Goal: Task Accomplishment & Management: Use online tool/utility

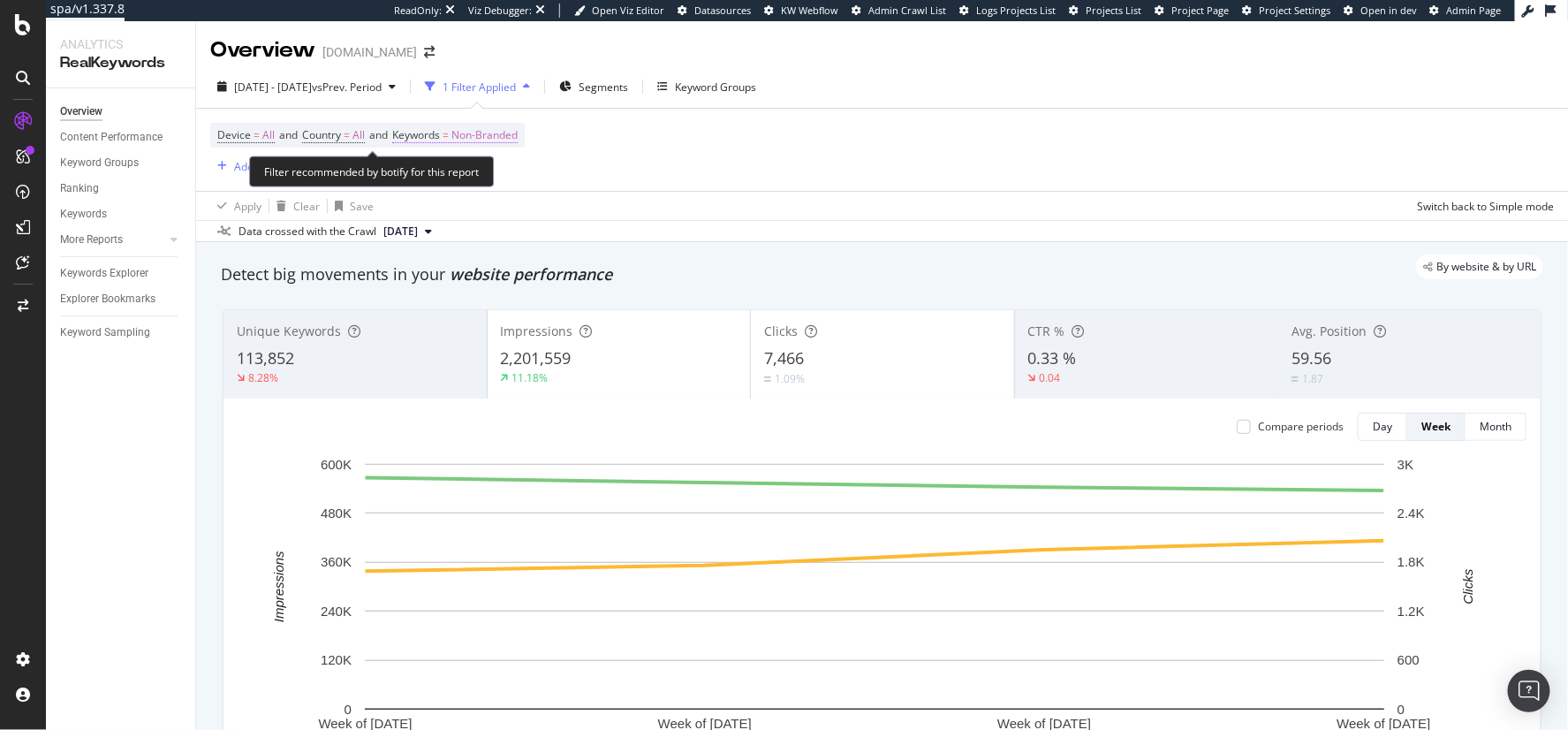
click at [449, 132] on span "=" at bounding box center [445, 135] width 6 height 15
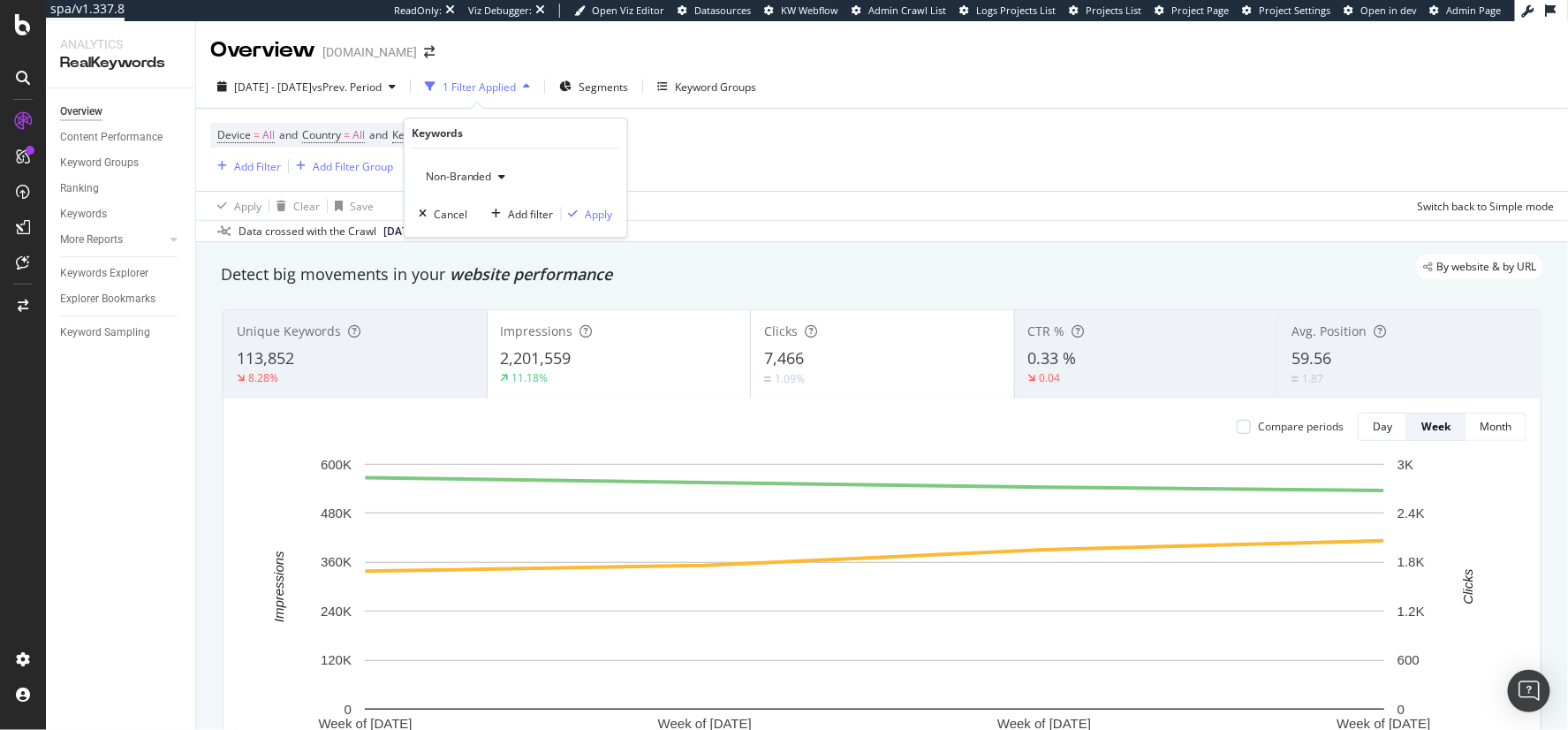
click at [478, 173] on span "Non-Branded" at bounding box center [456, 176] width 73 height 15
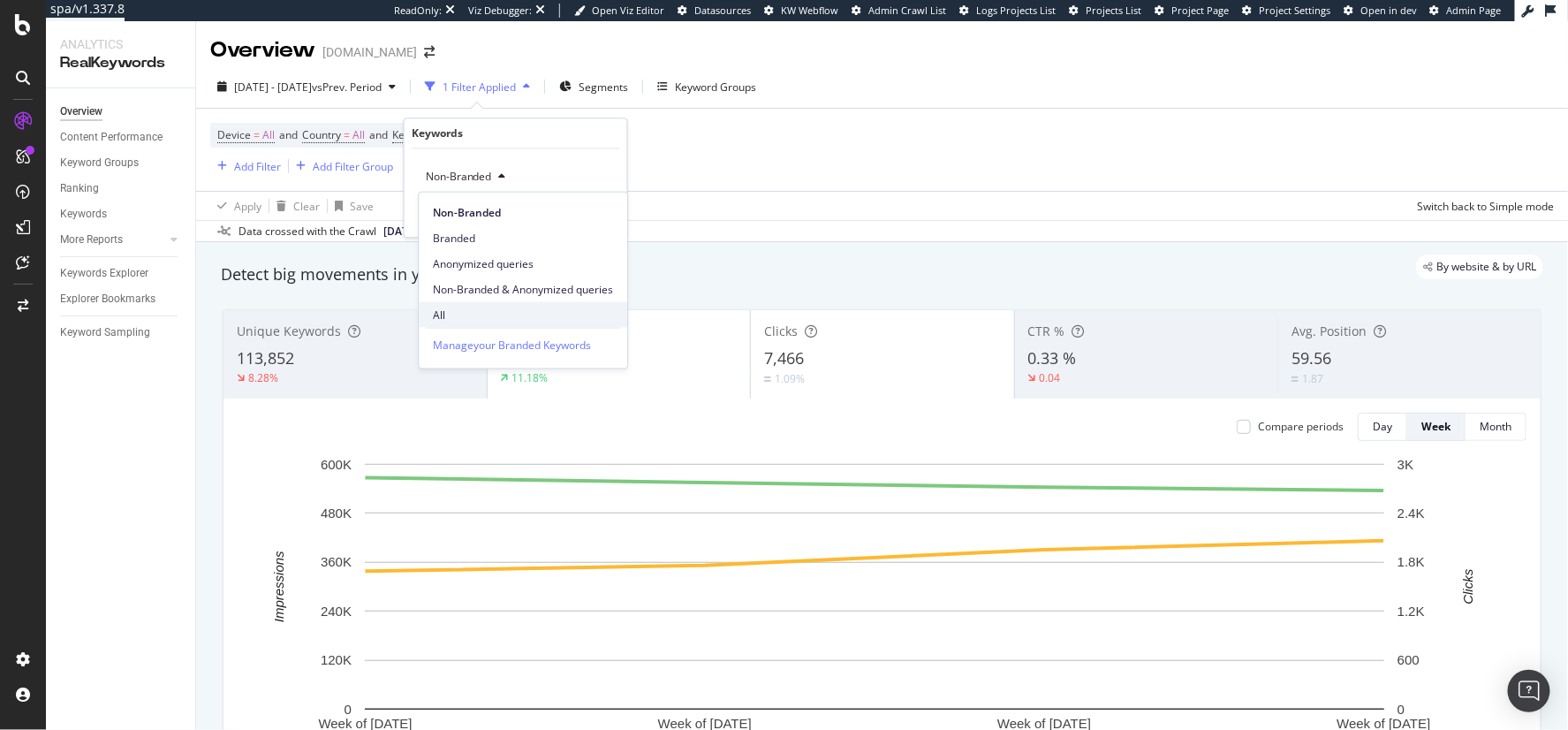
click at [478, 308] on span "All" at bounding box center [522, 314] width 180 height 16
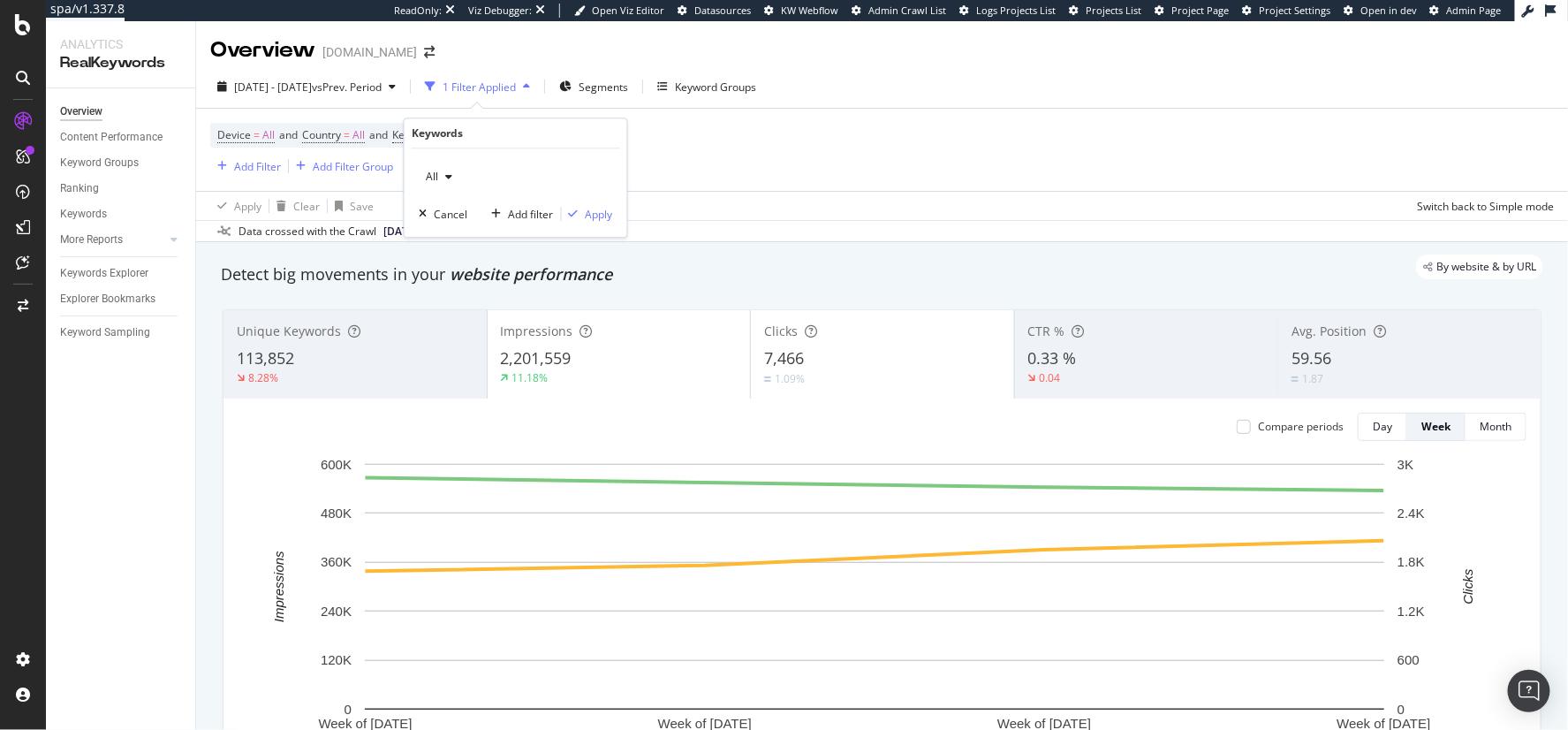
click at [605, 224] on div "All Cancel Add filter Apply" at bounding box center [515, 193] width 222 height 89
click at [607, 218] on div "Apply" at bounding box center [599, 215] width 27 height 15
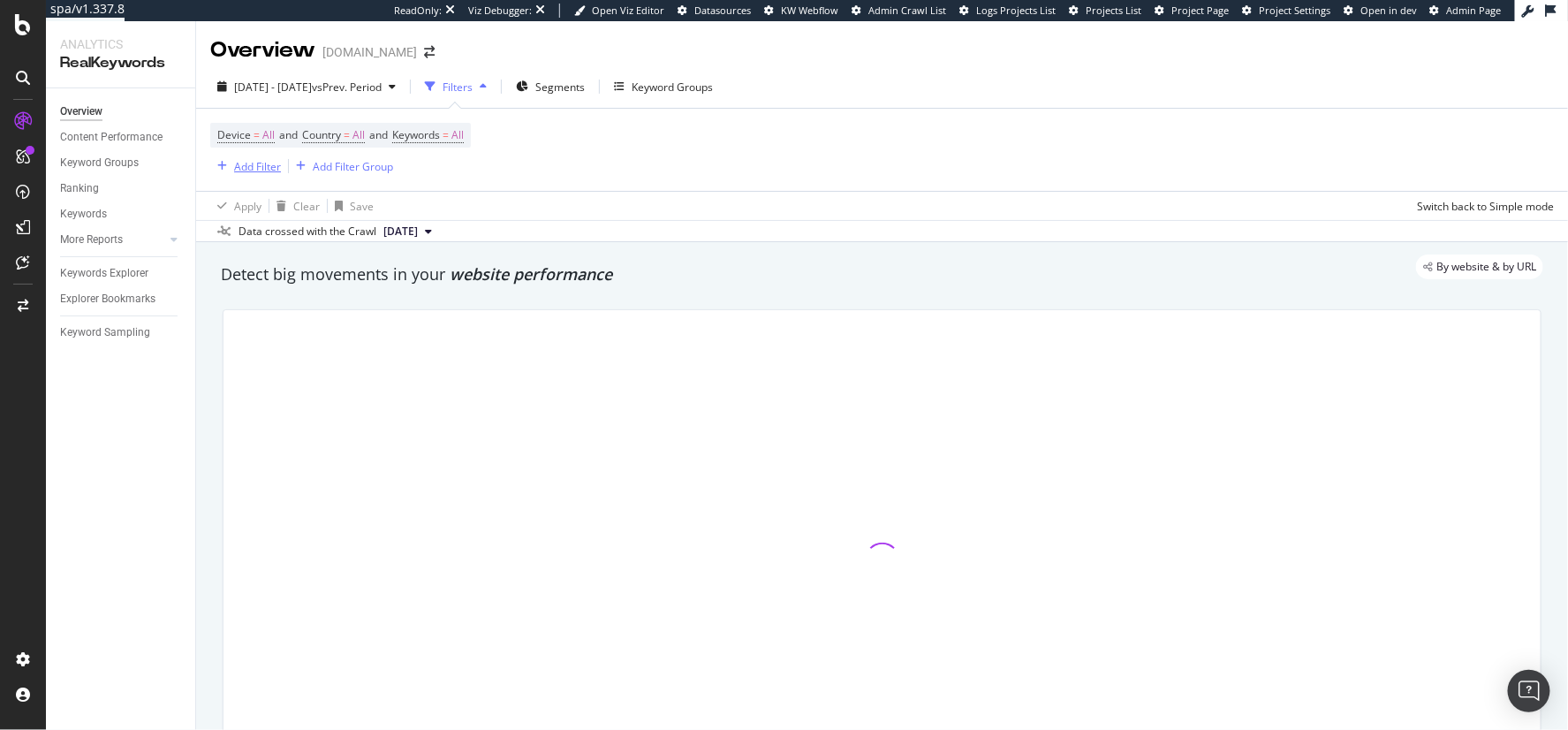
click at [244, 168] on div "Add Filter" at bounding box center [257, 167] width 47 height 15
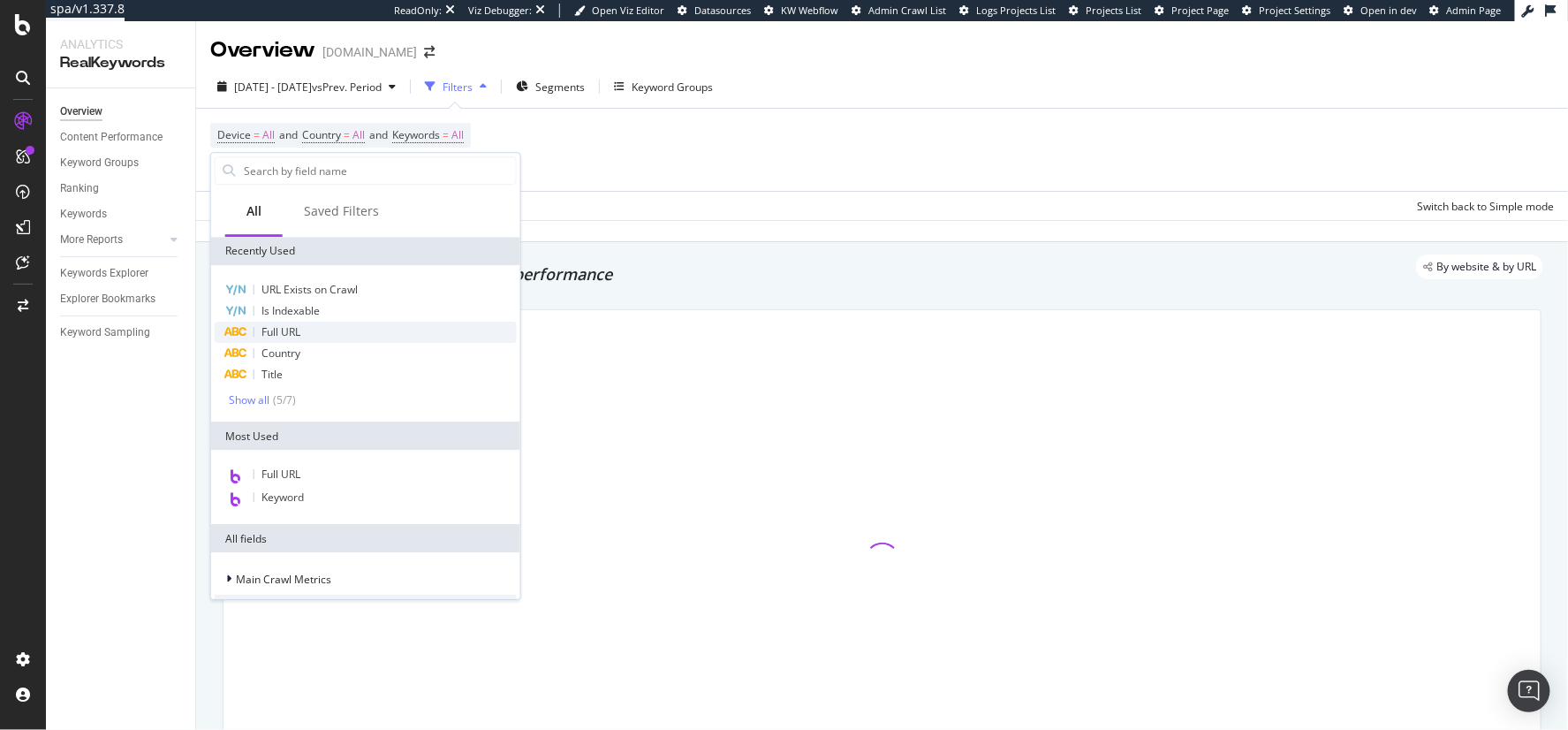
click at [311, 322] on div "Full URL" at bounding box center [366, 332] width 302 height 21
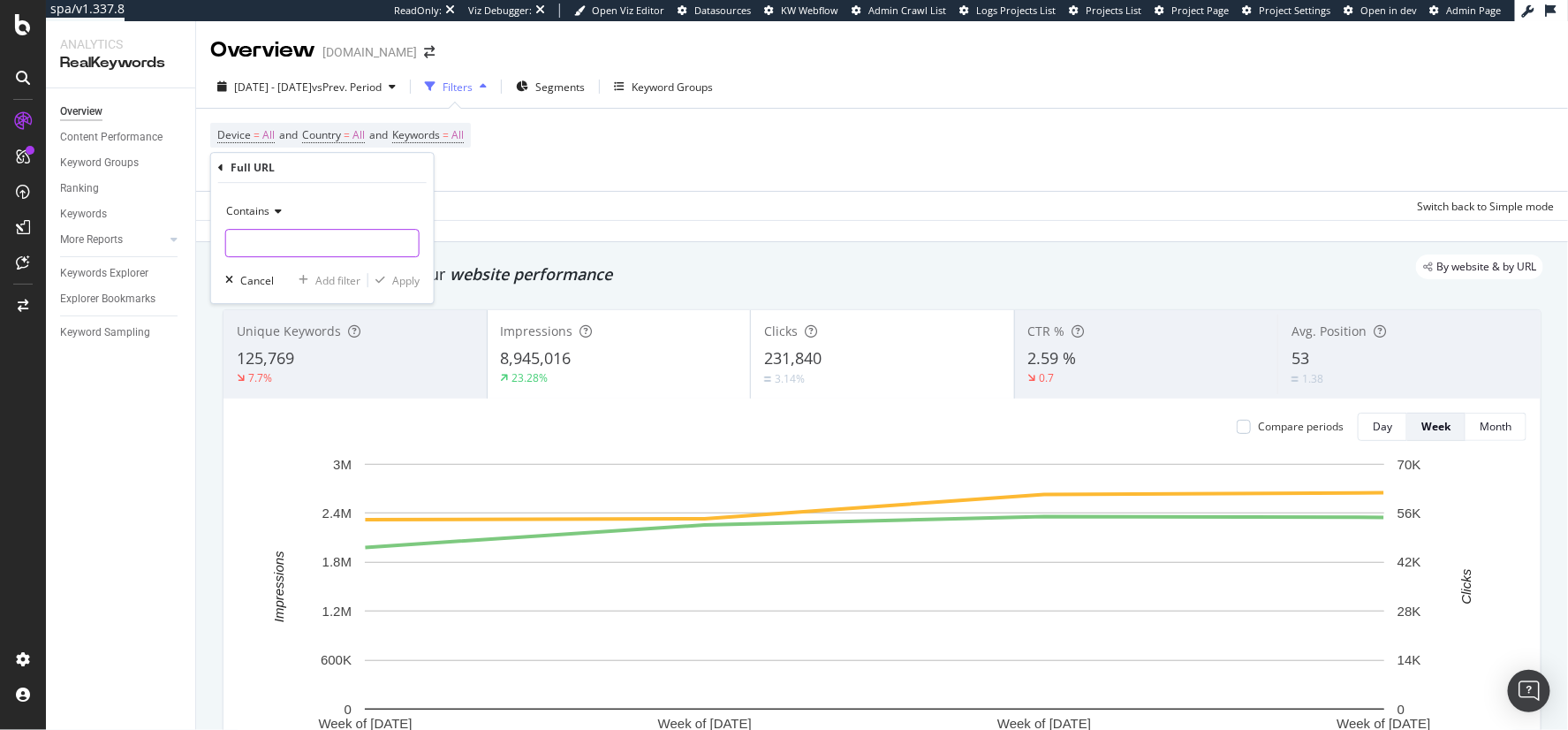
click at [282, 244] on input "text" at bounding box center [323, 243] width 193 height 28
type input "new-arrivals"
click at [398, 282] on div "Apply" at bounding box center [405, 280] width 27 height 15
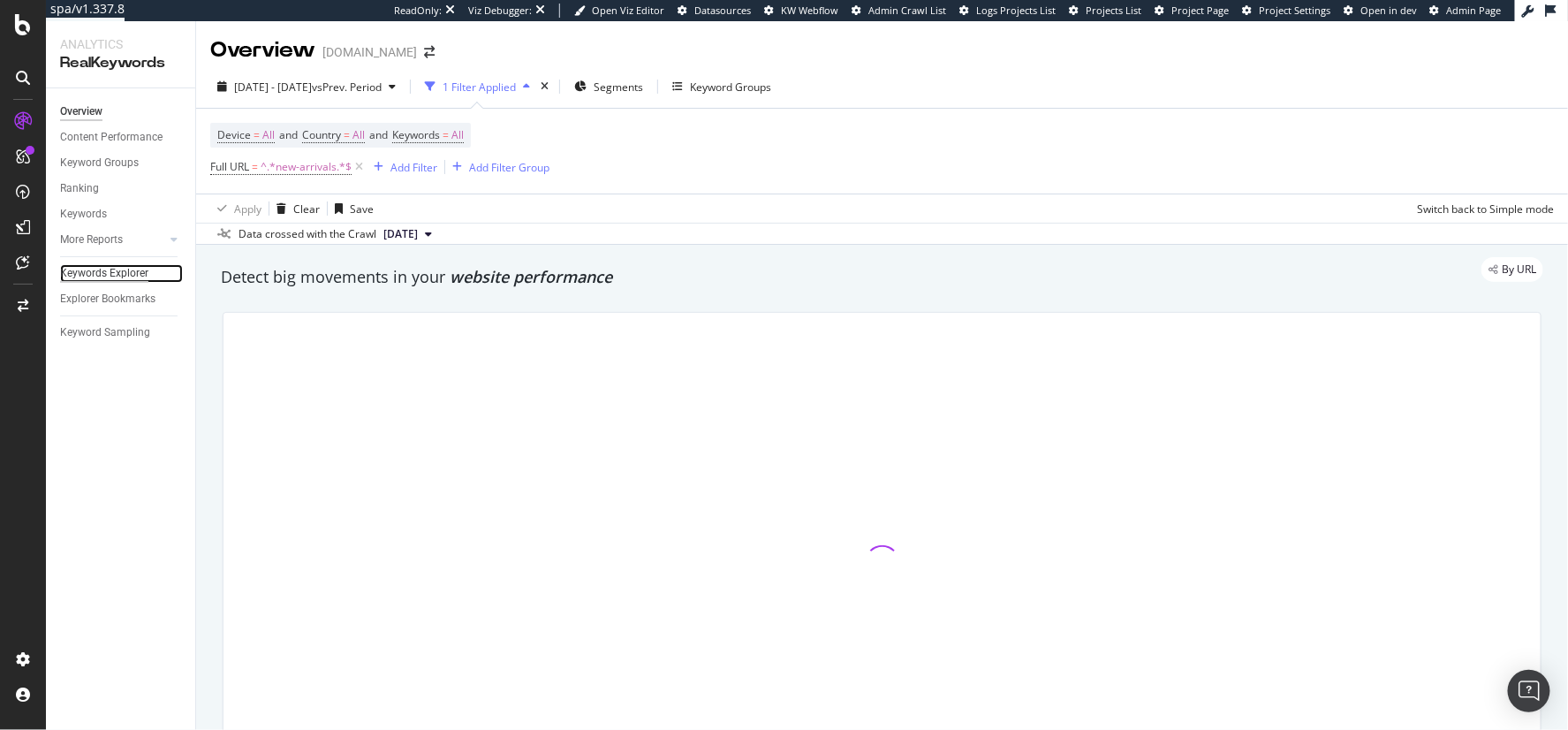
click at [109, 273] on div "Keywords Explorer" at bounding box center [104, 273] width 89 height 18
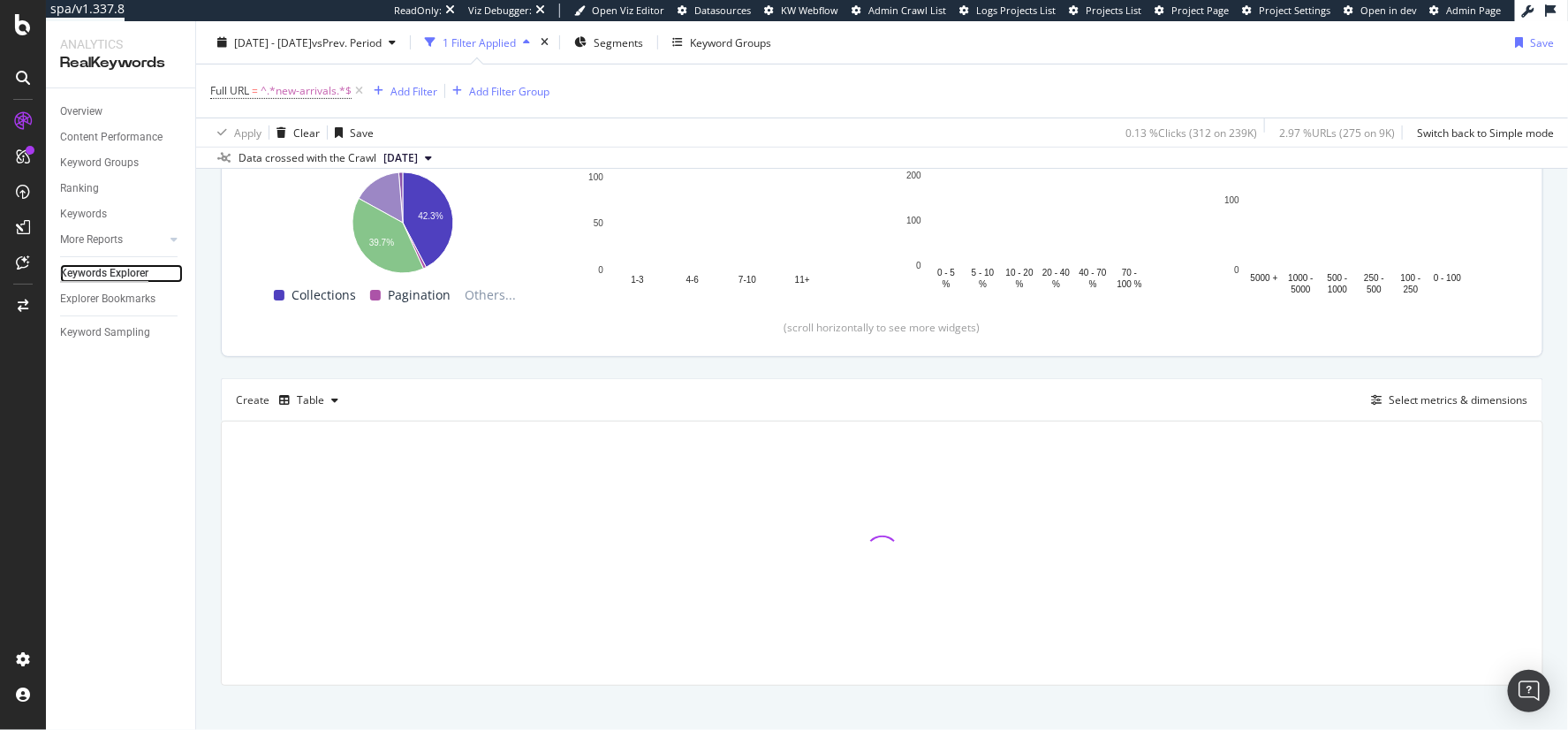
scroll to position [294, 0]
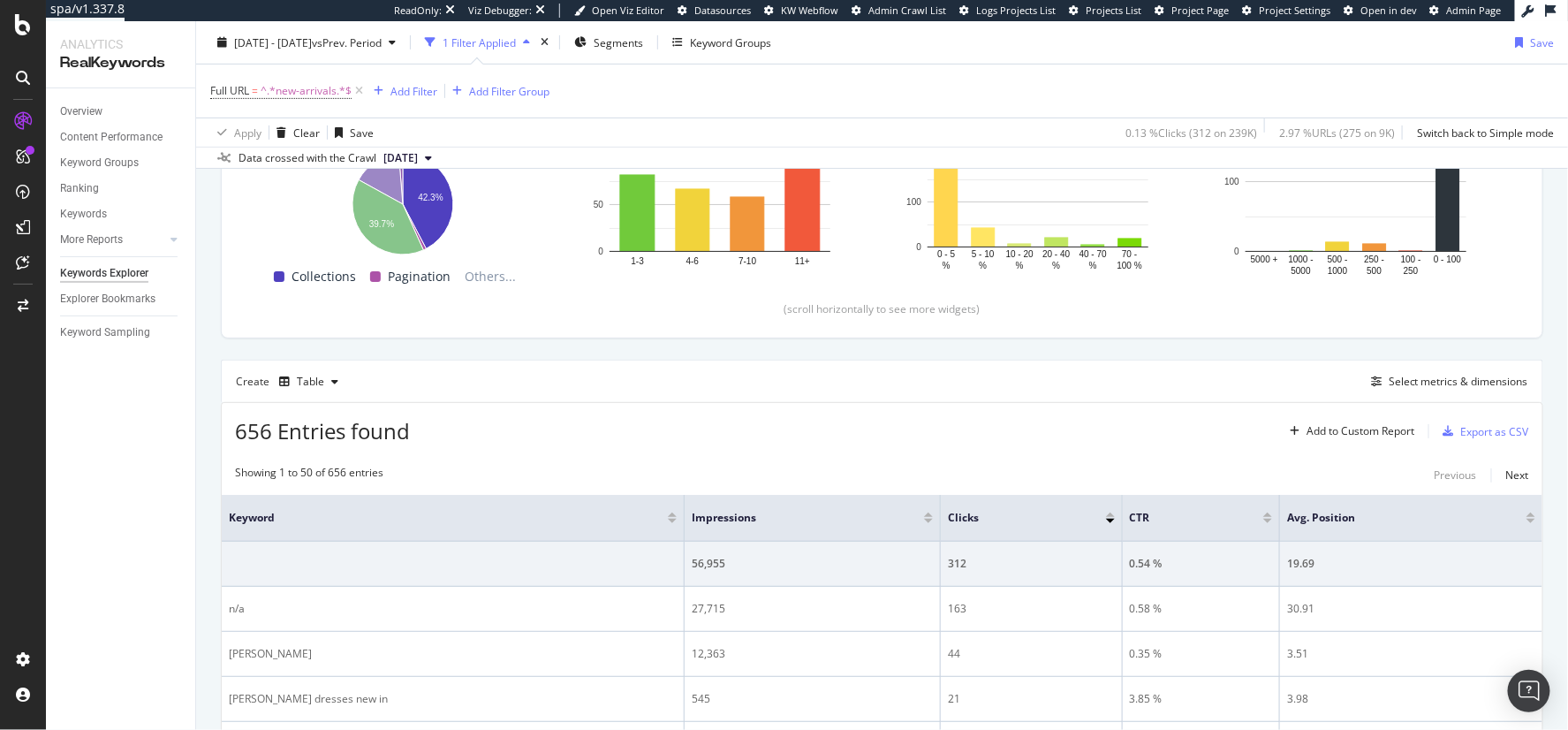
click at [1077, 393] on div "Create Table Select metrics & dimensions" at bounding box center [881, 380] width 1322 height 42
click at [1077, 389] on div "Select metrics & dimensions" at bounding box center [1458, 381] width 140 height 15
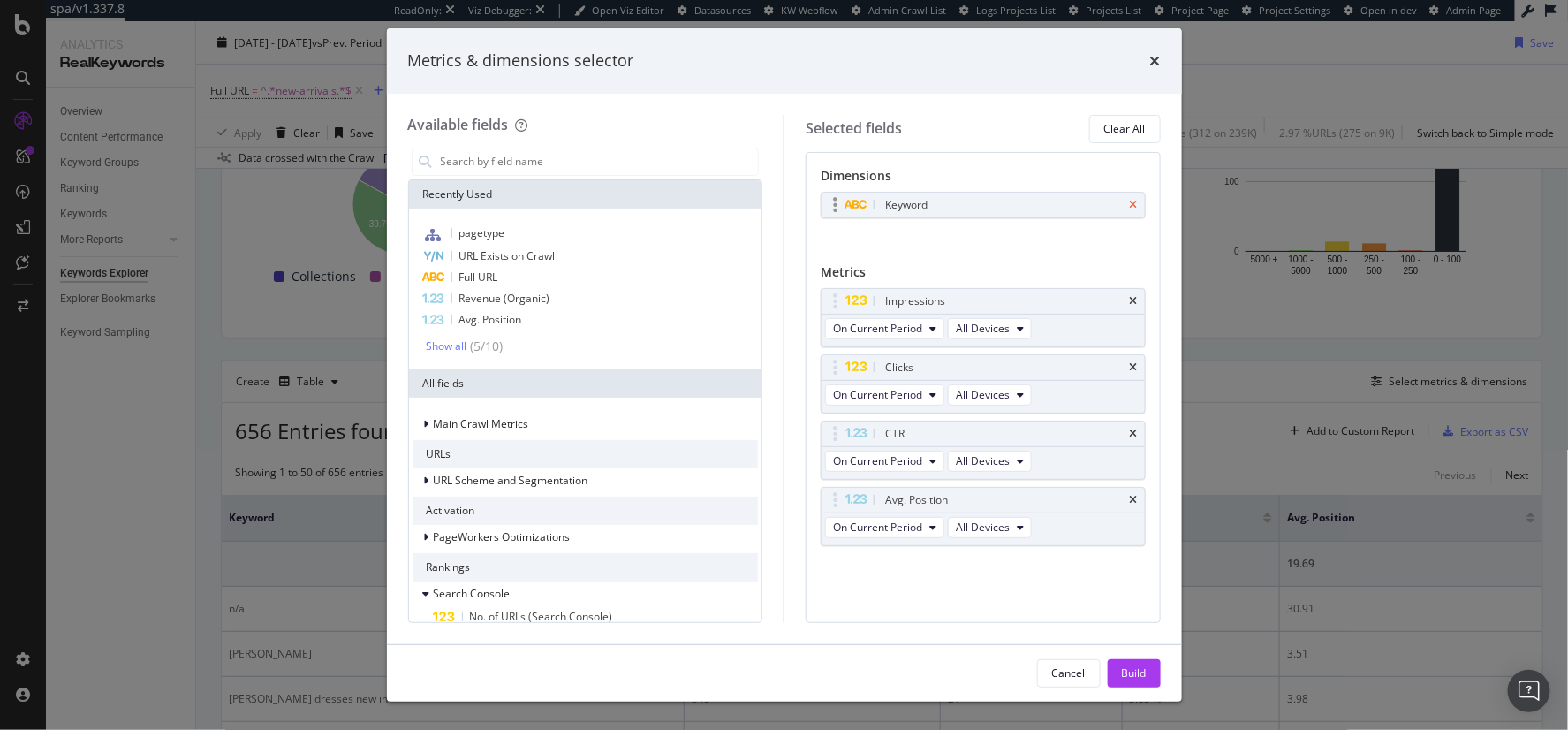
click at [1077, 201] on icon "times" at bounding box center [1134, 204] width 8 height 11
click at [486, 163] on input "modal" at bounding box center [599, 162] width 320 height 27
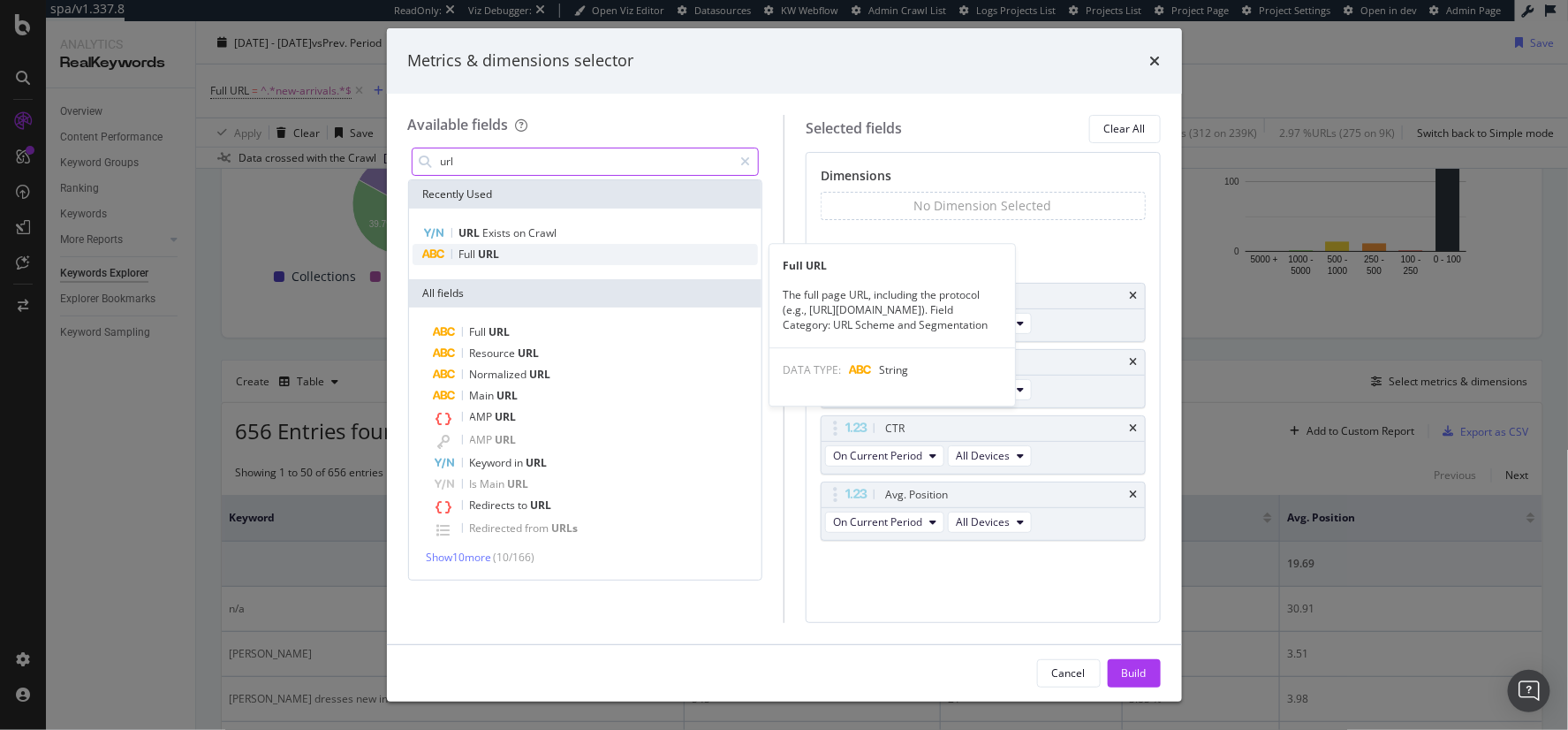
type input "url"
click at [541, 251] on div "Full URL" at bounding box center [586, 254] width 347 height 21
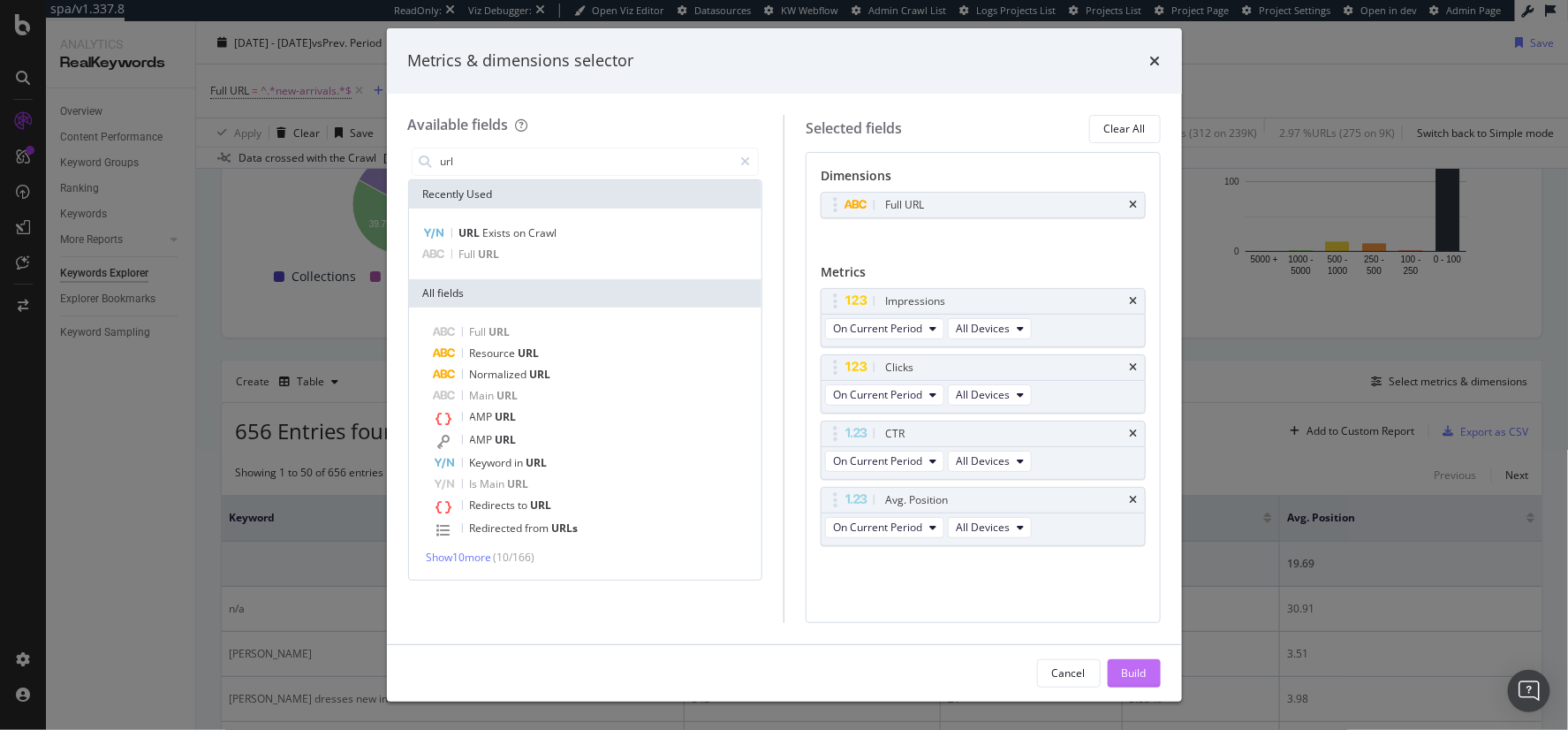
click at [1077, 665] on div "Build" at bounding box center [1135, 673] width 25 height 27
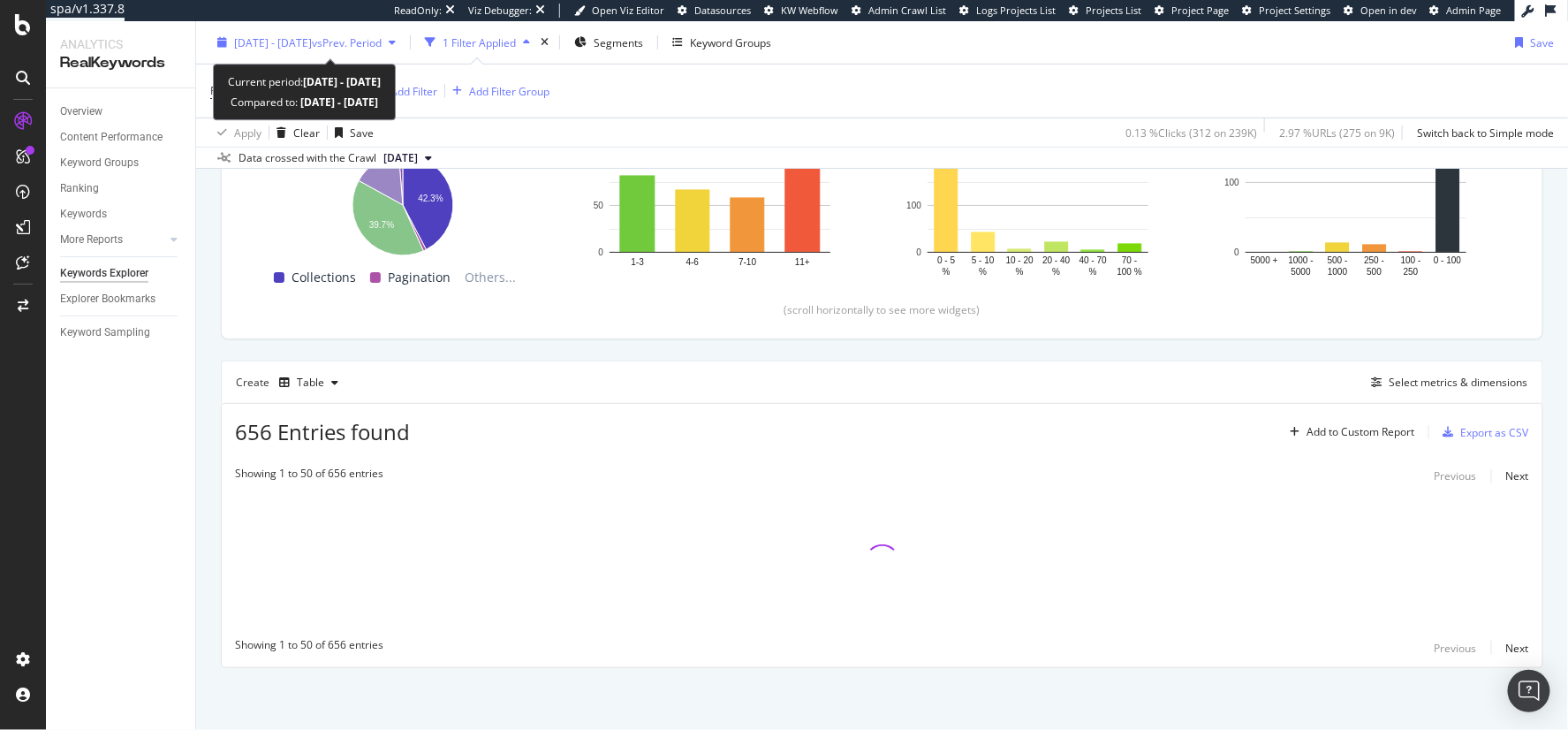
click at [362, 39] on span "vs Prev. Period" at bounding box center [347, 42] width 69 height 15
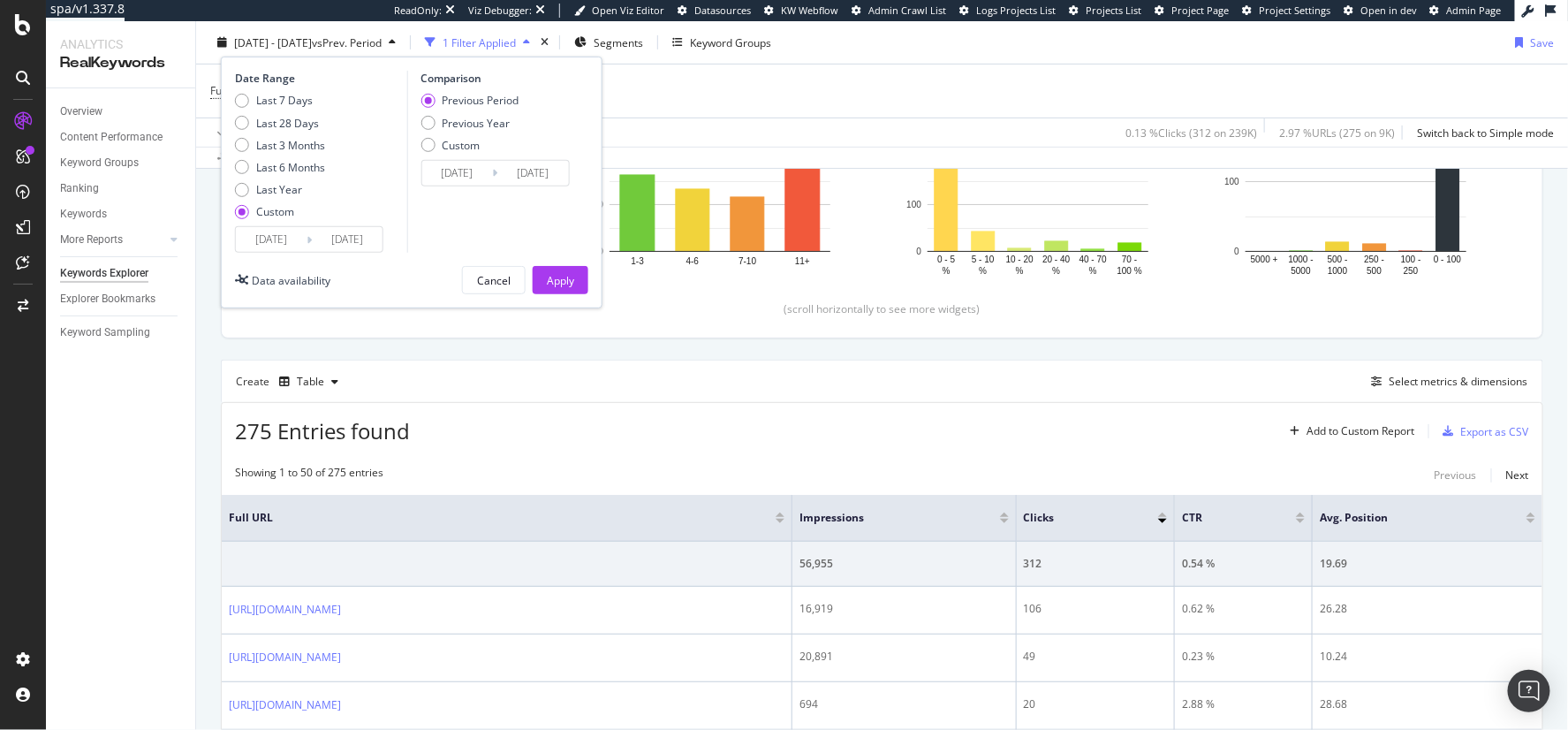
click at [272, 231] on input "2025/06/02" at bounding box center [271, 240] width 70 height 25
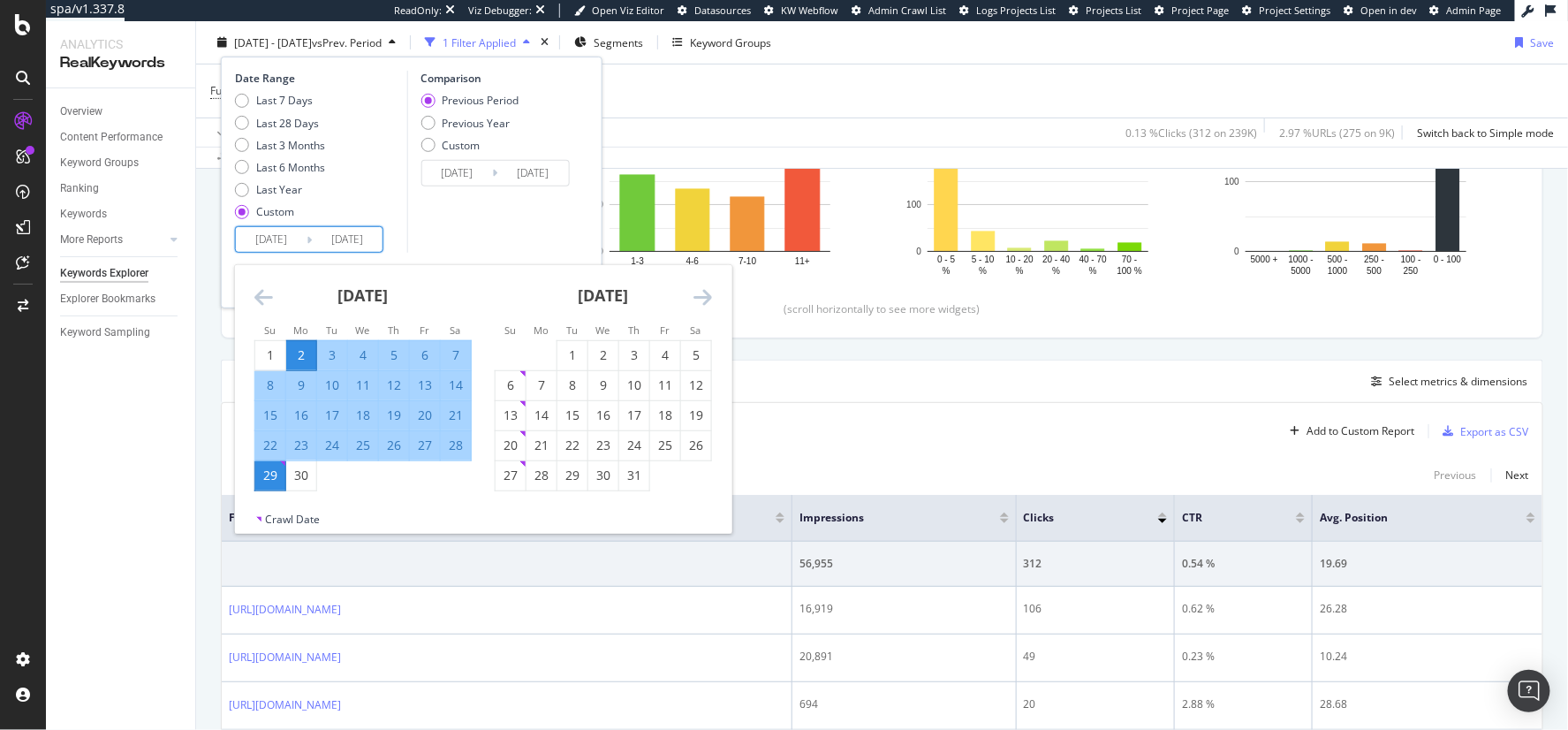
click at [271, 197] on div "Last 7 Days Last 28 Days Last 3 Months Last 6 Months Last Year Custom" at bounding box center [280, 159] width 91 height 133
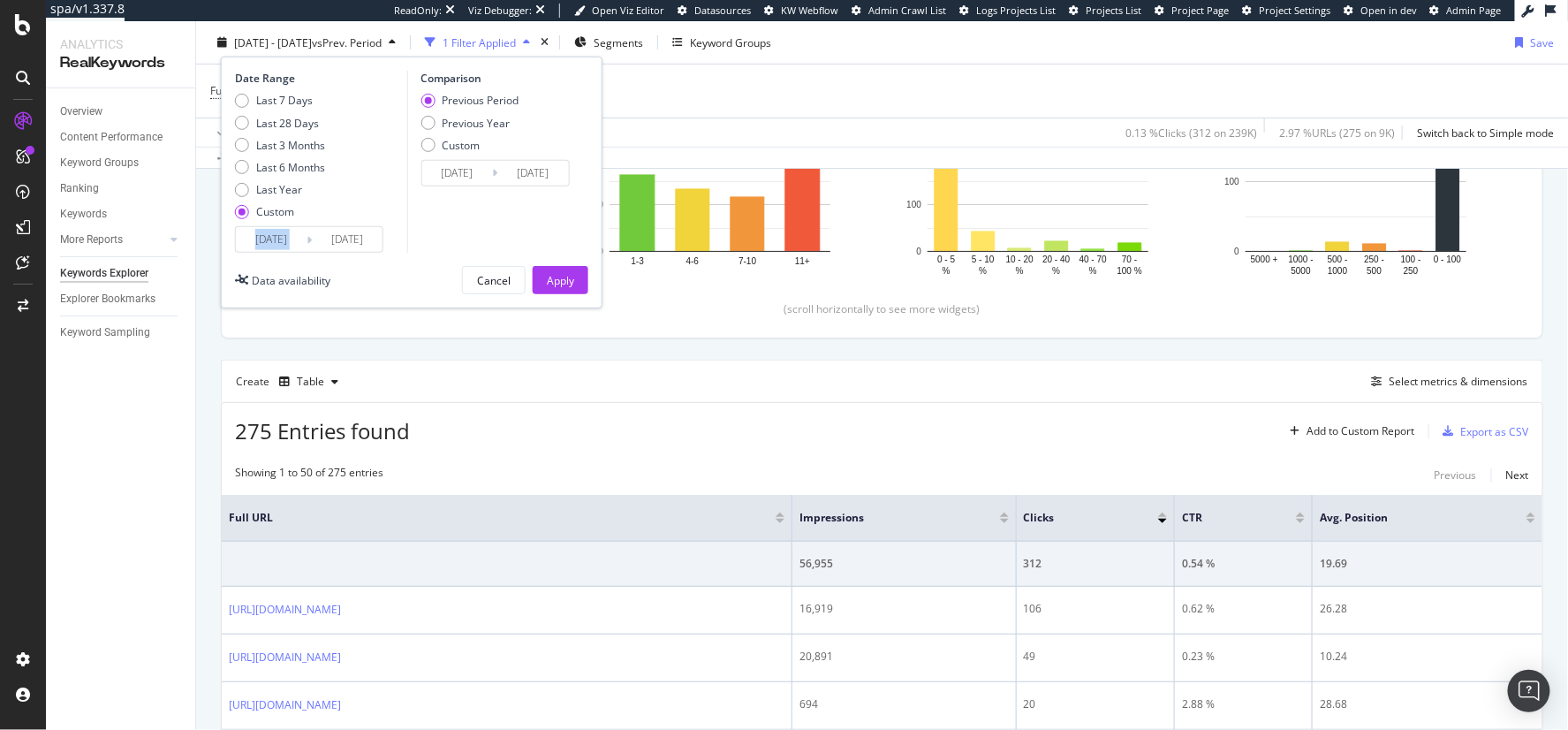
click at [271, 196] on div "Last 7 Days Last 28 Days Last 3 Months Last 6 Months Last Year Custom" at bounding box center [280, 159] width 91 height 133
click at [272, 194] on div "Last Year" at bounding box center [279, 190] width 46 height 15
type input "2024/08/31"
type input "2025/08/30"
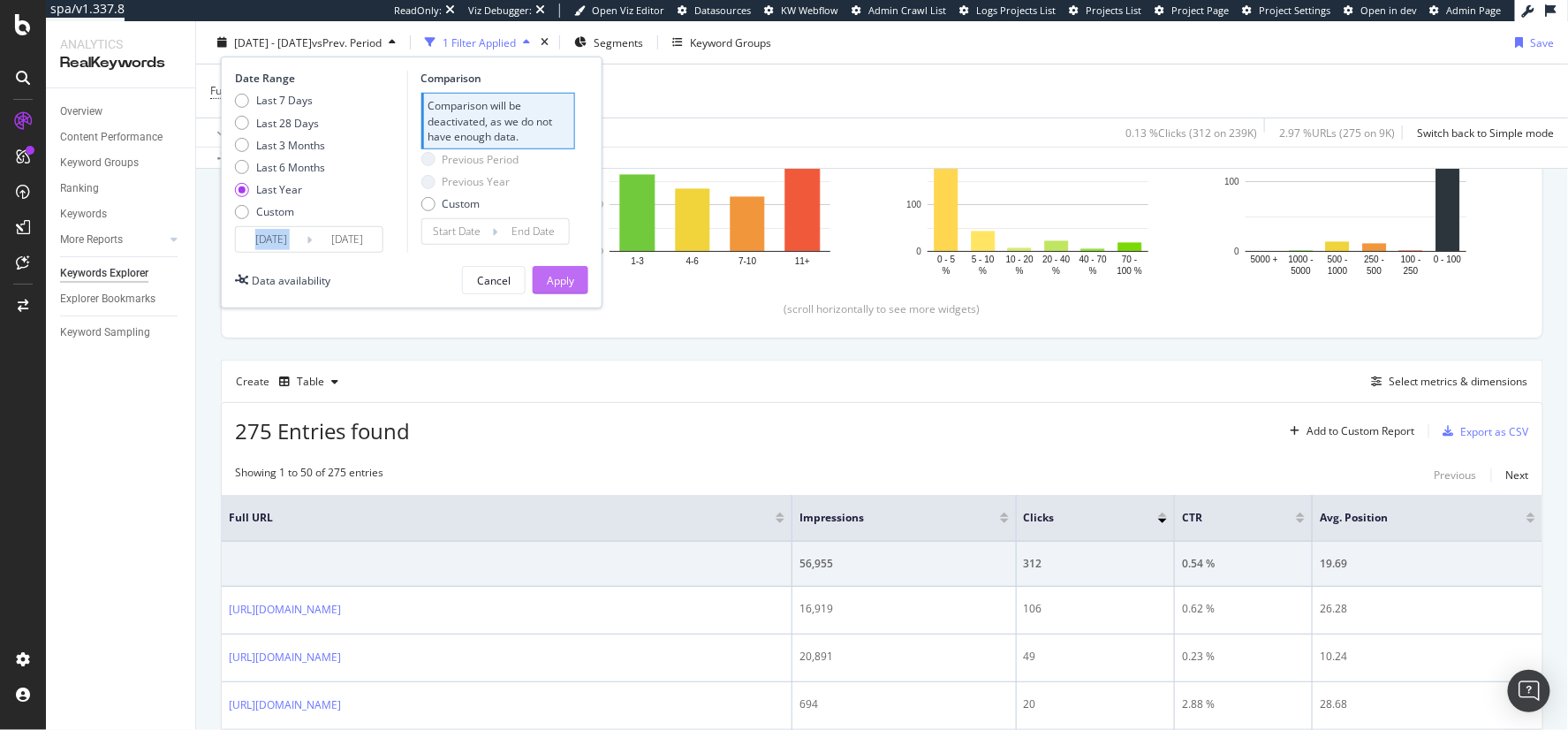
click at [560, 275] on div "Apply" at bounding box center [561, 279] width 27 height 15
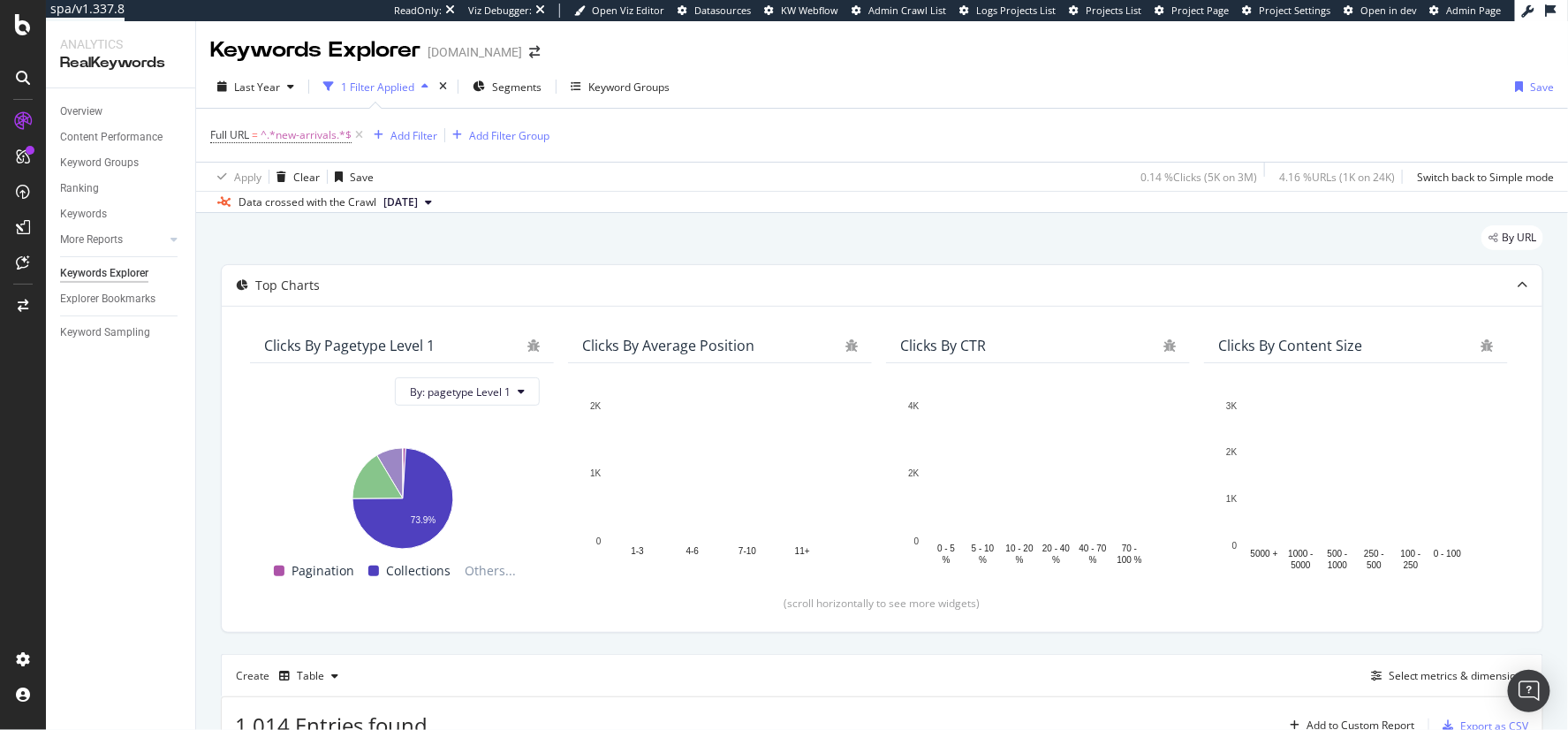
scroll to position [395, 0]
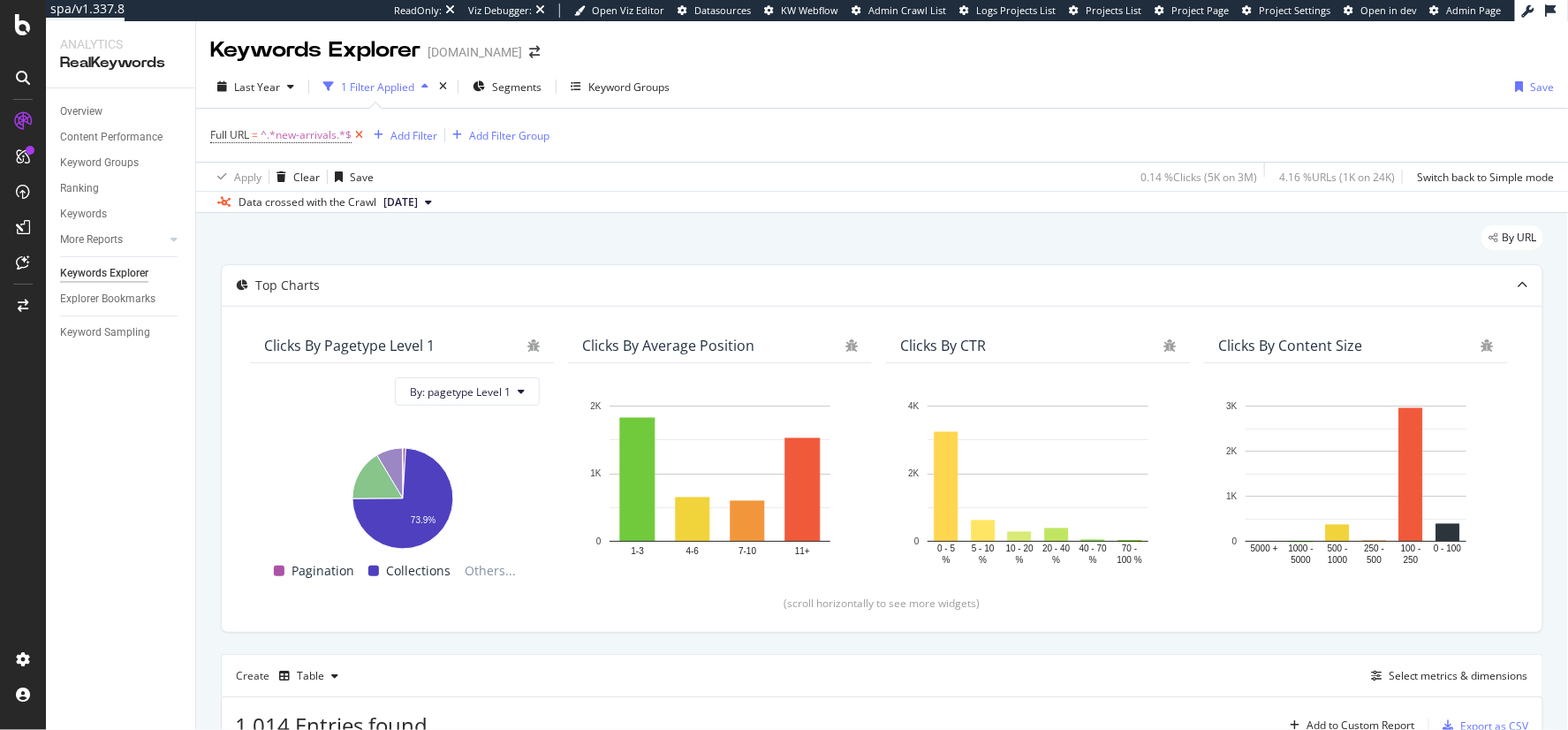
click at [358, 137] on icon at bounding box center [359, 135] width 15 height 17
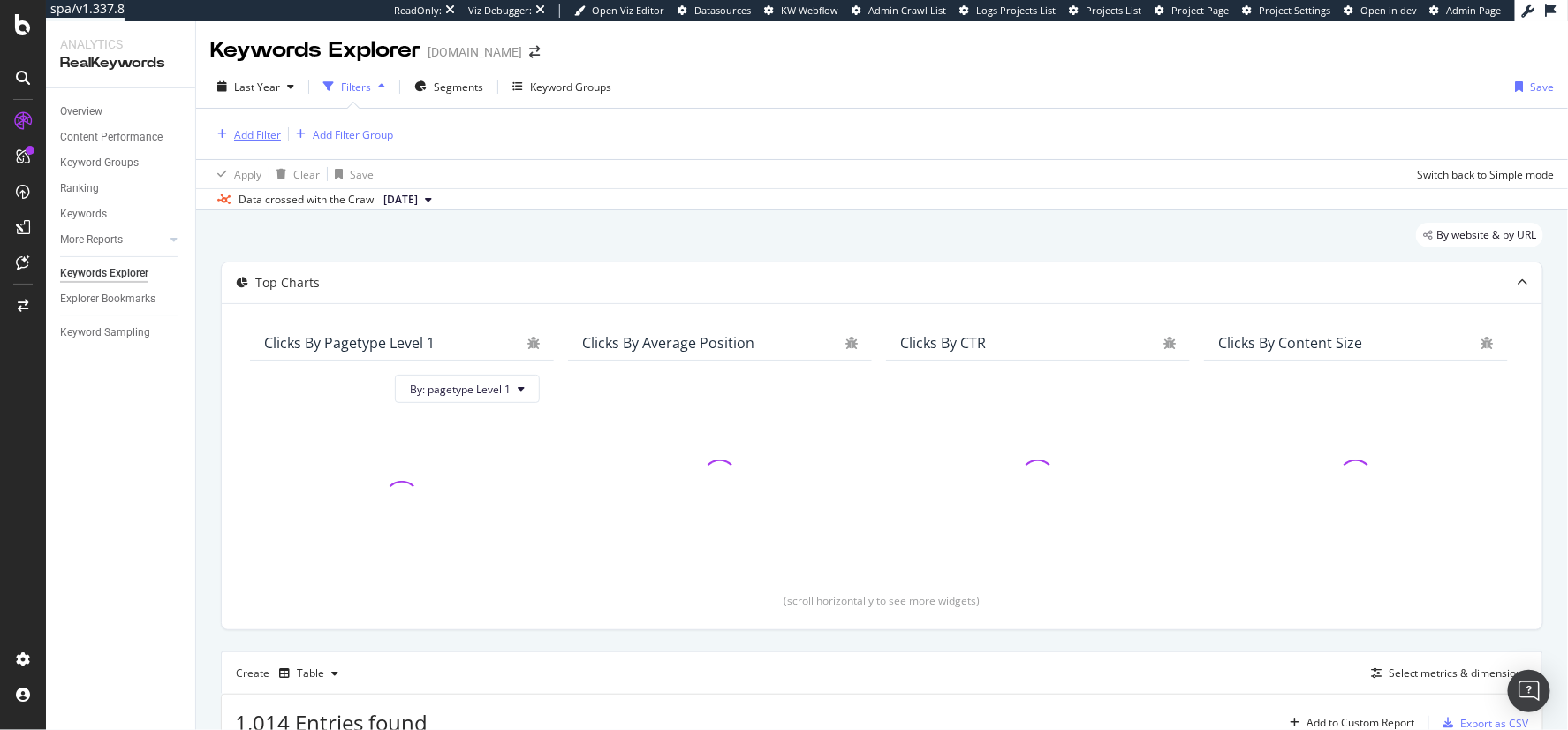
click at [248, 127] on div "Add Filter" at bounding box center [257, 135] width 47 height 15
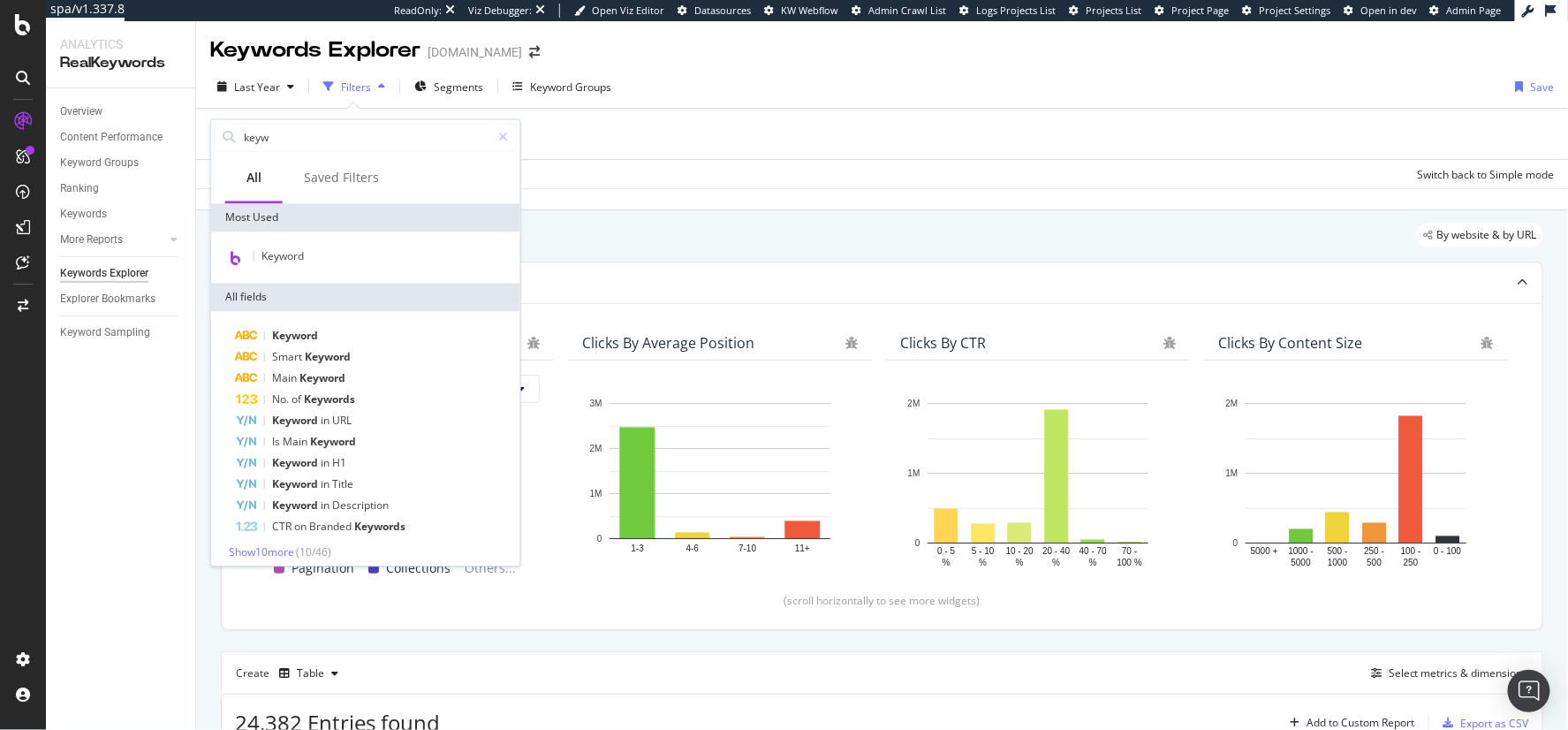
type input "keyw"
click at [370, 244] on div "Keyword" at bounding box center [365, 256] width 309 height 51
click at [349, 258] on div "Keyword" at bounding box center [366, 257] width 302 height 23
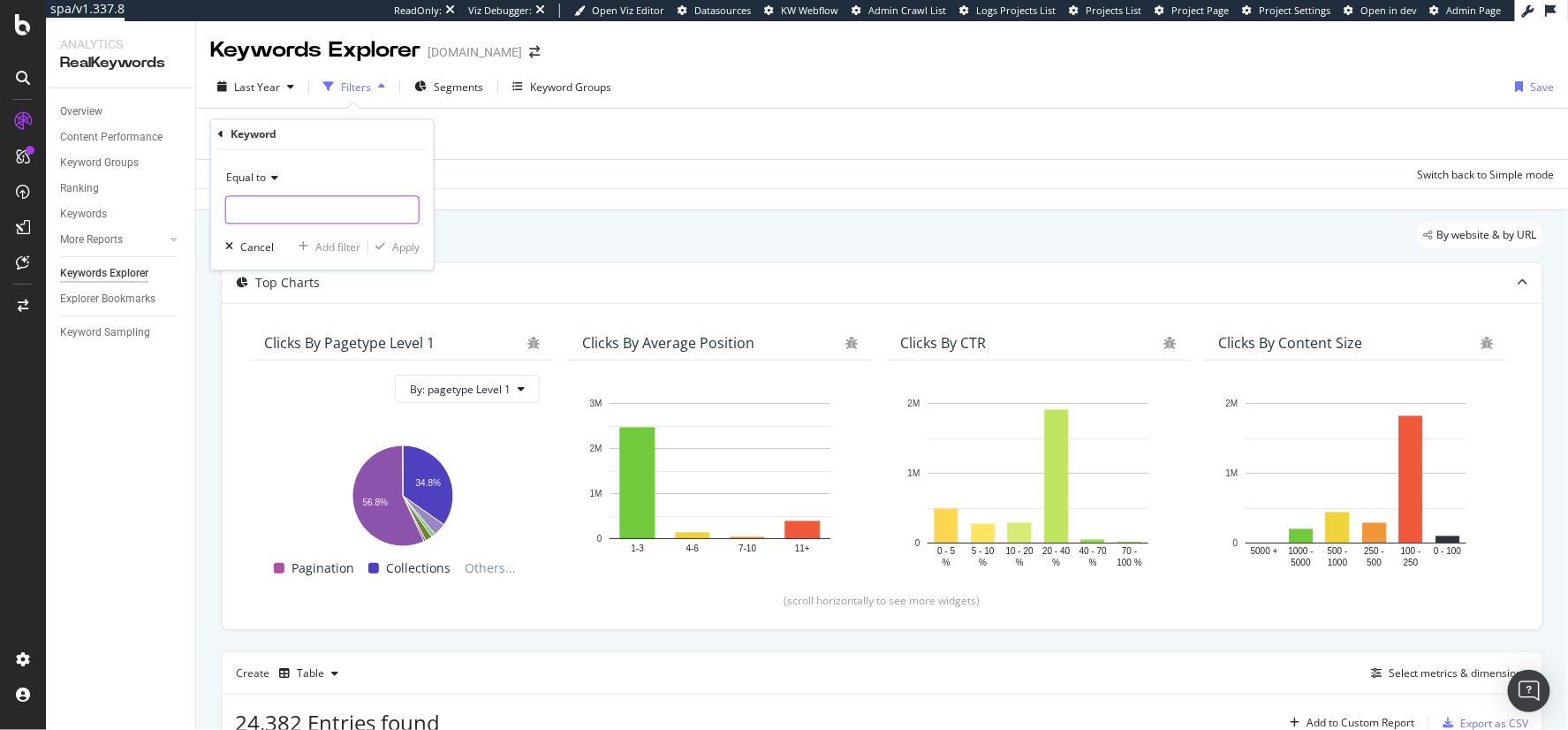
click at [299, 208] on input "text" at bounding box center [323, 210] width 193 height 28
click at [247, 181] on span "Equal to" at bounding box center [246, 178] width 39 height 15
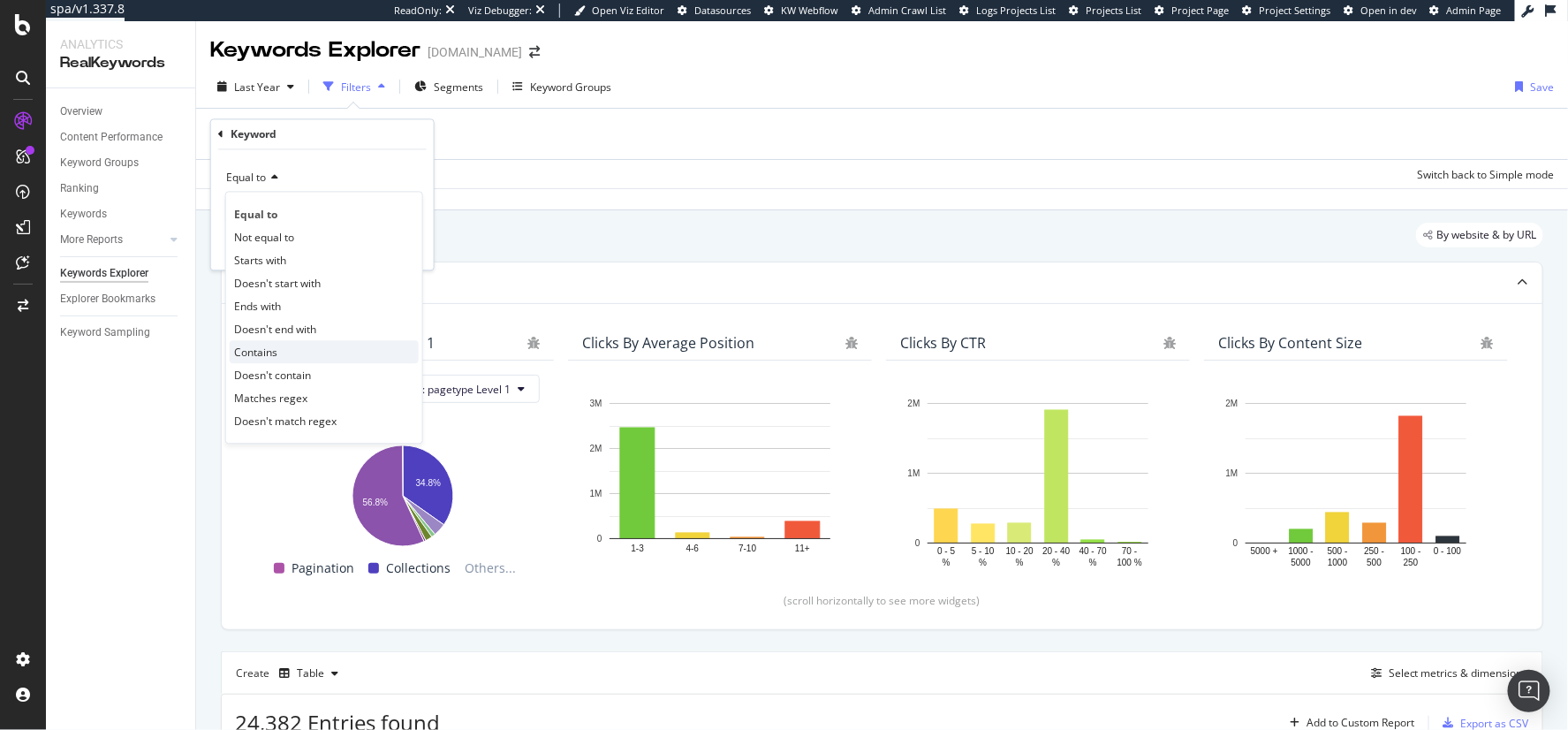
click at [273, 345] on span "Contains" at bounding box center [255, 352] width 43 height 15
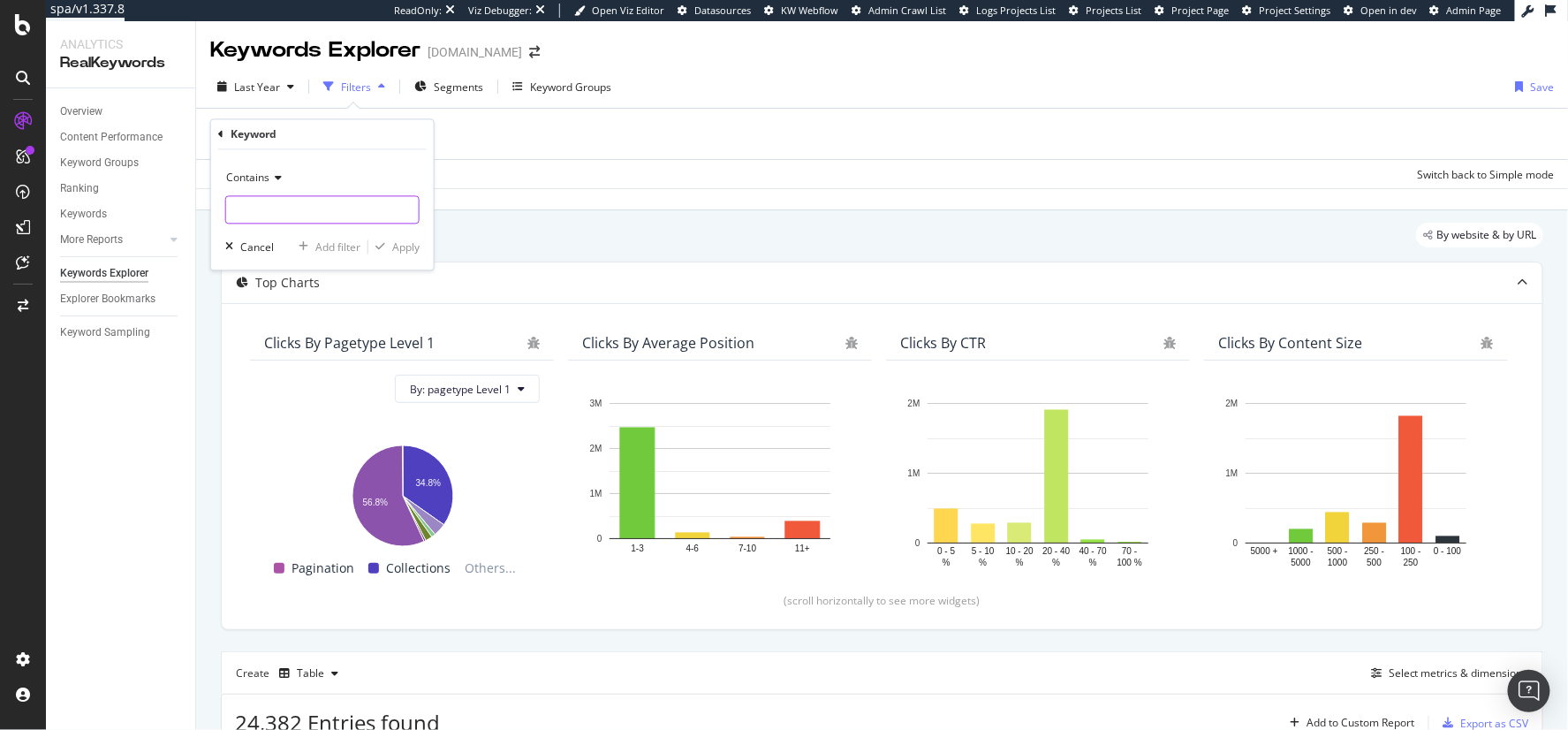
click at [268, 221] on input "text" at bounding box center [323, 210] width 193 height 28
type input "new arrivals"
click at [407, 249] on div "Apply" at bounding box center [405, 248] width 27 height 15
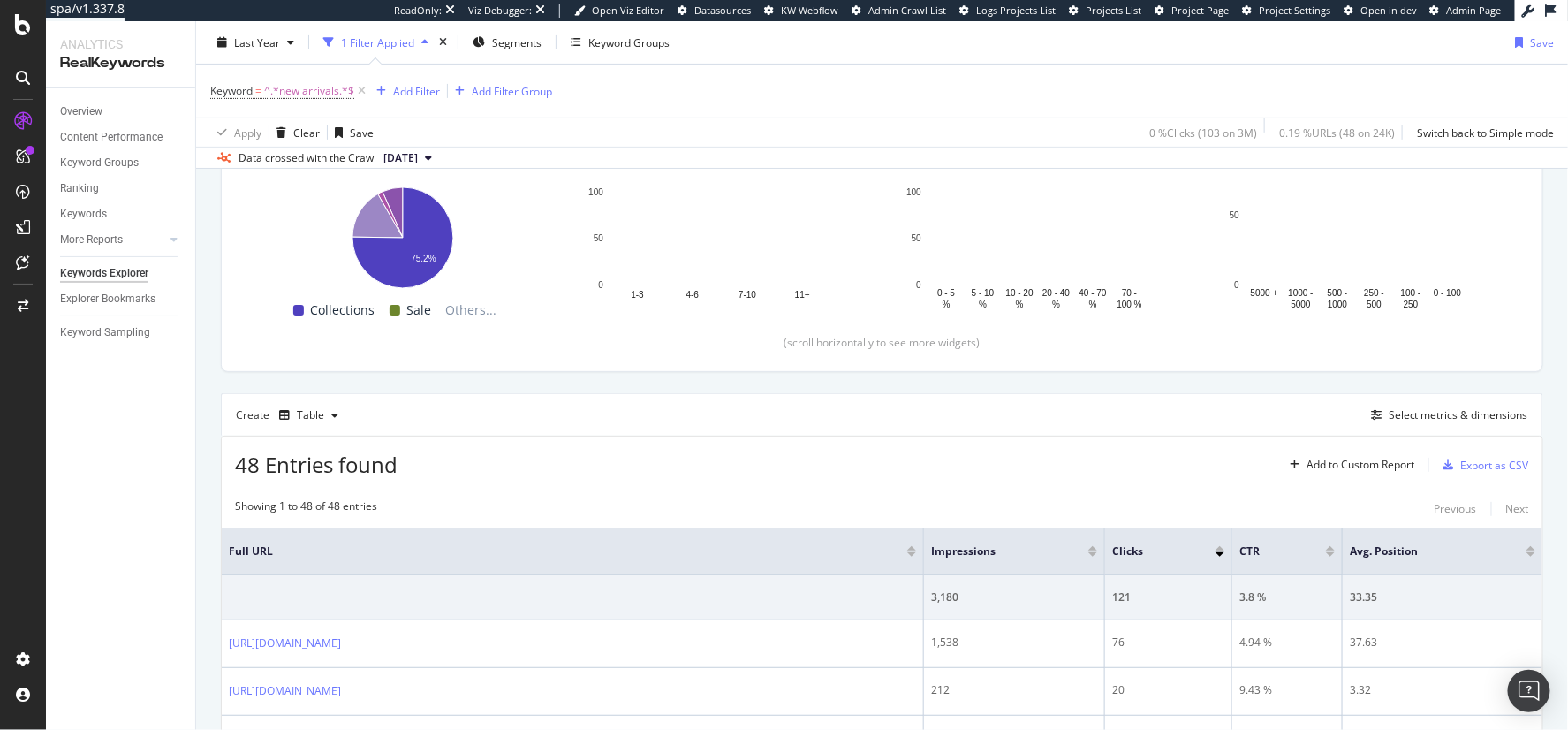
scroll to position [163, 0]
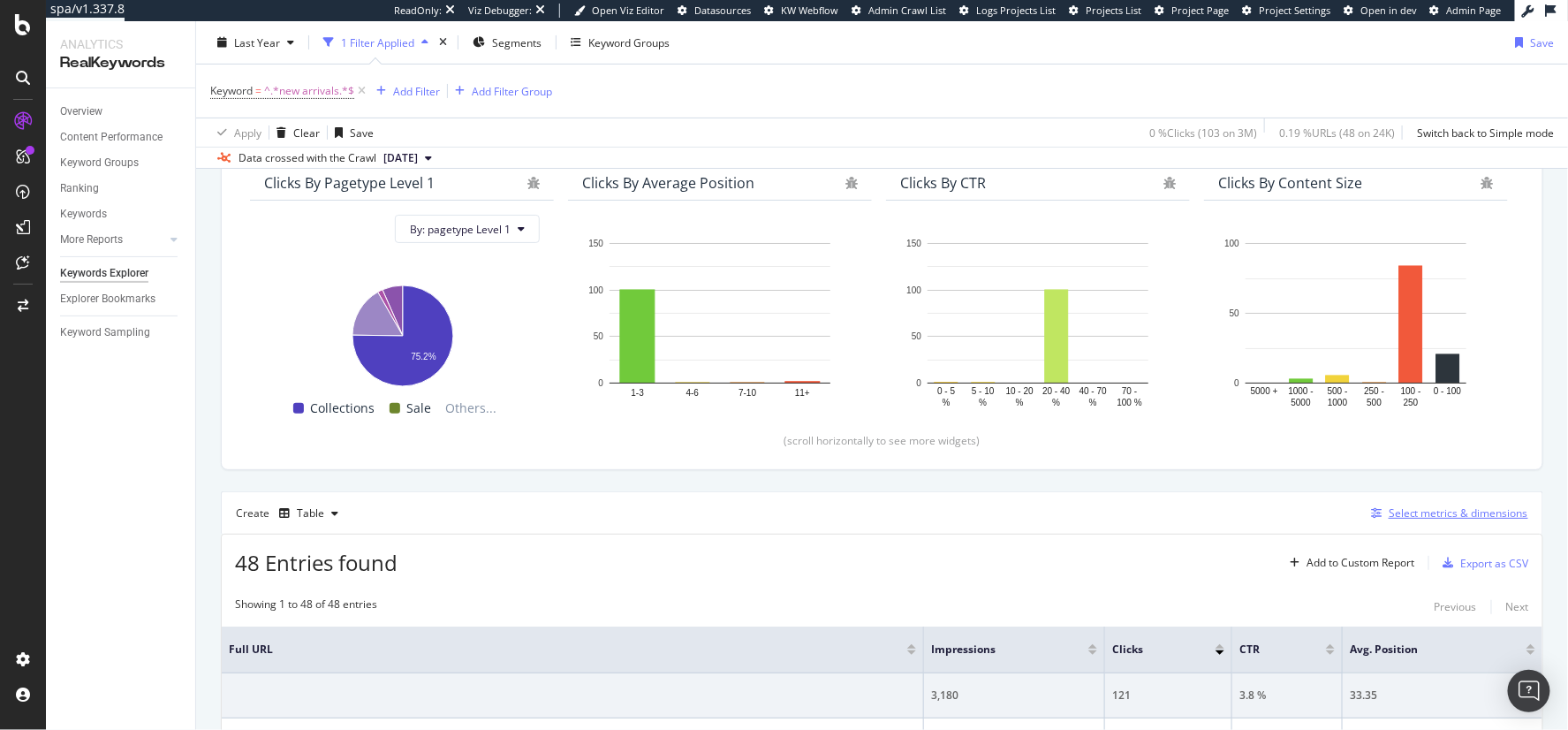
click at [1414, 511] on div "Select metrics & dimensions" at bounding box center [1458, 513] width 140 height 15
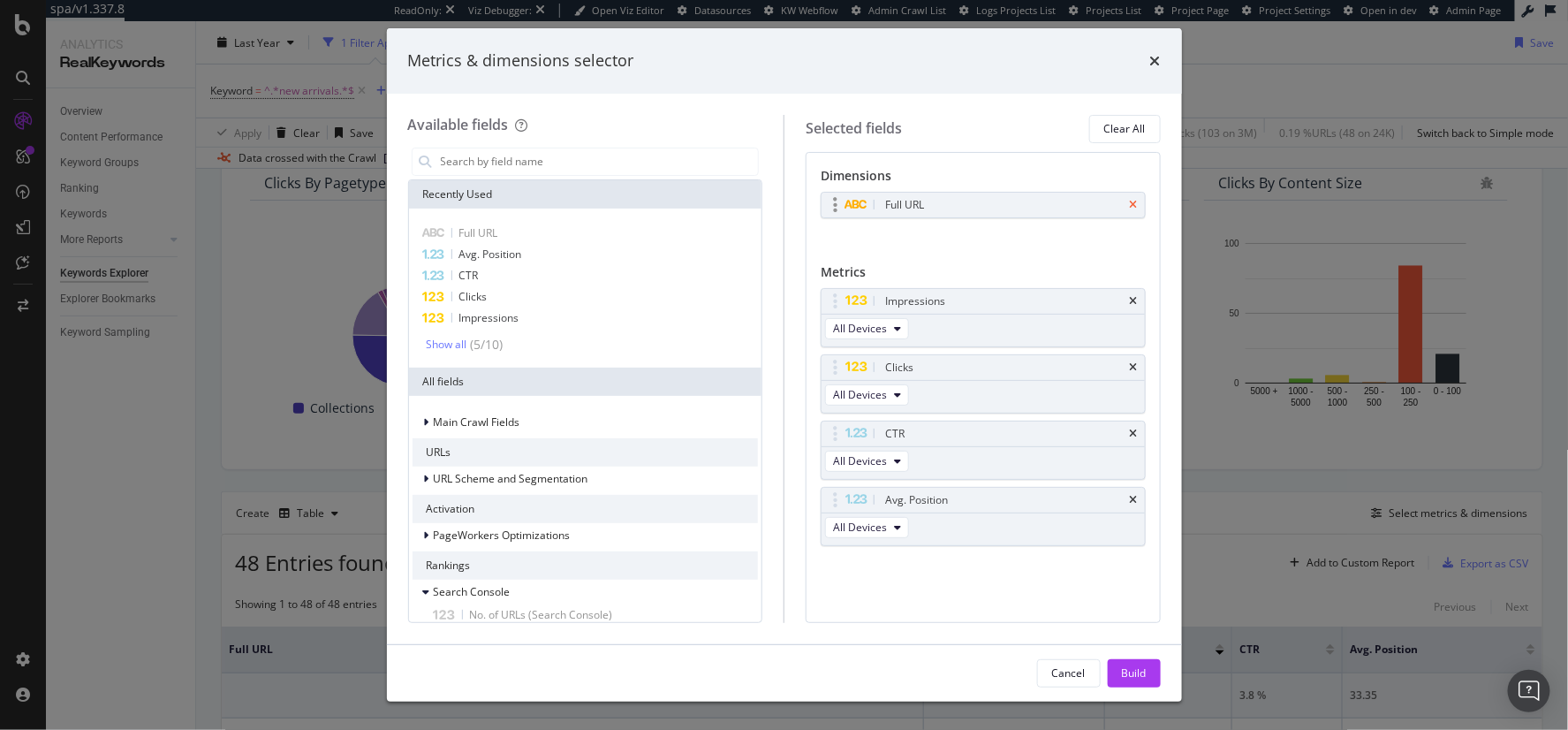
click at [1136, 201] on icon "times" at bounding box center [1134, 204] width 8 height 11
click at [518, 159] on input "modal" at bounding box center [599, 162] width 320 height 27
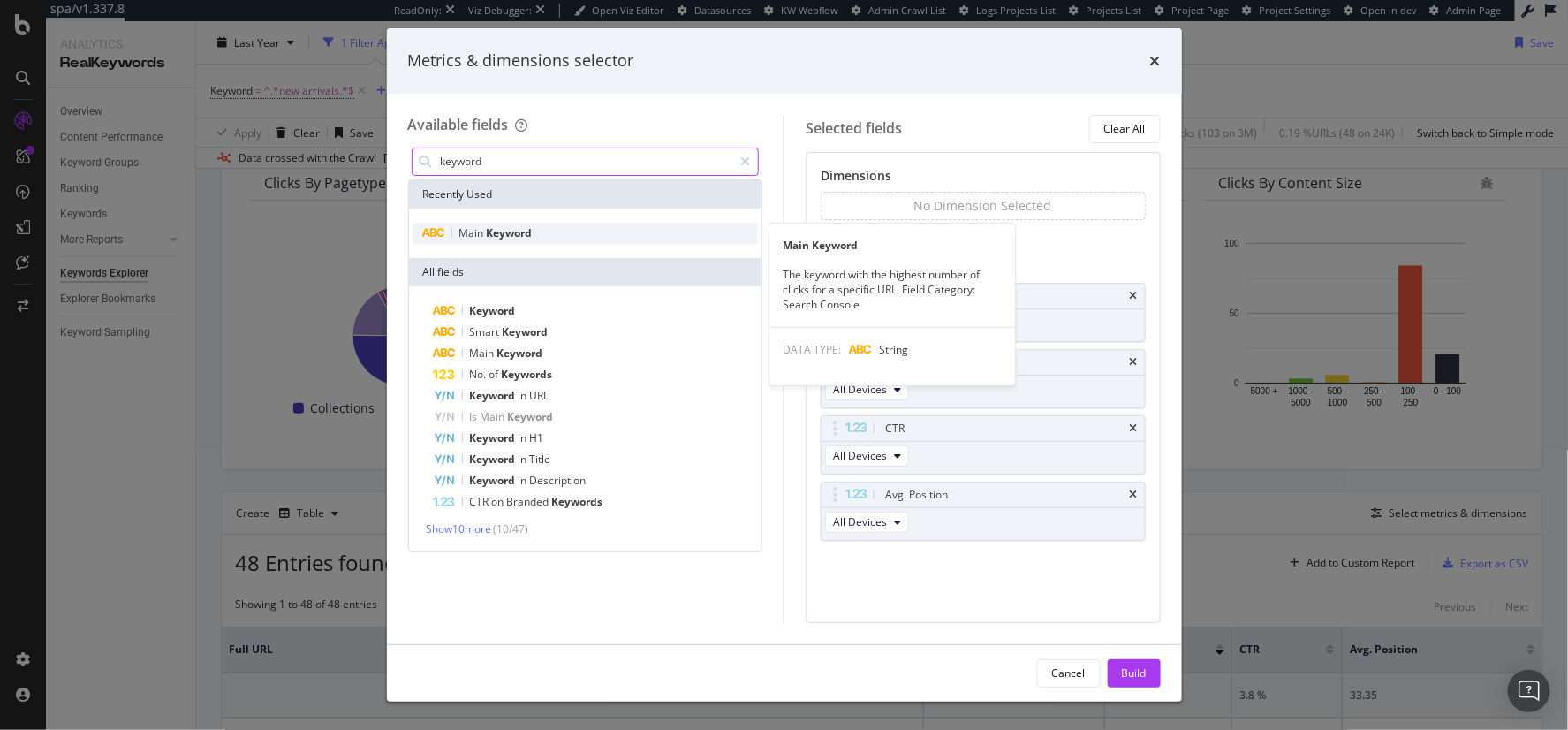
type input "keyword"
click at [558, 230] on div "Main Keyword" at bounding box center [586, 233] width 347 height 21
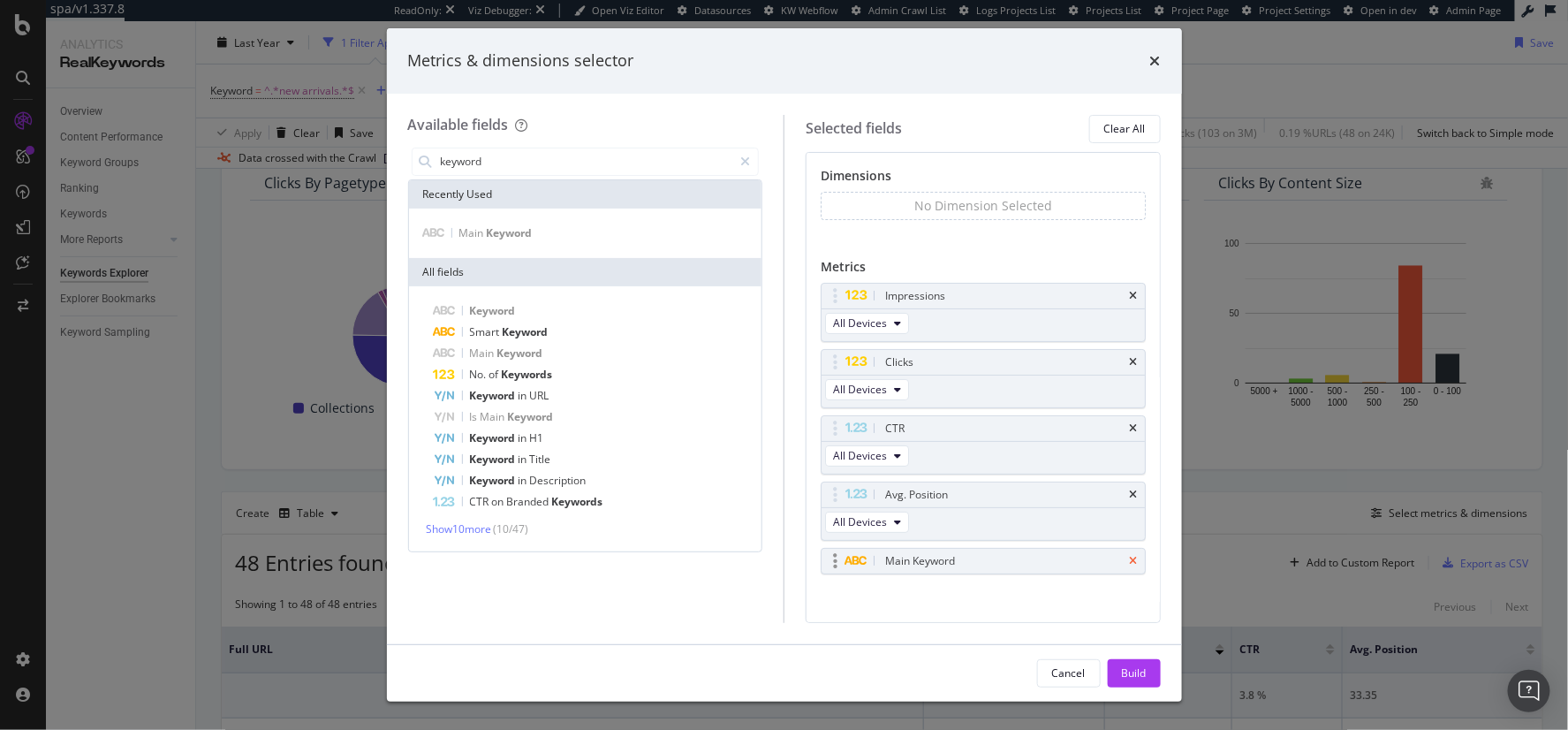
click at [1130, 562] on icon "times" at bounding box center [1134, 561] width 8 height 11
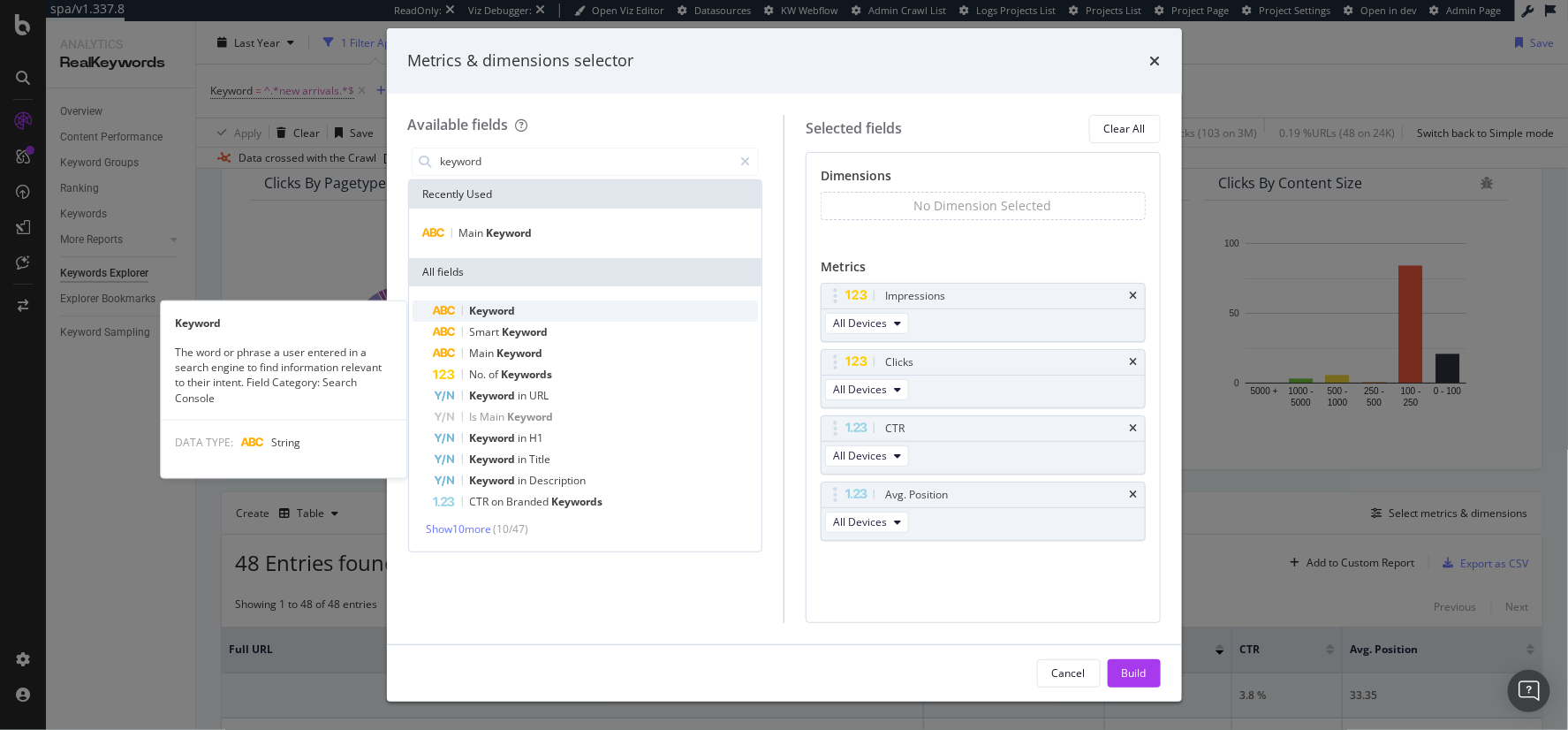
click at [538, 310] on div "Keyword" at bounding box center [596, 311] width 326 height 21
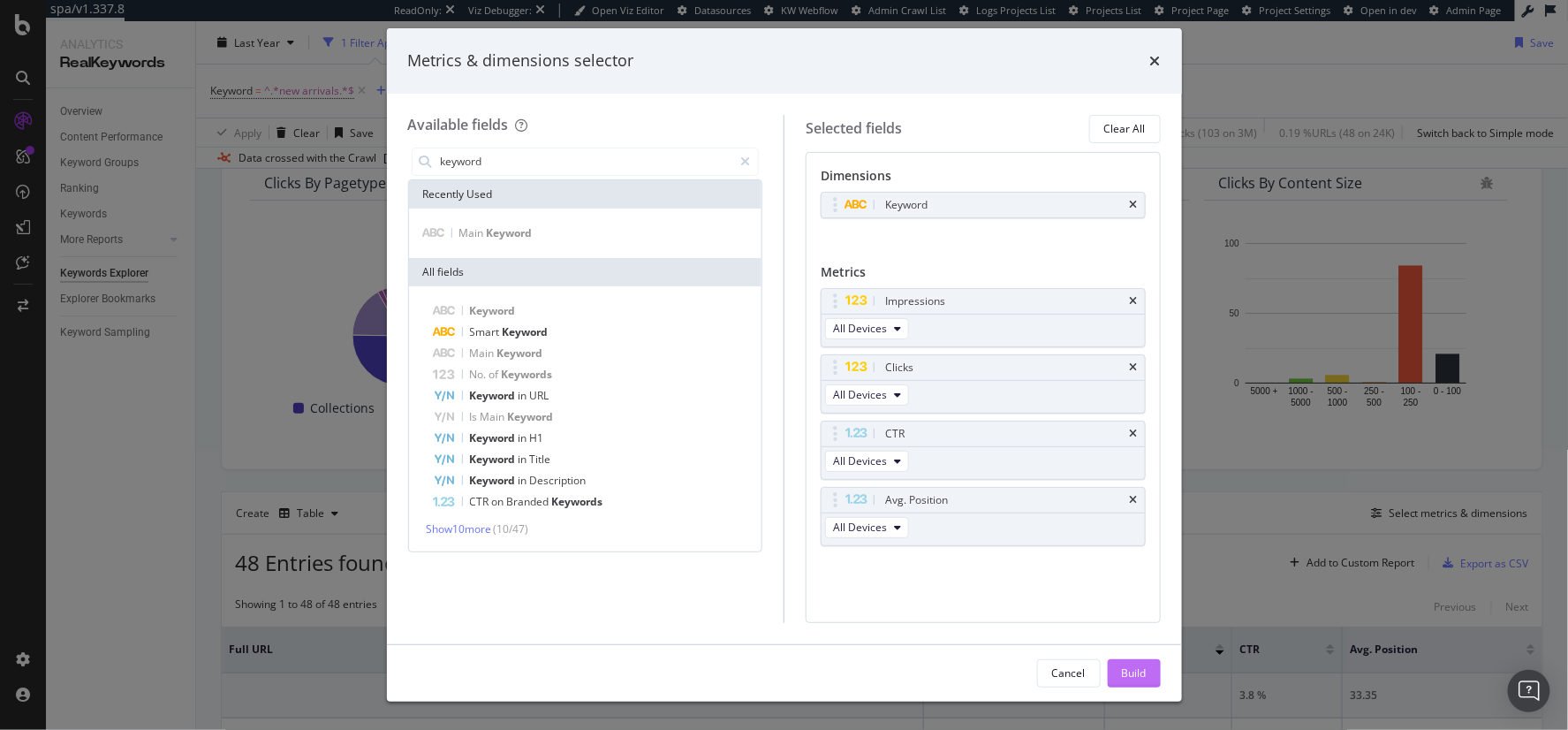
click at [1132, 677] on div "Build" at bounding box center [1135, 673] width 25 height 15
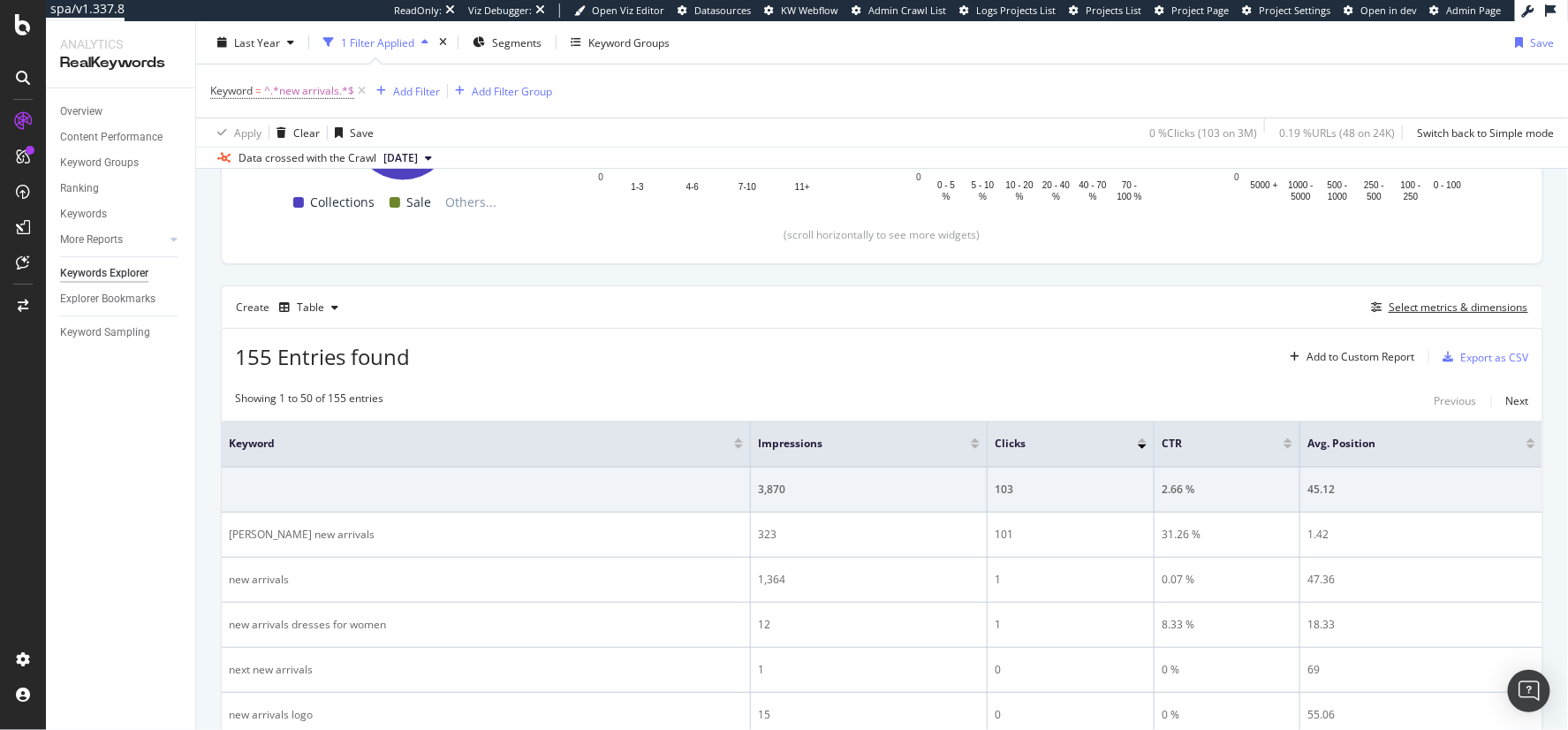
scroll to position [379, 0]
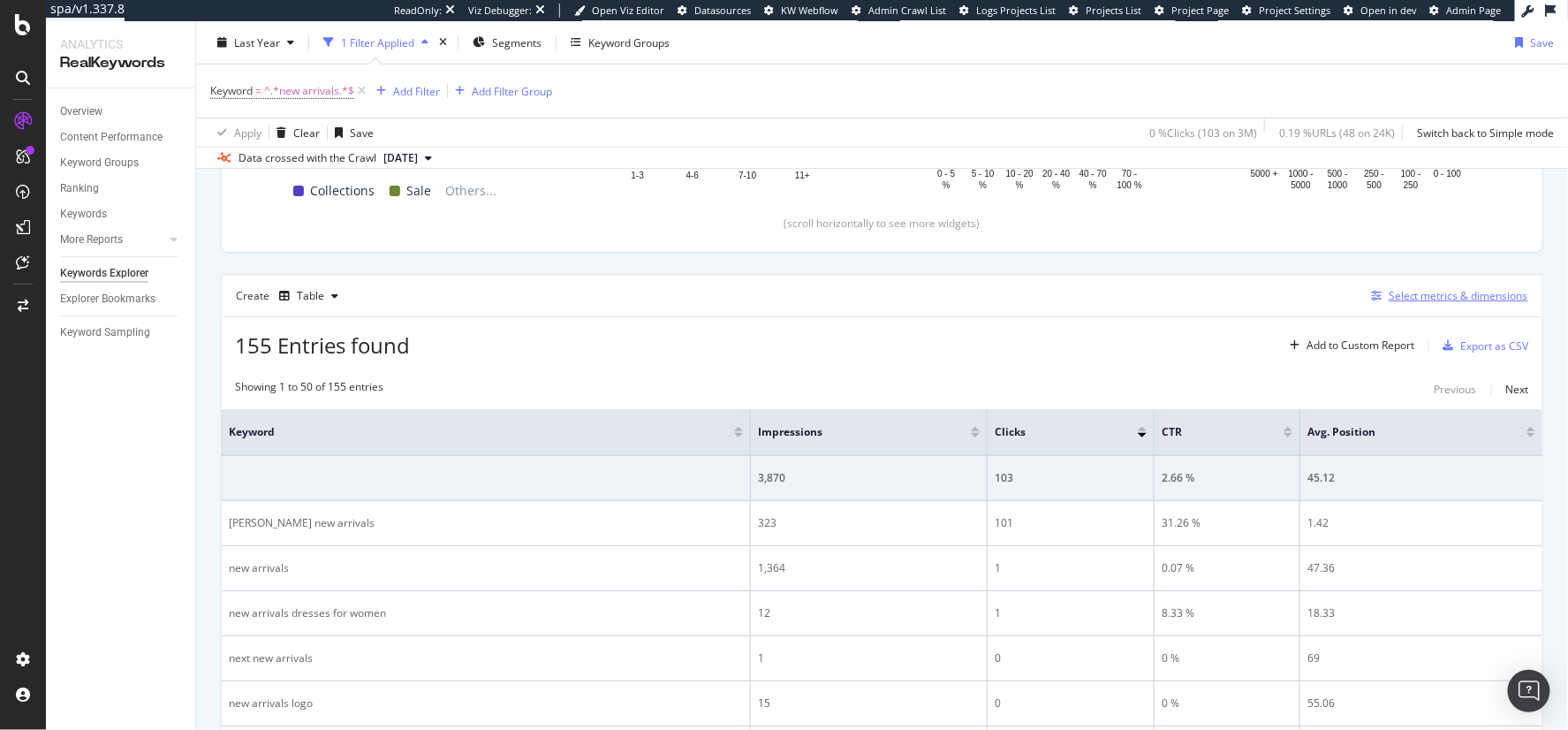
click at [1389, 303] on div "Select metrics & dimensions" at bounding box center [1458, 296] width 140 height 15
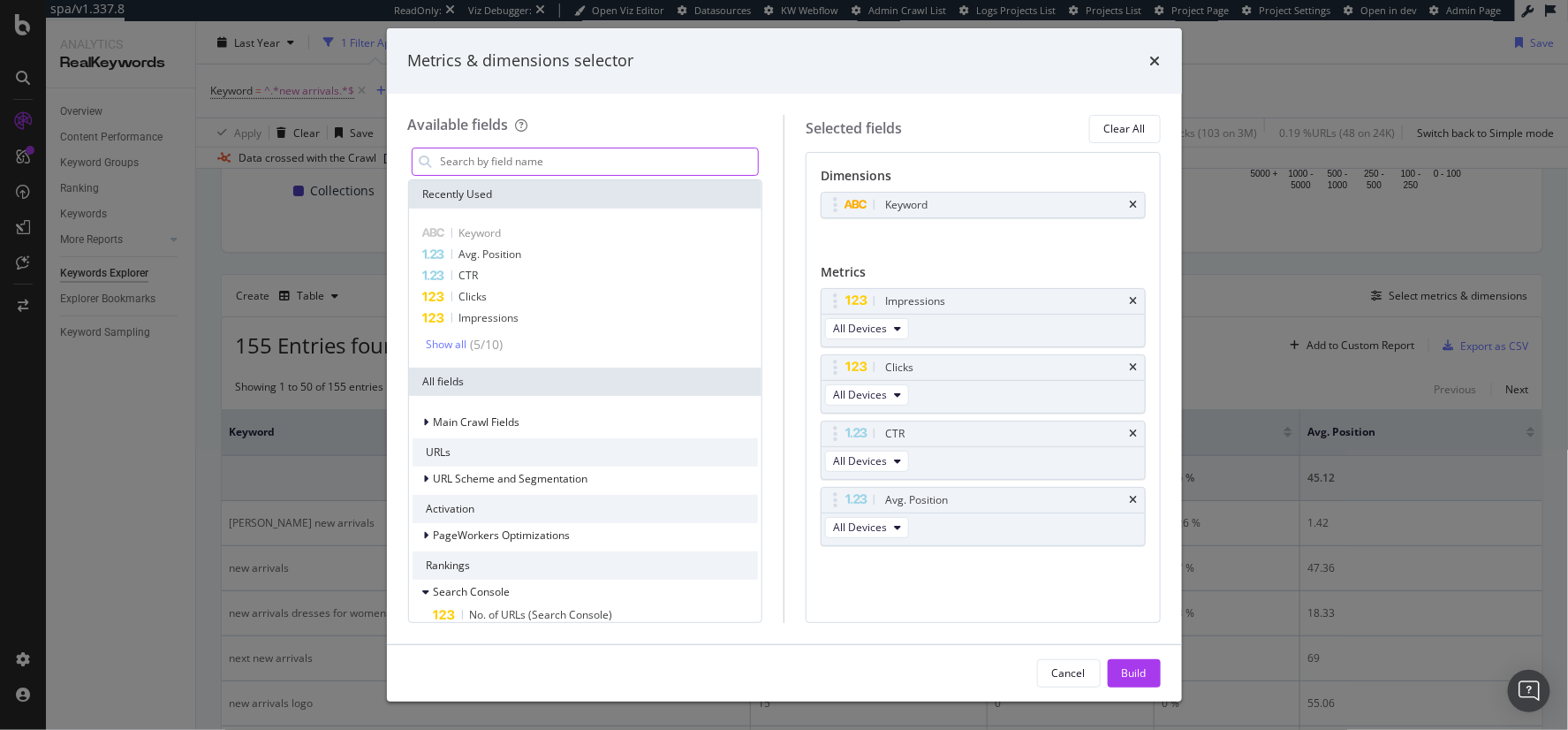
click at [512, 156] on input "modal" at bounding box center [599, 162] width 320 height 27
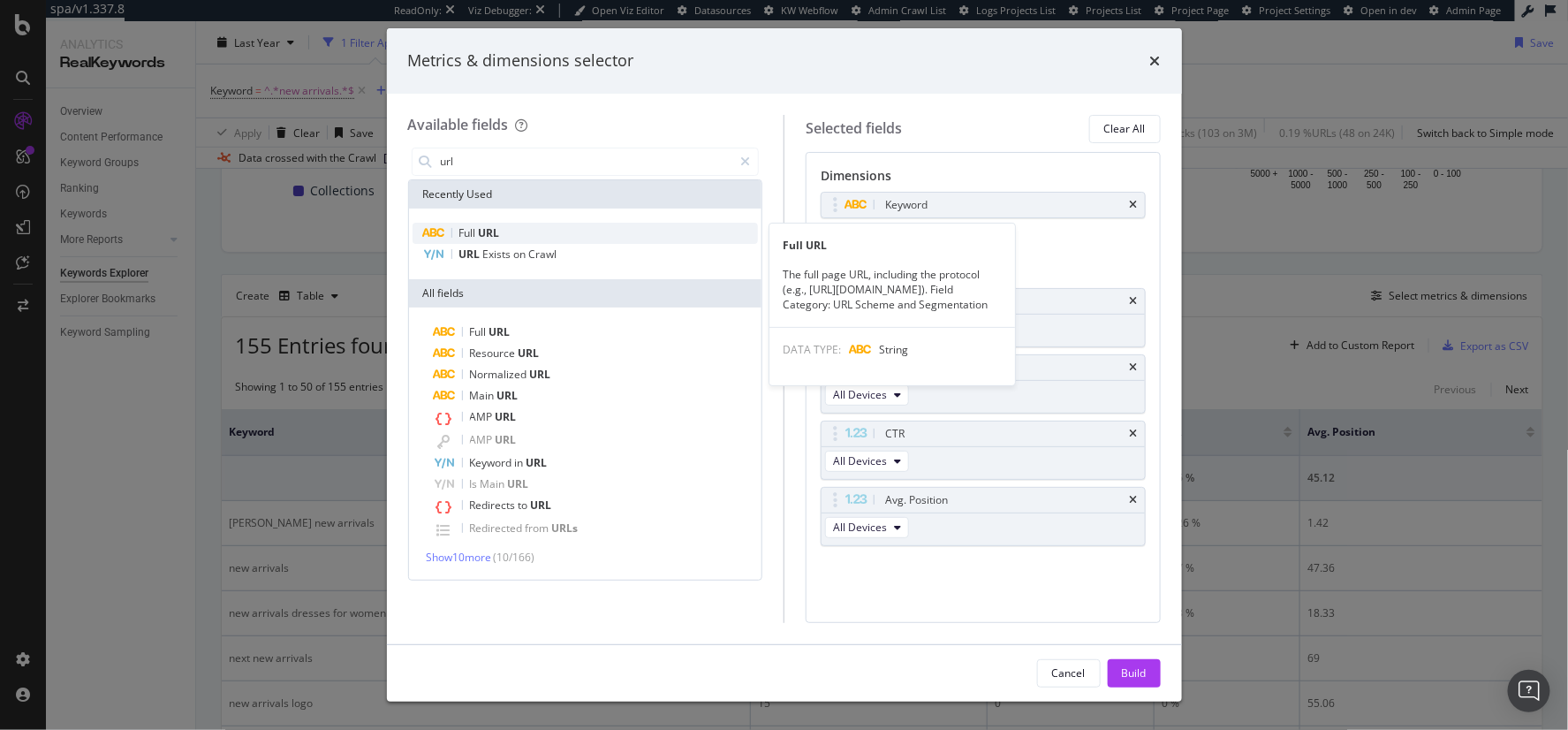
type input "url"
click at [531, 230] on div "Full URL" at bounding box center [586, 233] width 347 height 21
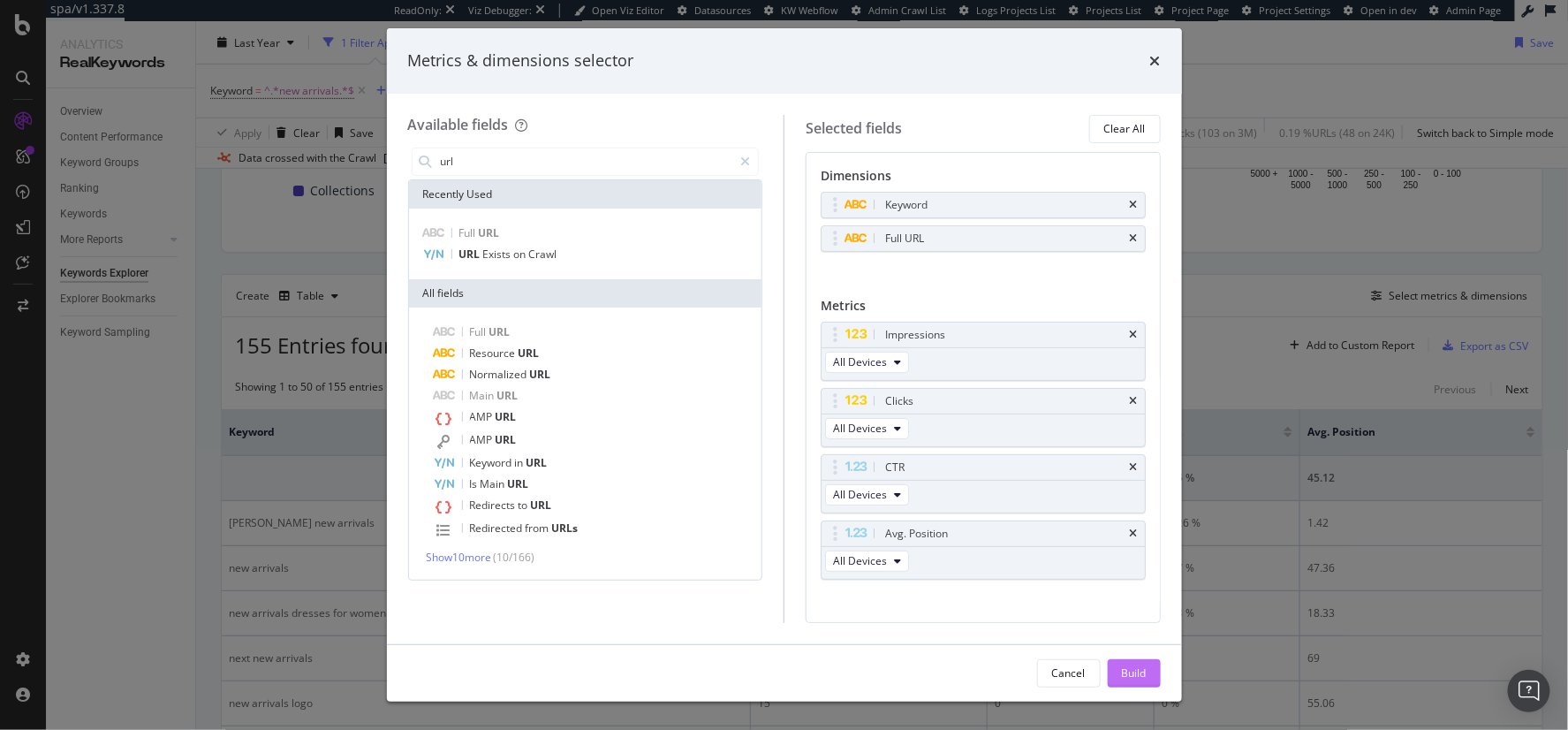
click at [1129, 681] on div "Build" at bounding box center [1135, 673] width 25 height 27
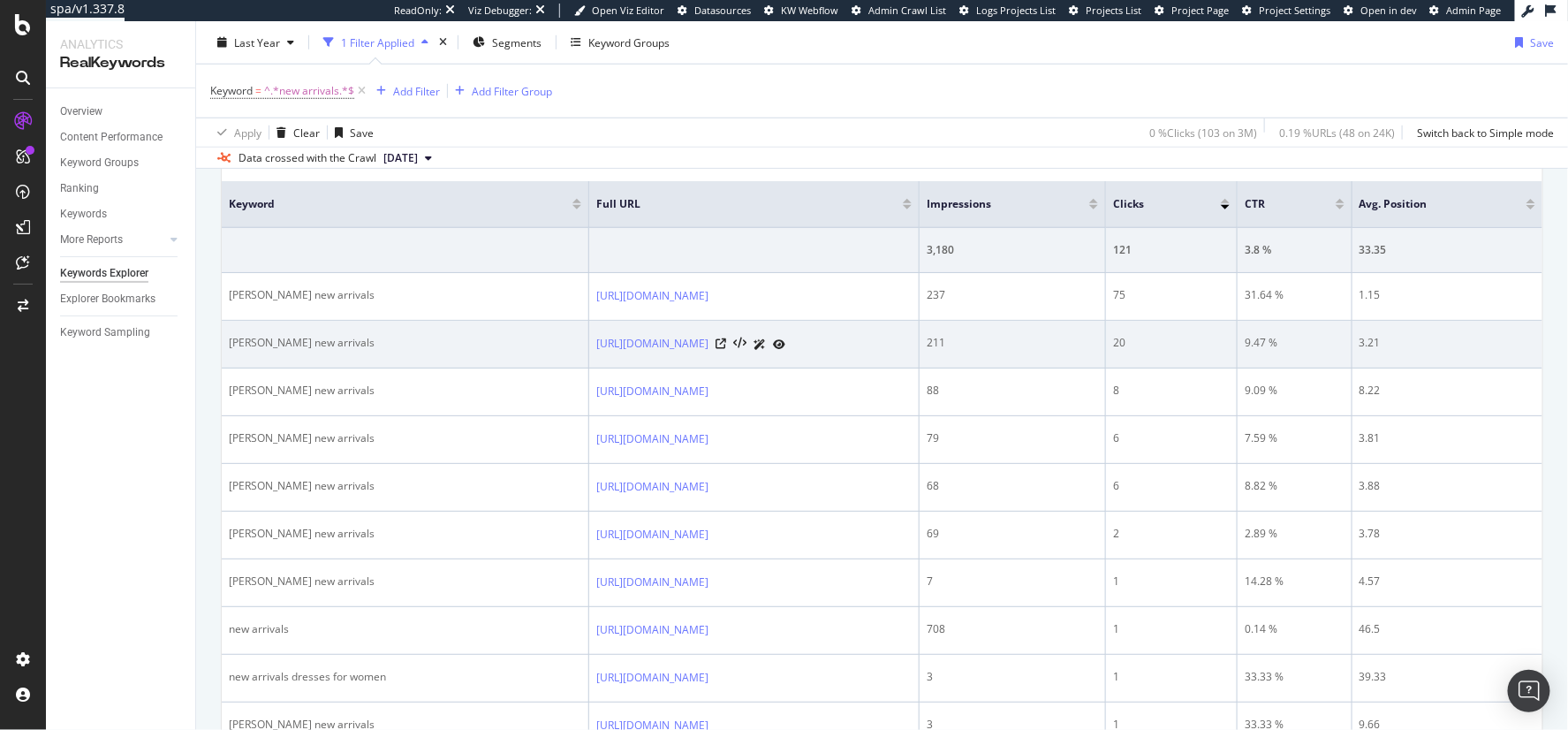
scroll to position [551, 0]
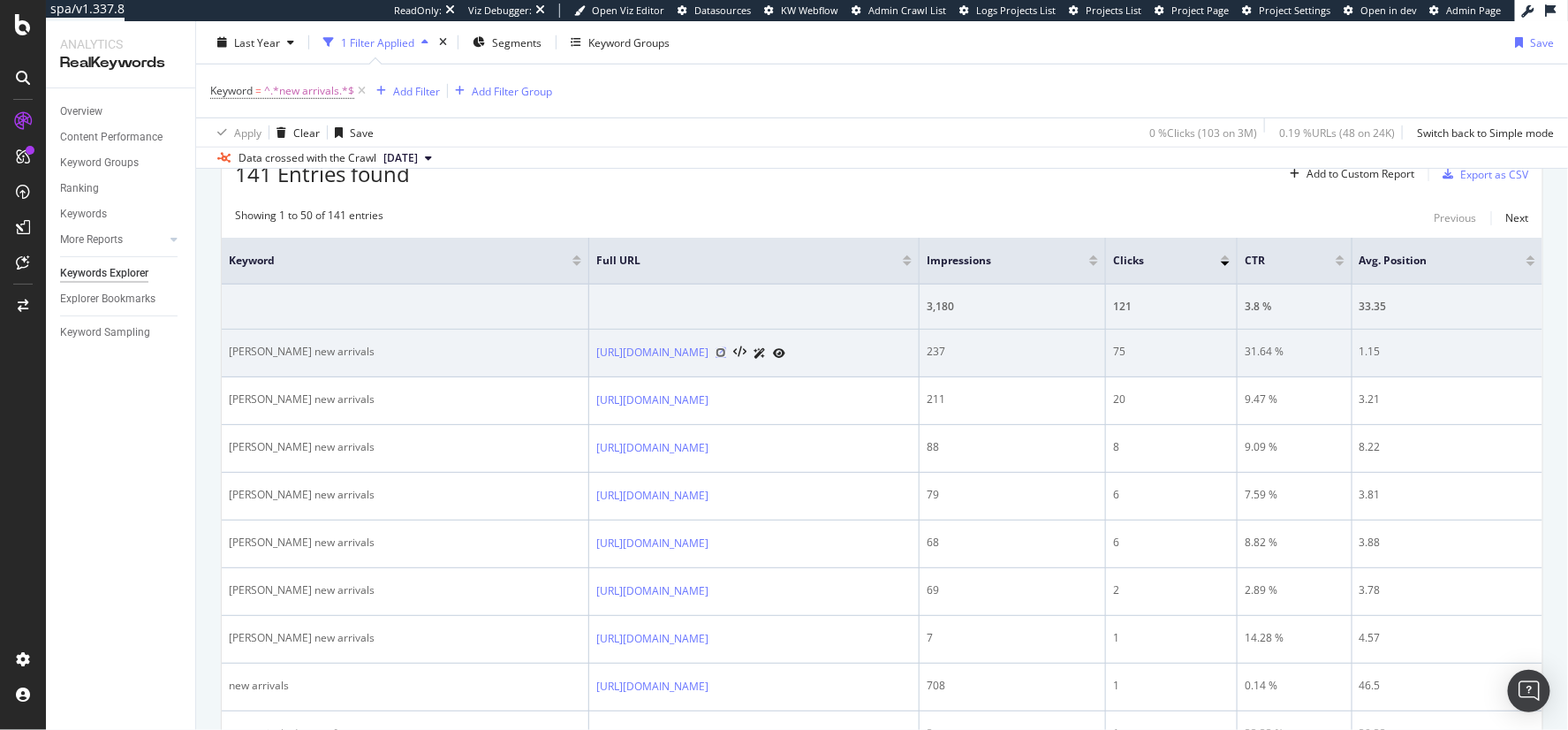
click at [726, 353] on icon at bounding box center [720, 352] width 11 height 11
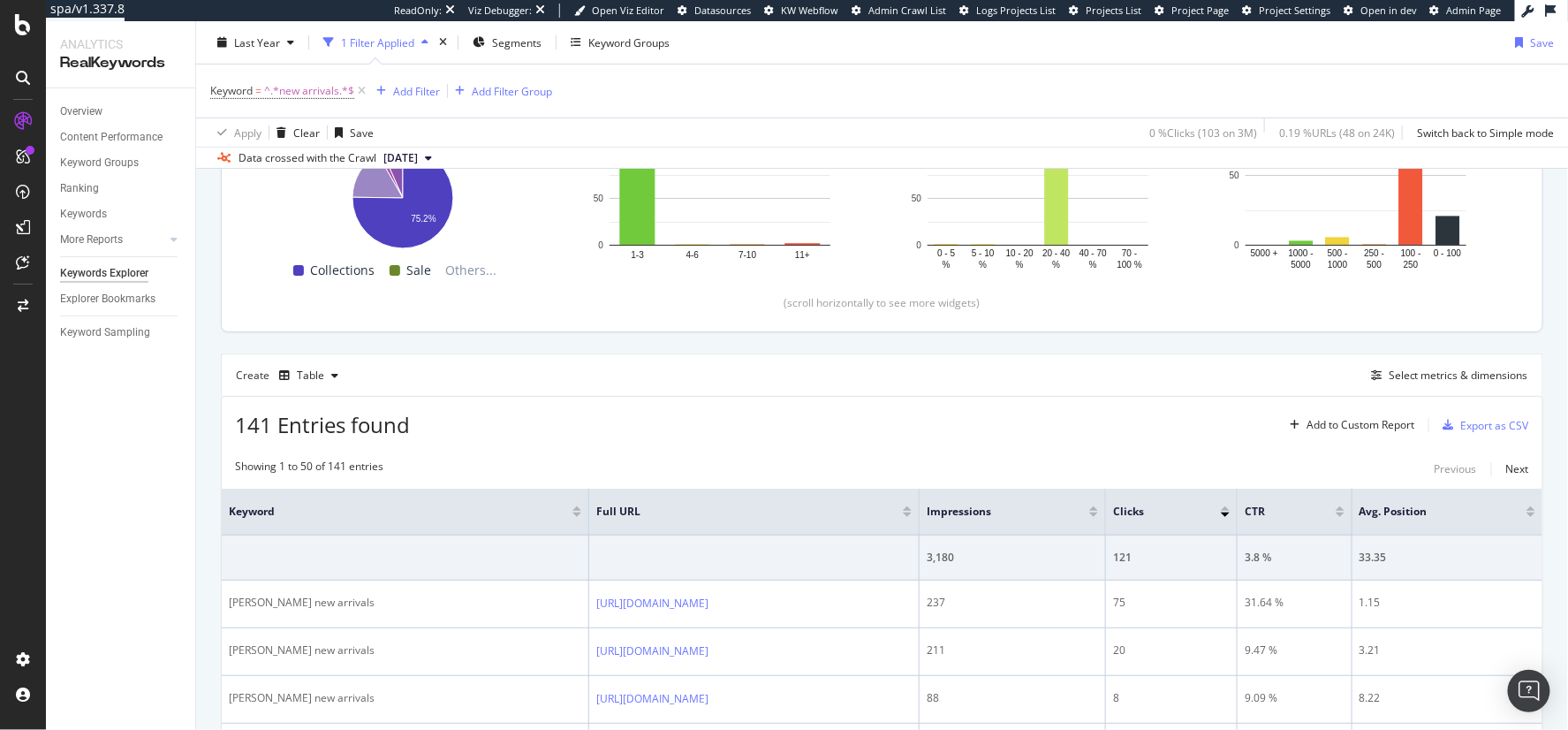
scroll to position [232, 0]
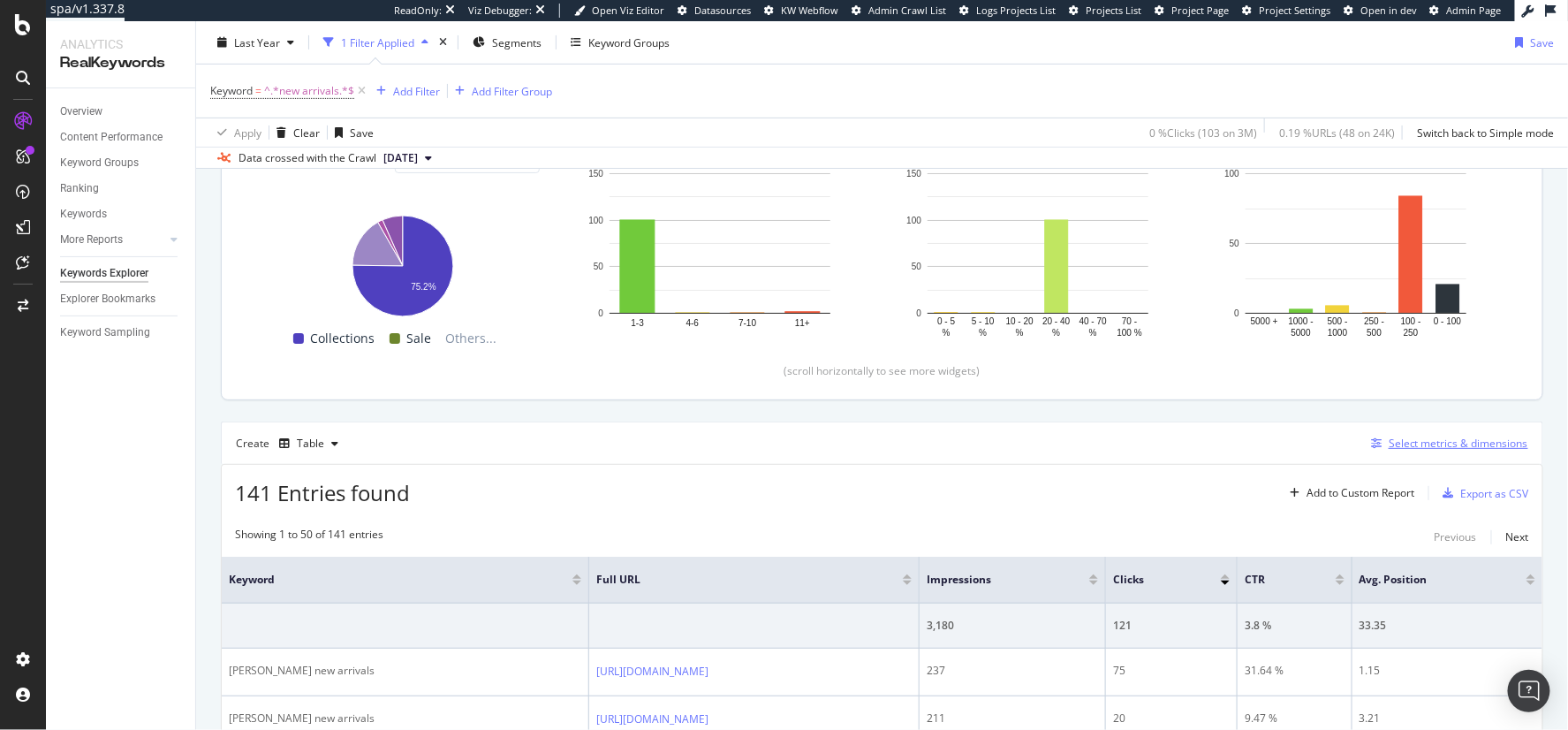
click at [1432, 439] on div "Select metrics & dimensions" at bounding box center [1458, 443] width 140 height 15
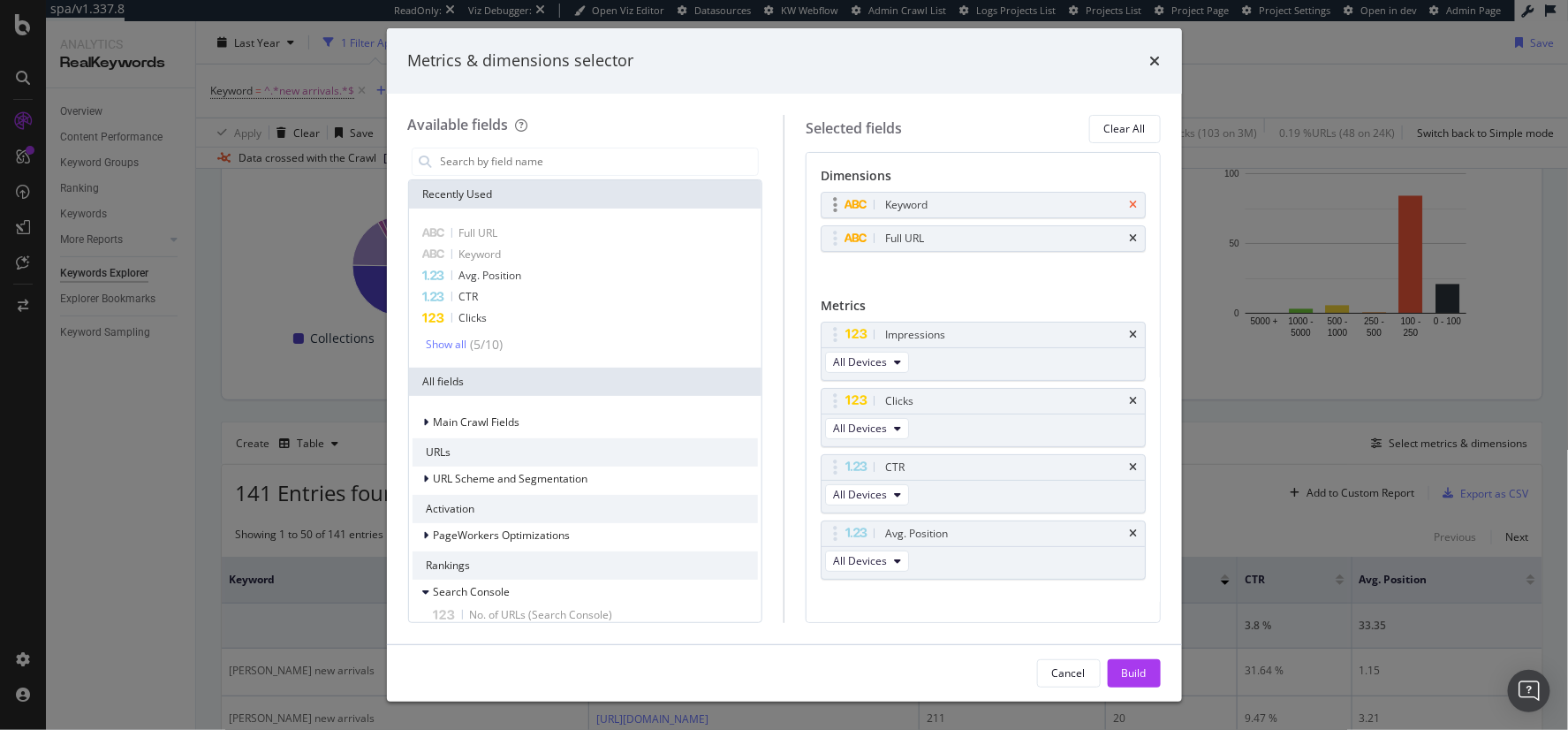
click at [1130, 208] on icon "times" at bounding box center [1134, 204] width 8 height 11
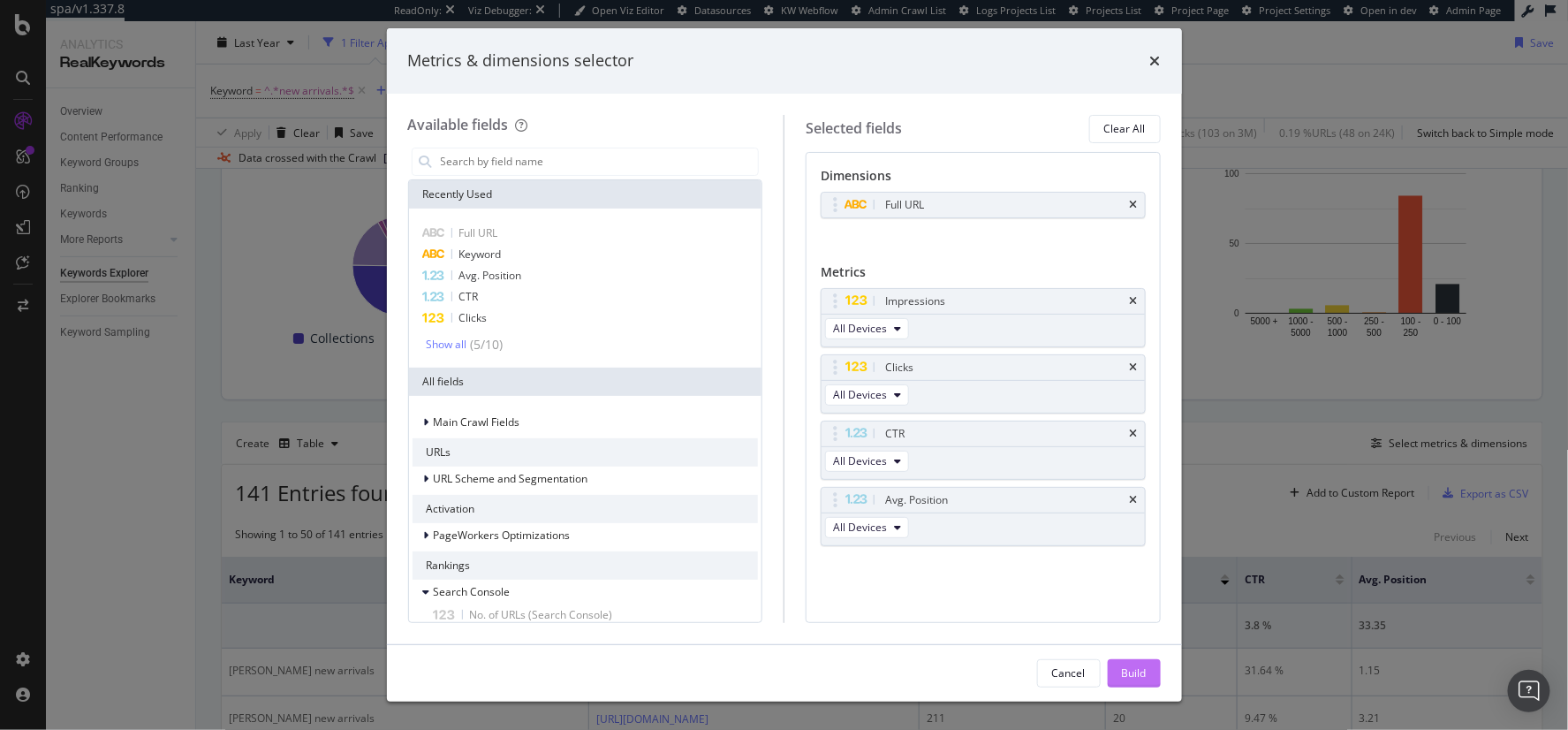
click at [1131, 665] on div "Build" at bounding box center [1135, 673] width 25 height 15
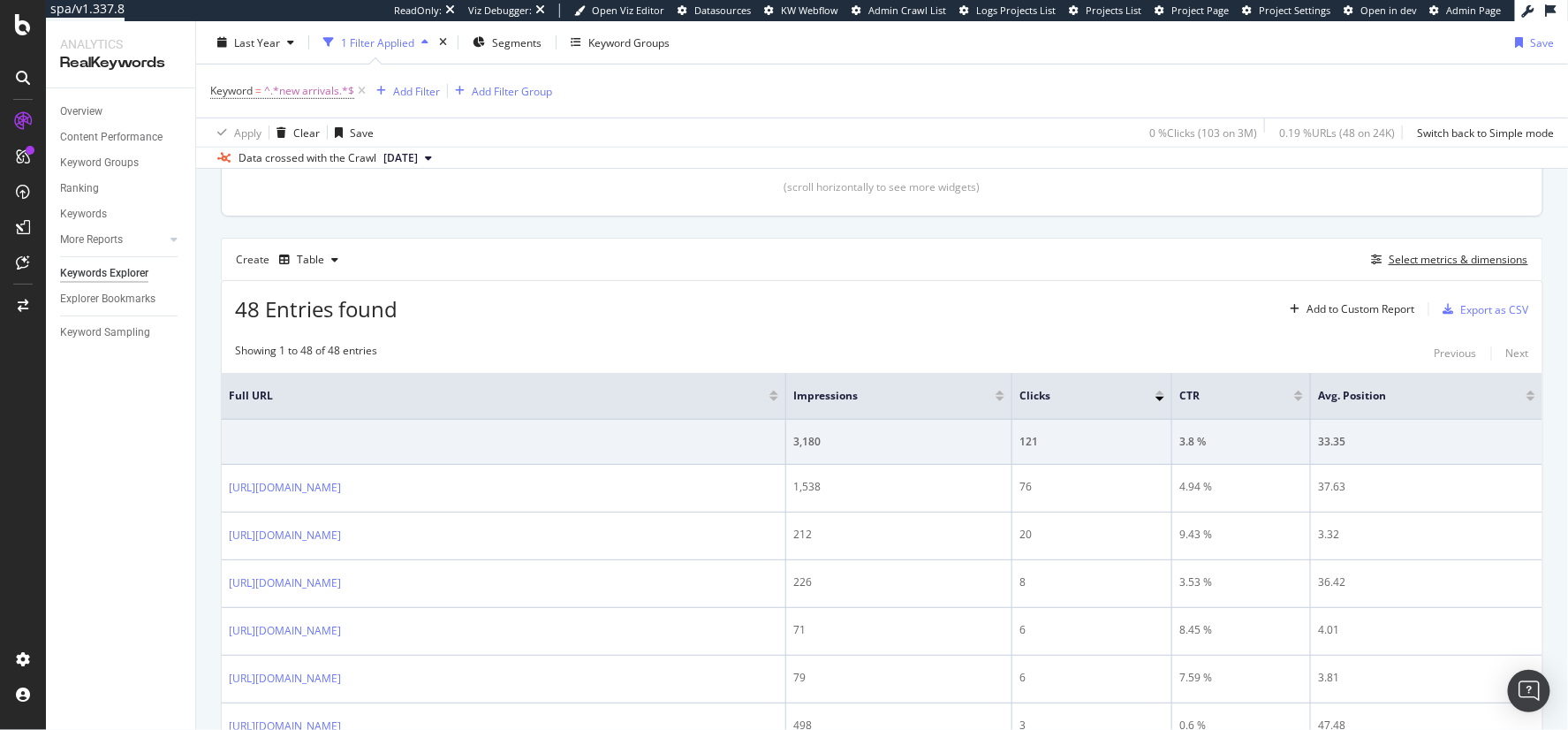
scroll to position [483, 0]
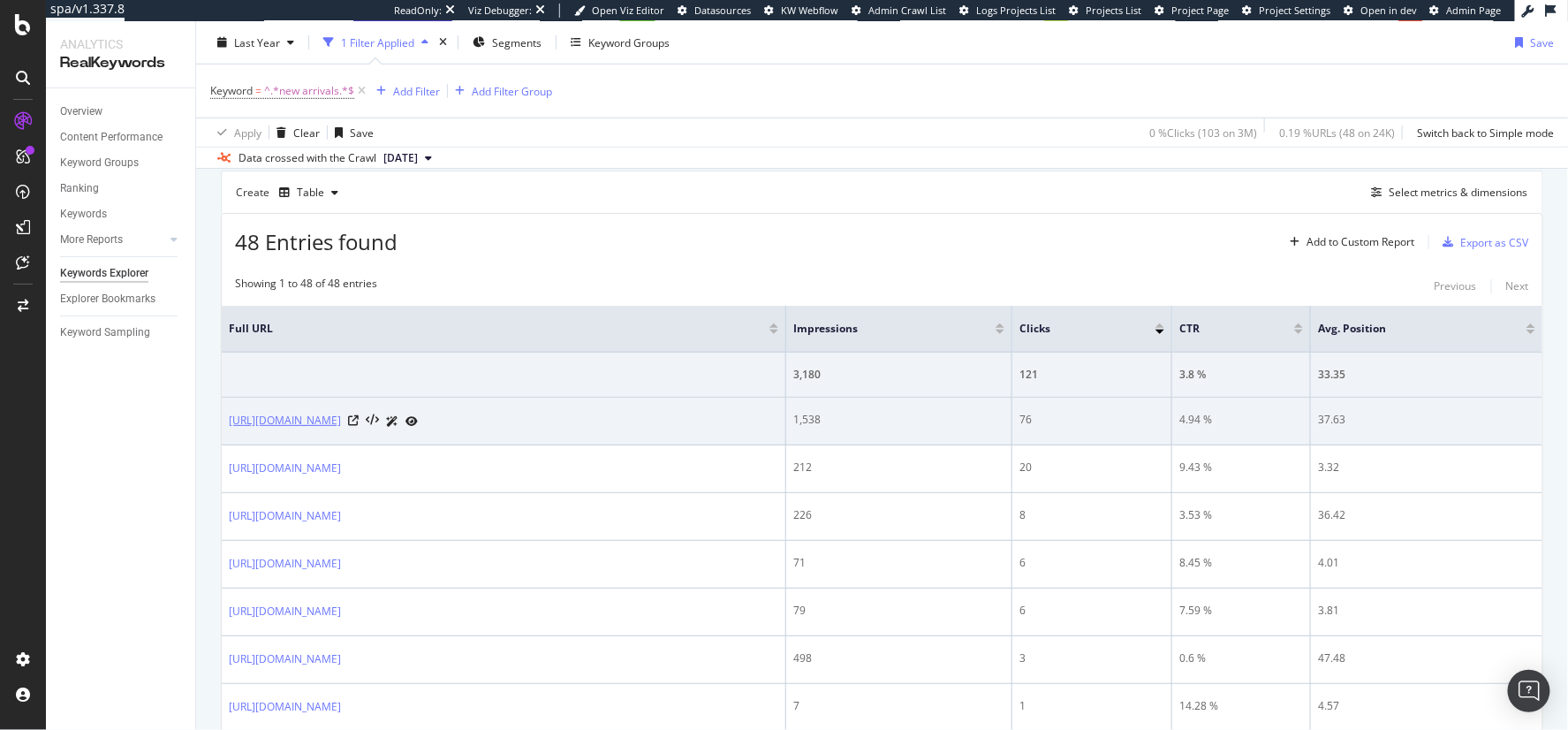
copy link "https://www.tedbaker.com/collections/womens-new-arrivals"
drag, startPoint x: 400, startPoint y: 403, endPoint x: 526, endPoint y: 423, distance: 127.6
click at [526, 423] on td "https://www.tedbaker.com/collections/womens-new-arrivals" at bounding box center [504, 422] width 564 height 48
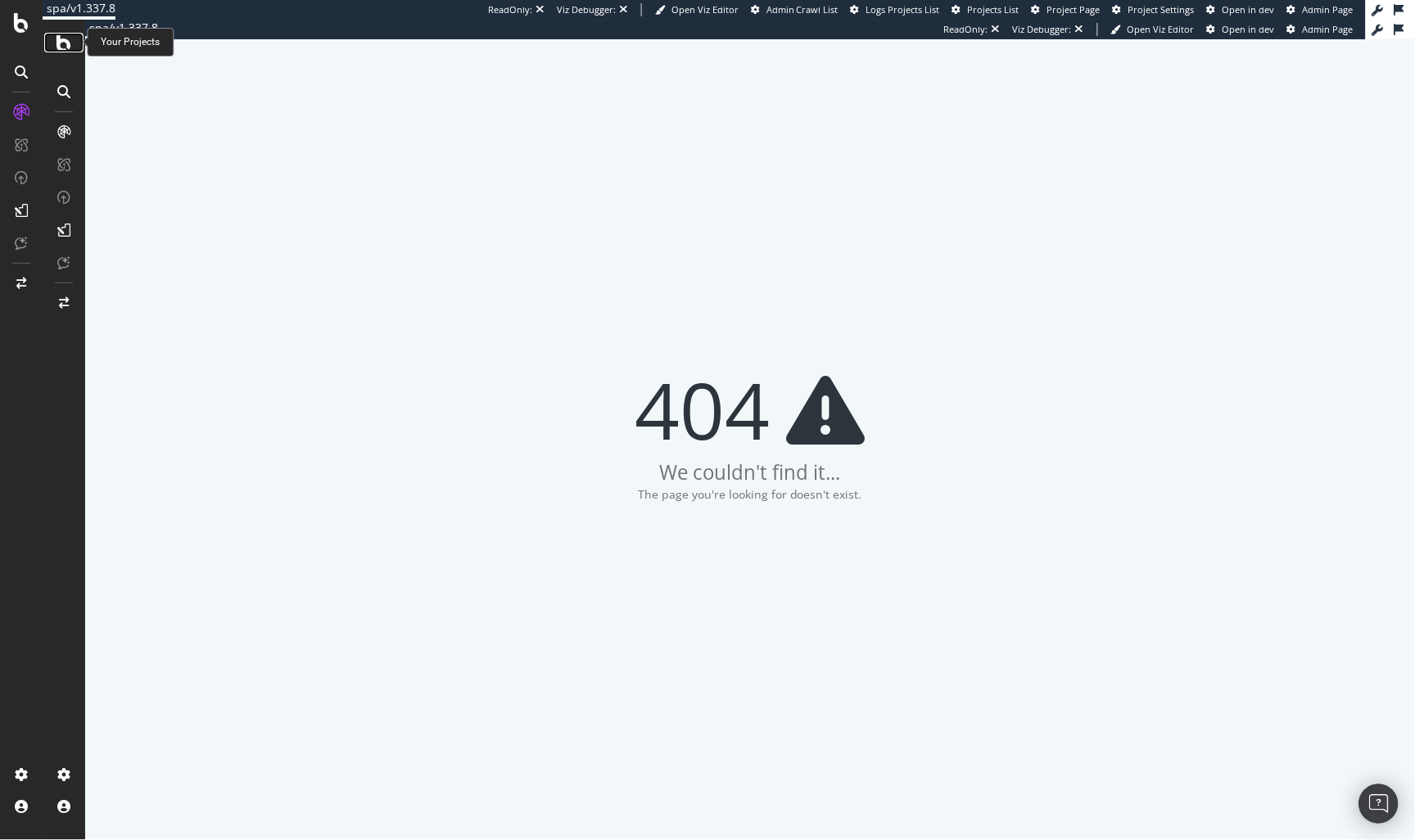
click at [55, 42] on icon at bounding box center [62, 42] width 15 height 20
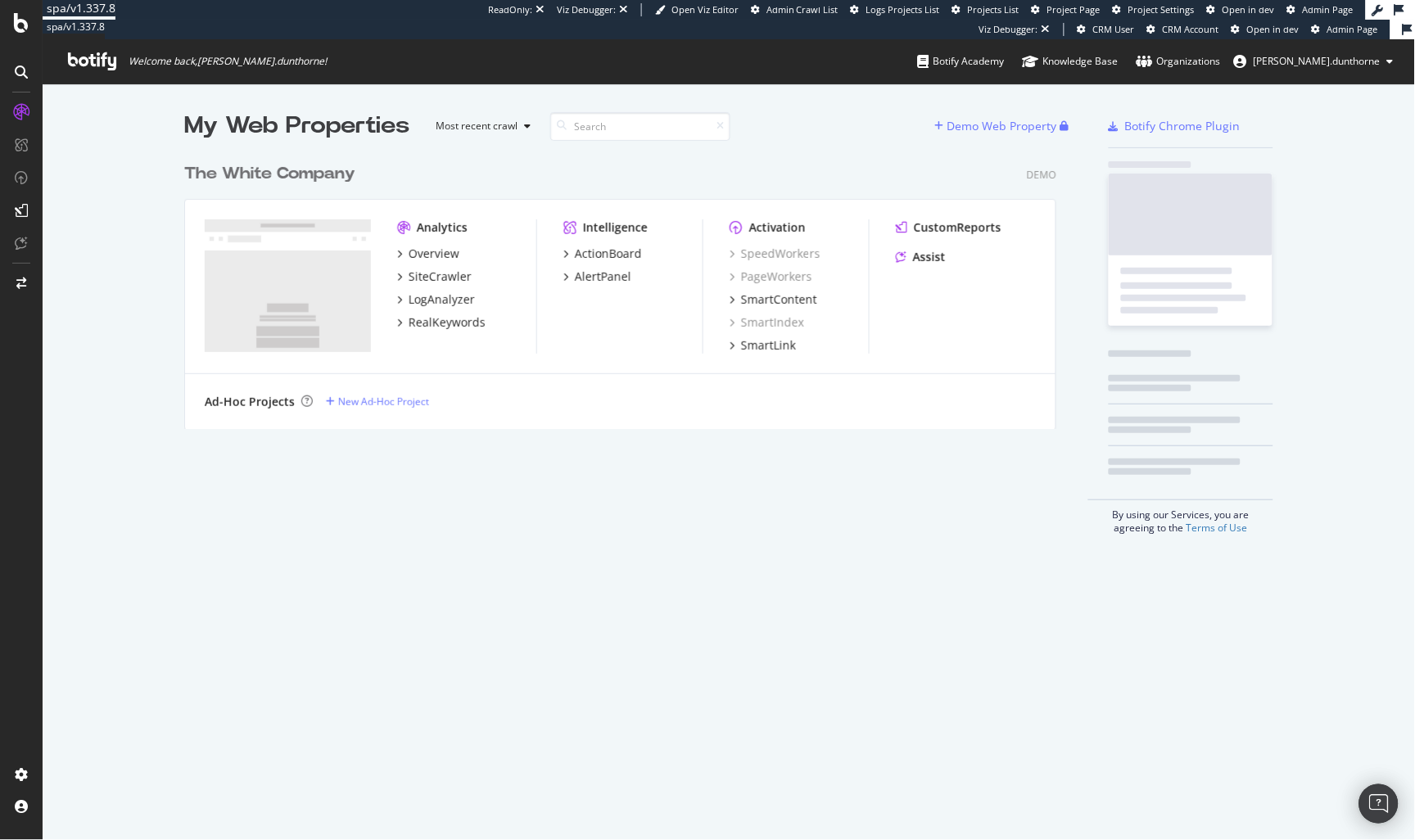
scroll to position [272, 871]
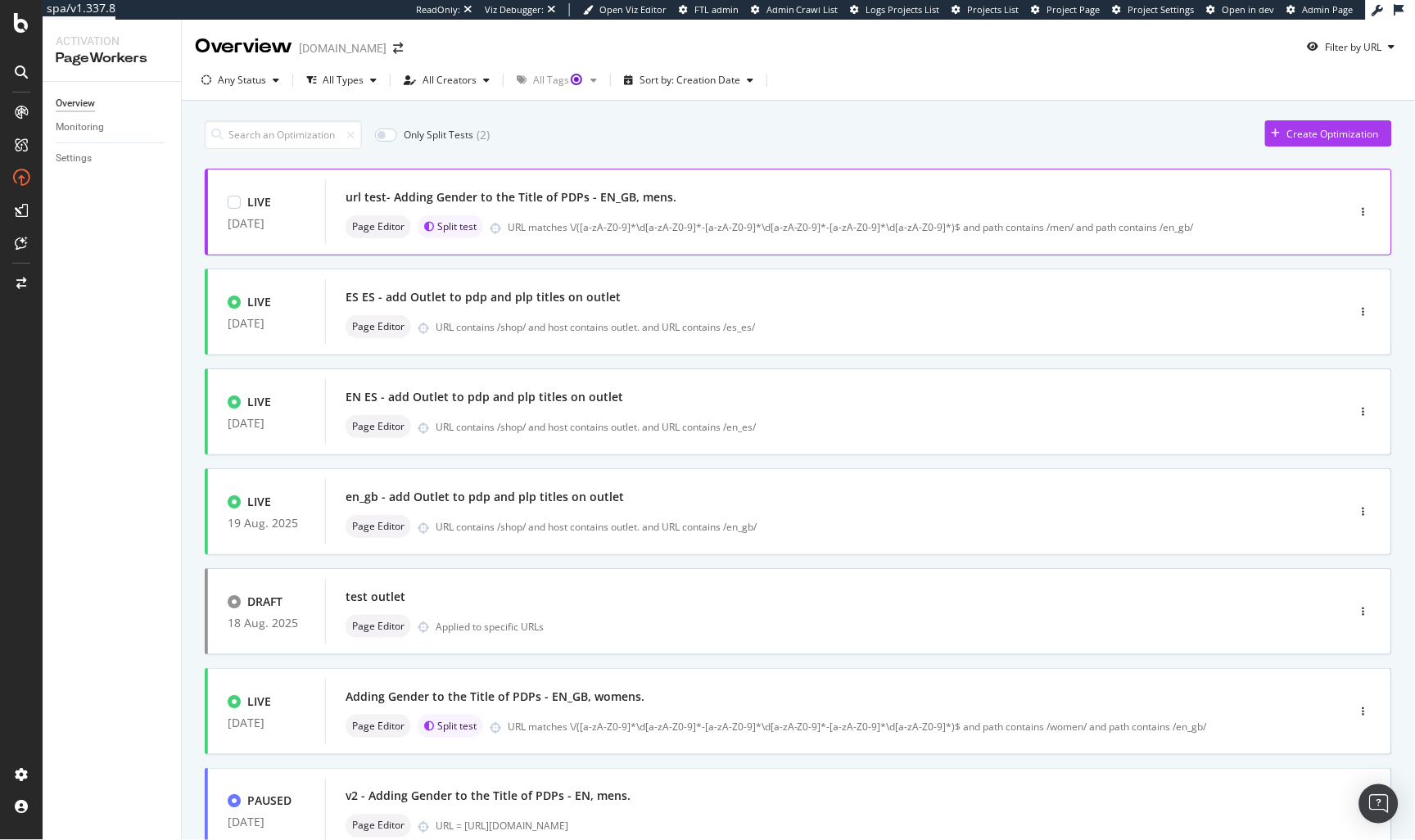
click at [635, 201] on div "url test- Adding Gender to the Title of PDPs - EN_GB, mens." at bounding box center [511, 197] width 331 height 16
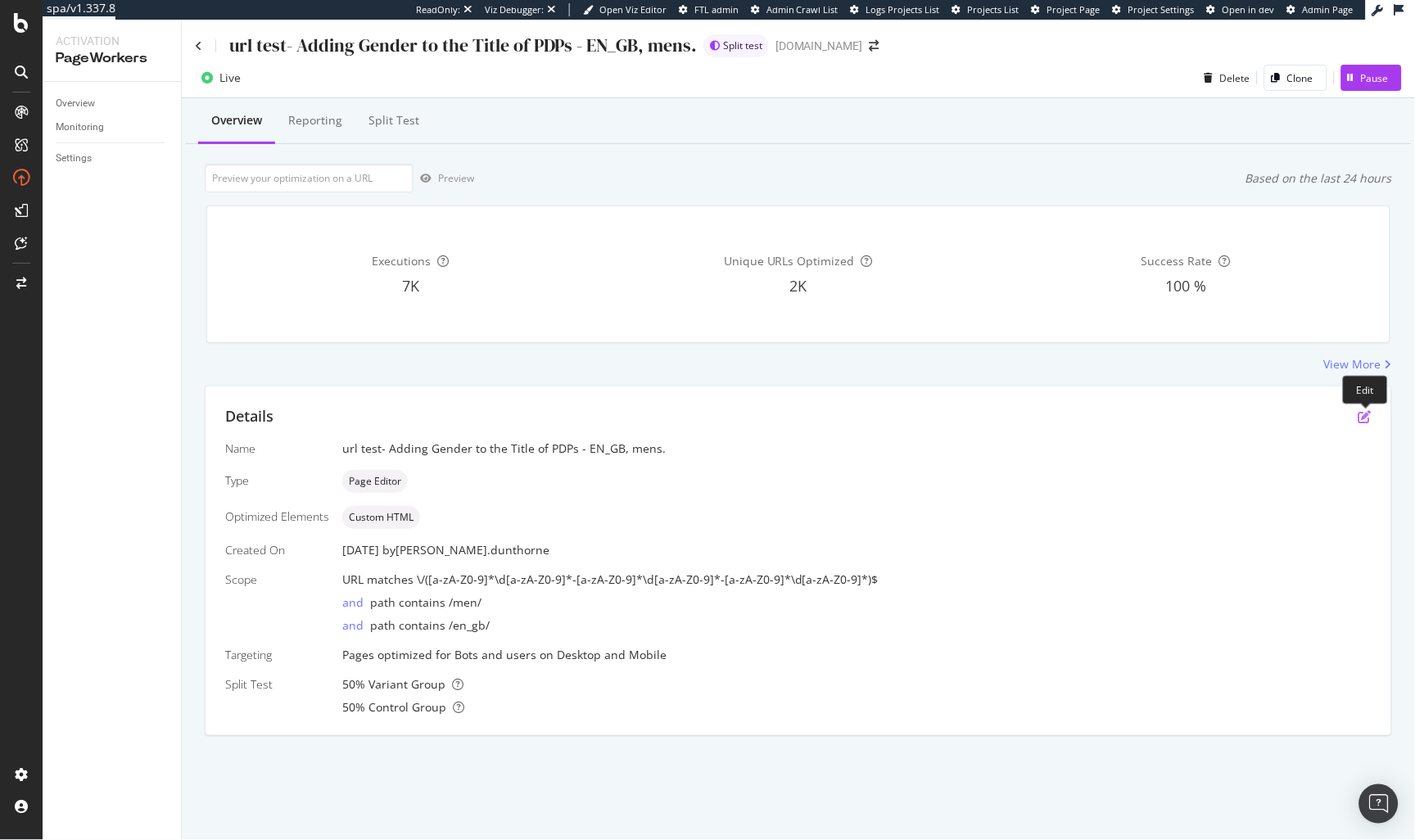
click at [1369, 412] on icon "pen-to-square" at bounding box center [1365, 416] width 13 height 13
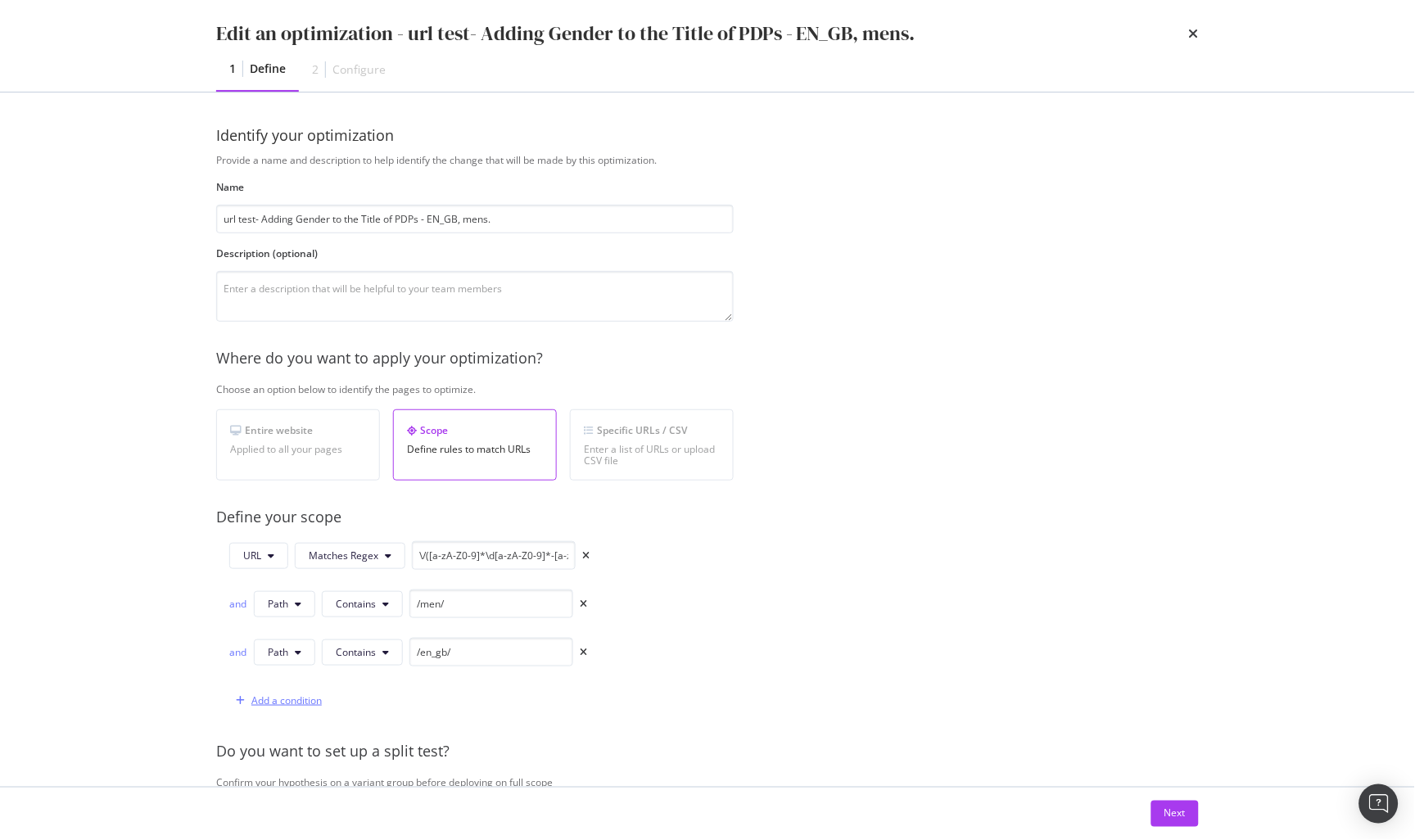
click at [259, 707] on div "Add a condition" at bounding box center [287, 701] width 71 height 14
click at [293, 704] on icon "modal" at bounding box center [295, 701] width 6 height 10
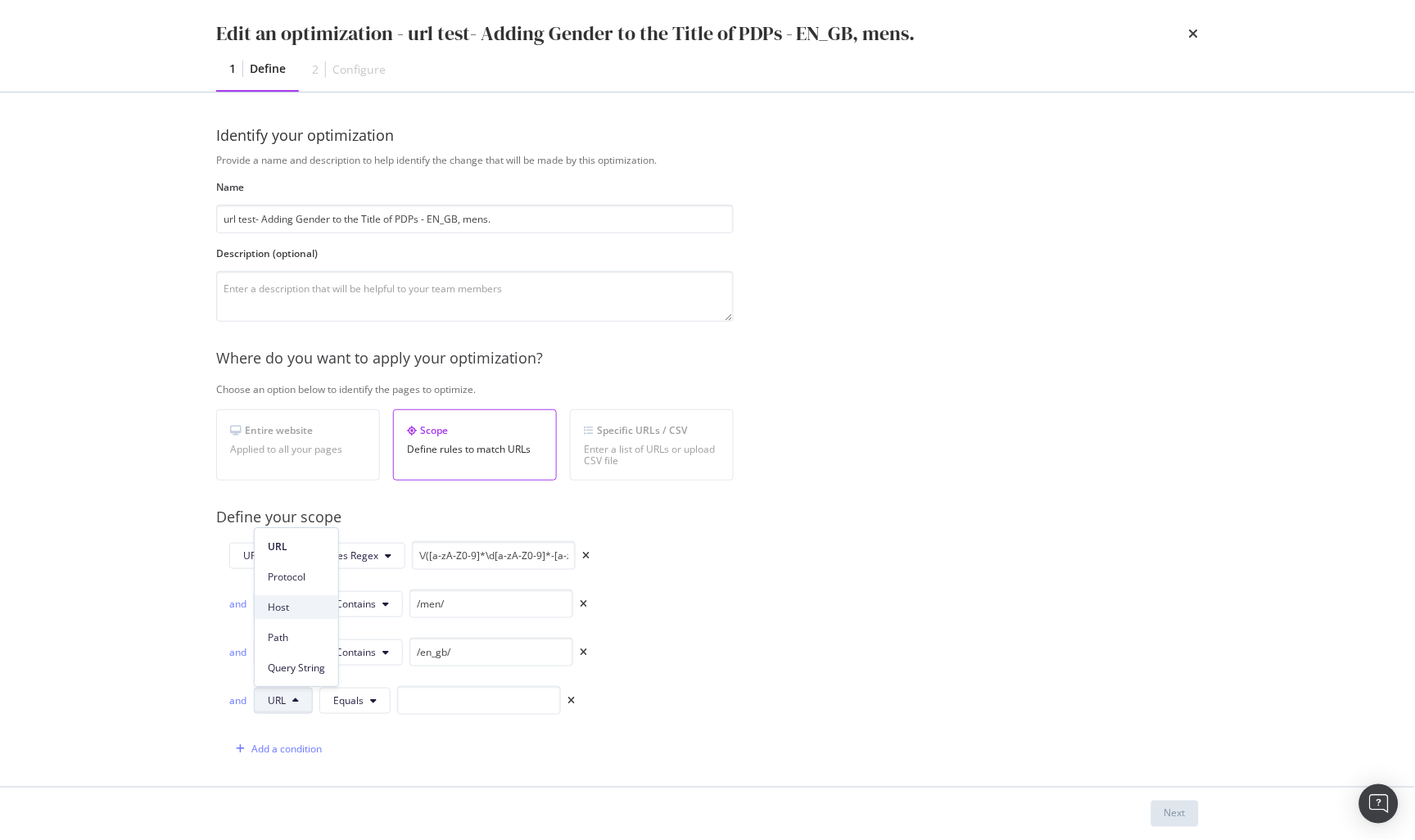
click at [292, 603] on span "Host" at bounding box center [296, 607] width 57 height 15
click at [356, 697] on span "Equals" at bounding box center [352, 701] width 30 height 14
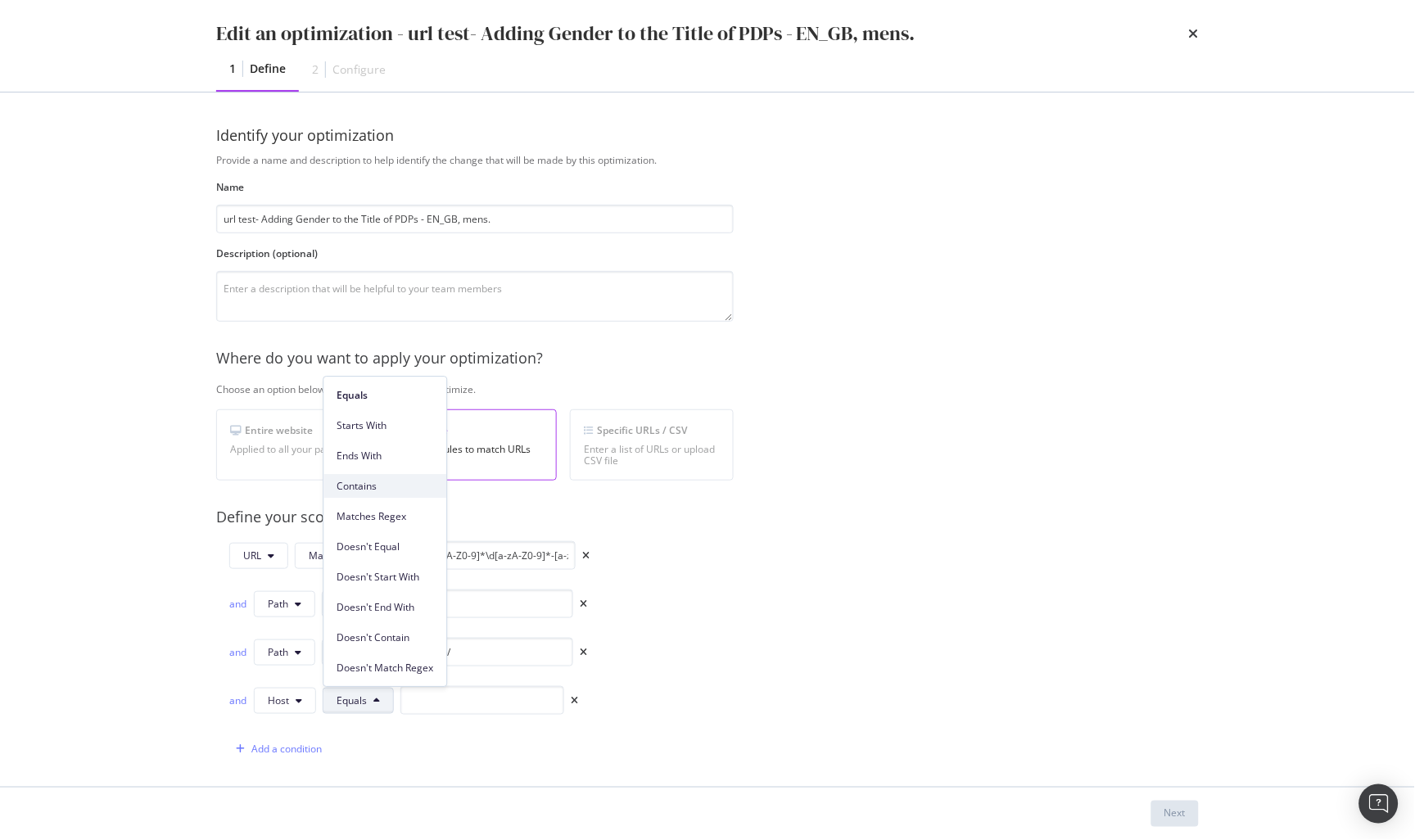
click at [362, 488] on span "Contains" at bounding box center [385, 487] width 96 height 15
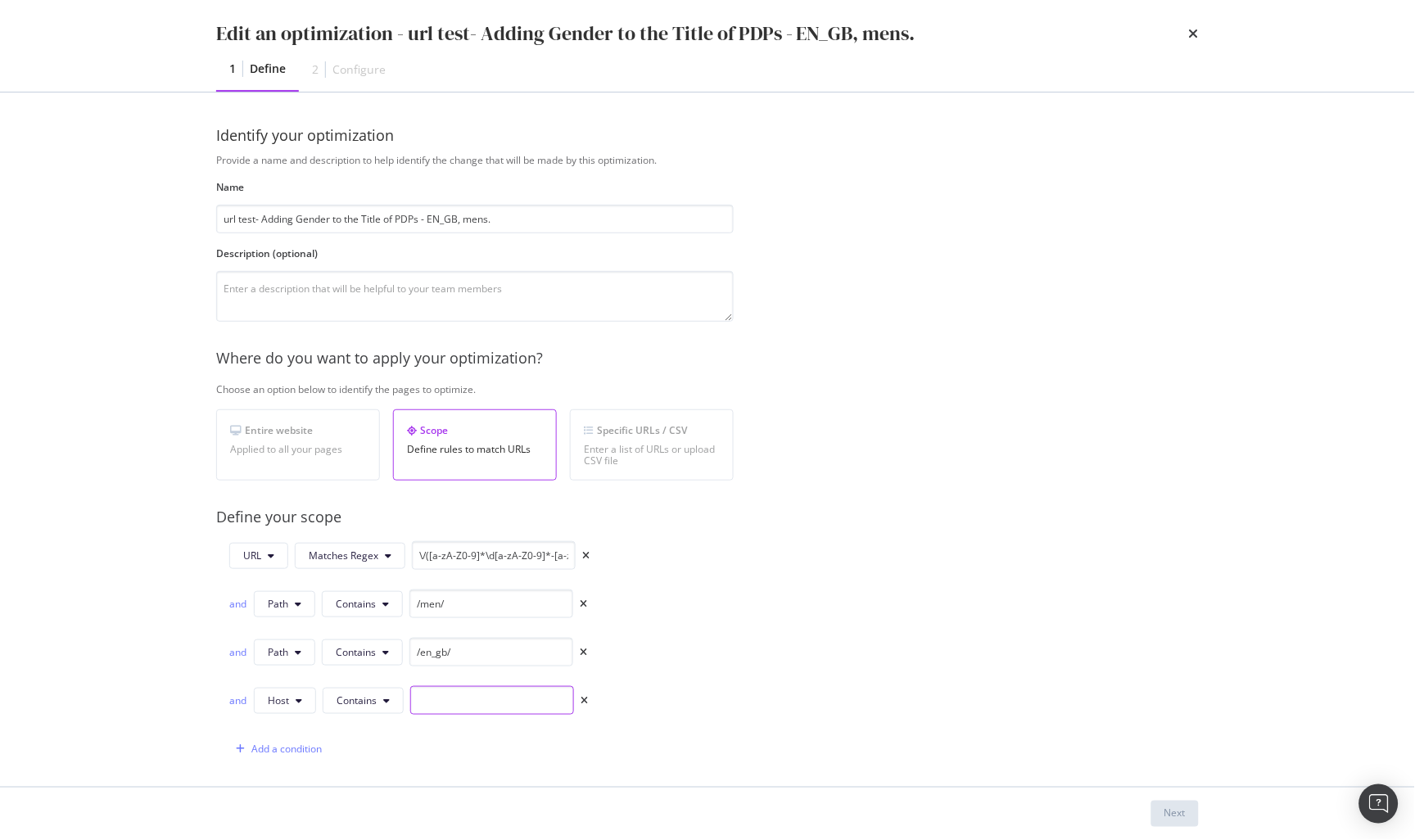
click at [459, 711] on input "modal" at bounding box center [491, 701] width 163 height 29
type input "www."
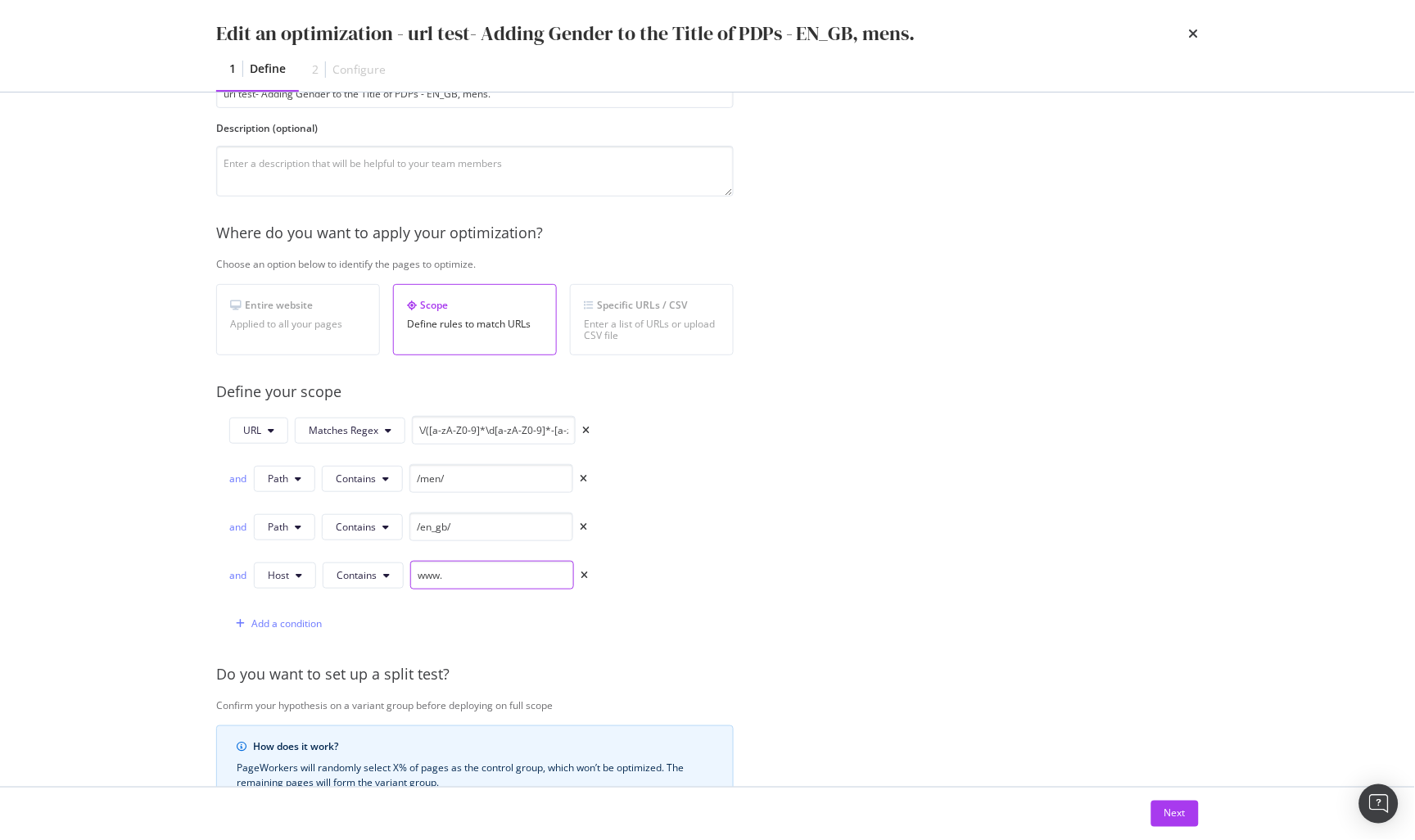
scroll to position [151, 0]
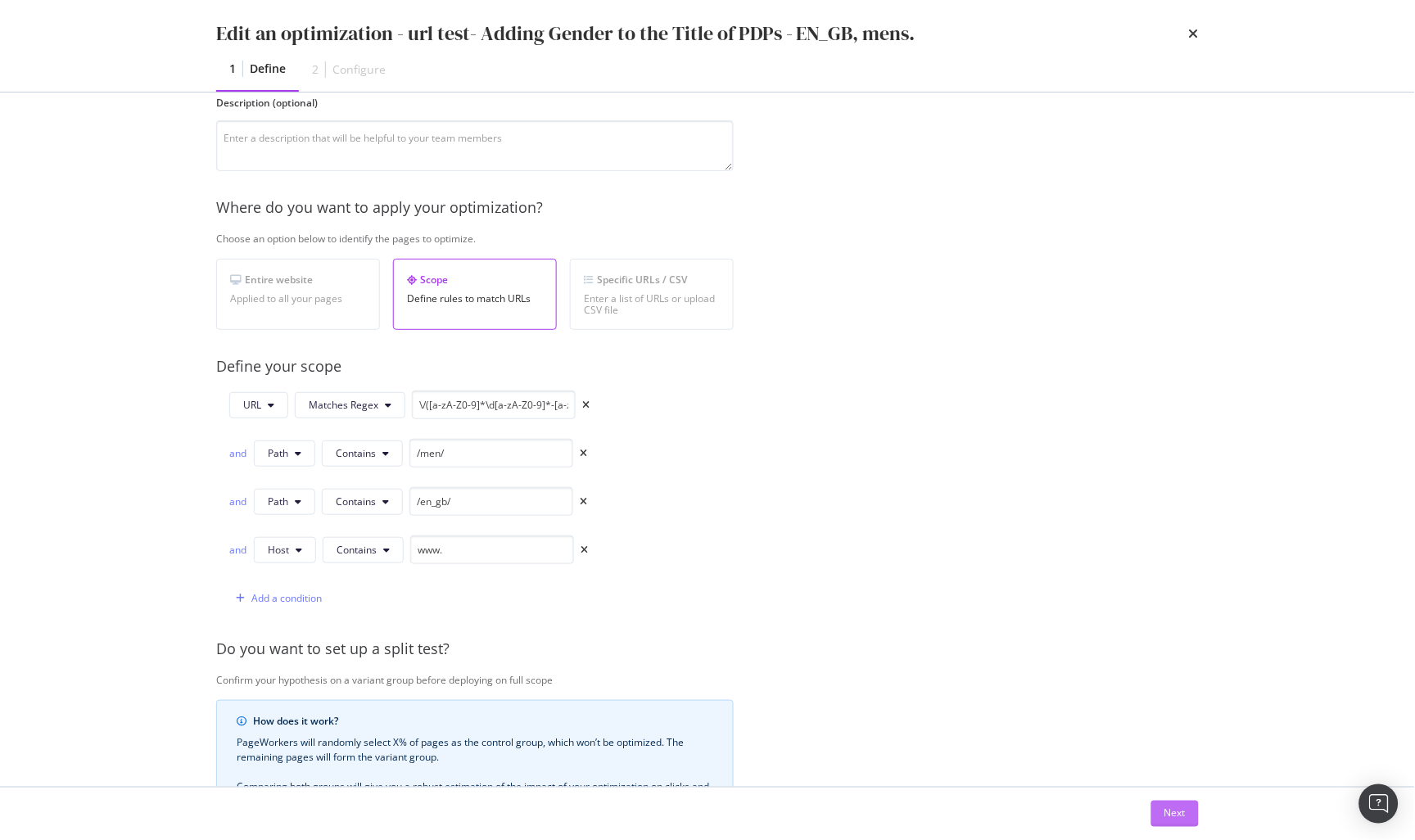
click at [1175, 805] on div "Next" at bounding box center [1175, 814] width 21 height 25
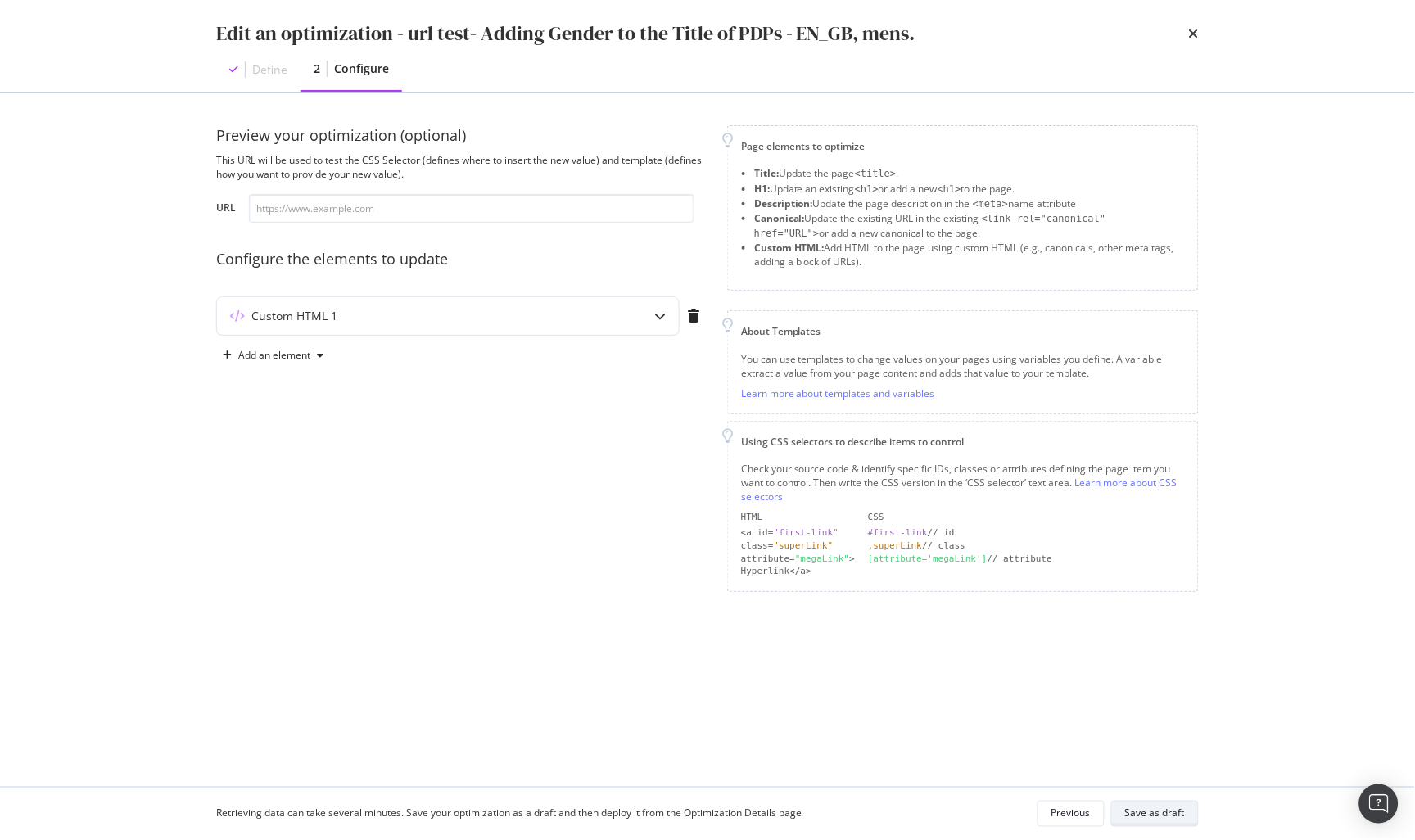
click at [1153, 819] on div "Save as draft" at bounding box center [1154, 813] width 60 height 14
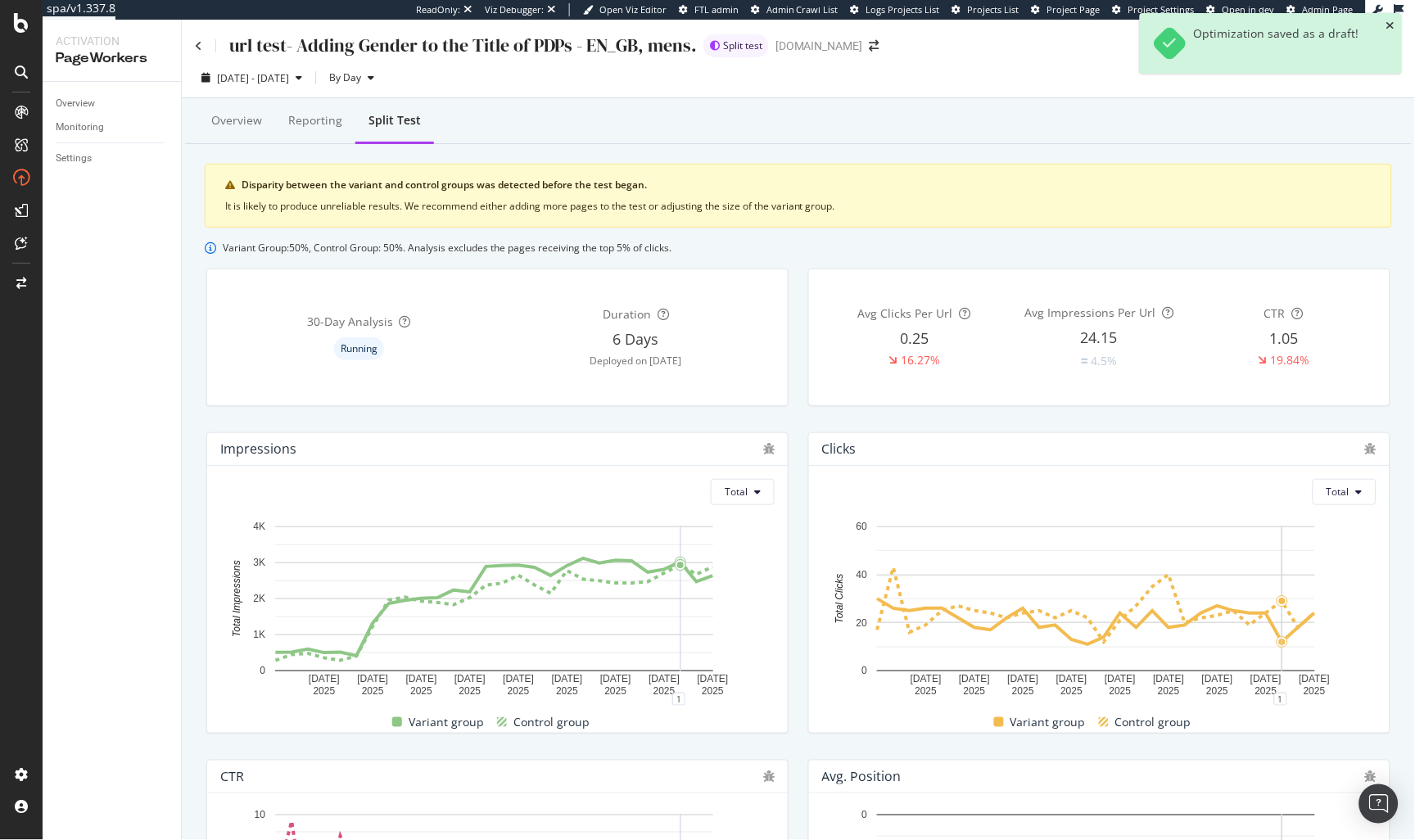
click at [1390, 23] on icon "close toast" at bounding box center [1391, 25] width 9 height 12
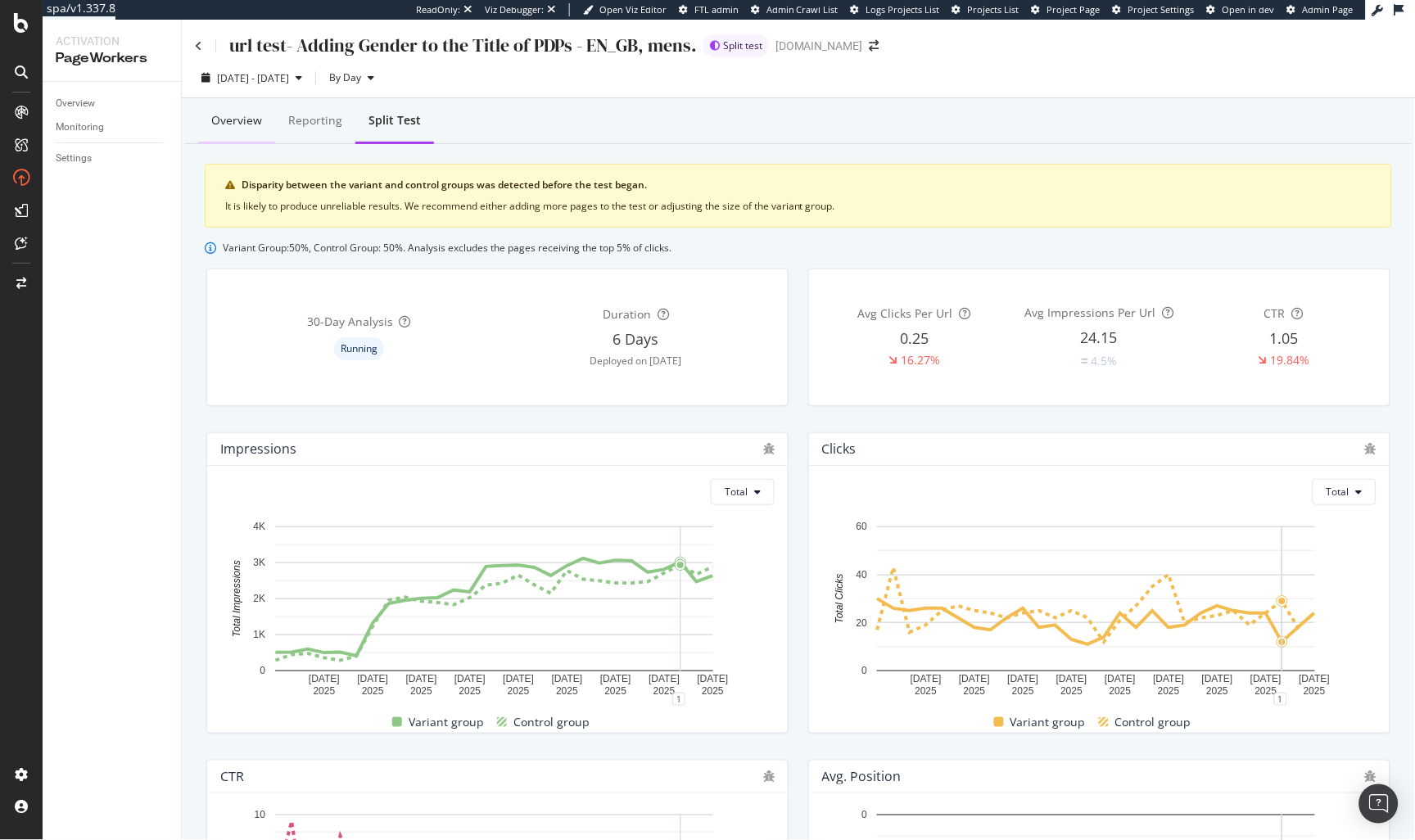
click at [244, 124] on div "Overview" at bounding box center [237, 121] width 51 height 16
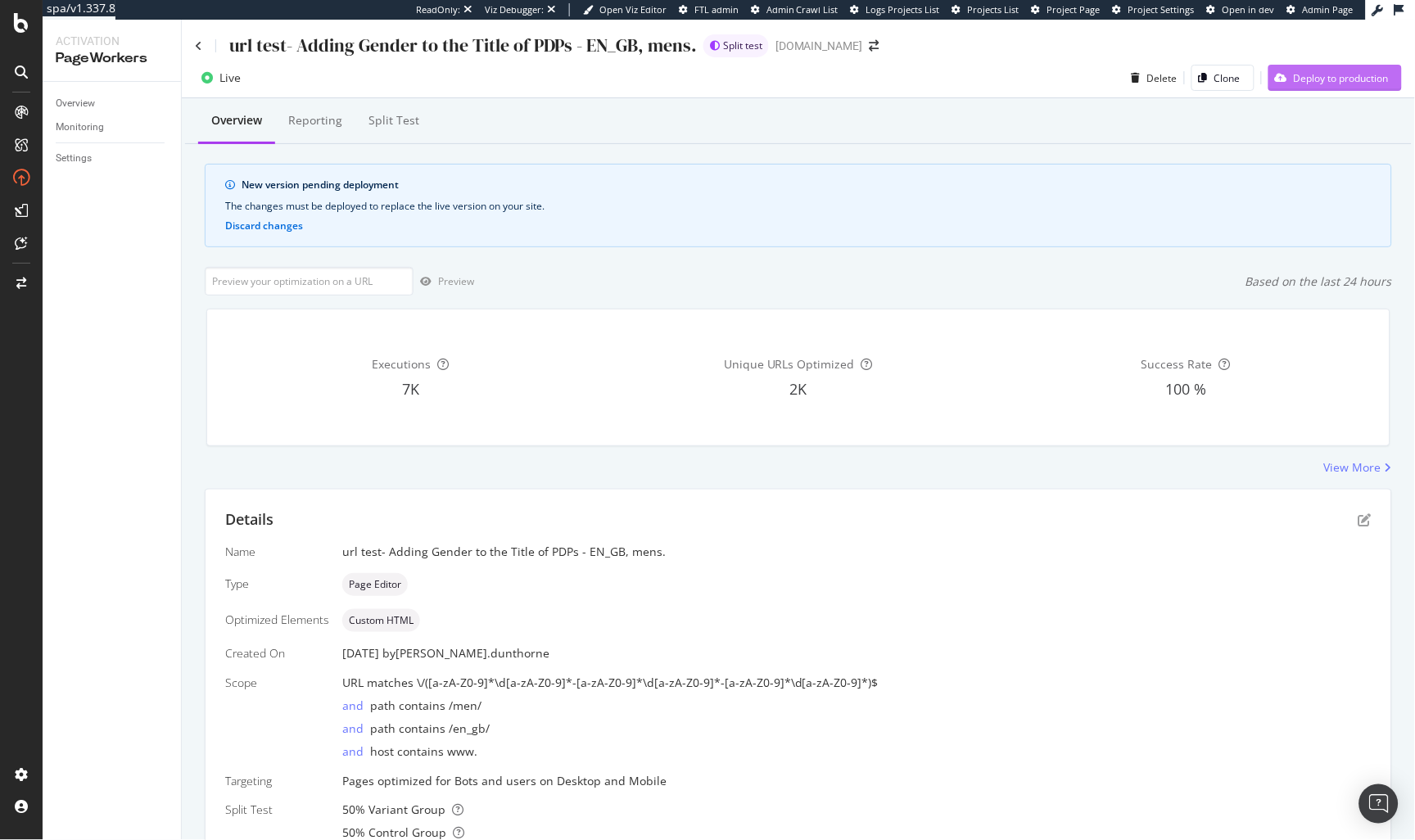
click at [1309, 84] on div "Deploy to production" at bounding box center [1341, 79] width 95 height 14
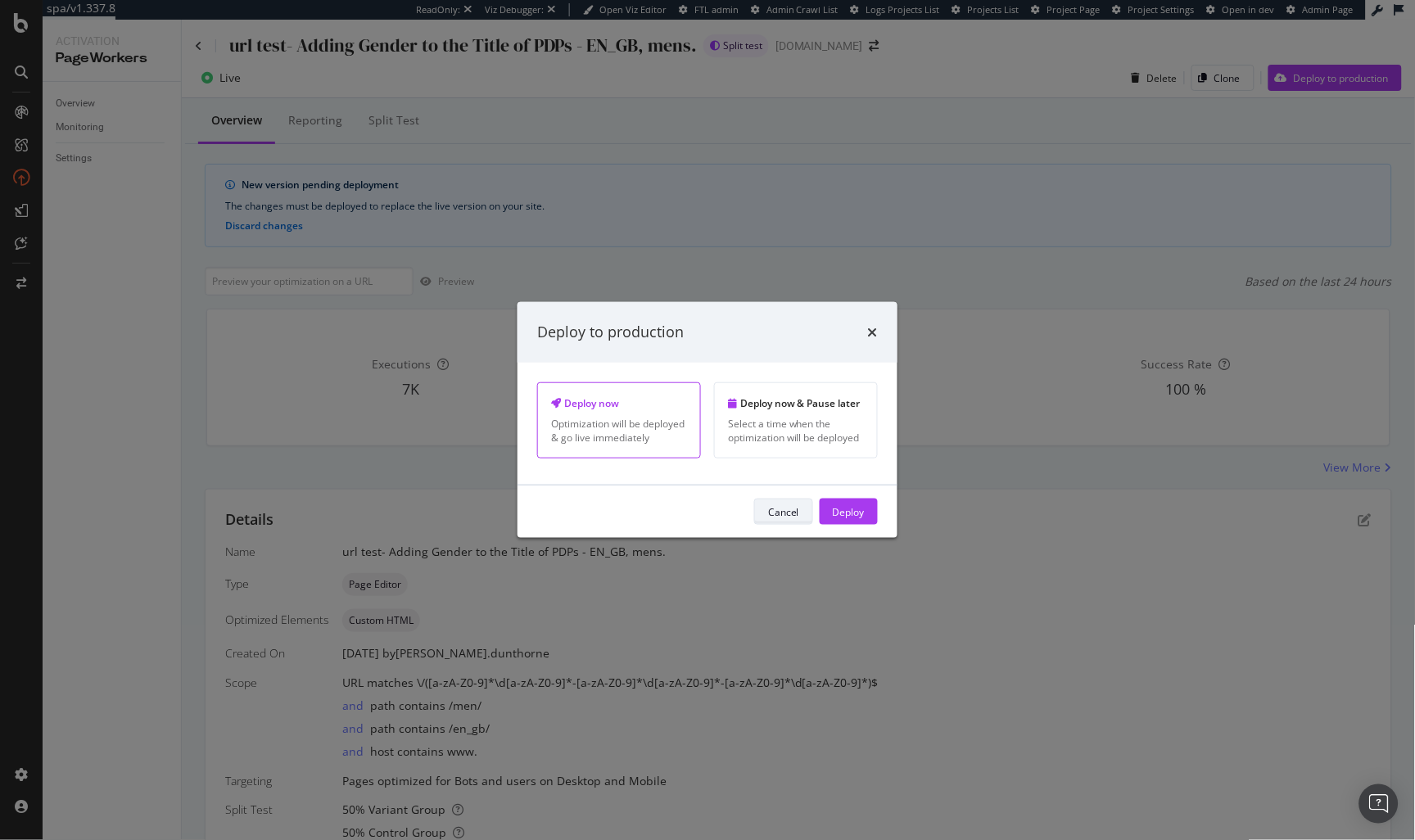
click at [786, 501] on div "Cancel" at bounding box center [783, 511] width 31 height 23
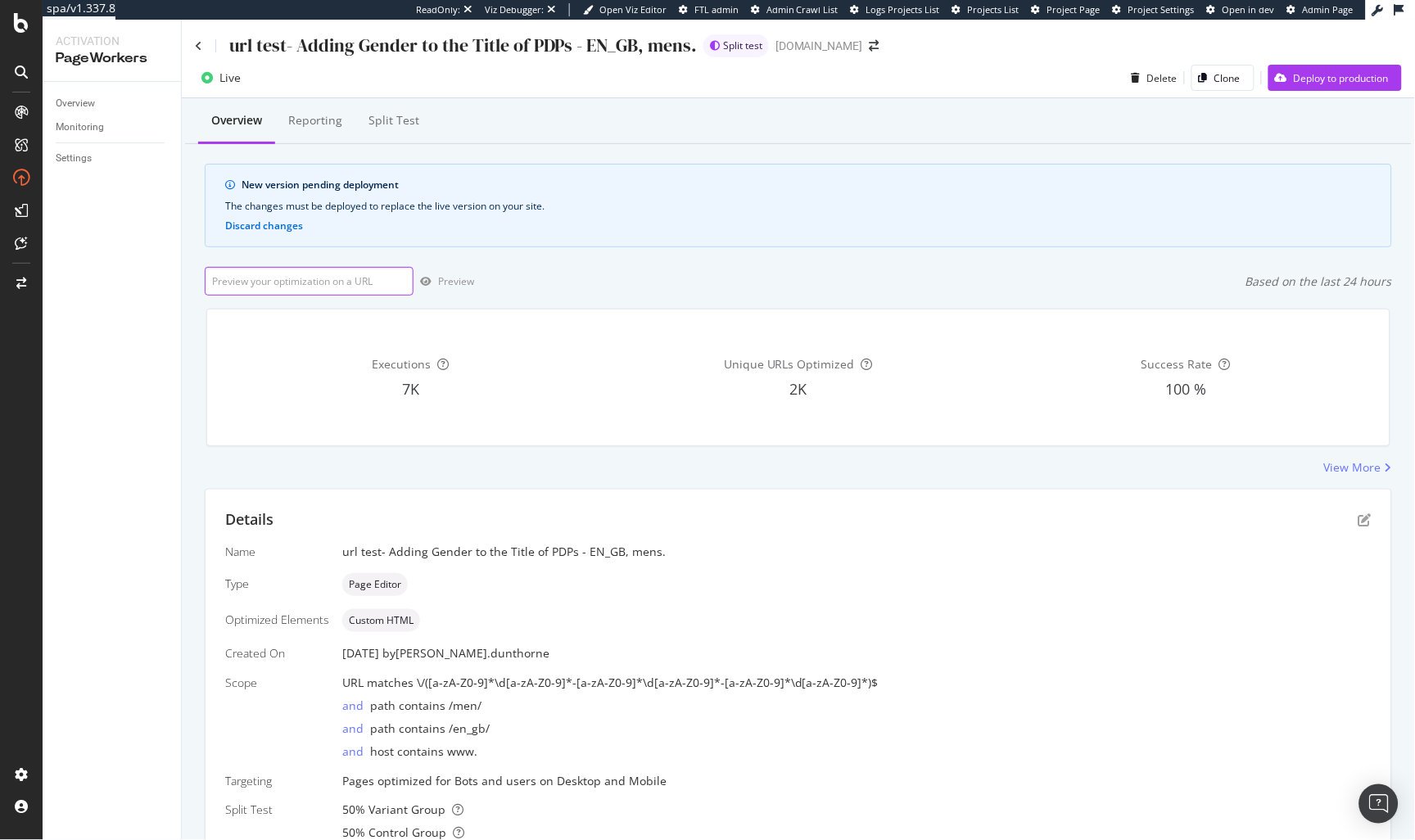
click at [257, 286] on input "url" at bounding box center [309, 281] width 209 height 29
paste input "https://outlet.g-star.com/en_gb/shop/men/pants/d02190-d752-g701"
type input "https://outlet.g-star.com/en_gb/shop/men/pants/d02190-d752-g701"
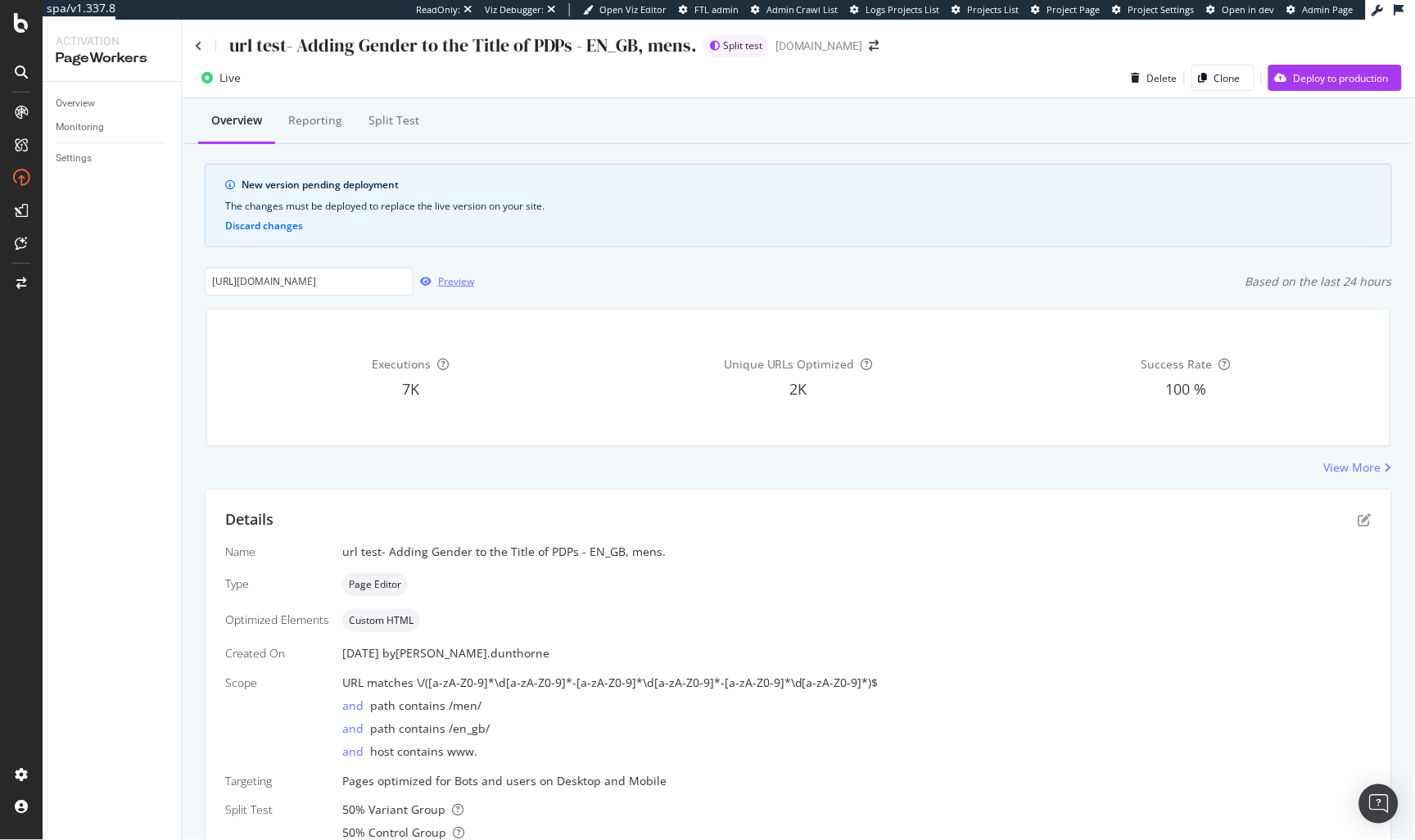
click at [442, 280] on div "Preview" at bounding box center [456, 281] width 36 height 14
click at [1311, 81] on div "Deploy to production" at bounding box center [1341, 79] width 95 height 14
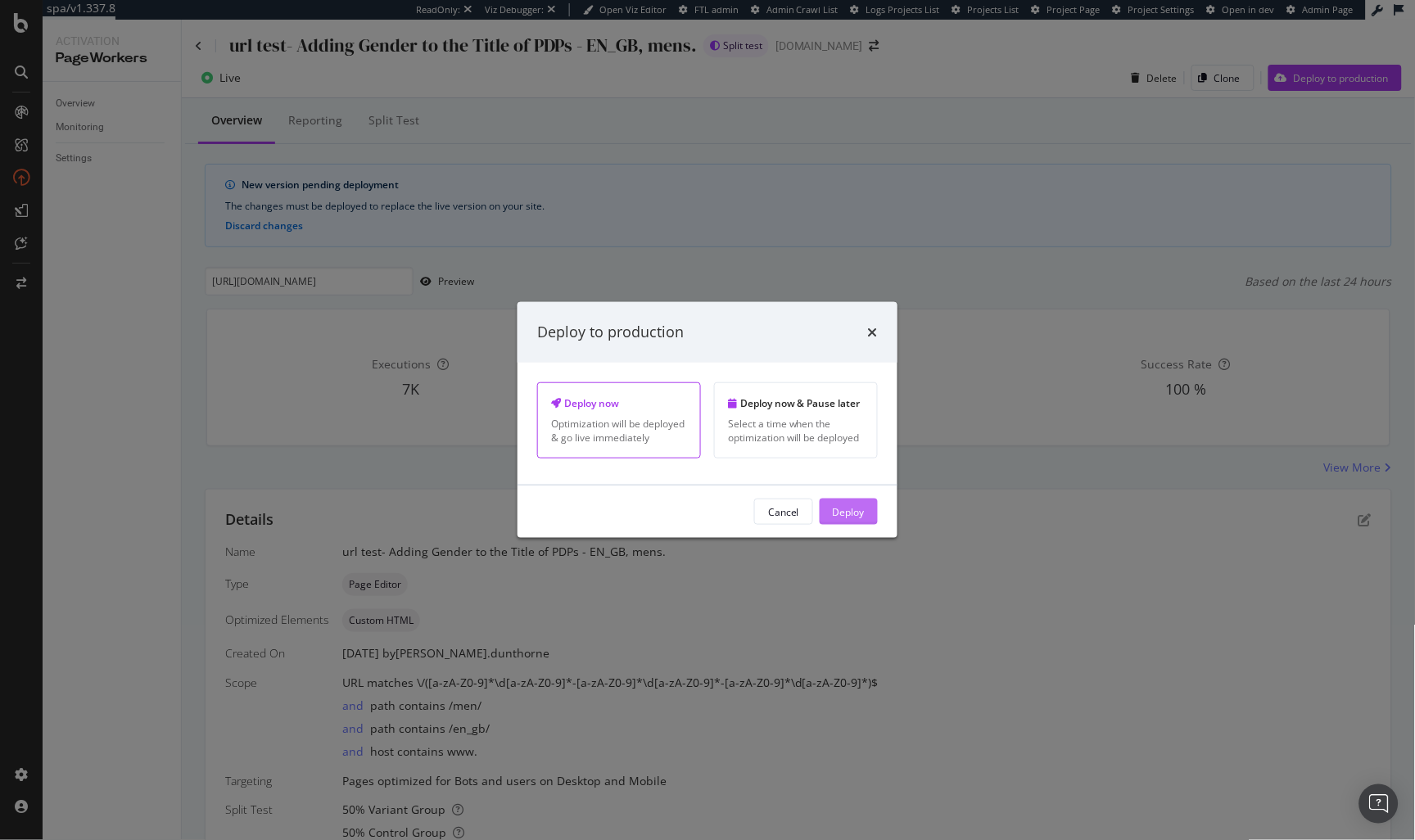
click at [850, 506] on div "Deploy" at bounding box center [849, 511] width 32 height 14
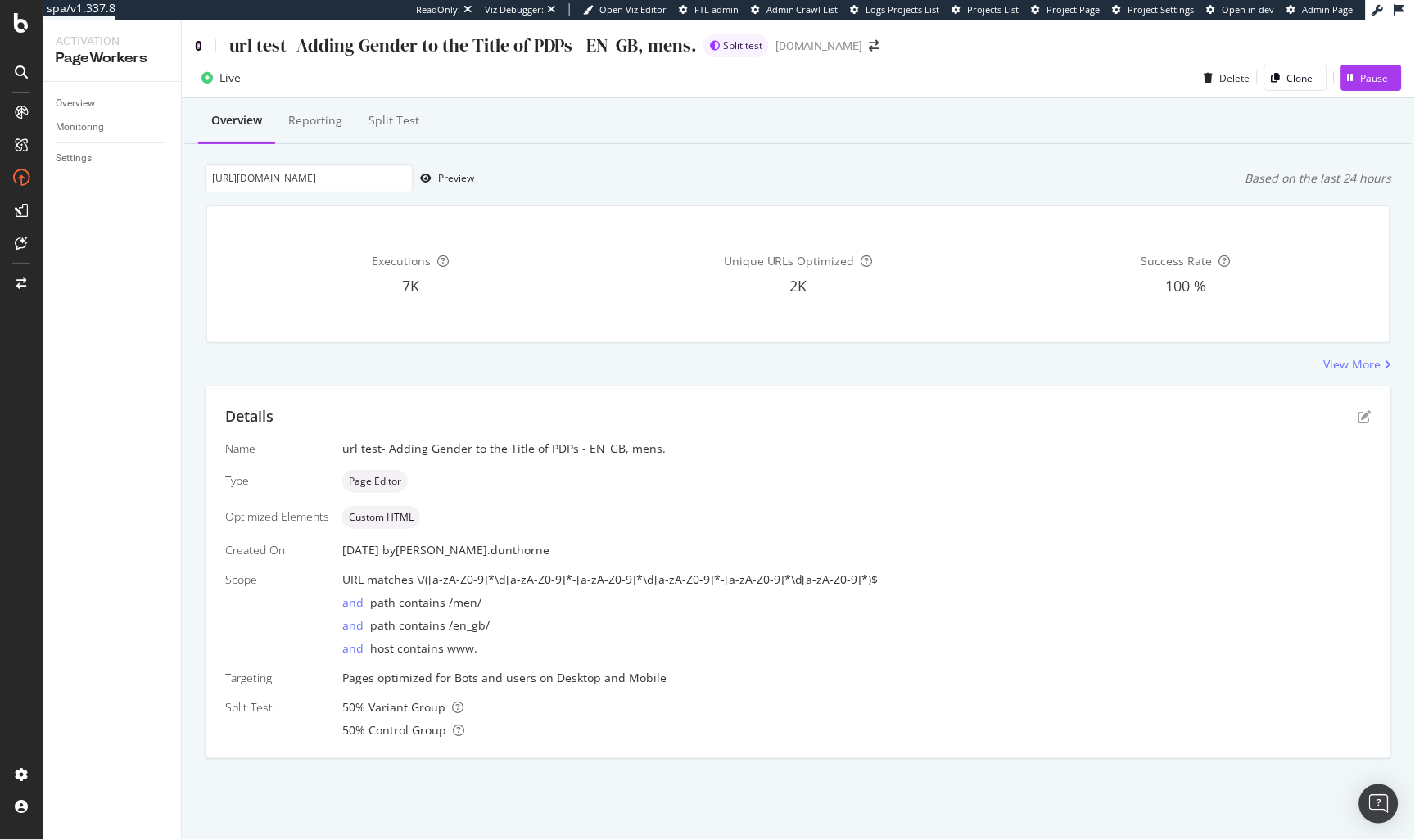
click at [198, 43] on icon at bounding box center [198, 46] width 7 height 12
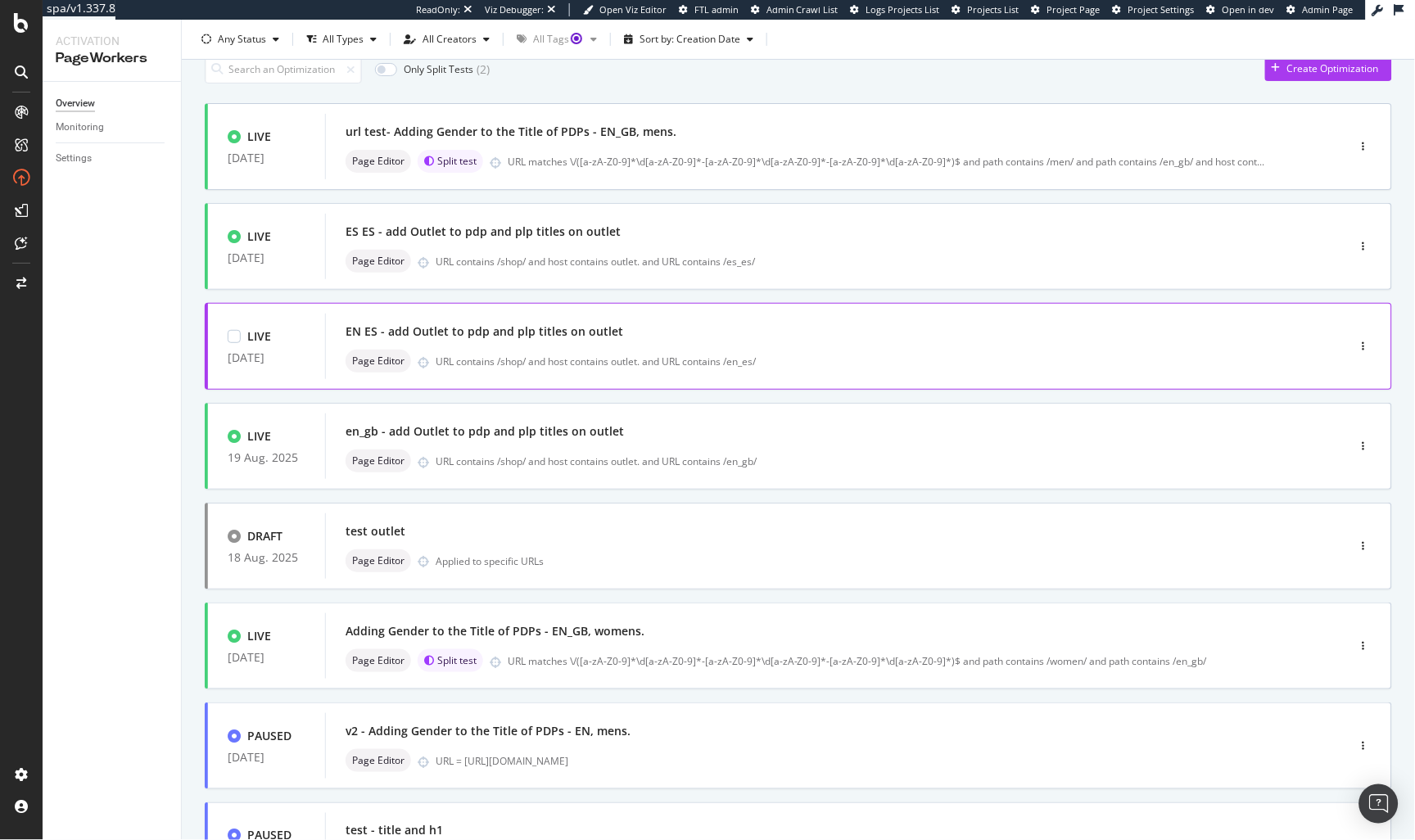
scroll to position [100, 0]
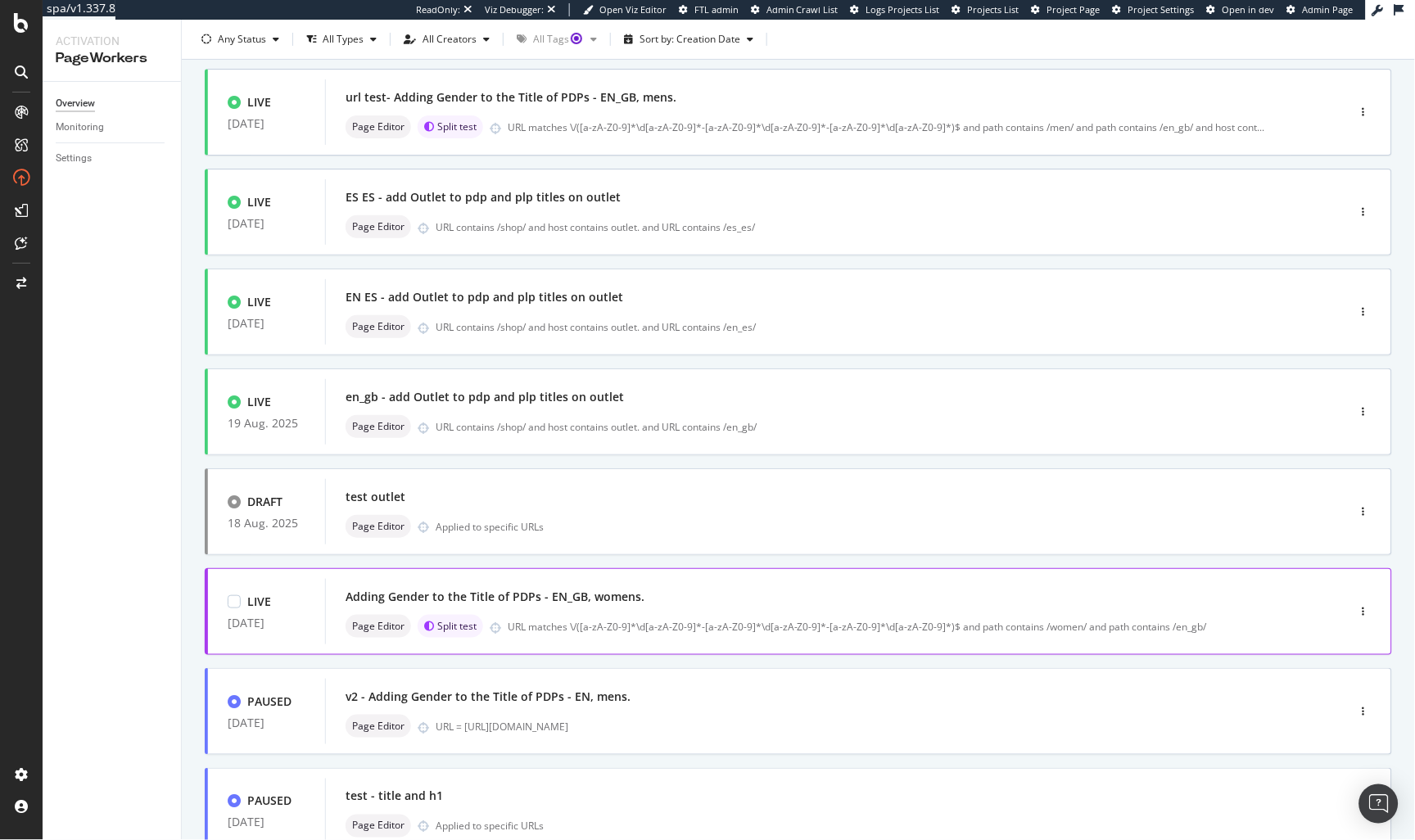
click at [553, 613] on div "Adding Gender to the Title of PDPs - EN_GB, womens. Page Editor Split test URL …" at bounding box center [812, 611] width 932 height 53
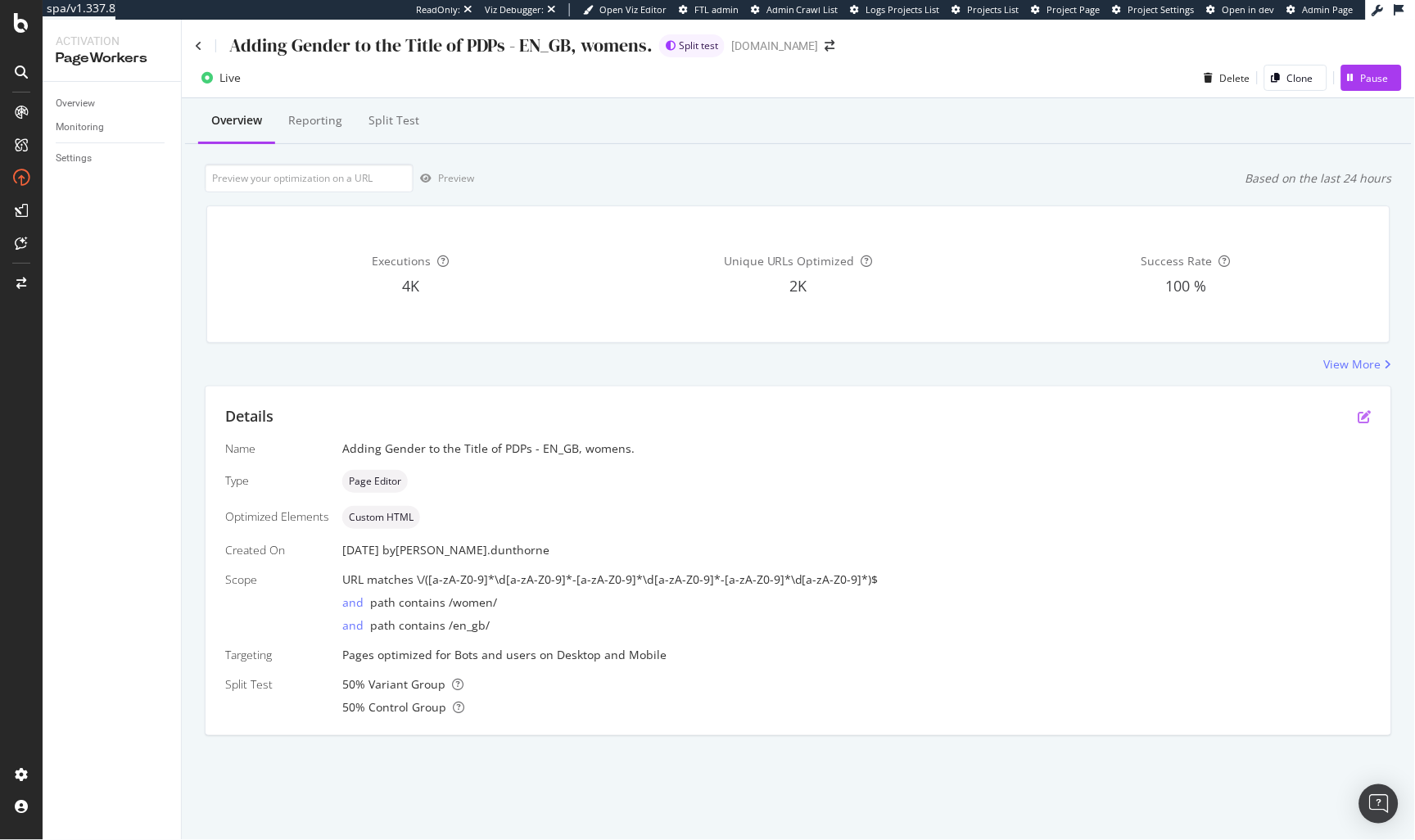
click at [1360, 420] on icon "pen-to-square" at bounding box center [1365, 416] width 13 height 13
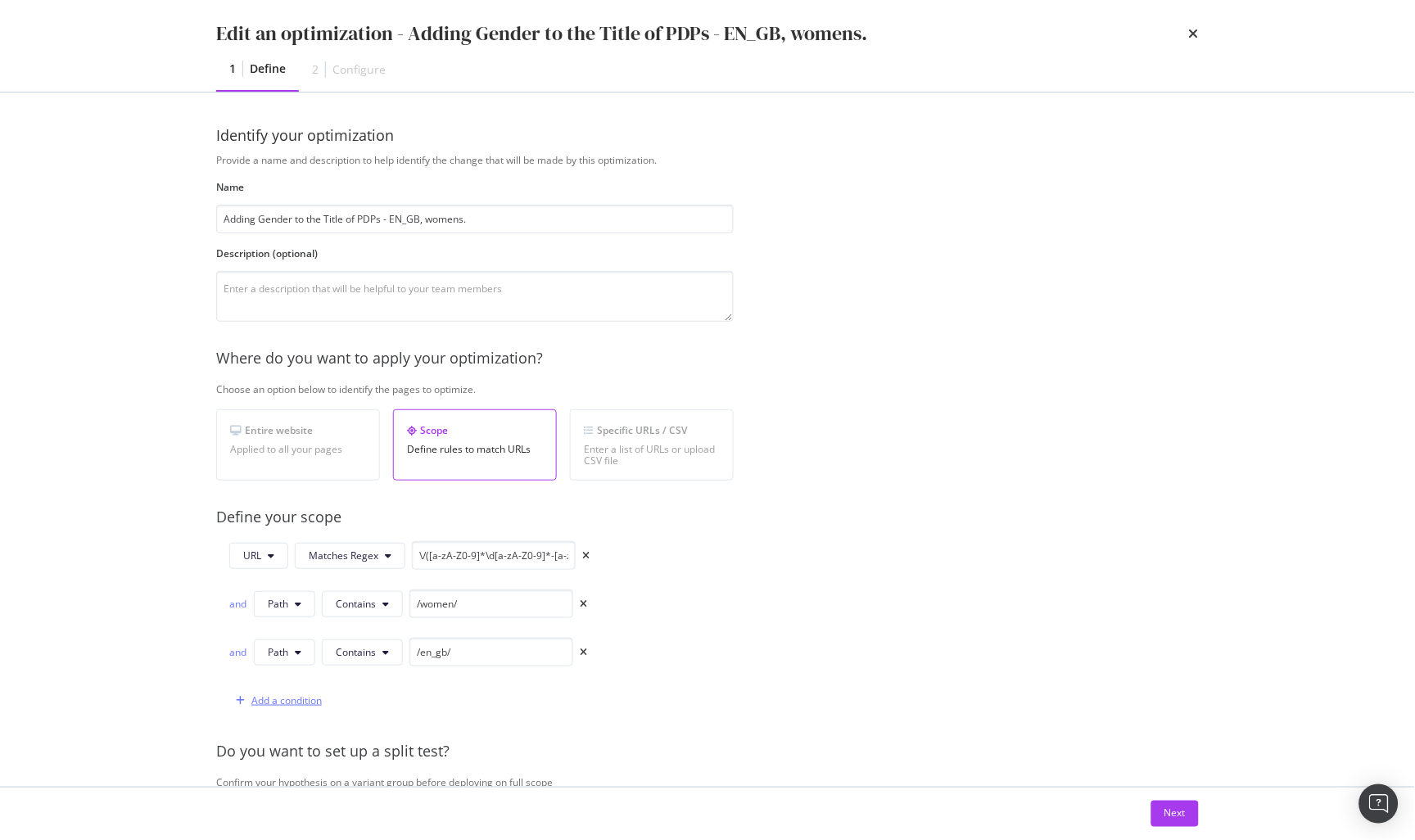
click at [263, 703] on div "Add a condition" at bounding box center [287, 701] width 71 height 14
click at [307, 699] on button "URL" at bounding box center [283, 700] width 59 height 26
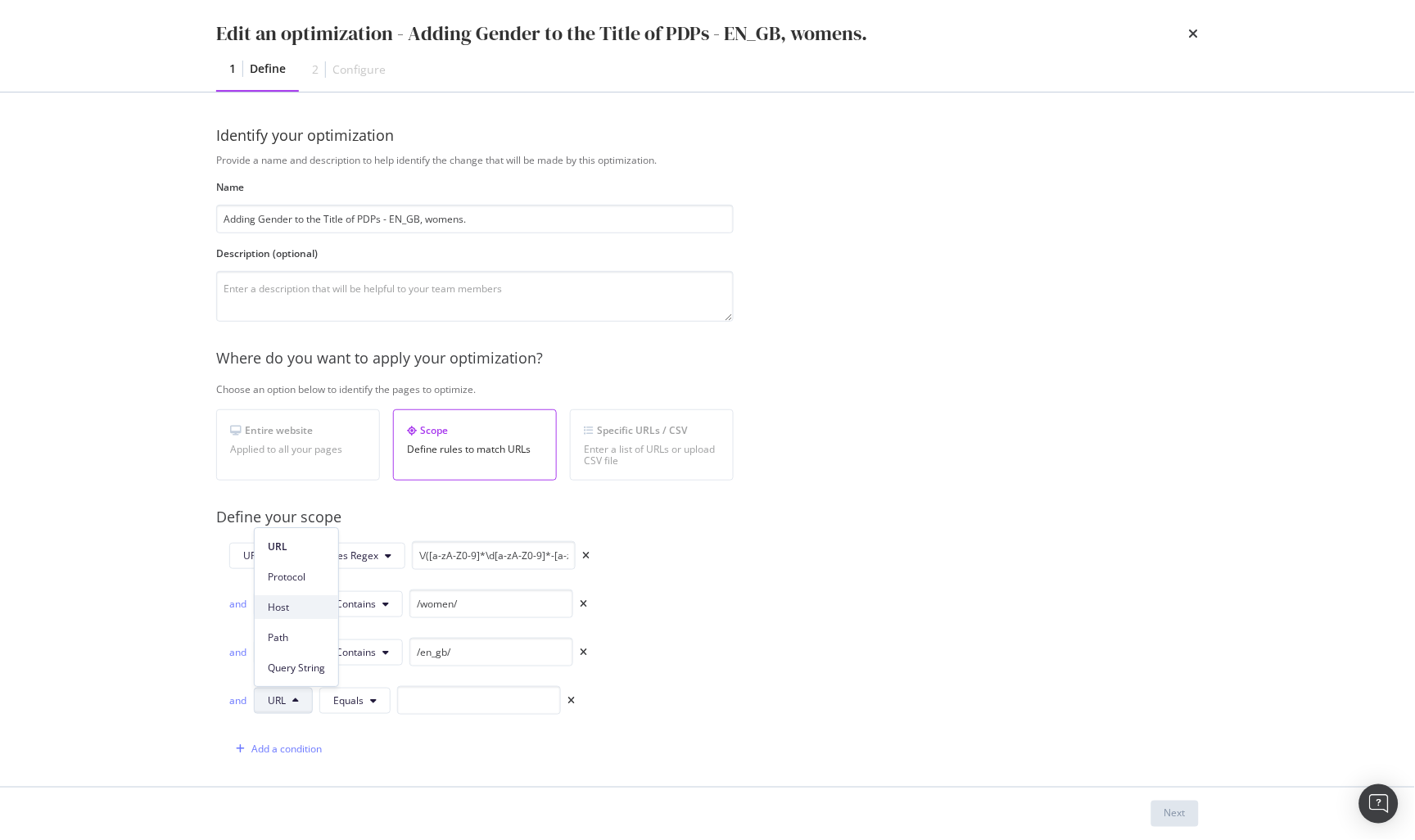
click at [301, 604] on span "Host" at bounding box center [296, 607] width 57 height 15
click at [350, 690] on button "Equals" at bounding box center [358, 700] width 71 height 26
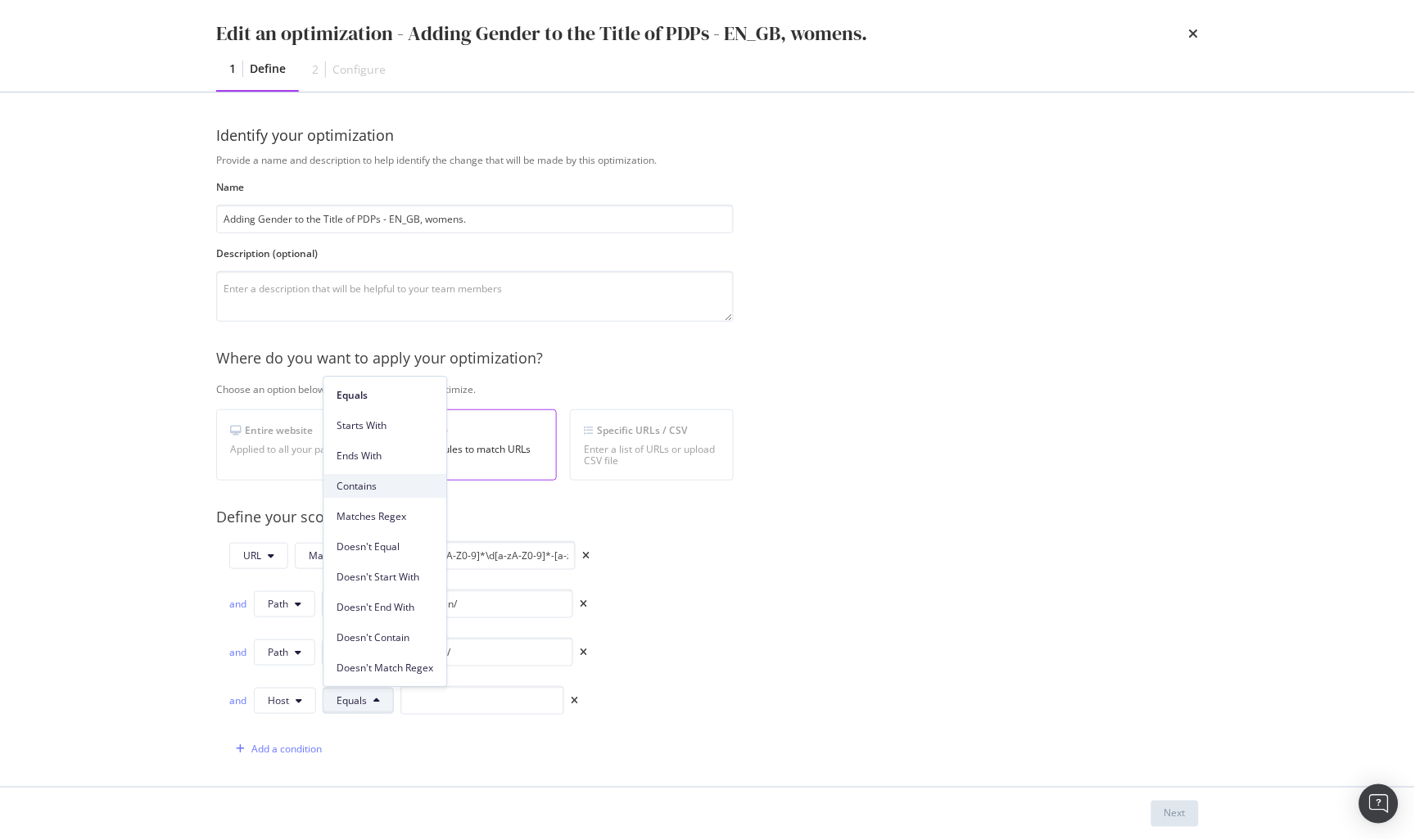
click at [390, 495] on div "Contains" at bounding box center [385, 486] width 123 height 24
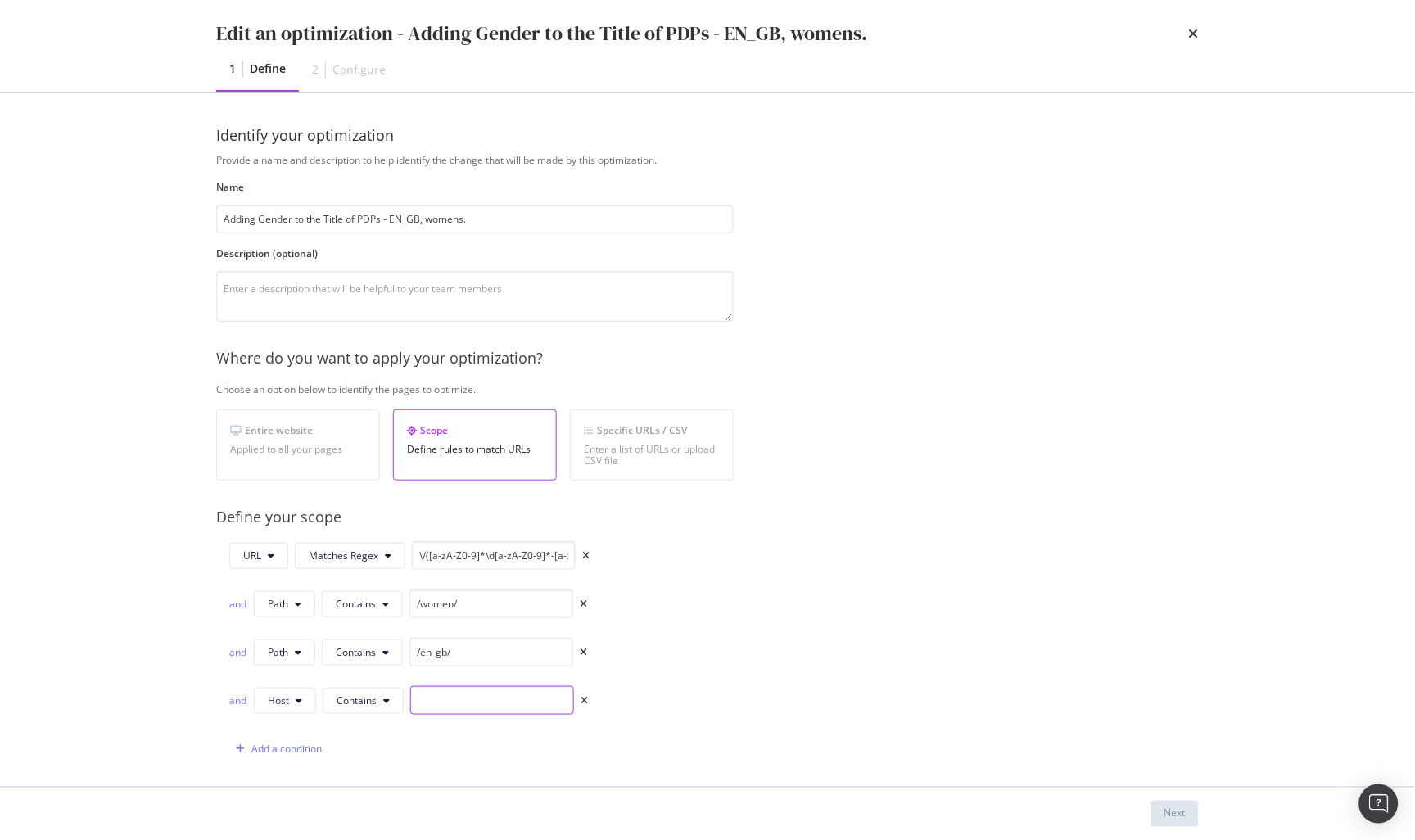
click at [434, 698] on input "modal" at bounding box center [491, 701] width 163 height 29
type input "www."
click at [1186, 820] on button "Next" at bounding box center [1175, 813] width 47 height 26
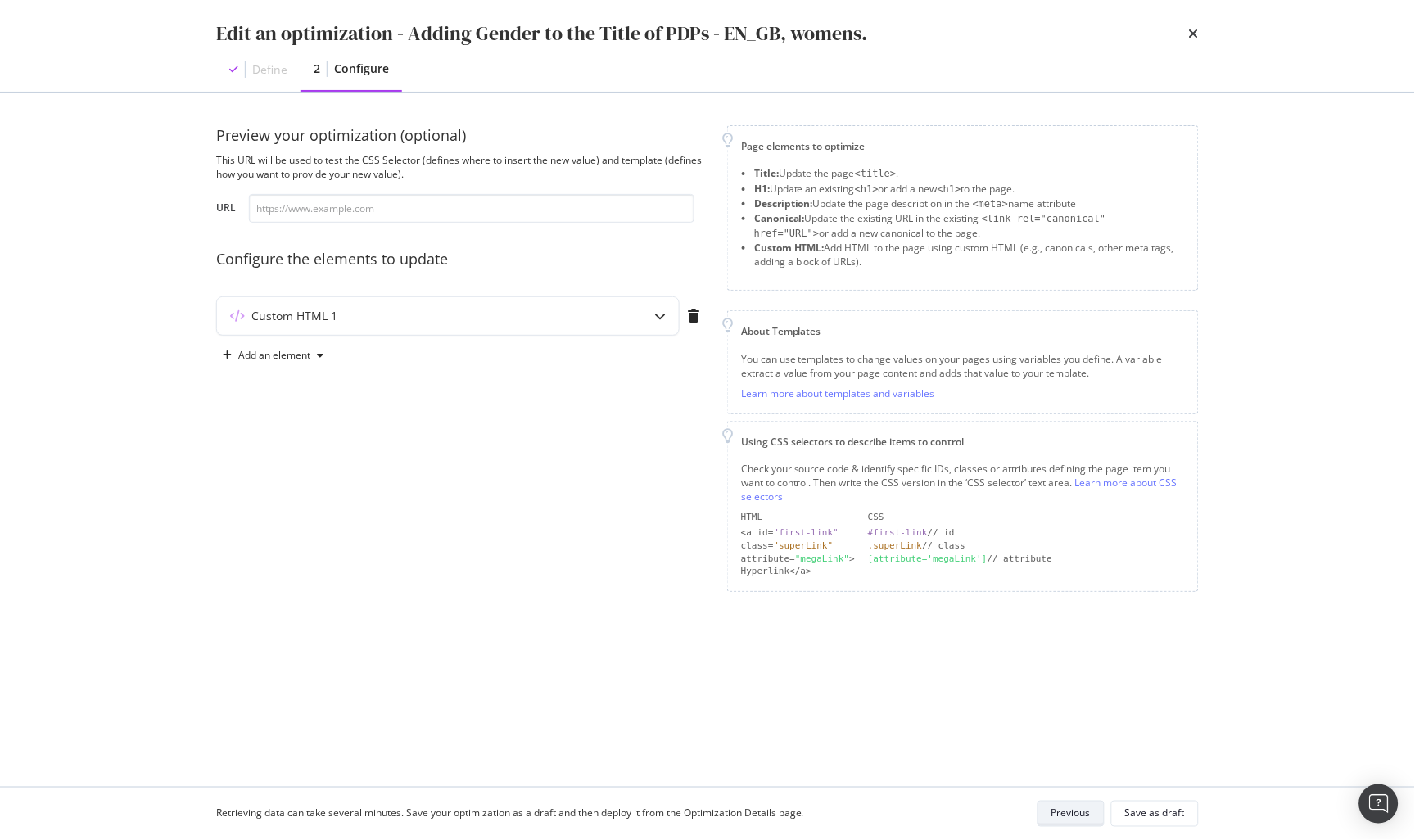
click at [1186, 820] on button "Save as draft" at bounding box center [1155, 813] width 87 height 26
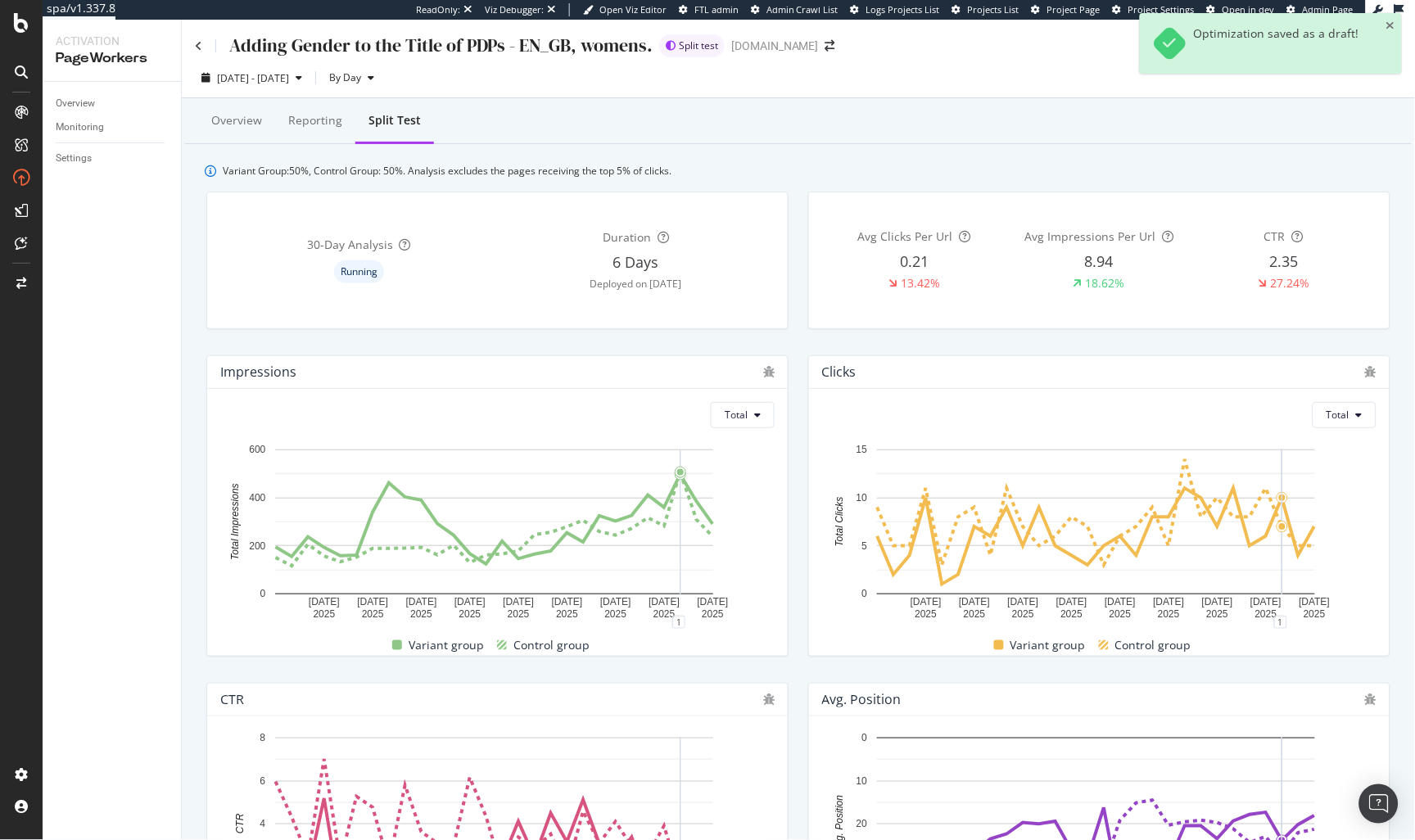
click at [191, 40] on div "Adding Gender to the Title of PDPs - EN_GB, womens. Split test www.g-star.com" at bounding box center [798, 38] width 1233 height 38
click at [196, 42] on icon at bounding box center [198, 46] width 7 height 12
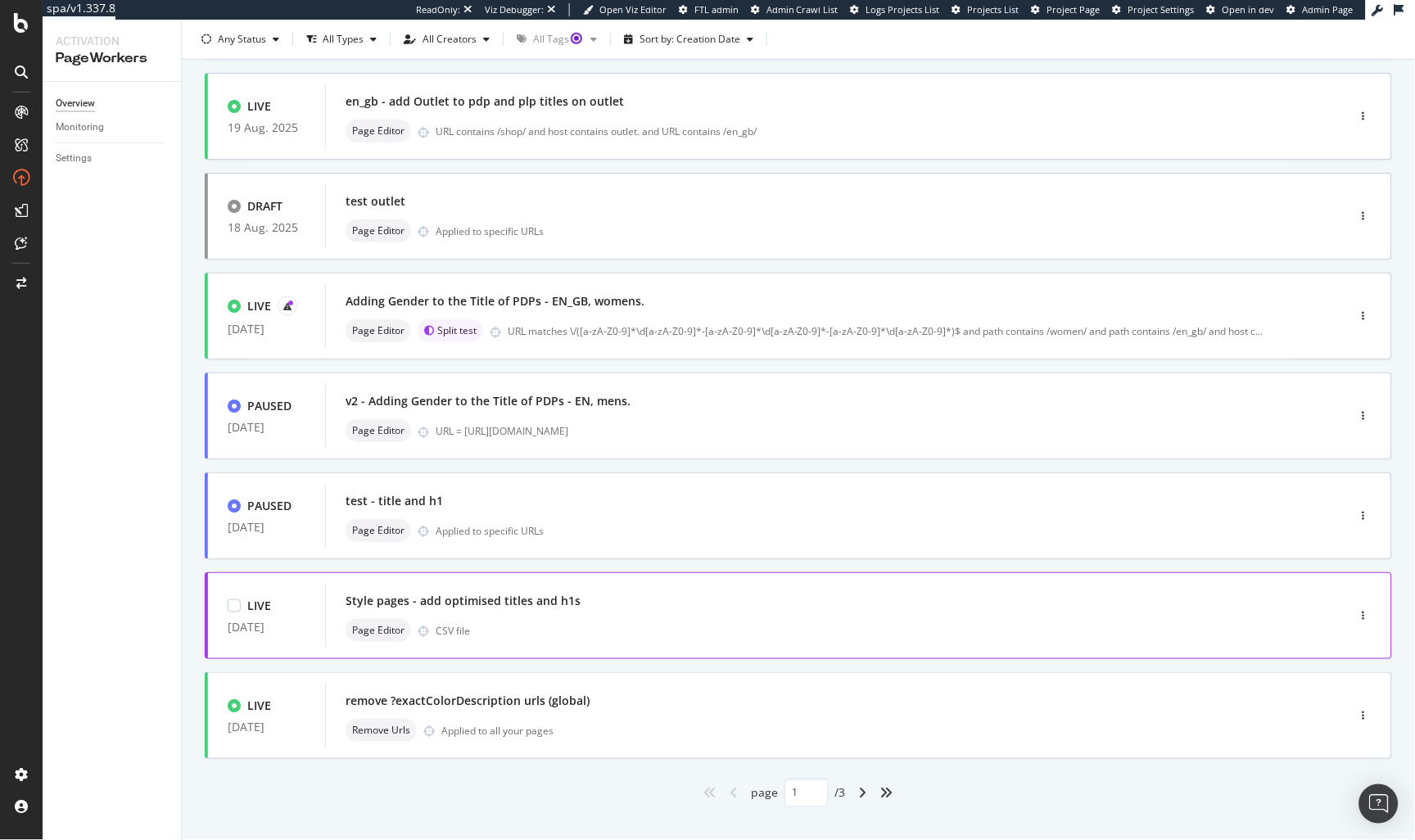
scroll to position [420, 0]
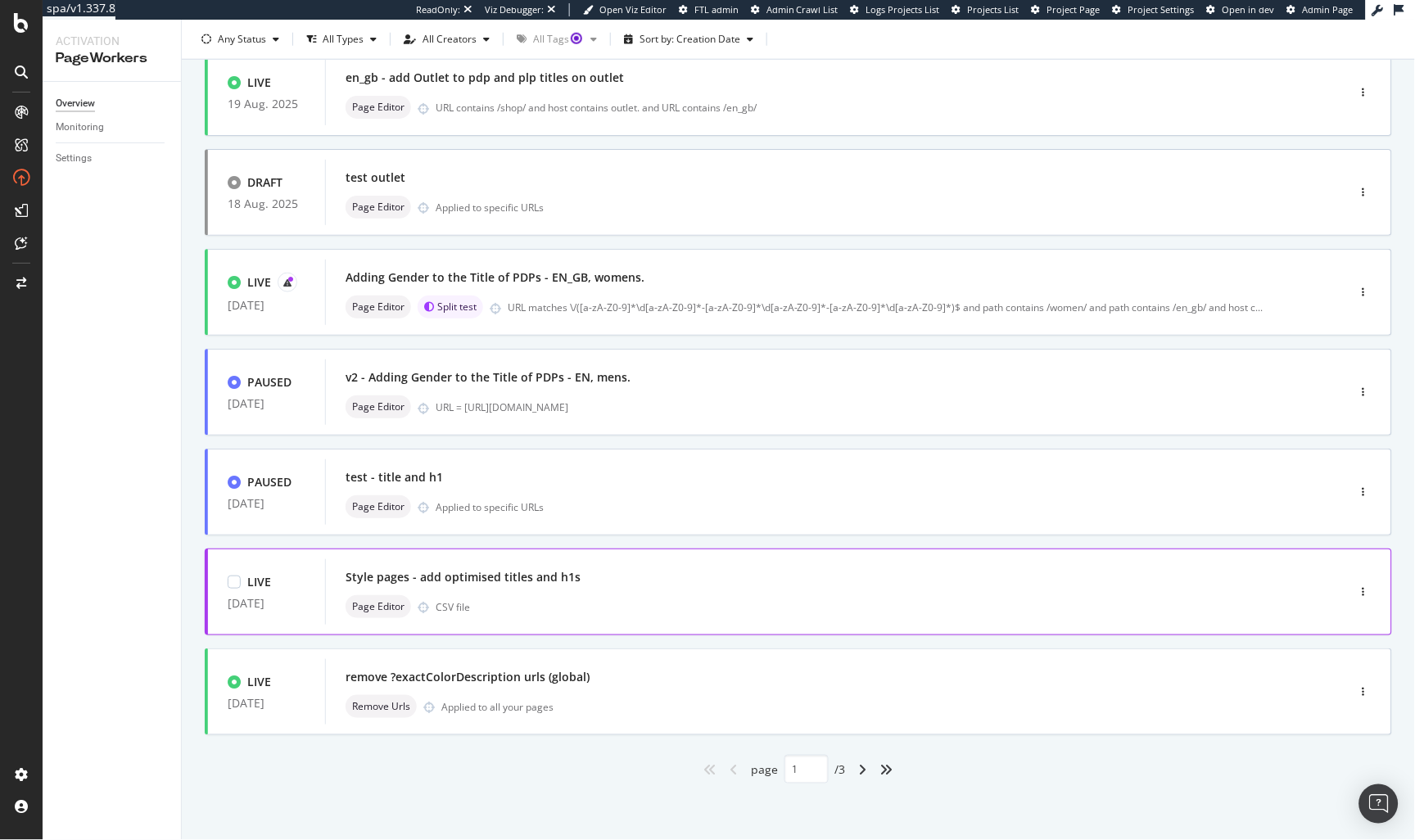
click at [588, 595] on div "Page Editor CSV file" at bounding box center [812, 607] width 932 height 23
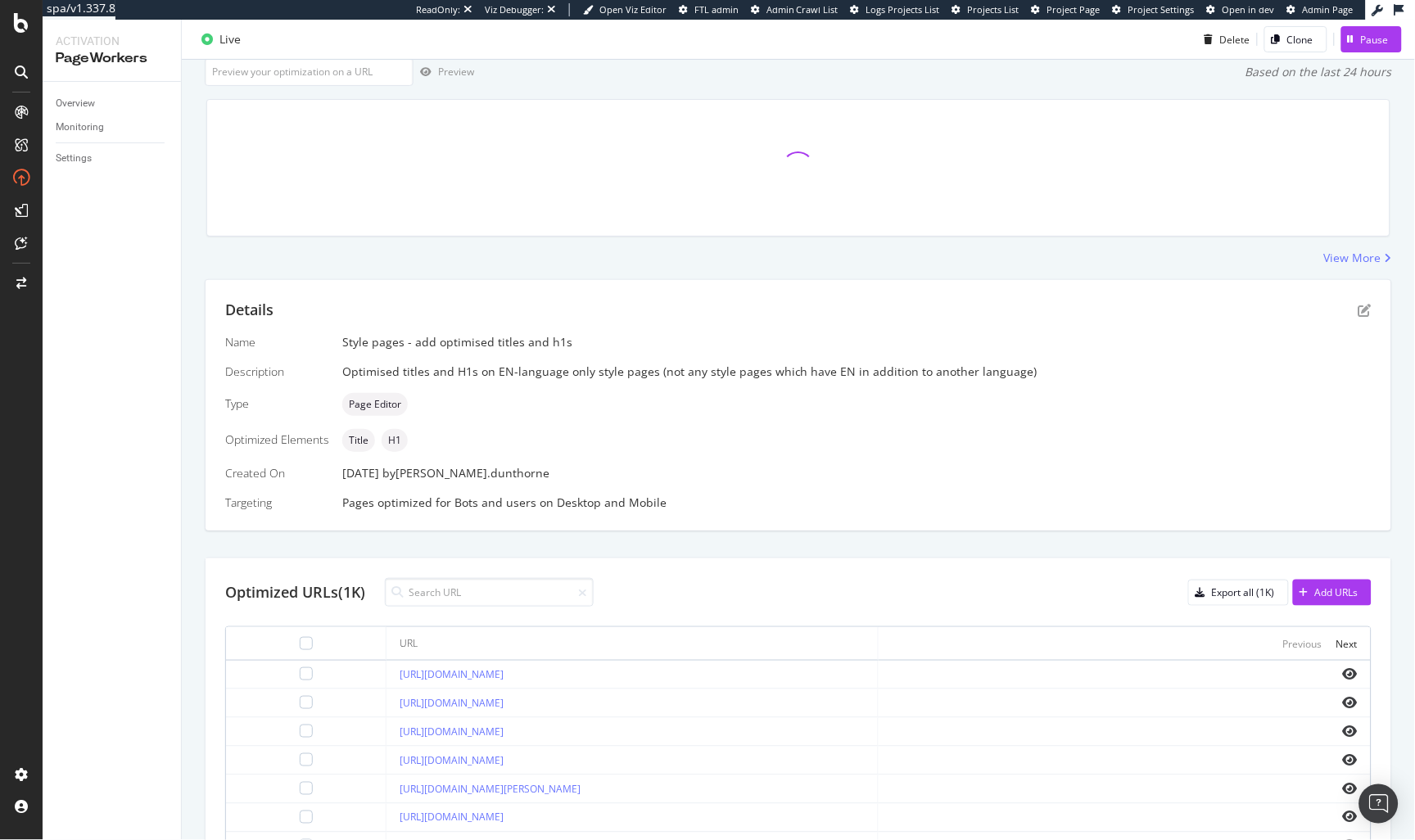
scroll to position [230, 0]
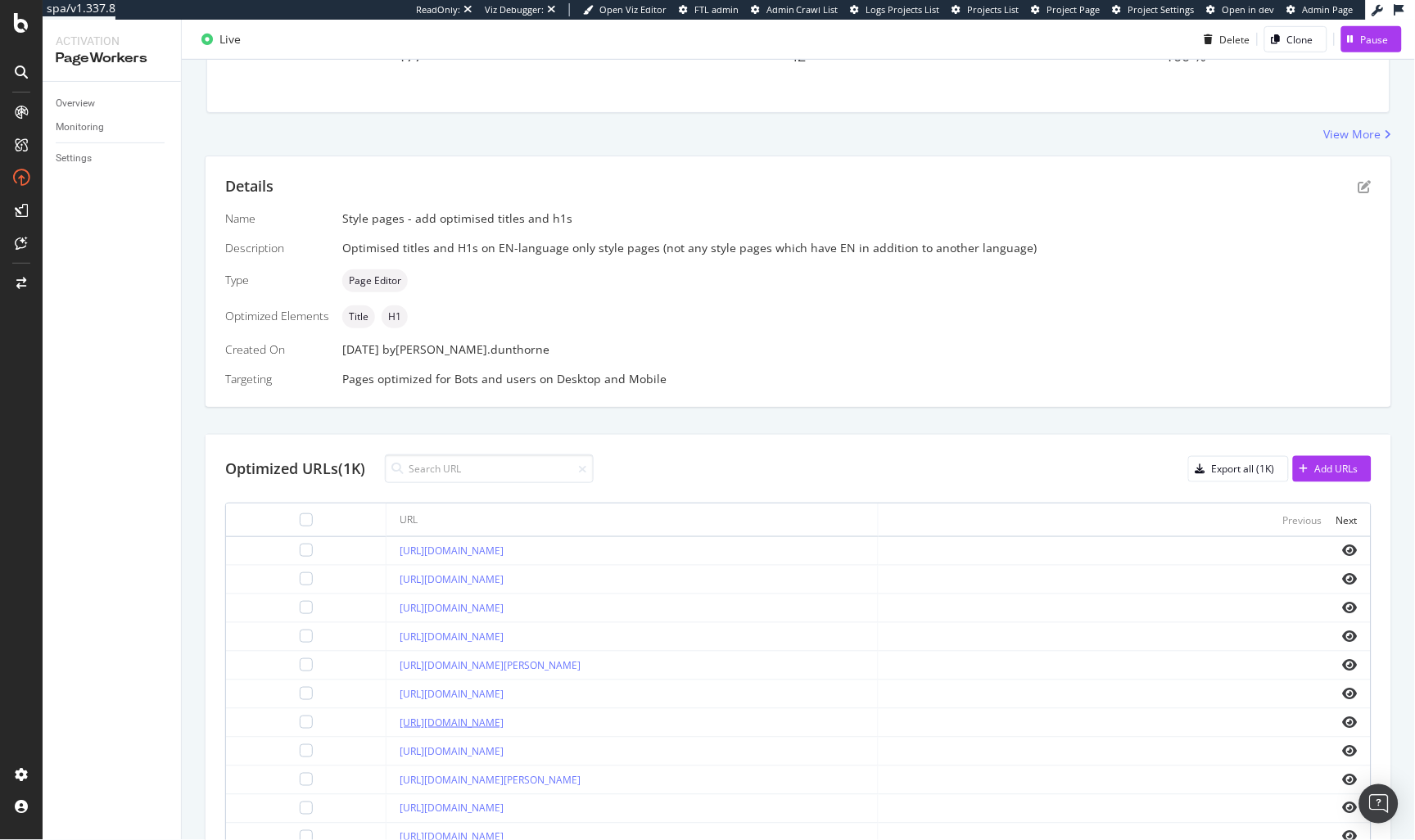
drag, startPoint x: 718, startPoint y: 728, endPoint x: 521, endPoint y: 729, distance: 197.0
click at [520, 729] on div "[URL][DOMAIN_NAME]" at bounding box center [632, 723] width 465 height 15
copy link "/men/jeans/dakota"
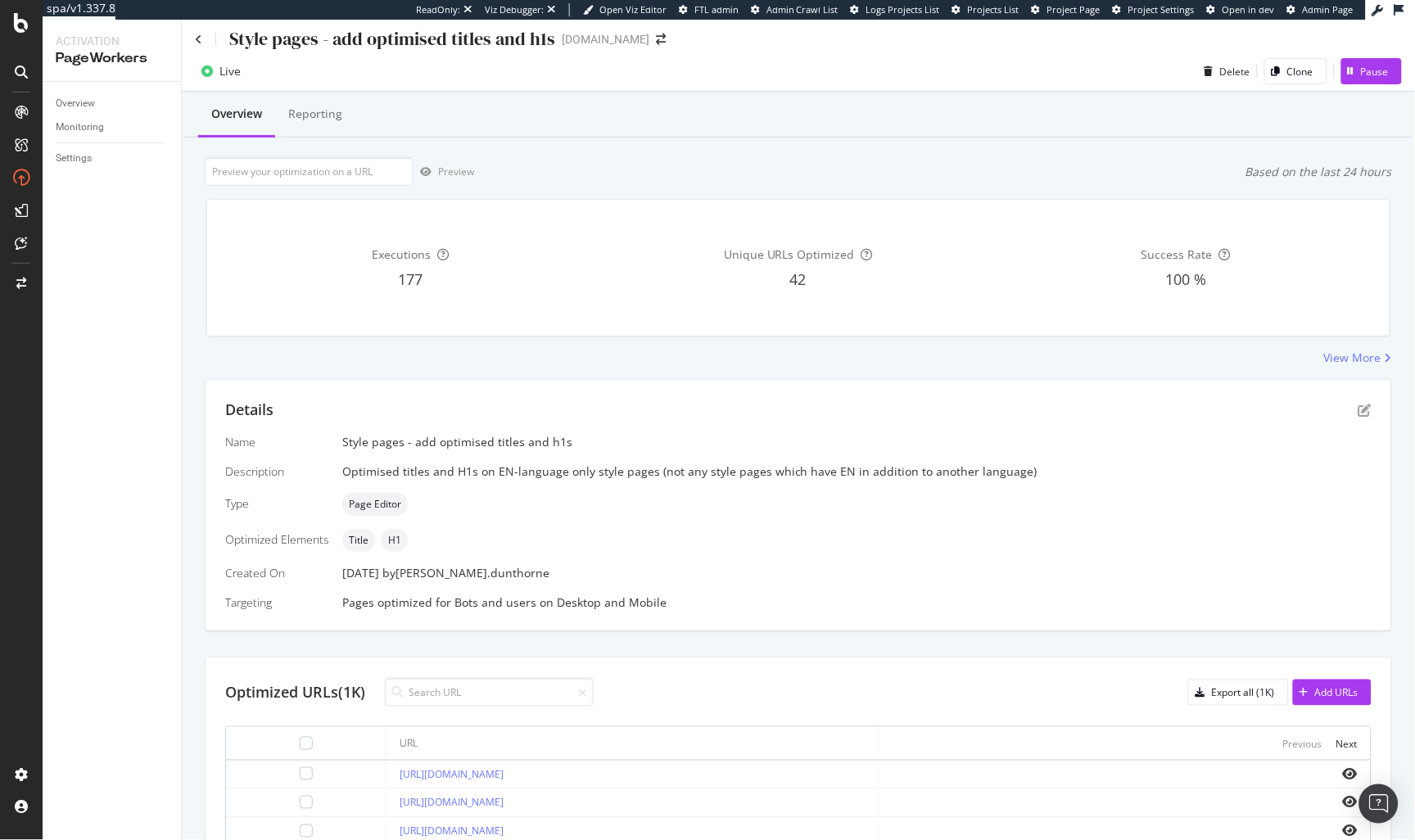
scroll to position [0, 0]
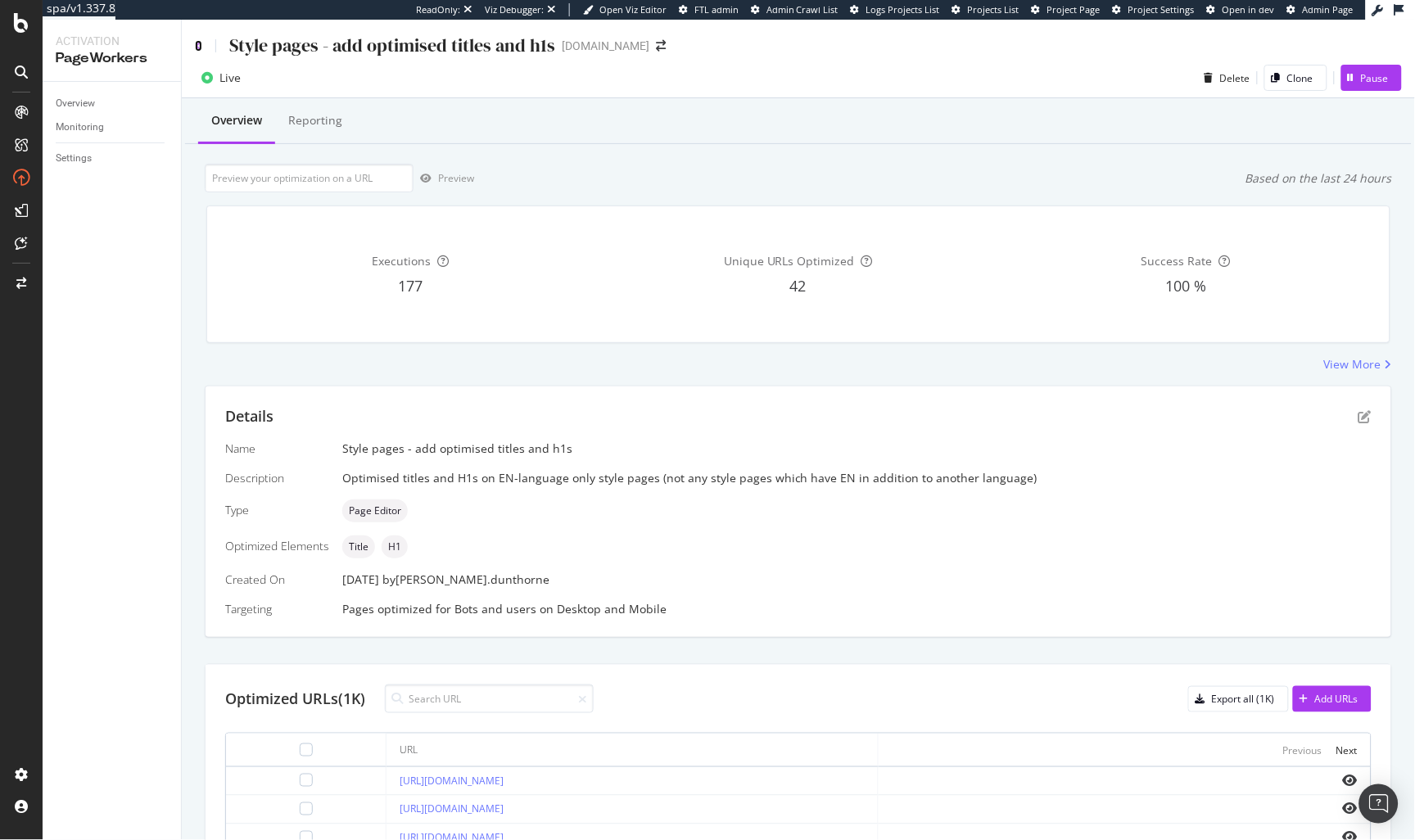
click at [195, 45] on icon at bounding box center [198, 46] width 7 height 12
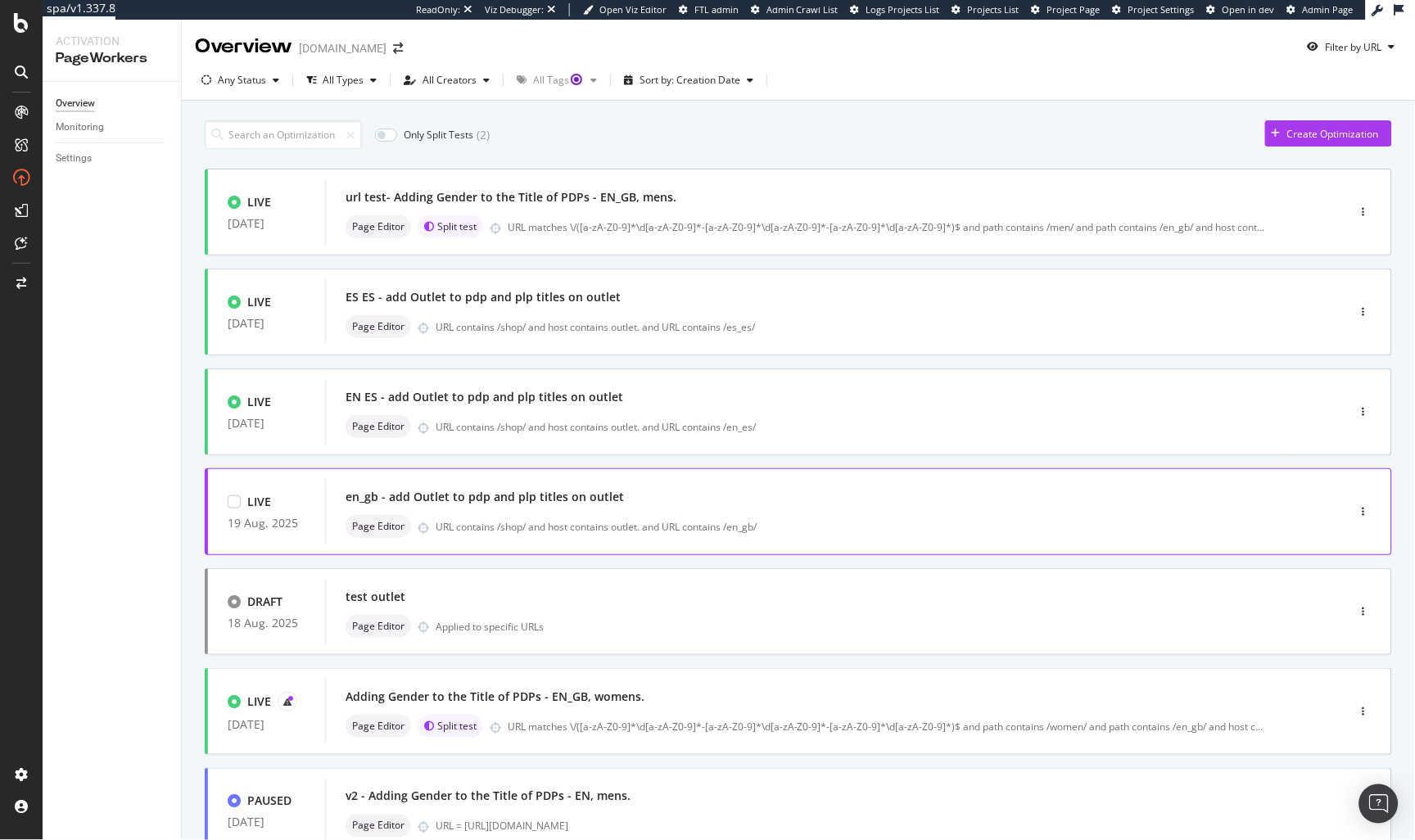
click at [662, 489] on div "en_gb - add Outlet to pdp and plp titles on outlet" at bounding box center [812, 497] width 932 height 23
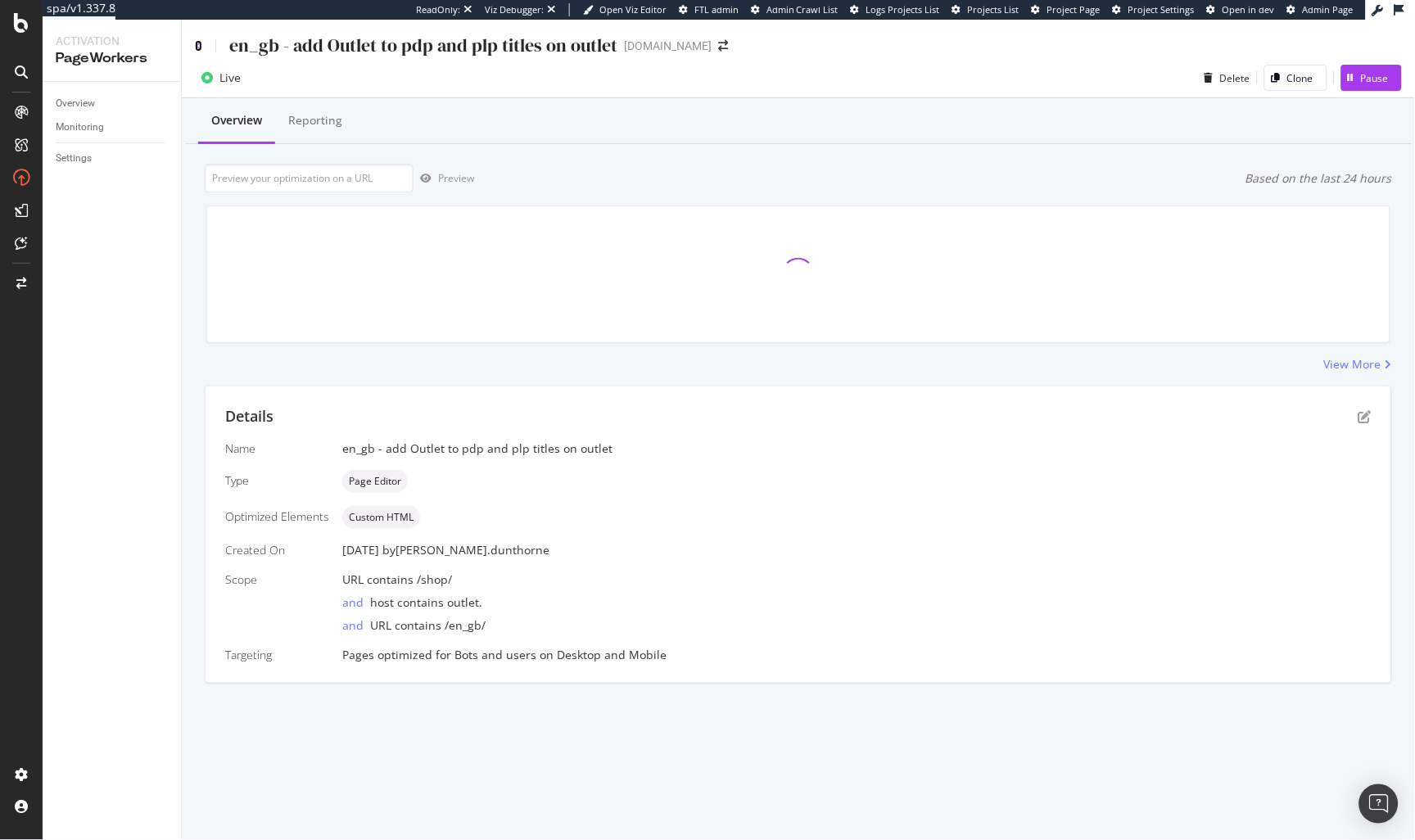
click at [198, 43] on icon at bounding box center [198, 46] width 7 height 12
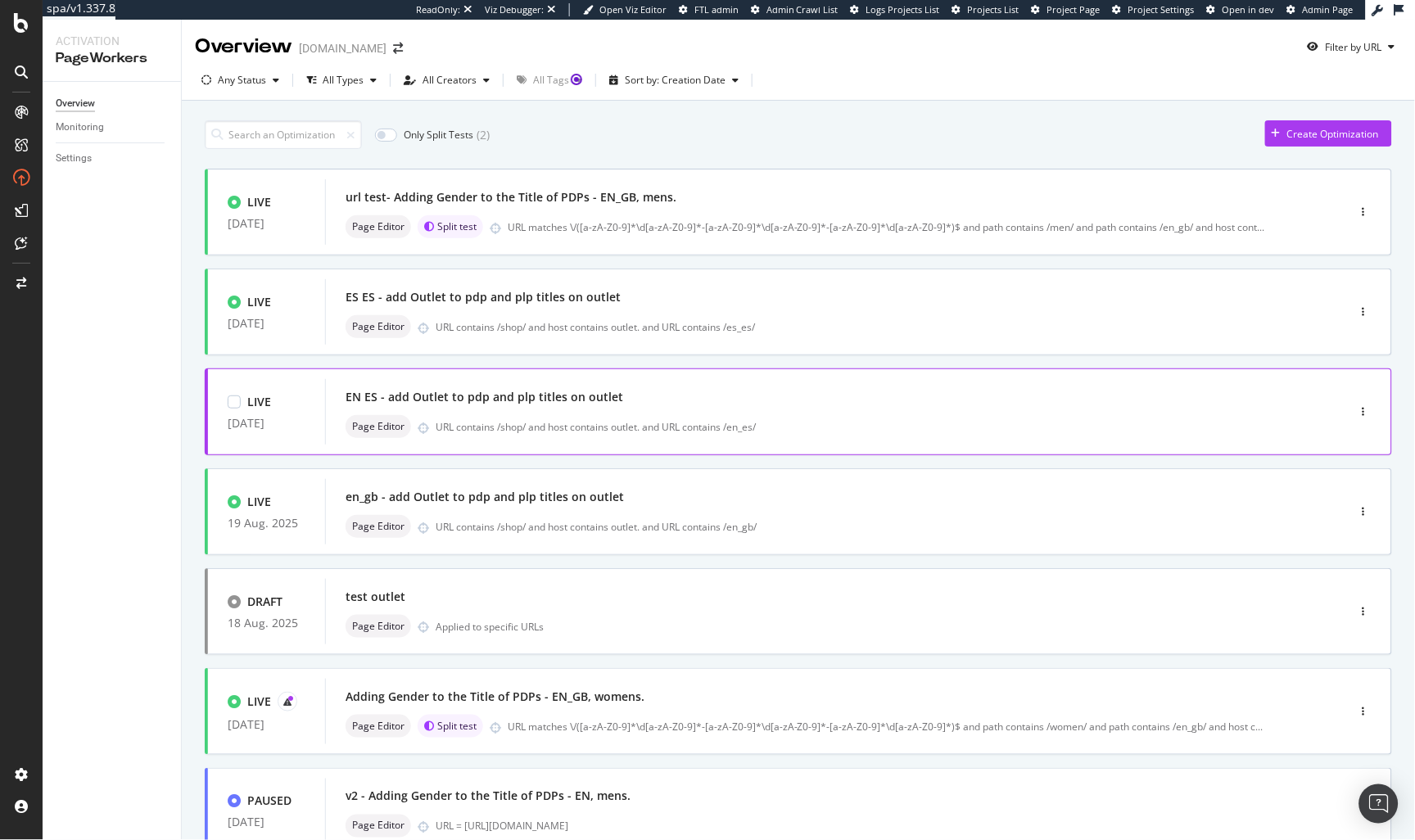
click at [587, 415] on div "Page Editor URL contains /shop/ and host contains outlet. and URL contains /en_…" at bounding box center [812, 427] width 932 height 23
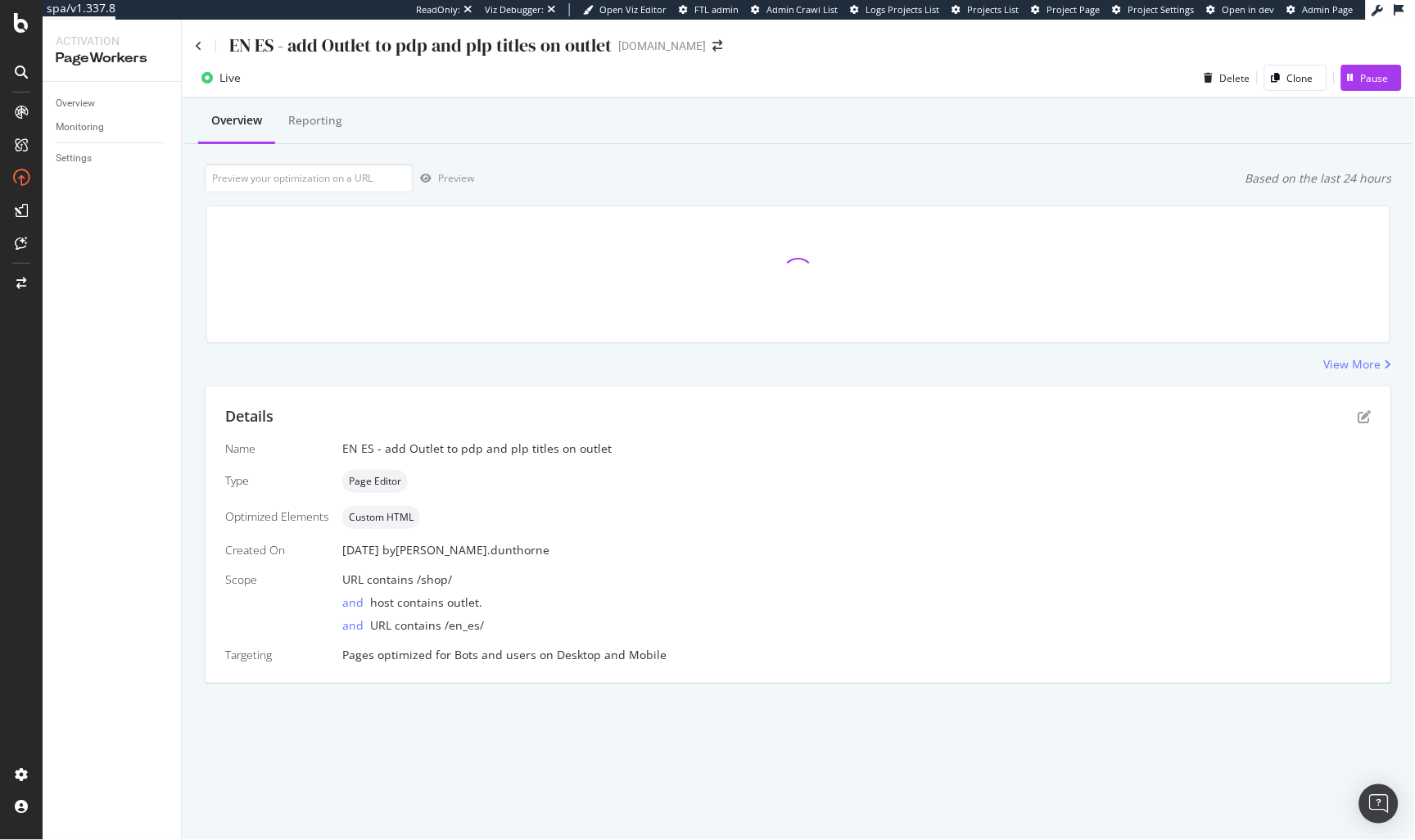
click at [196, 51] on div "EN ES - add Outlet to pdp and plp titles on outlet" at bounding box center [403, 46] width 417 height 25
click at [195, 43] on icon at bounding box center [198, 46] width 7 height 12
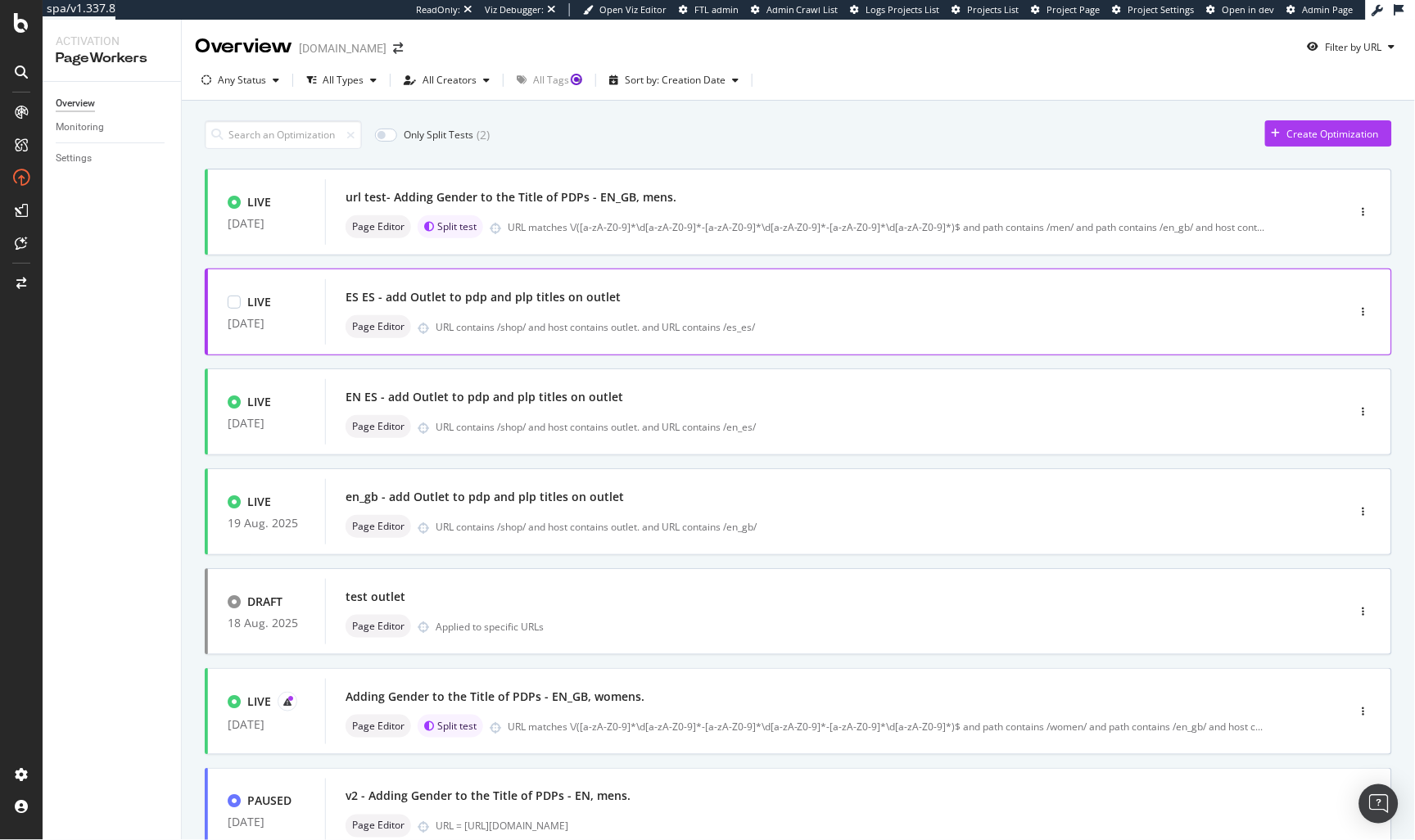
click at [571, 300] on div "ES ES - add Outlet to pdp and plp titles on outlet" at bounding box center [483, 297] width 275 height 16
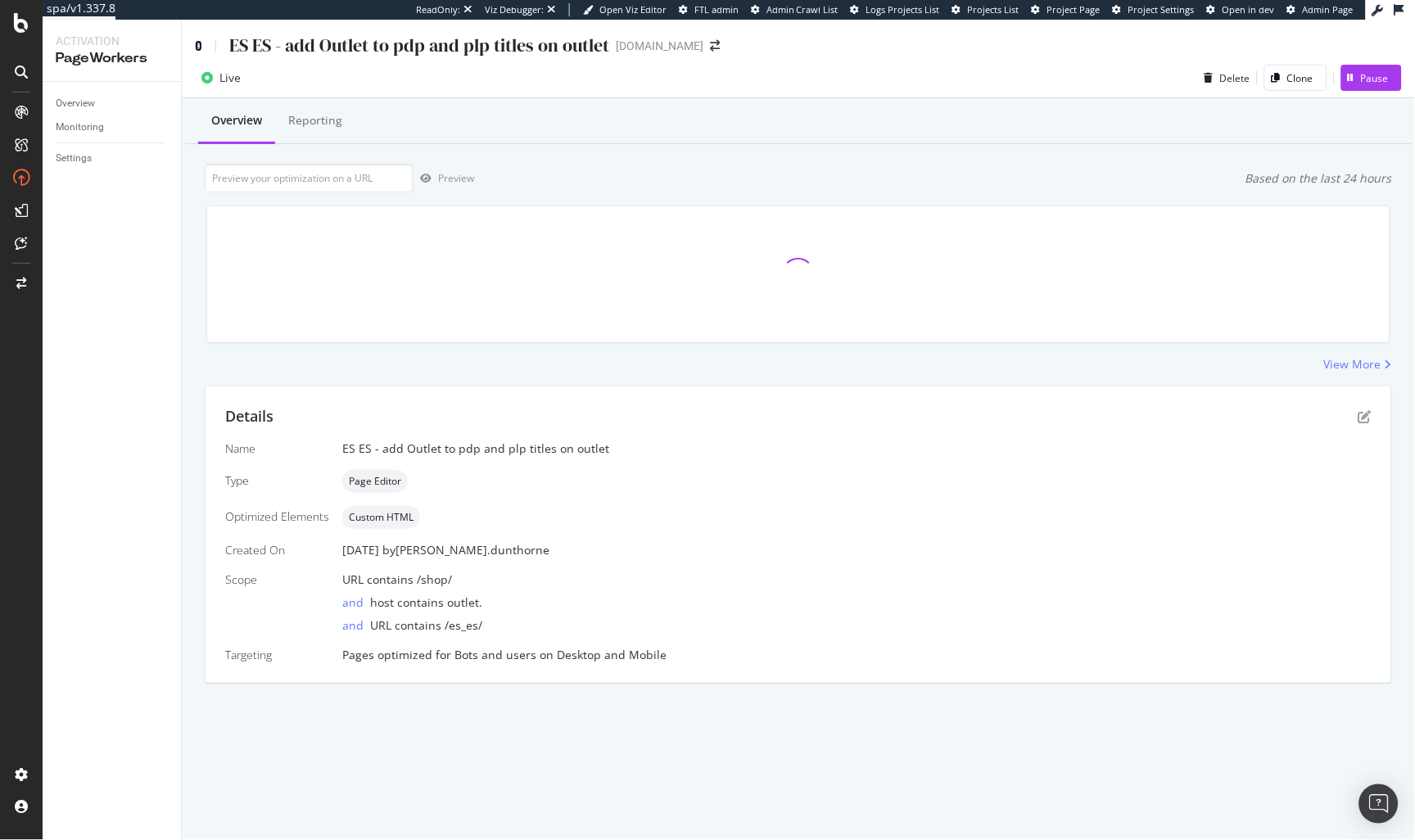
click at [201, 45] on icon at bounding box center [198, 46] width 7 height 12
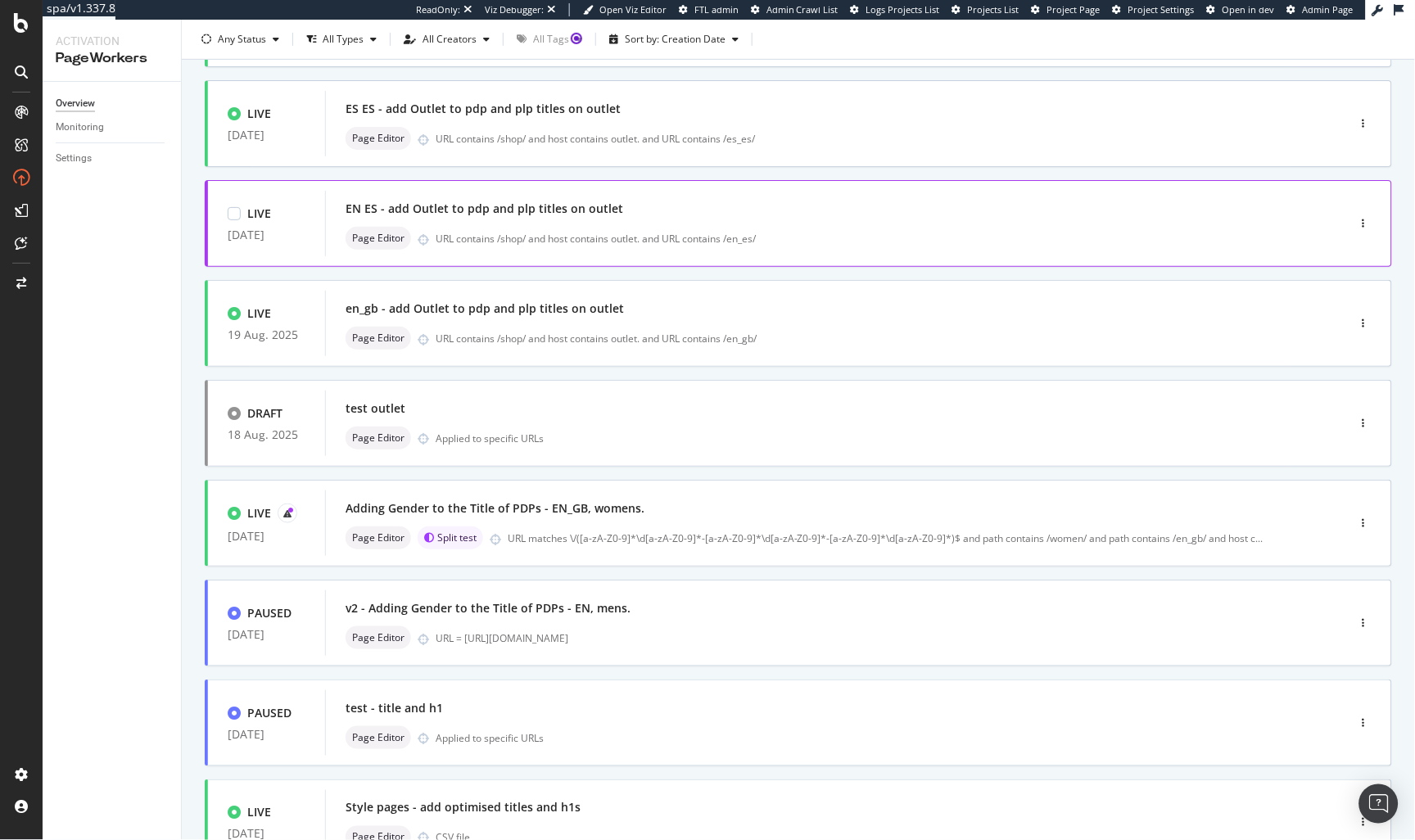
scroll to position [420, 0]
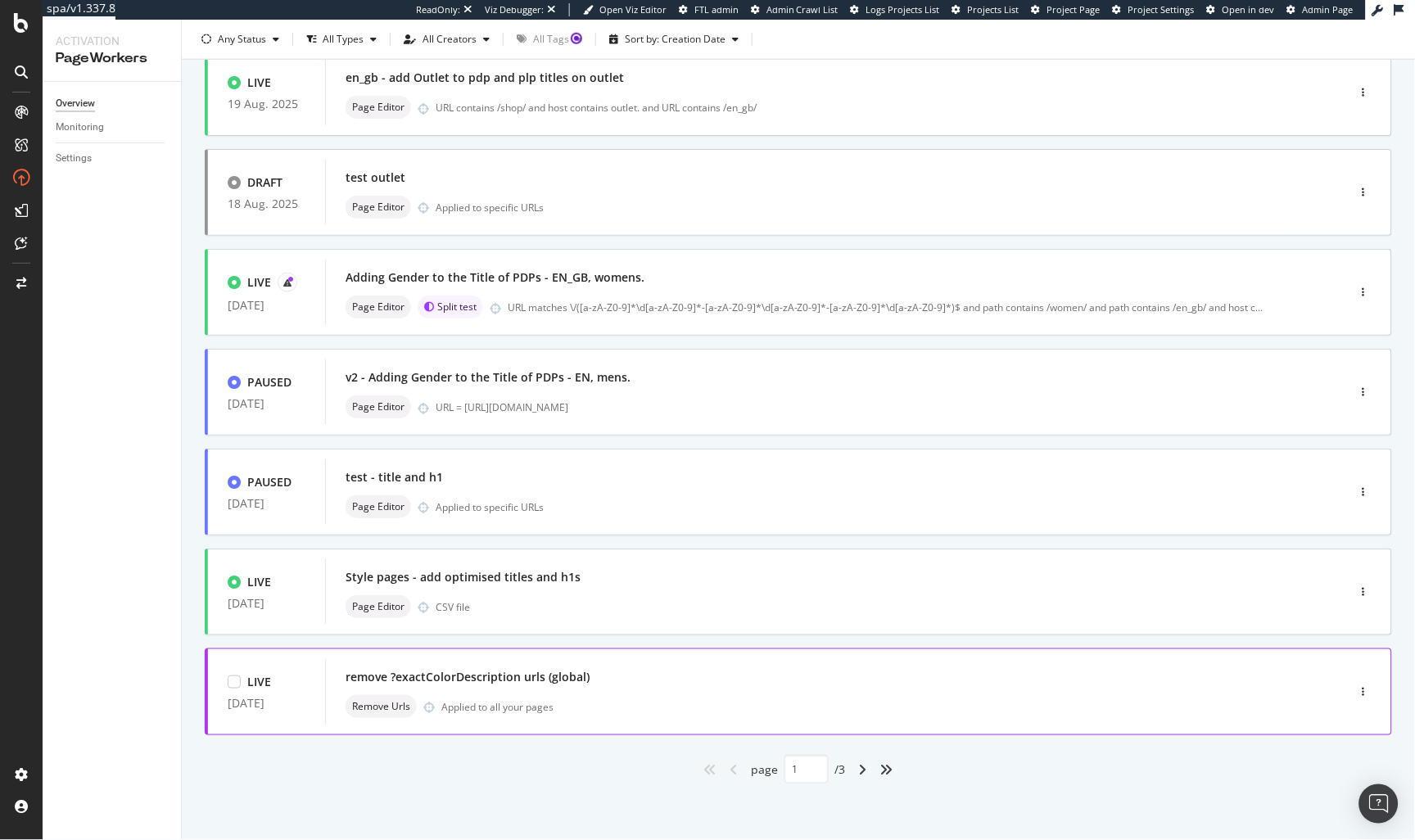
click at [622, 691] on div "remove ?exactColorDescription urls (global) Remove Urls Applied to all your pag…" at bounding box center [812, 692] width 932 height 53
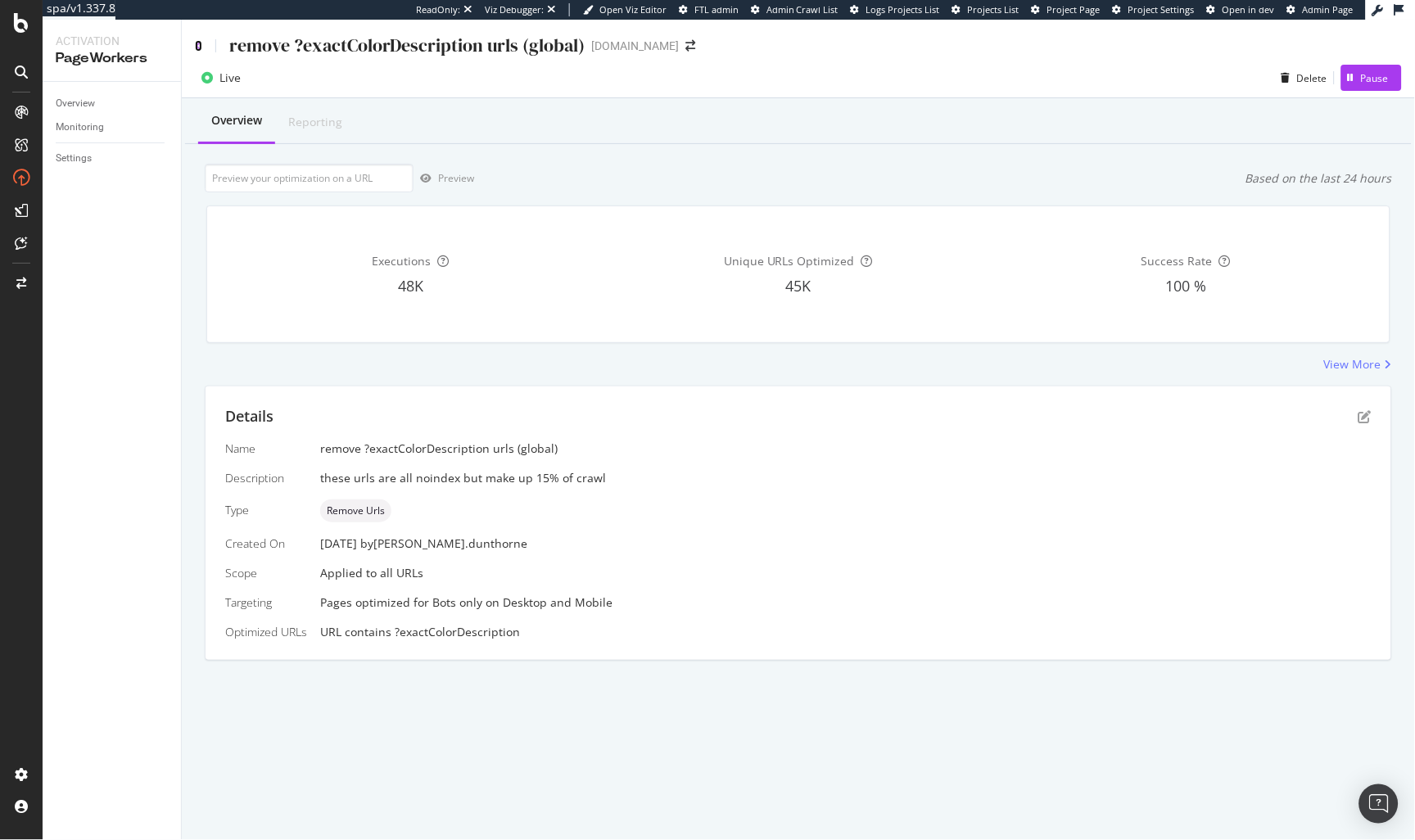
click at [197, 44] on icon at bounding box center [198, 46] width 7 height 12
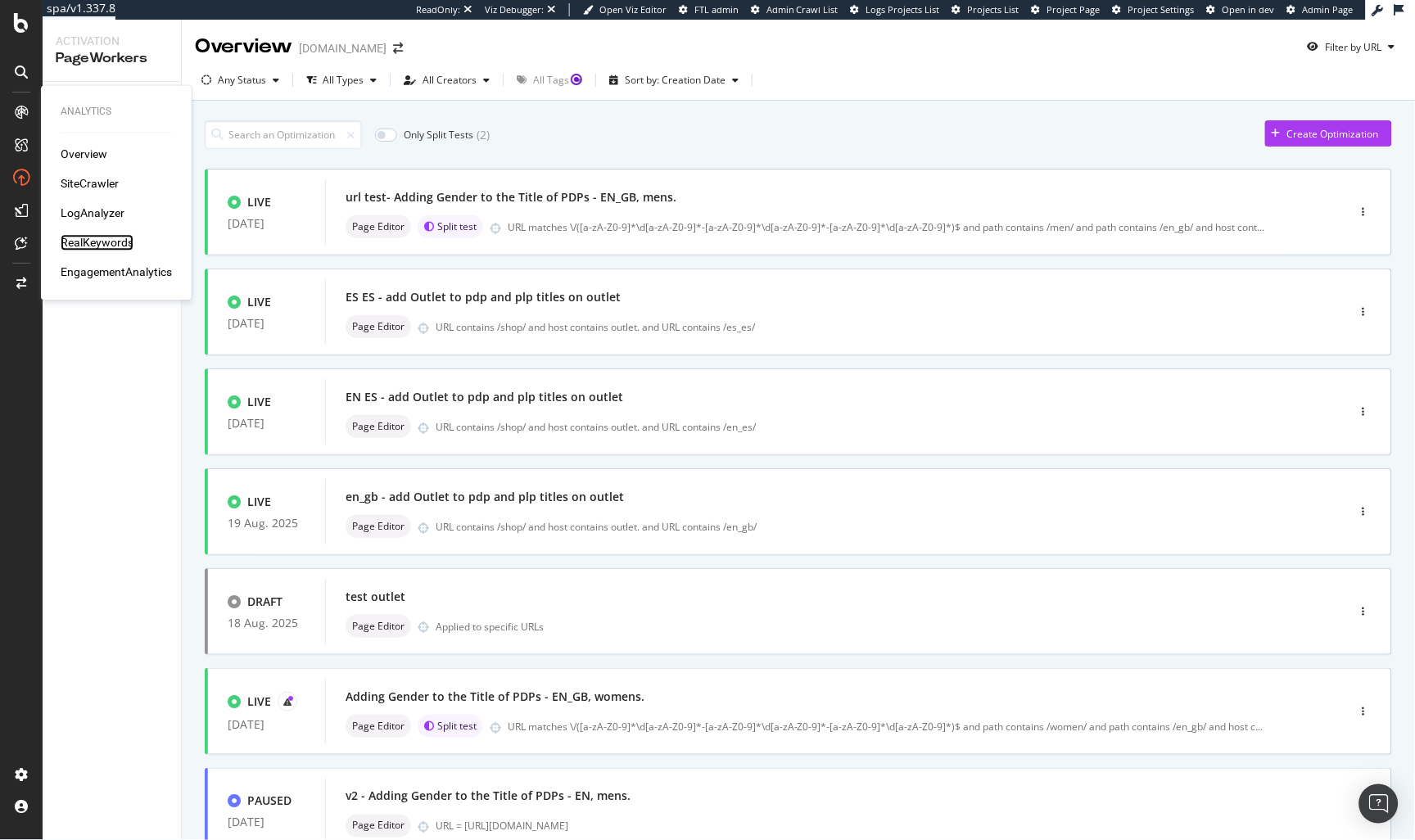
click at [77, 235] on div "RealKeywords" at bounding box center [97, 243] width 73 height 16
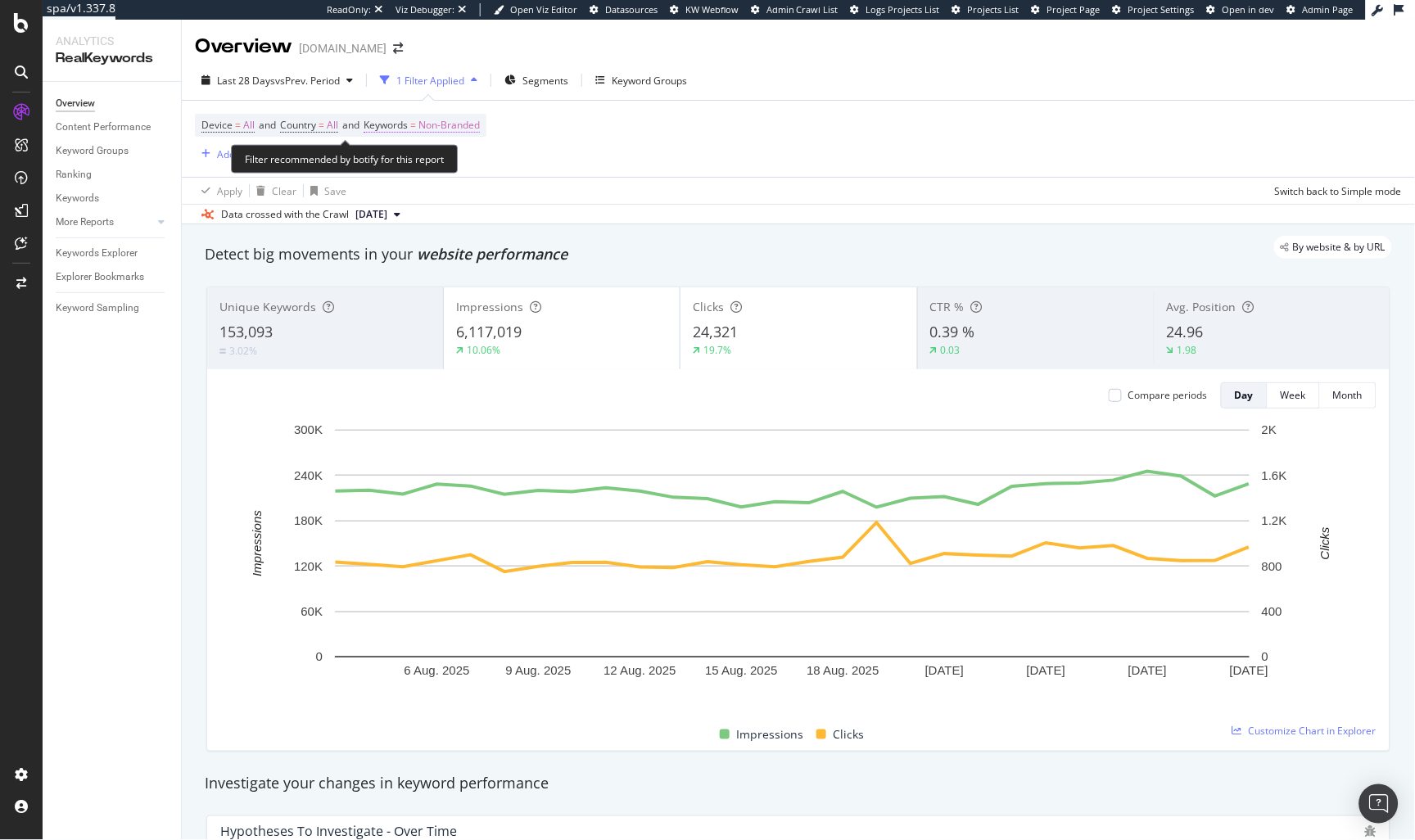
click at [442, 129] on span "Non-Branded" at bounding box center [449, 125] width 62 height 23
click at [412, 167] on span "Non-Branded" at bounding box center [422, 163] width 68 height 14
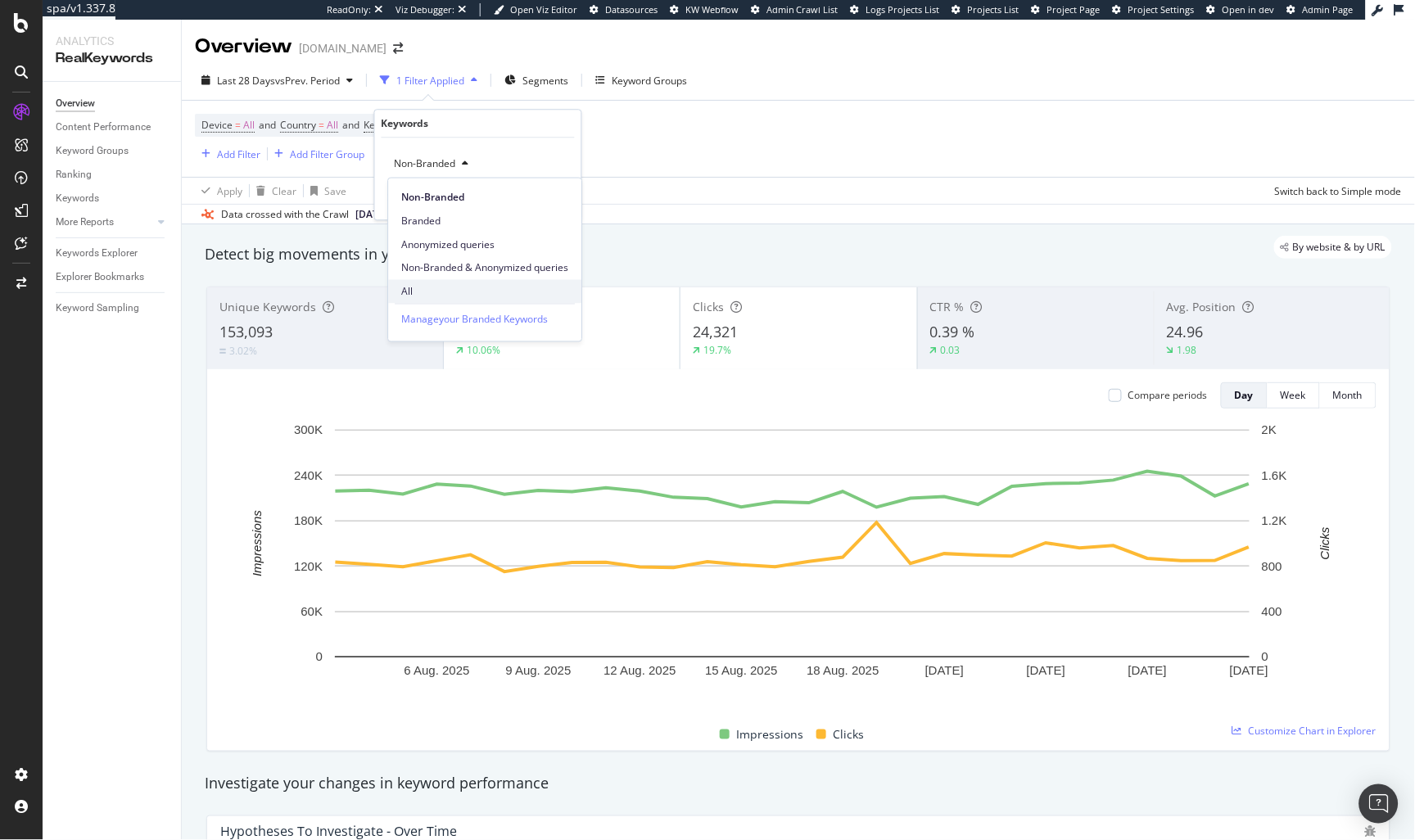
click at [434, 296] on span "All" at bounding box center [484, 291] width 167 height 15
click at [558, 198] on div "Apply" at bounding box center [555, 199] width 25 height 14
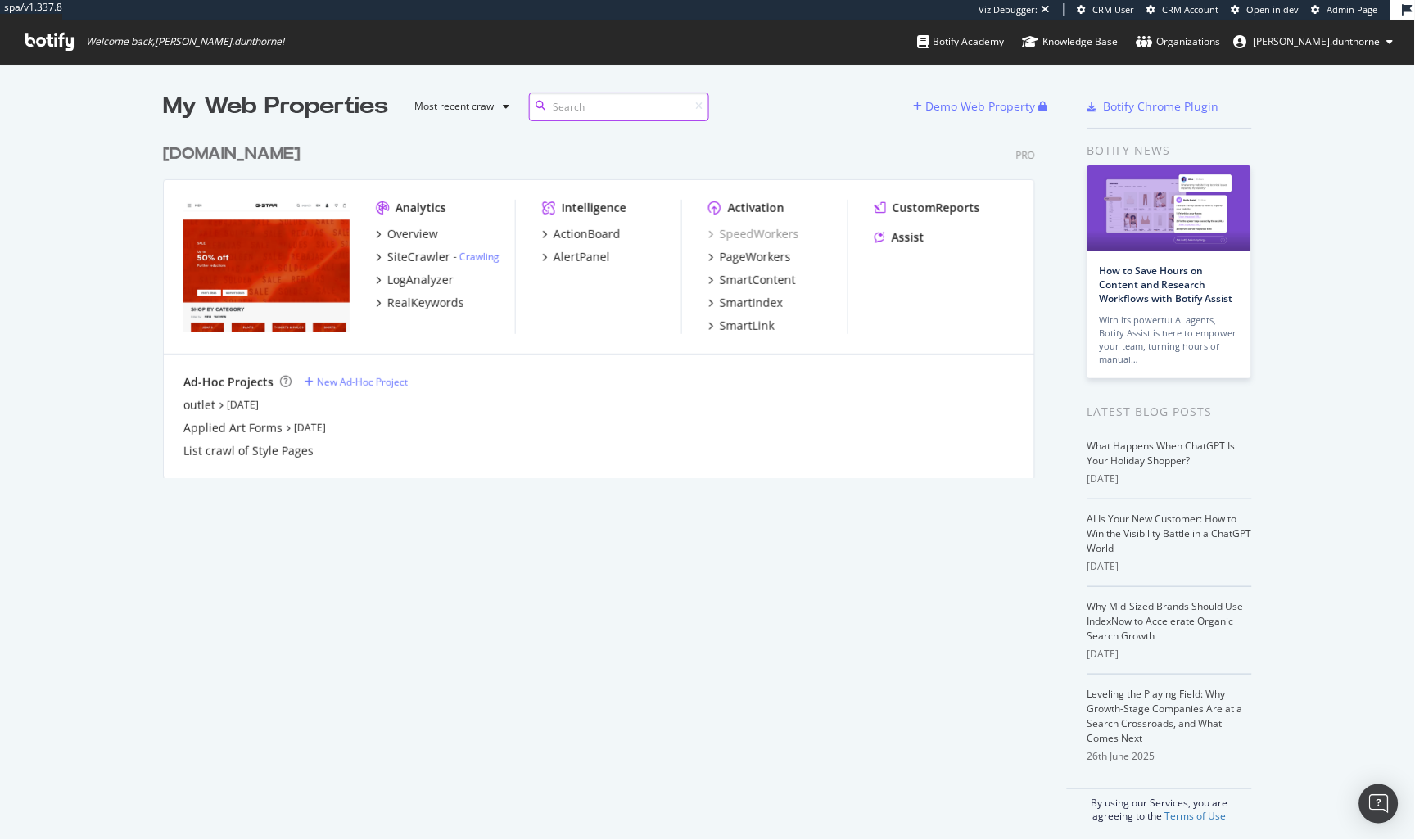
scroll to position [341, 871]
click at [201, 402] on div "outlet" at bounding box center [199, 405] width 32 height 16
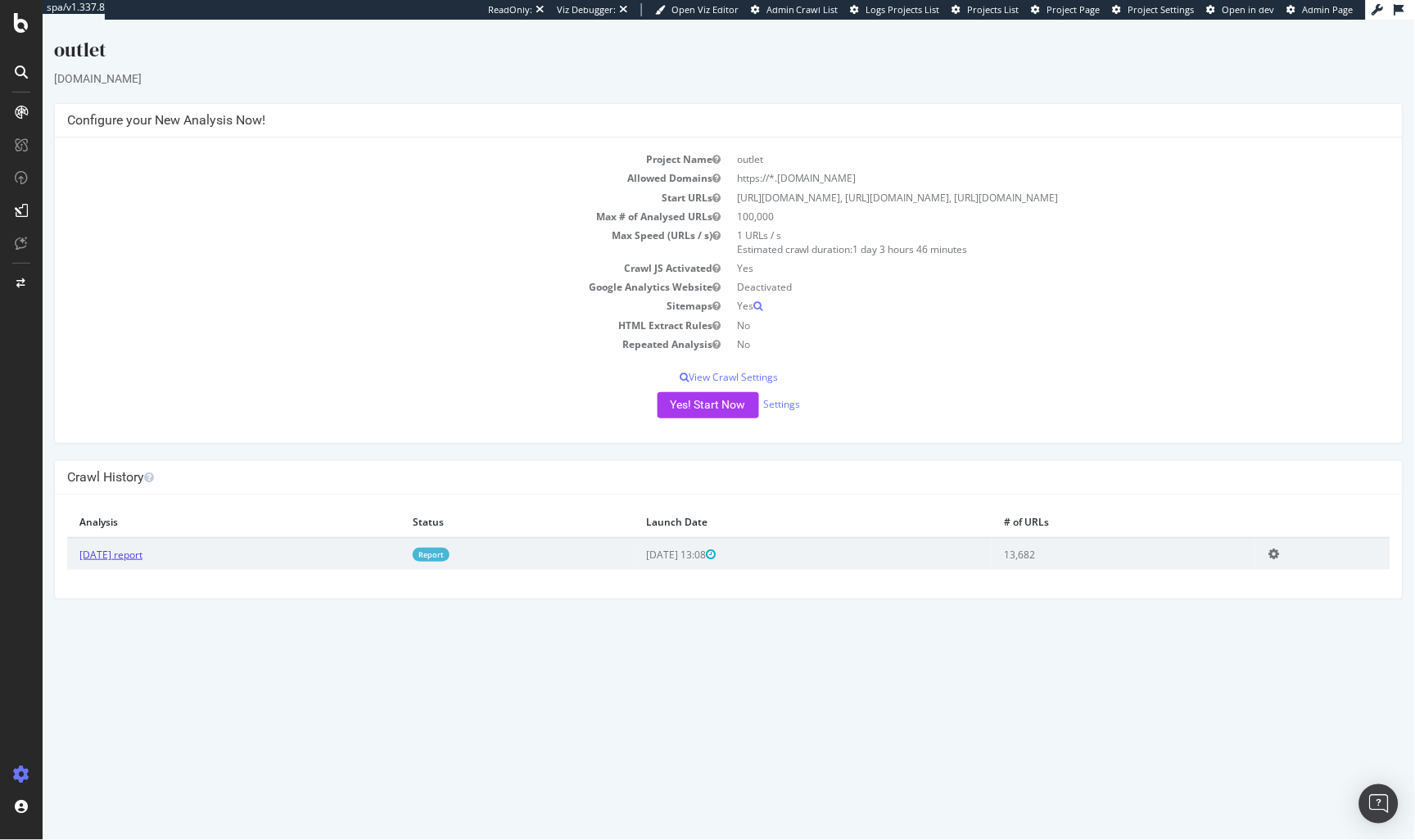
click at [119, 552] on link "[DATE] report" at bounding box center [110, 554] width 63 height 14
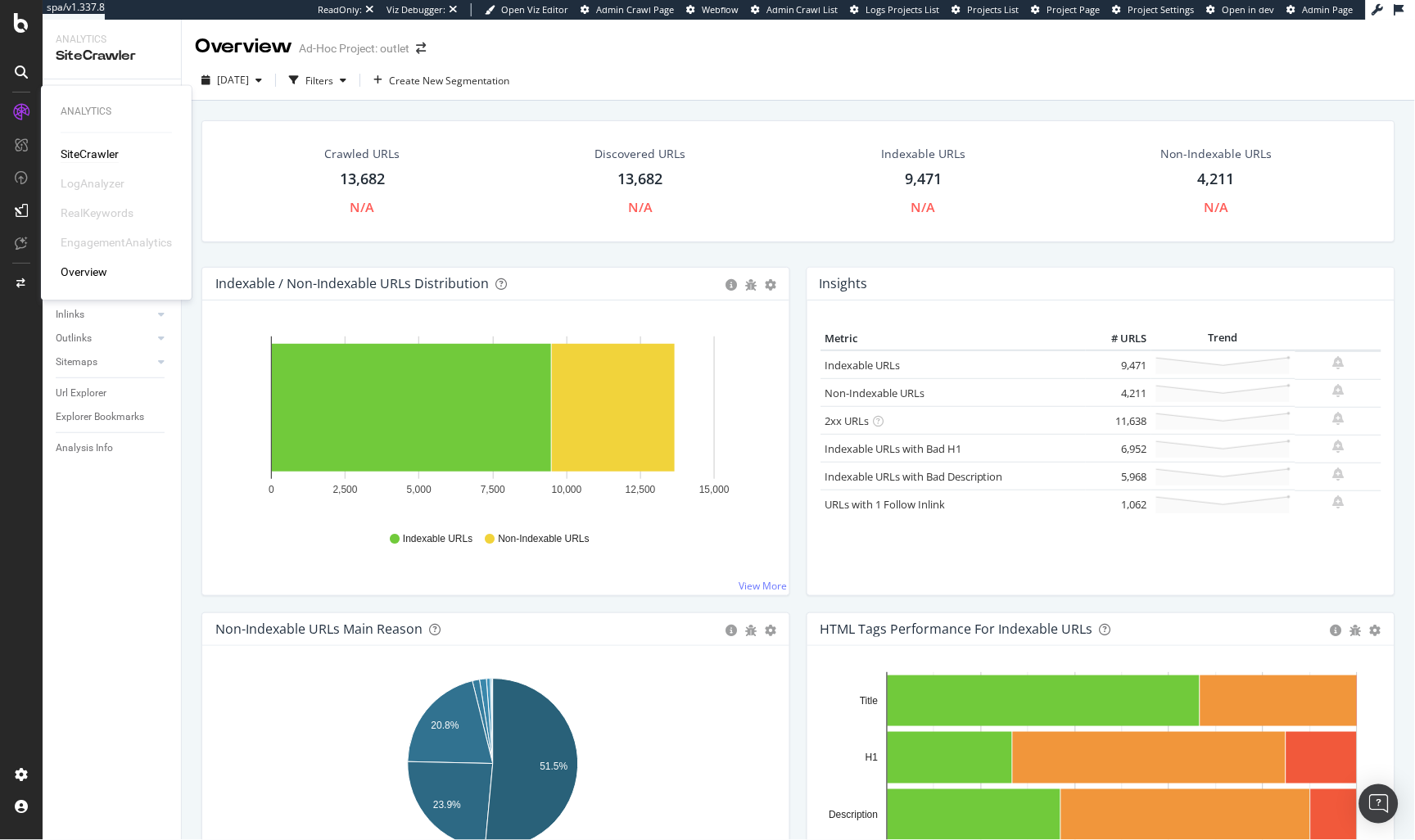
click at [94, 163] on div "SiteCrawler LogAnalyzer RealKeywords EngagementAnalytics Overview" at bounding box center [116, 213] width 112 height 134
click at [96, 153] on div "SiteCrawler" at bounding box center [89, 154] width 58 height 16
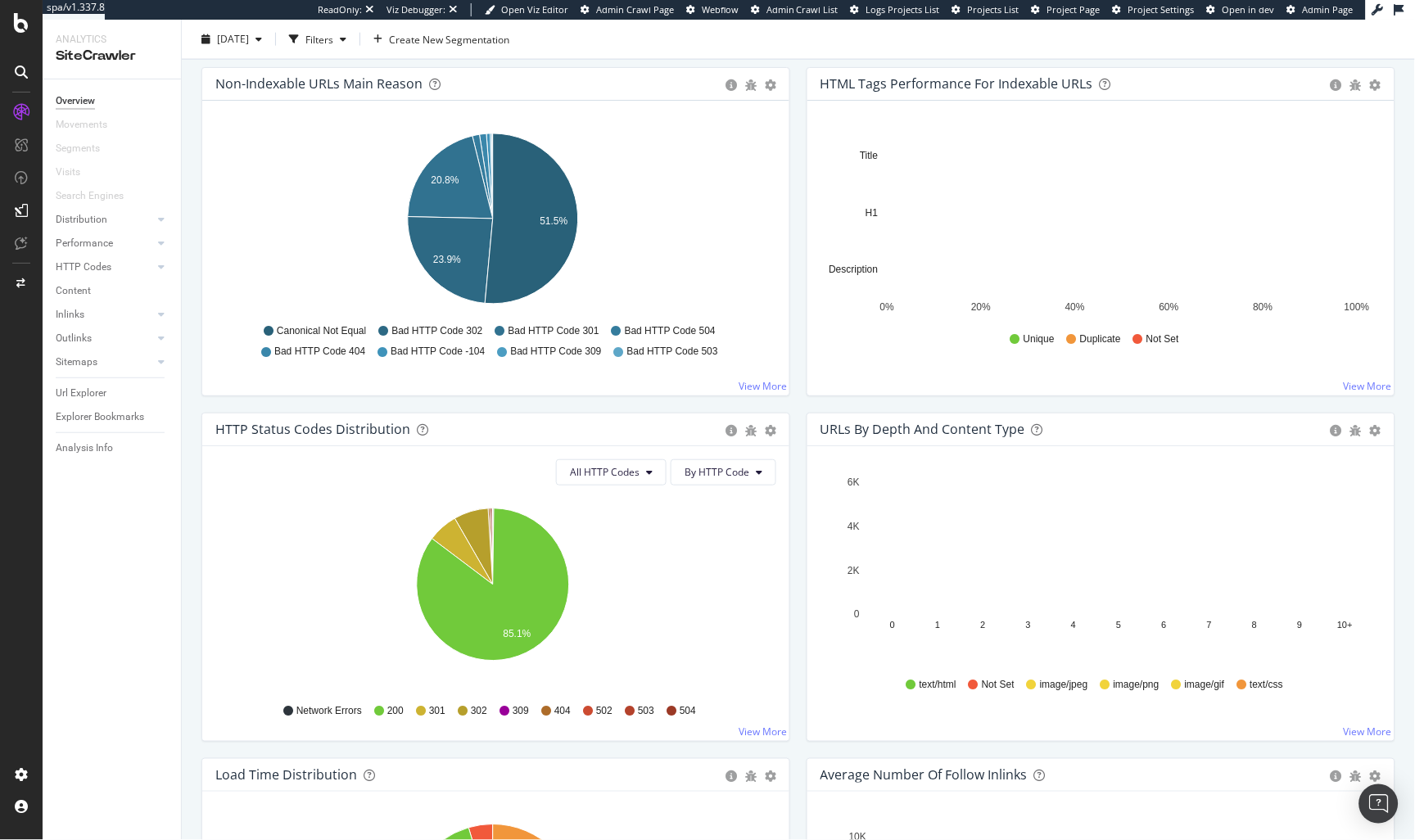
scroll to position [546, 0]
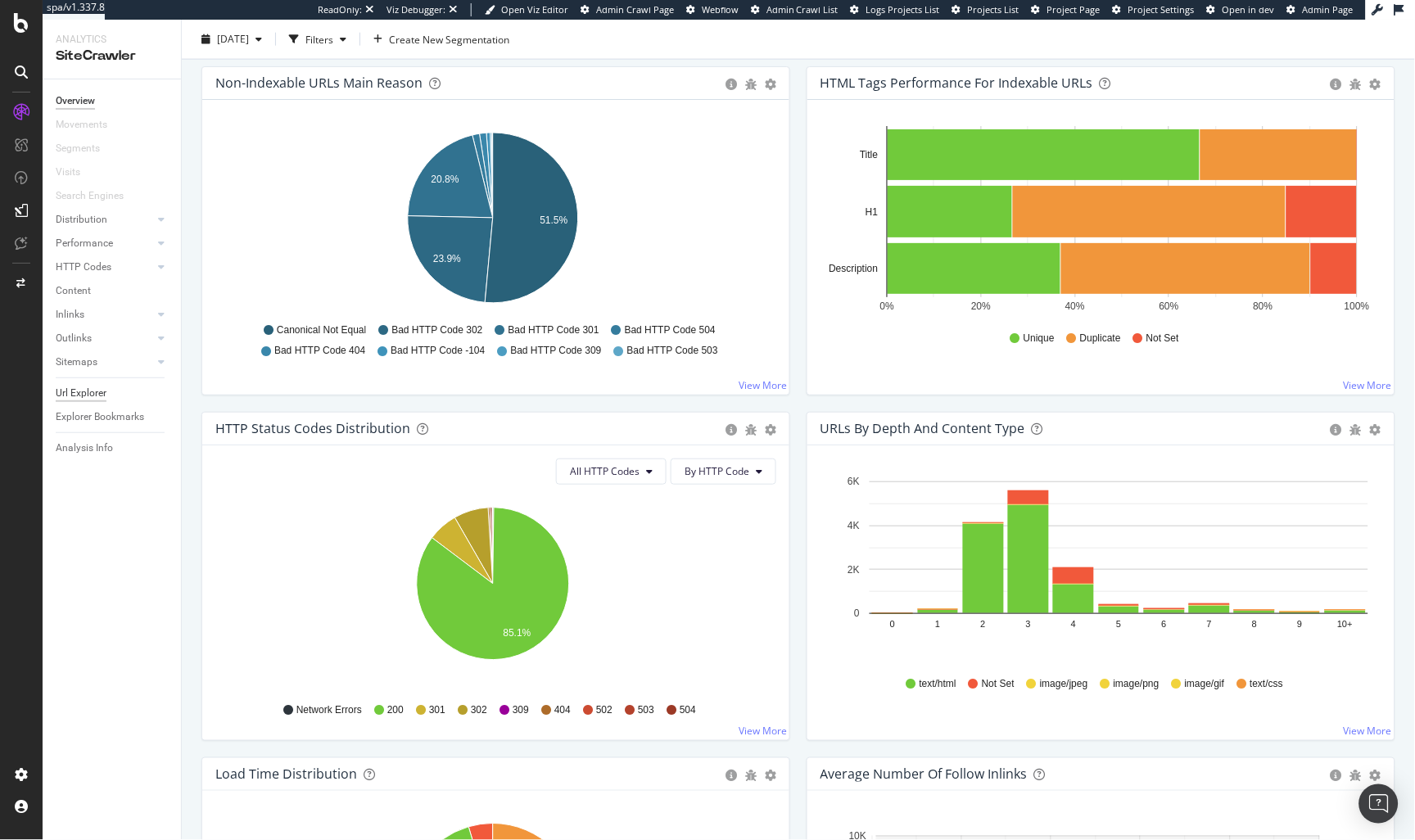
click at [75, 387] on div "Url Explorer" at bounding box center [80, 393] width 51 height 17
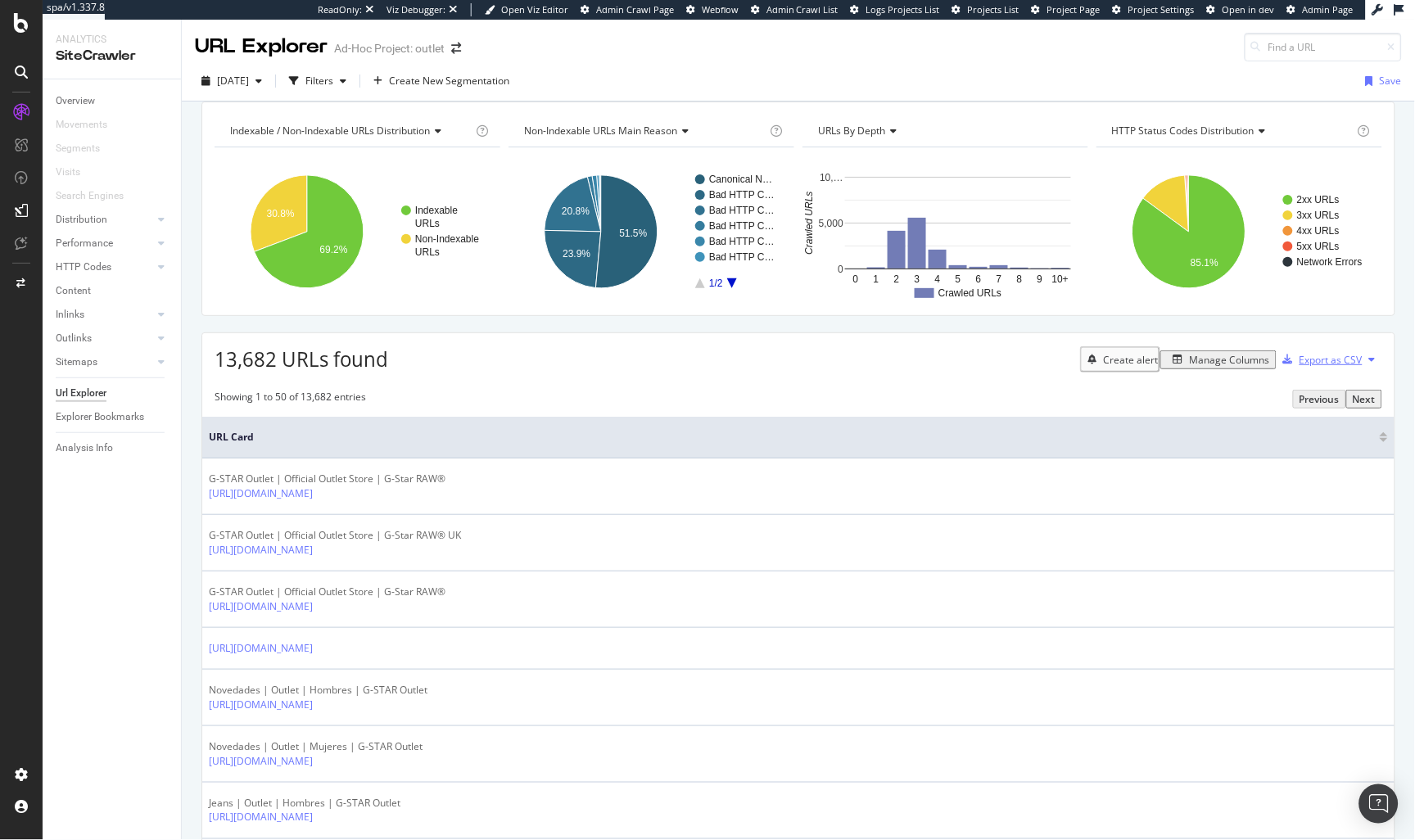
click at [1273, 367] on div "Export as CSV" at bounding box center [1331, 360] width 63 height 14
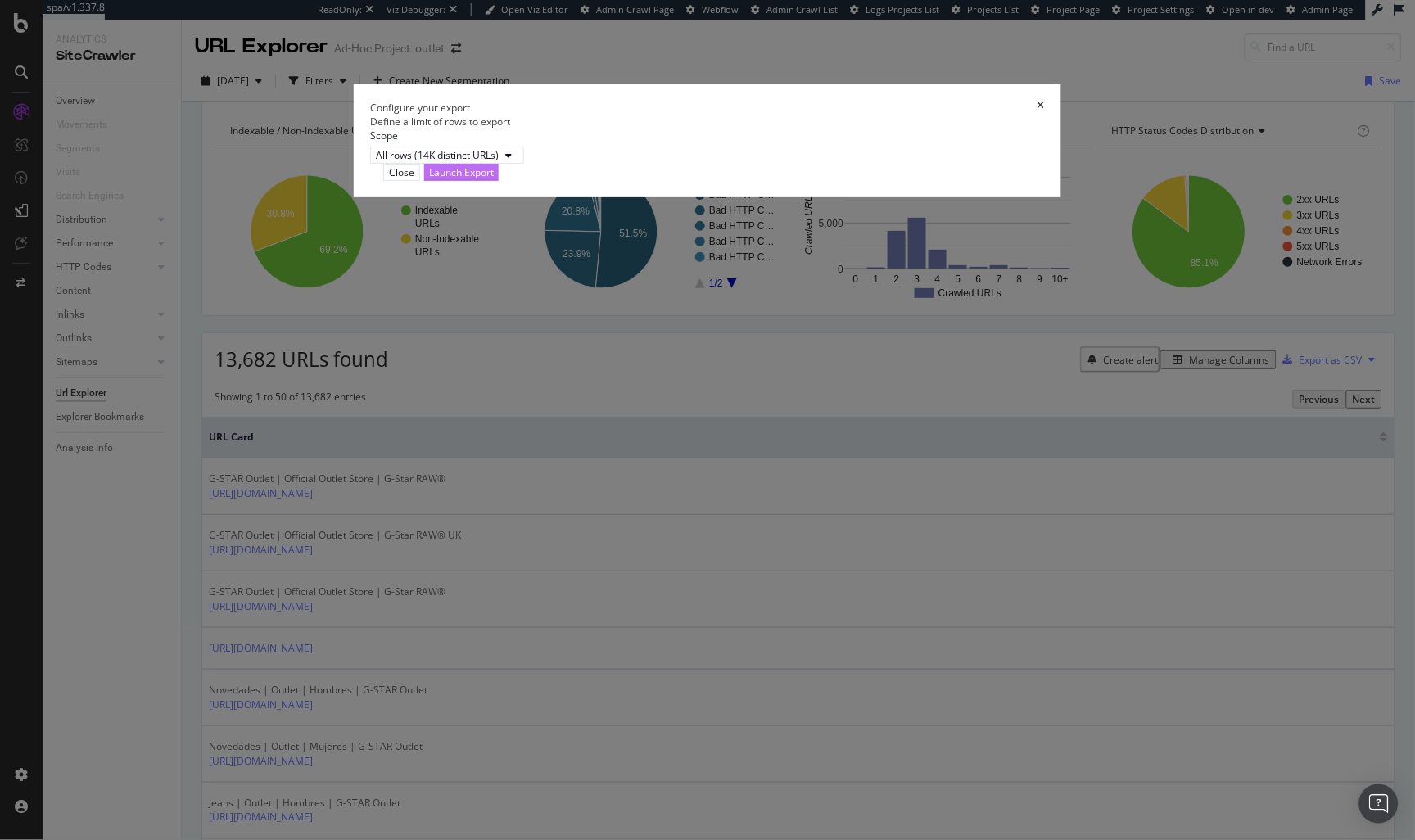
click at [494, 180] on div "Launch Export" at bounding box center [462, 171] width 64 height 15
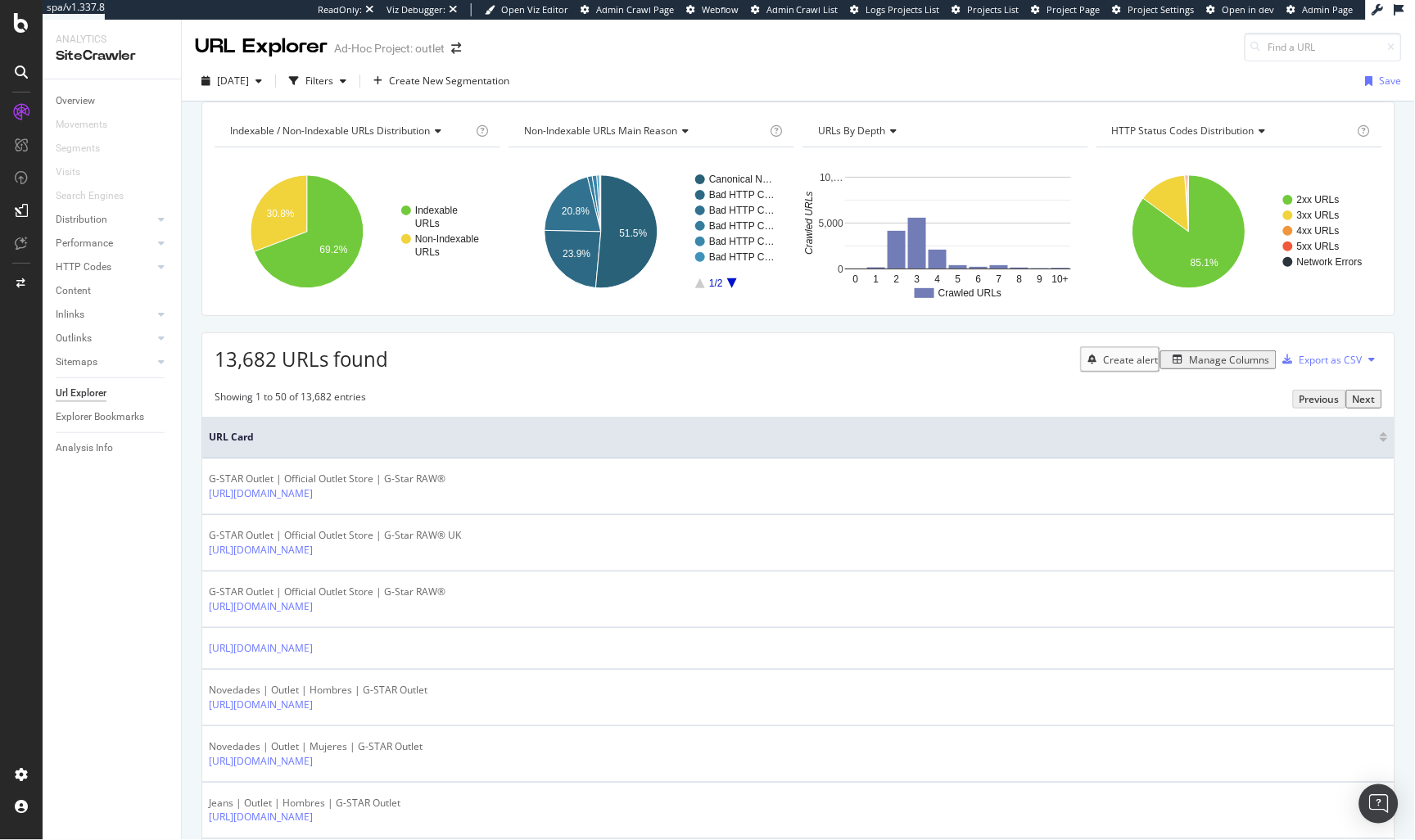
click at [1209, 367] on div "Manage Columns" at bounding box center [1230, 360] width 80 height 14
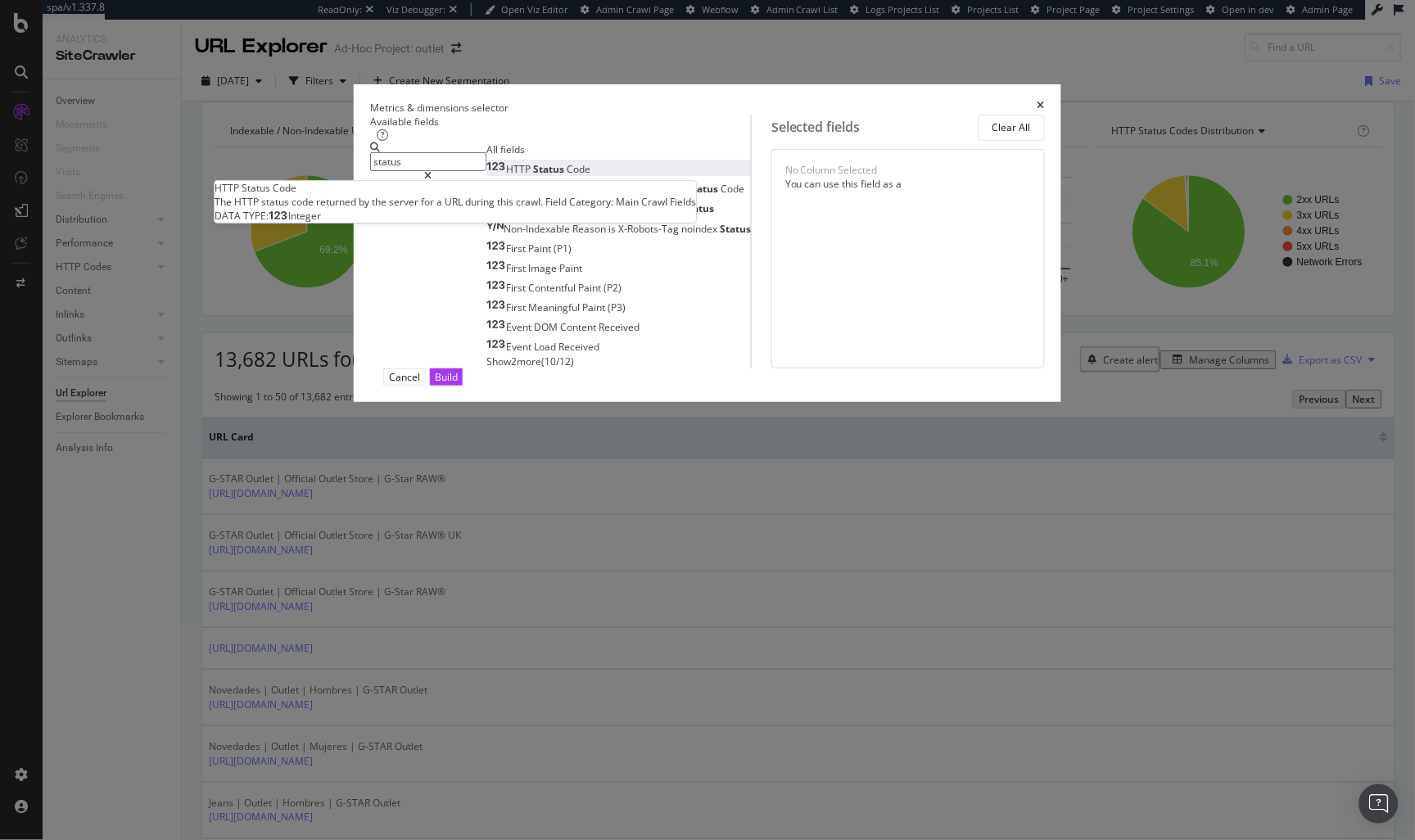
click at [519, 176] on div "HTTP Status Code" at bounding box center [538, 170] width 104 height 14
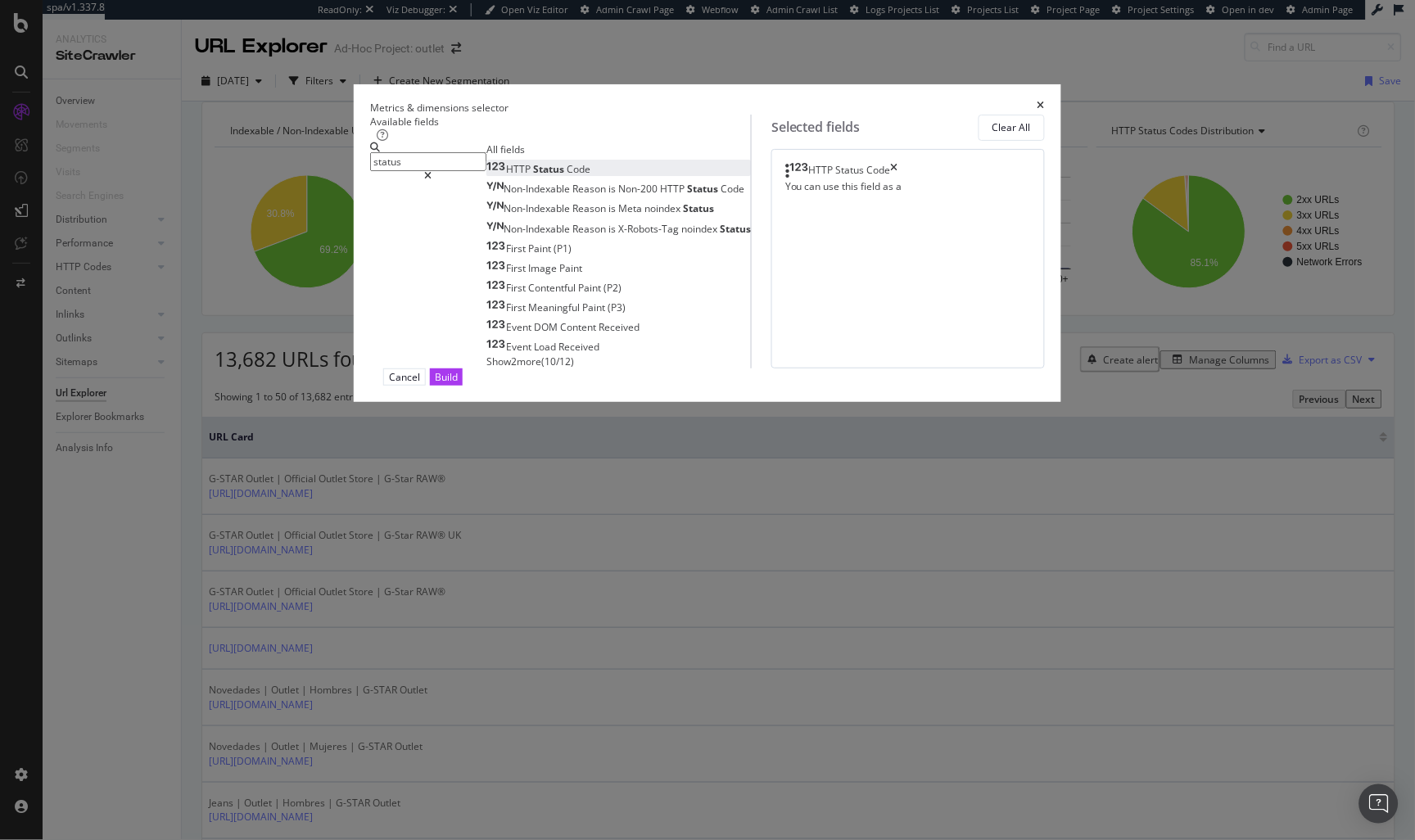
click at [464, 171] on input "status" at bounding box center [429, 162] width 116 height 19
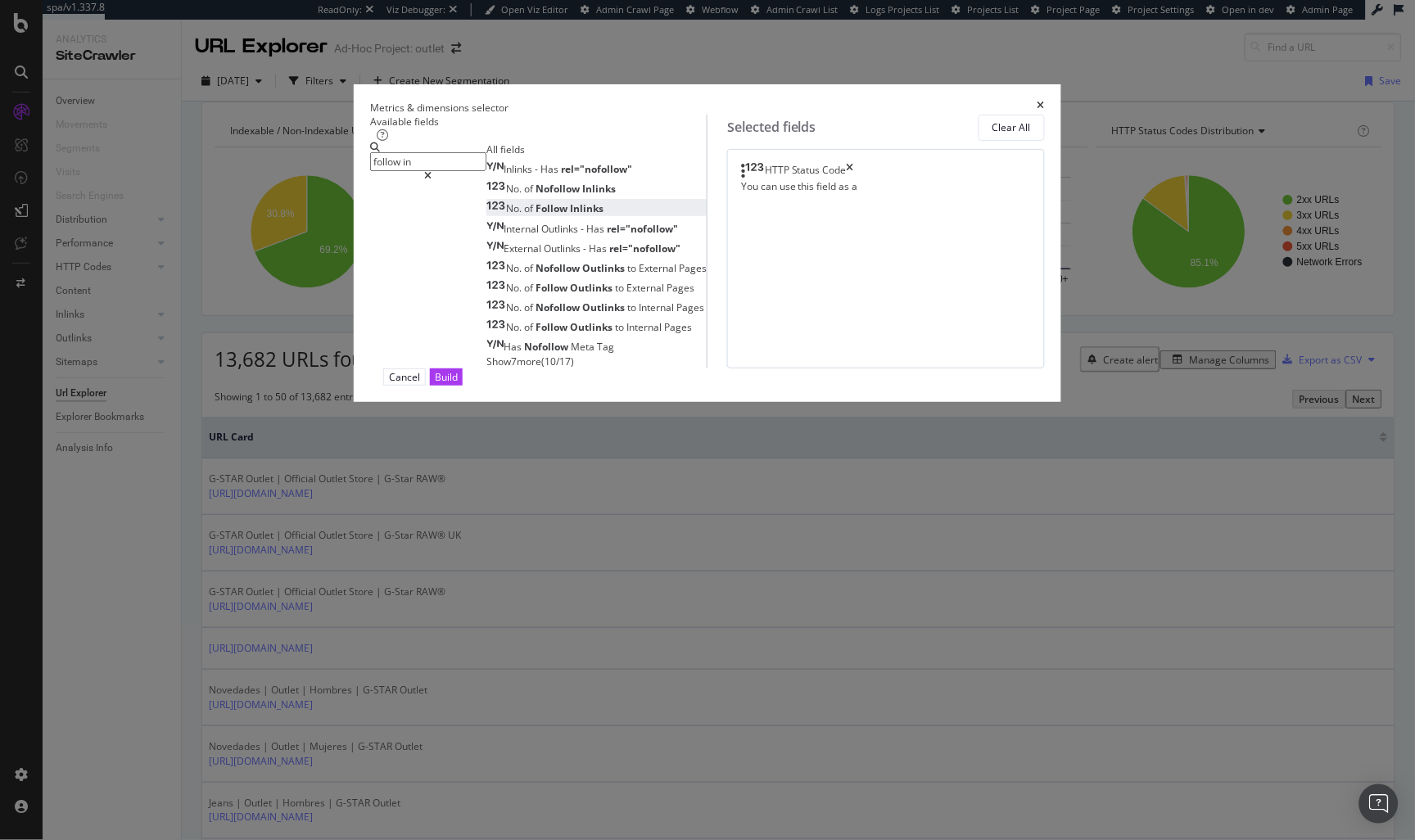
click at [536, 215] on span "Follow" at bounding box center [553, 209] width 35 height 14
click at [429, 171] on input "follow in" at bounding box center [429, 162] width 116 height 19
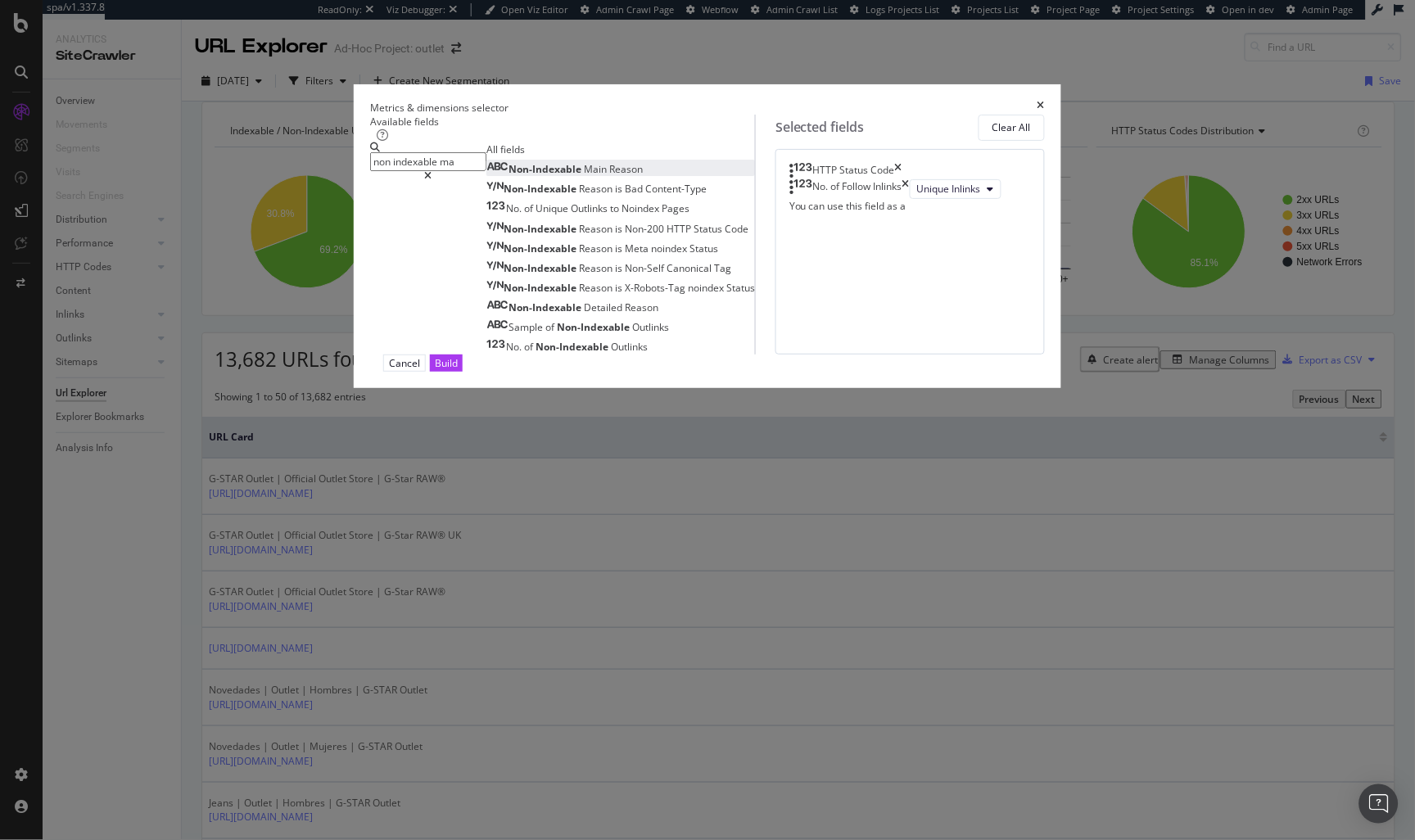
click at [509, 176] on div "Non-Indexable Main Reason" at bounding box center [576, 170] width 134 height 14
click at [487, 171] on input "non indexable ma" at bounding box center [429, 162] width 116 height 19
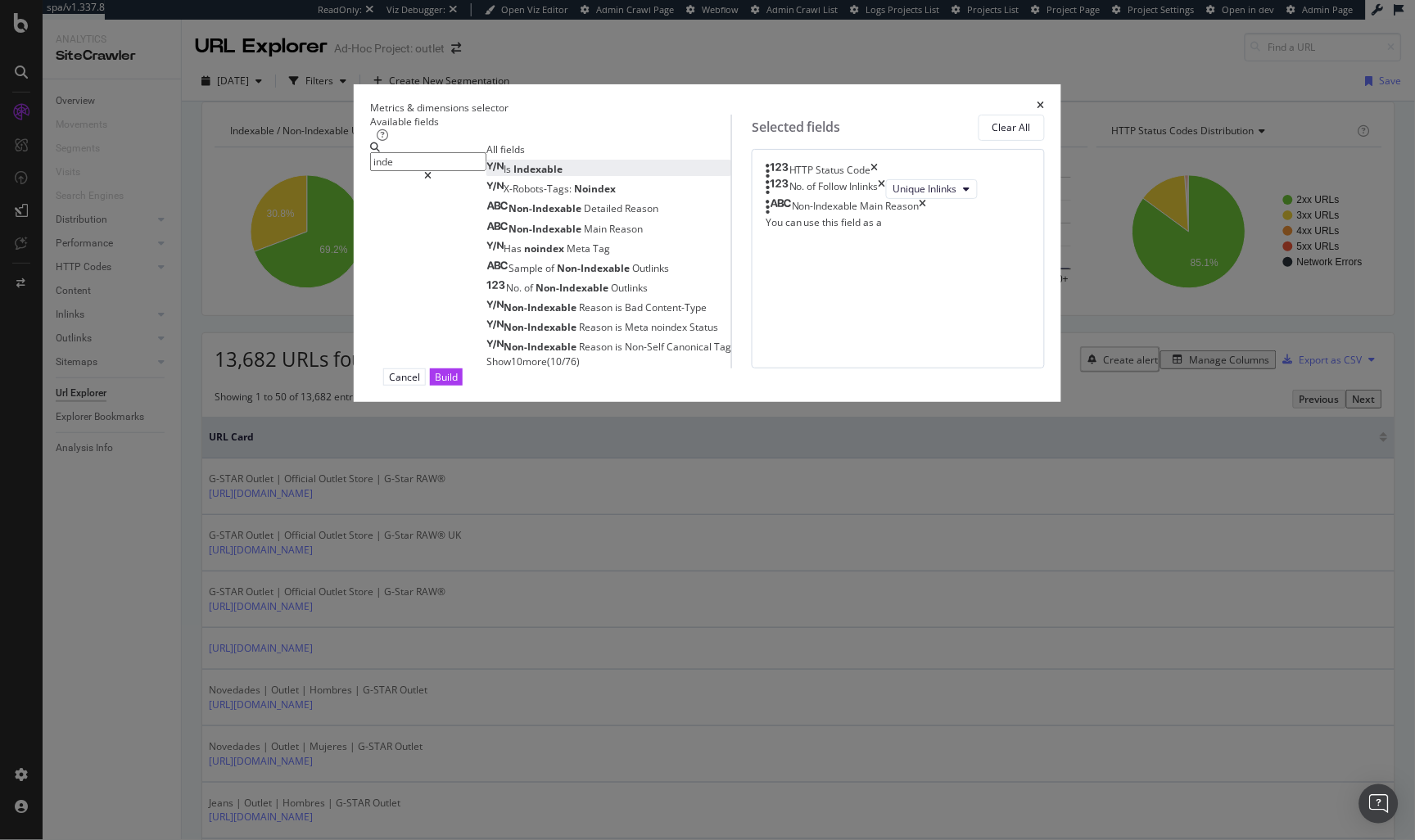
click at [513, 176] on span "Indexable" at bounding box center [537, 170] width 49 height 14
drag, startPoint x: 755, startPoint y: 341, endPoint x: 760, endPoint y: 237, distance: 104.1
click at [760, 237] on body "spa/v1.337.8 ReadOnly: Viz Debugger: Open Viz Editor Admin Crawl Page Webflow A…" at bounding box center [707, 420] width 1415 height 840
click at [456, 171] on input "inde" at bounding box center [429, 162] width 116 height 19
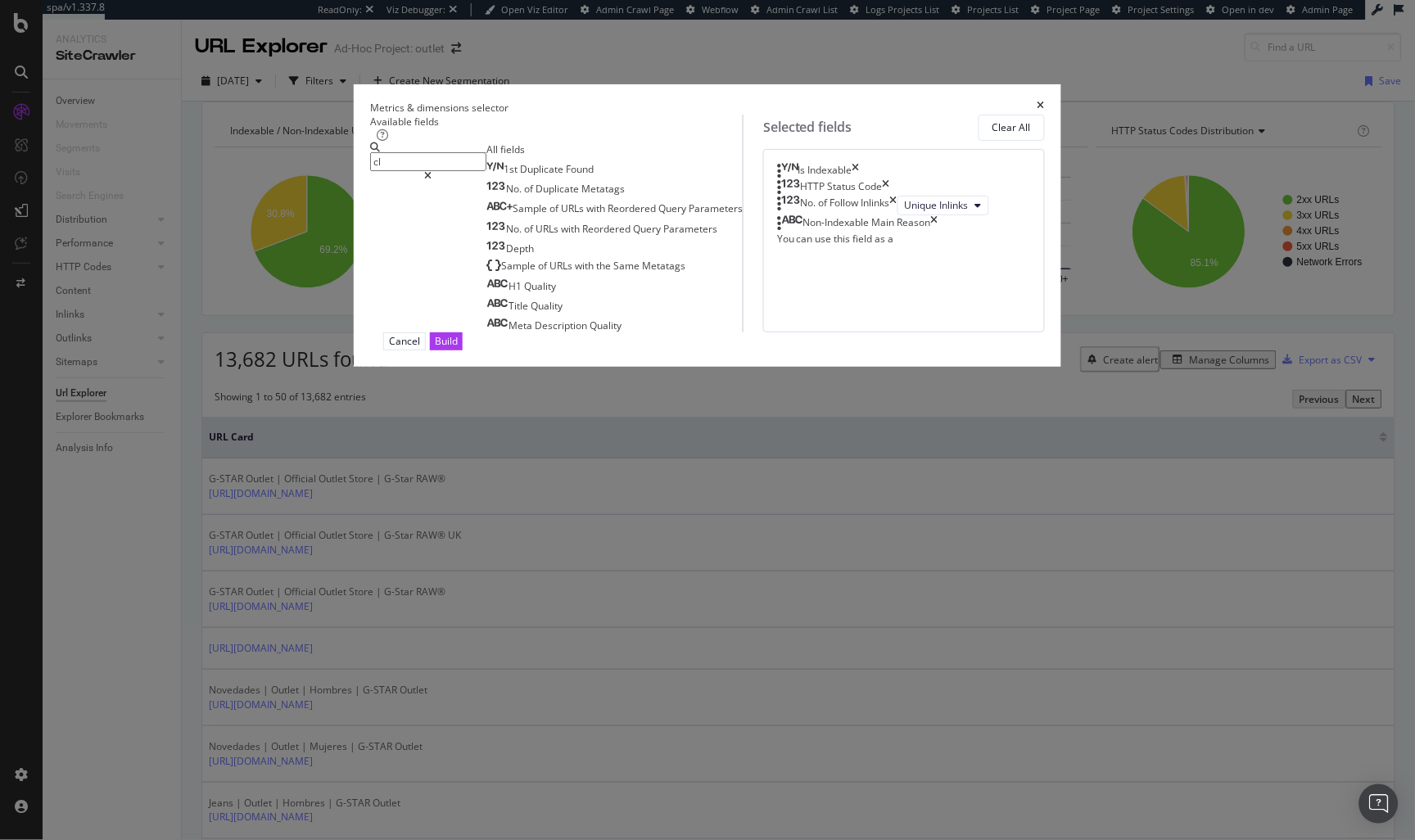
type input "c"
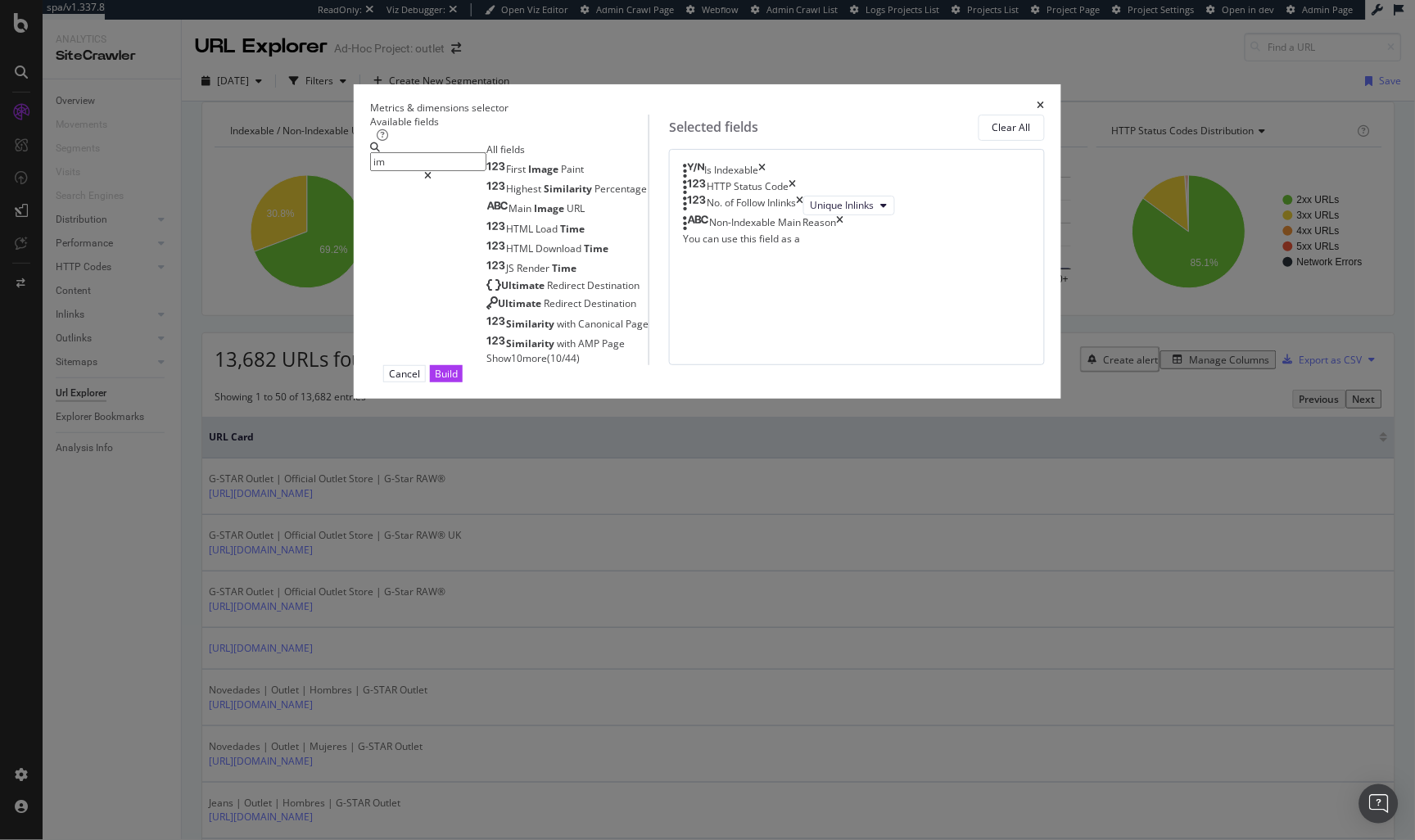
type input "i"
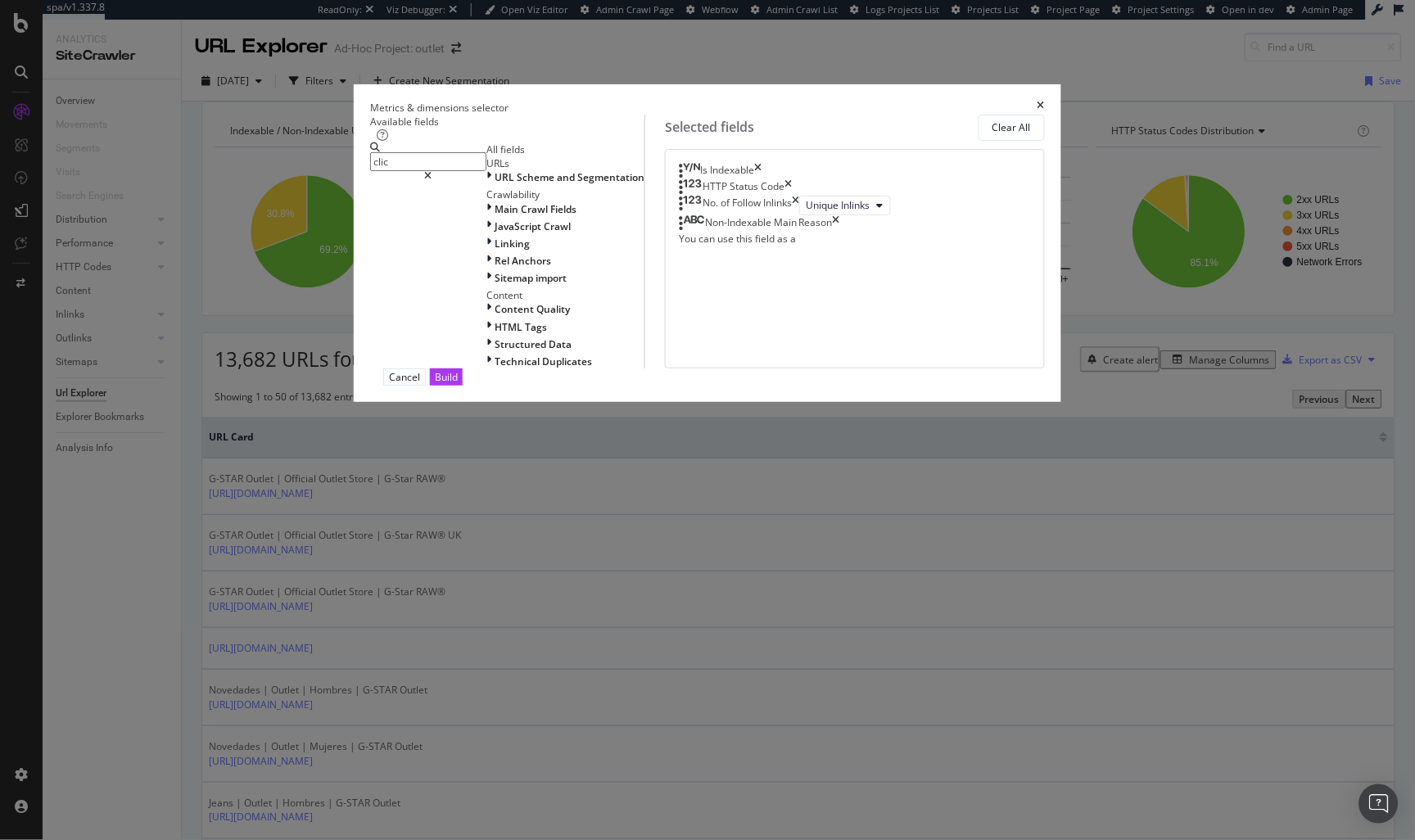
type input "click"
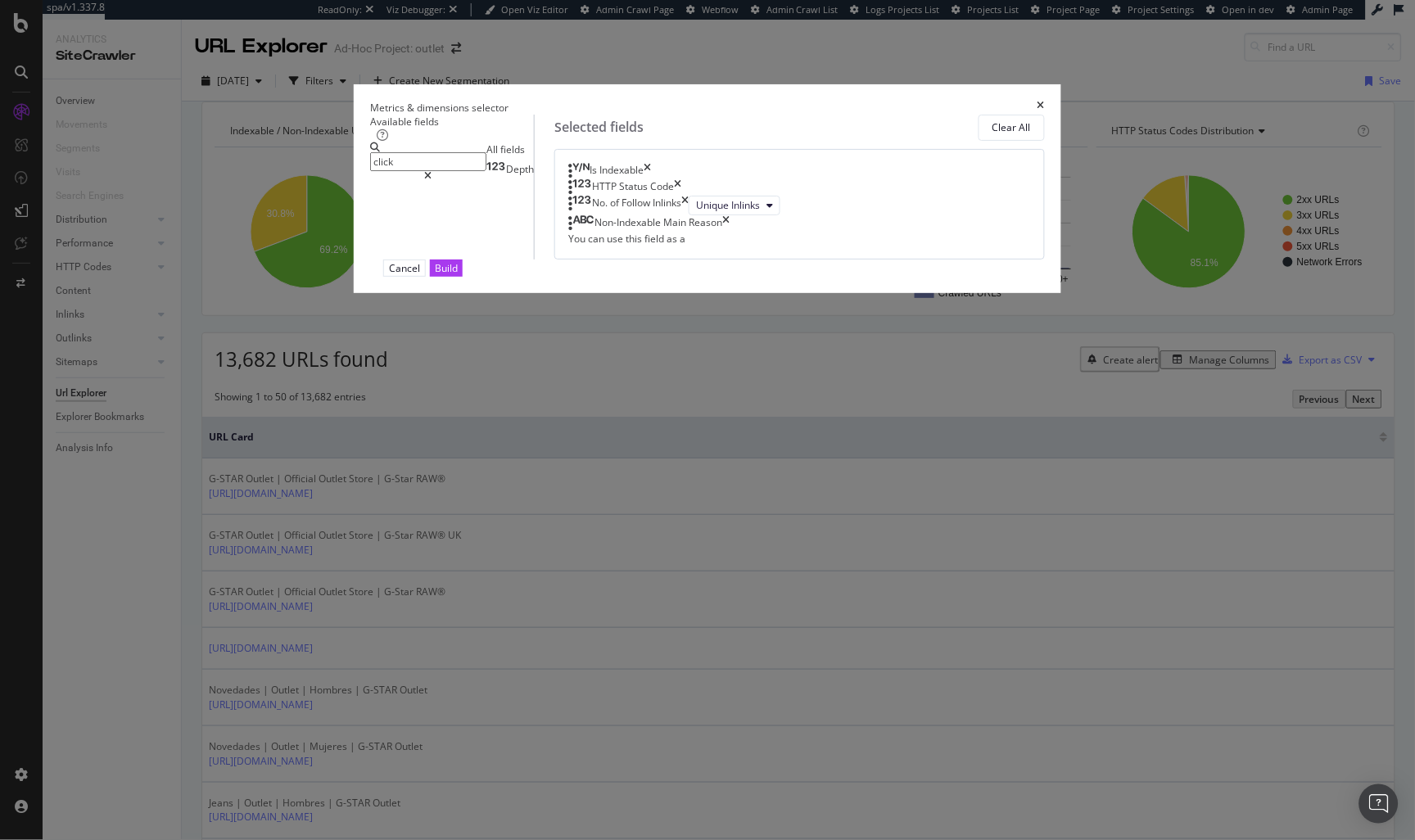
click at [470, 171] on input "click" at bounding box center [429, 162] width 116 height 19
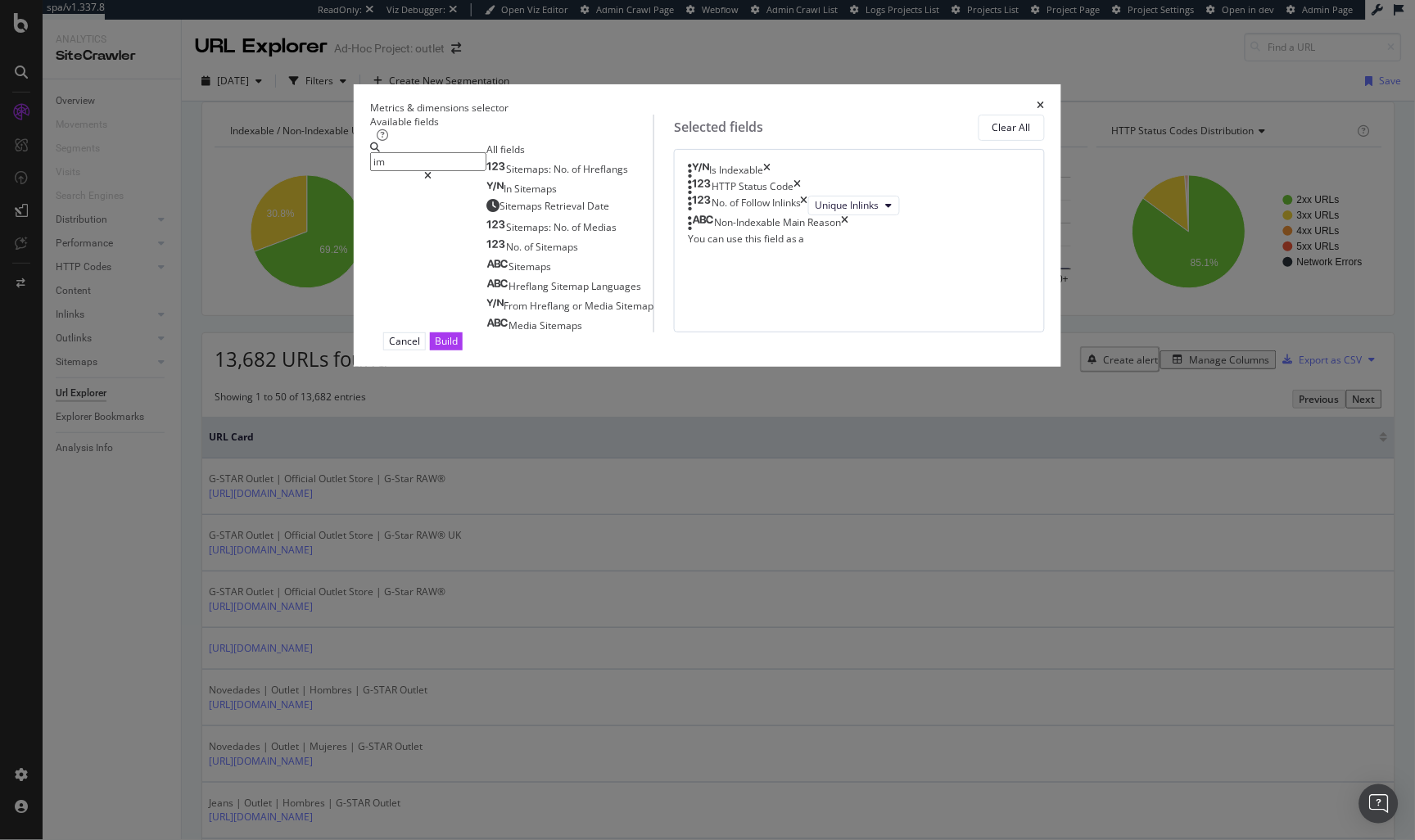
type input "i"
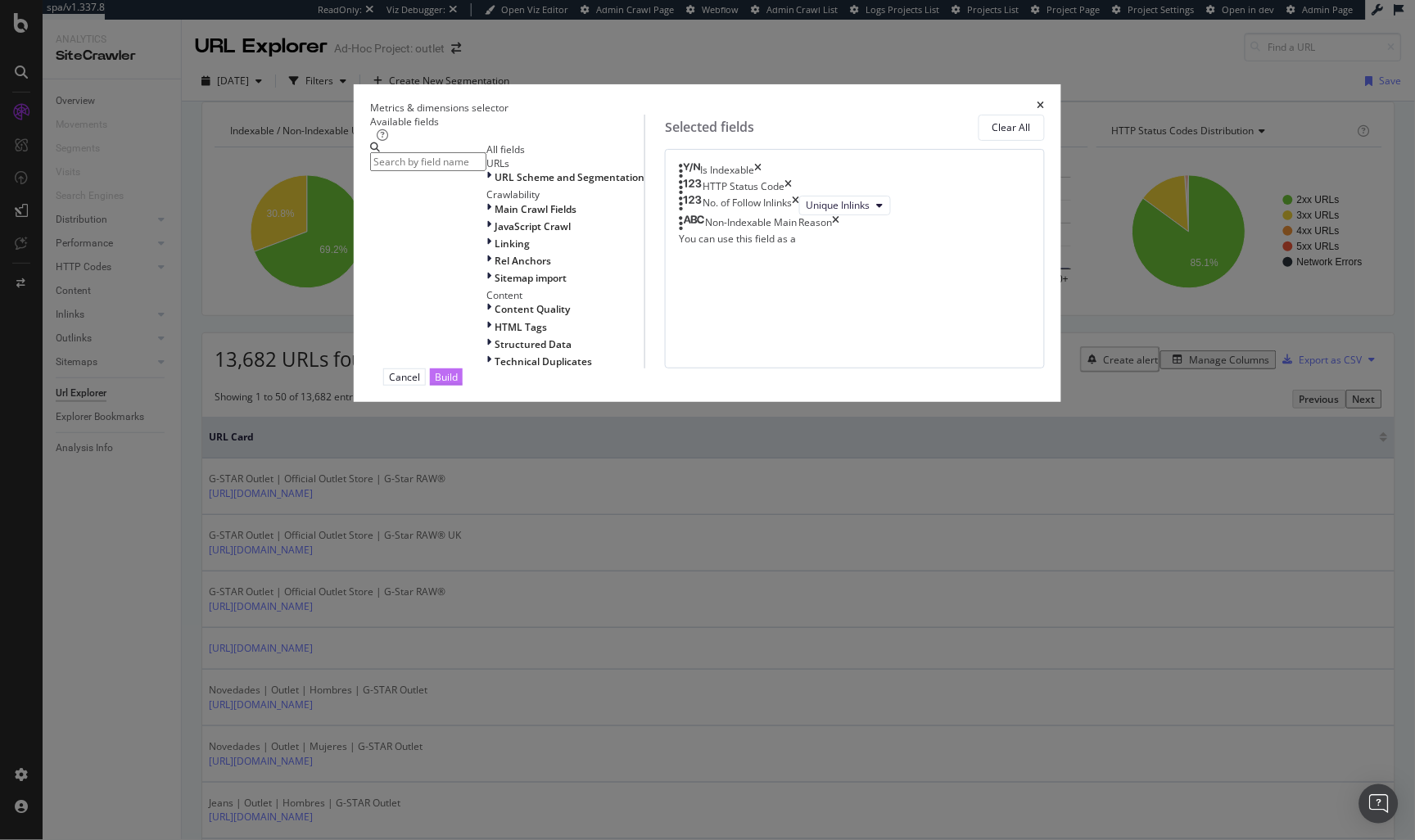
click at [458, 385] on div "Build" at bounding box center [446, 377] width 23 height 15
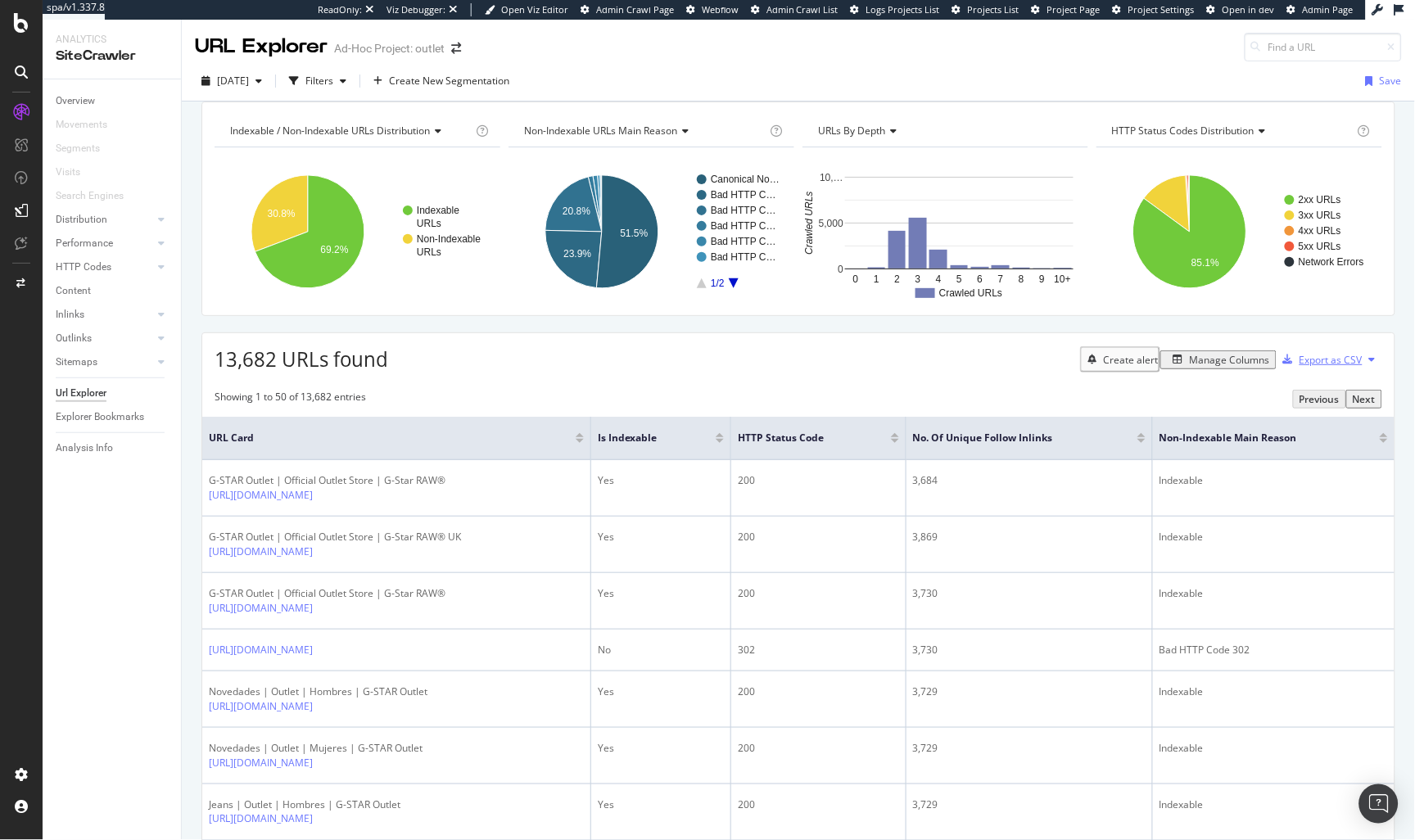
click at [1273, 367] on div "Export as CSV" at bounding box center [1331, 360] width 63 height 14
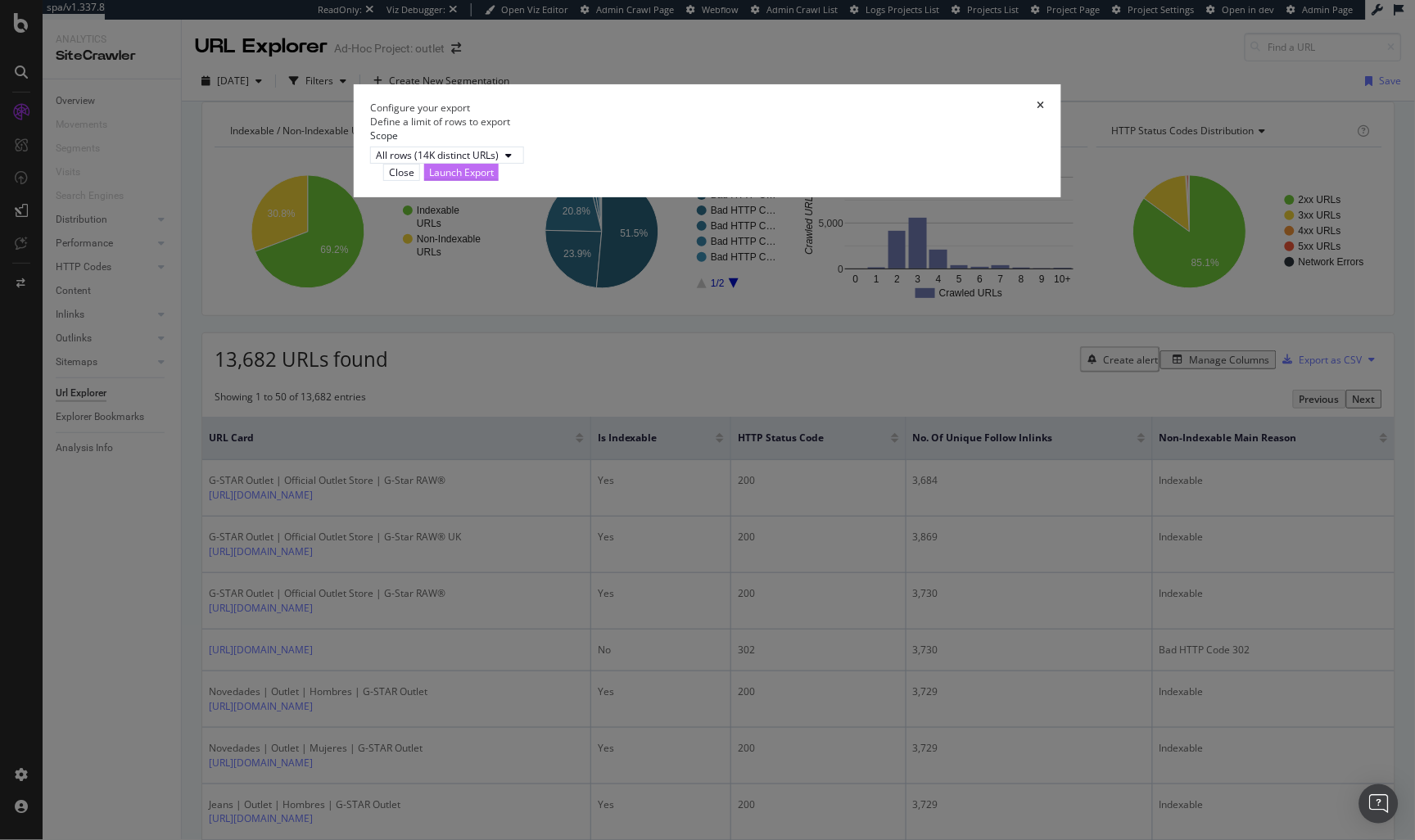
click at [494, 179] on div "Launch Export" at bounding box center [462, 172] width 64 height 14
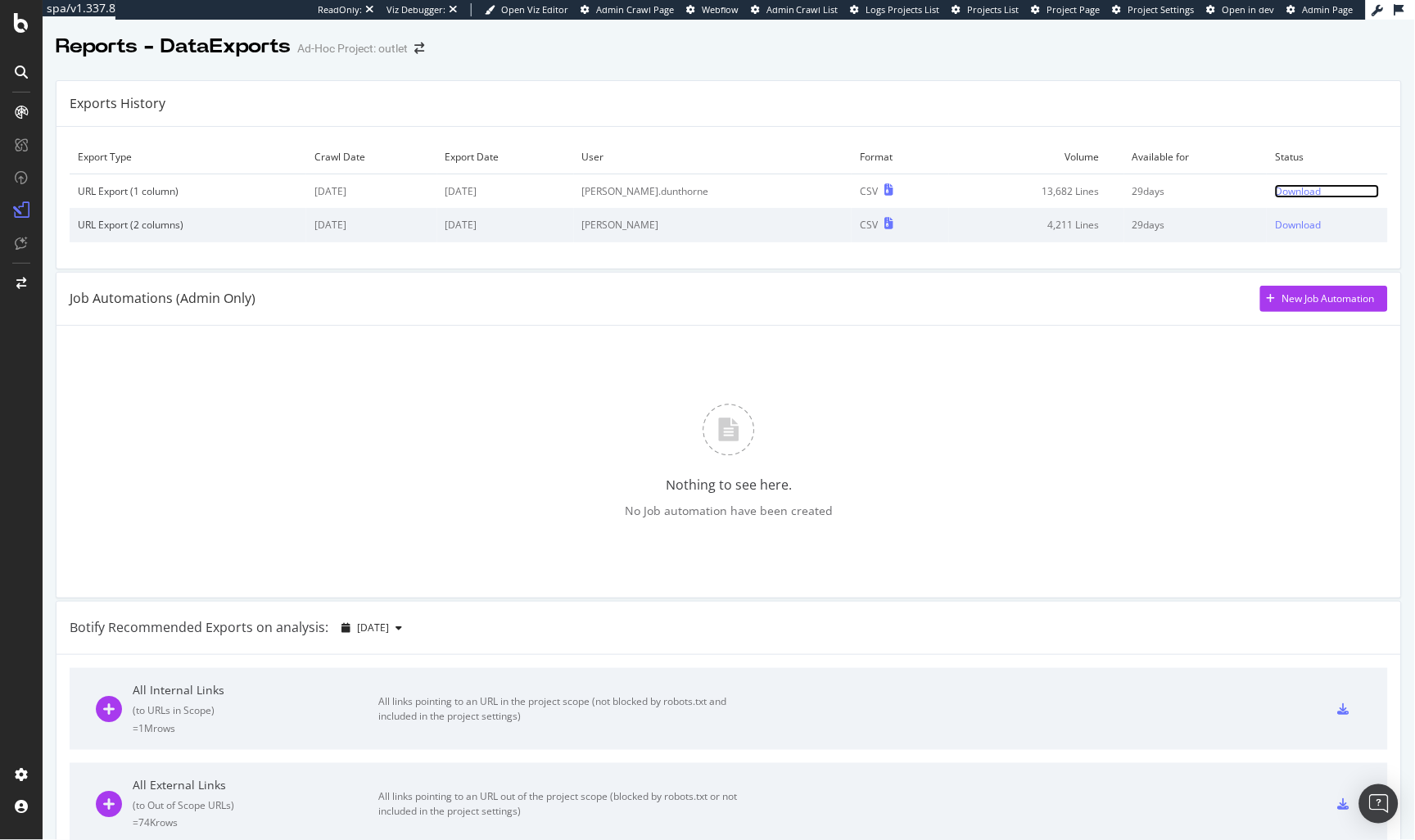
click at [1273, 195] on div "Download" at bounding box center [1297, 191] width 46 height 14
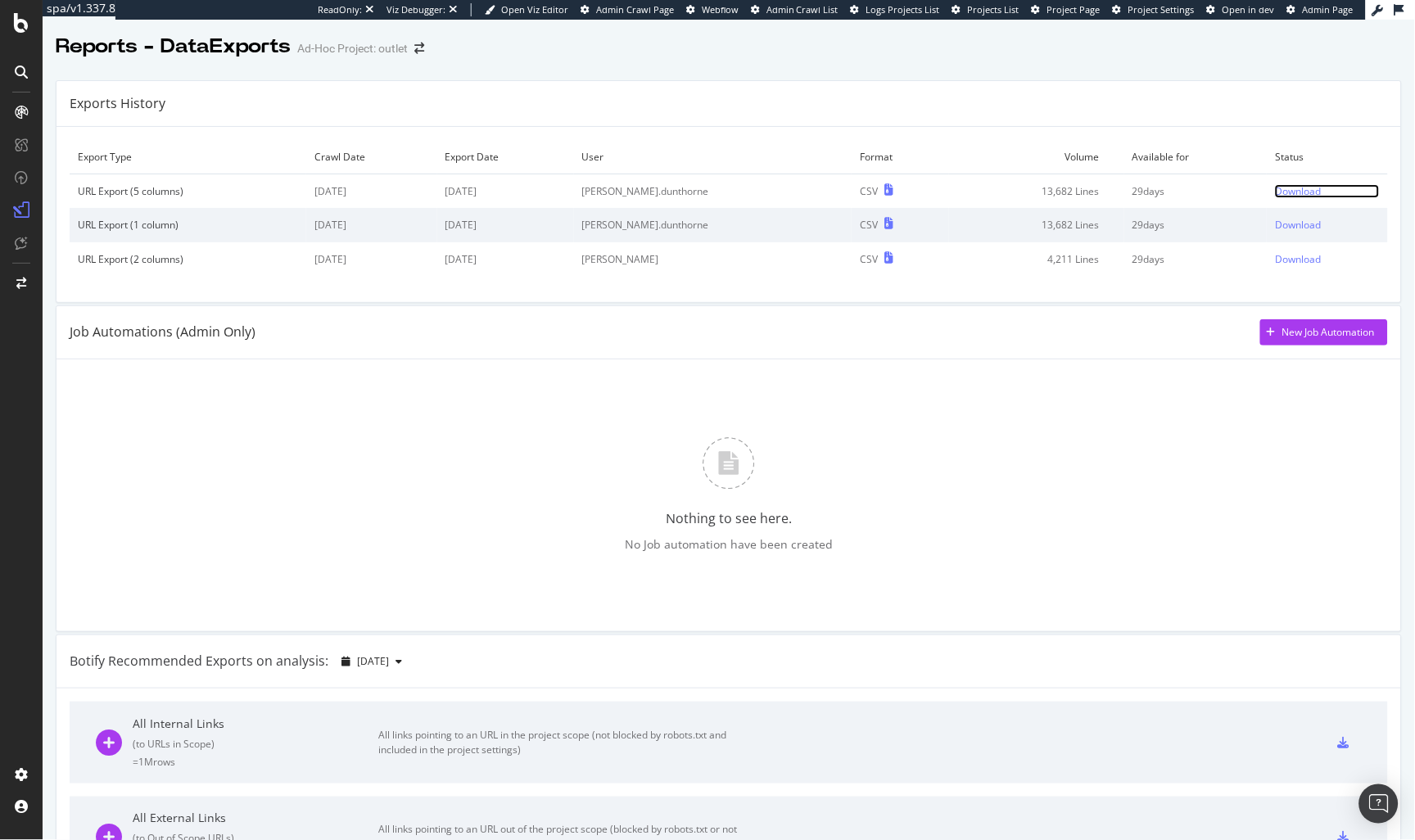
click at [1273, 187] on div "Download" at bounding box center [1297, 191] width 46 height 14
click at [725, 424] on div "Nothing to see here. No Job automation have been created" at bounding box center [728, 495] width 1319 height 245
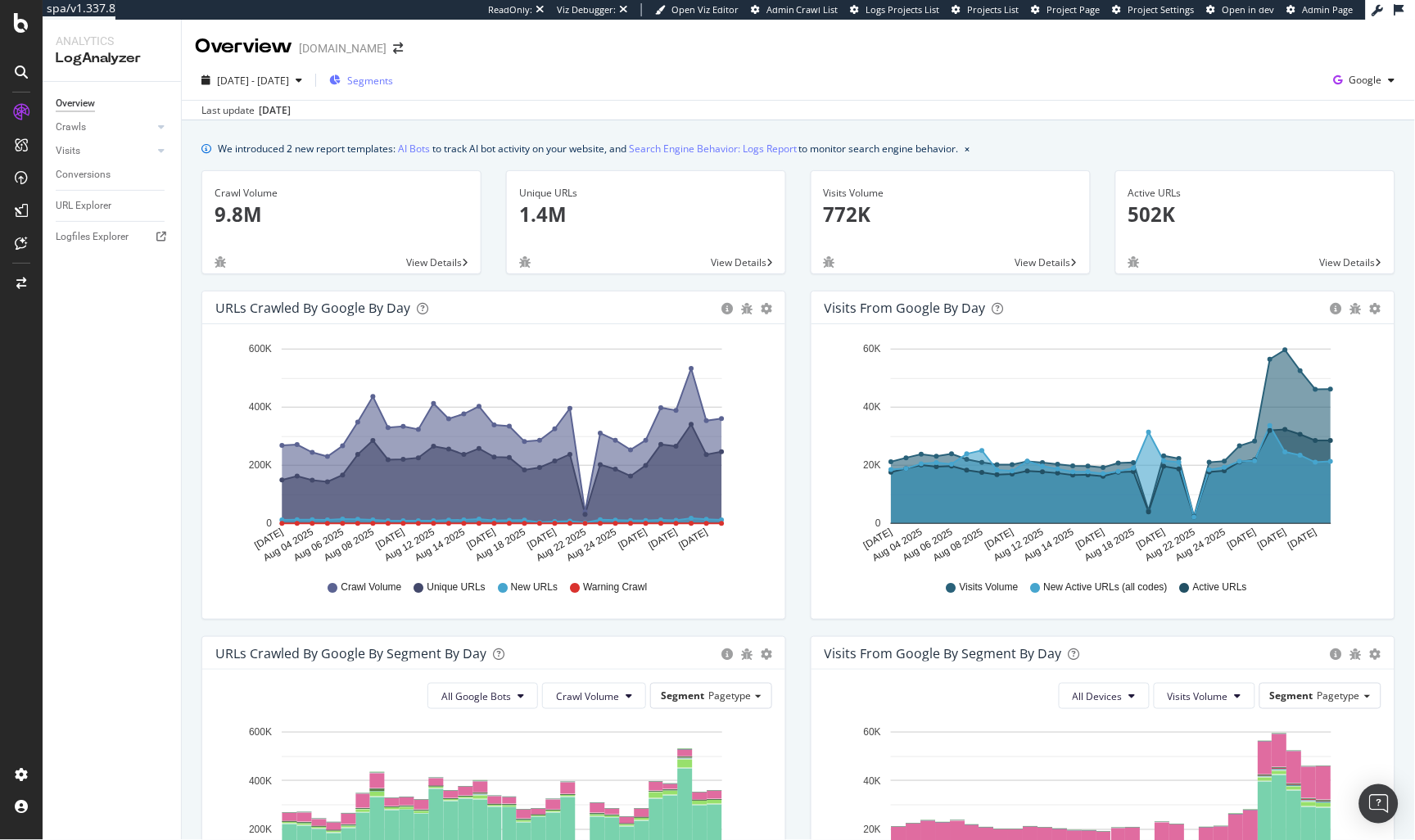
click at [393, 80] on span "Segments" at bounding box center [370, 81] width 46 height 14
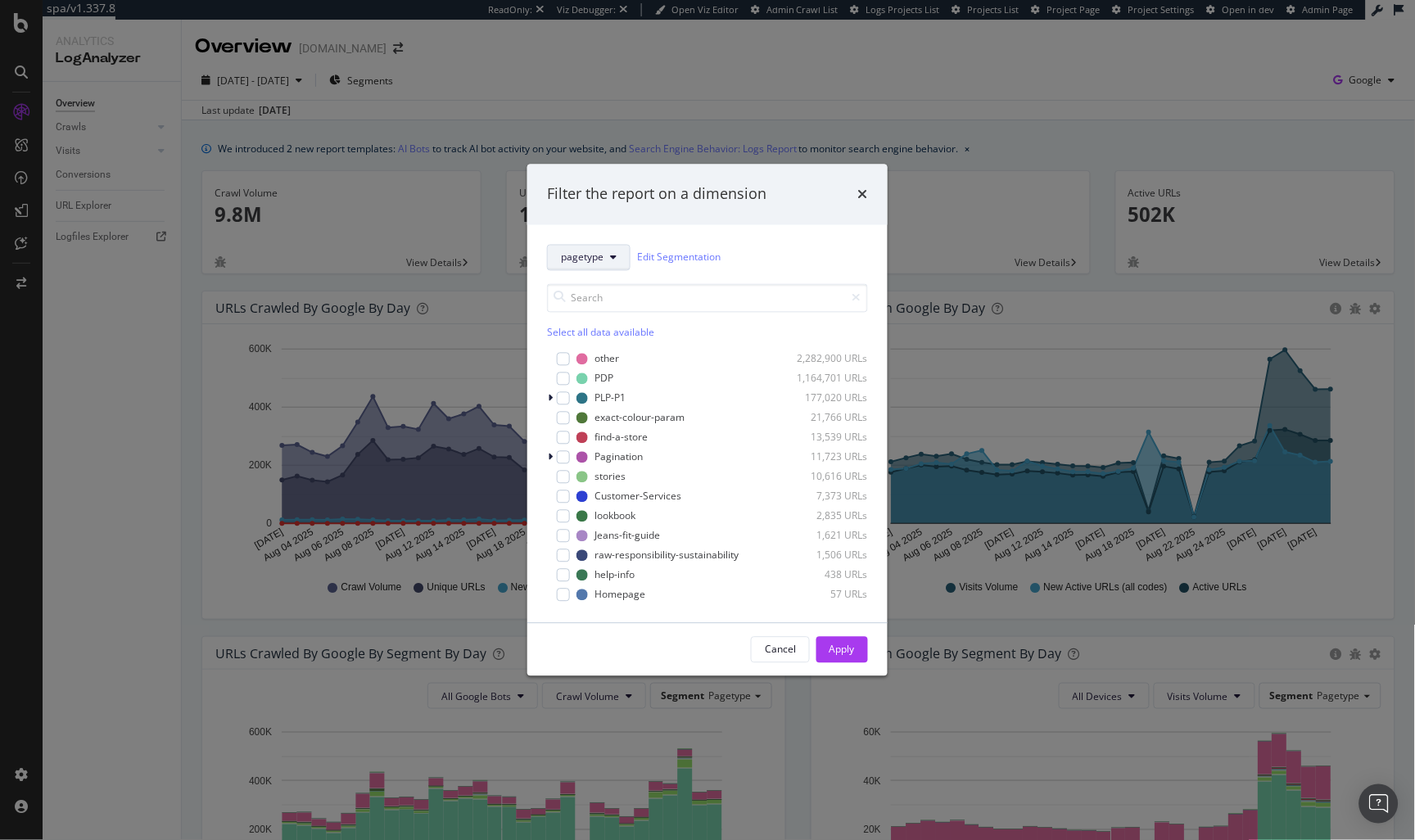
click at [576, 257] on span "pagetype" at bounding box center [582, 258] width 43 height 14
click at [593, 367] on div "host" at bounding box center [591, 374] width 85 height 30
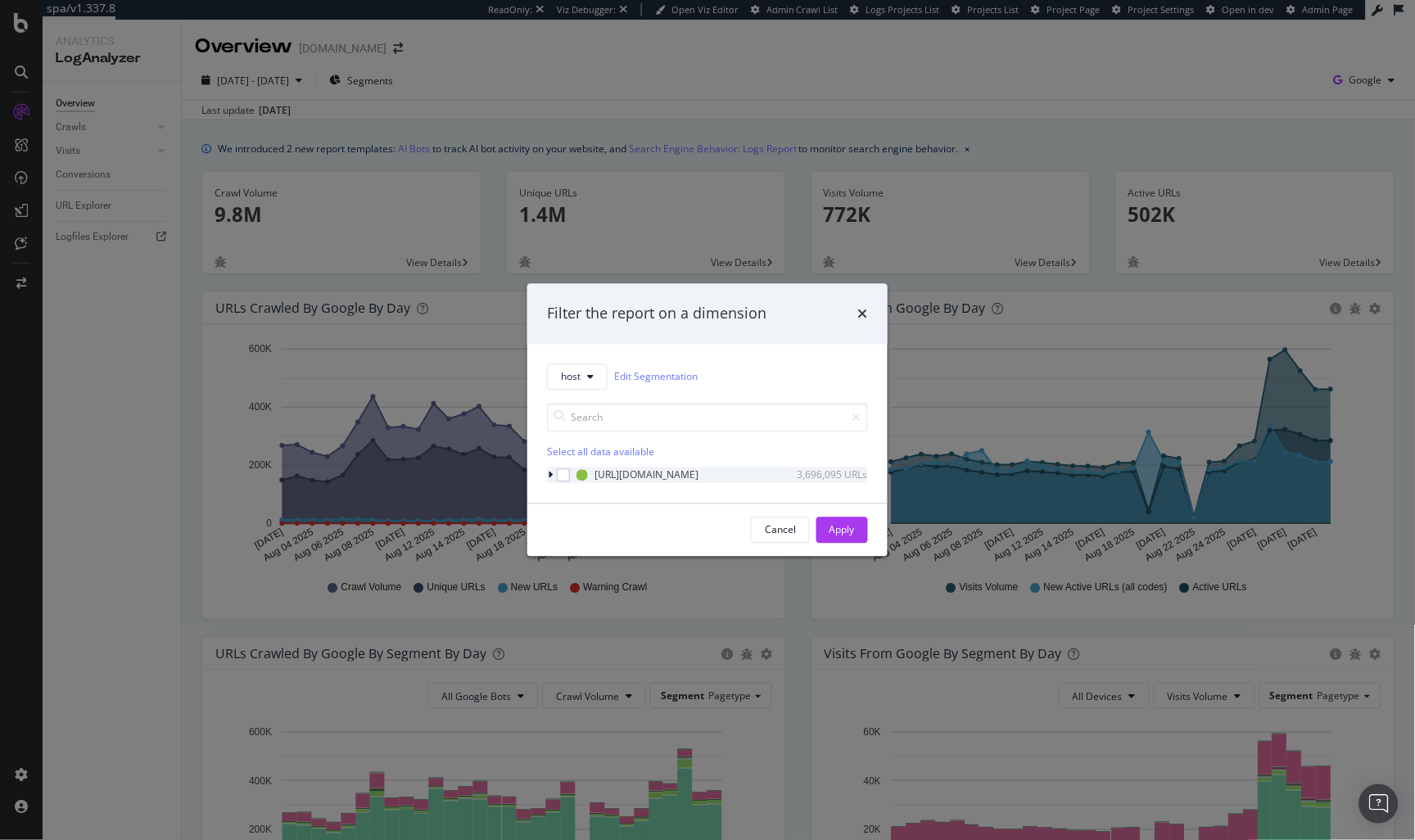
click at [550, 474] on icon "modal" at bounding box center [551, 474] width 5 height 10
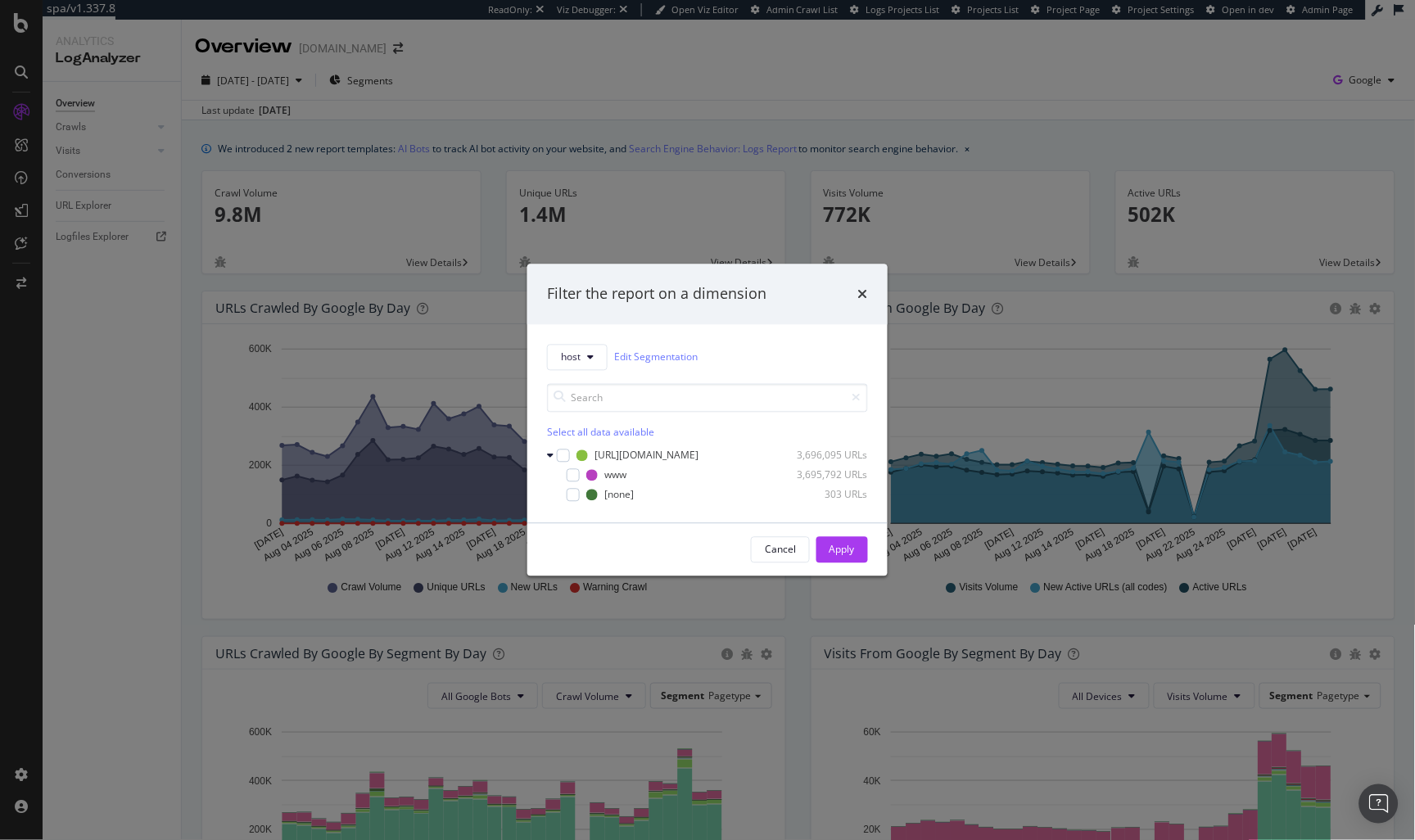
click at [226, 447] on div "Filter the report on a dimension host Edit Segmentation Select all data availab…" at bounding box center [707, 420] width 1415 height 840
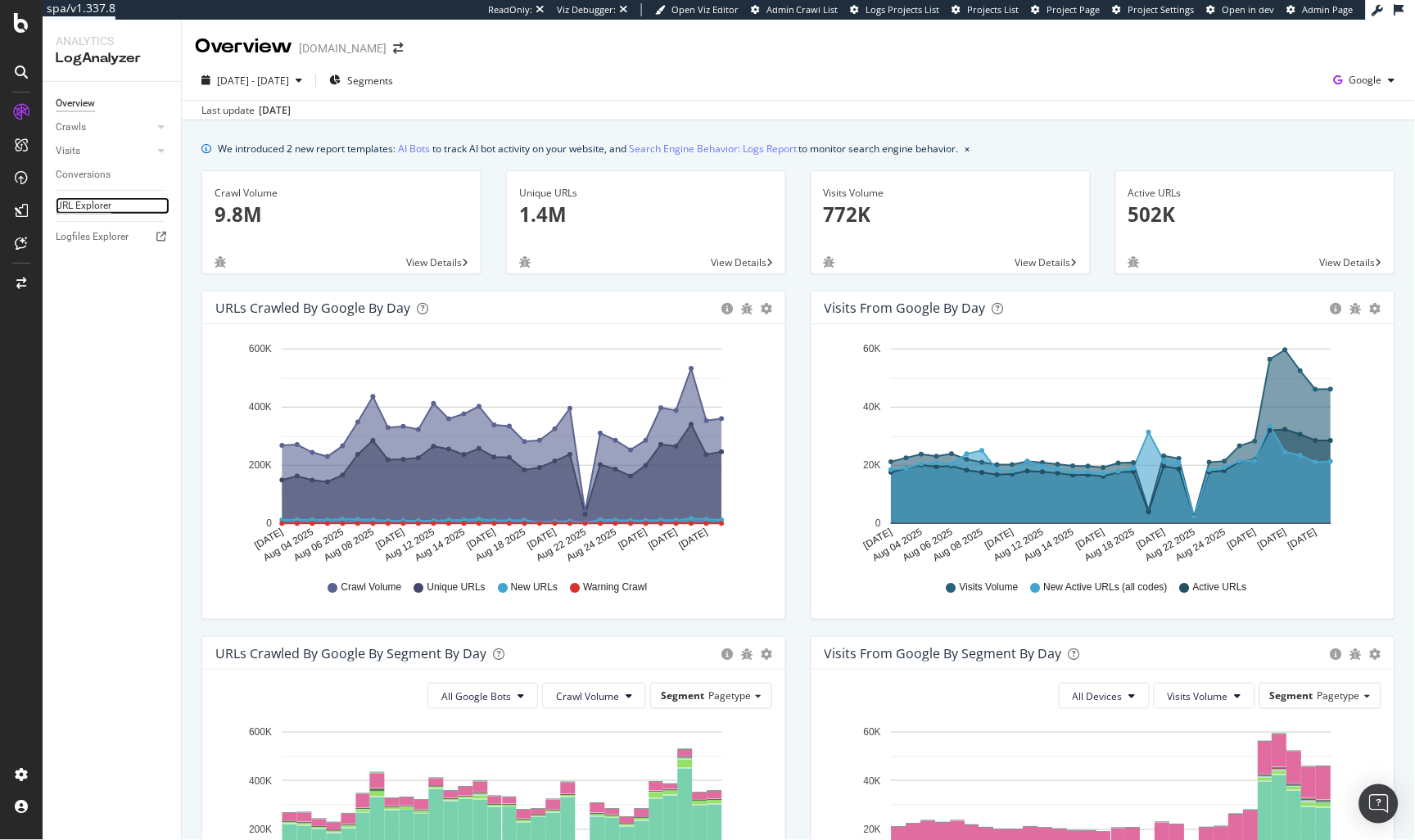
click at [106, 204] on div "URL Explorer" at bounding box center [83, 205] width 55 height 17
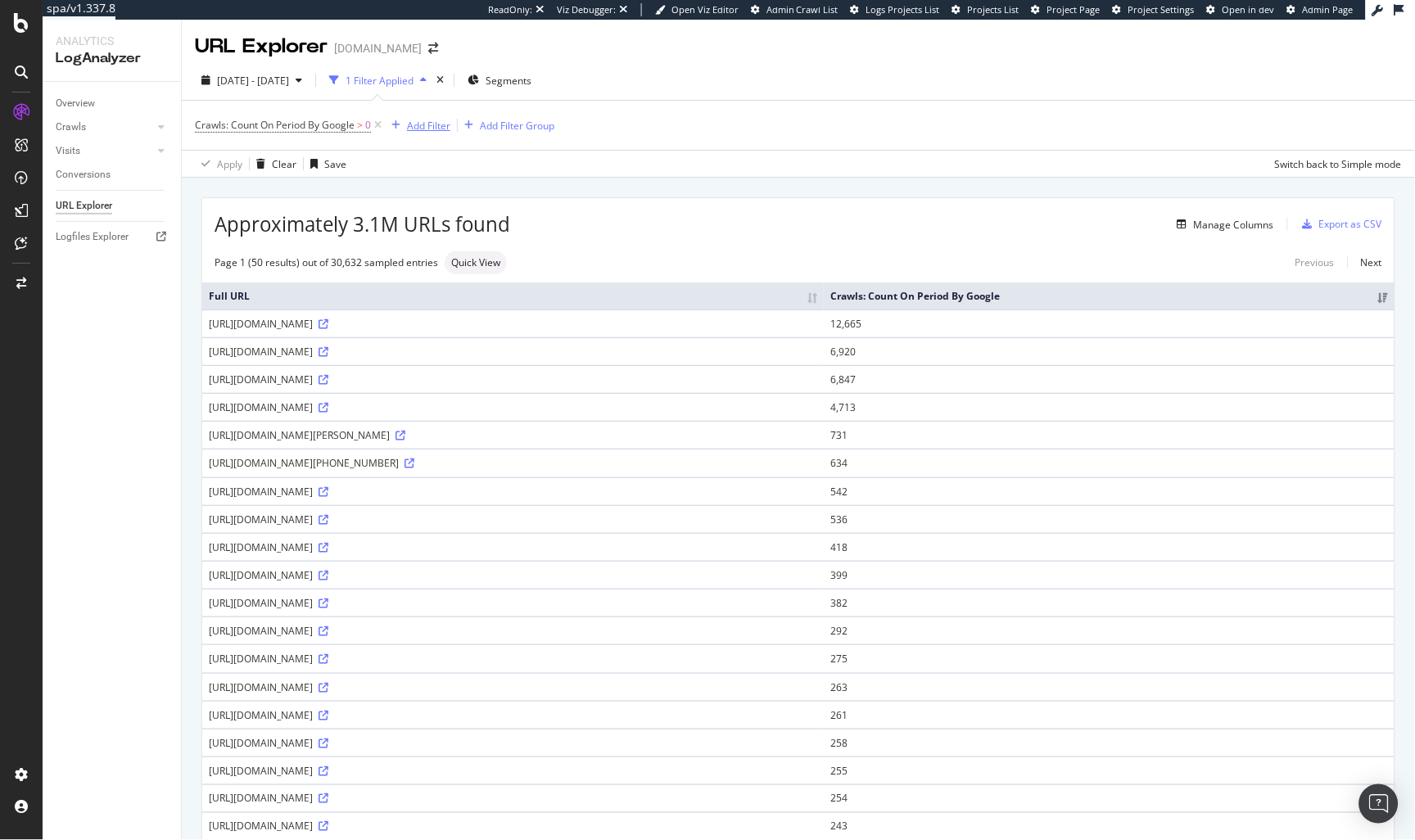
click at [419, 129] on div "Add Filter" at bounding box center [429, 126] width 44 height 14
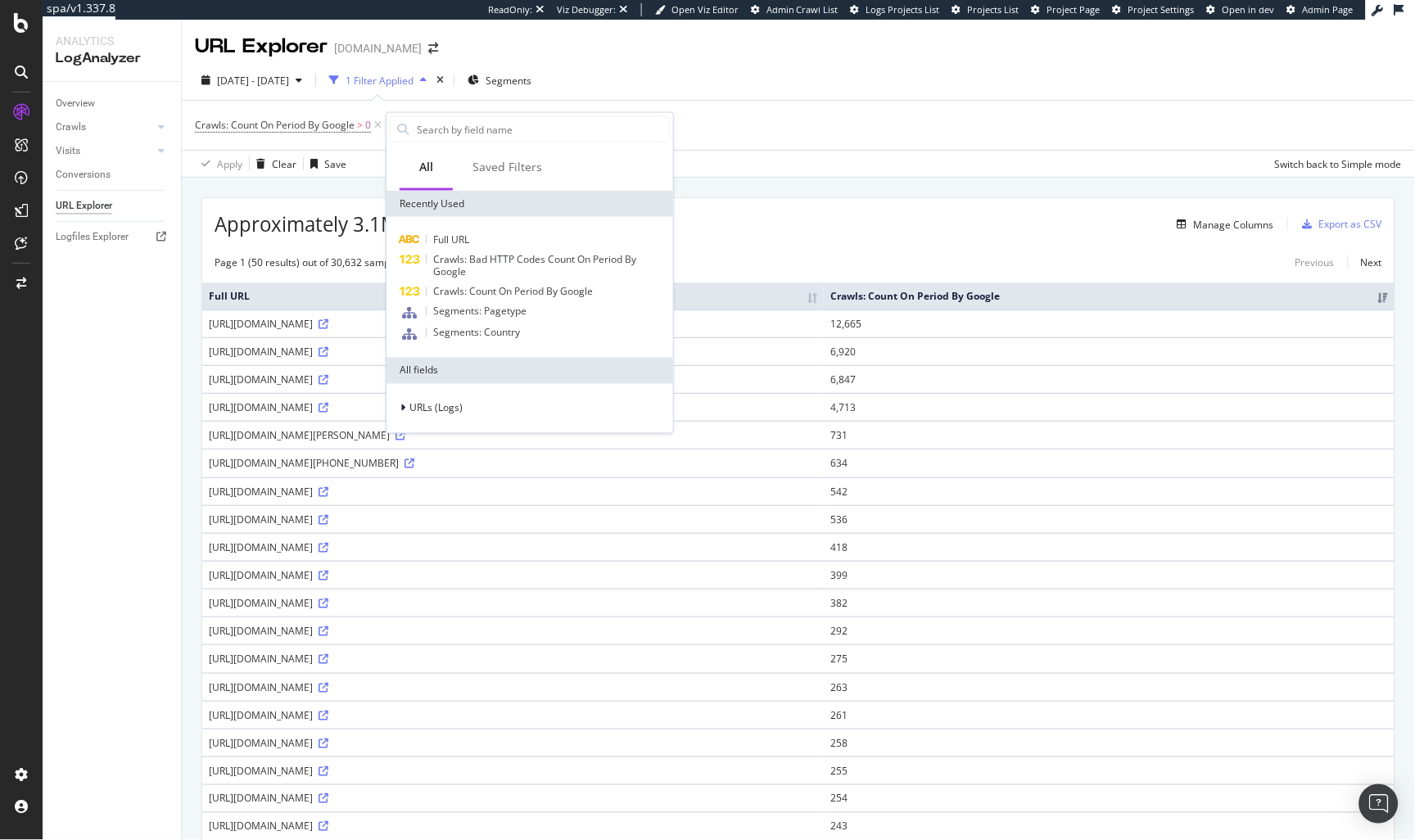
click at [461, 220] on div "Full URL Crawls: Bad HTTP Codes Count On Period By Google Crawls: Count On Peri…" at bounding box center [529, 287] width 287 height 141
click at [462, 223] on div "Full URL Crawls: Bad HTTP Codes Count On Period By Google Crawls: Count On Peri…" at bounding box center [529, 287] width 287 height 141
click at [463, 227] on div "Full URL Crawls: Bad HTTP Codes Count On Period By Google Crawls: Count On Peri…" at bounding box center [529, 287] width 287 height 141
click at [465, 232] on span "Full URL" at bounding box center [451, 239] width 36 height 14
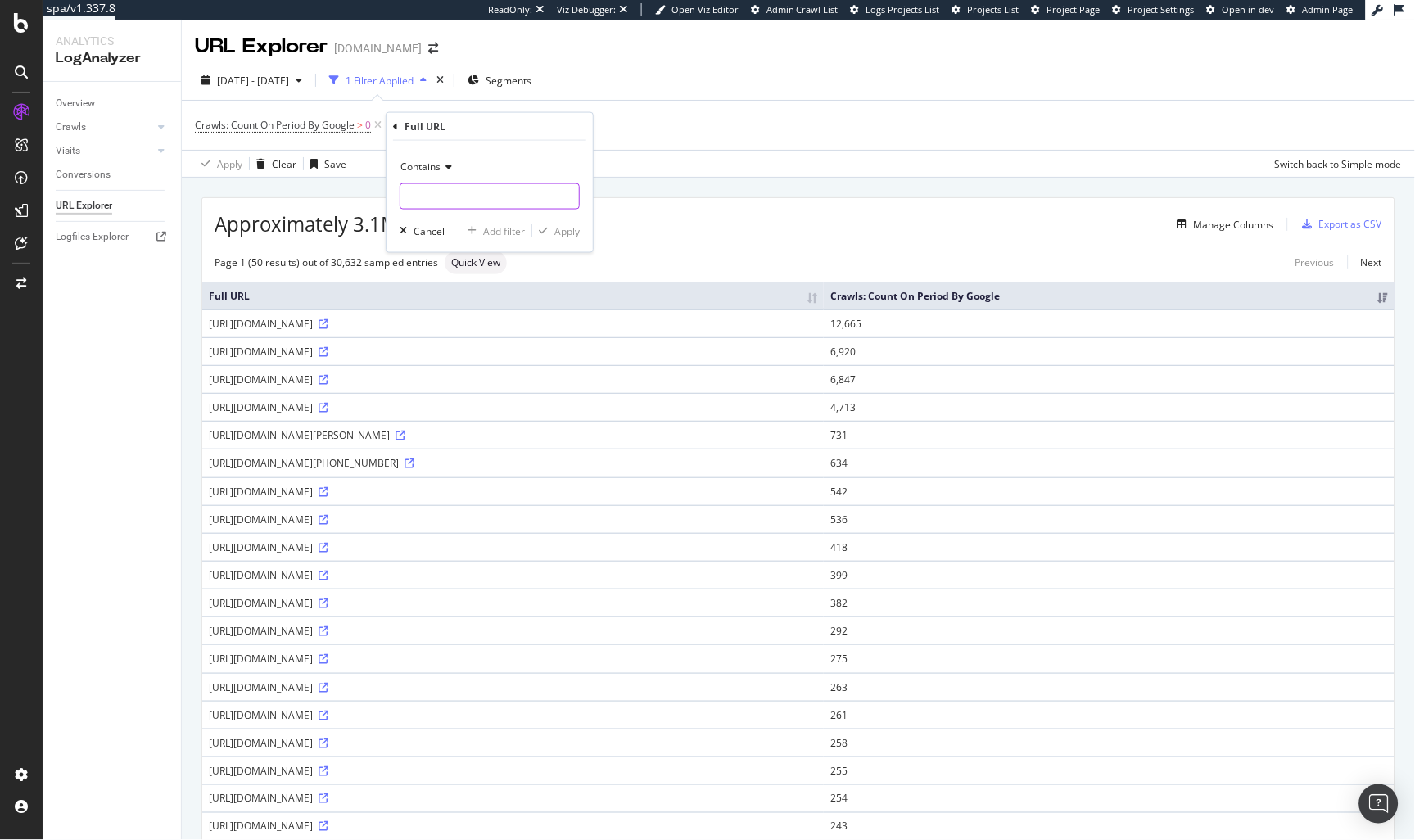
click at [465, 195] on input "text" at bounding box center [489, 195] width 179 height 26
type input "outlet"
click at [556, 229] on div "Apply" at bounding box center [567, 230] width 25 height 14
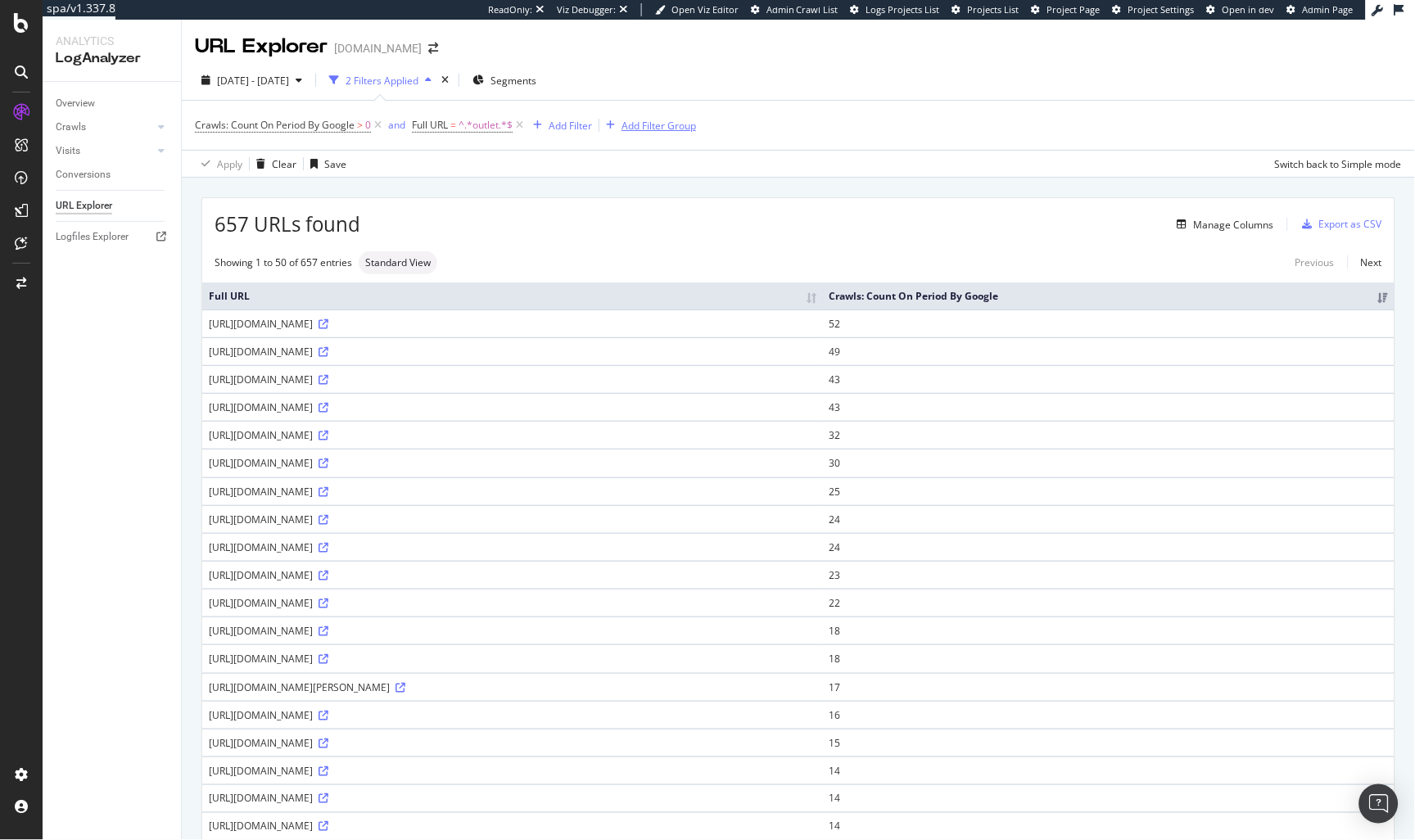
click at [644, 127] on div "Add Filter Group" at bounding box center [658, 126] width 74 height 14
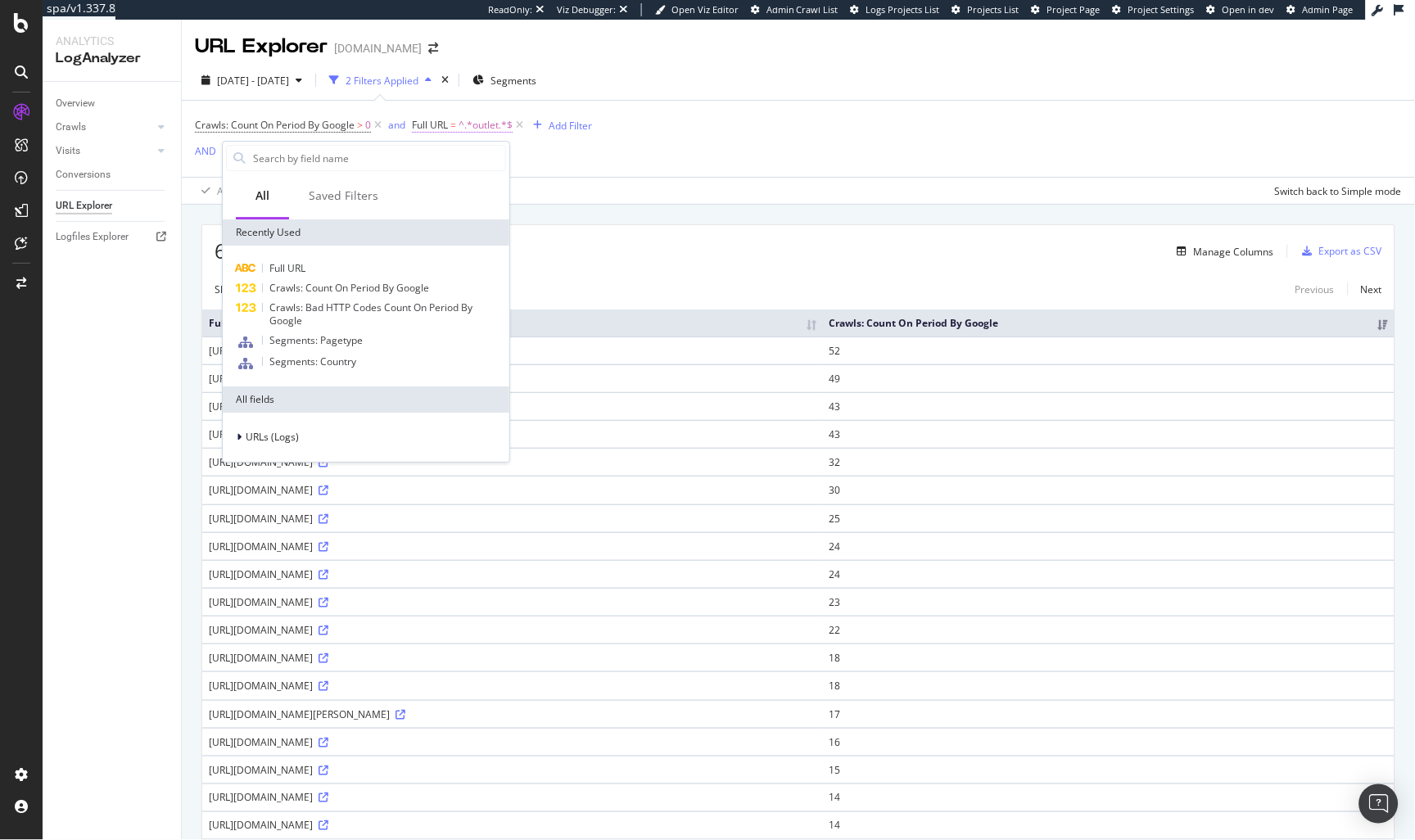
click at [478, 125] on span "^.*outlet.*$" at bounding box center [486, 125] width 54 height 23
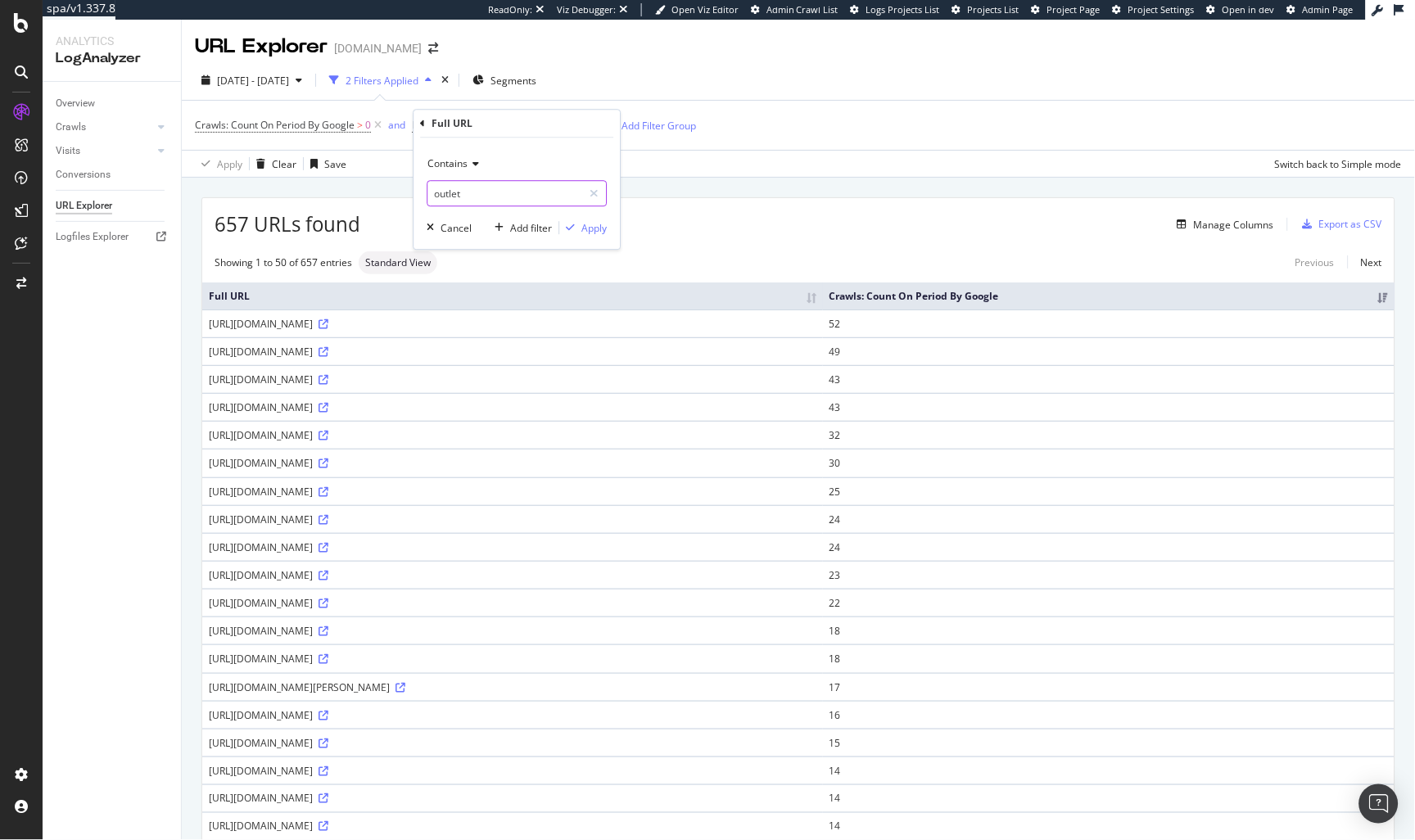
click at [485, 197] on input "outlet" at bounding box center [504, 193] width 154 height 26
click at [512, 196] on input "outlet" at bounding box center [504, 193] width 154 height 26
type input "outlet.g-star"
click at [588, 233] on div "Apply" at bounding box center [594, 229] width 25 height 14
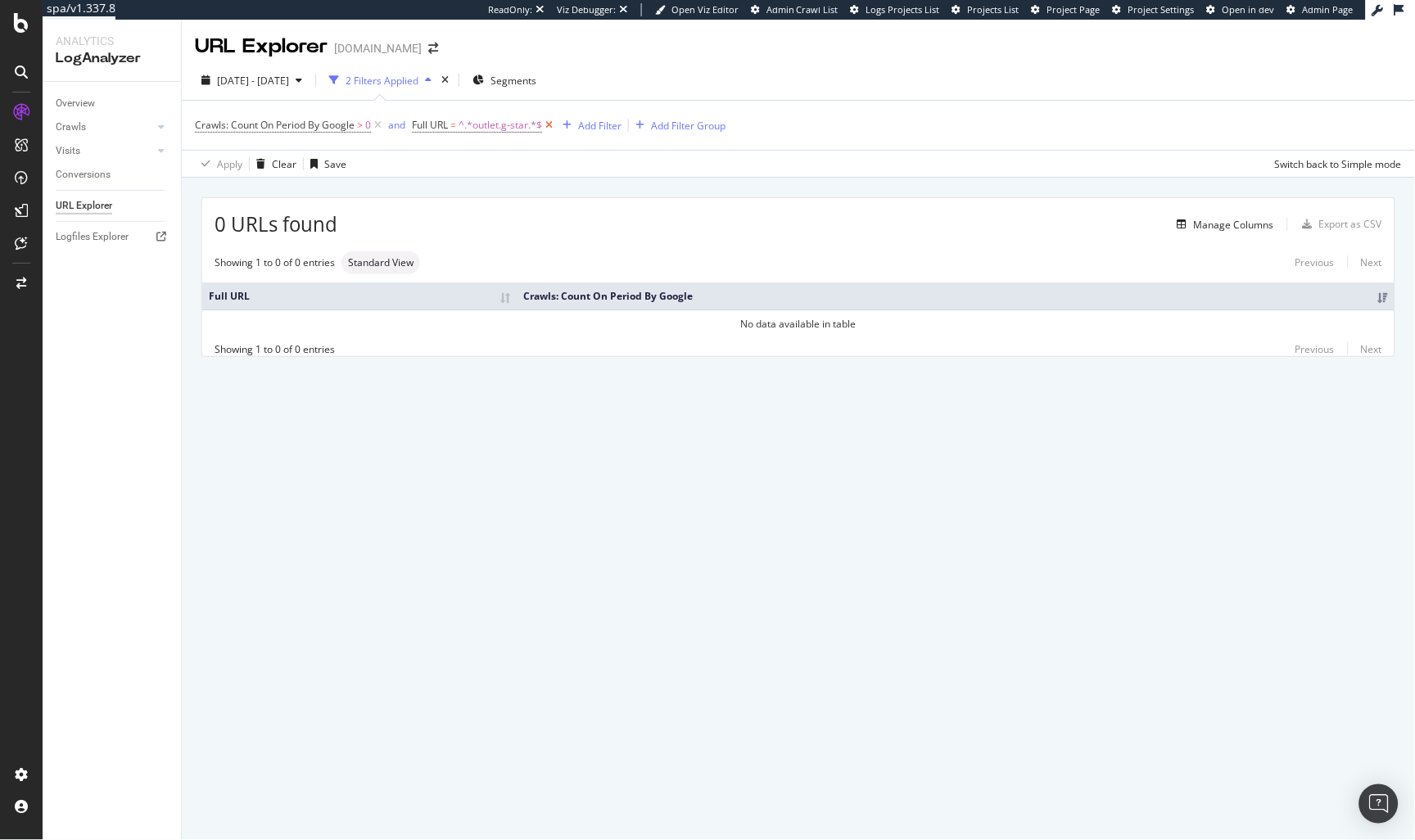
click at [550, 122] on icon at bounding box center [549, 125] width 14 height 16
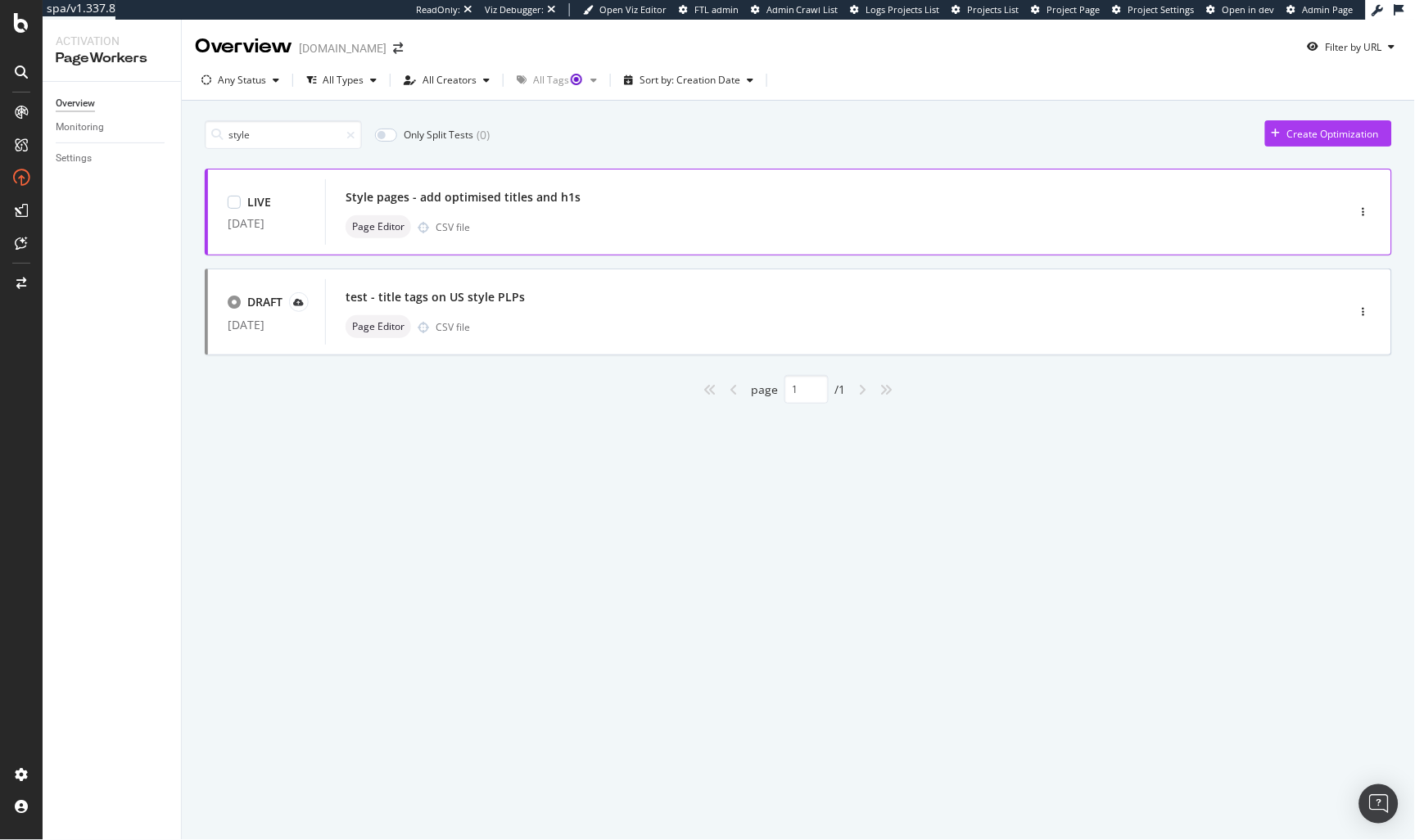
click at [626, 233] on div "Page Editor CSV file" at bounding box center [812, 227] width 932 height 23
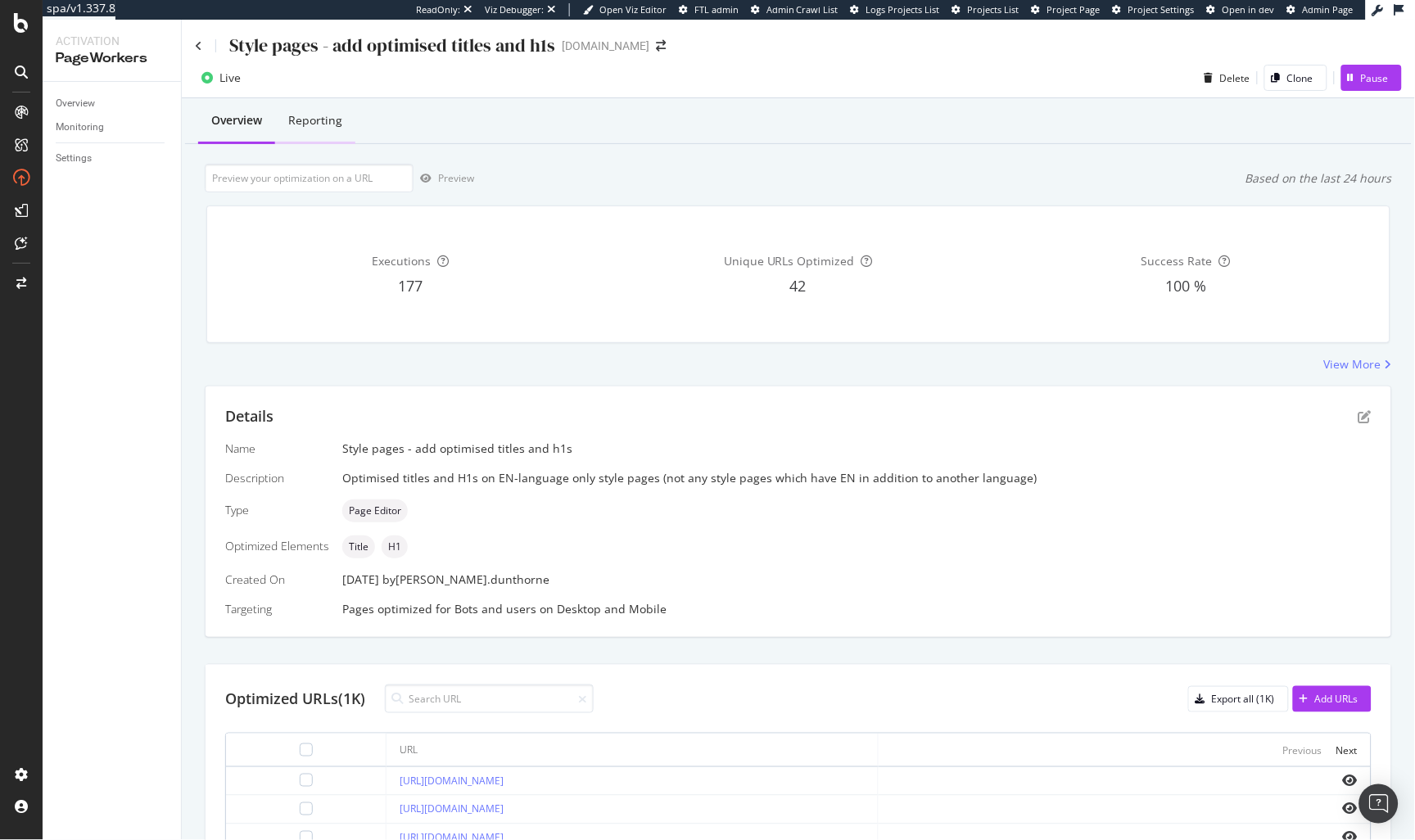
click at [336, 123] on div "Reporting" at bounding box center [315, 121] width 54 height 16
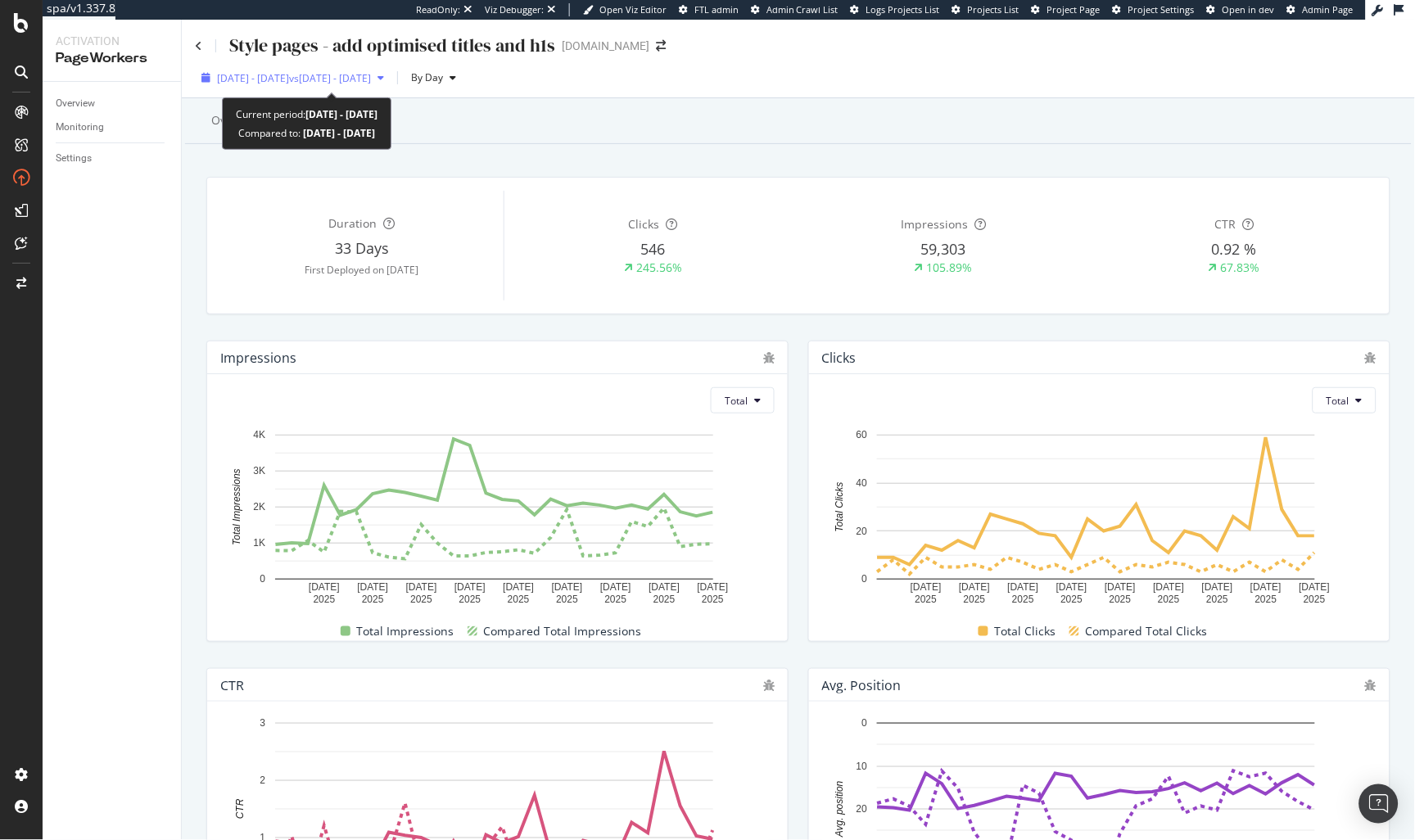
click at [289, 78] on span "[DATE] - [DATE]" at bounding box center [253, 79] width 72 height 14
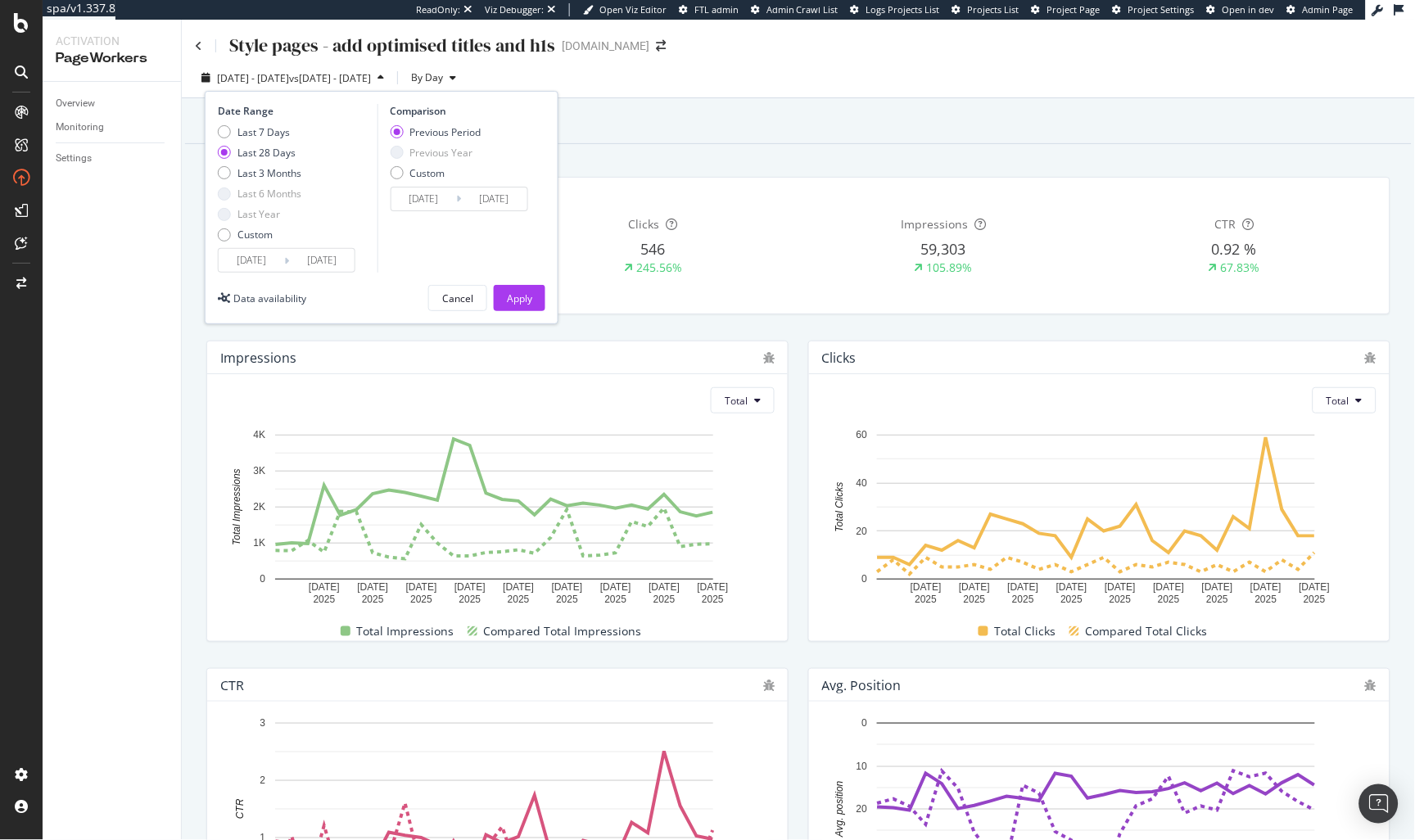
click at [662, 116] on div "Overview Reporting" at bounding box center [798, 122] width 1227 height 45
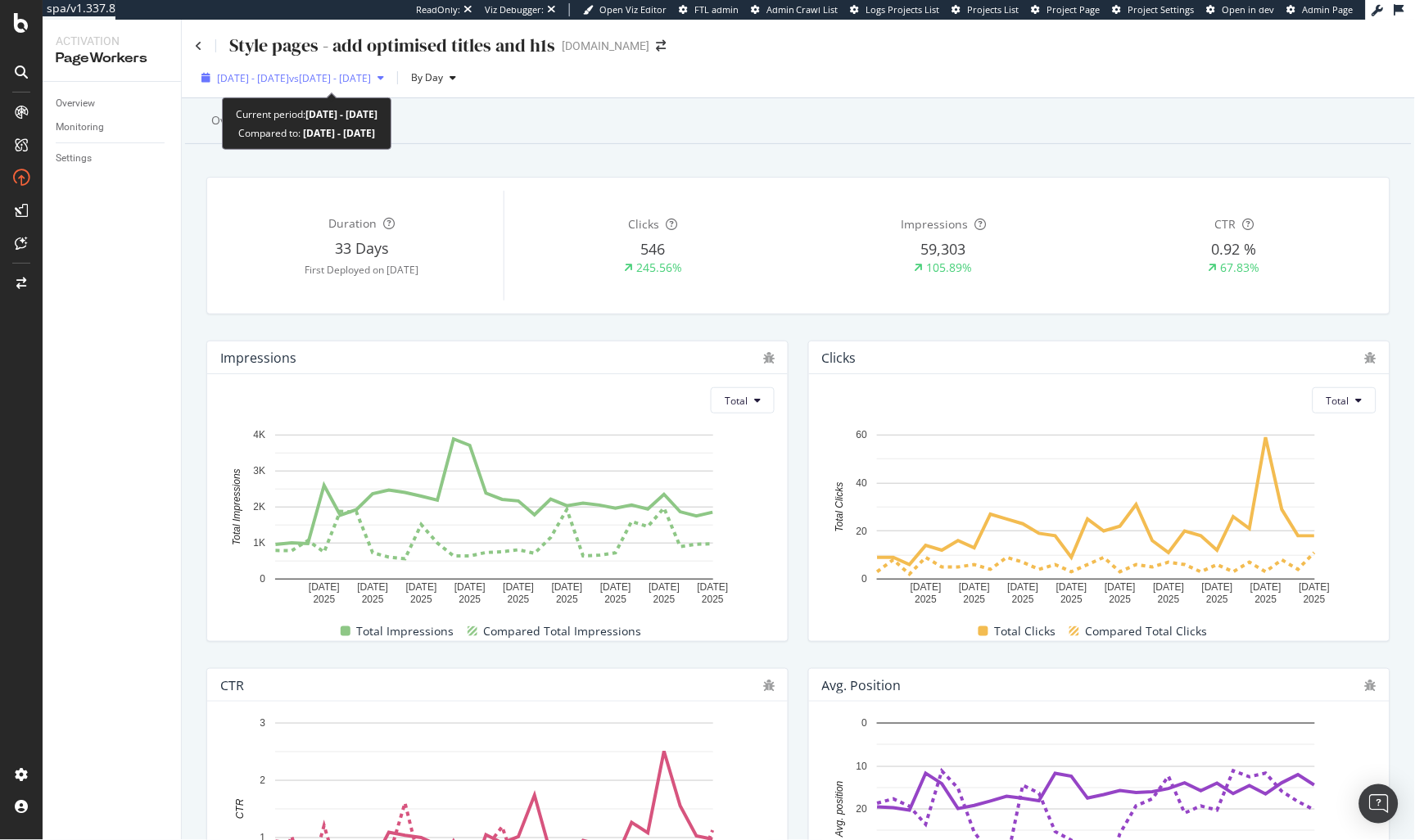
click at [333, 68] on div "[DATE] - [DATE] vs [DATE] - [DATE]" at bounding box center [292, 78] width 196 height 25
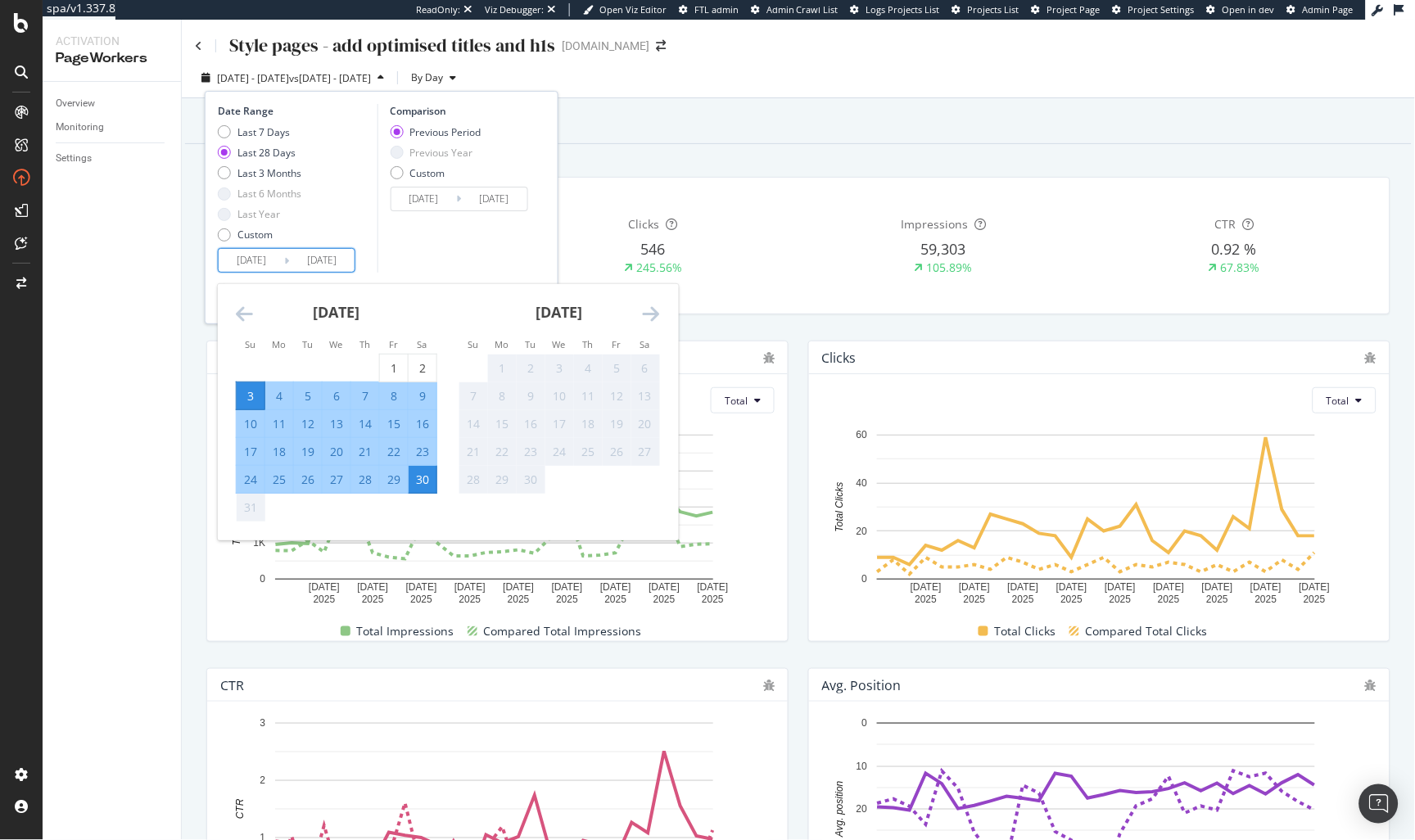
click at [249, 252] on input "[DATE]" at bounding box center [251, 261] width 65 height 23
click at [236, 313] on icon "Move backward to switch to the previous month." at bounding box center [244, 313] width 17 height 20
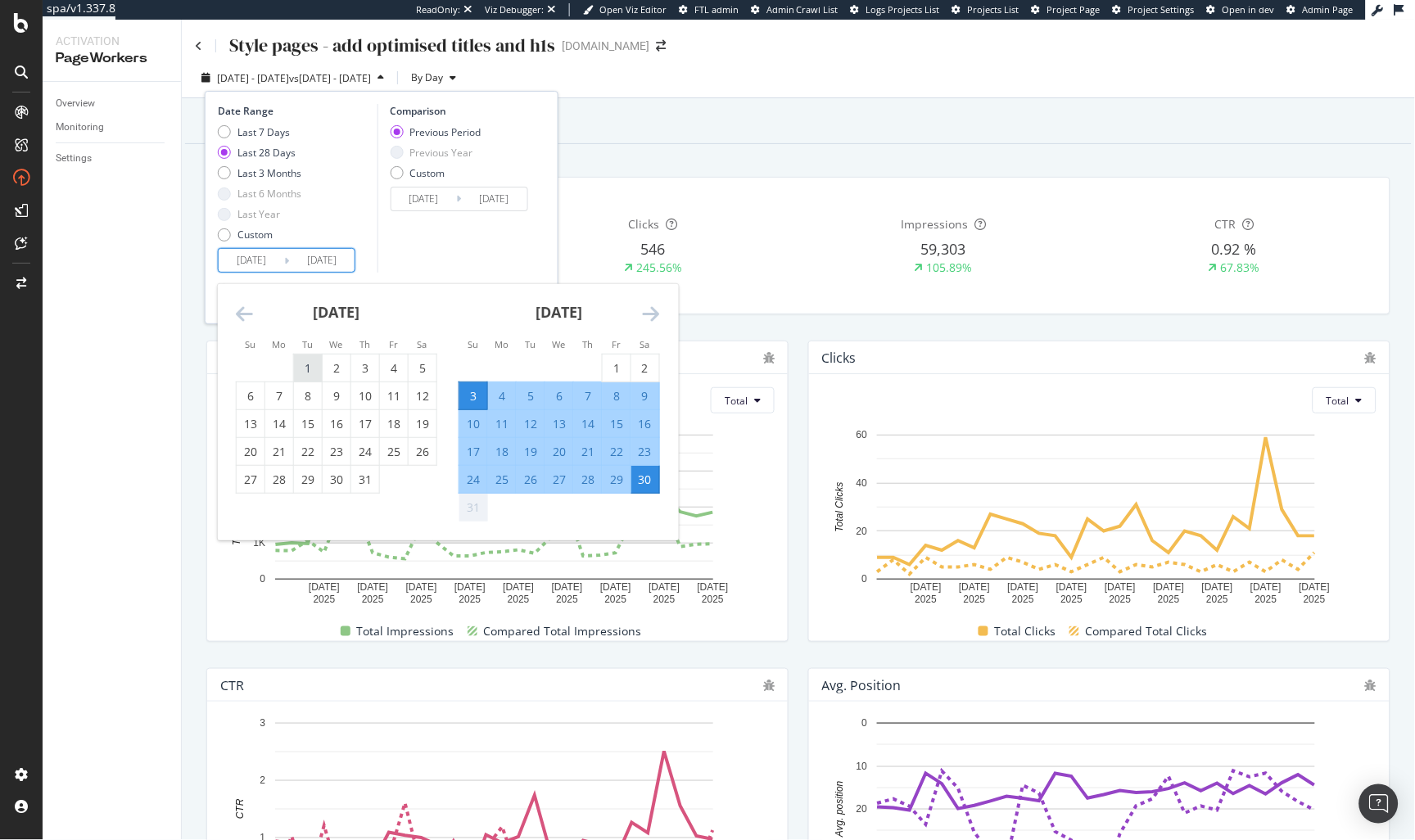
click at [306, 367] on div "1" at bounding box center [307, 369] width 28 height 16
type input "[DATE]"
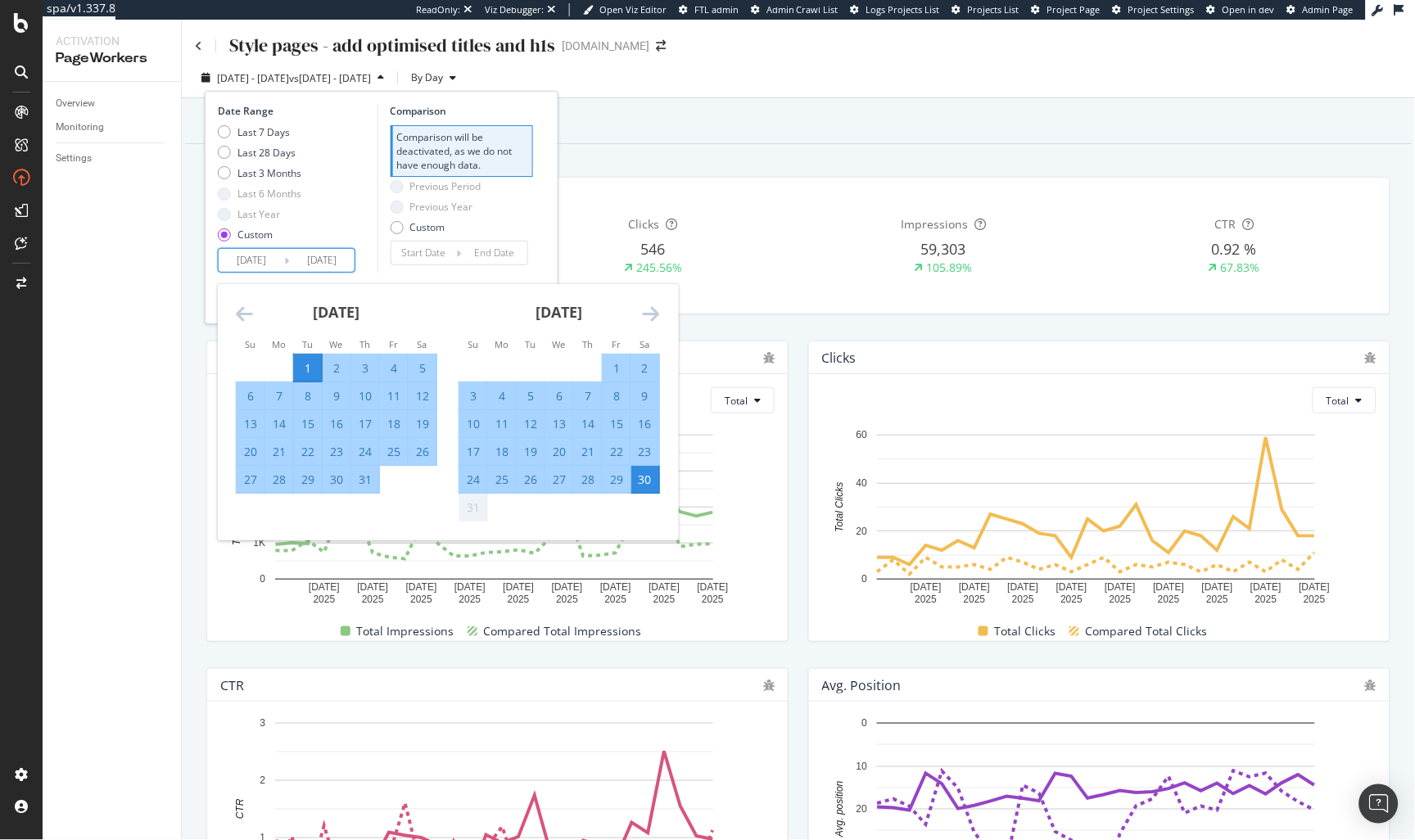
click at [440, 271] on div "Comparison Comparison will be deactivated, as we do not have enough data. Previ…" at bounding box center [454, 187] width 155 height 169
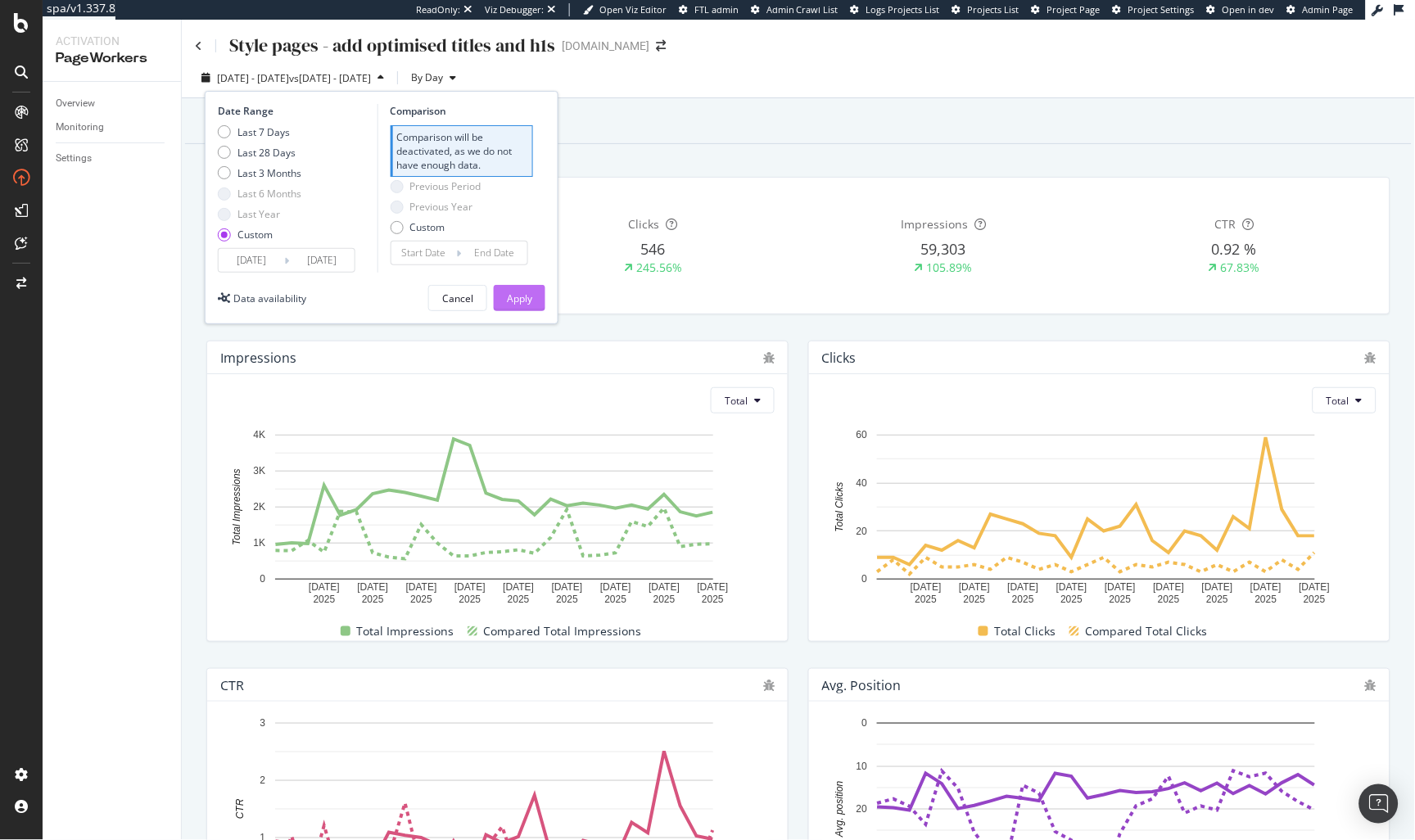
click at [508, 308] on div "Apply" at bounding box center [520, 298] width 25 height 25
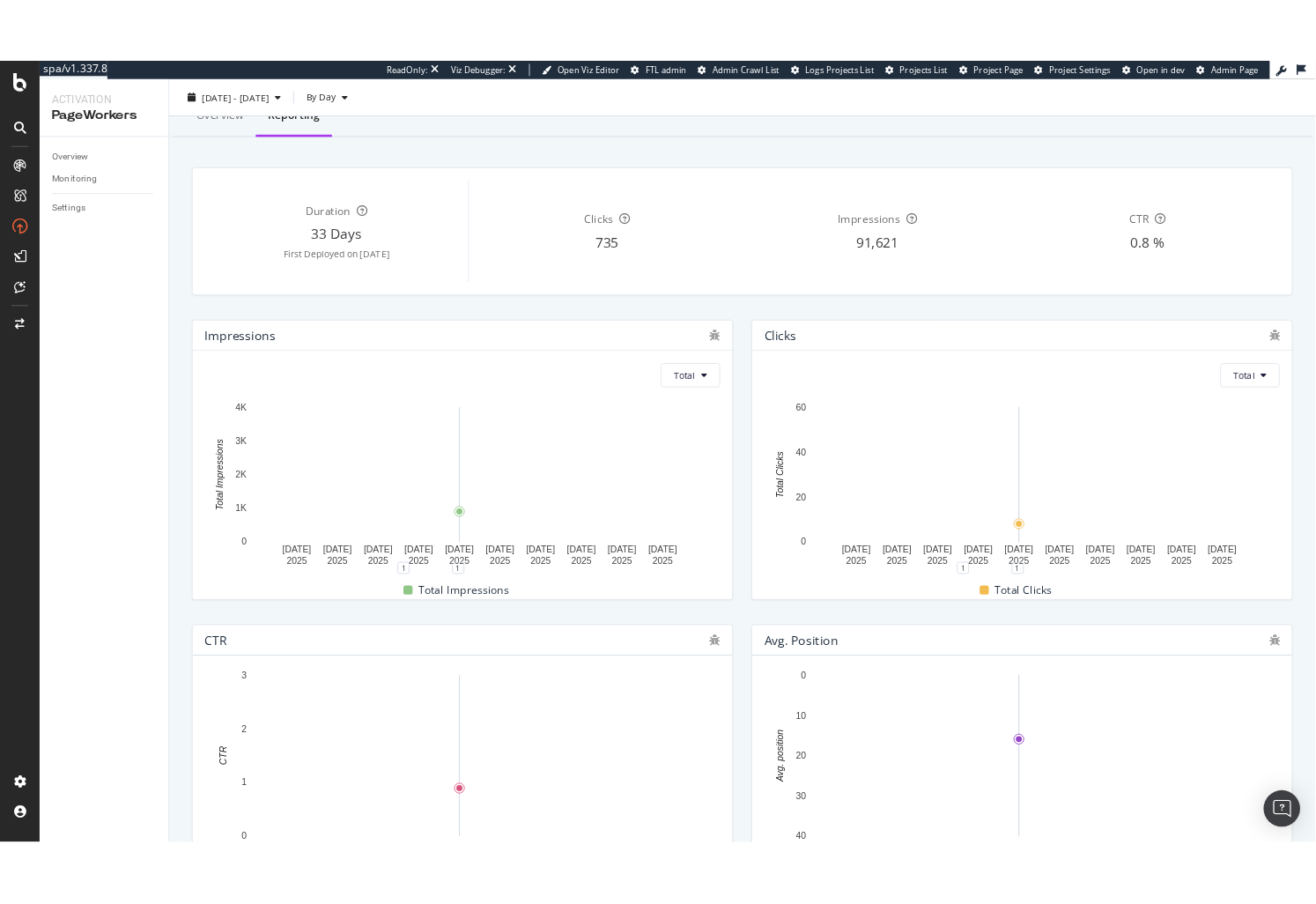
scroll to position [48, 0]
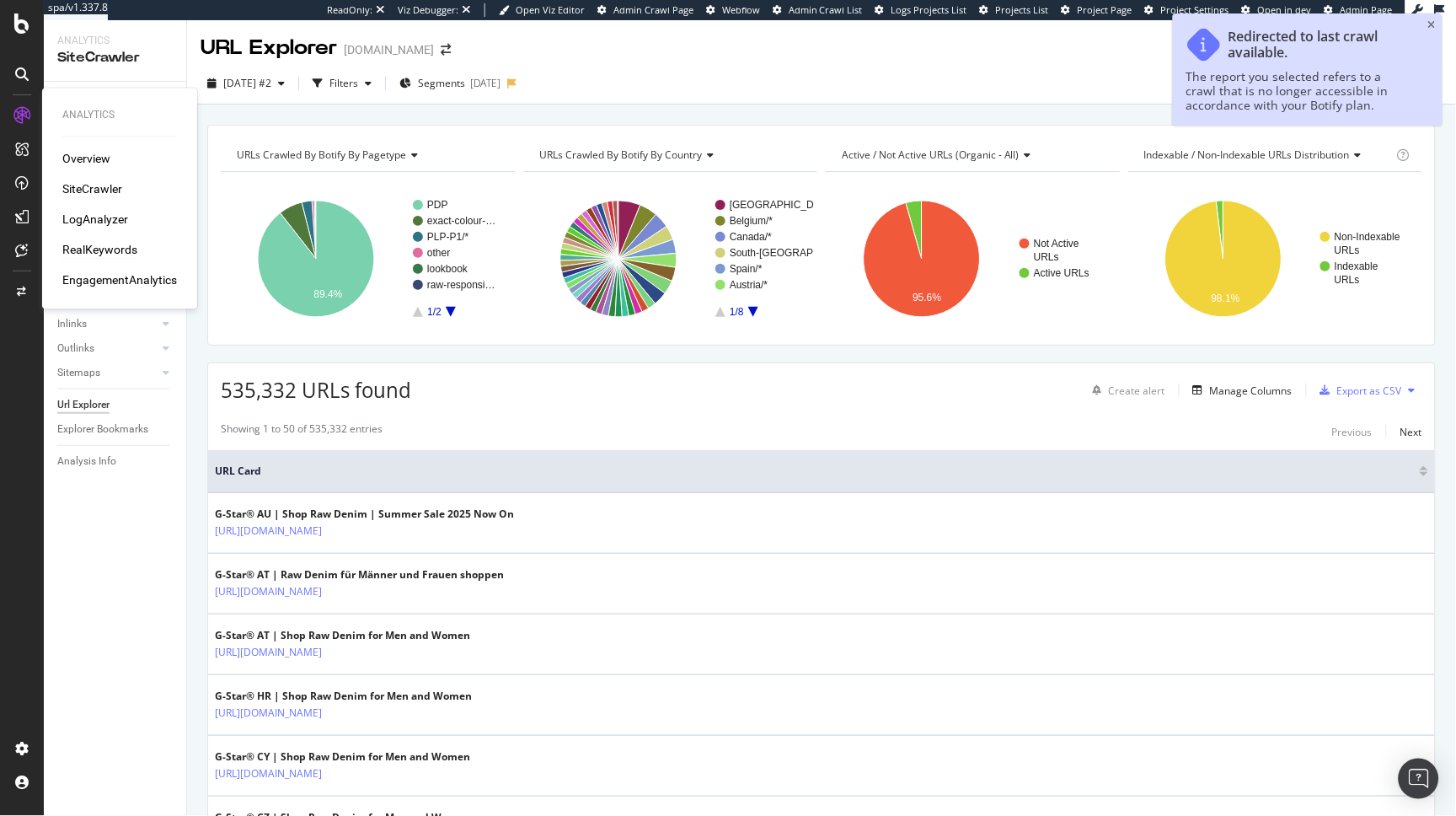
click at [95, 246] on div "RealKeywords" at bounding box center [100, 250] width 75 height 17
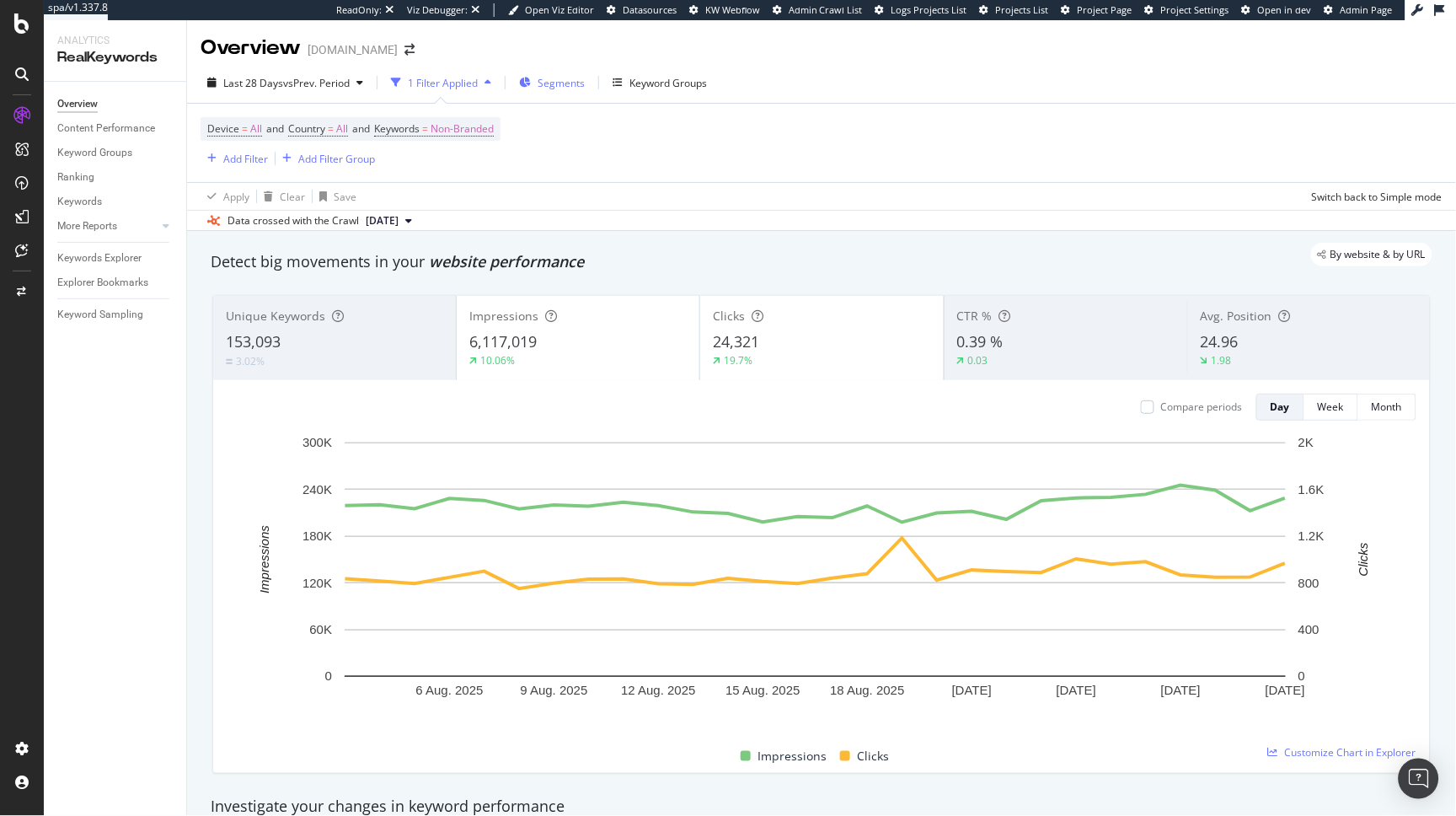
click at [531, 83] on icon "button" at bounding box center [525, 82] width 12 height 10
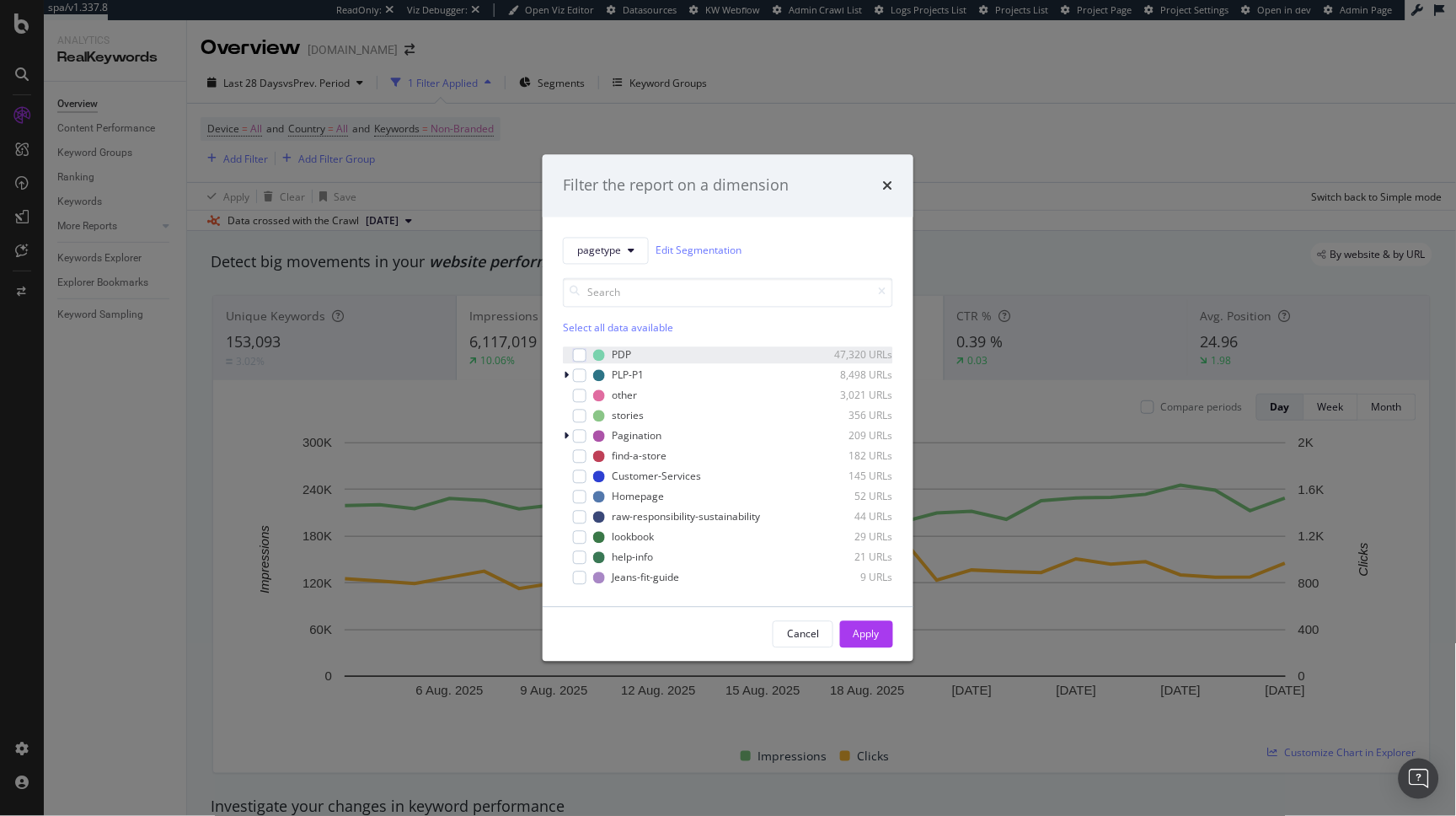
click at [571, 346] on div "modal" at bounding box center [568, 355] width 10 height 17
click at [875, 629] on div "Apply" at bounding box center [866, 634] width 26 height 15
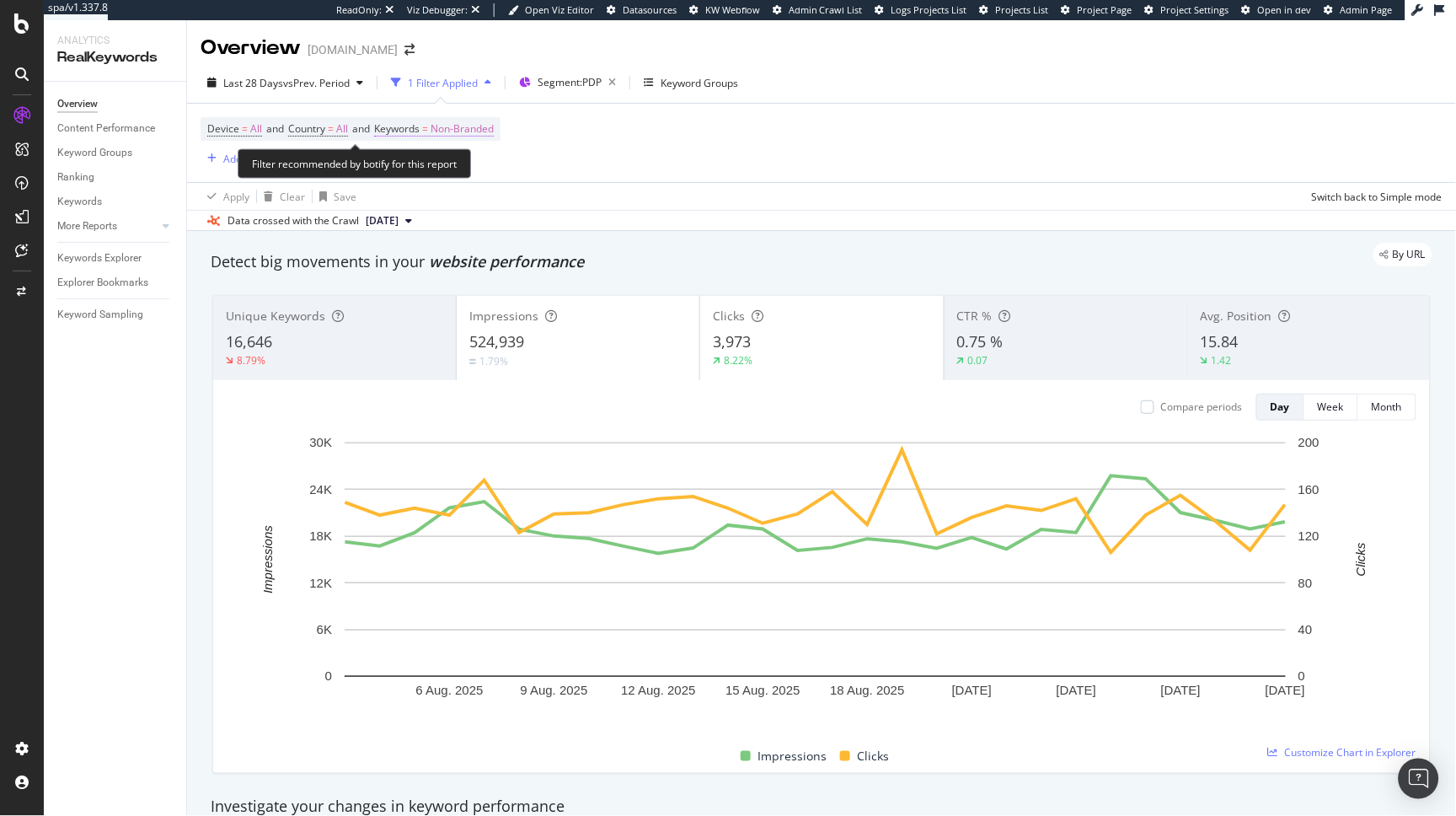
click at [440, 129] on span "Keywords = Non-Branded" at bounding box center [434, 129] width 119 height 16
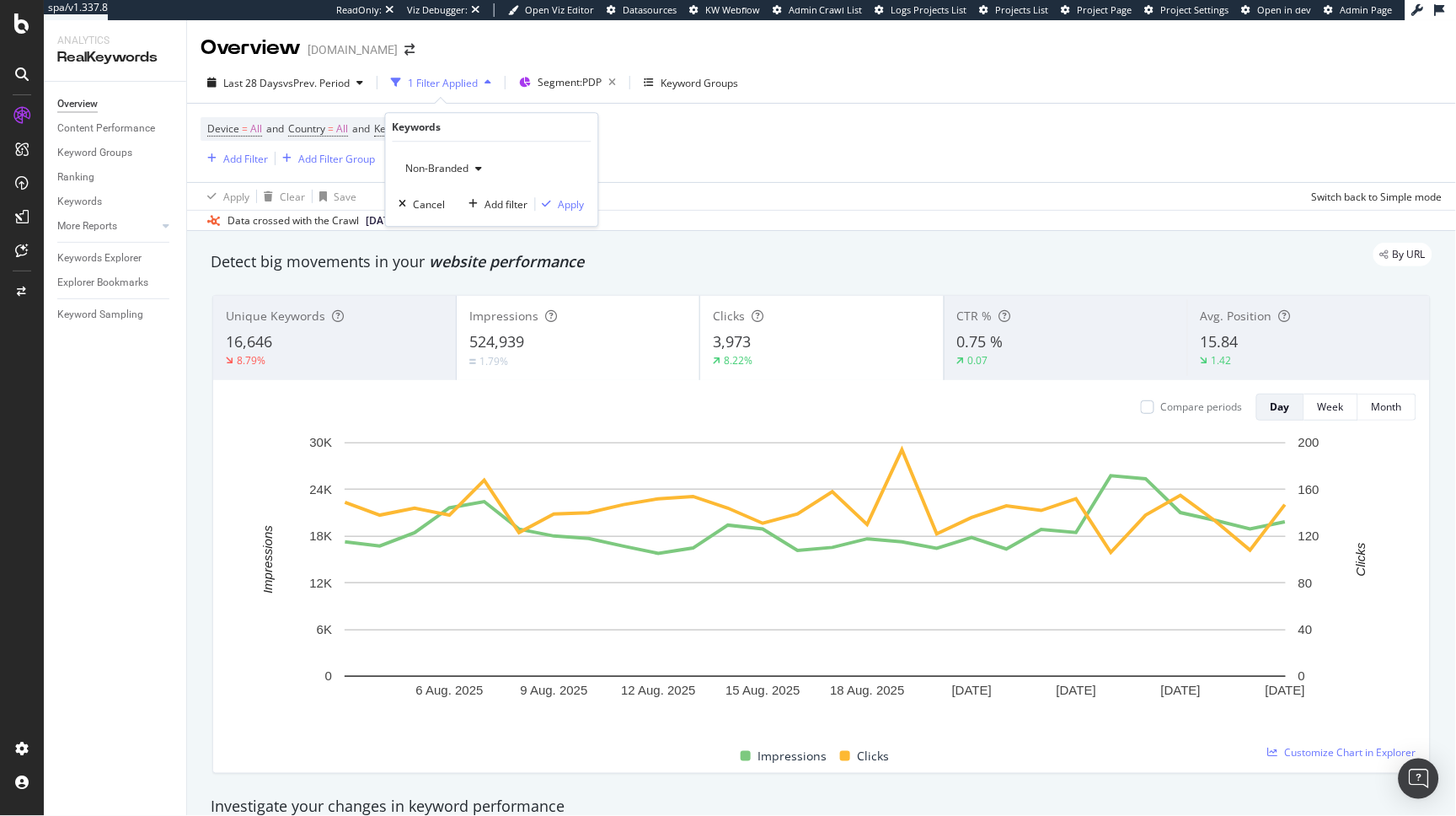
click at [434, 162] on span "Non-Branded" at bounding box center [435, 168] width 70 height 15
click at [434, 300] on span "All" at bounding box center [498, 300] width 172 height 16
click at [575, 201] on div "Apply" at bounding box center [571, 205] width 26 height 15
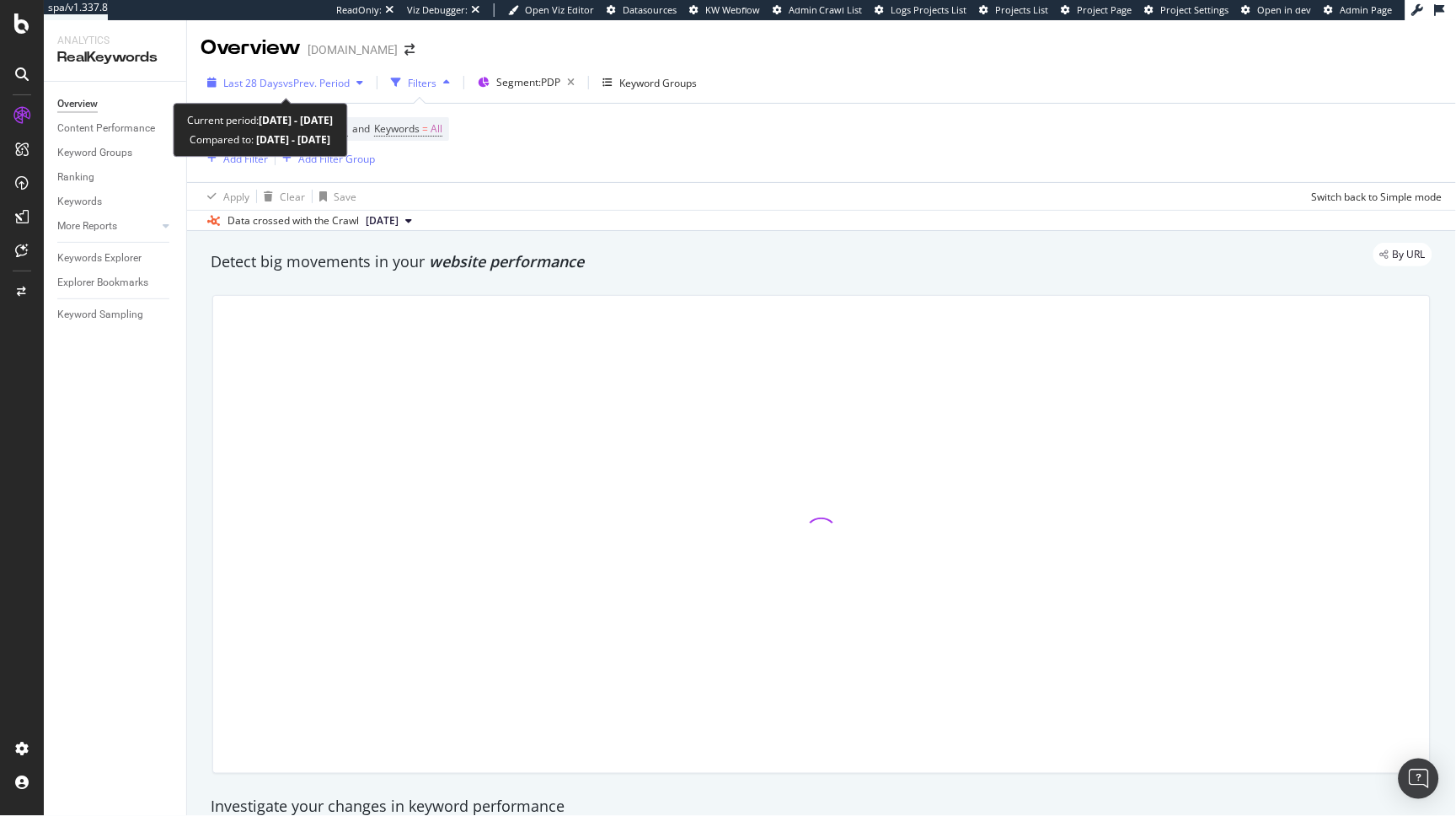
click at [317, 76] on span "vs Prev. Period" at bounding box center [316, 84] width 66 height 15
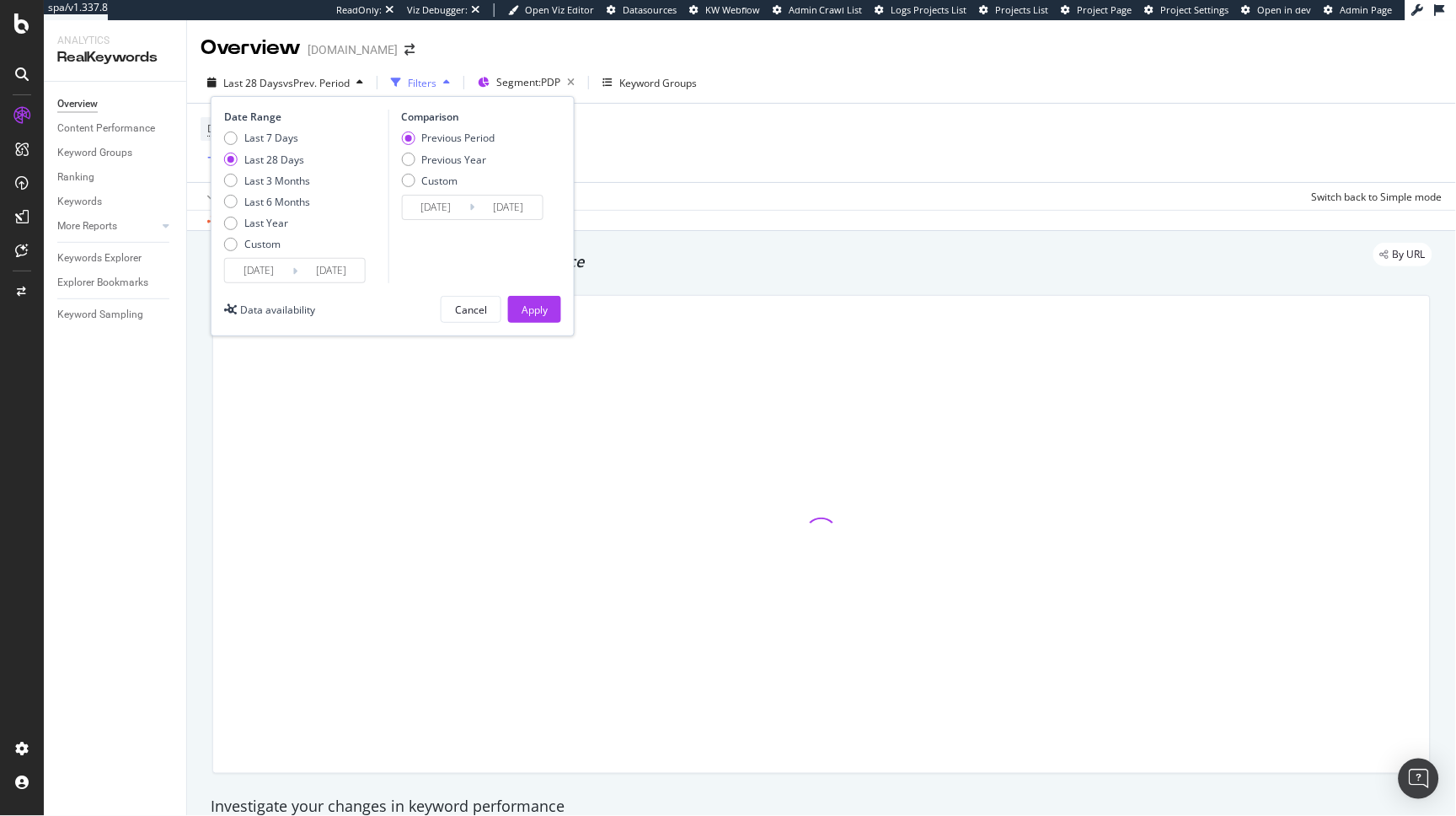
click at [273, 269] on input "2025/08/03" at bounding box center [258, 271] width 67 height 24
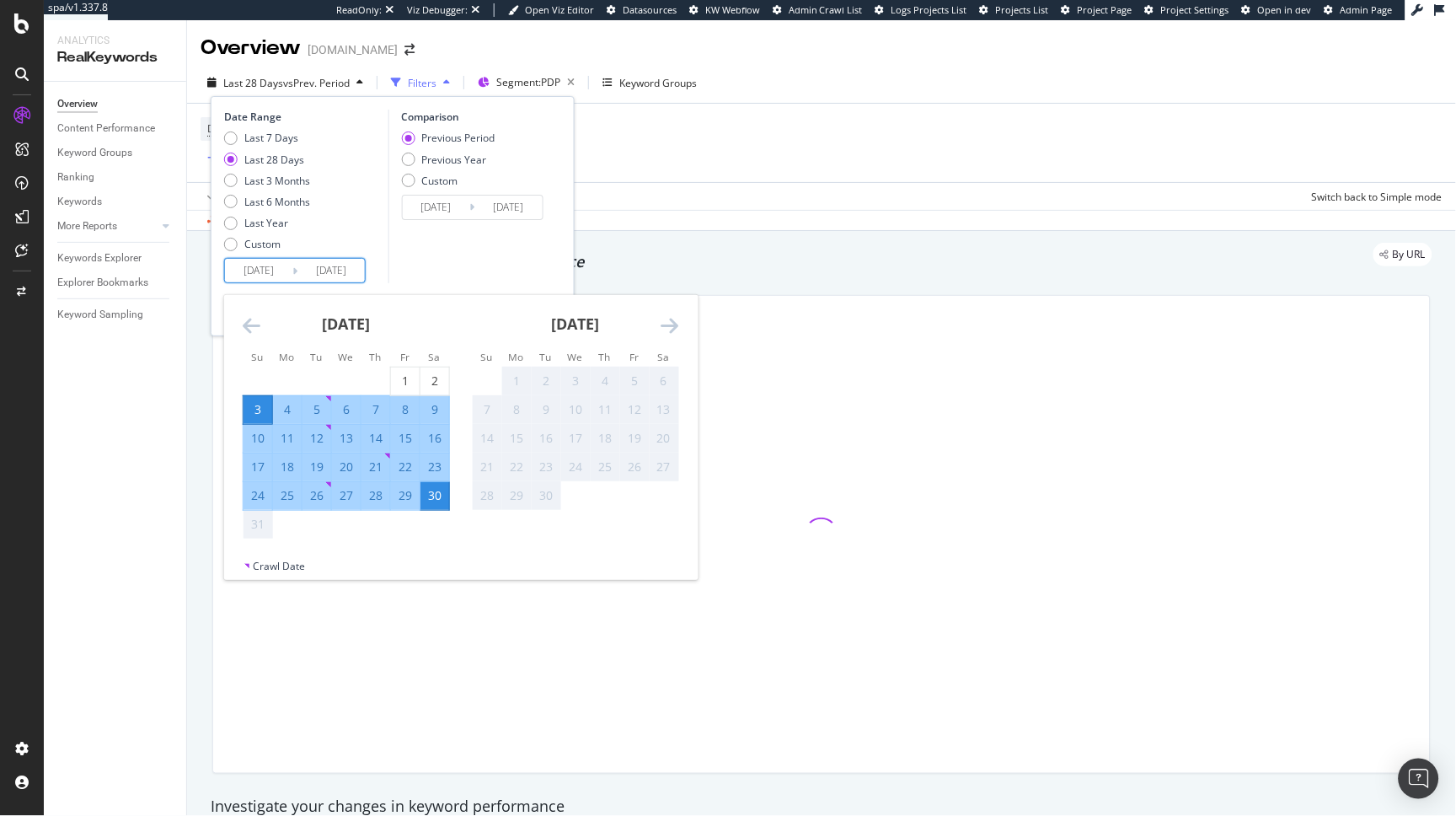
click at [254, 318] on icon "Move backward to switch to the previous month." at bounding box center [251, 325] width 17 height 20
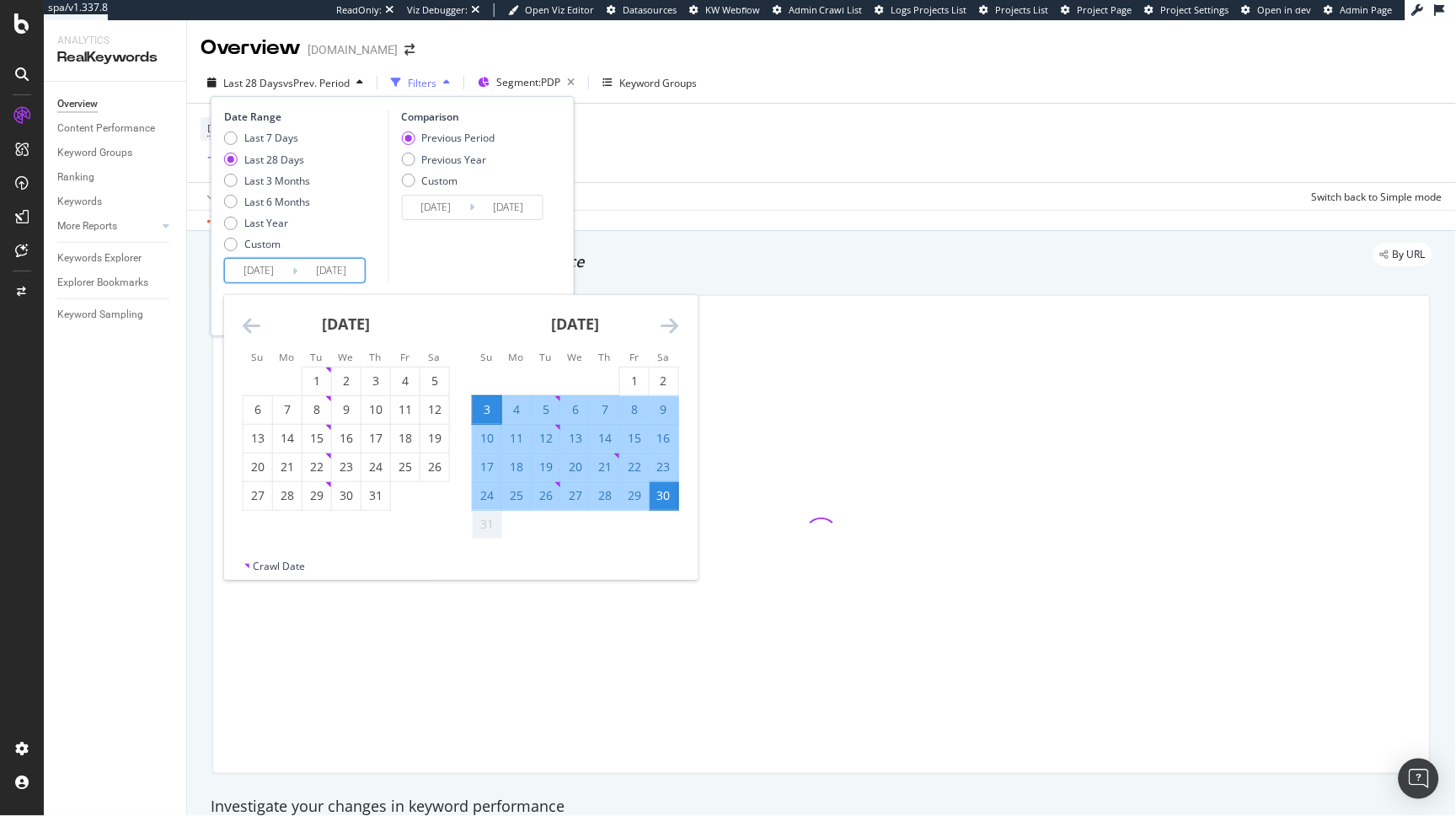
click at [316, 372] on div "1" at bounding box center [316, 380] width 28 height 17
type input "2025/07/01"
type input "2025/05/01"
type input "2025/06/30"
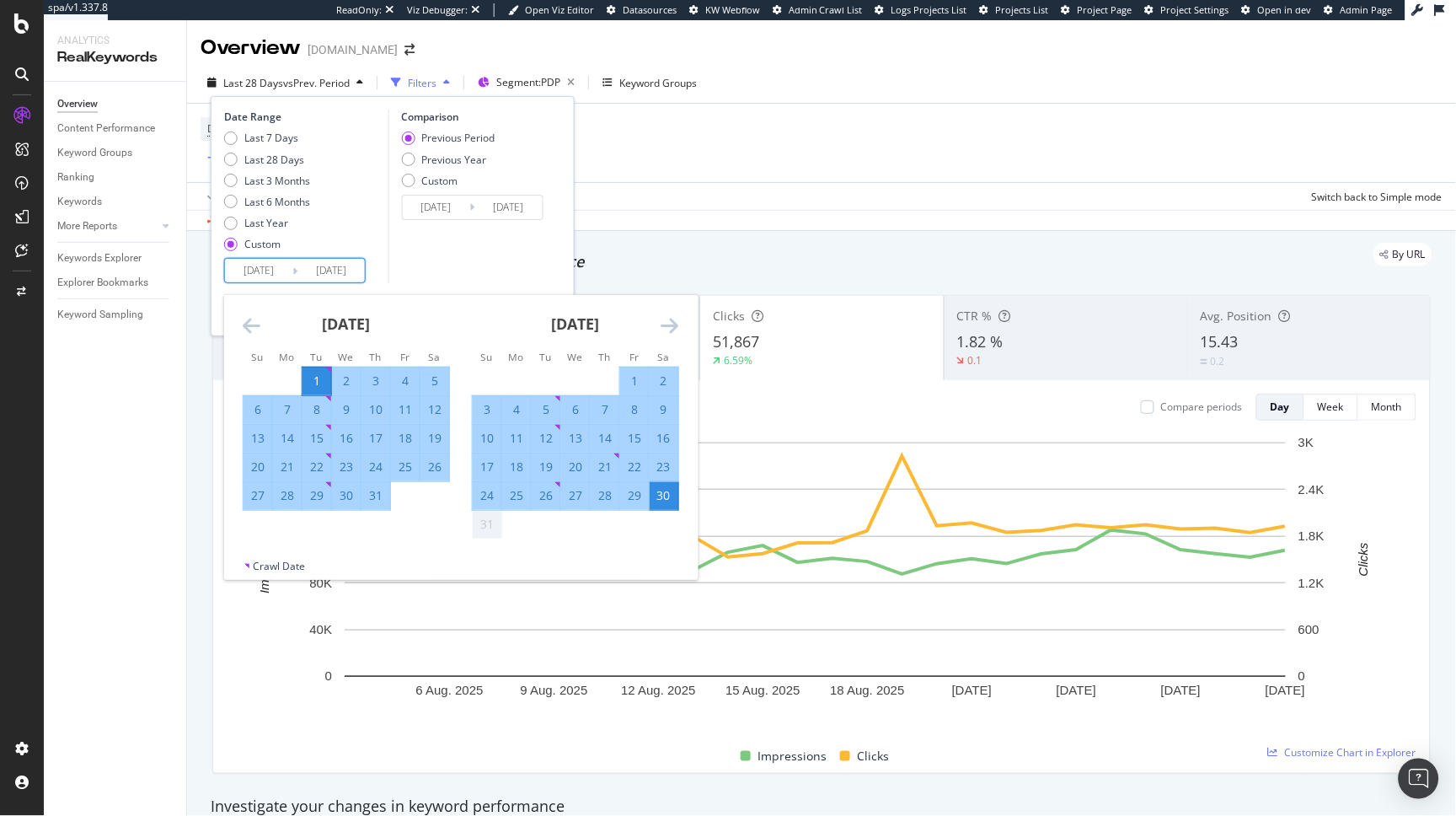
click at [431, 255] on div "Comparison Previous Period Previous Year Custom 2025/05/01 Navigate forward to …" at bounding box center [468, 196] width 160 height 174
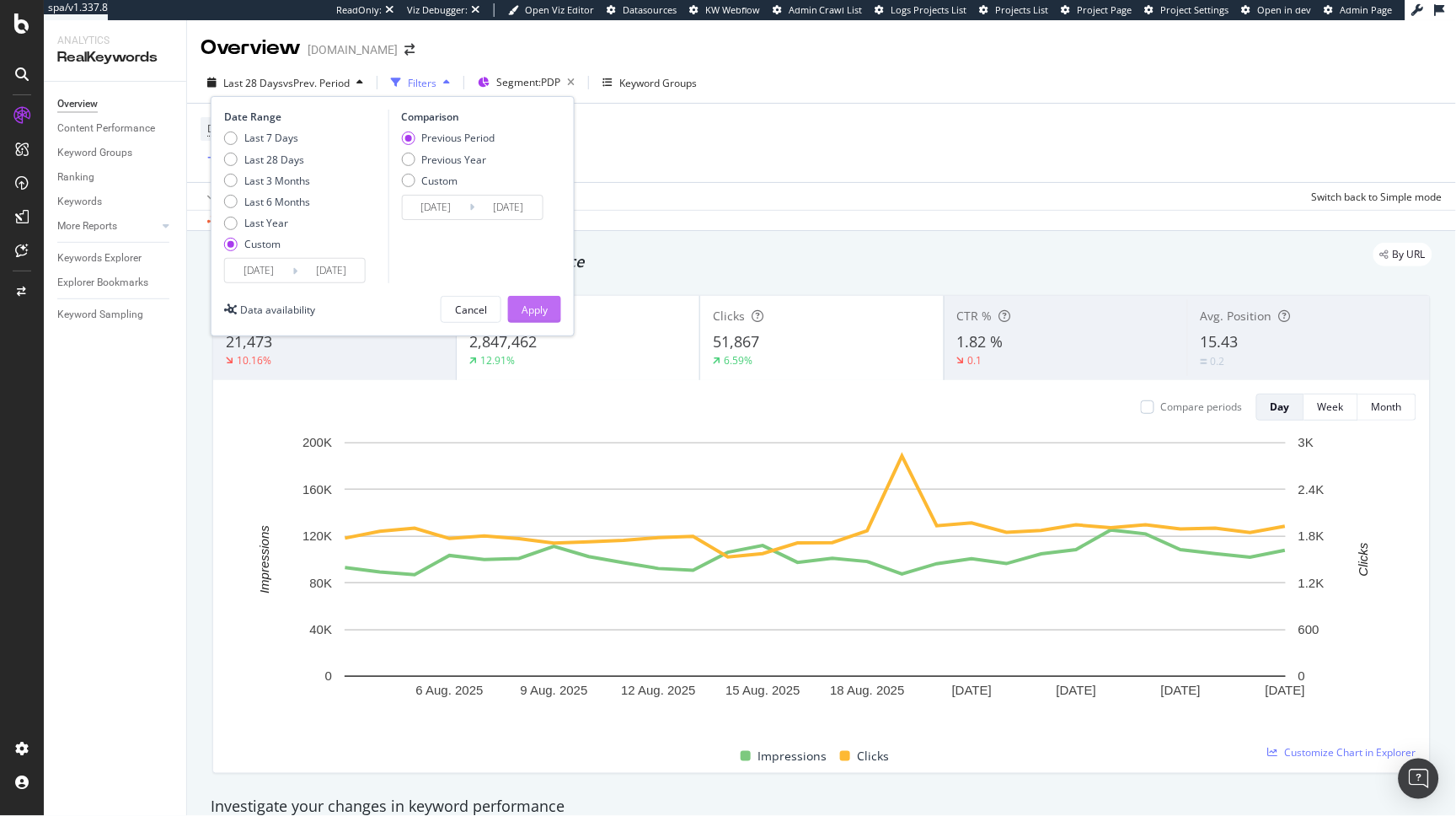
click at [527, 307] on div "Apply" at bounding box center [535, 310] width 26 height 15
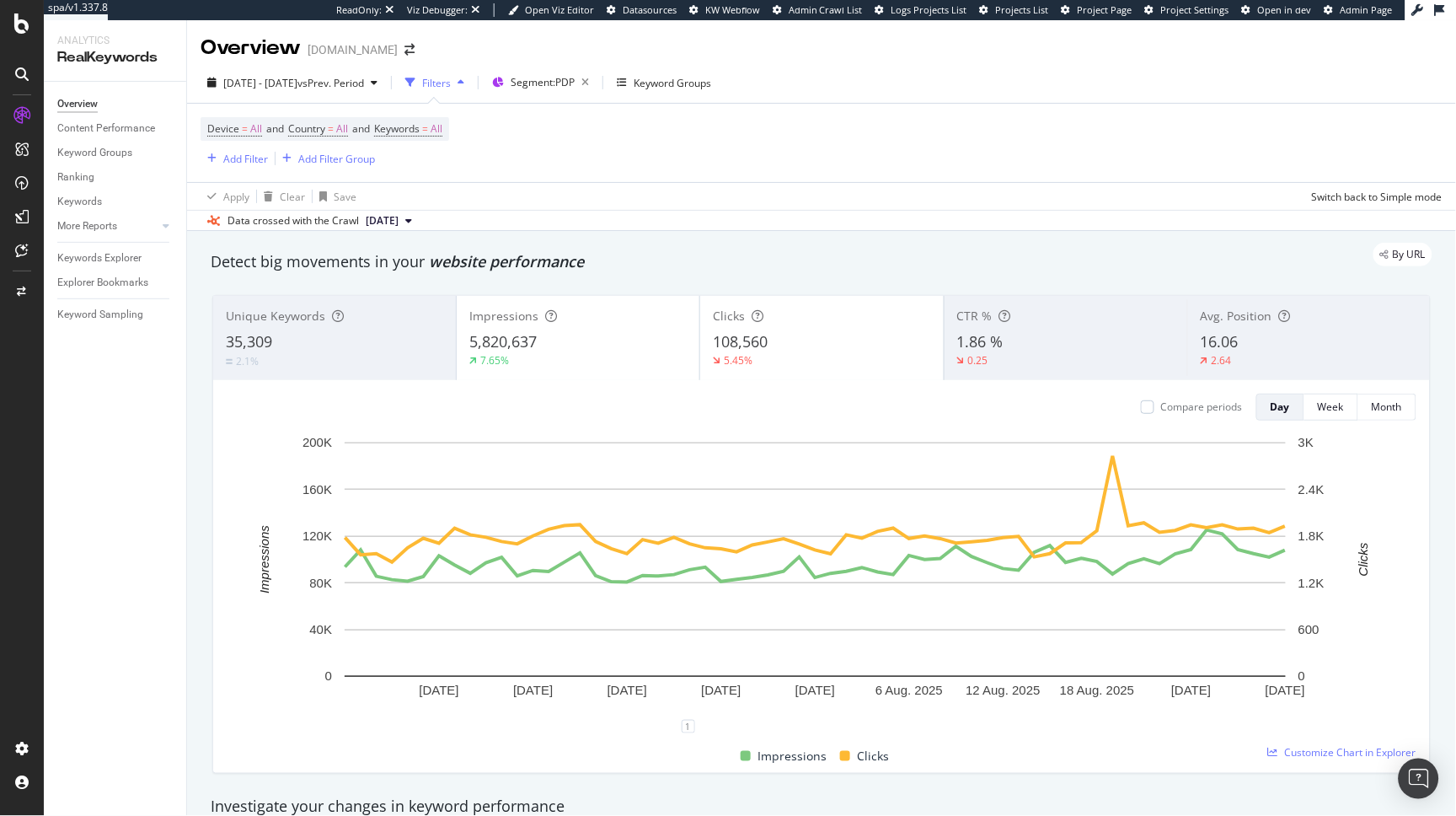
click at [400, 331] on div "Unique Keywords 35,309 2.1%" at bounding box center [334, 338] width 243 height 76
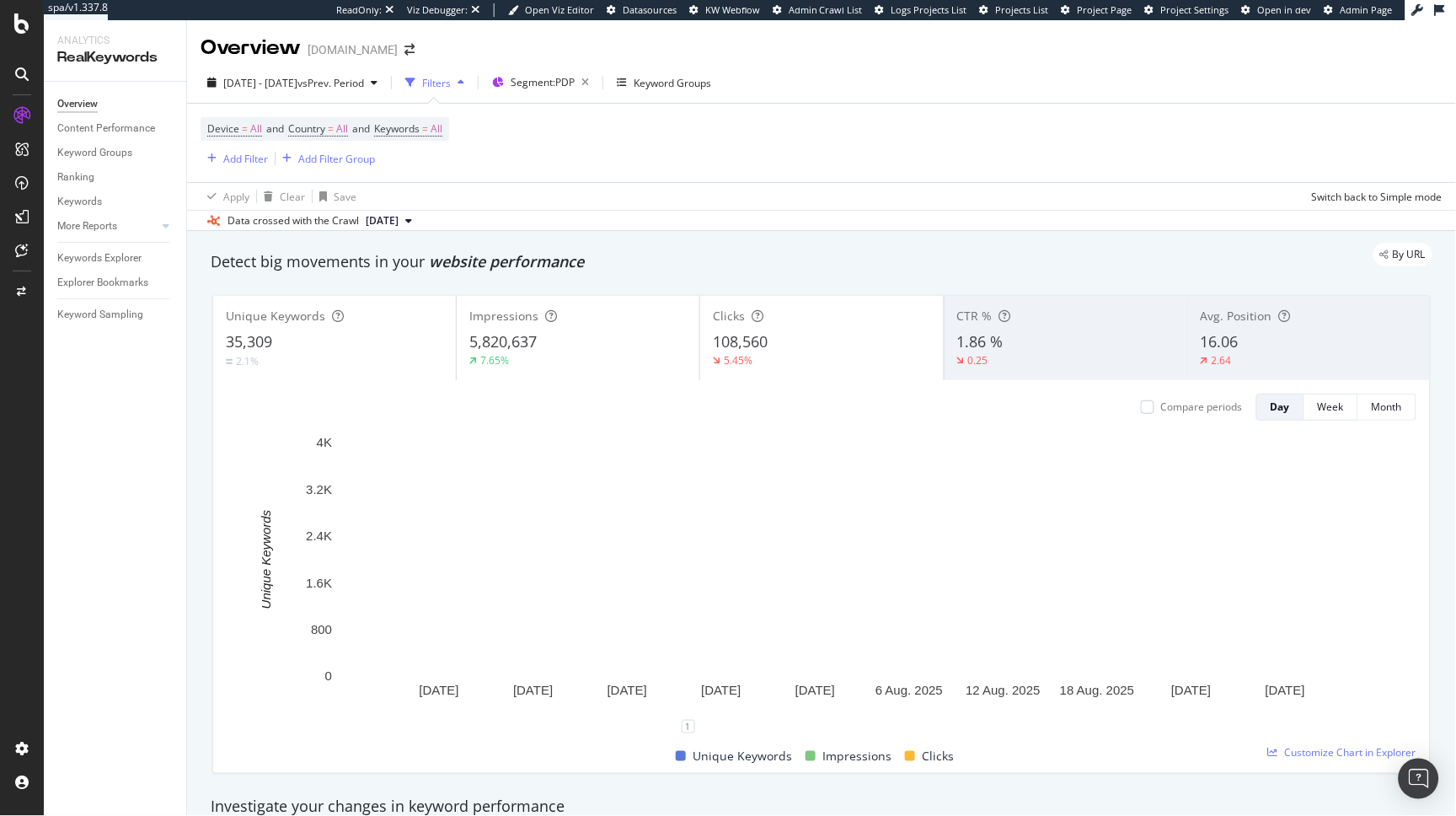
click at [401, 351] on div "35,309" at bounding box center [334, 342] width 218 height 22
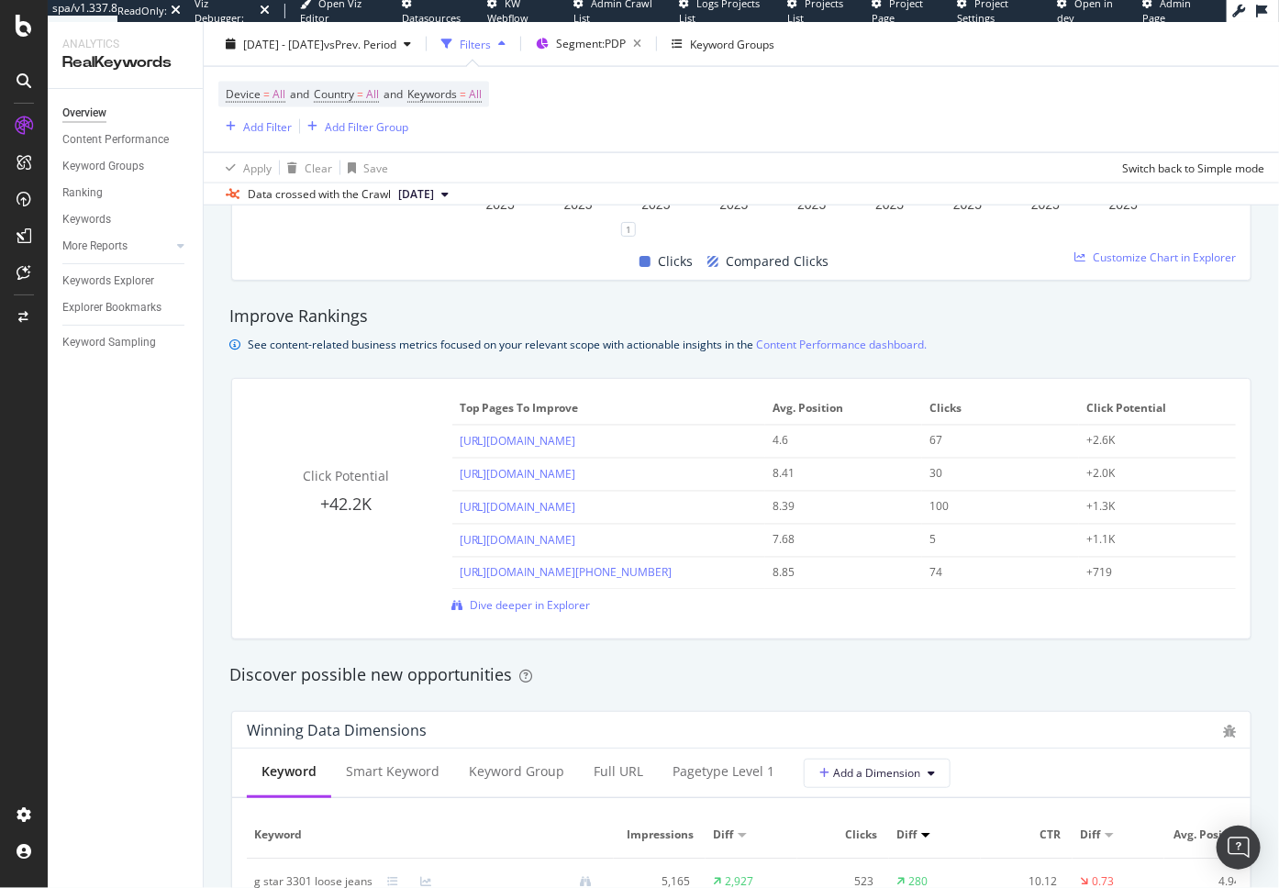
scroll to position [1150, 0]
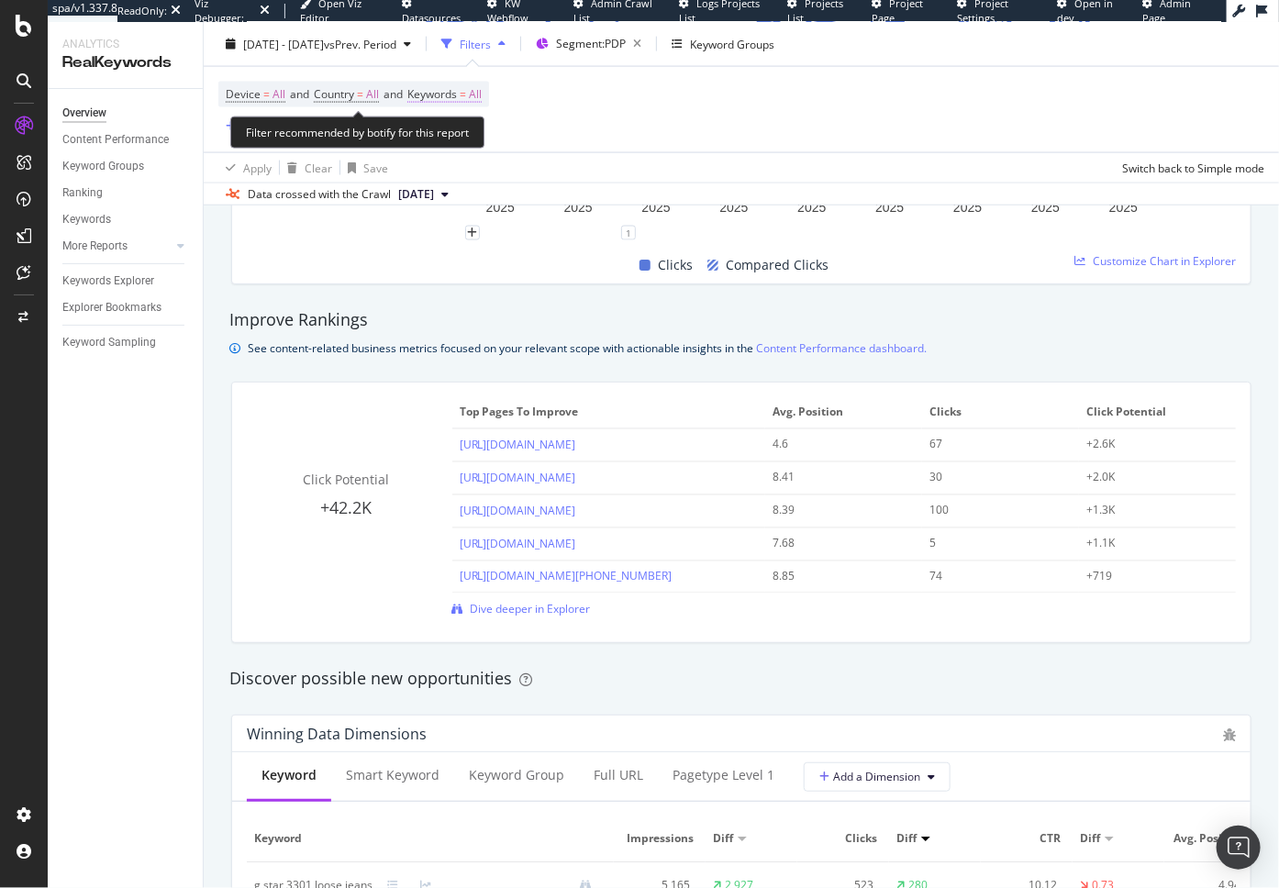
click at [466, 87] on span "=" at bounding box center [462, 94] width 6 height 16
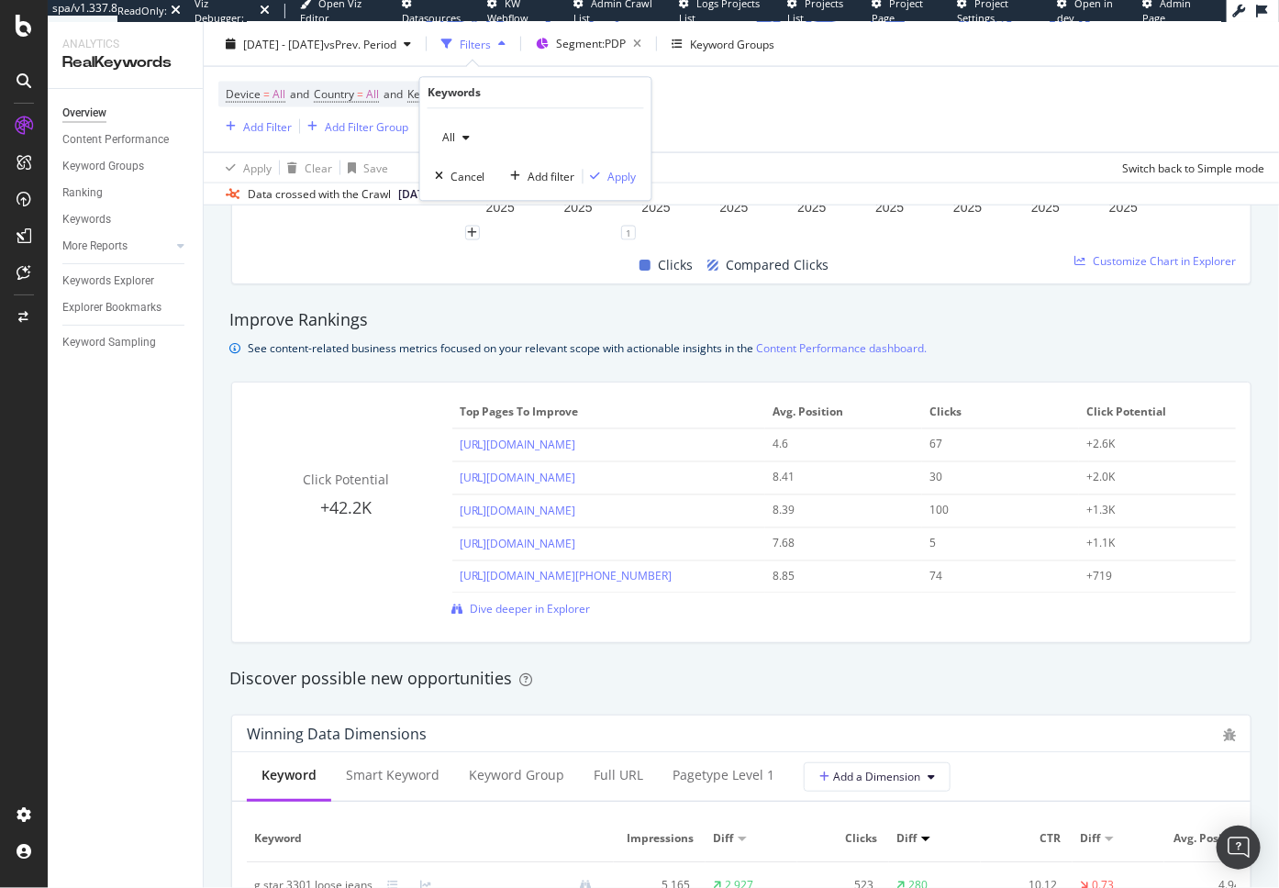
click at [462, 139] on icon "button" at bounding box center [465, 137] width 7 height 11
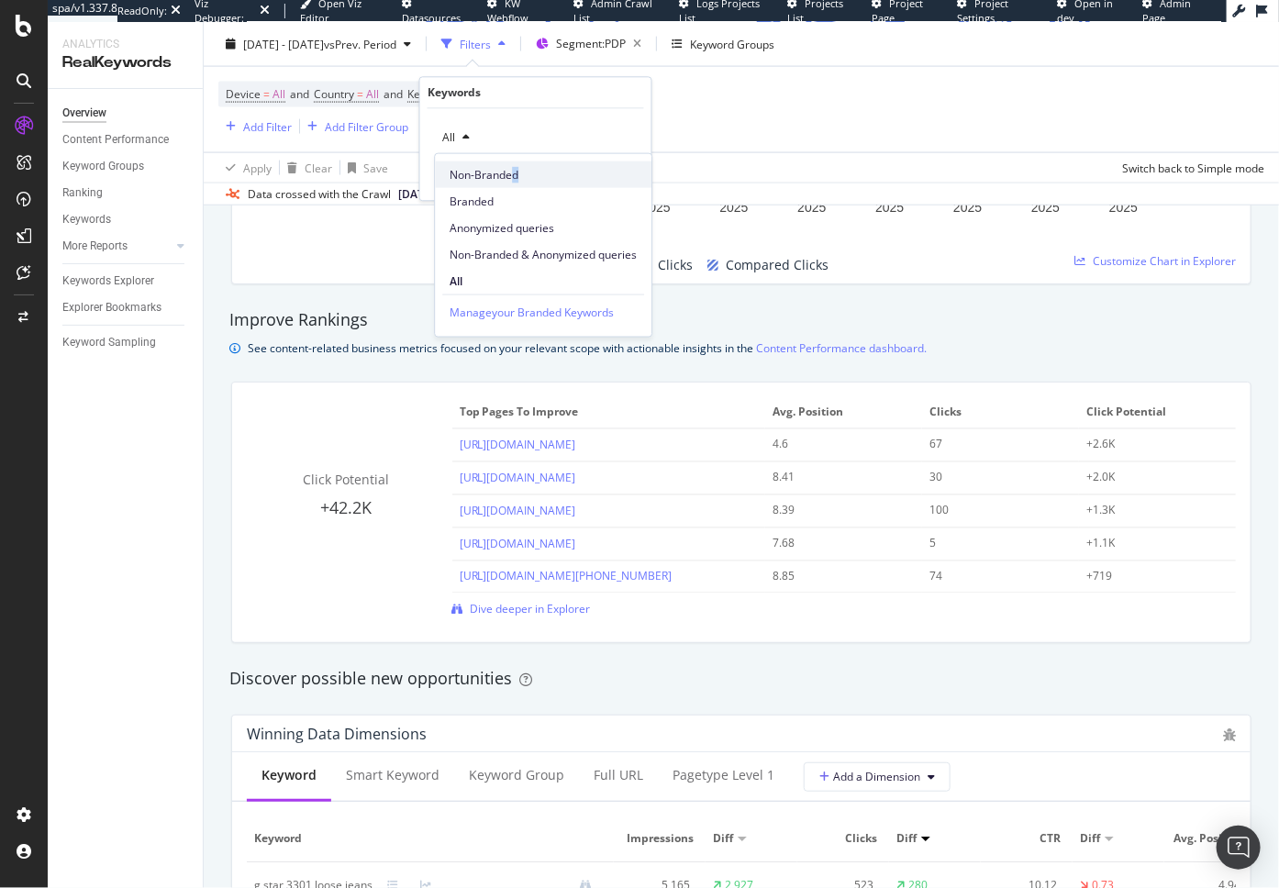
drag, startPoint x: 515, startPoint y: 188, endPoint x: 515, endPoint y: 167, distance: 21.1
click at [515, 167] on div "Non-Branded Branded Anonymized queries Non-Branded & Anonymized queries All" at bounding box center [543, 224] width 216 height 140
click at [515, 167] on span "Non-Branded" at bounding box center [542, 174] width 187 height 17
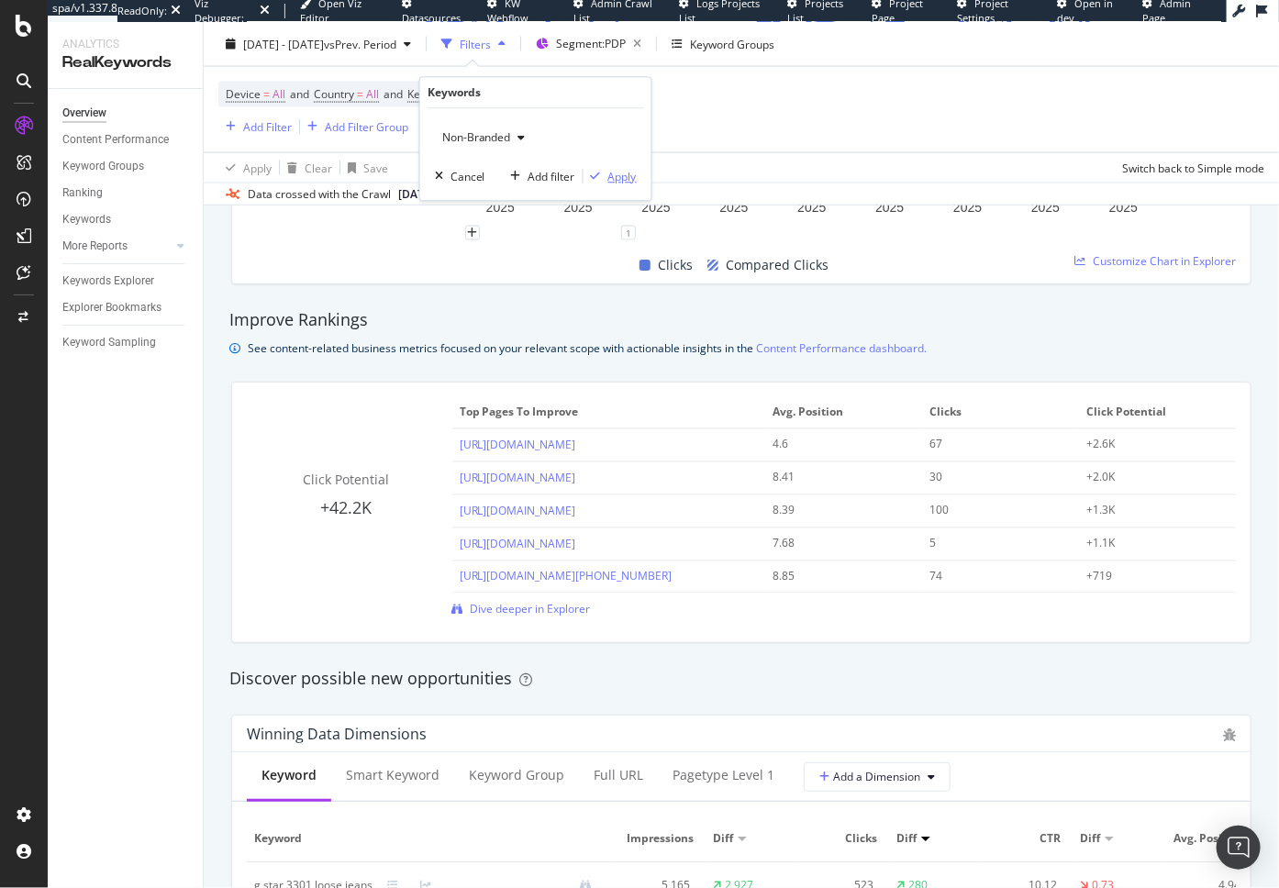
click at [611, 180] on div "Apply" at bounding box center [622, 177] width 28 height 16
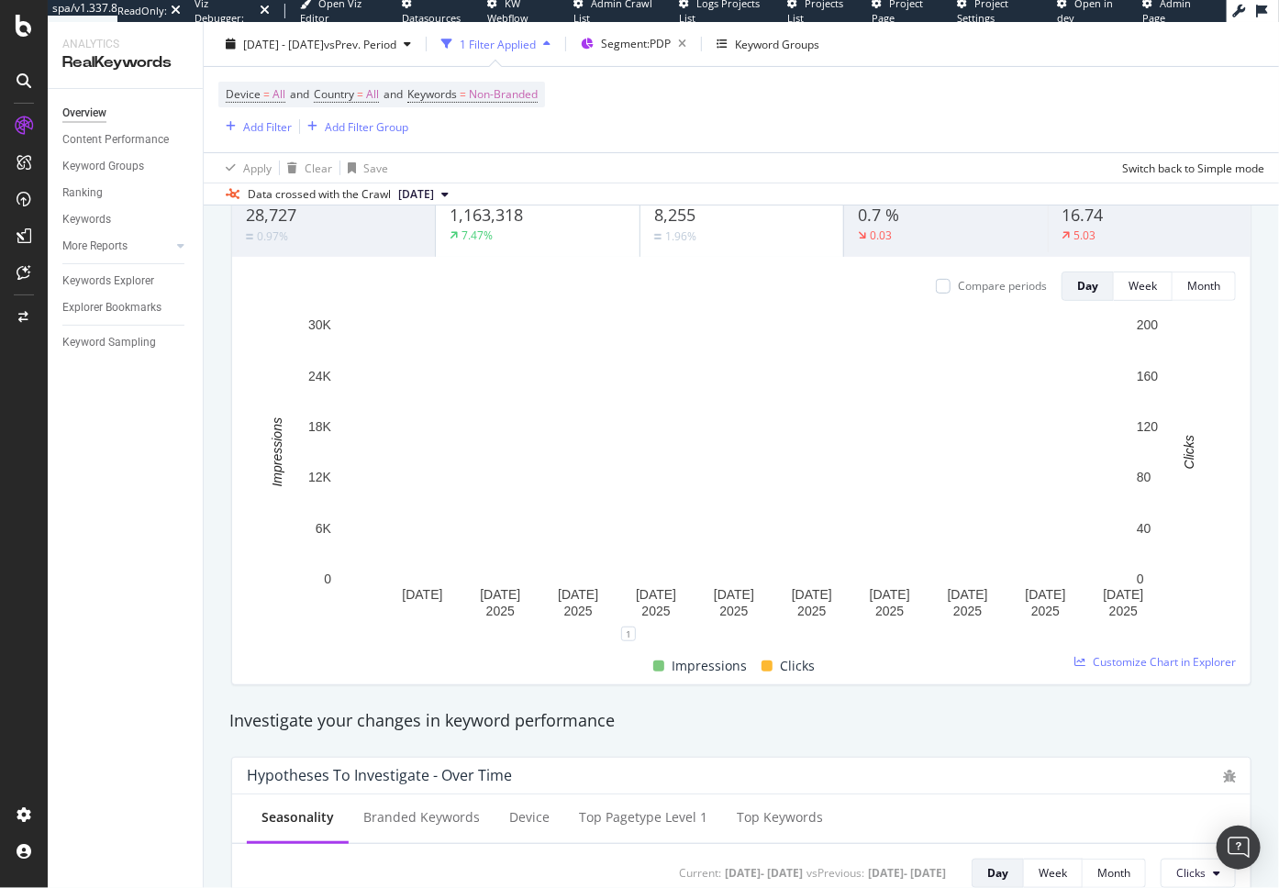
scroll to position [128, 0]
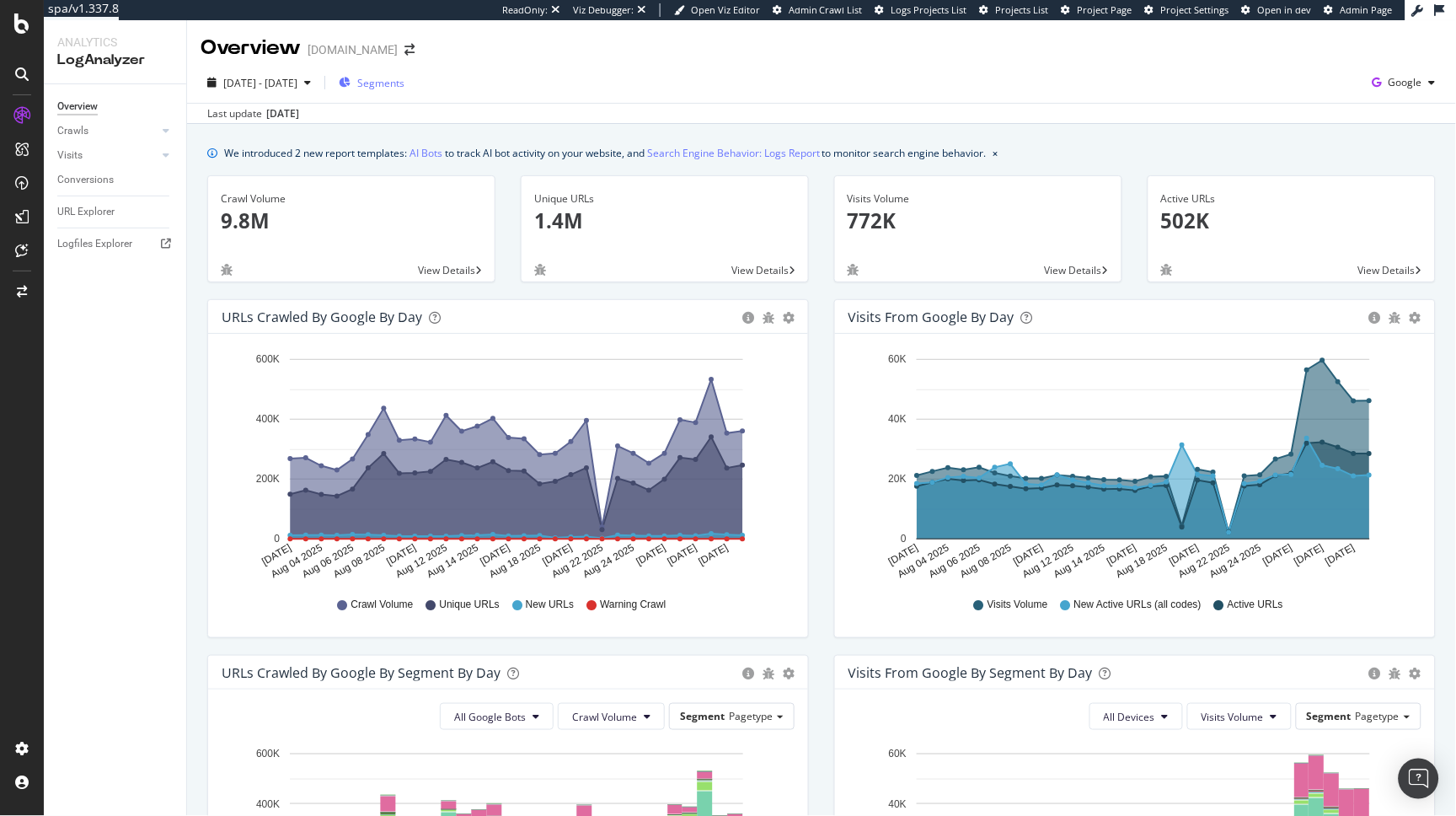
click at [404, 83] on span "Segments" at bounding box center [380, 84] width 47 height 15
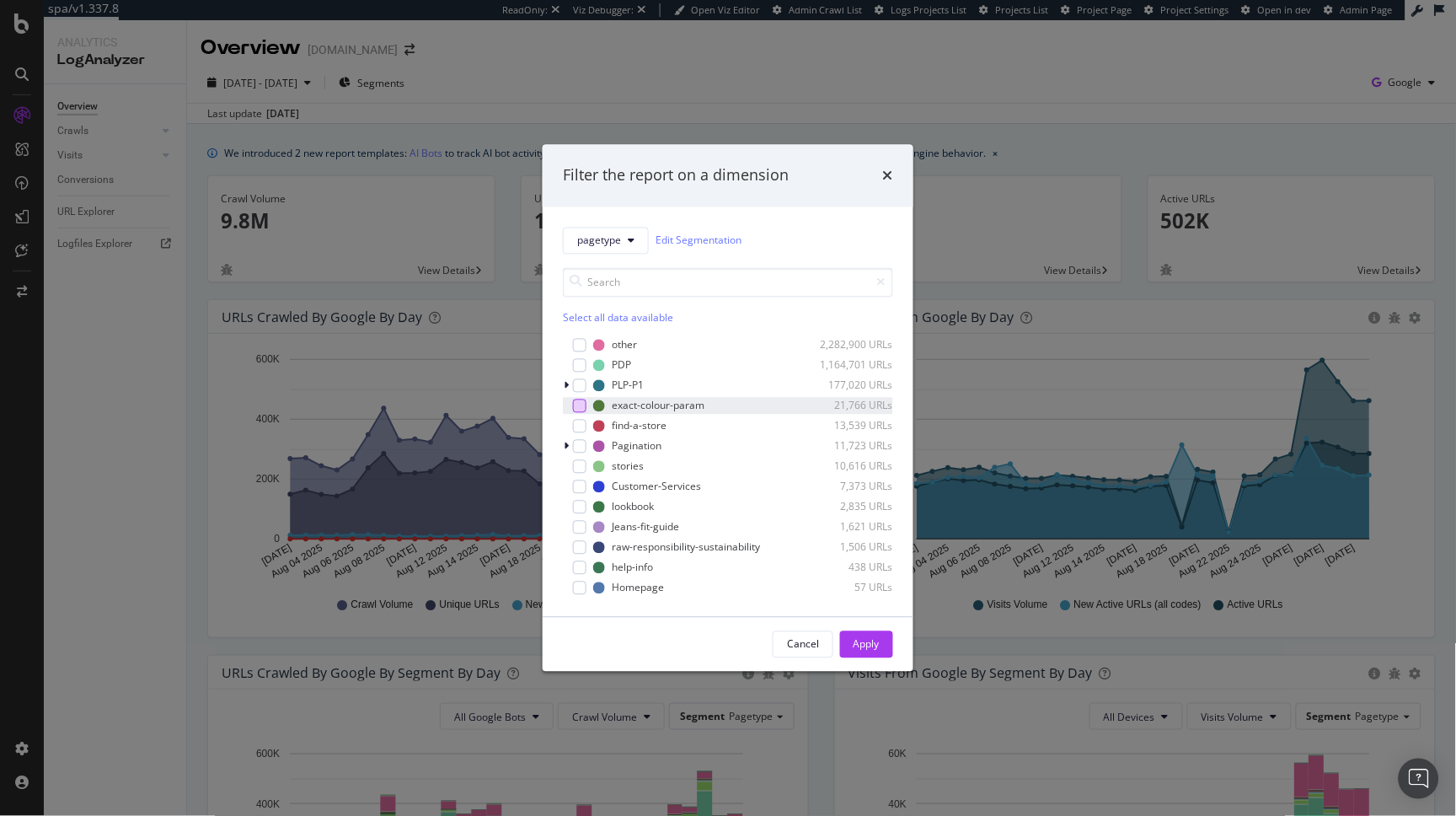
click at [577, 405] on div "modal" at bounding box center [580, 405] width 14 height 14
click at [879, 650] on div "Apply" at bounding box center [866, 644] width 26 height 15
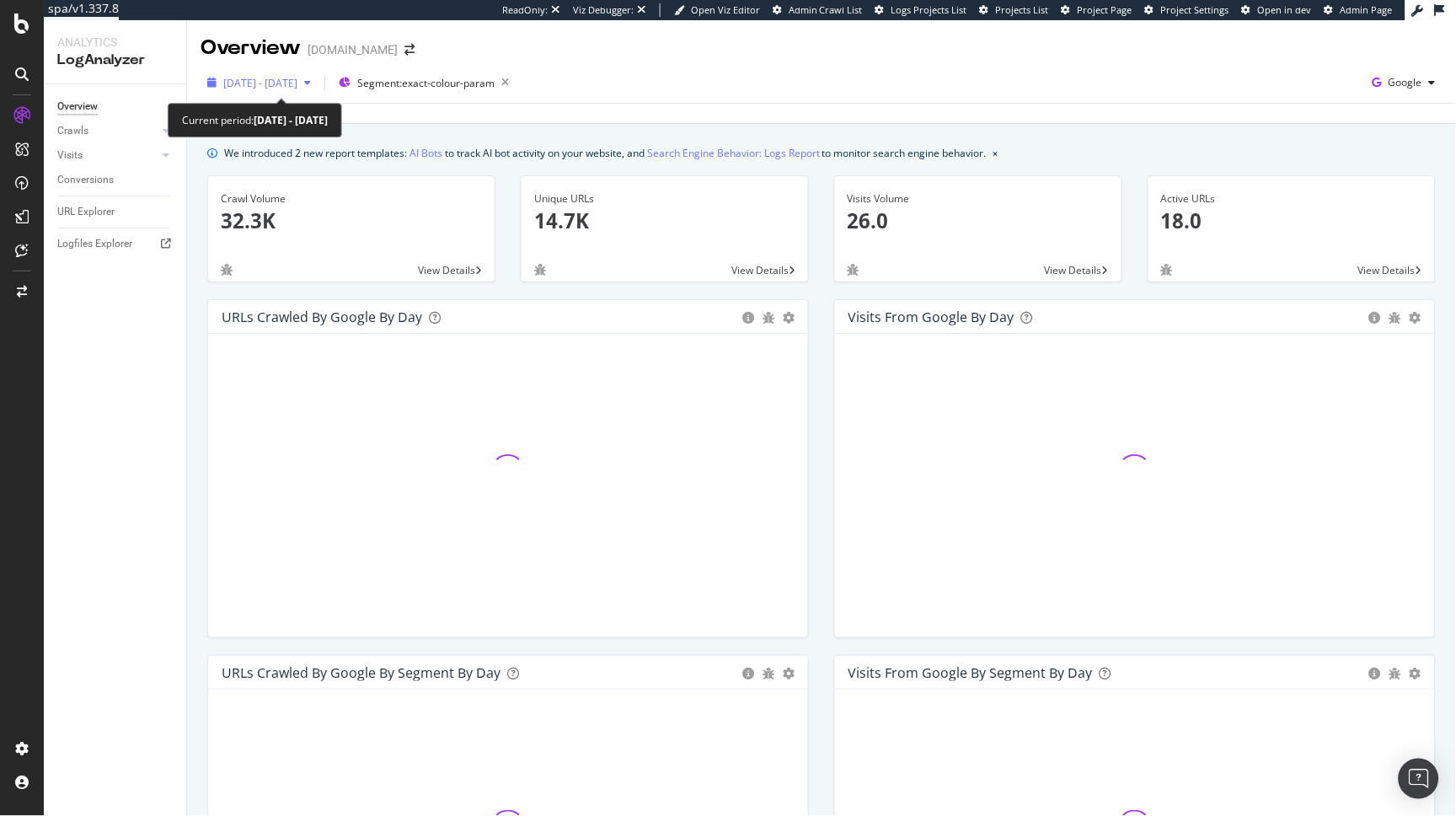
click at [279, 82] on span "[DATE] - [DATE]" at bounding box center [260, 84] width 74 height 15
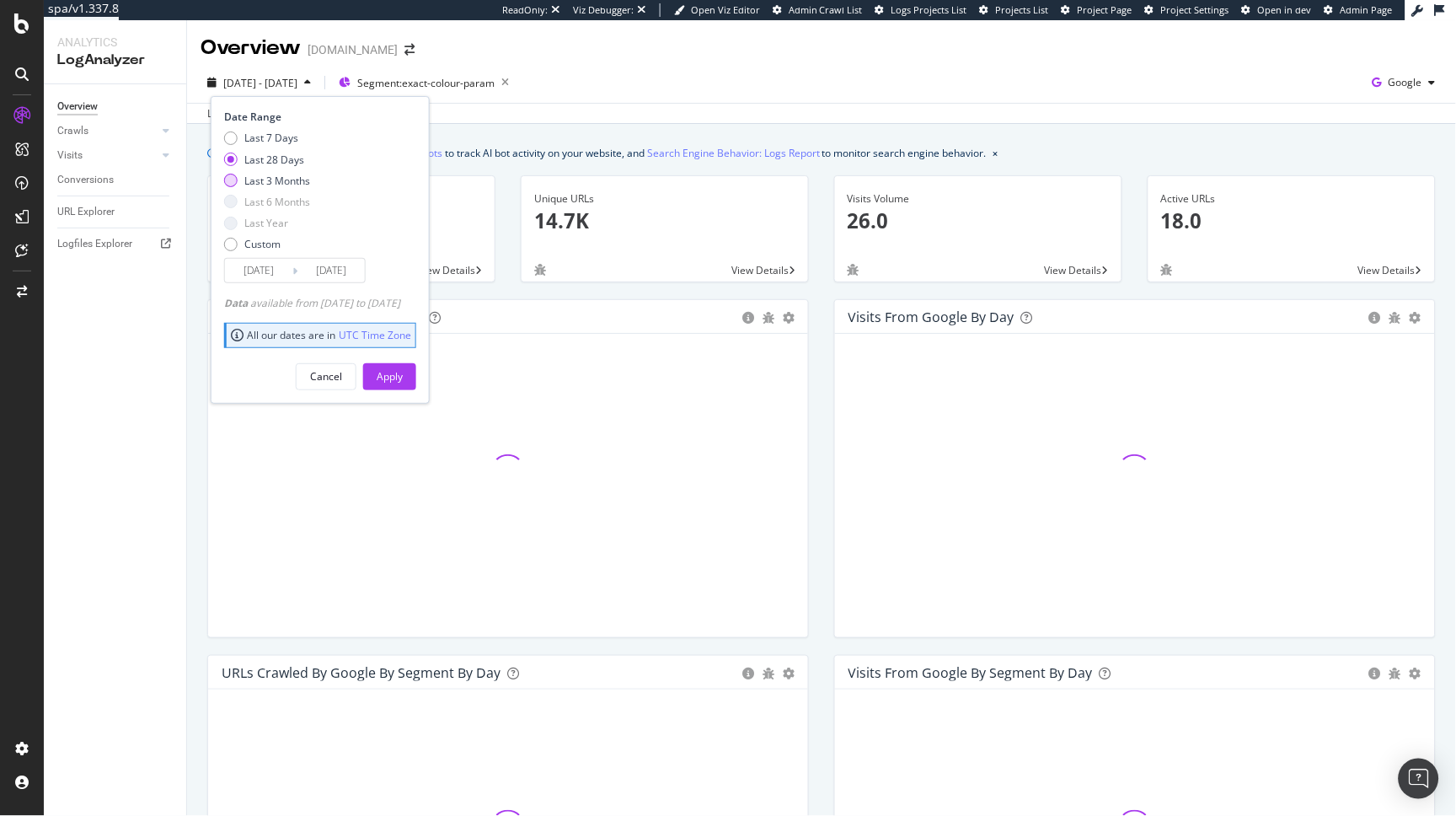
click at [271, 178] on div "Last 3 Months" at bounding box center [277, 181] width 66 height 15
type input "[DATE]"
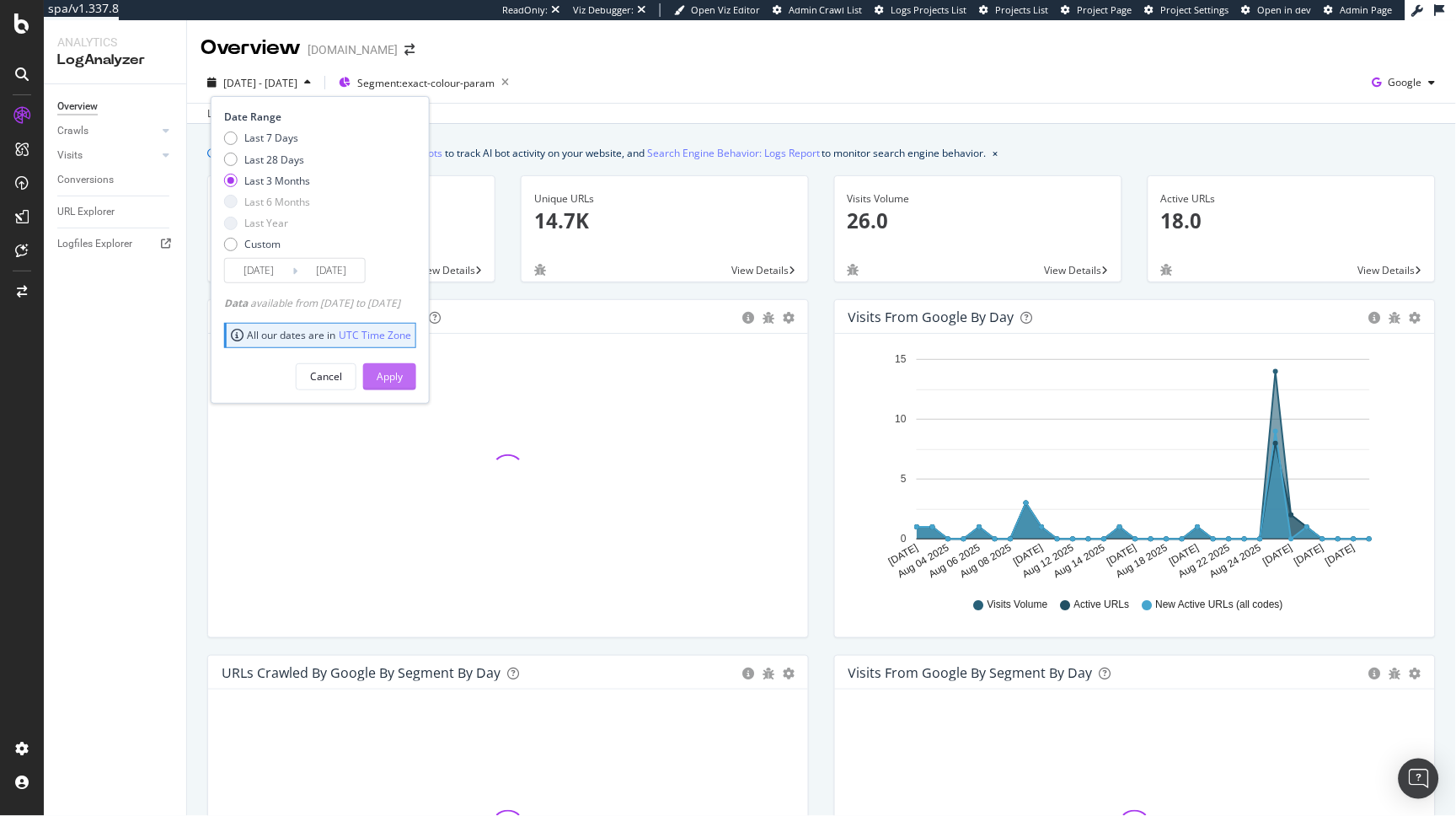
click at [402, 380] on div "Apply" at bounding box center [389, 377] width 26 height 15
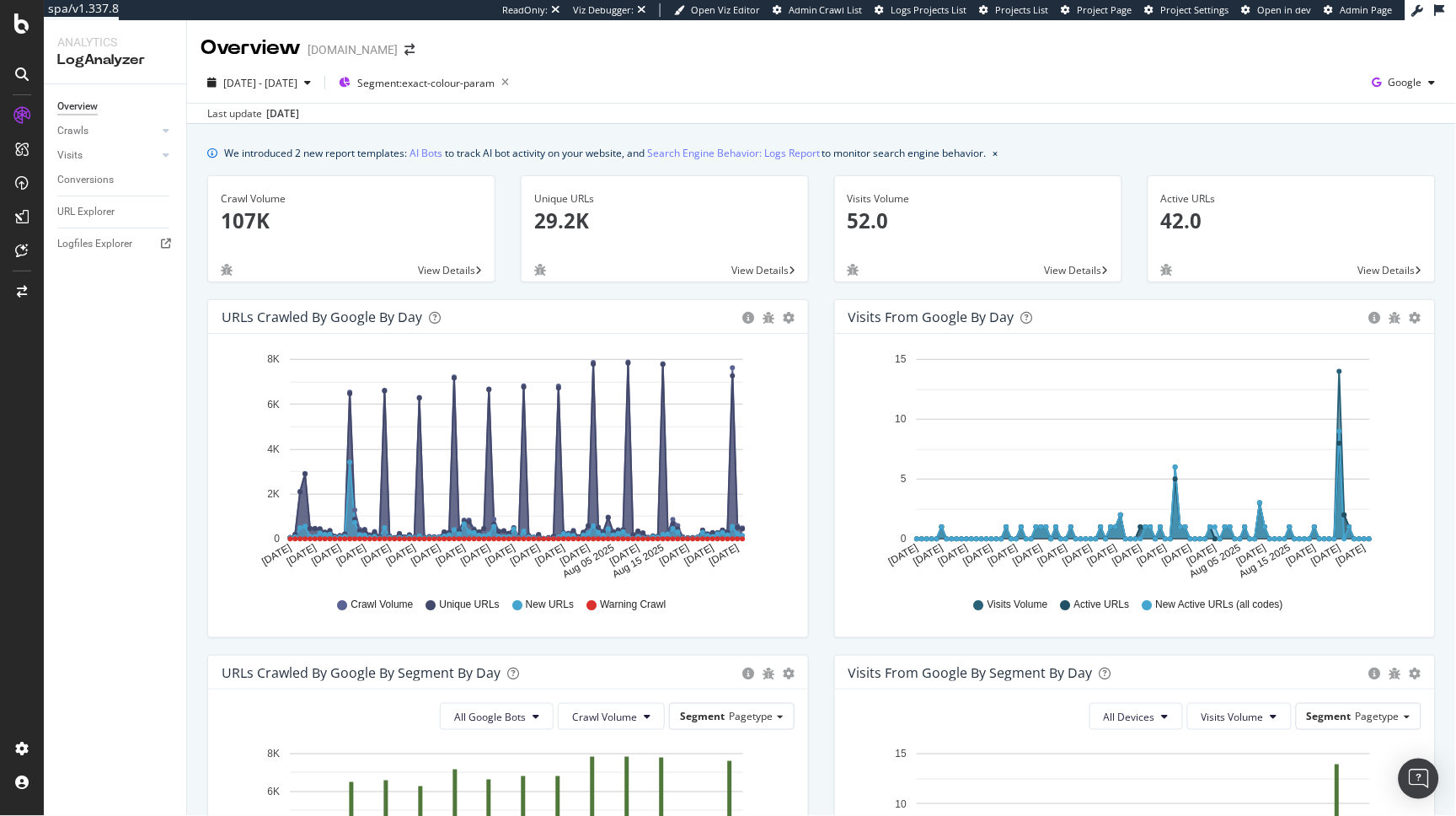
click at [146, 533] on div "Overview Crawls Daily Distribution Segments Distribution HTTP Codes Resources V…" at bounding box center [115, 450] width 142 height 731
click at [277, 76] on span "2025 Jun. 1st - Aug. 31st" at bounding box center [260, 84] width 74 height 15
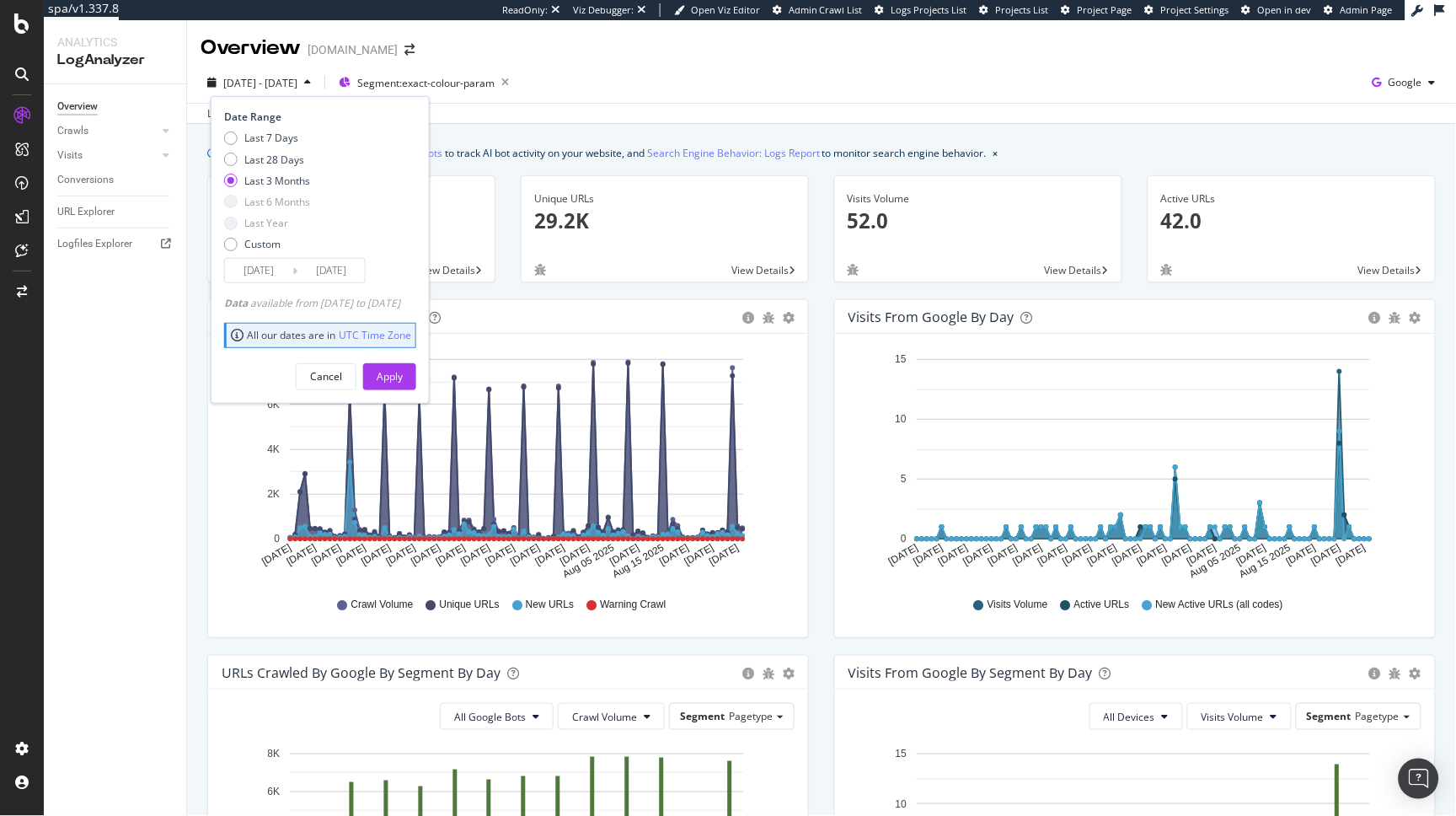
click at [162, 402] on div "Overview Crawls Daily Distribution Segments Distribution HTTP Codes Resources V…" at bounding box center [115, 450] width 142 height 731
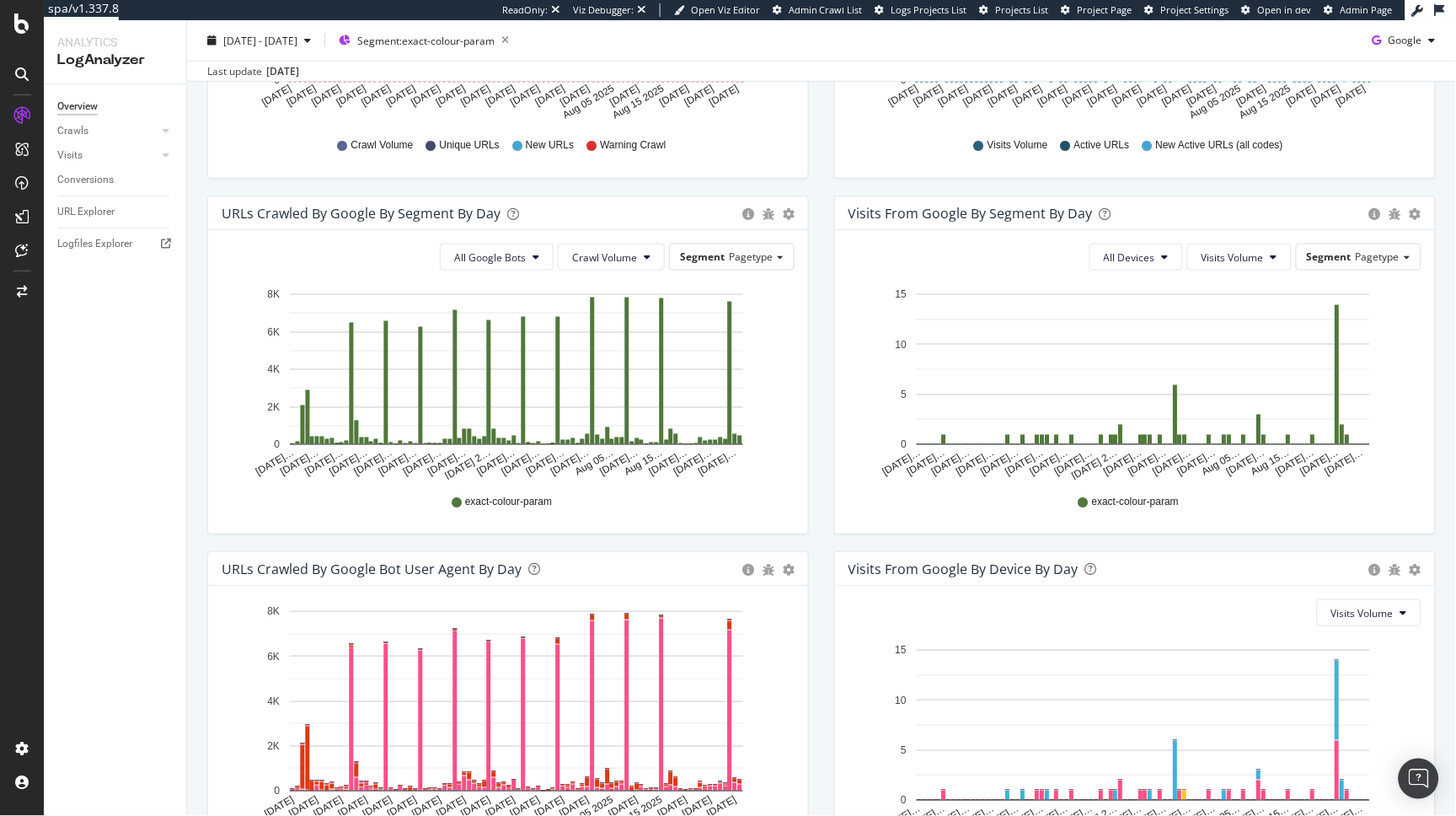
scroll to position [565, 0]
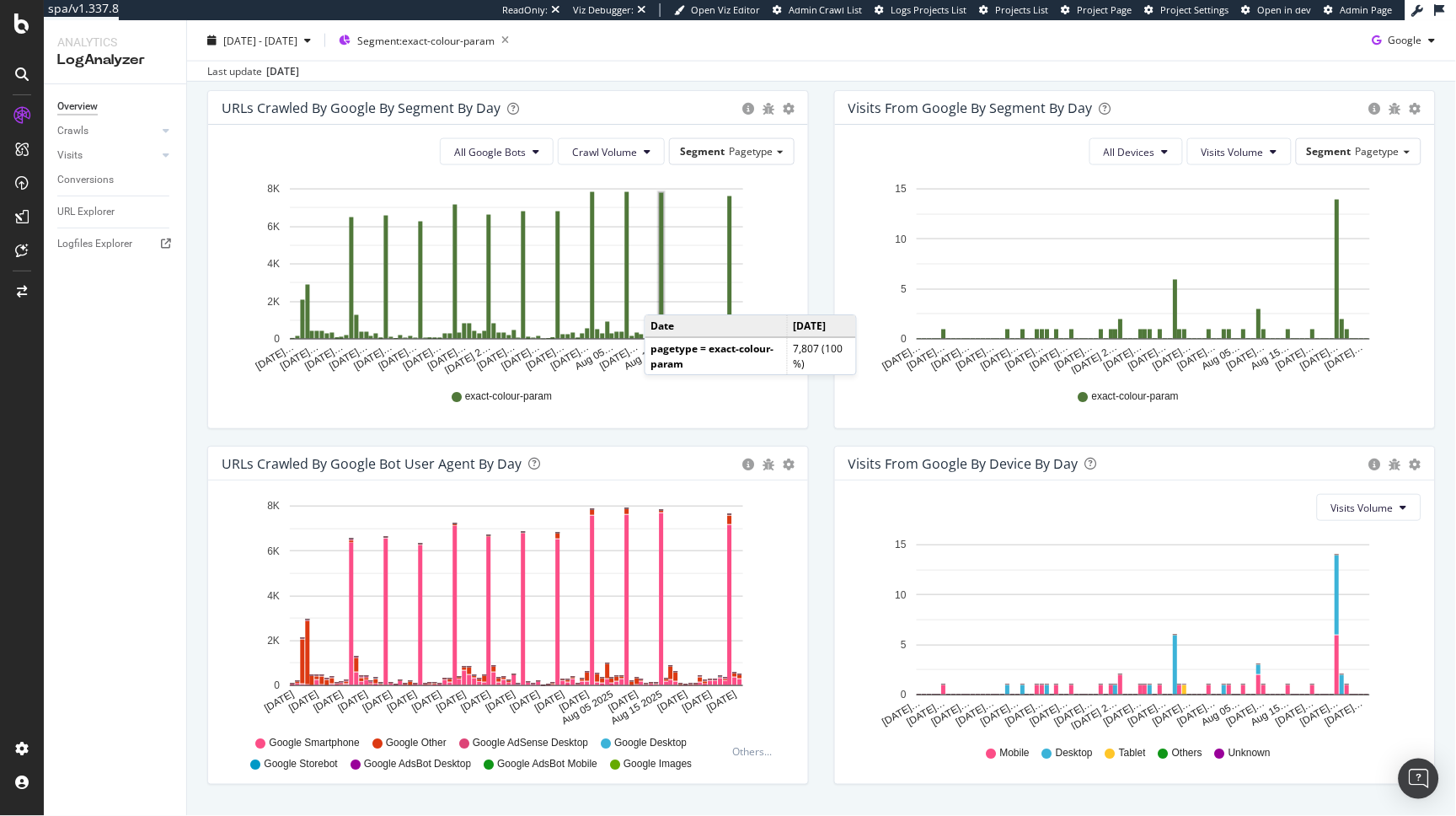
click at [661, 299] on rect "A chart." at bounding box center [661, 266] width 5 height 146
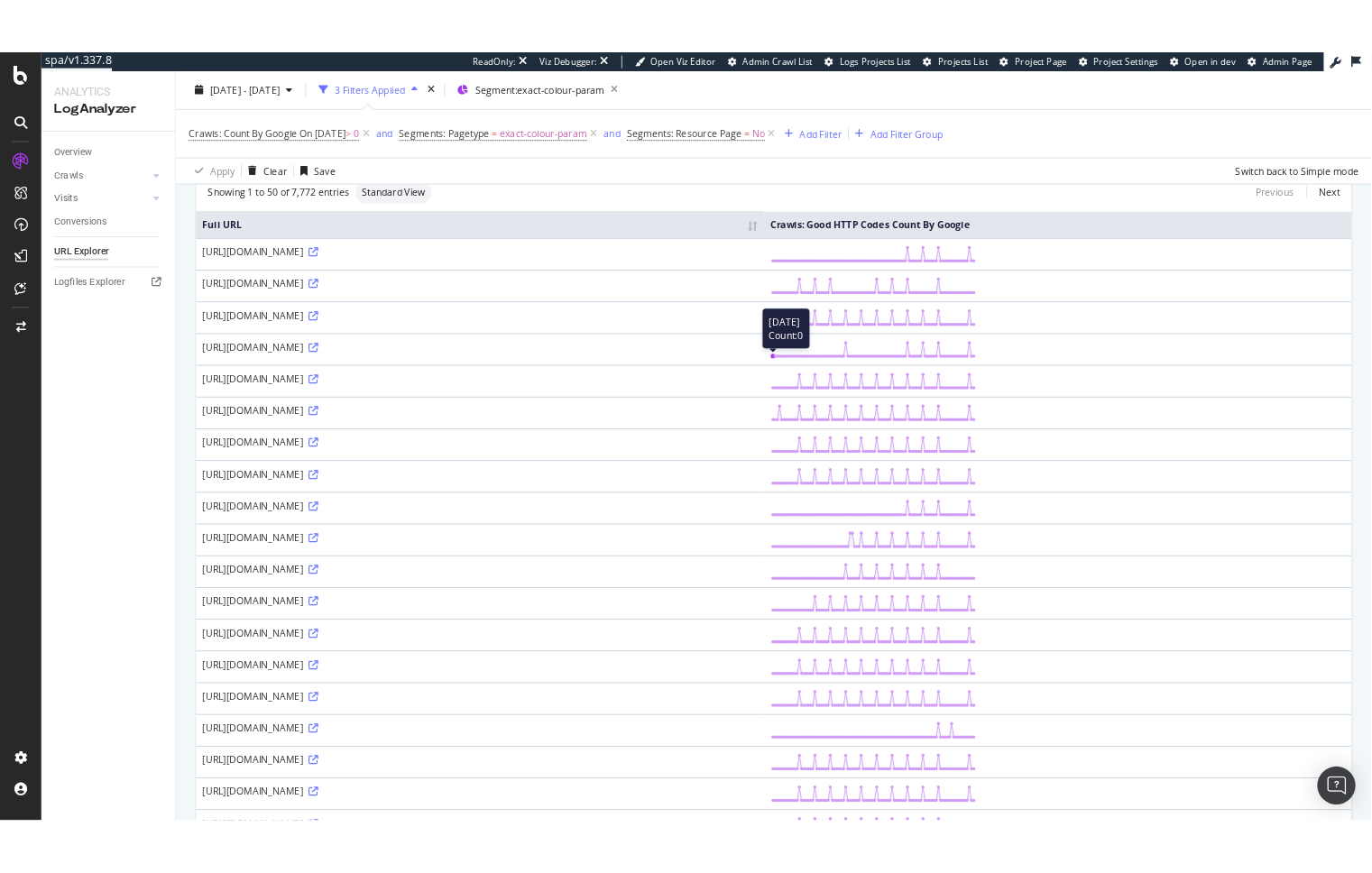
scroll to position [389, 0]
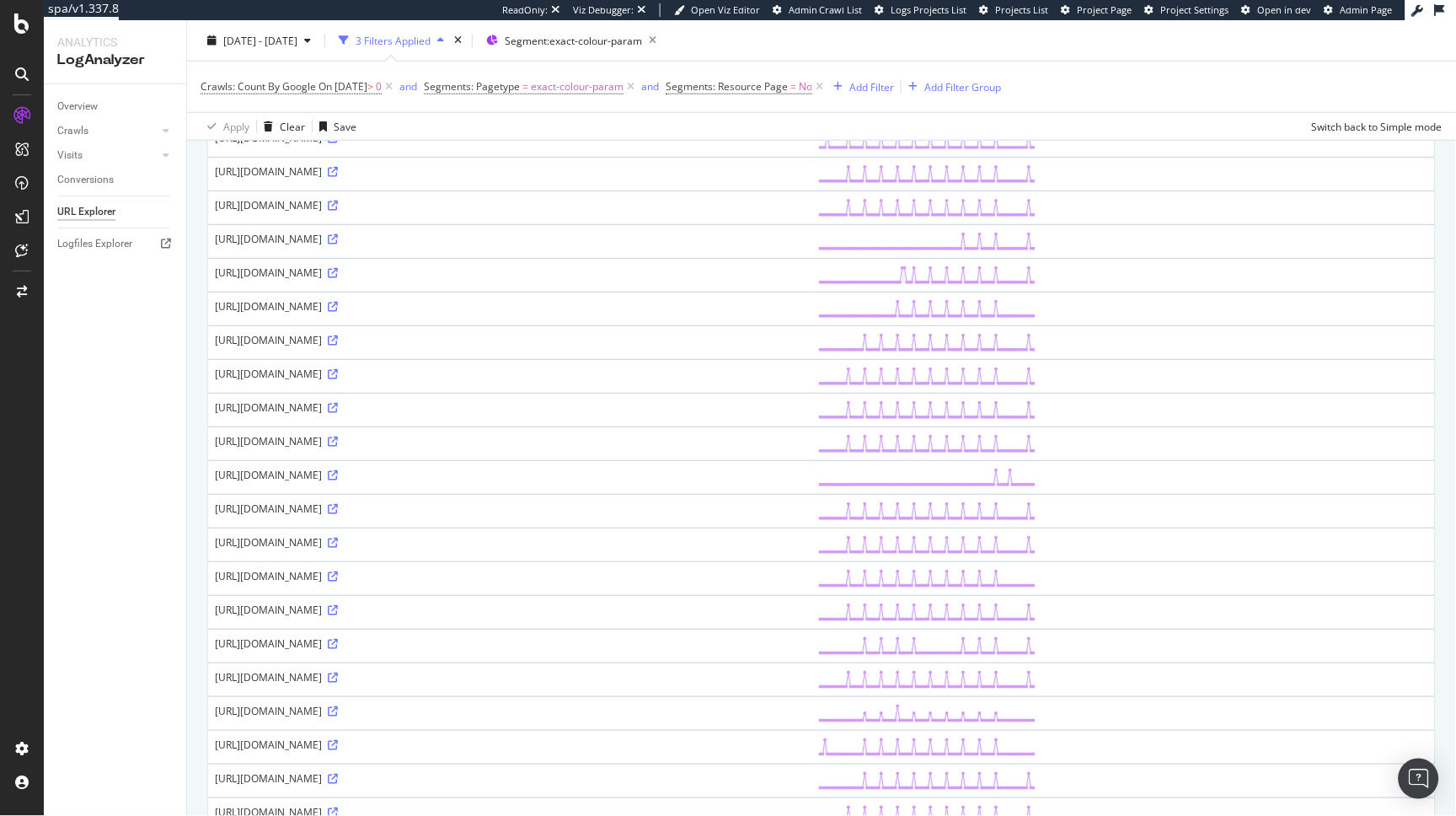
drag, startPoint x: 400, startPoint y: 477, endPoint x: 502, endPoint y: 475, distance: 102.0
click at [502, 475] on div "https://www.g-star.com/de_at/shop/all?exactColorDescription=coated%20shadow" at bounding box center [510, 475] width 590 height 15
copy div "exactColorDescription"
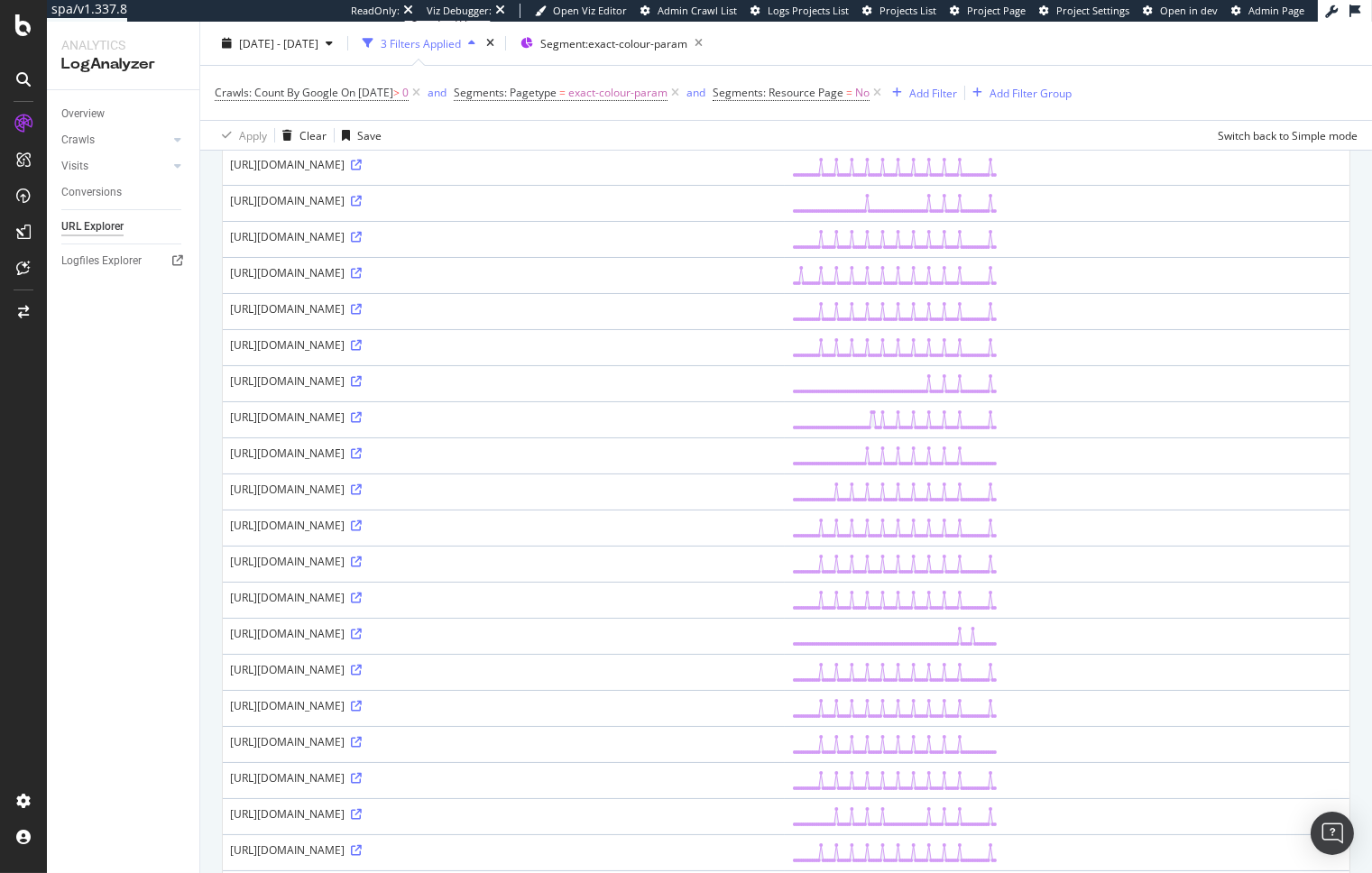
scroll to position [0, 0]
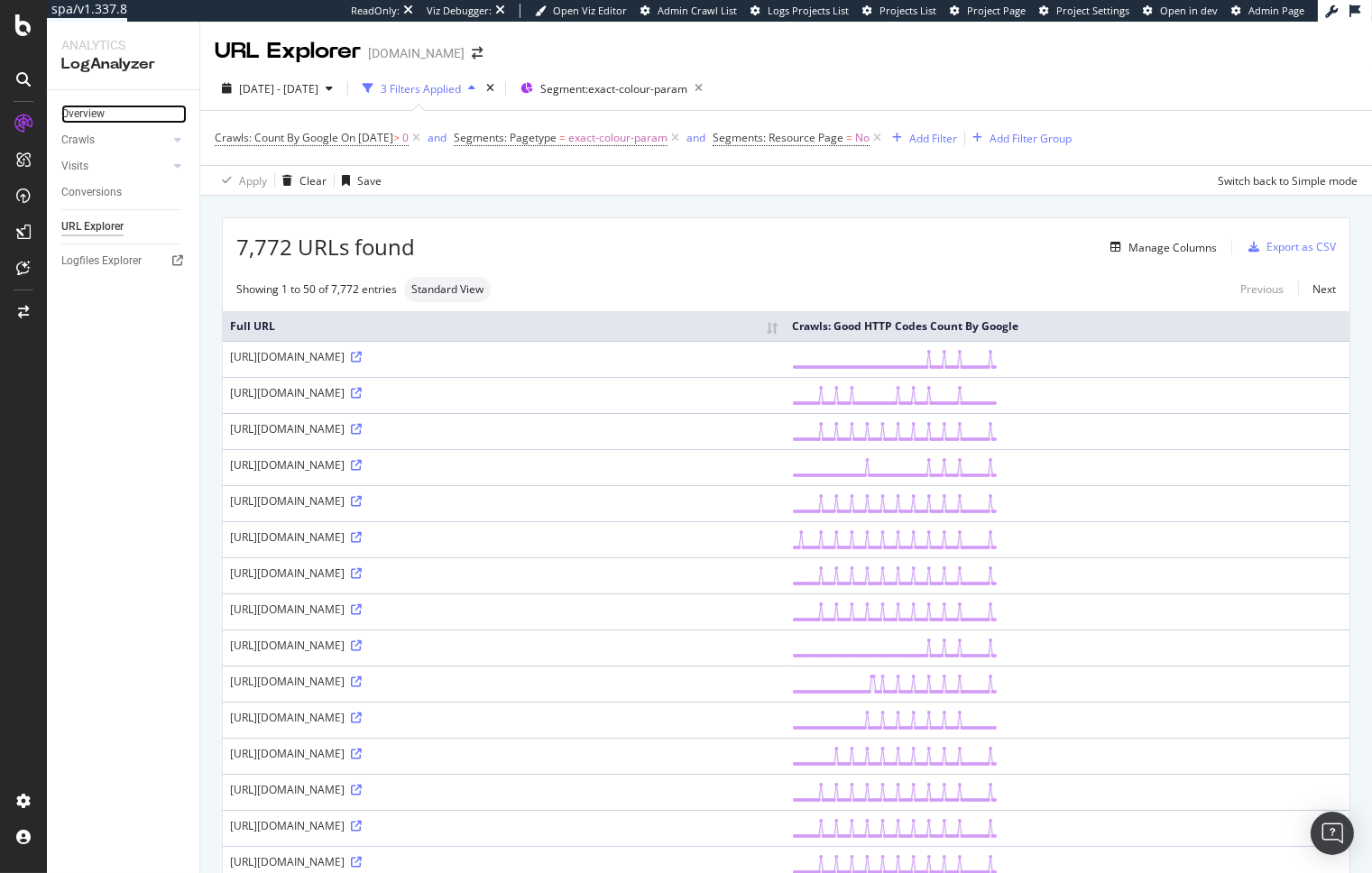
click at [106, 109] on link "Overview" at bounding box center [123, 113] width 125 height 19
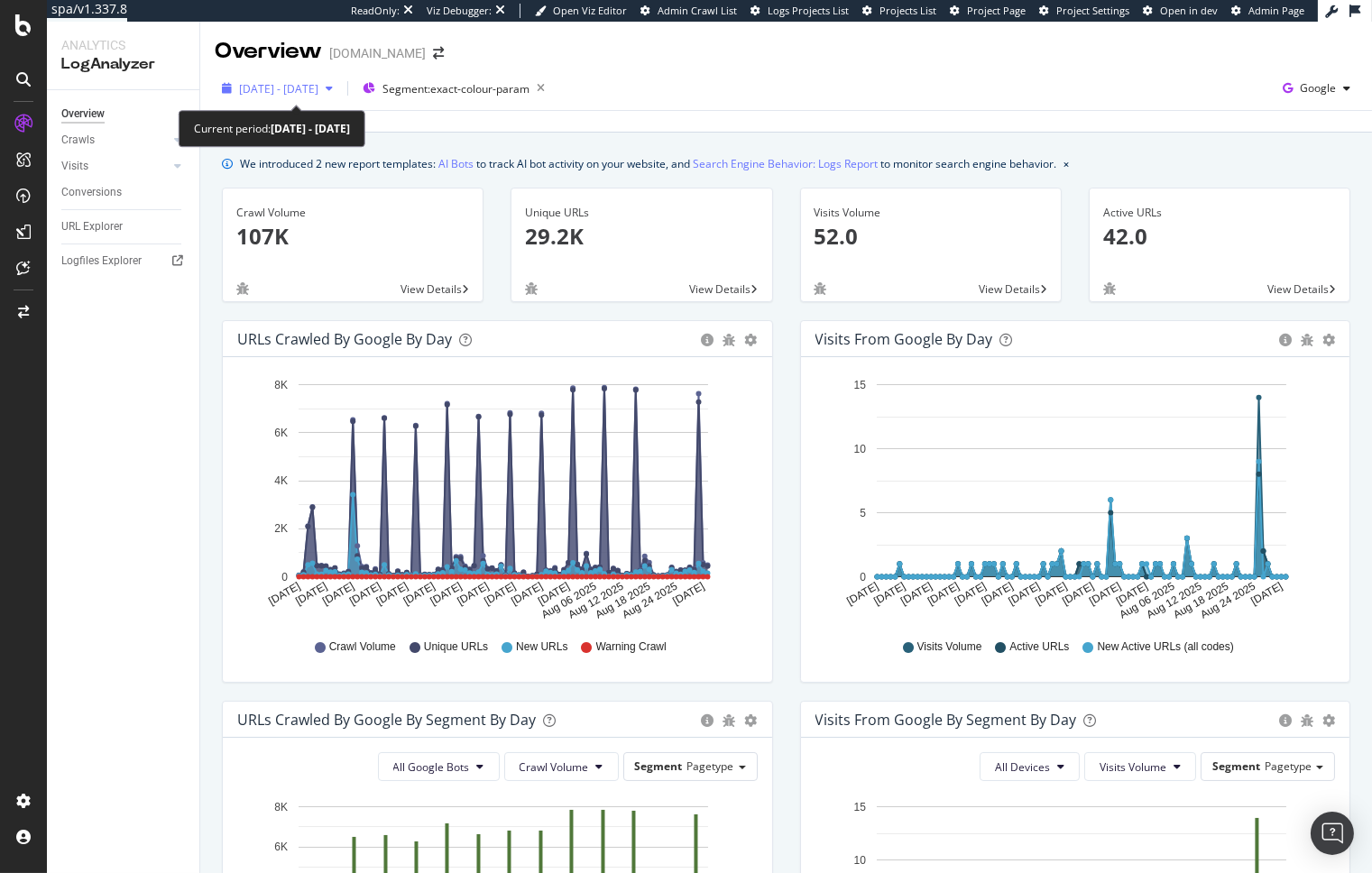
click at [319, 82] on span "2025 Jun. 1st - Aug. 31st" at bounding box center [278, 89] width 80 height 16
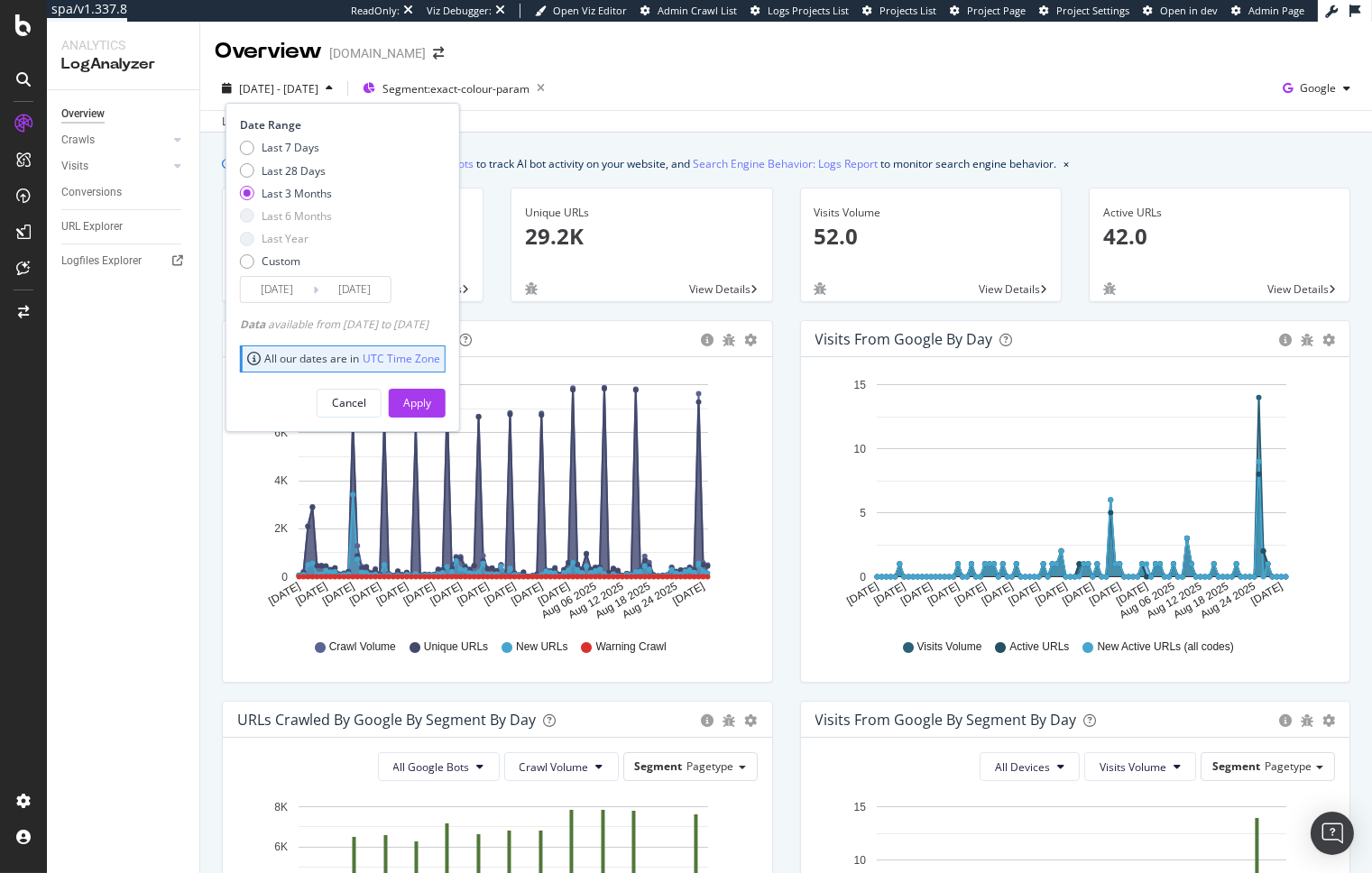
click at [620, 319] on div "Unique URLs 29.2K View Details" at bounding box center [640, 254] width 288 height 133
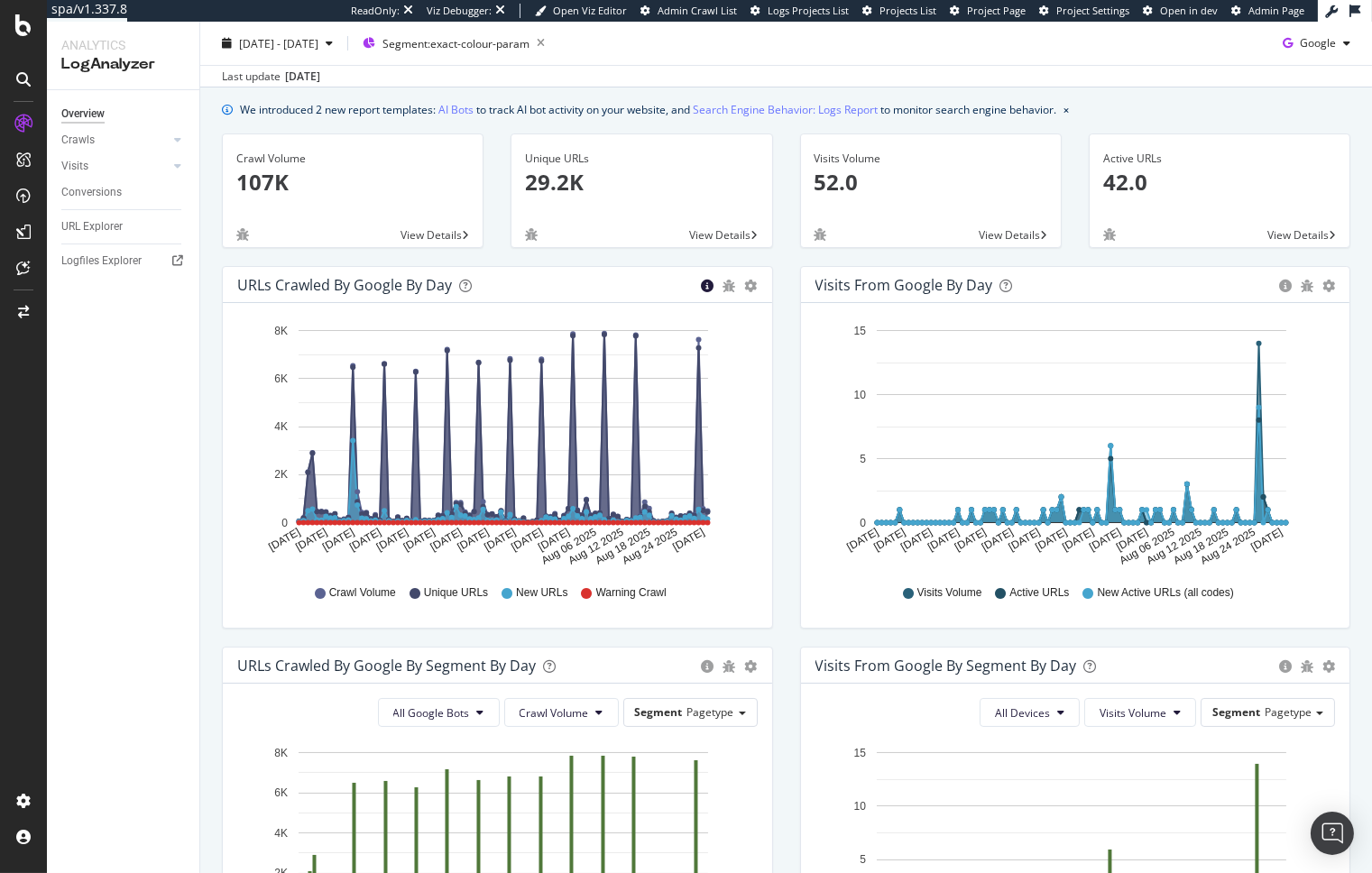
scroll to position [25, 0]
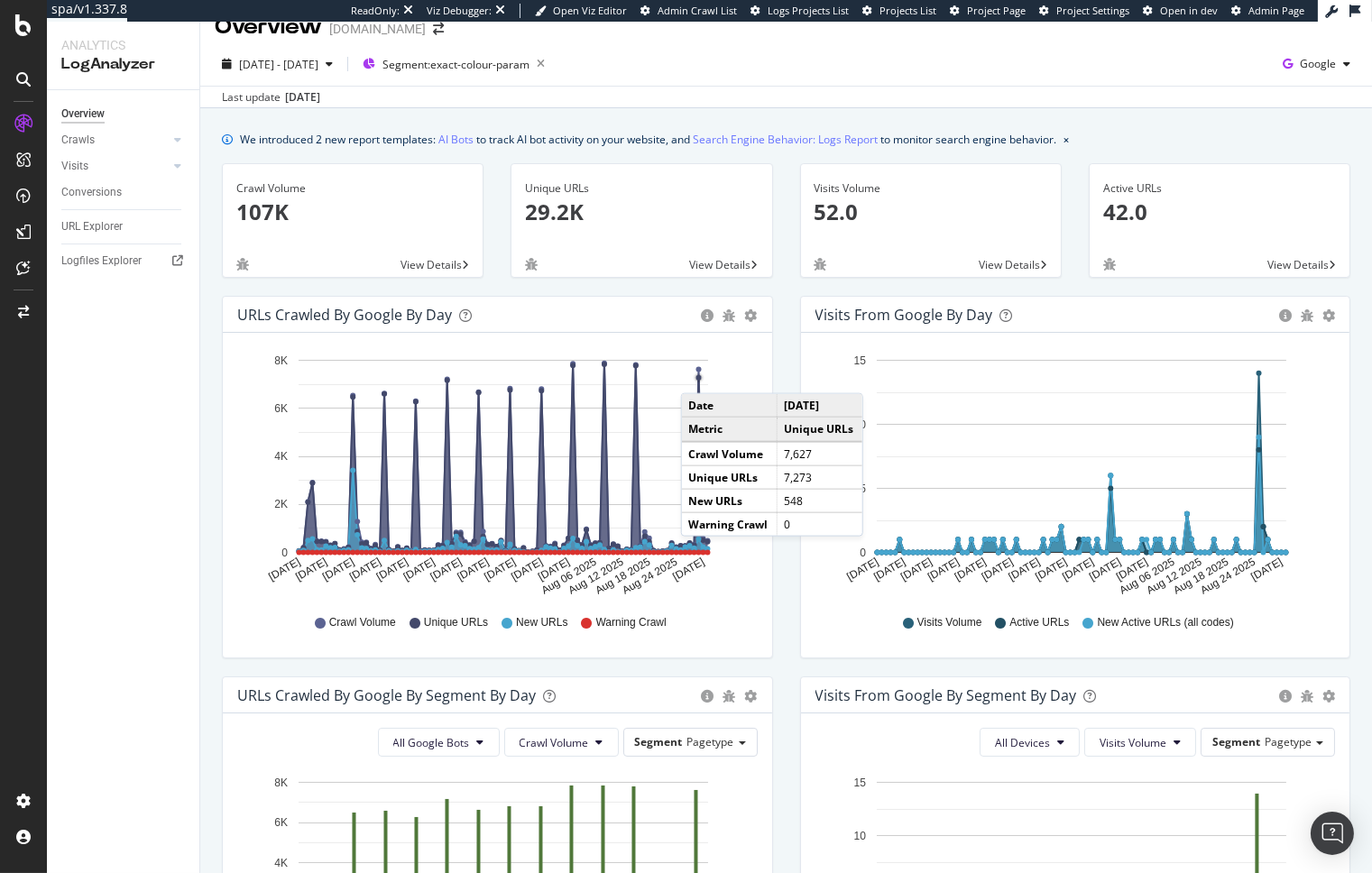
click at [699, 376] on circle "A chart." at bounding box center [699, 378] width 6 height 6
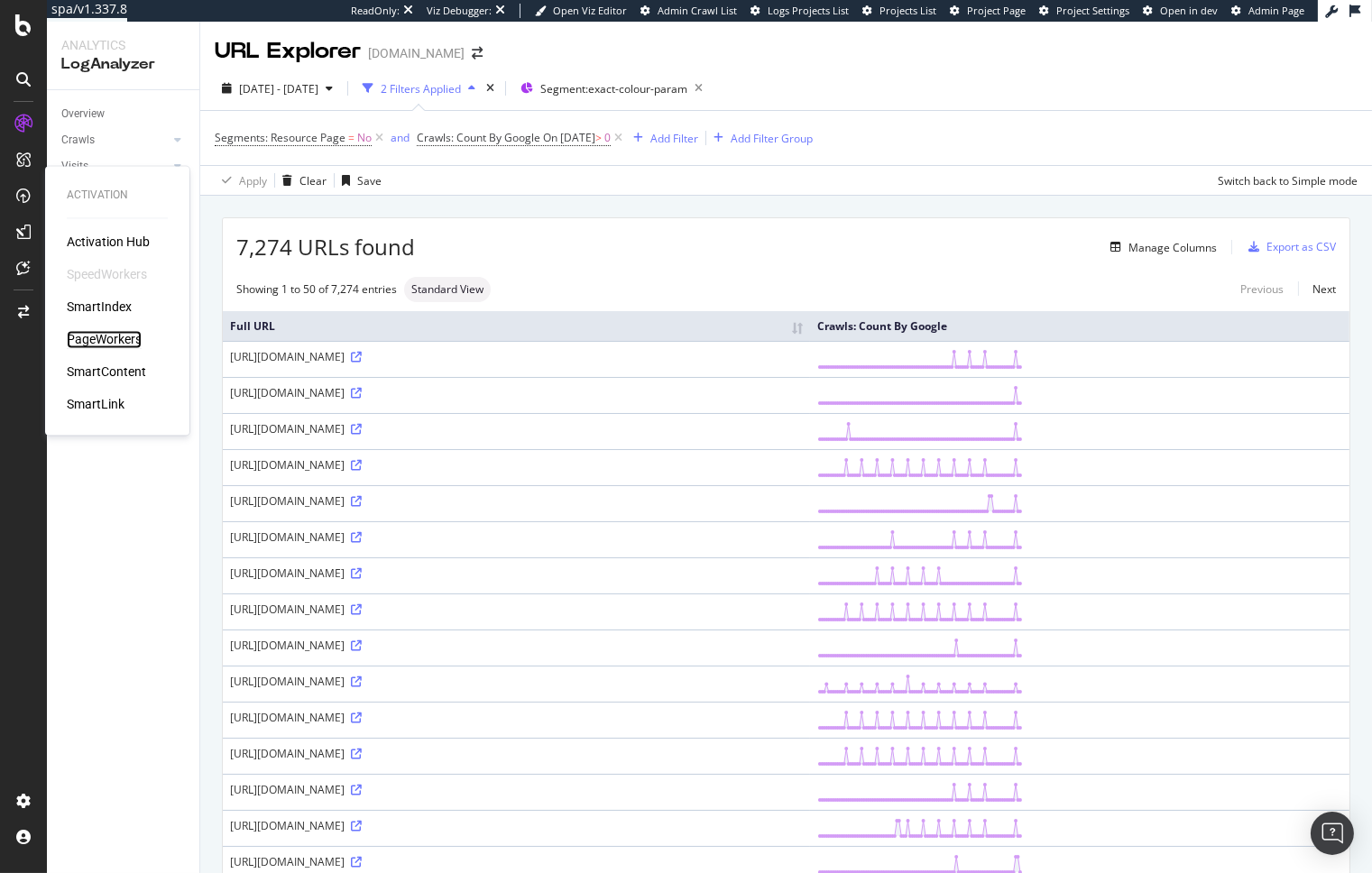
click at [107, 343] on div "PageWorkers" at bounding box center [104, 340] width 75 height 18
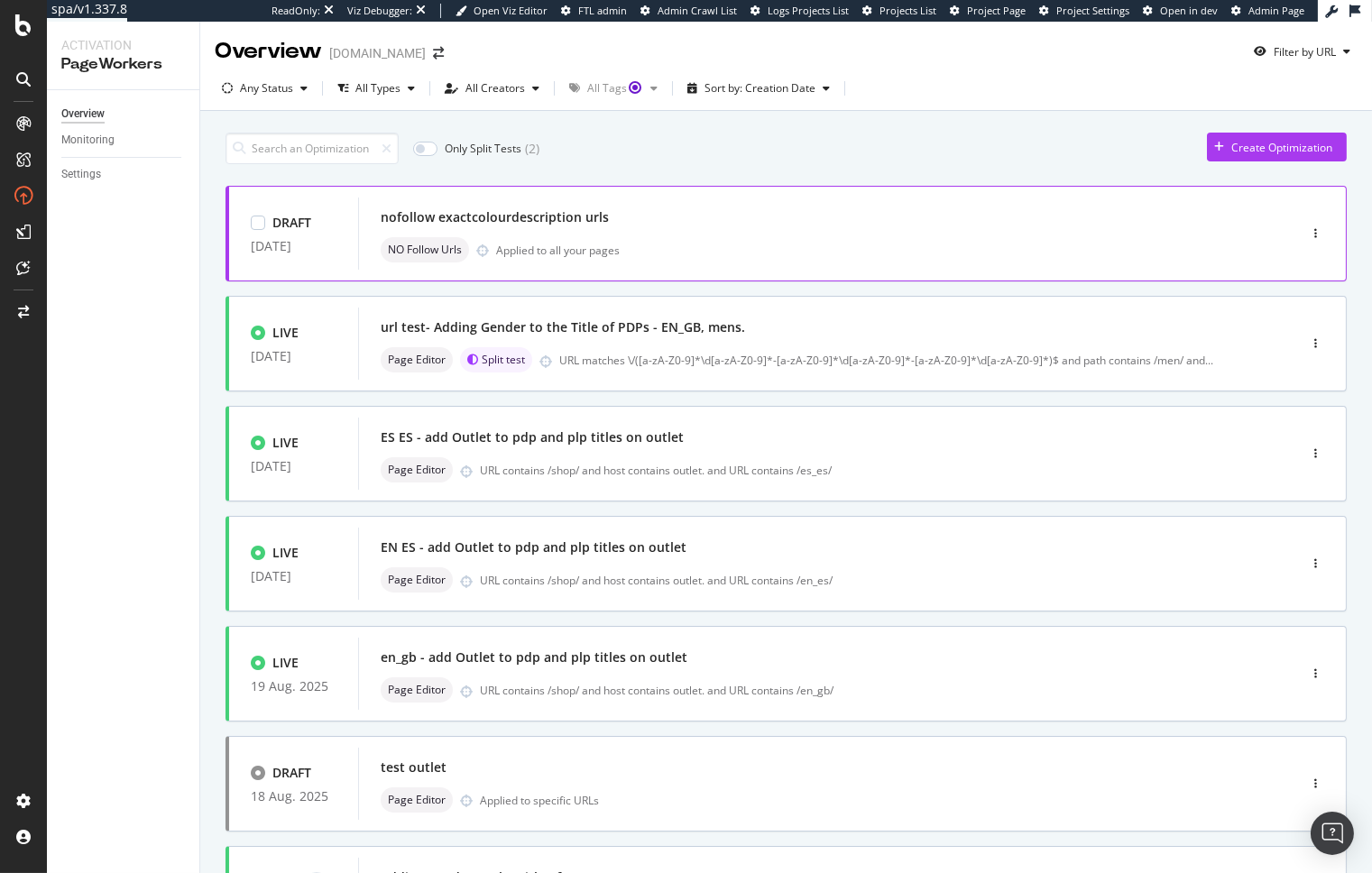
click at [510, 234] on div "nofollow exactcolourdescription urls NO Follow Urls Applied to all your pages" at bounding box center [801, 233] width 840 height 58
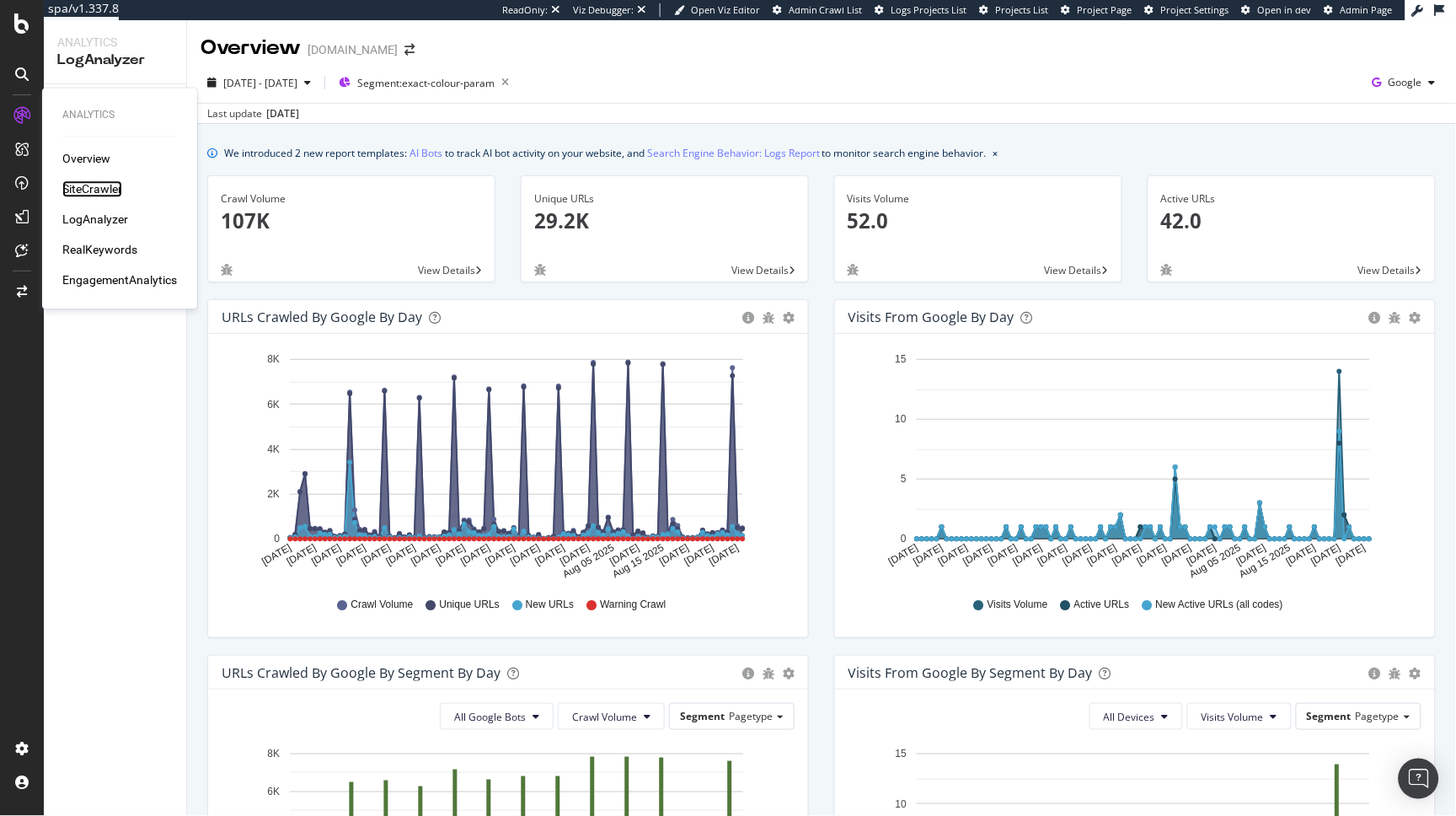
click at [121, 186] on div "SiteCrawler" at bounding box center [92, 189] width 60 height 17
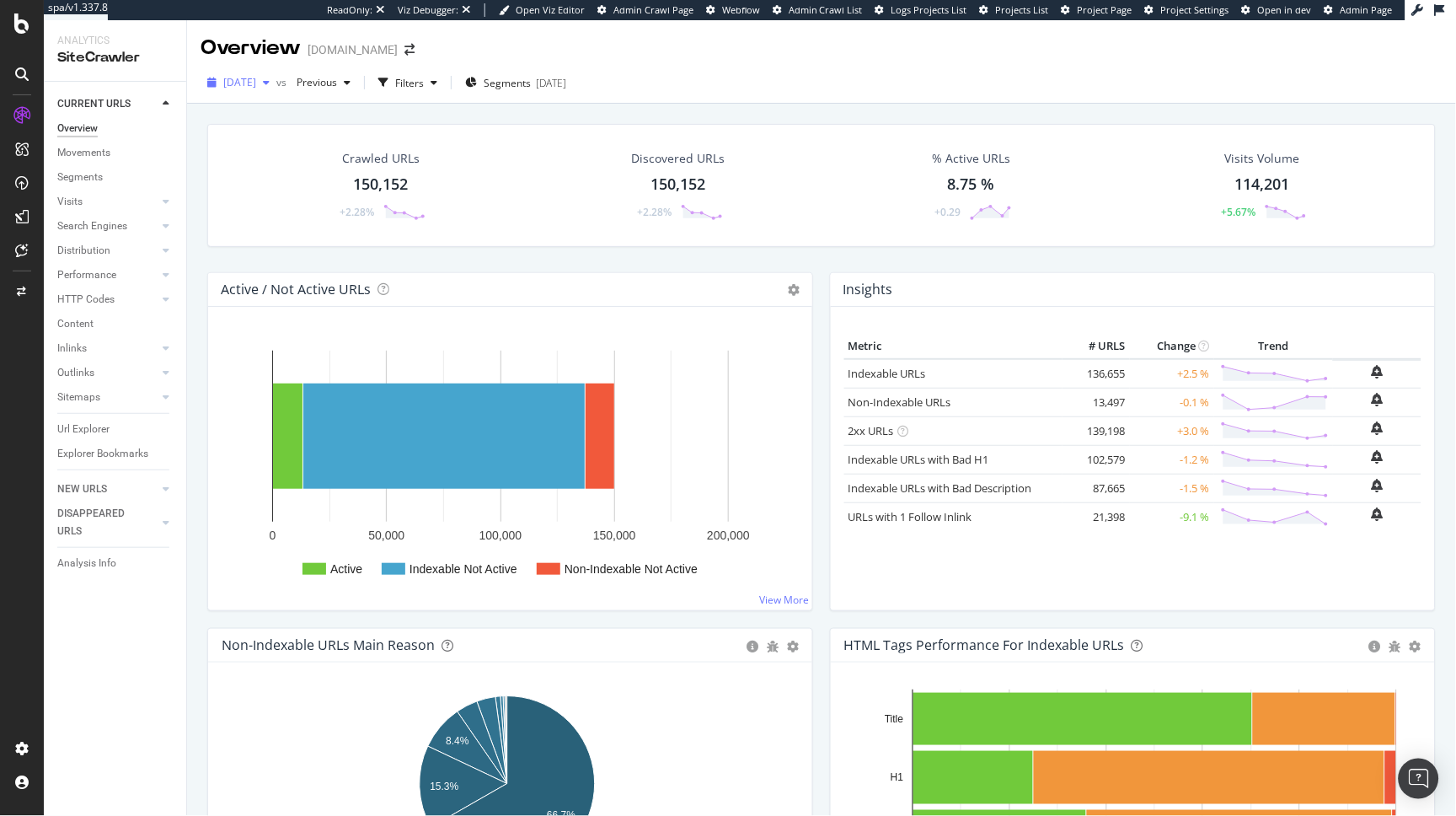
click at [256, 79] on span "2025 Aug. 25th" at bounding box center [240, 83] width 33 height 15
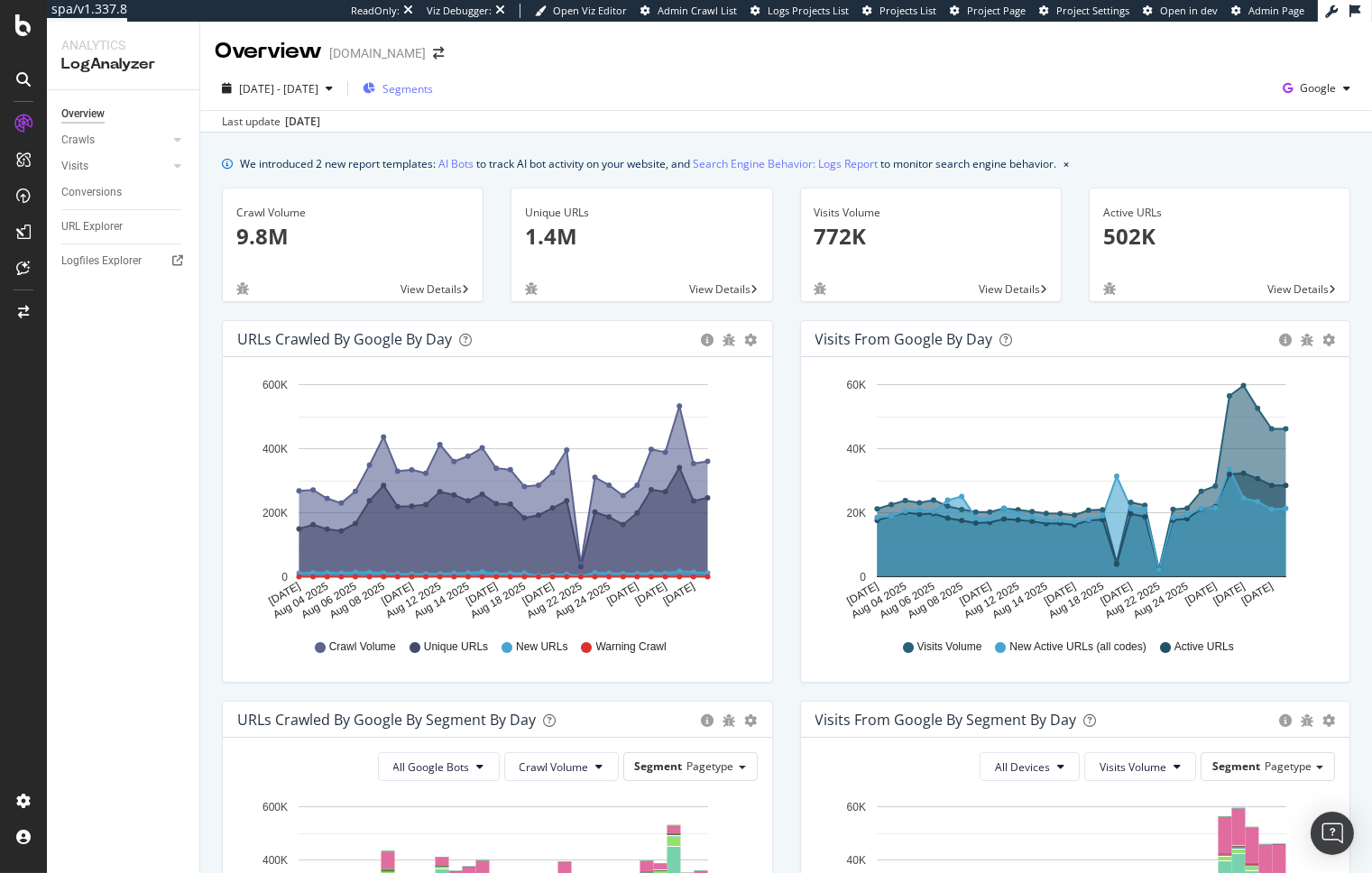
click at [433, 88] on span "Segments" at bounding box center [407, 89] width 50 height 16
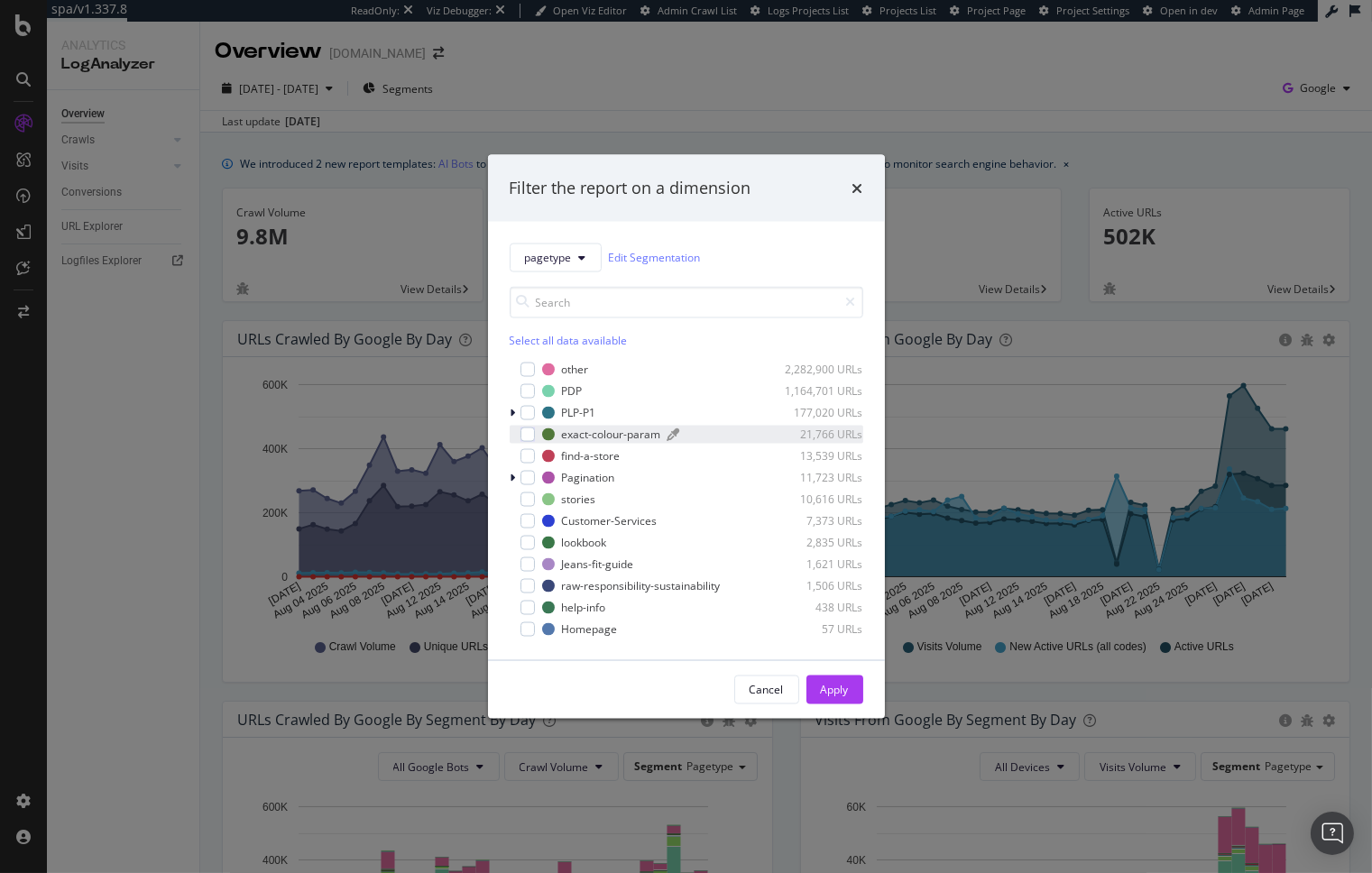
click at [580, 434] on div "exact-colour-param" at bounding box center [611, 435] width 99 height 16
click at [823, 692] on div "Apply" at bounding box center [835, 689] width 28 height 16
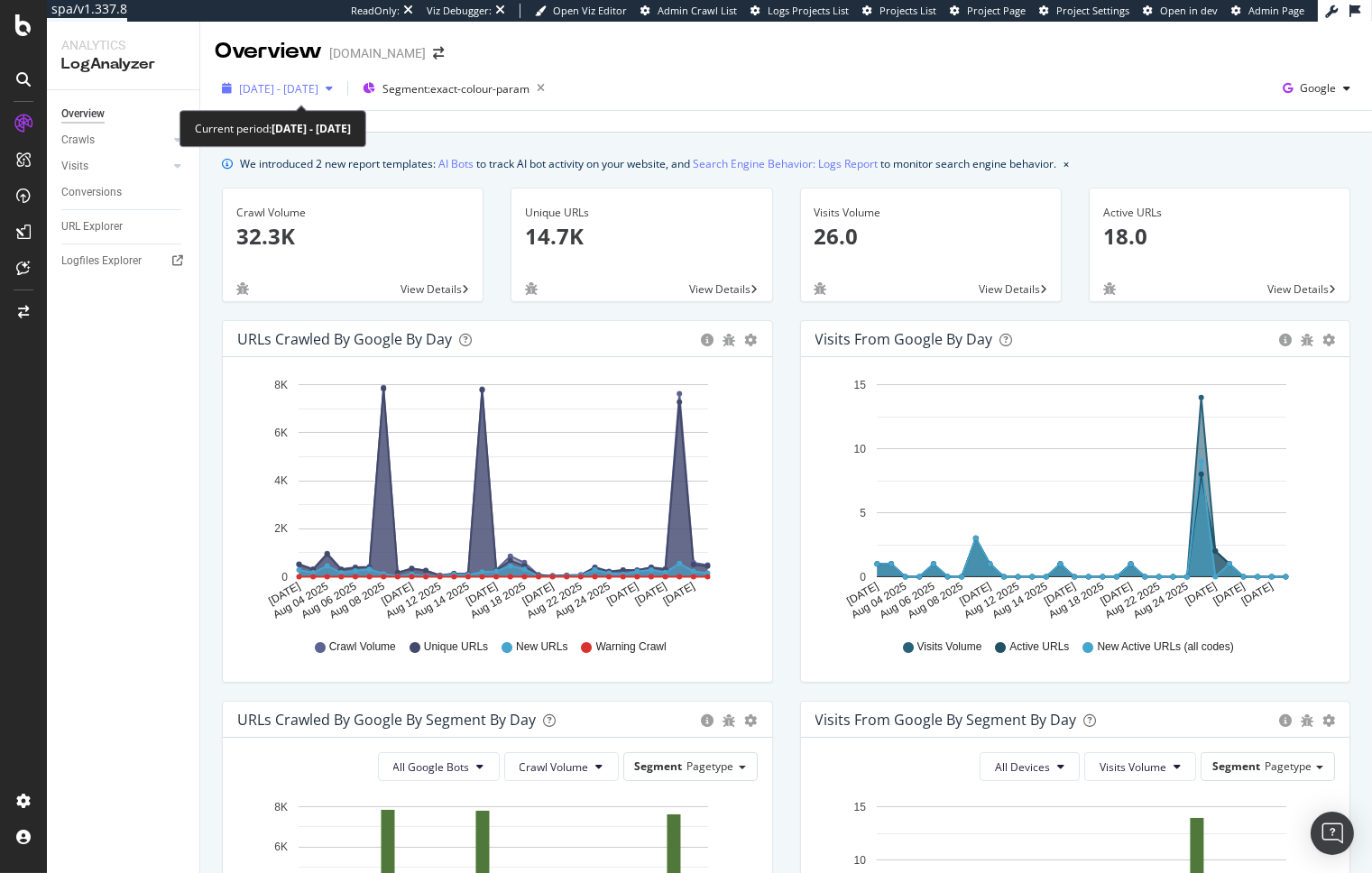
click at [319, 92] on span "2025 Aug. 2nd - Aug. 31st" at bounding box center [278, 89] width 80 height 16
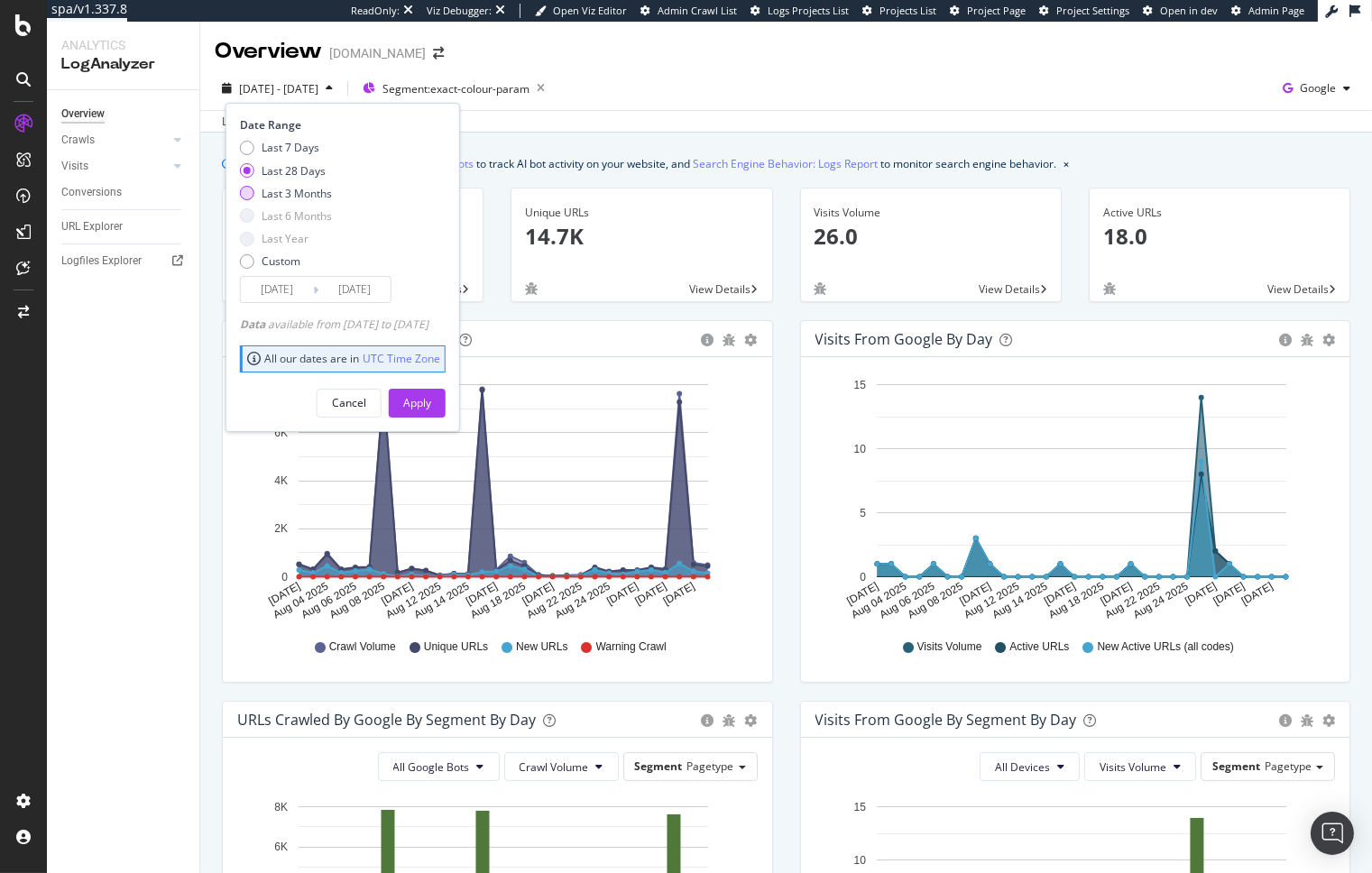
drag, startPoint x: 301, startPoint y: 186, endPoint x: 312, endPoint y: 193, distance: 13.0
click at [301, 187] on div "Last 3 Months" at bounding box center [297, 194] width 71 height 16
type input "2025/06/01"
click at [431, 404] on div "Apply" at bounding box center [417, 403] width 28 height 16
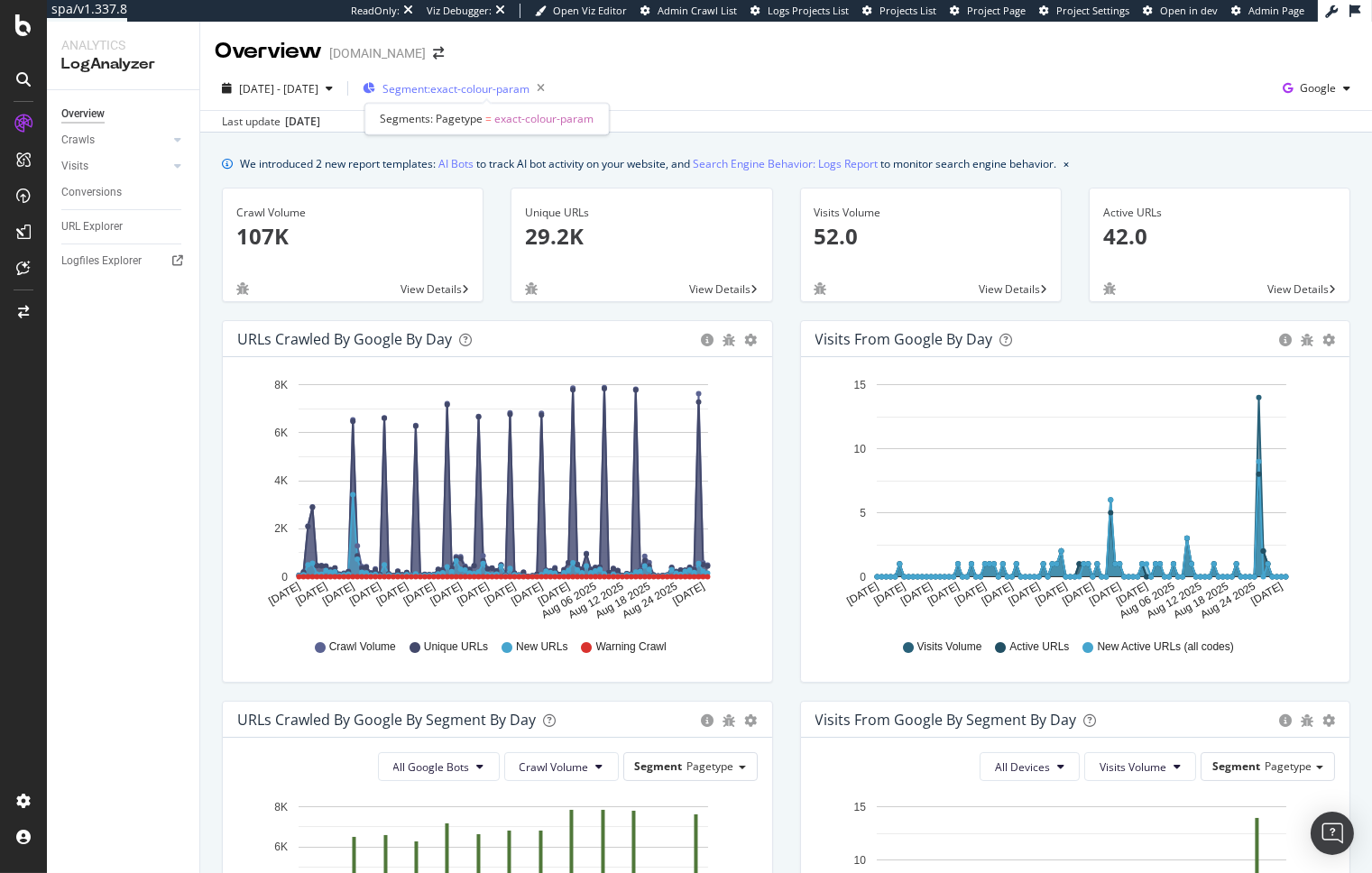
click at [541, 80] on div "Segment: exact-colour-param" at bounding box center [457, 88] width 190 height 26
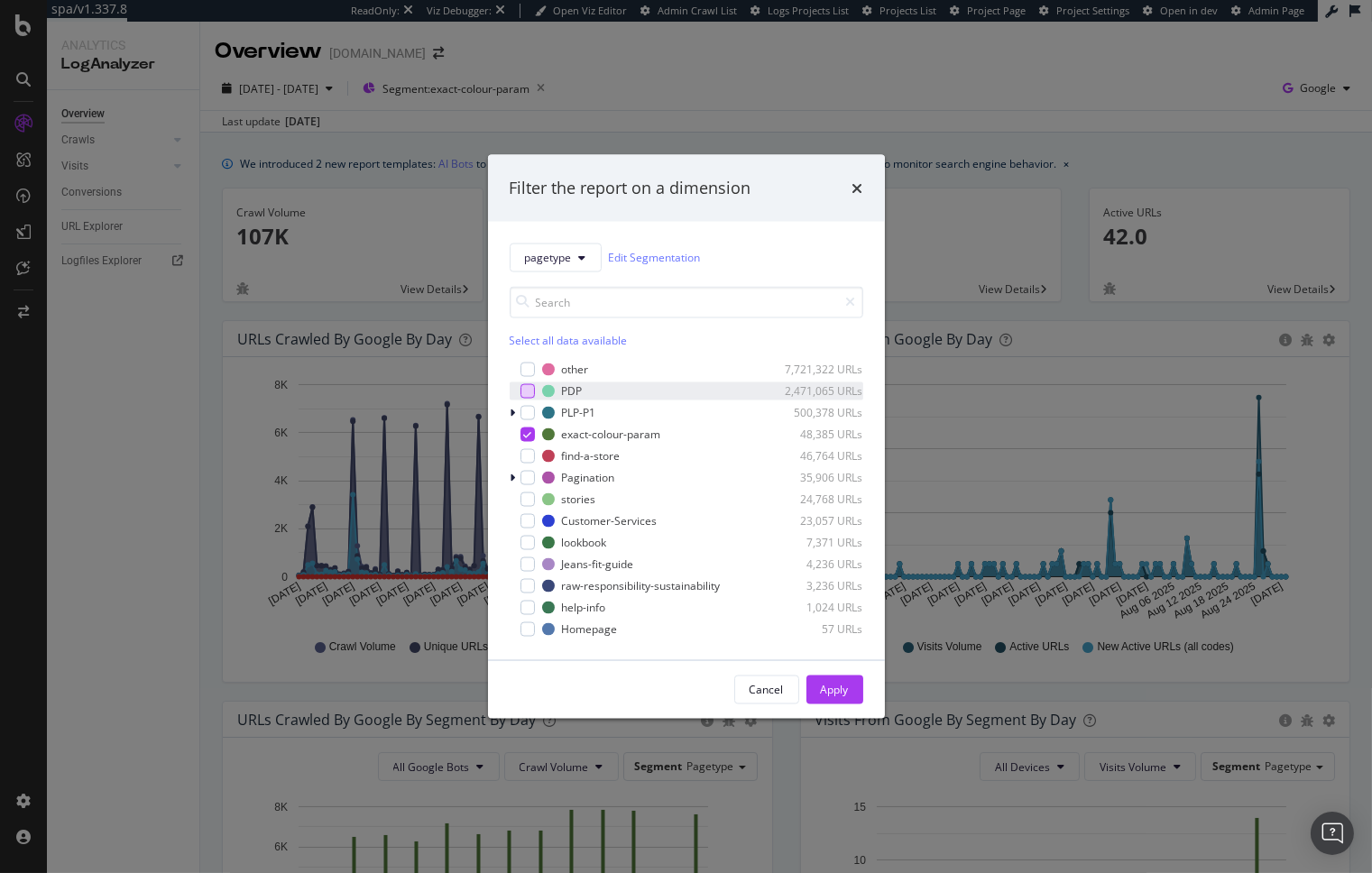
click at [528, 389] on div "modal" at bounding box center [527, 390] width 15 height 15
click at [528, 430] on icon "modal" at bounding box center [527, 434] width 8 height 9
click at [848, 685] on div "Apply" at bounding box center [835, 689] width 28 height 16
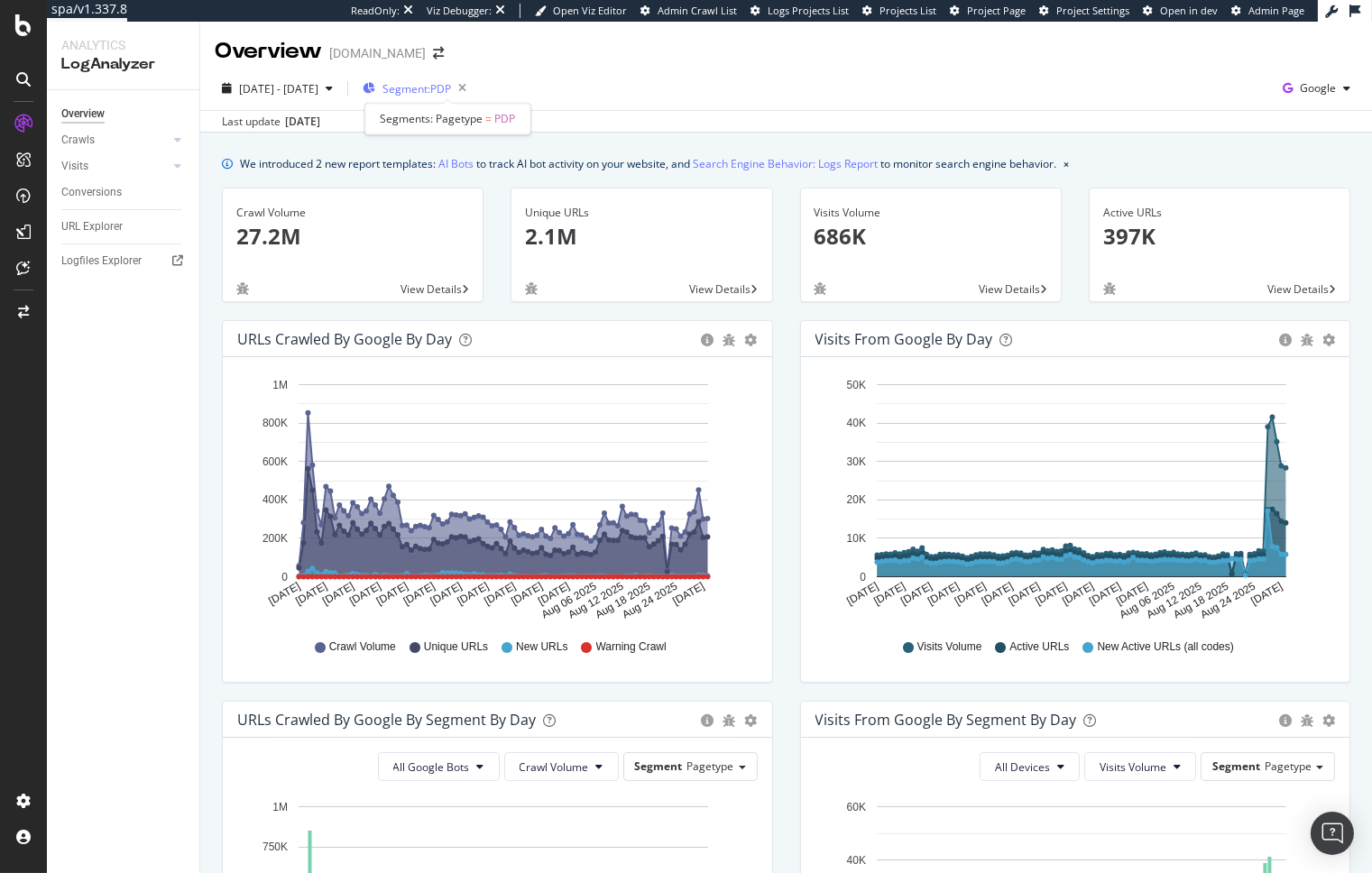
click at [451, 90] on span "Segment: PDP" at bounding box center [417, 89] width 69 height 16
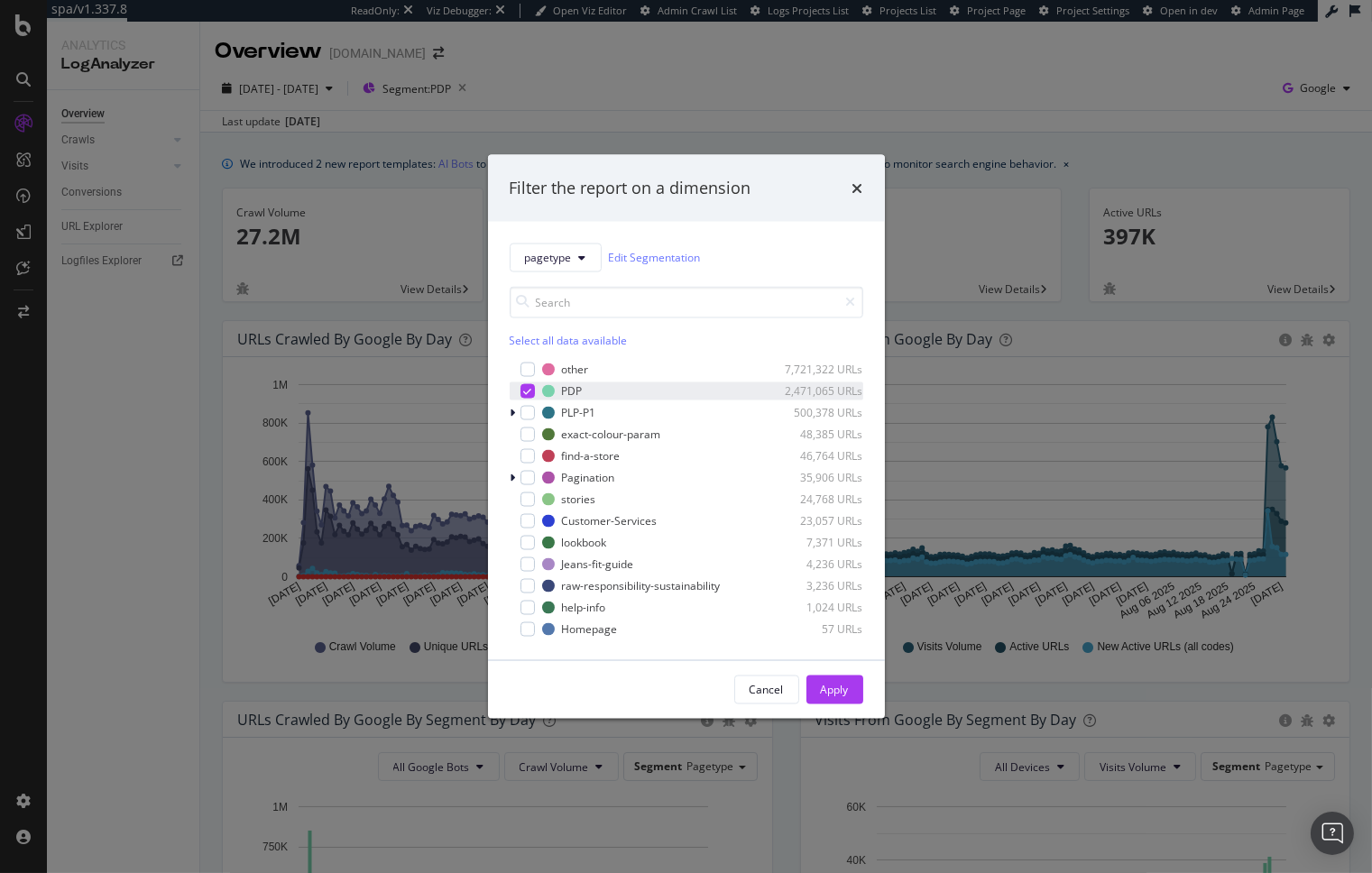
click at [528, 392] on icon "modal" at bounding box center [527, 390] width 8 height 9
click at [523, 413] on div "modal" at bounding box center [527, 412] width 15 height 15
click at [513, 418] on icon "modal" at bounding box center [513, 412] width 6 height 11
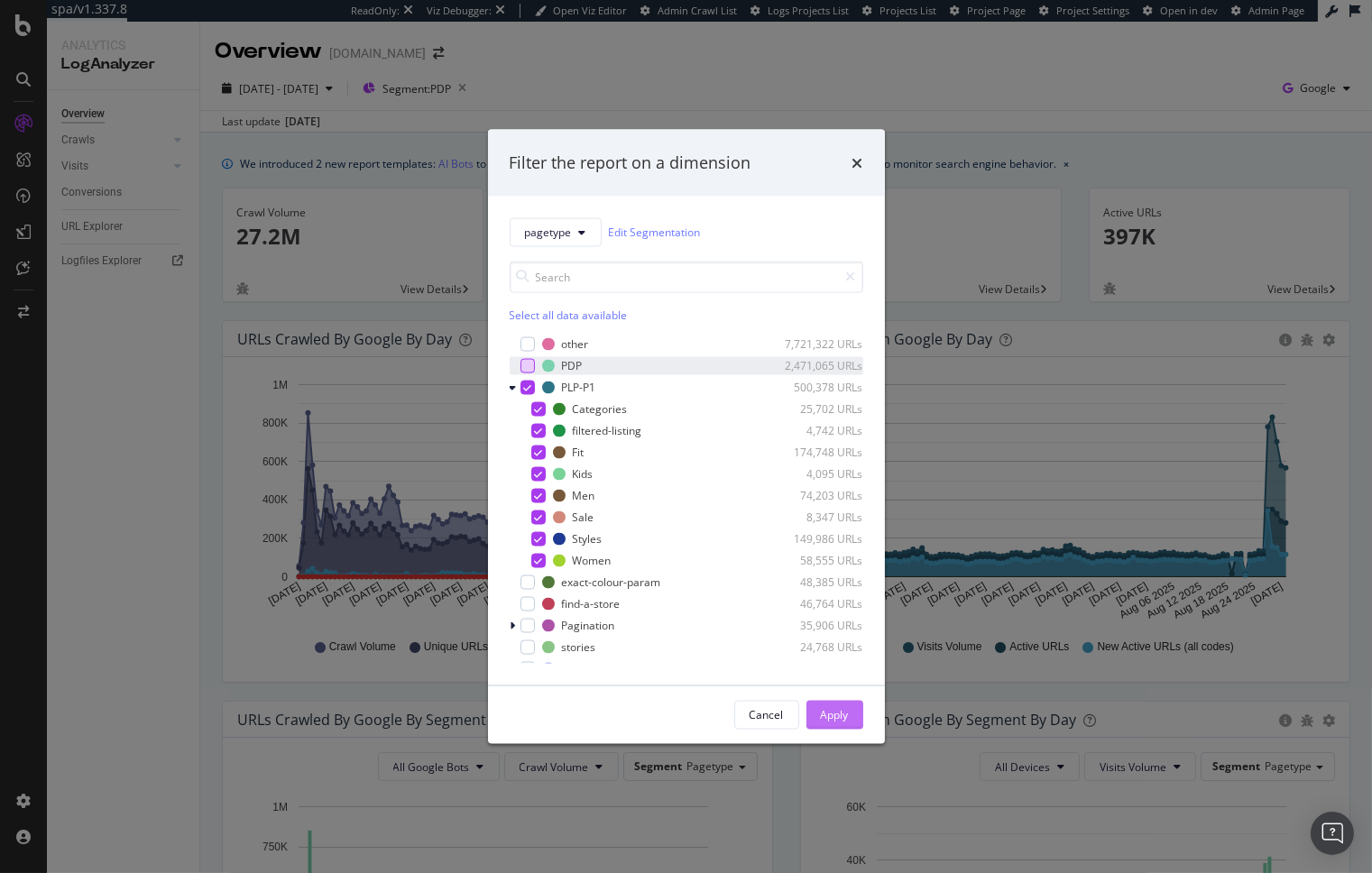
click at [843, 721] on div "Apply" at bounding box center [835, 715] width 28 height 16
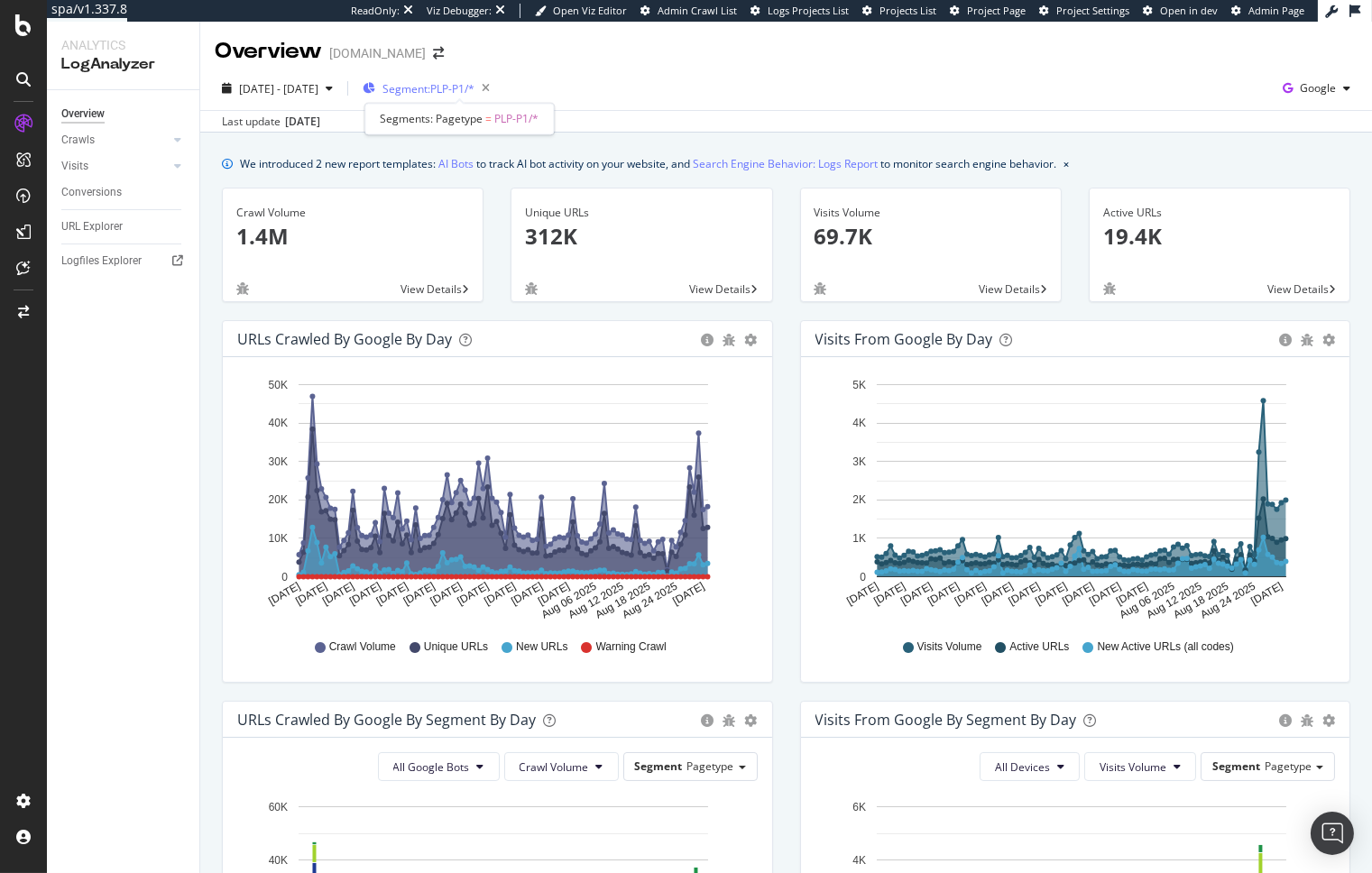
click at [497, 96] on div "Segment: PLP-P1/*" at bounding box center [430, 88] width 135 height 26
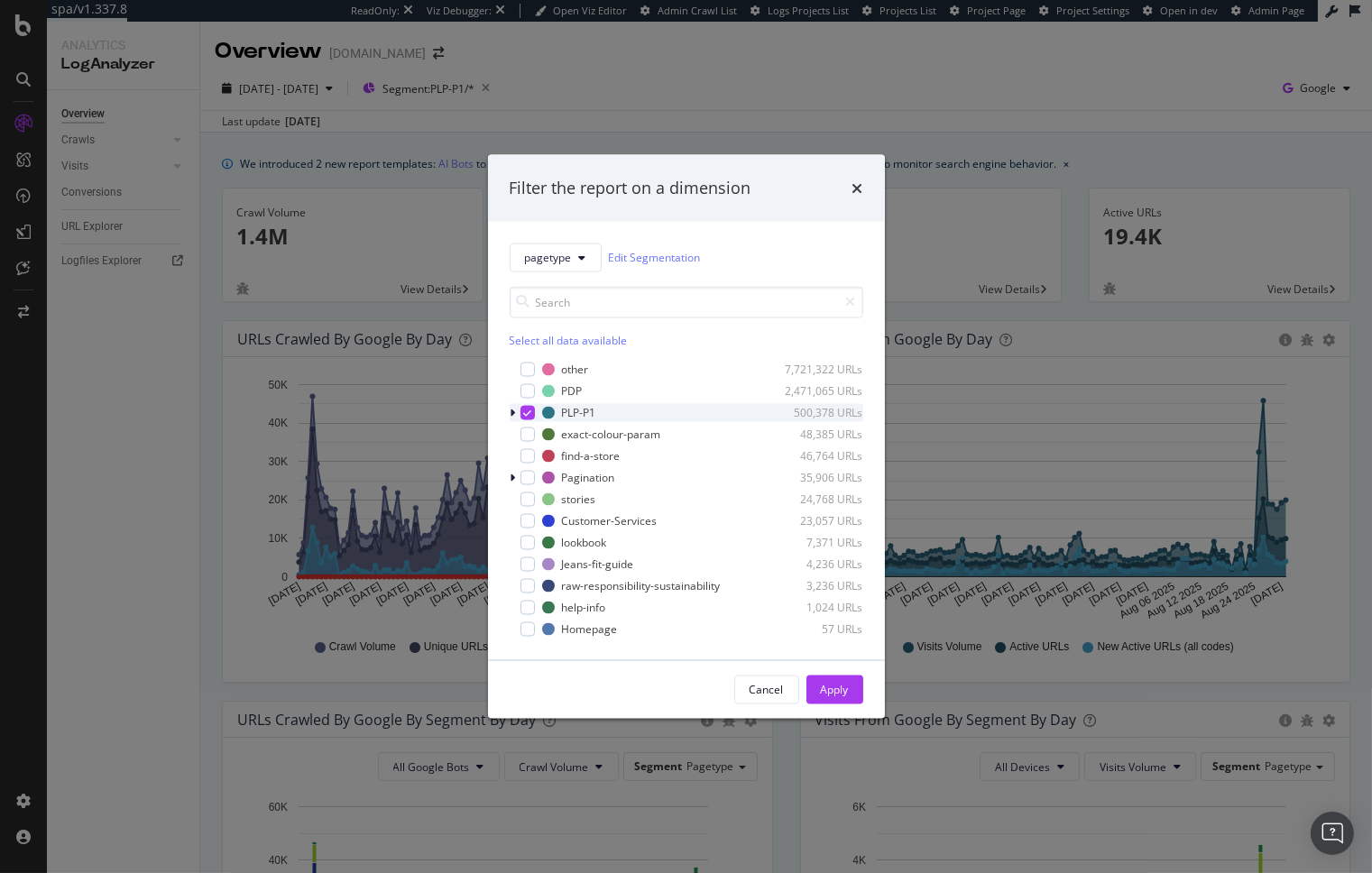
click at [529, 410] on icon "modal" at bounding box center [527, 412] width 8 height 9
click at [524, 436] on div "modal" at bounding box center [527, 434] width 15 height 15
click at [837, 683] on div "Apply" at bounding box center [835, 689] width 28 height 16
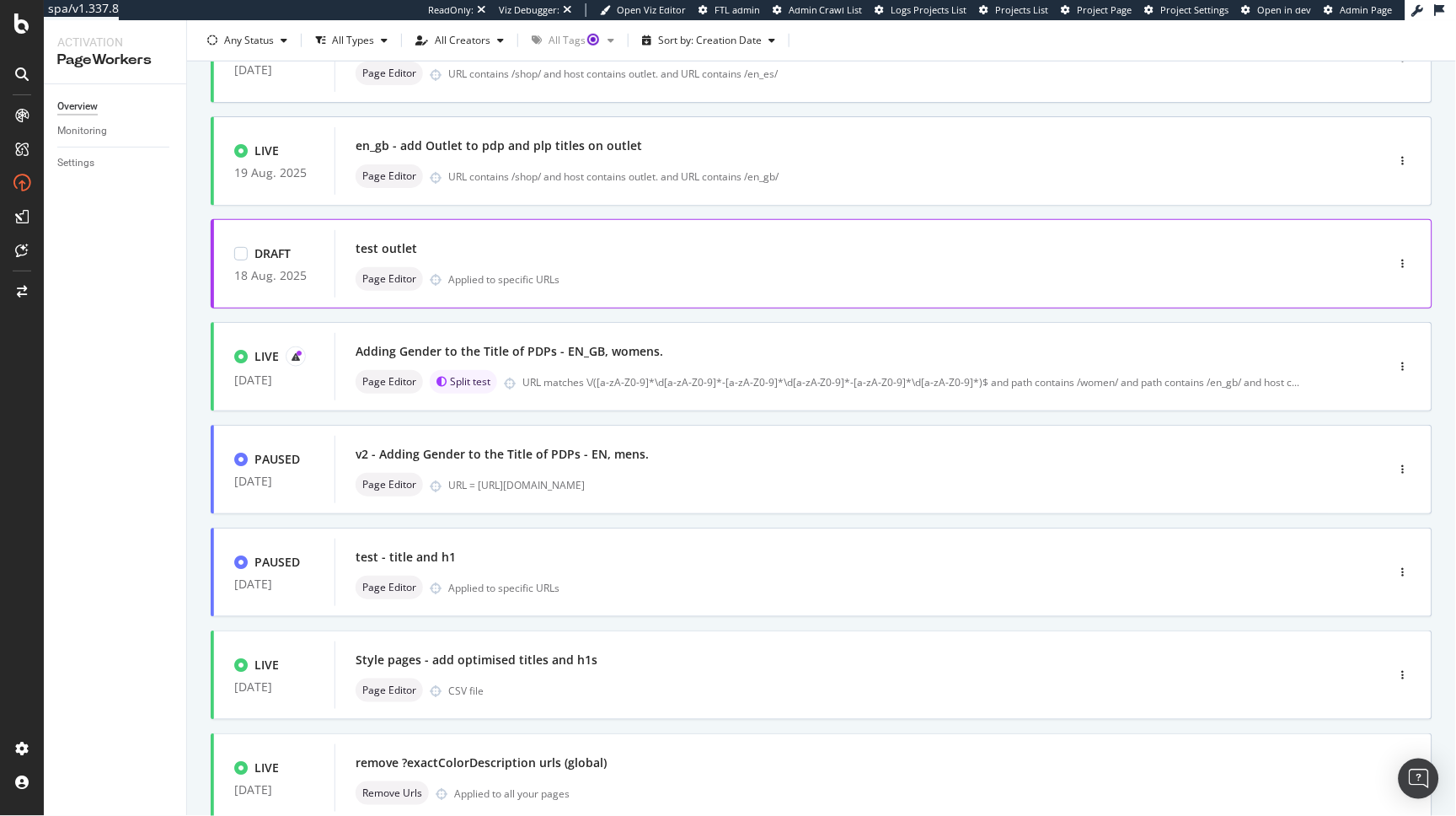
scroll to position [481, 0]
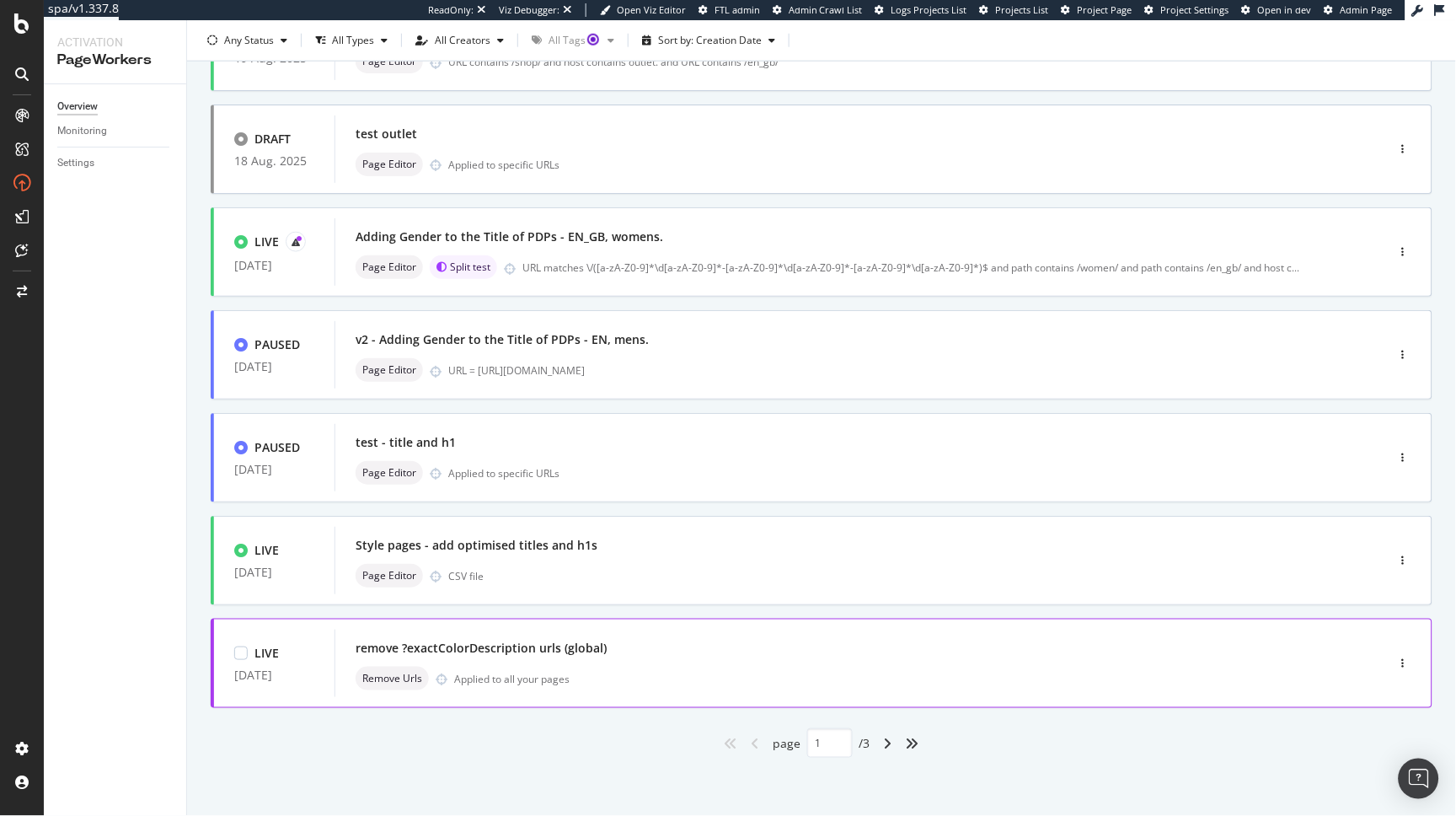
click at [565, 647] on div "remove ?exactColorDescription urls (global)" at bounding box center [480, 648] width 251 height 17
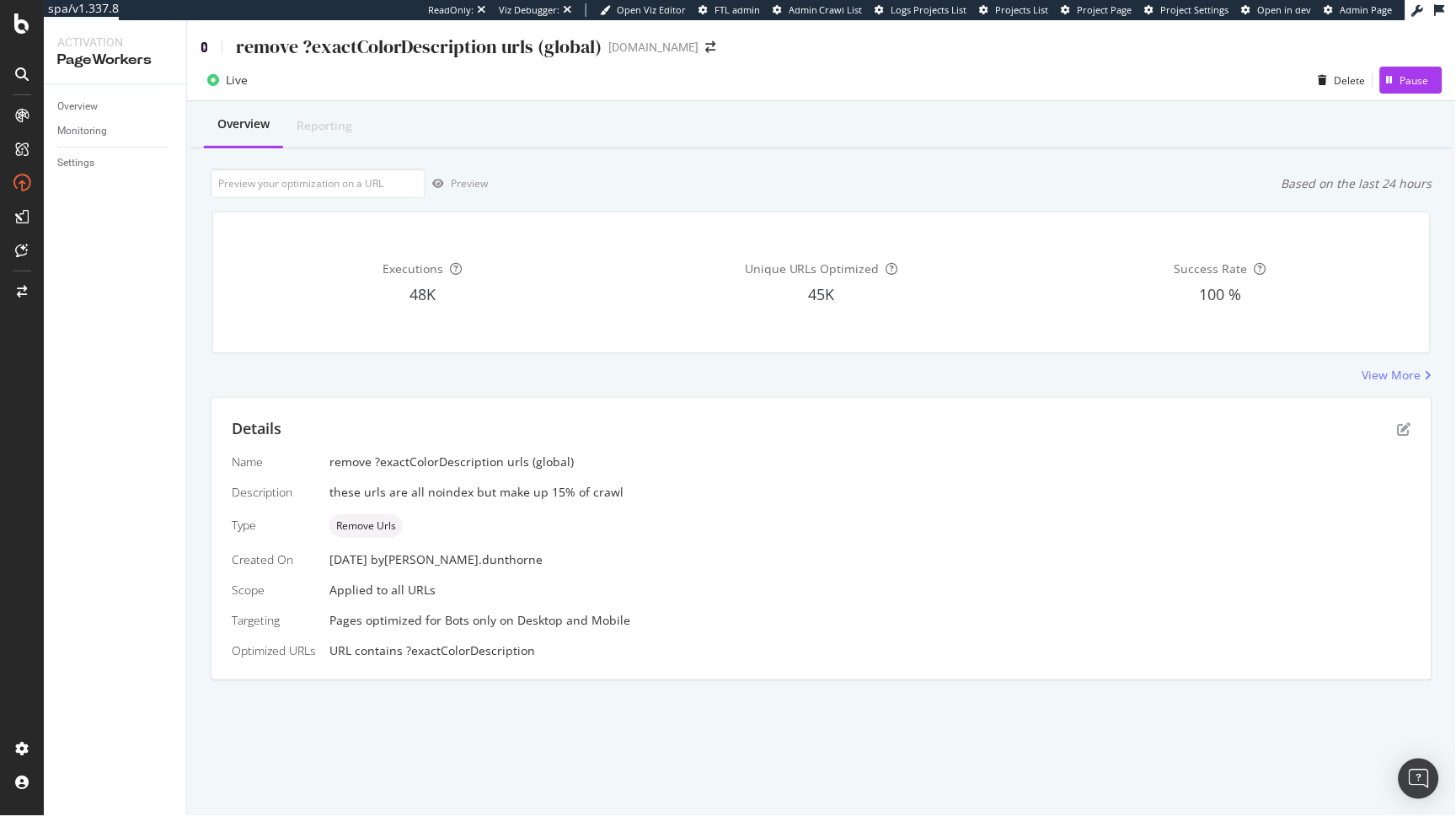
click at [204, 45] on icon at bounding box center [204, 47] width 7 height 12
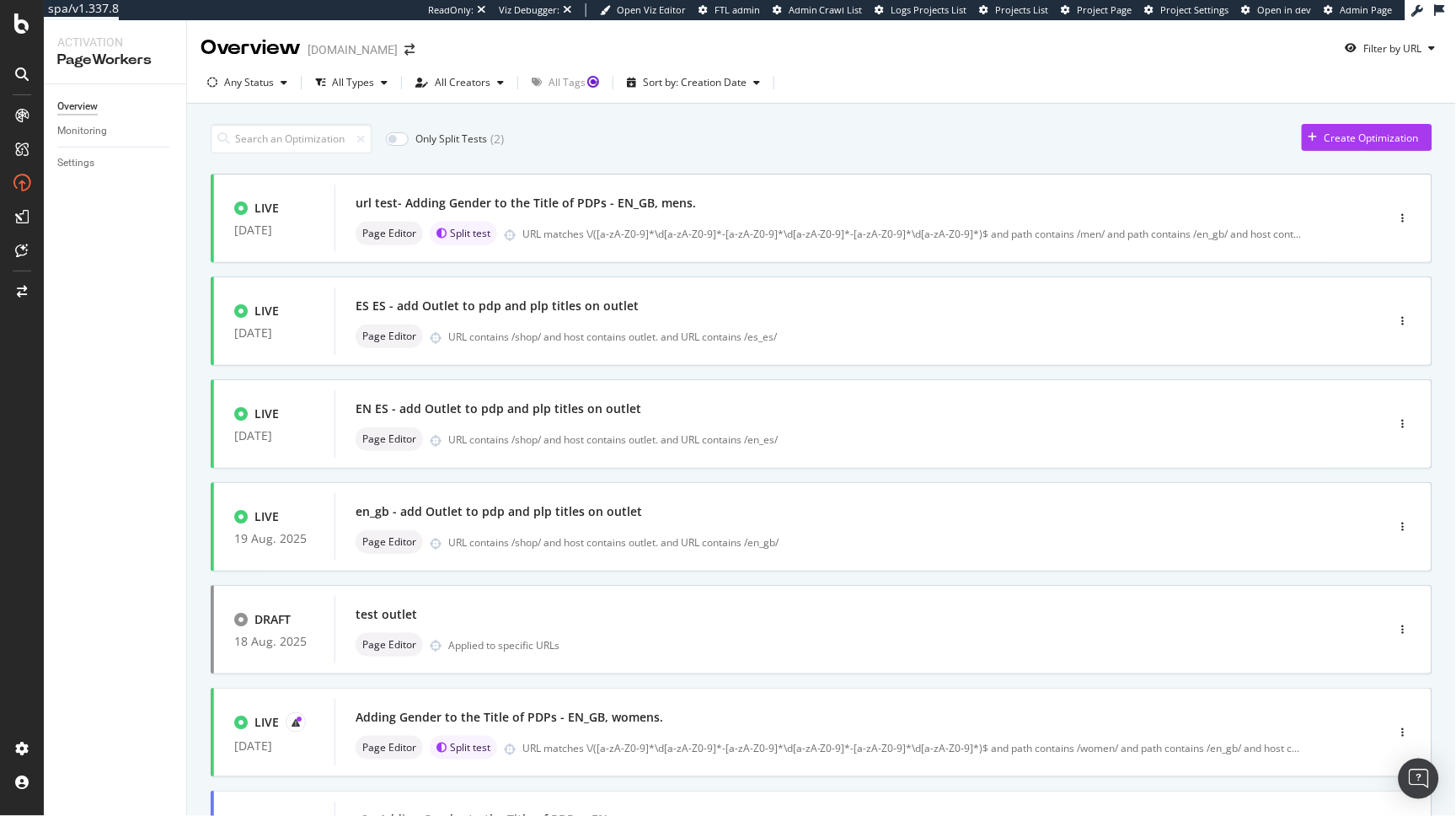
click at [1306, 155] on div "Only Split Tests ( 2 ) Create Optimization LIVE [DATE] url test- Adding Gender …" at bounding box center [821, 677] width 1222 height 1123
click at [1312, 145] on div "Create Optimization" at bounding box center [1360, 138] width 117 height 26
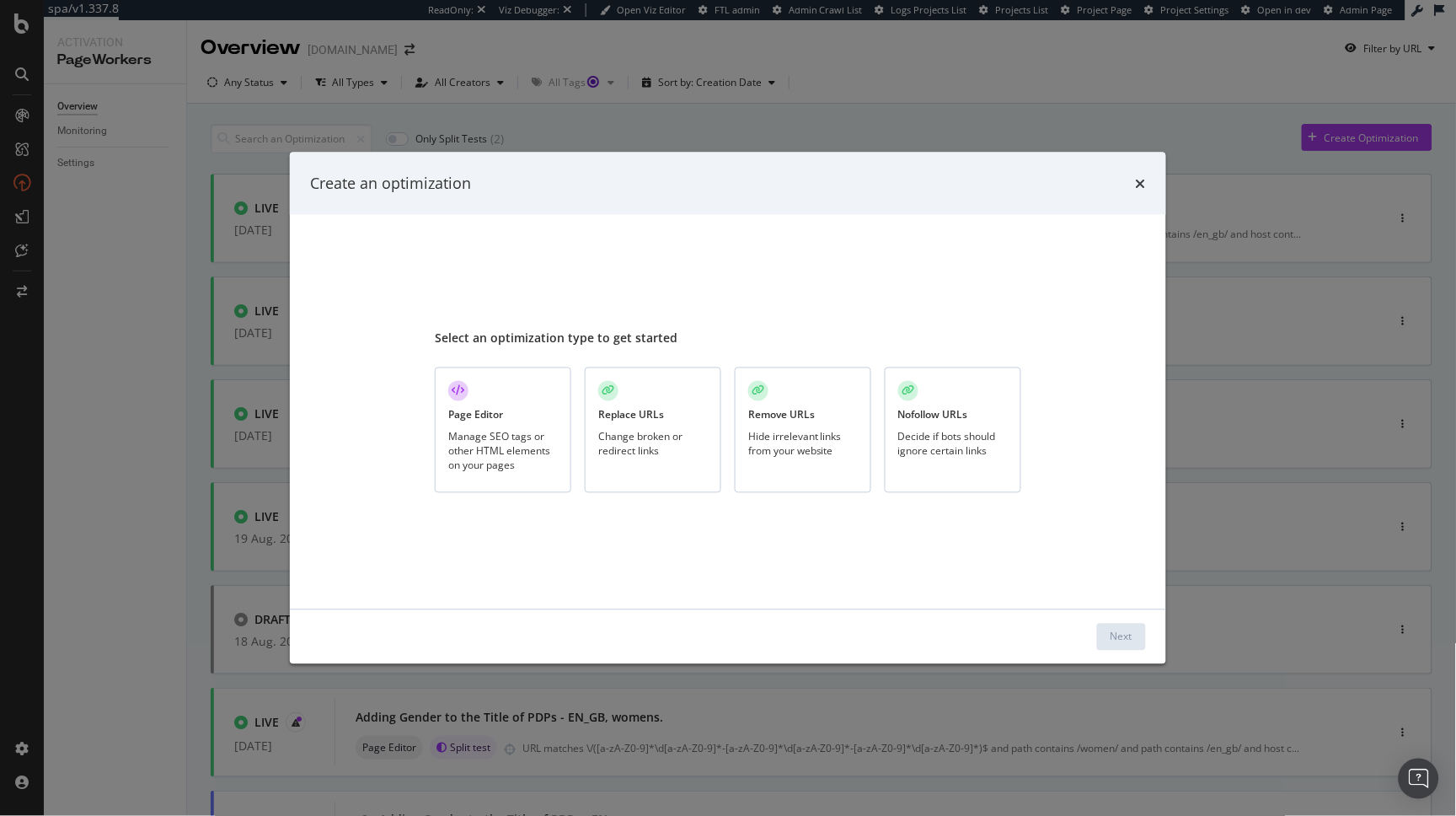
click at [991, 436] on div "Decide if bots should ignore certain links" at bounding box center [953, 443] width 109 height 28
click at [1112, 639] on div "Next" at bounding box center [1122, 637] width 22 height 15
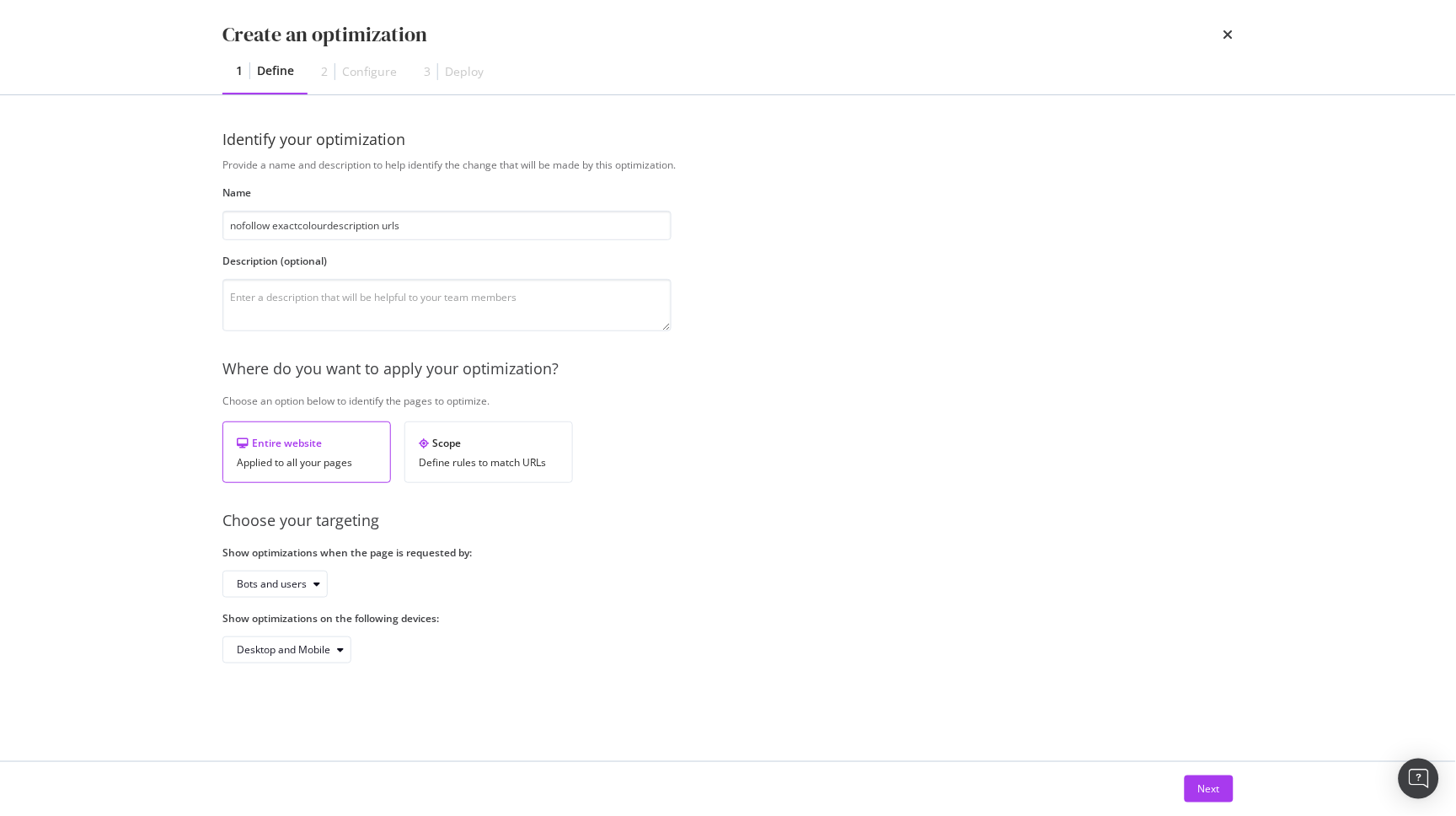
type input "nofollow exactcolourdescription urls"
click at [1192, 795] on button "Next" at bounding box center [1209, 788] width 49 height 27
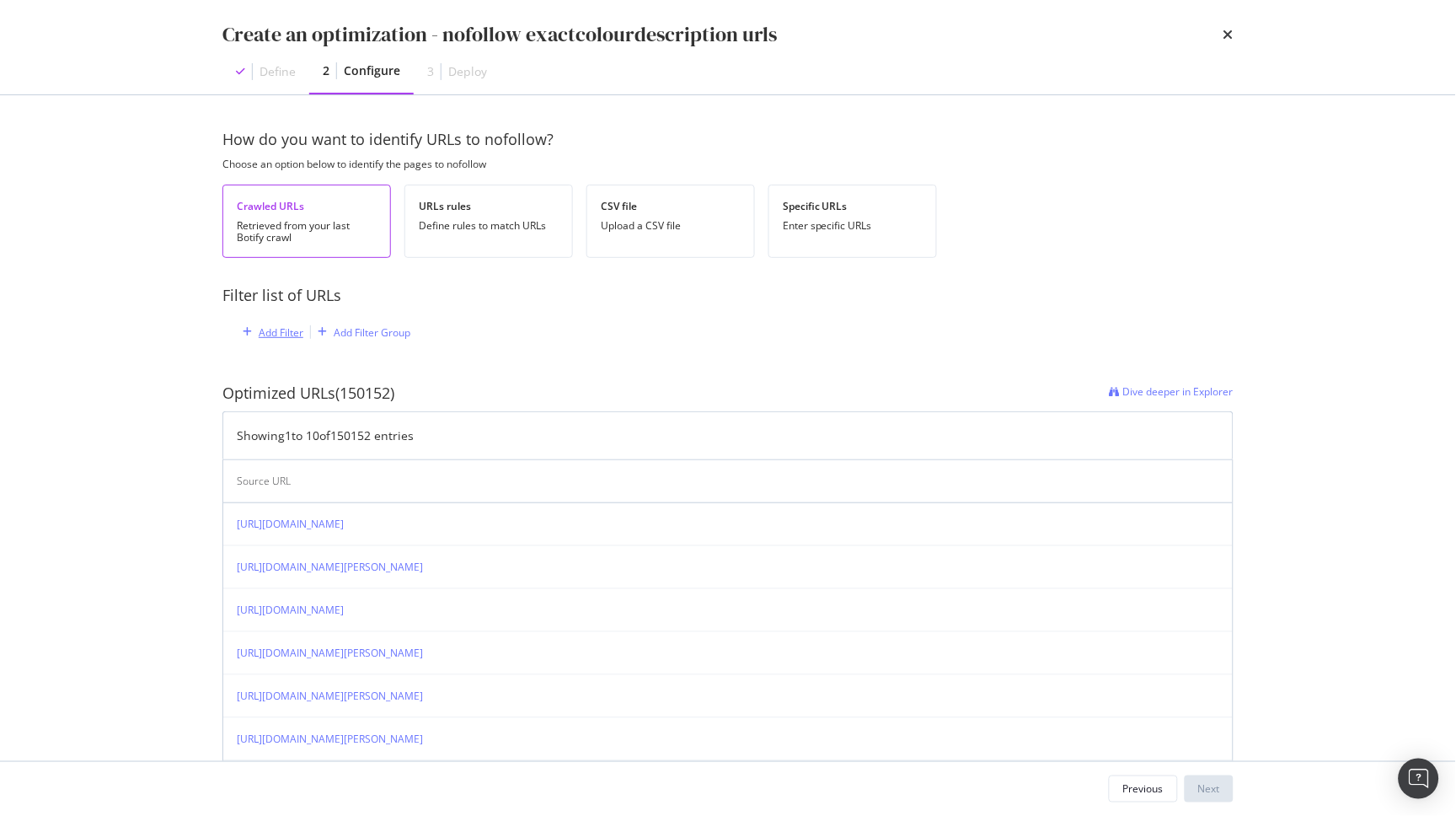
click at [282, 332] on div "Add Filter" at bounding box center [281, 333] width 45 height 15
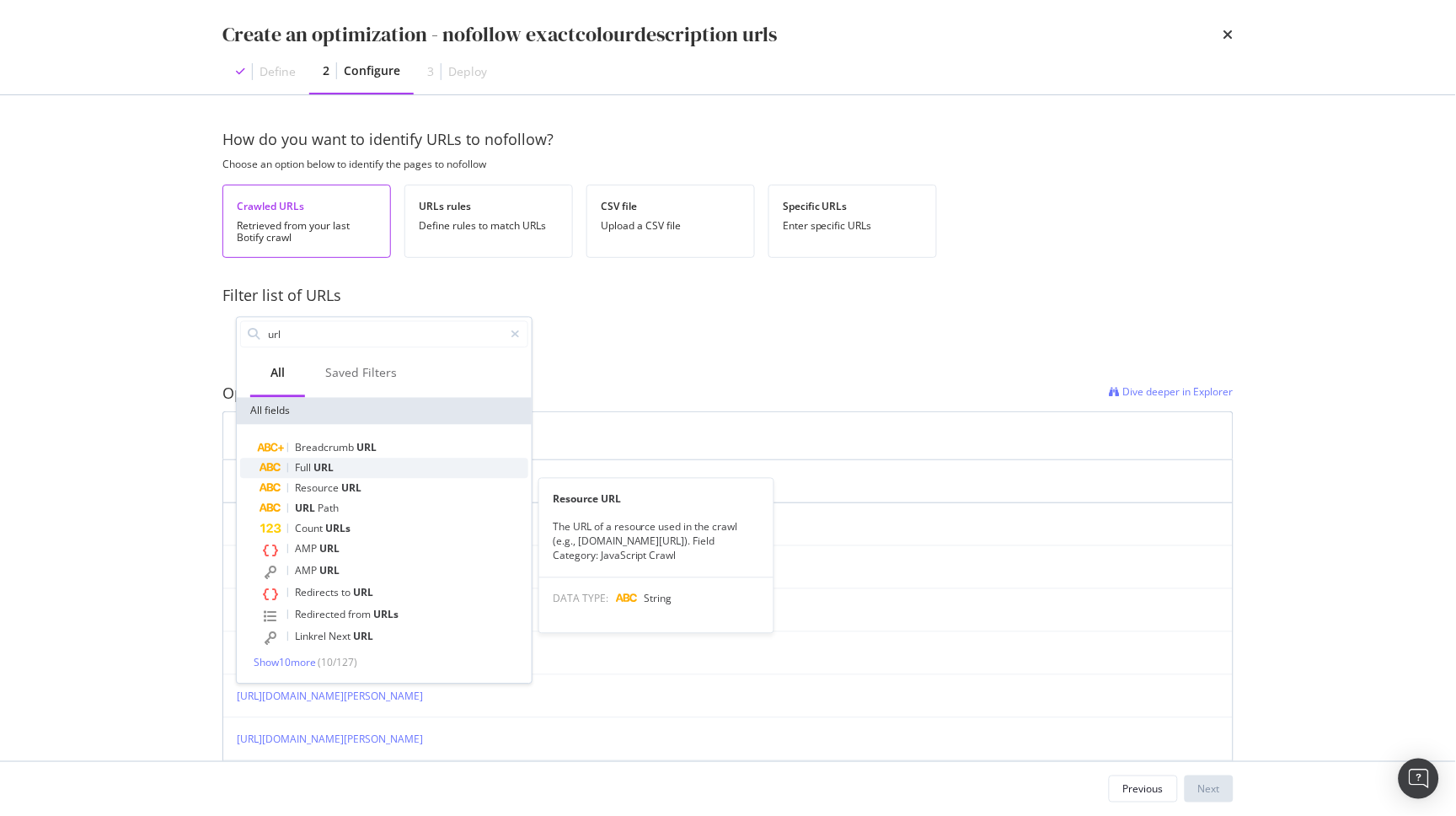
type input "url"
click at [335, 466] on div "Full URL" at bounding box center [394, 469] width 268 height 20
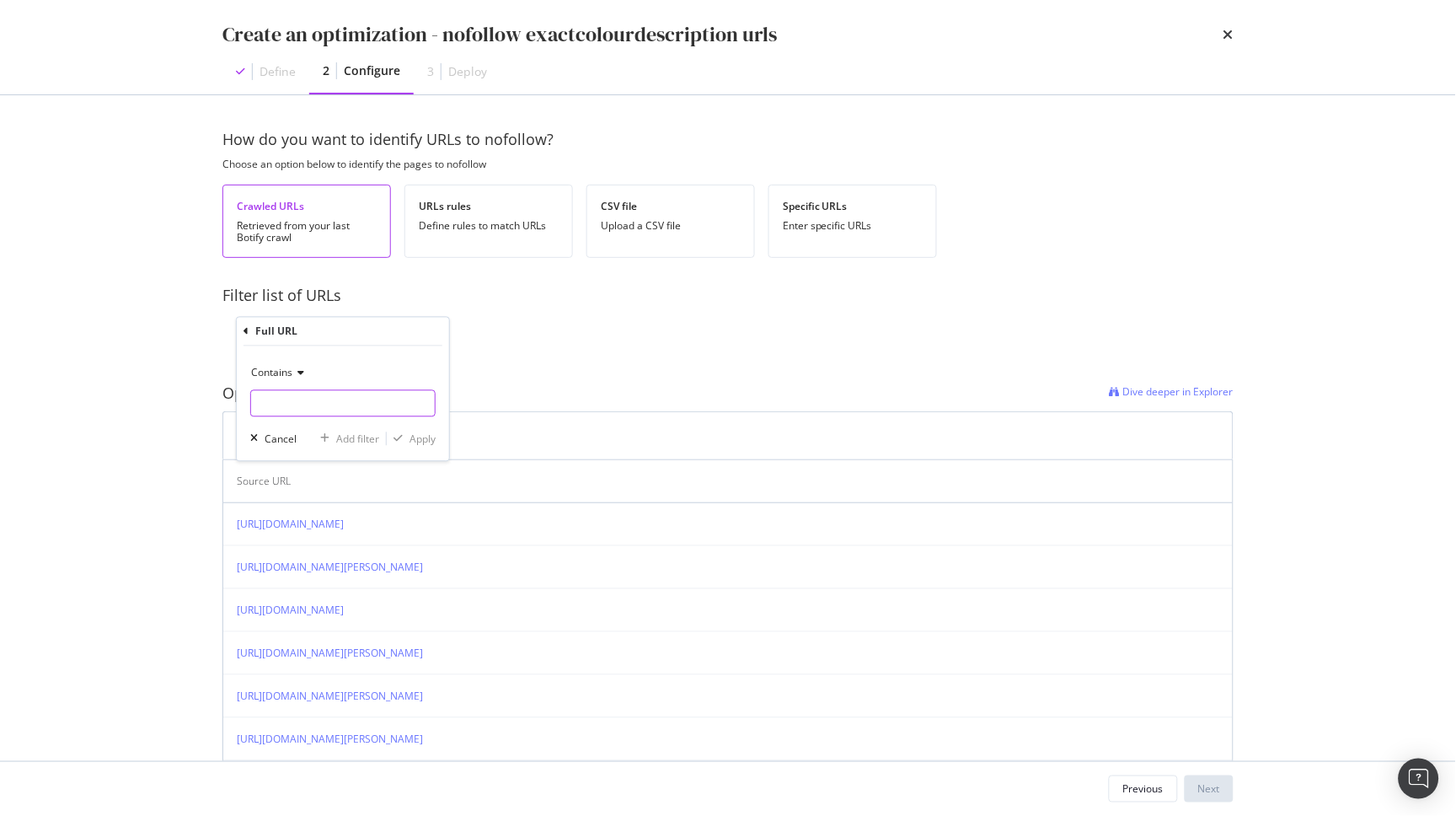
click at [297, 405] on input "modal" at bounding box center [343, 403] width 184 height 27
type input "exactcolourdescription"
click at [403, 437] on div "modal" at bounding box center [398, 438] width 23 height 10
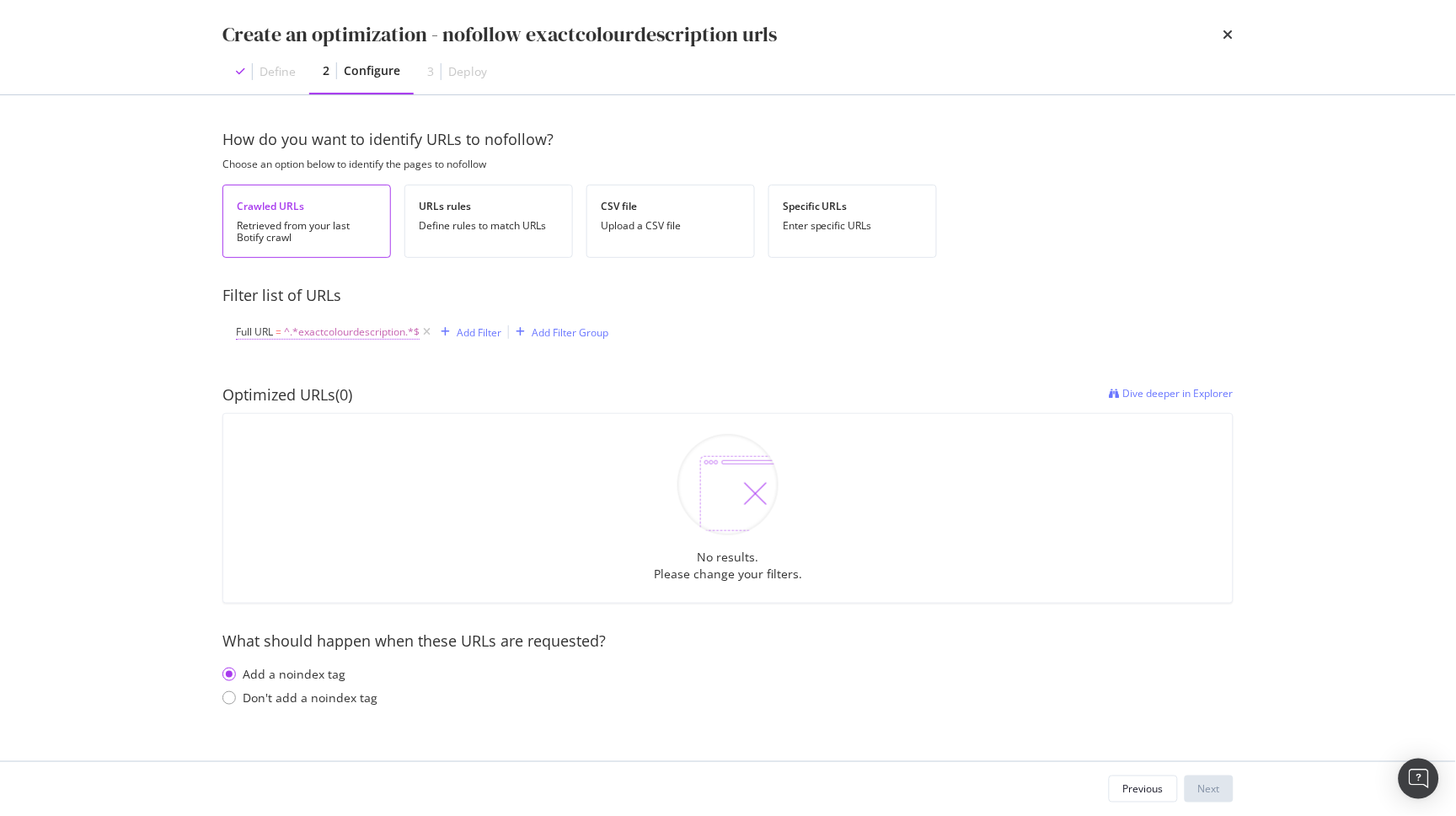
click at [389, 334] on span "^.*exactcolourdescription.*$" at bounding box center [352, 333] width 136 height 24
click at [342, 411] on input "exactcolourdescription" at bounding box center [330, 402] width 159 height 27
paste input "ColorD"
type input "exactColorDescription"
click at [420, 434] on div "Apply" at bounding box center [423, 438] width 26 height 15
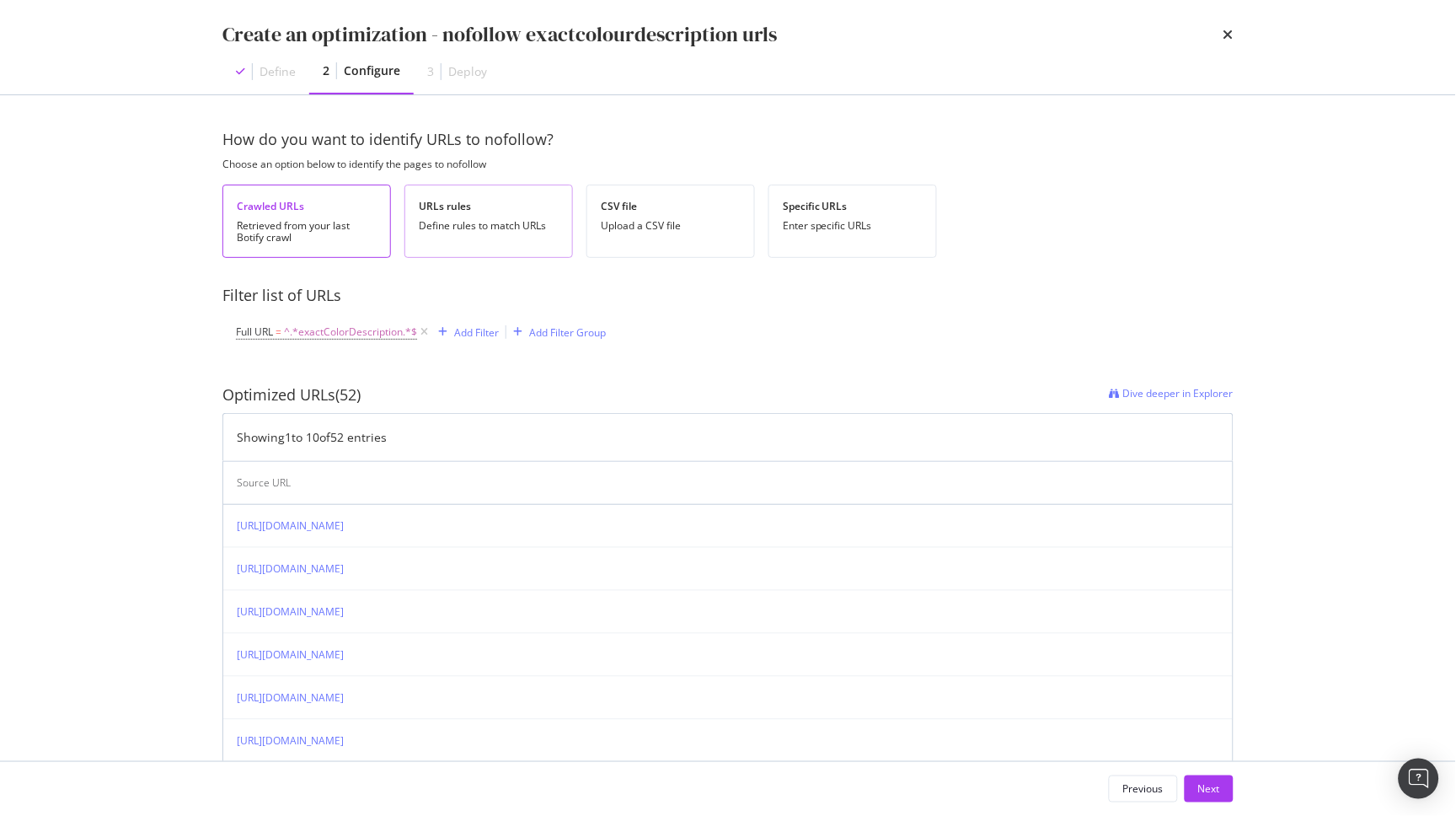
click at [483, 185] on div "URLs rules Define rules to match URLs" at bounding box center [488, 221] width 168 height 74
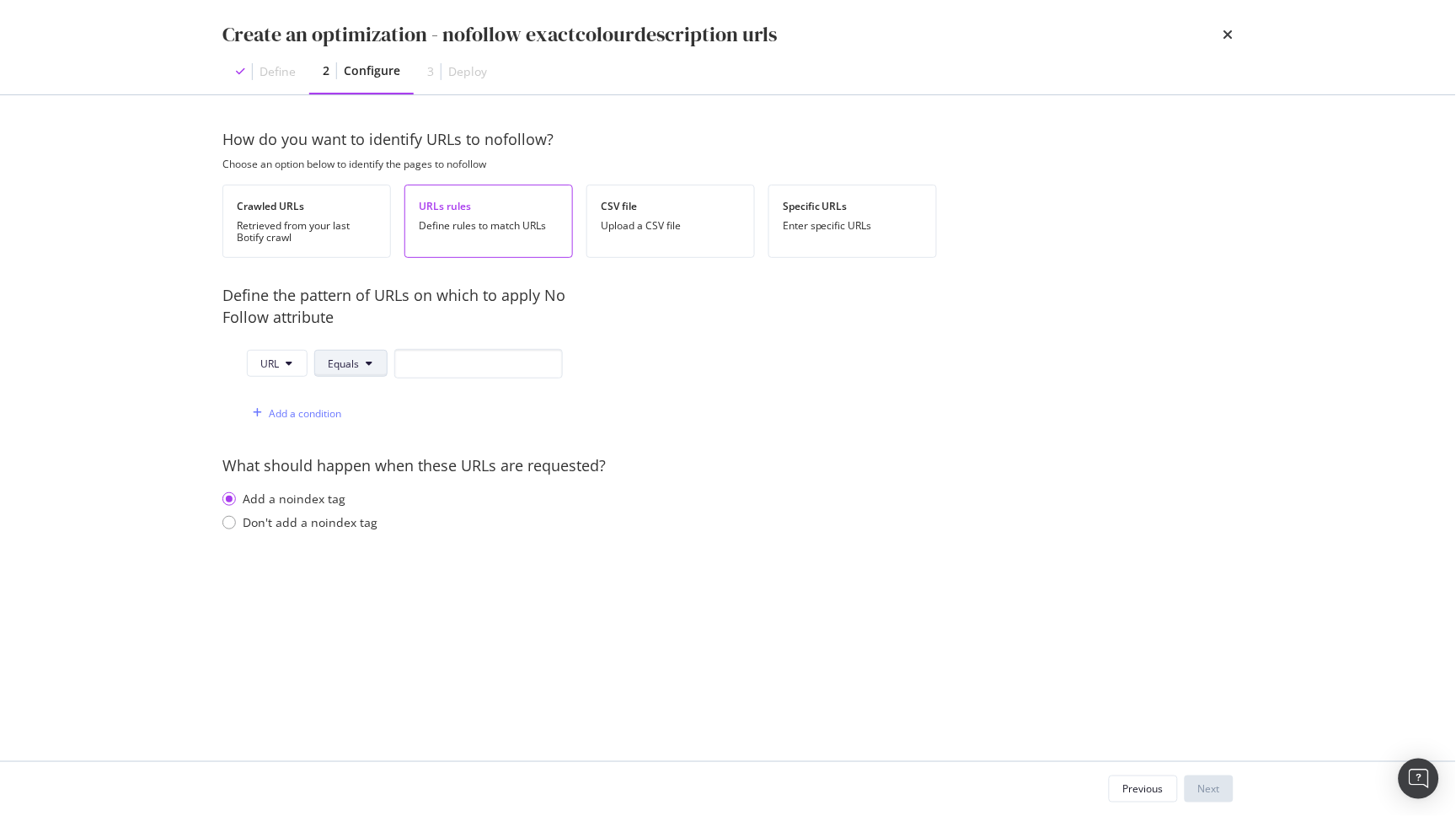
click at [375, 374] on button "Equals" at bounding box center [351, 363] width 73 height 27
click at [364, 497] on span "Contains" at bounding box center [378, 491] width 99 height 16
click at [442, 368] on input "modal" at bounding box center [483, 364] width 168 height 29
paste input "exactColorDescription"
type input "exactColorDescription"
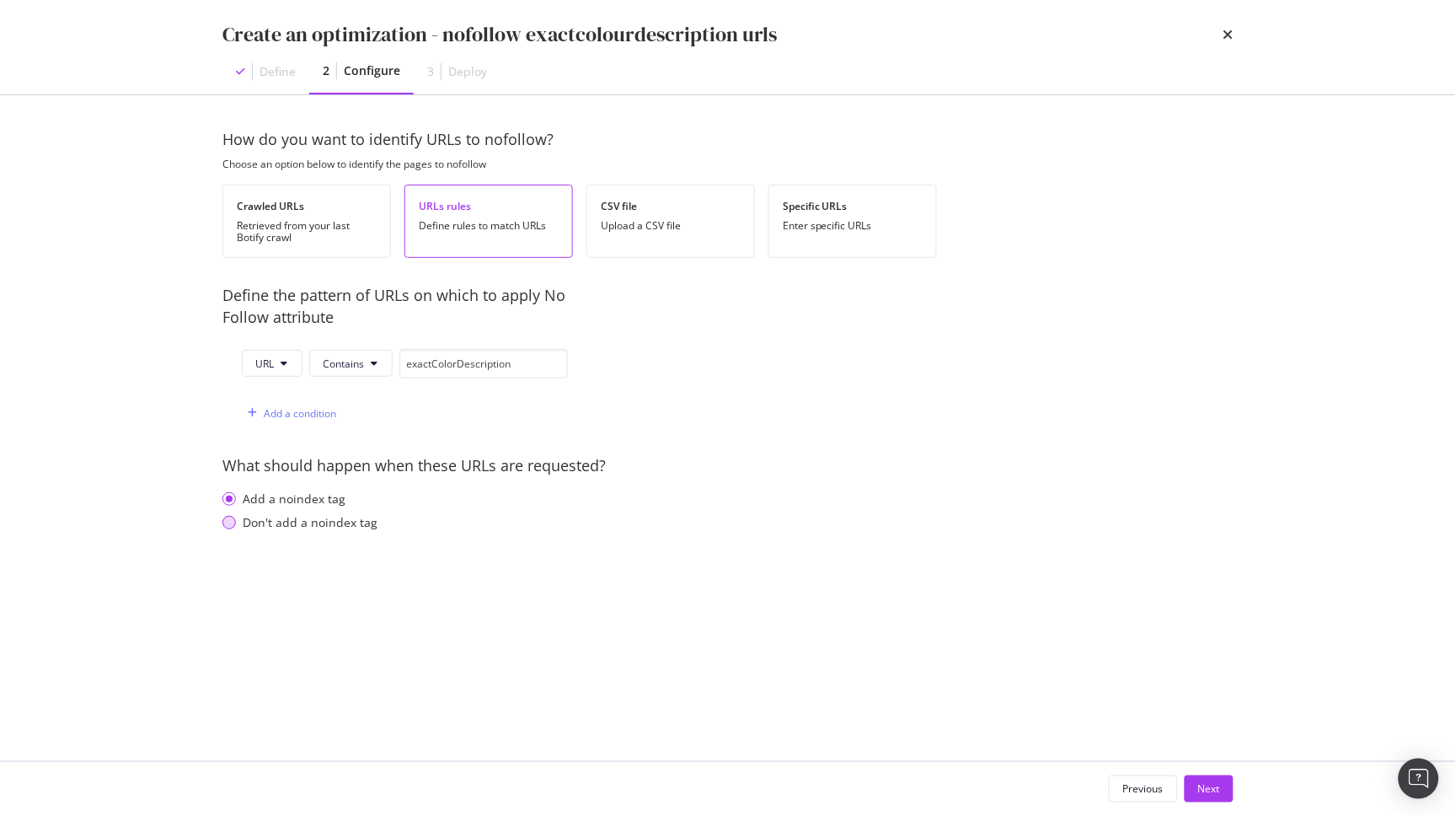
click at [251, 524] on div "Don't add a noindex tag" at bounding box center [310, 522] width 135 height 17
click at [1205, 791] on div "Next" at bounding box center [1209, 788] width 22 height 15
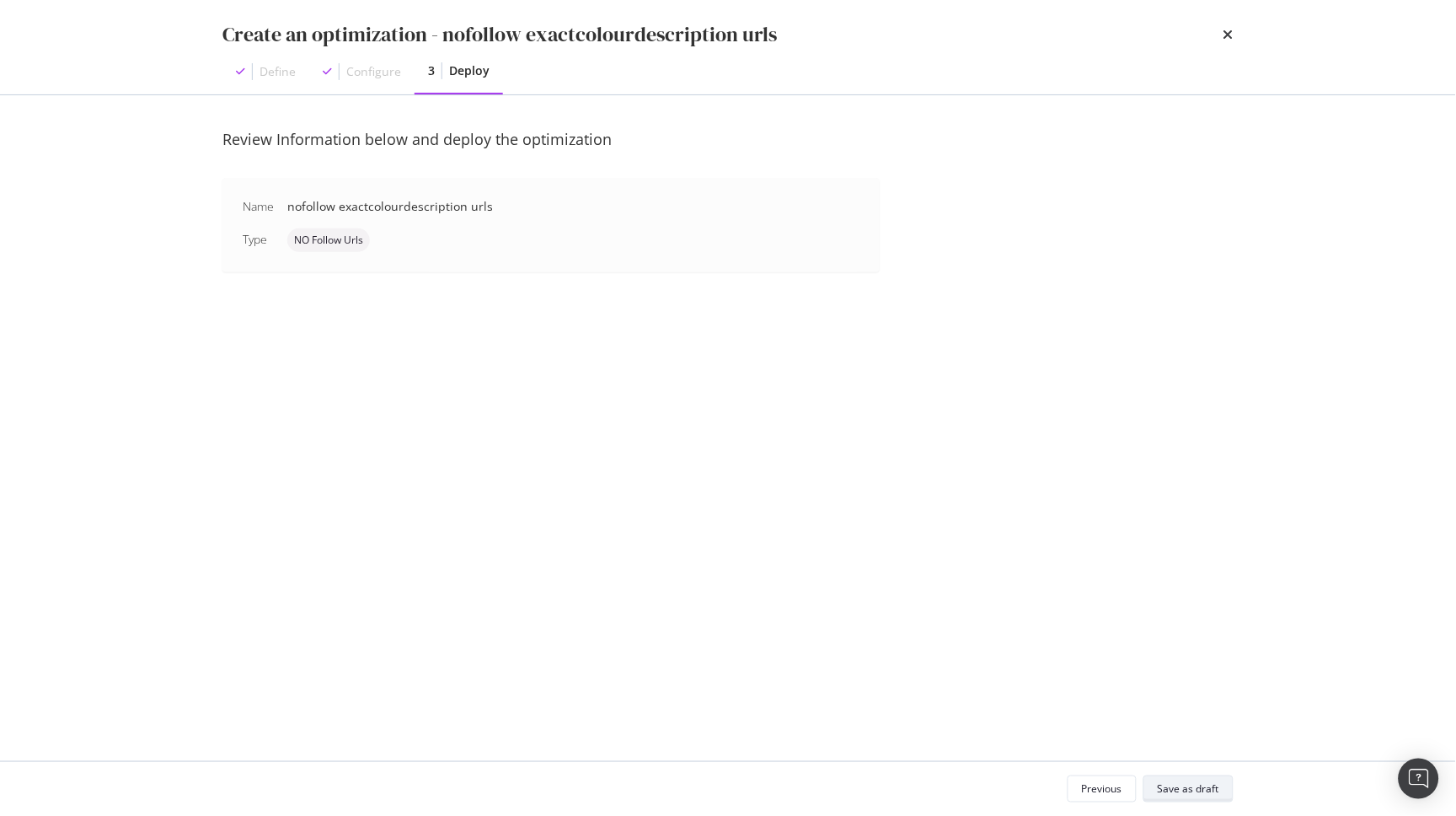
click at [1174, 788] on div "Save as draft" at bounding box center [1188, 788] width 62 height 15
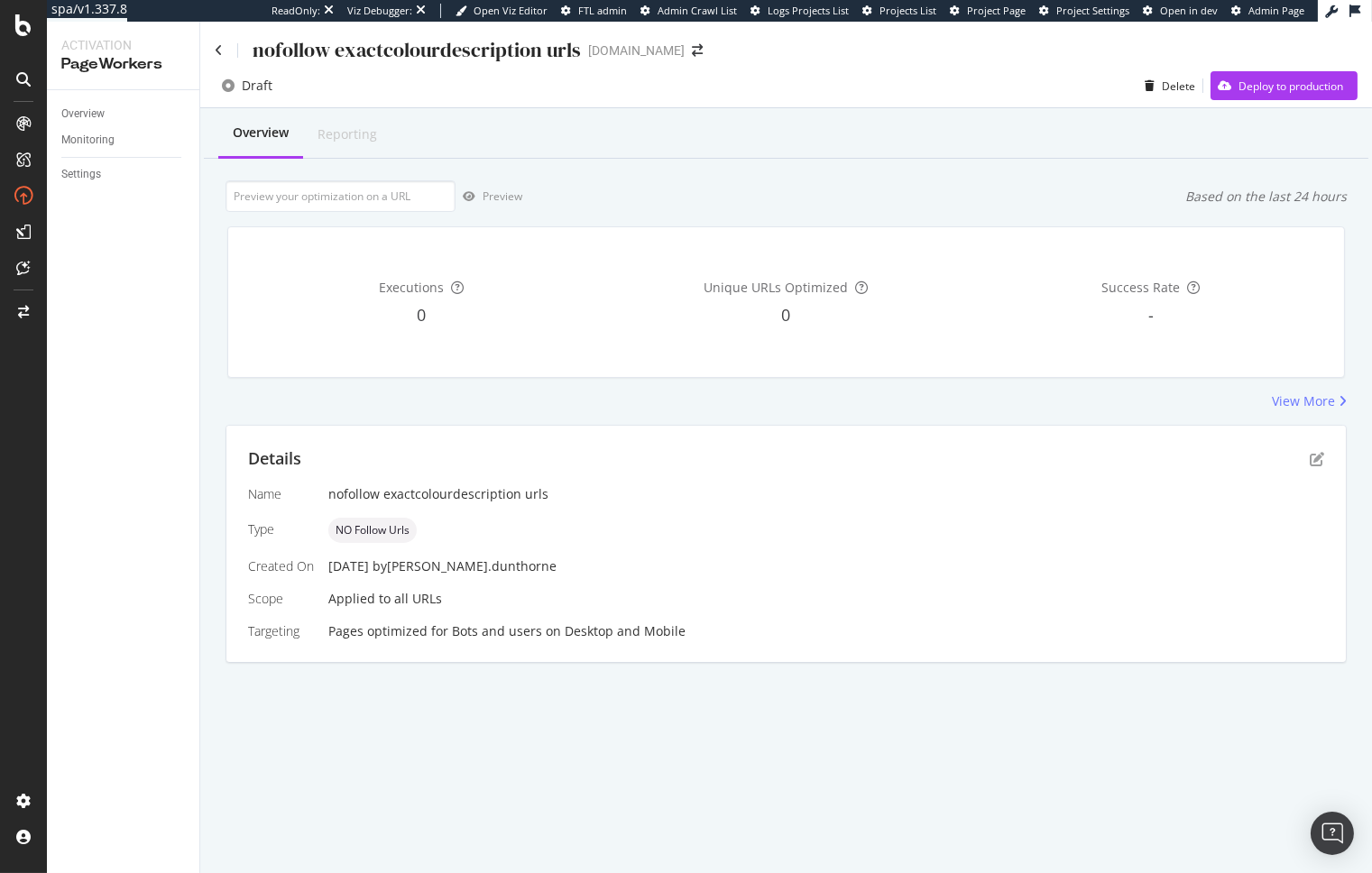
click at [948, 593] on div "Name nofollow exactcolourdescription urls Type NO Follow Urls Created On 02 Sep…" at bounding box center [786, 562] width 1076 height 155
click at [1315, 456] on icon "pen-to-square" at bounding box center [1317, 458] width 15 height 15
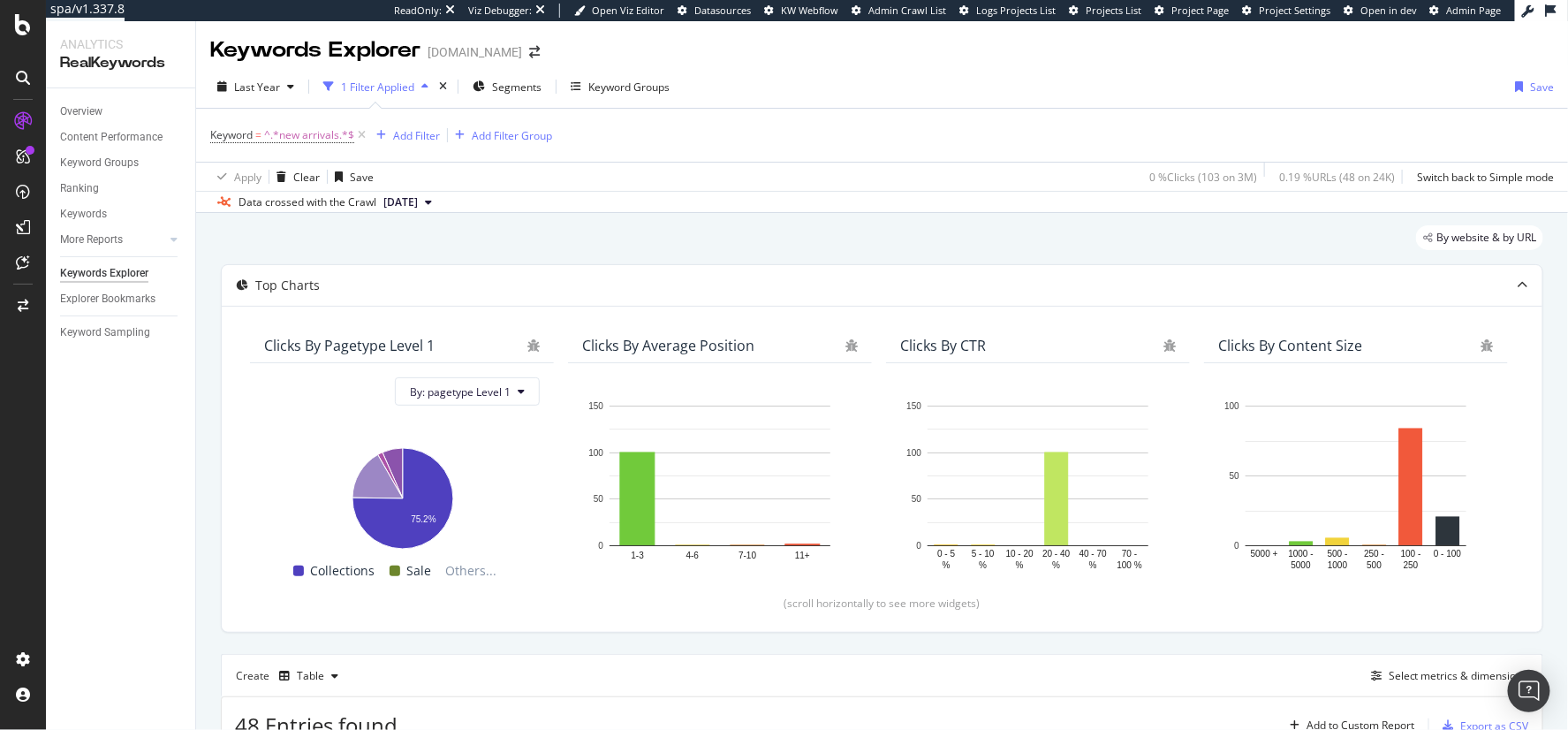
scroll to position [483, 0]
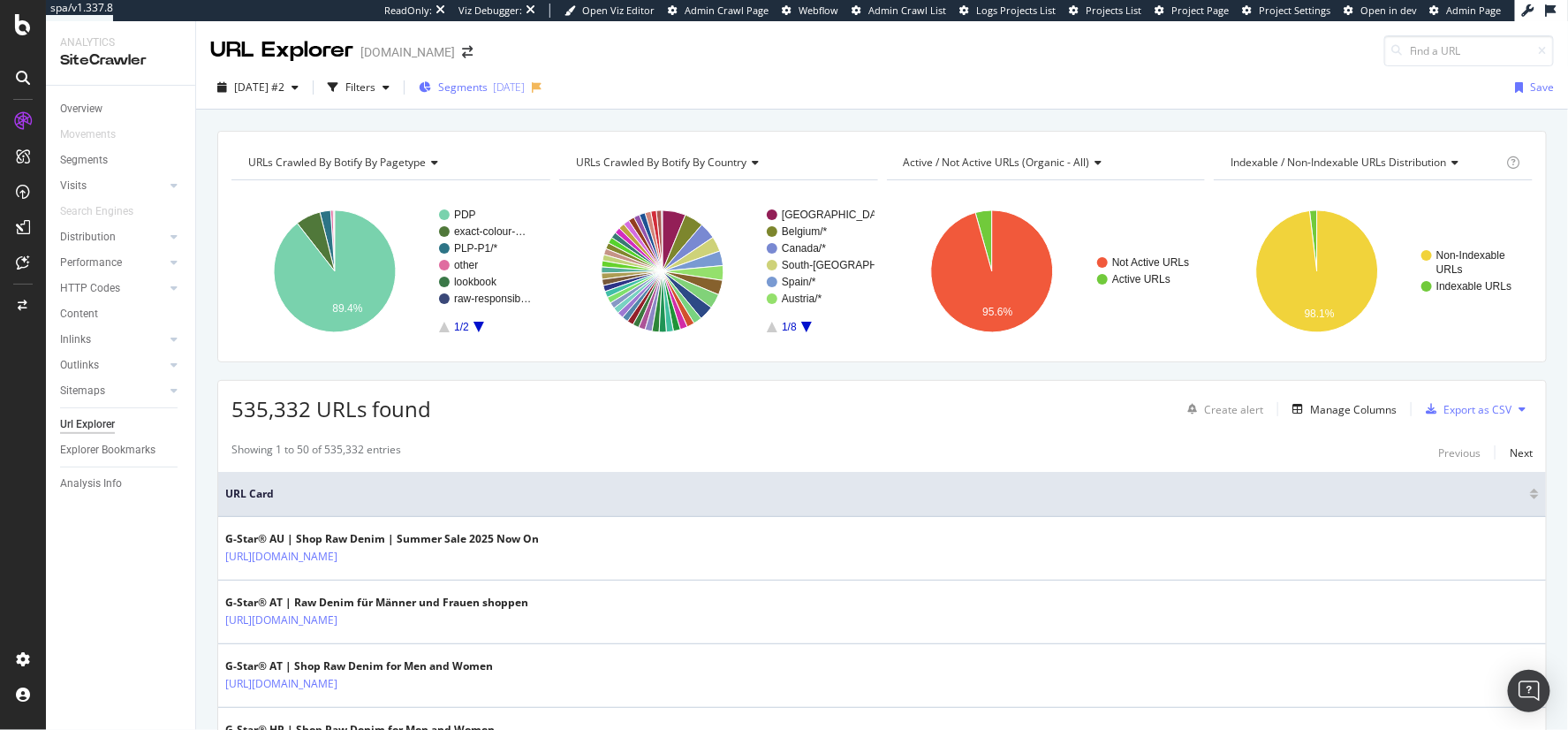
click at [525, 90] on div "2025-01-28" at bounding box center [509, 88] width 32 height 15
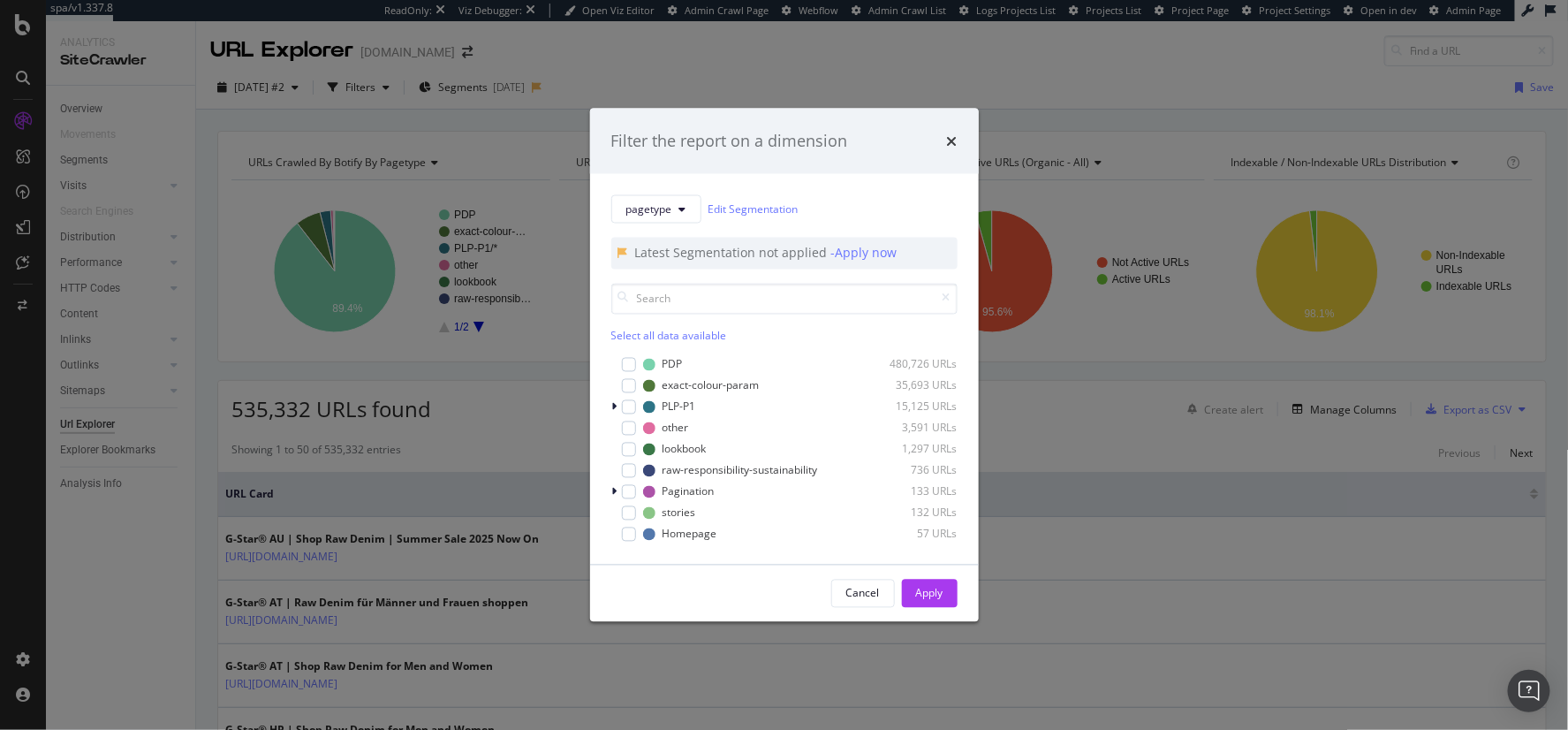
click at [357, 99] on div "Filter the report on a dimension pagetype Edit Segmentation Latest Segmentation…" at bounding box center [784, 365] width 1568 height 730
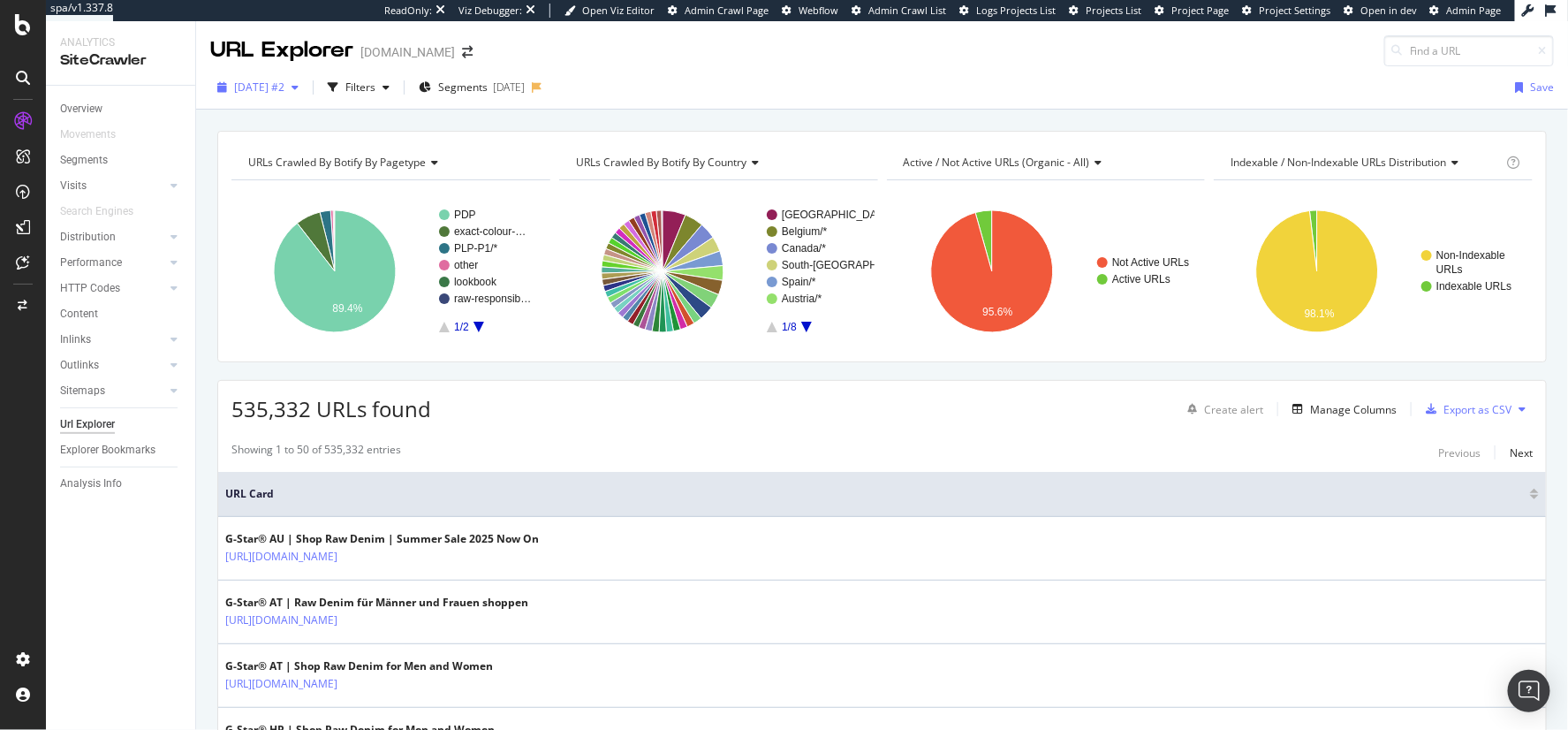
click at [284, 91] on span "[DATE] #2" at bounding box center [259, 88] width 50 height 15
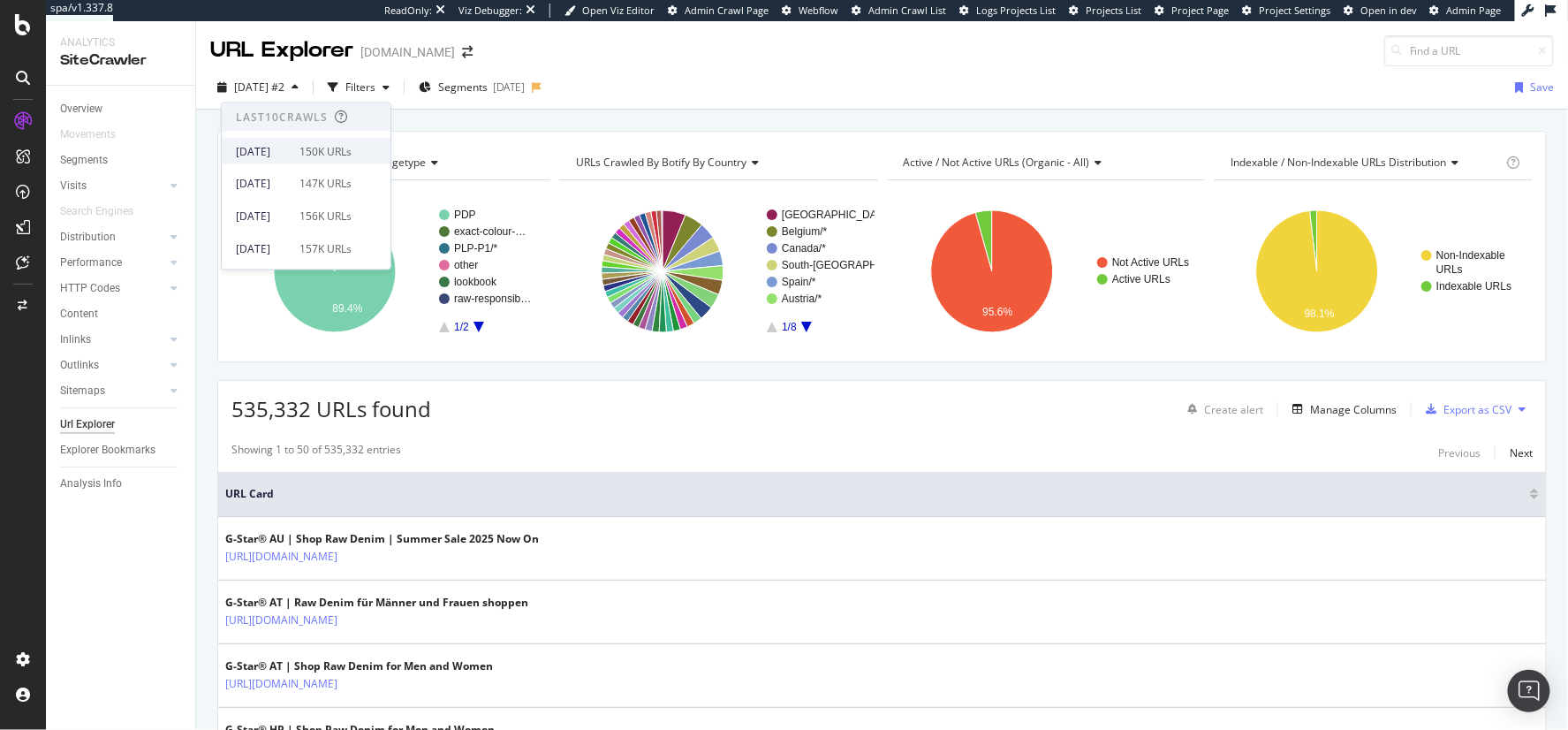
click at [333, 143] on div "2025 Aug. 25th 150K URLs" at bounding box center [294, 151] width 116 height 16
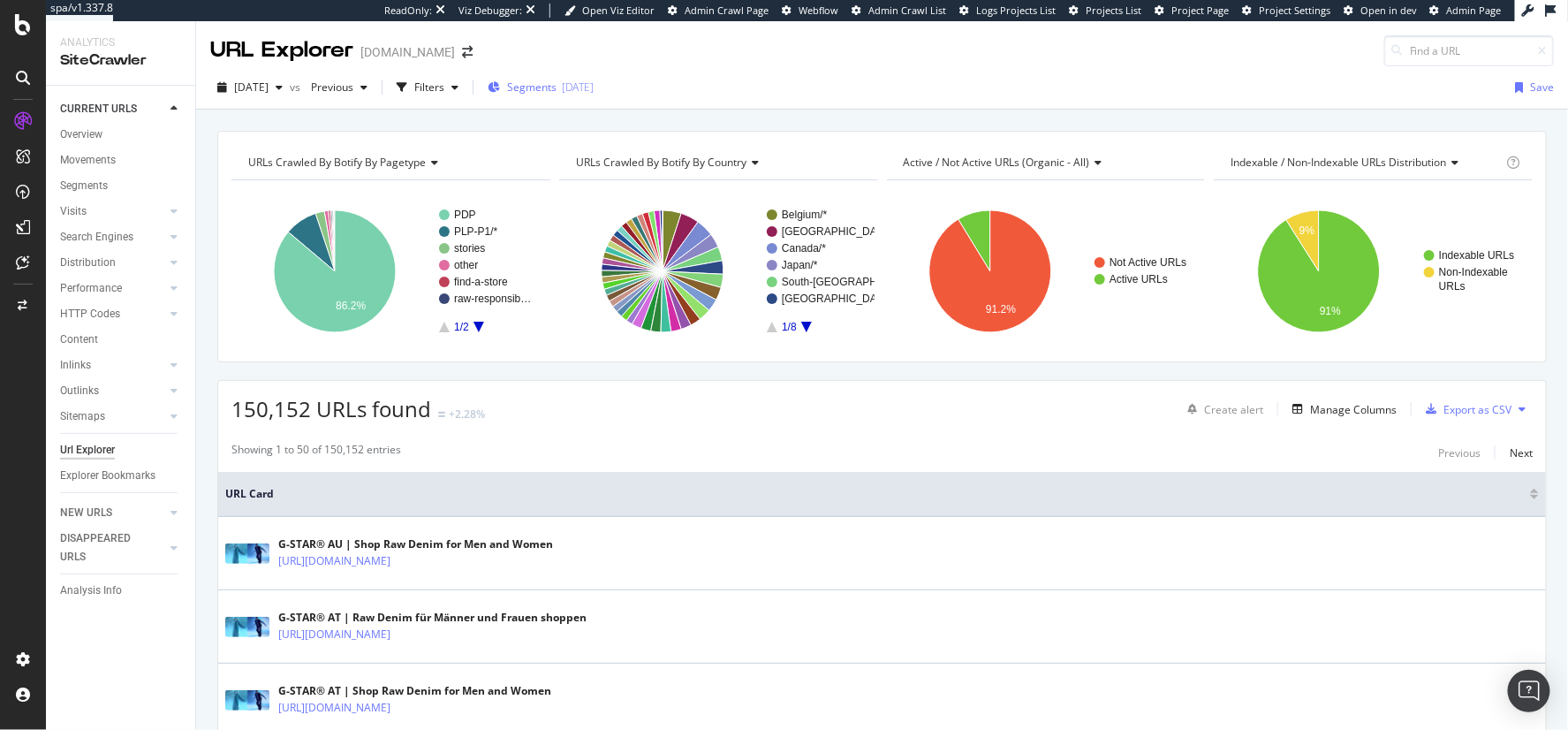
click at [552, 93] on span "Segments" at bounding box center [531, 88] width 49 height 15
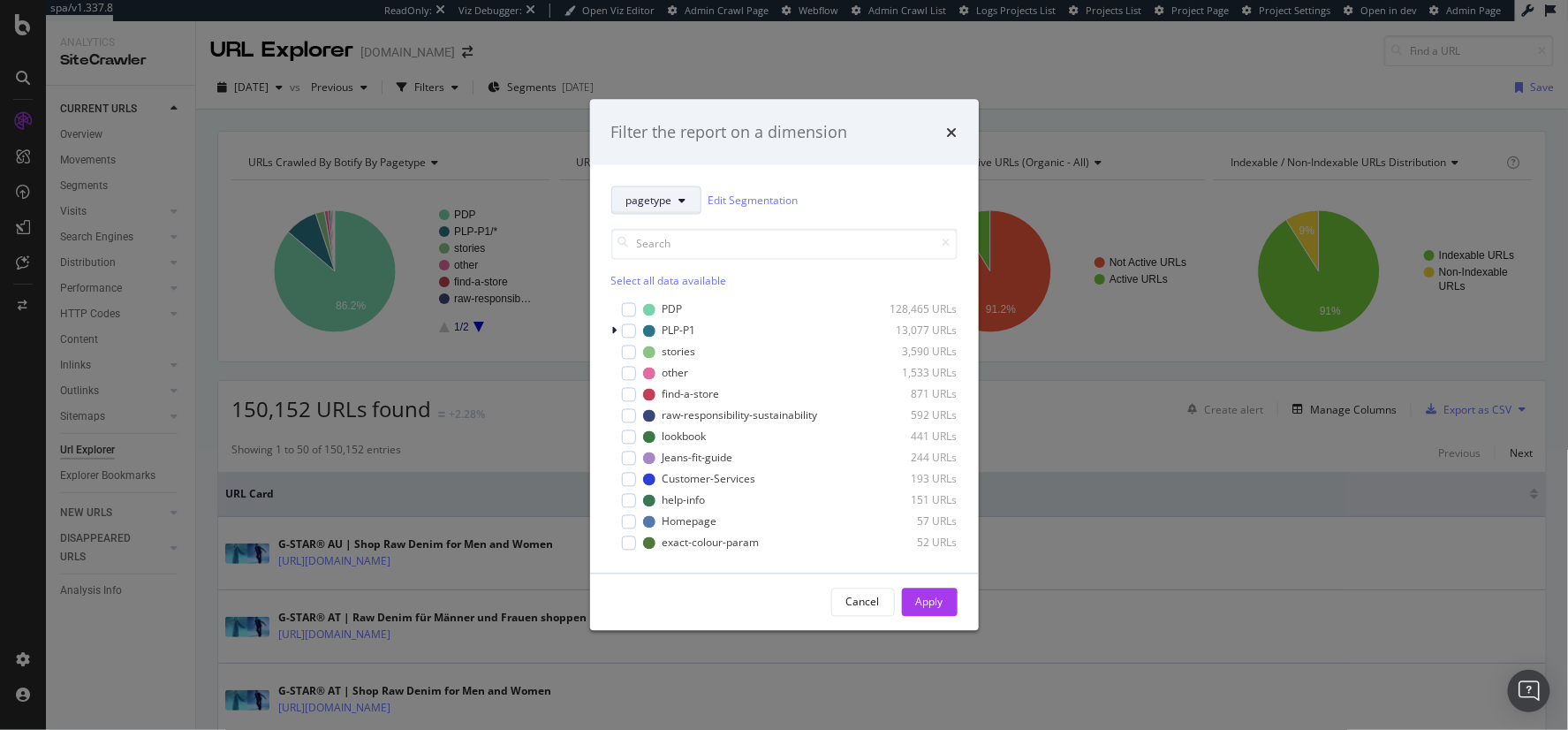
click at [666, 197] on span "pagetype" at bounding box center [649, 200] width 46 height 15
click at [688, 296] on span "country" at bounding box center [683, 296] width 114 height 16
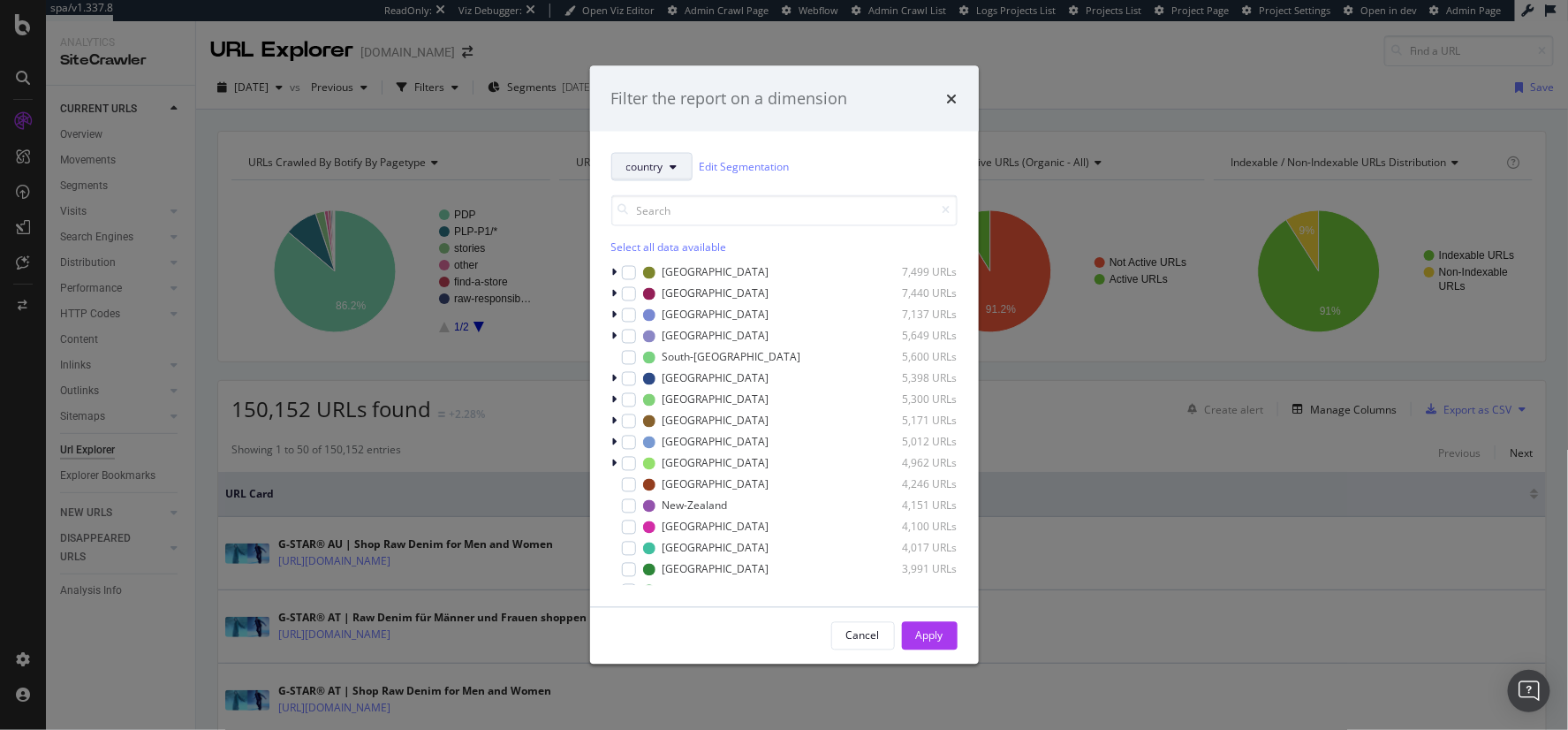
click at [630, 166] on span "country" at bounding box center [644, 167] width 38 height 15
click at [667, 217] on div "pagetype" at bounding box center [684, 229] width 143 height 26
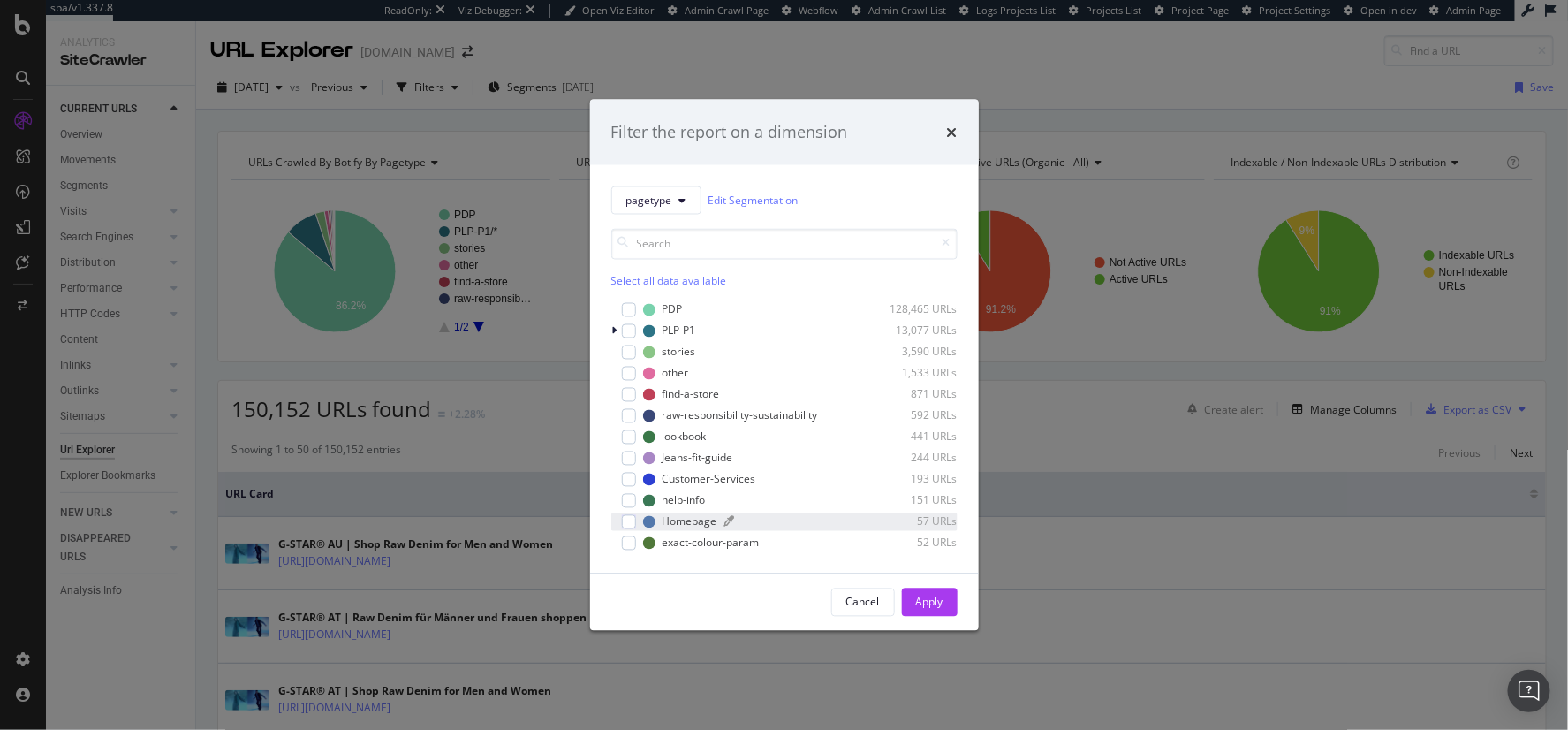
click at [700, 524] on div "Homepage" at bounding box center [690, 522] width 55 height 15
click at [928, 596] on div "Apply" at bounding box center [929, 602] width 27 height 15
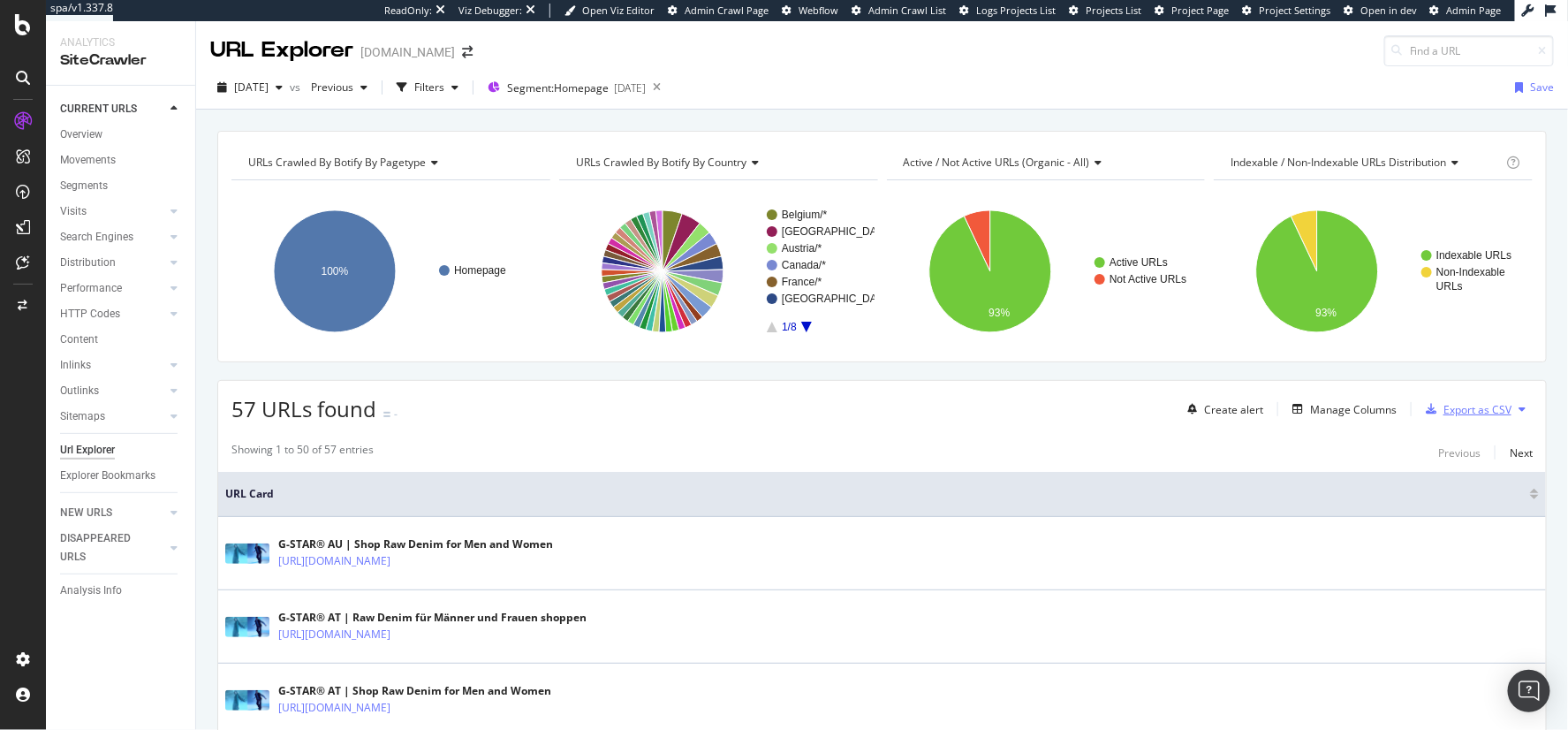
click at [1466, 404] on div "Export as CSV" at bounding box center [1477, 409] width 68 height 15
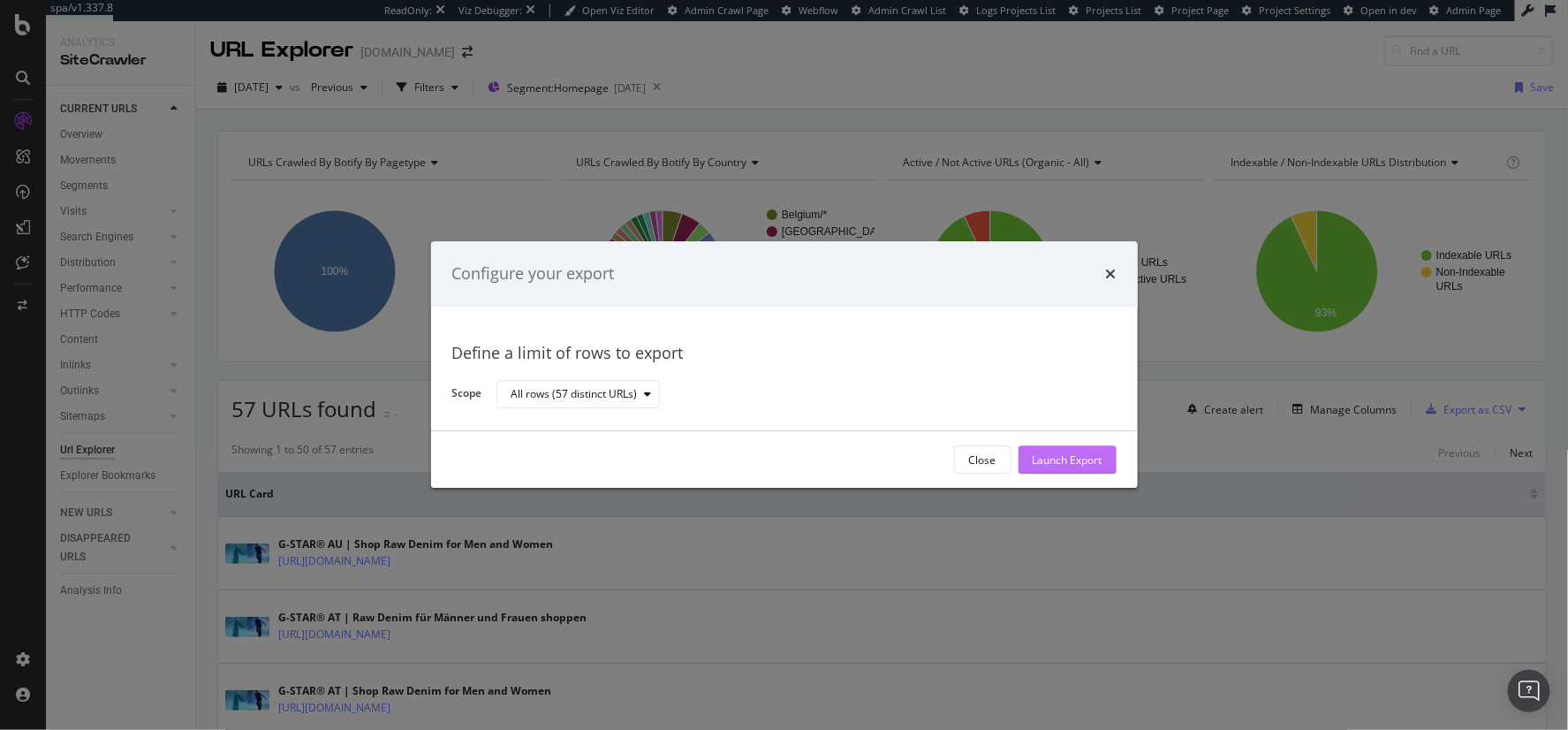
click at [1083, 468] on div "Launch Export" at bounding box center [1067, 460] width 69 height 27
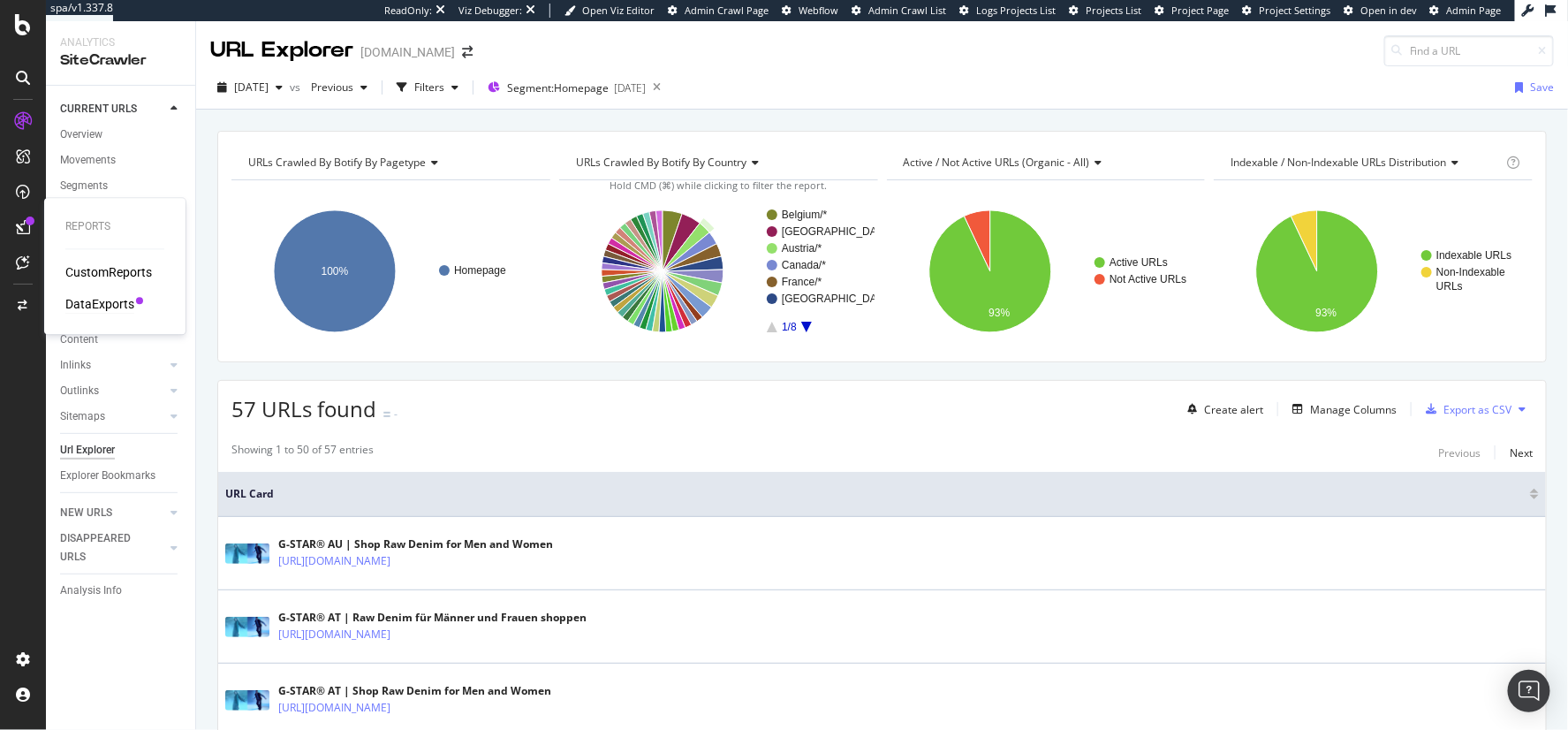
click at [102, 300] on div "DataExports" at bounding box center [100, 304] width 69 height 17
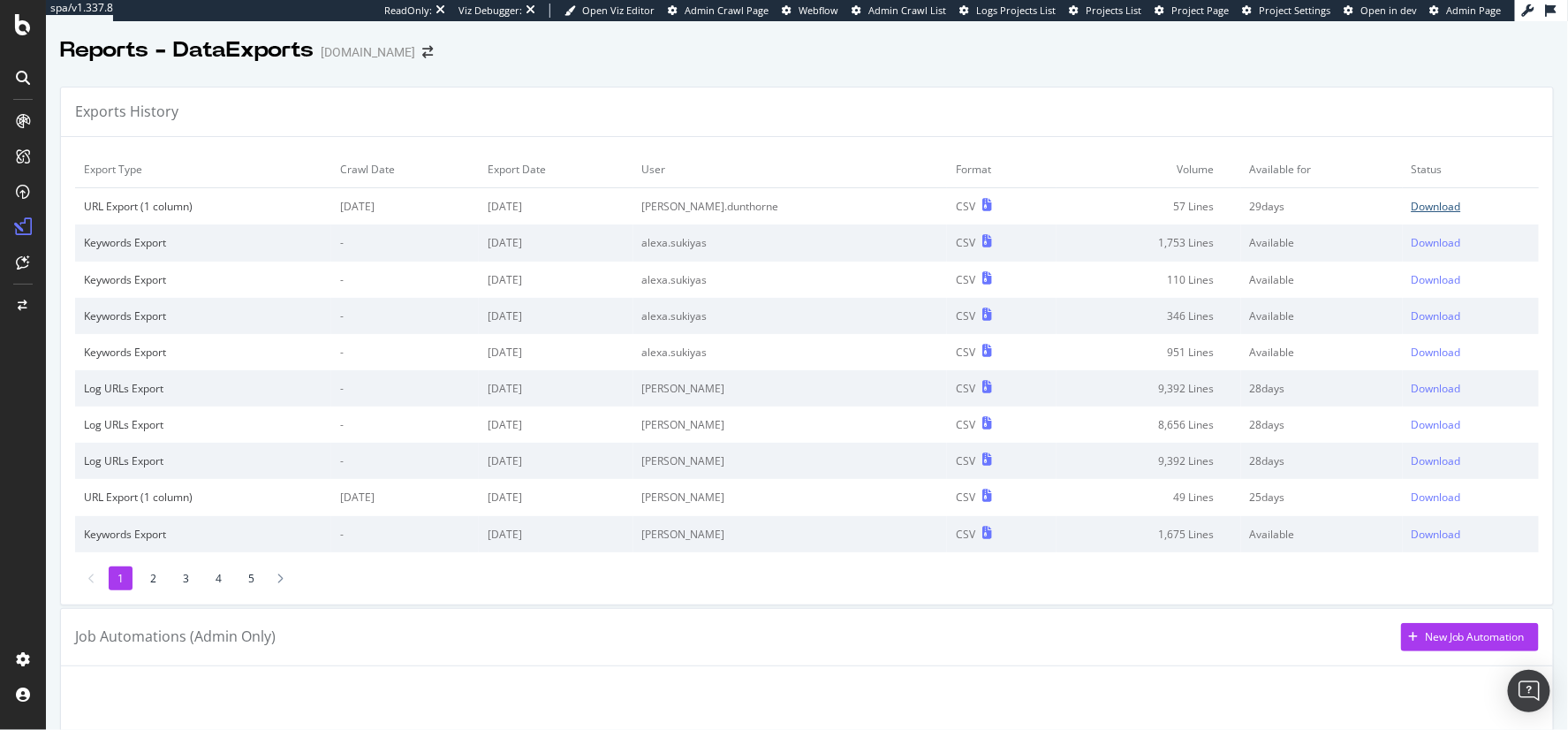
click at [1412, 202] on div "Download" at bounding box center [1436, 206] width 49 height 15
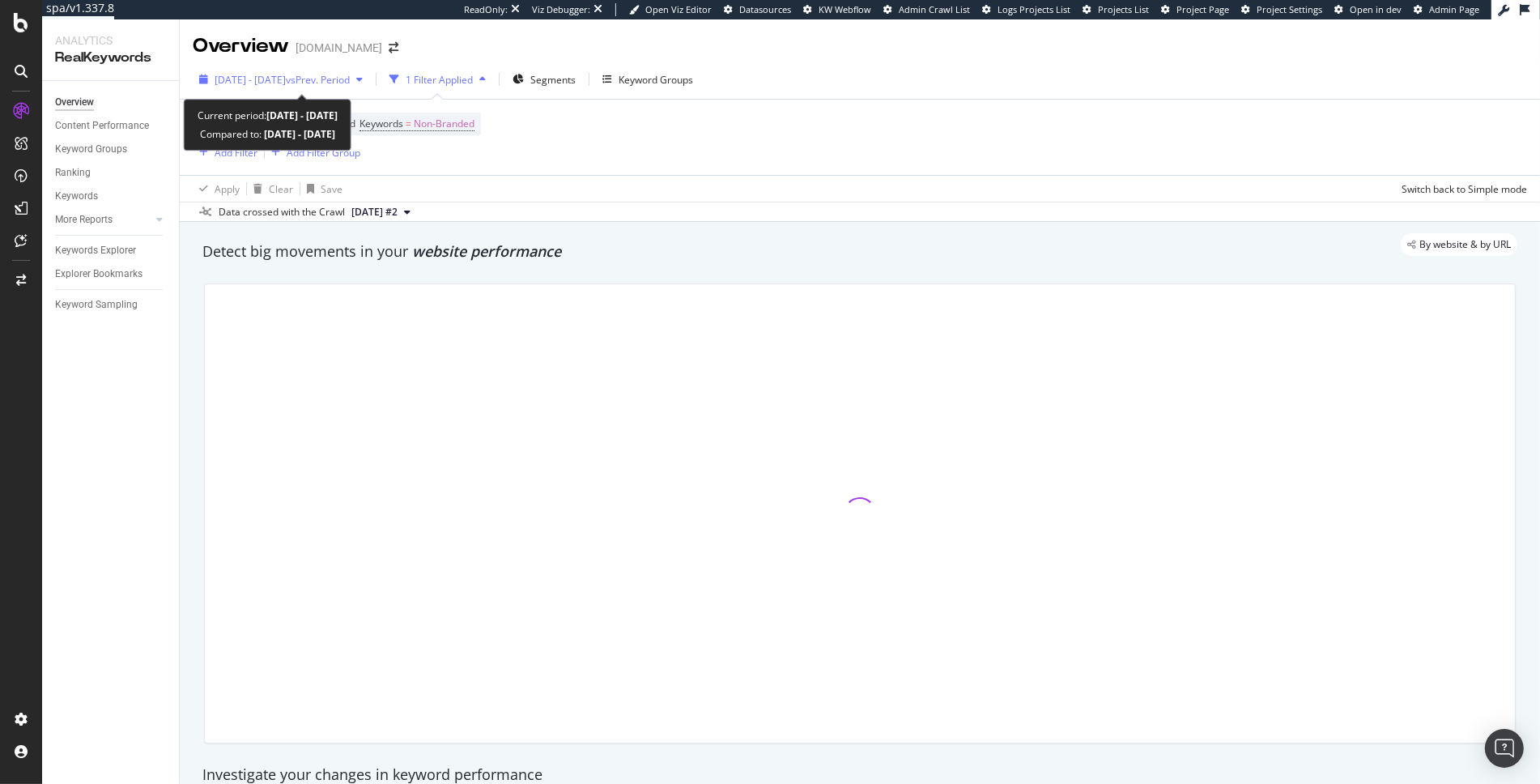
click at [286, 83] on span "[DATE] - [DATE]" at bounding box center [250, 80] width 72 height 14
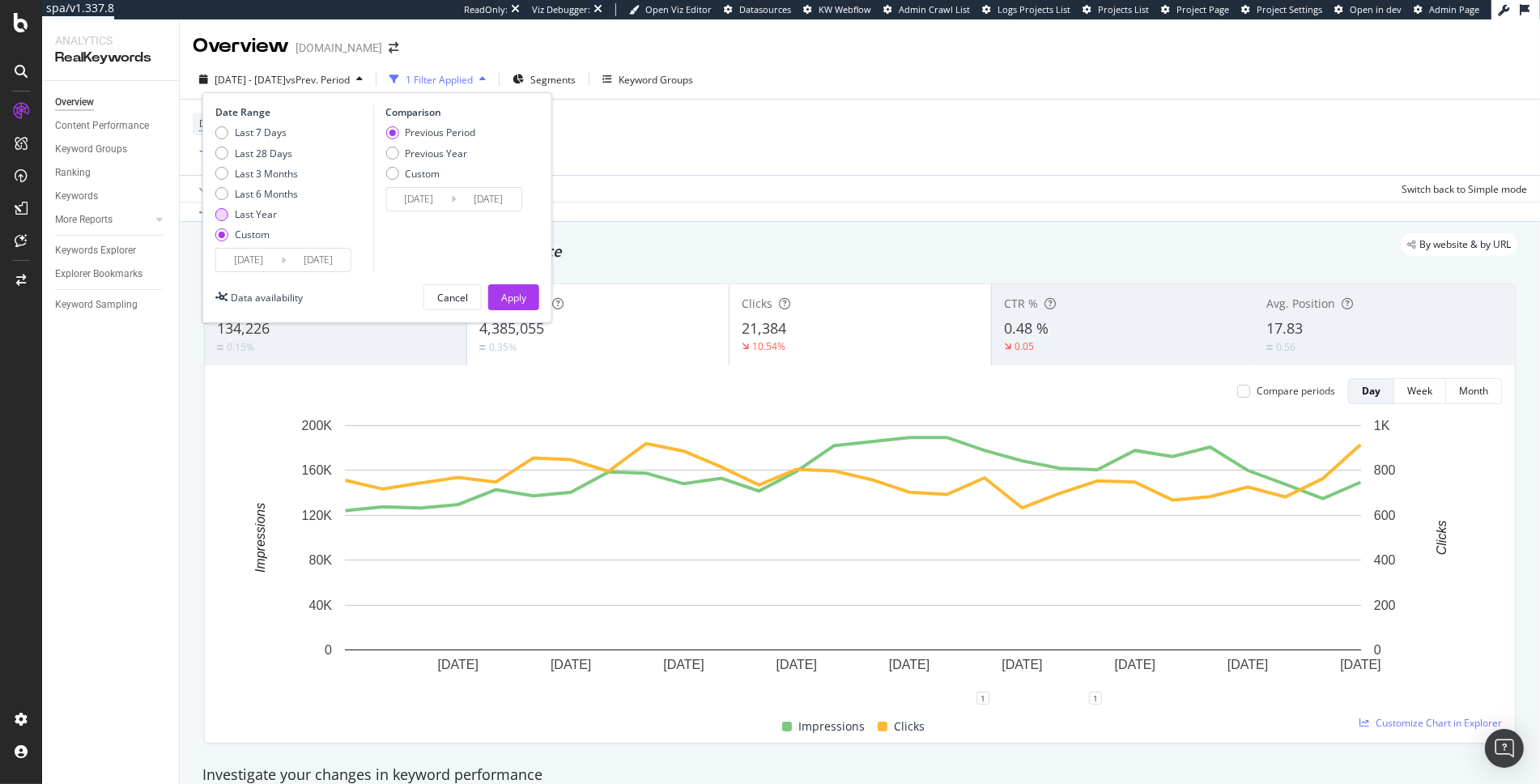
click at [265, 217] on div "Last Year" at bounding box center [256, 215] width 42 height 14
type input "[DATE]"
click at [508, 300] on div "Apply" at bounding box center [514, 298] width 25 height 14
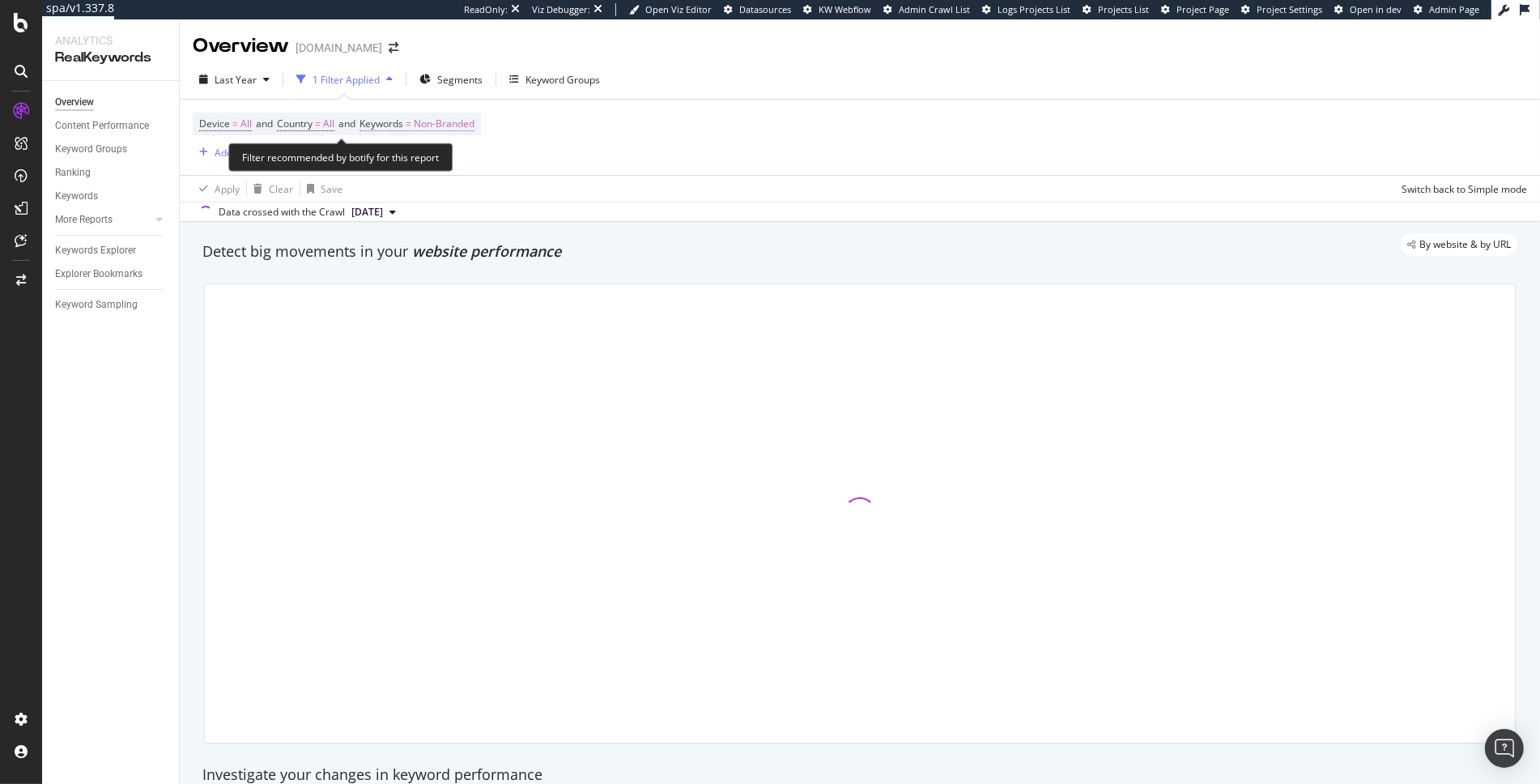
click at [462, 116] on span "Non-Branded" at bounding box center [444, 124] width 61 height 23
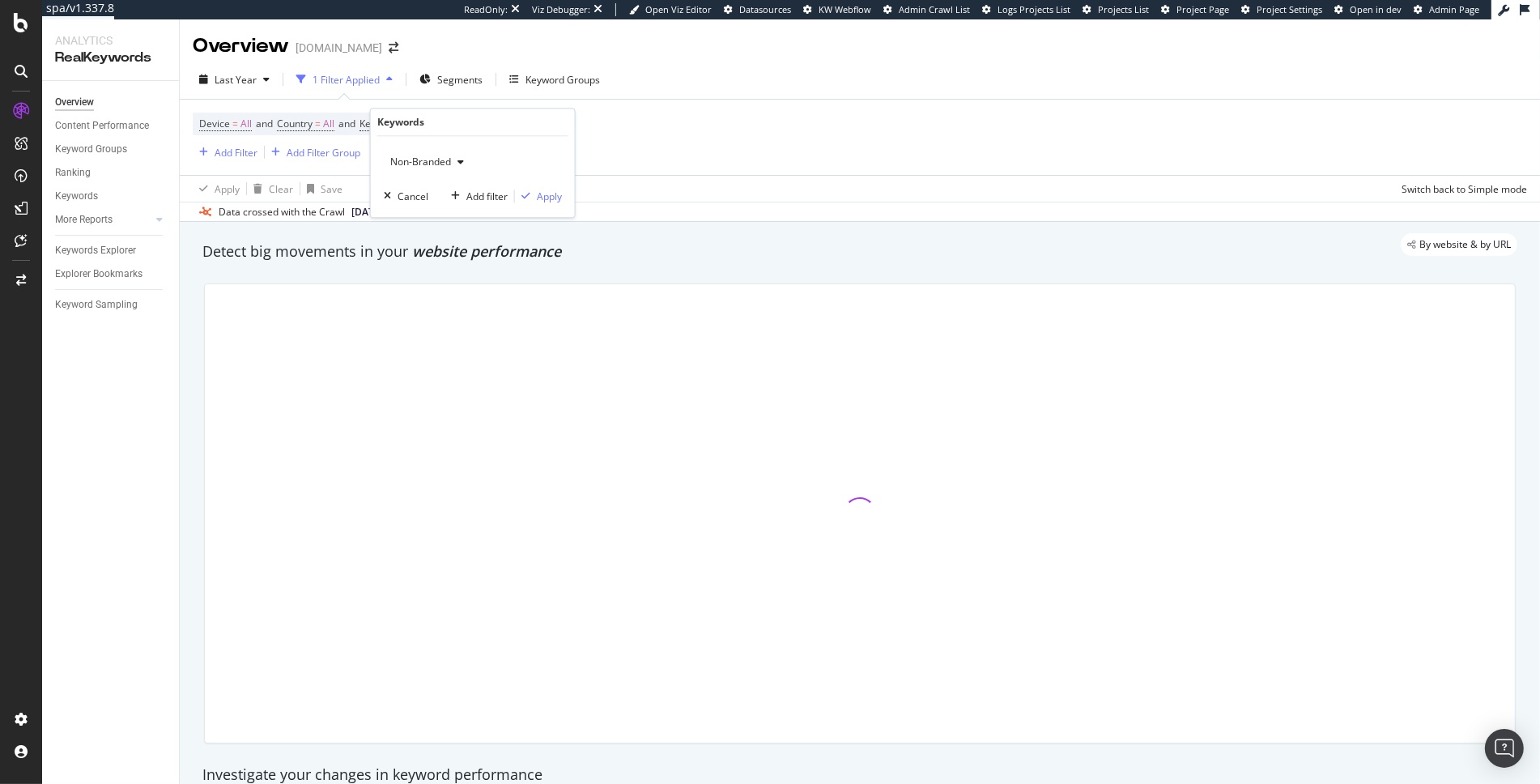
click at [419, 160] on span "Non-Branded" at bounding box center [418, 162] width 67 height 14
click at [403, 283] on span "All" at bounding box center [479, 288] width 165 height 15
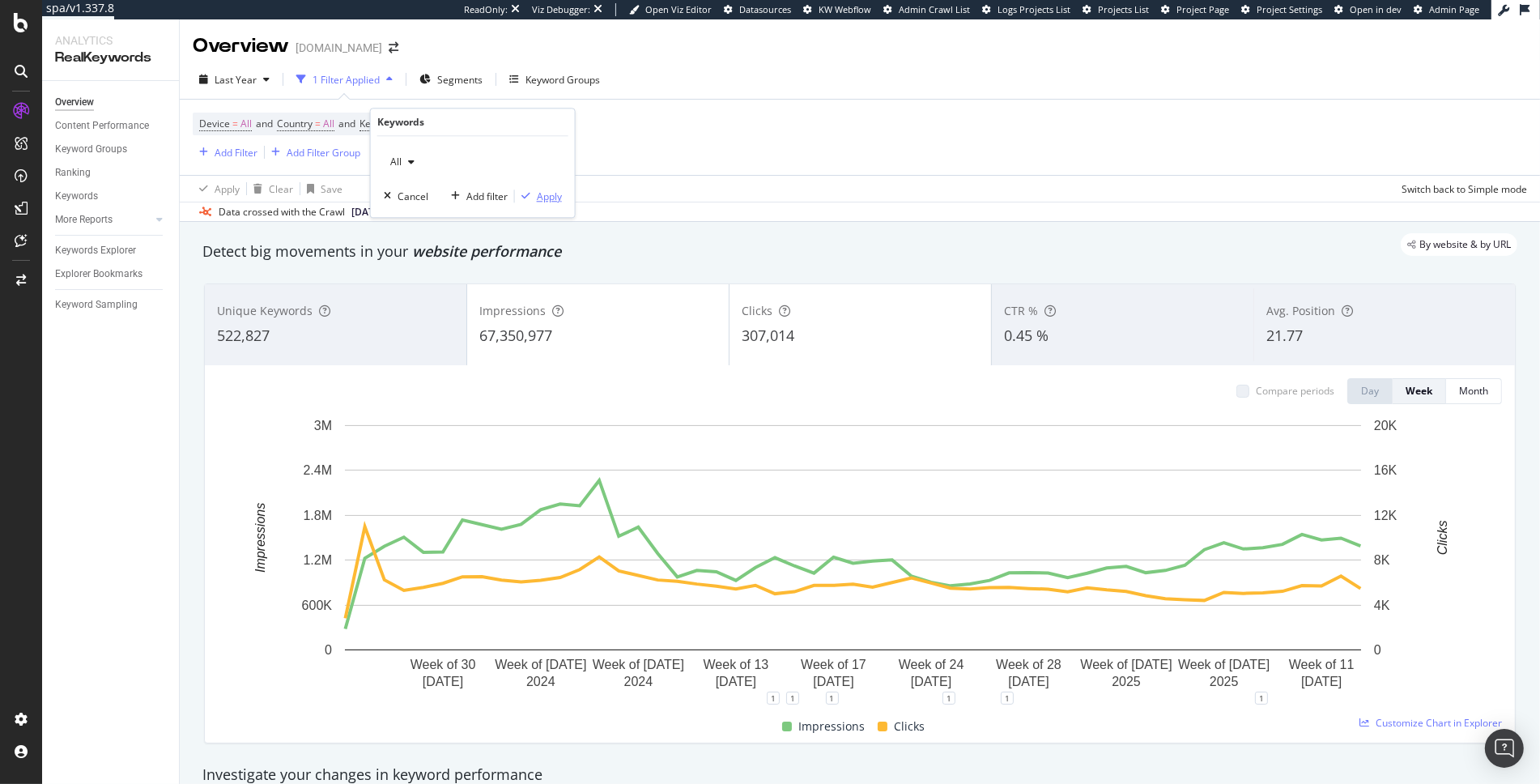
click at [545, 202] on div "Apply" at bounding box center [549, 197] width 25 height 14
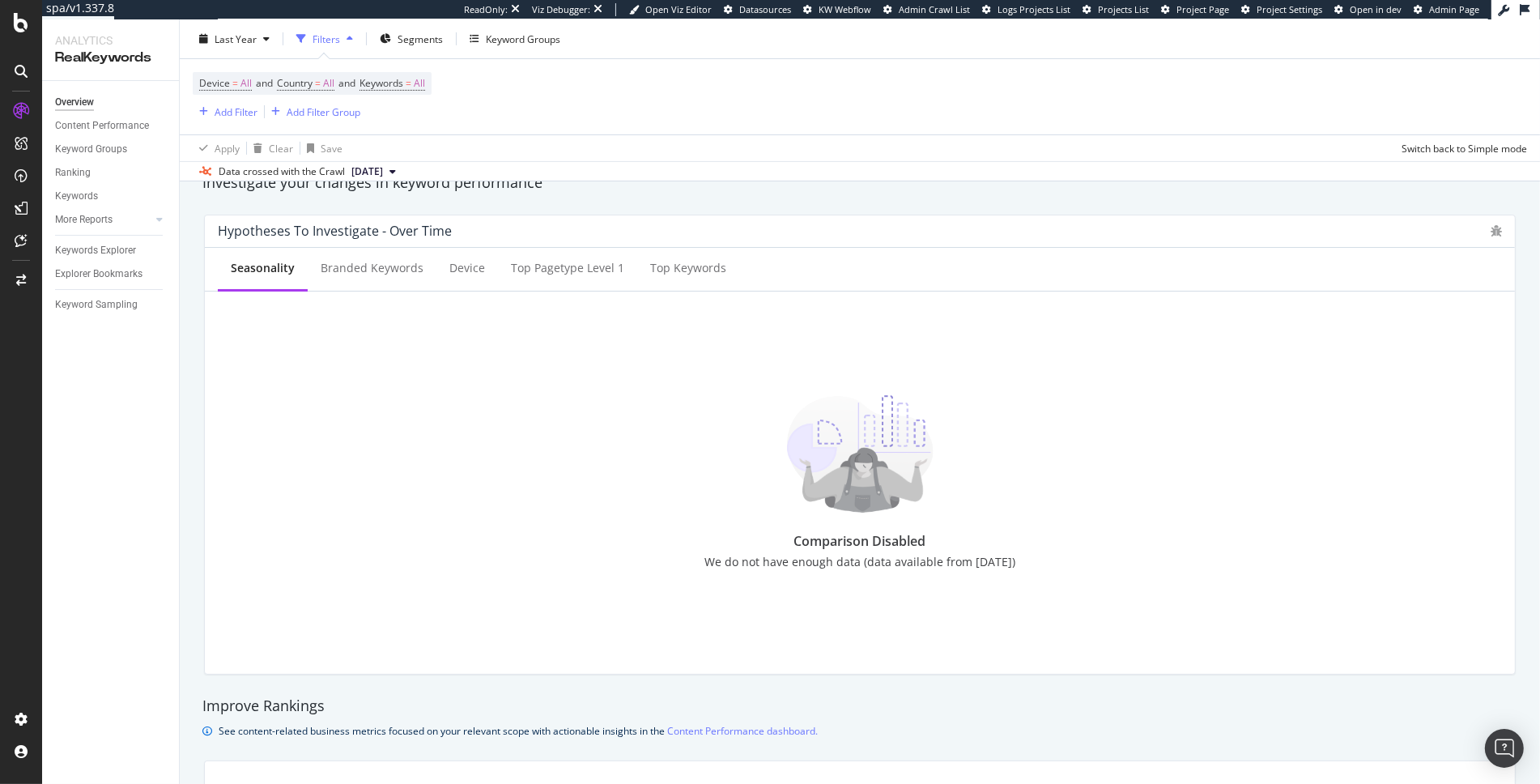
scroll to position [49, 0]
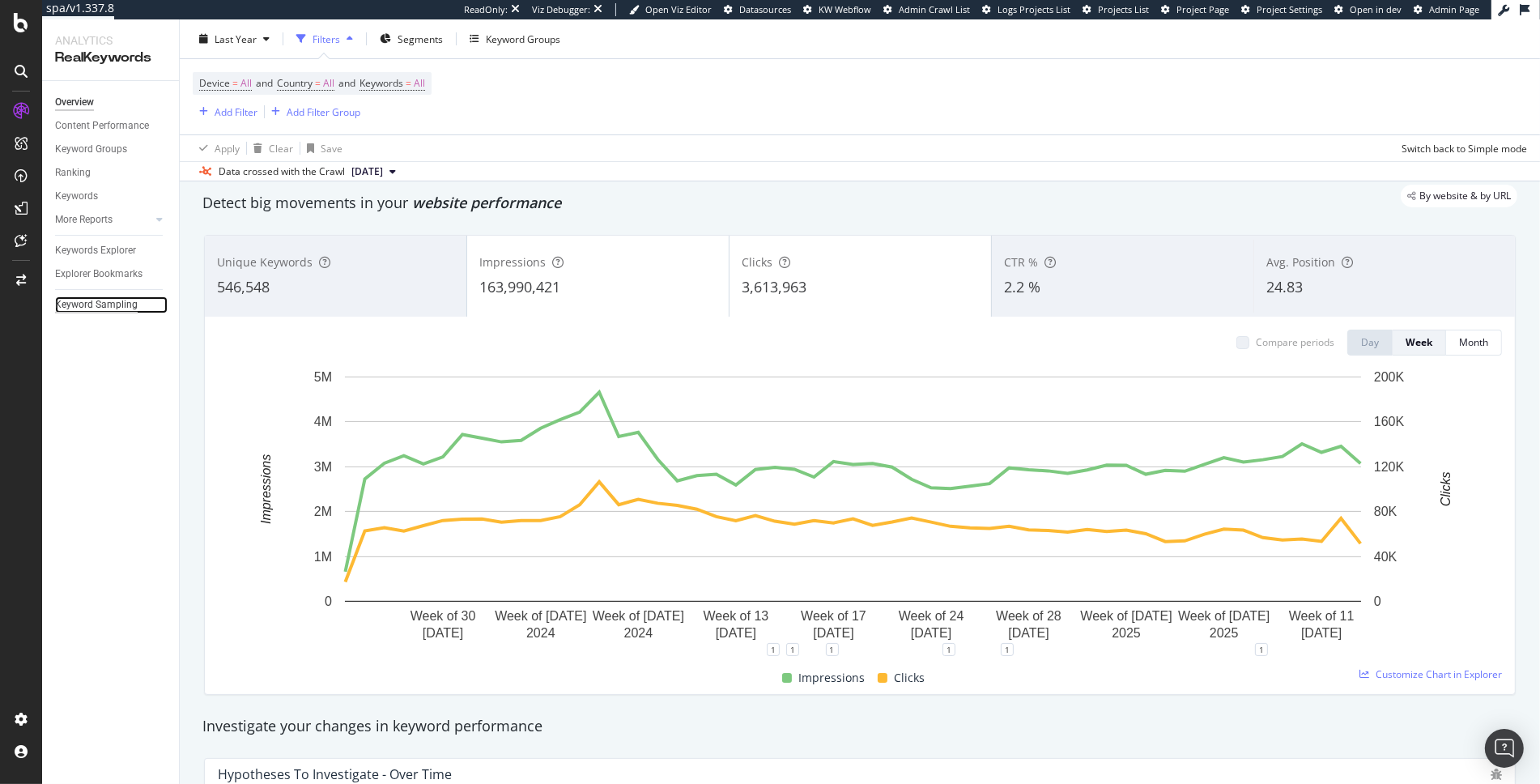
click at [106, 303] on div "Keyword Sampling" at bounding box center [96, 305] width 83 height 17
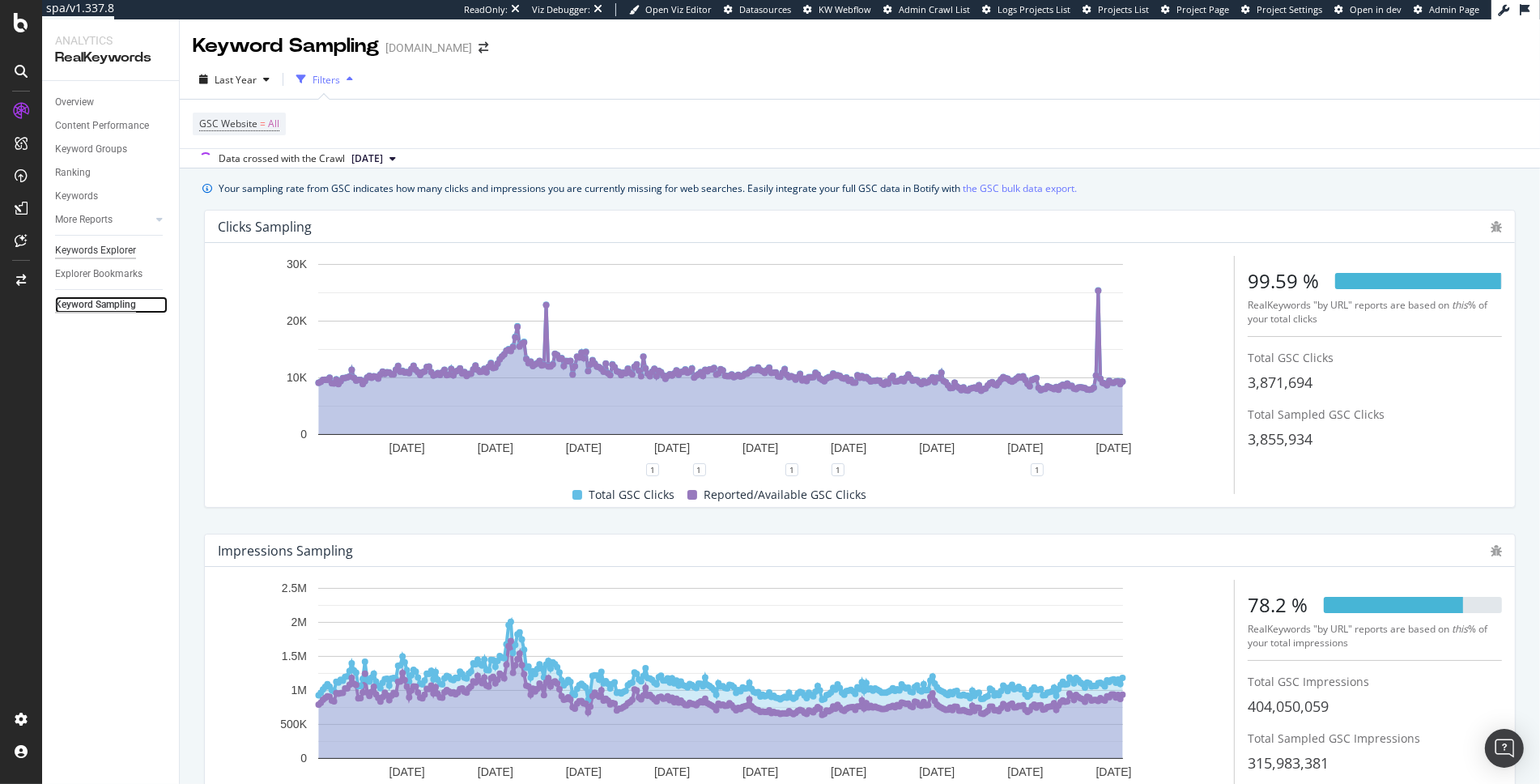
click at [102, 254] on div "Keywords Explorer" at bounding box center [95, 250] width 81 height 17
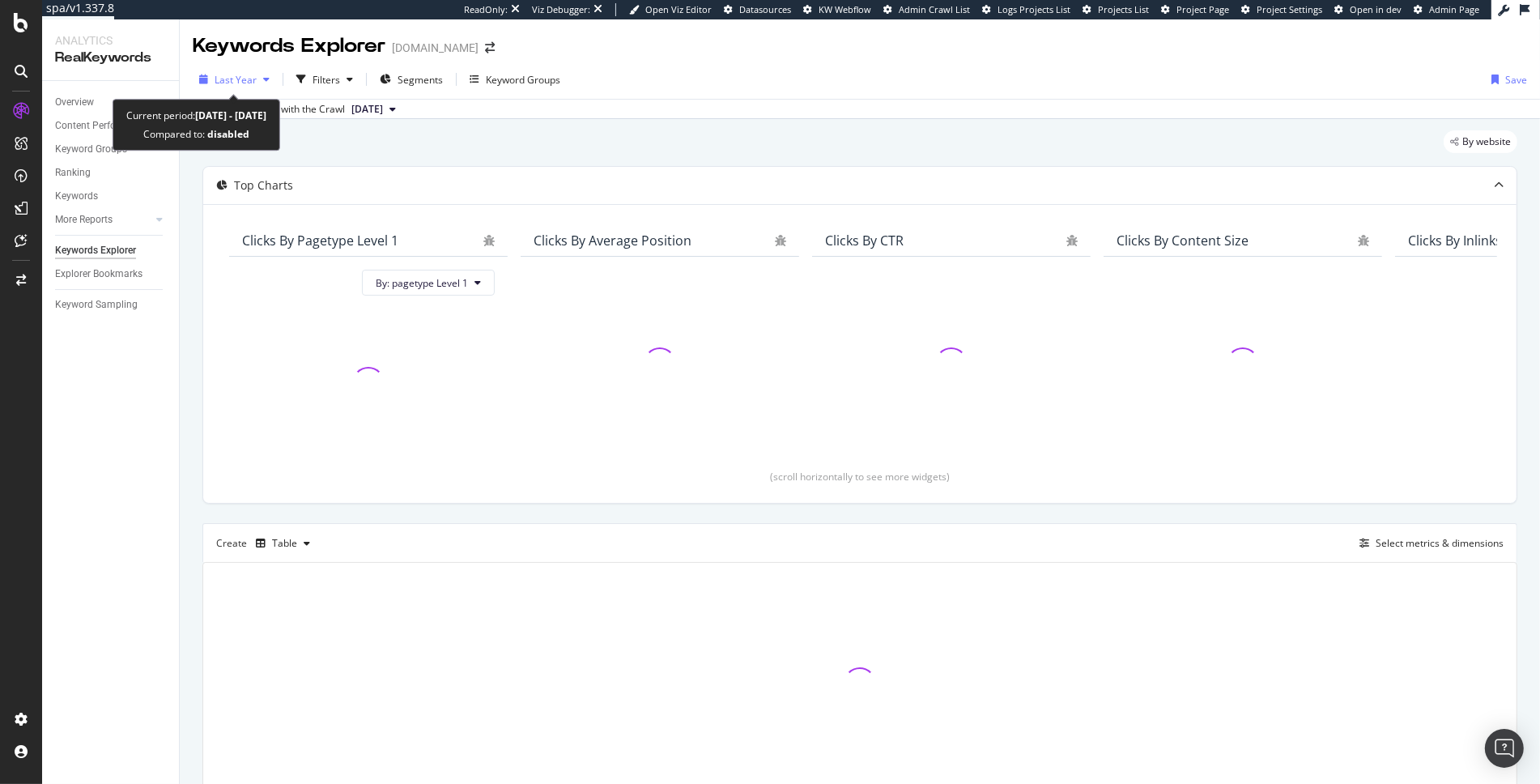
click at [250, 85] on span "Last Year" at bounding box center [236, 80] width 42 height 14
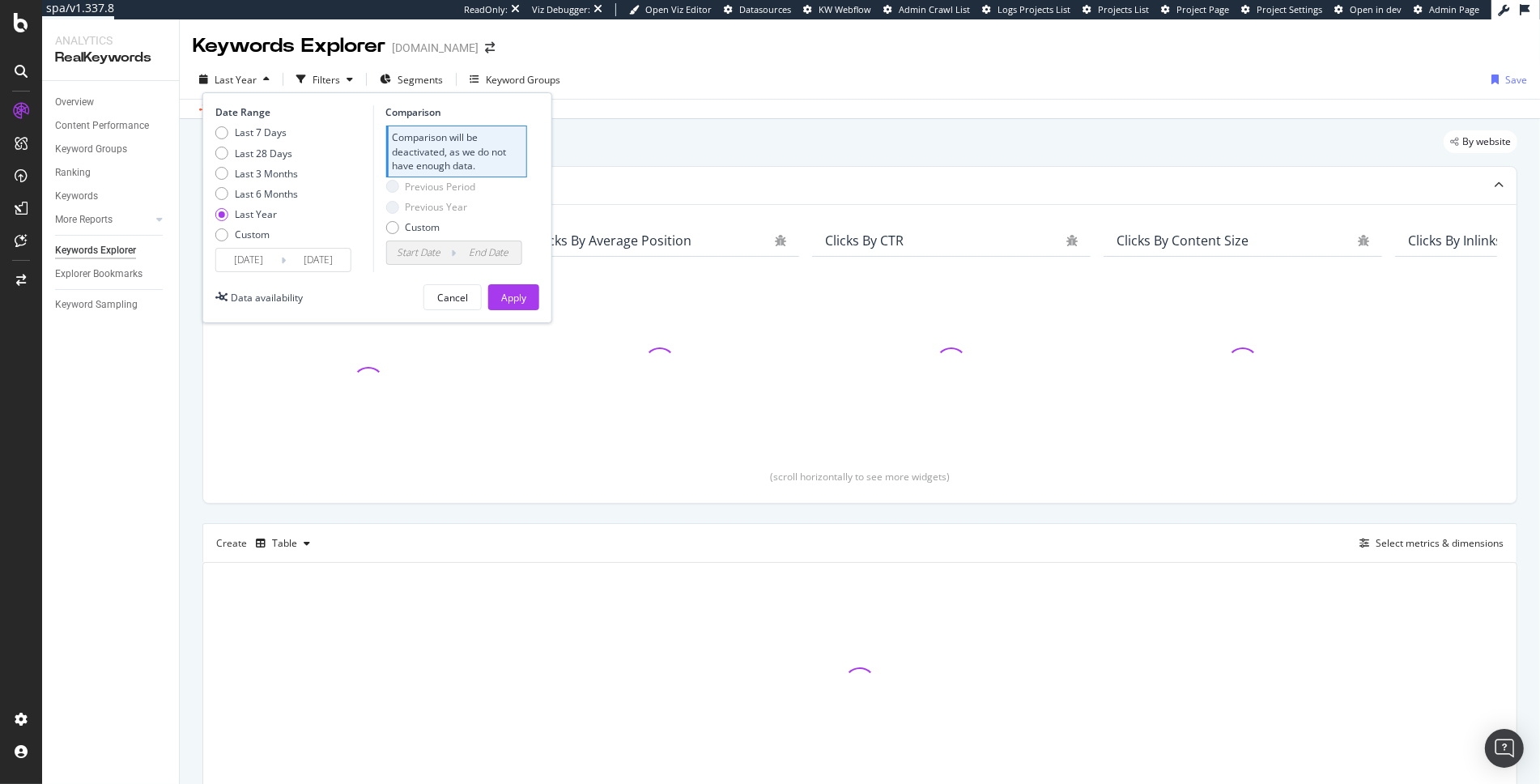
click at [253, 260] on input "[DATE]" at bounding box center [248, 260] width 64 height 23
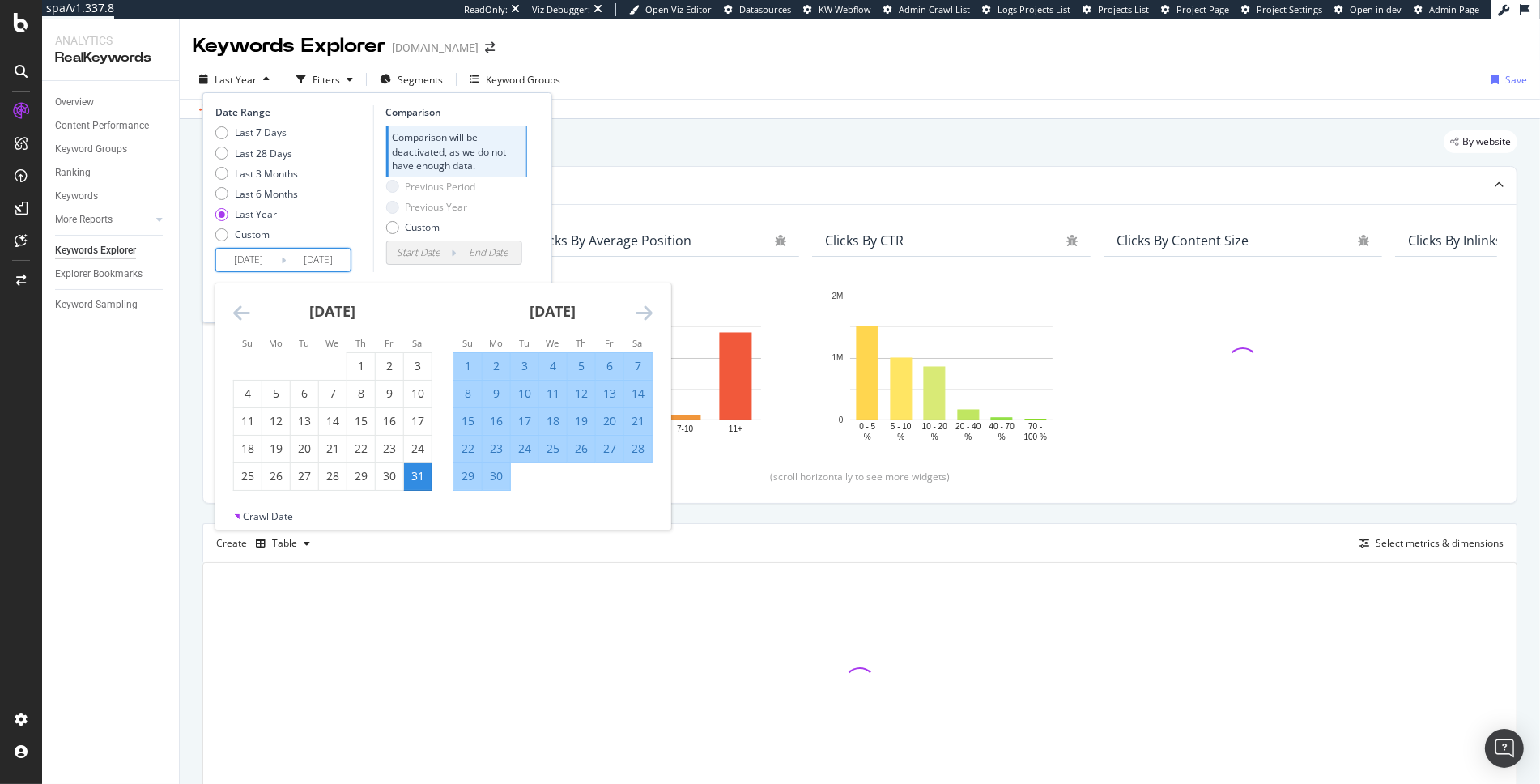
click at [239, 309] on icon "Move backward to switch to the previous month." at bounding box center [241, 313] width 17 height 19
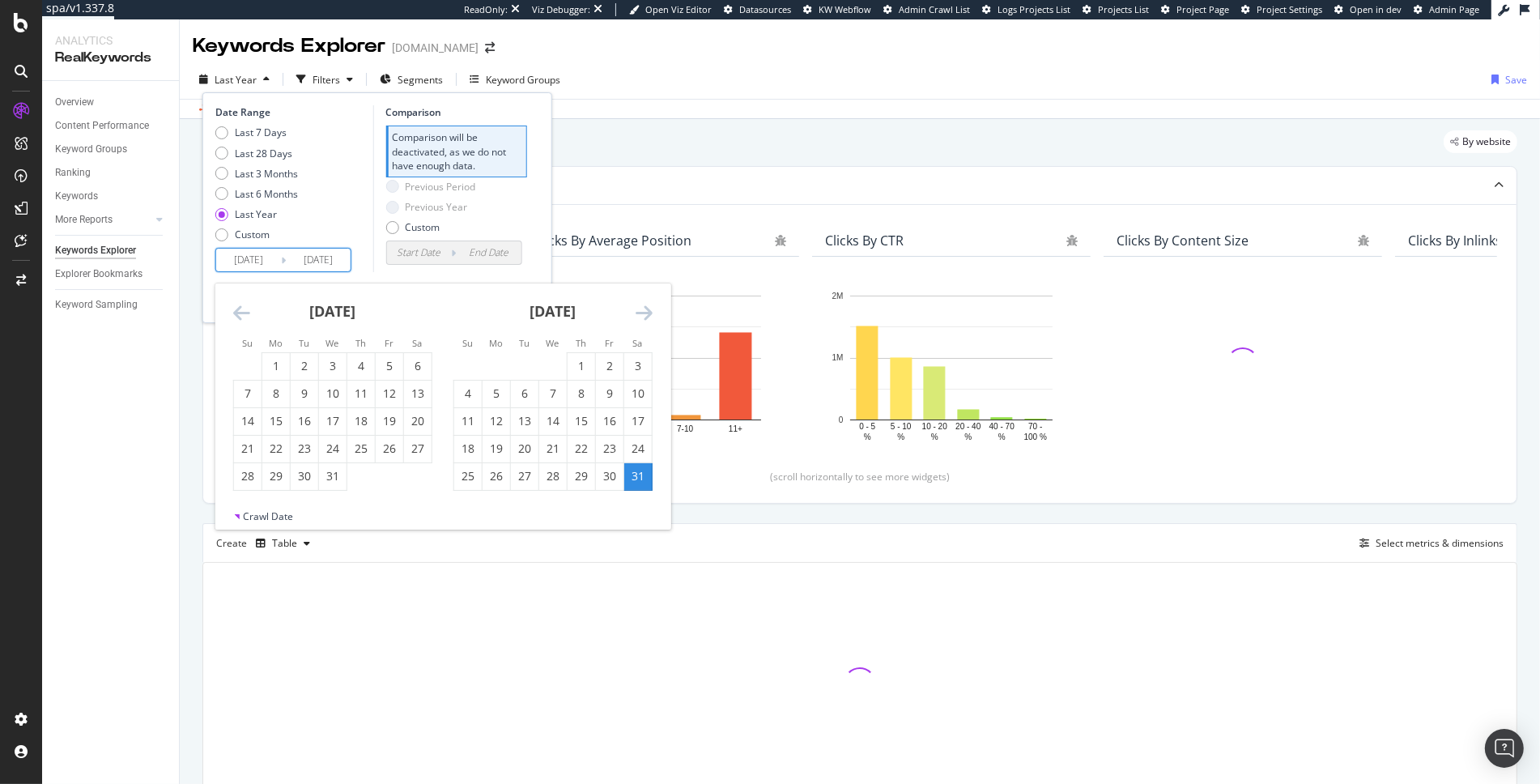
click at [239, 309] on icon "Move backward to switch to the previous month." at bounding box center [241, 313] width 17 height 19
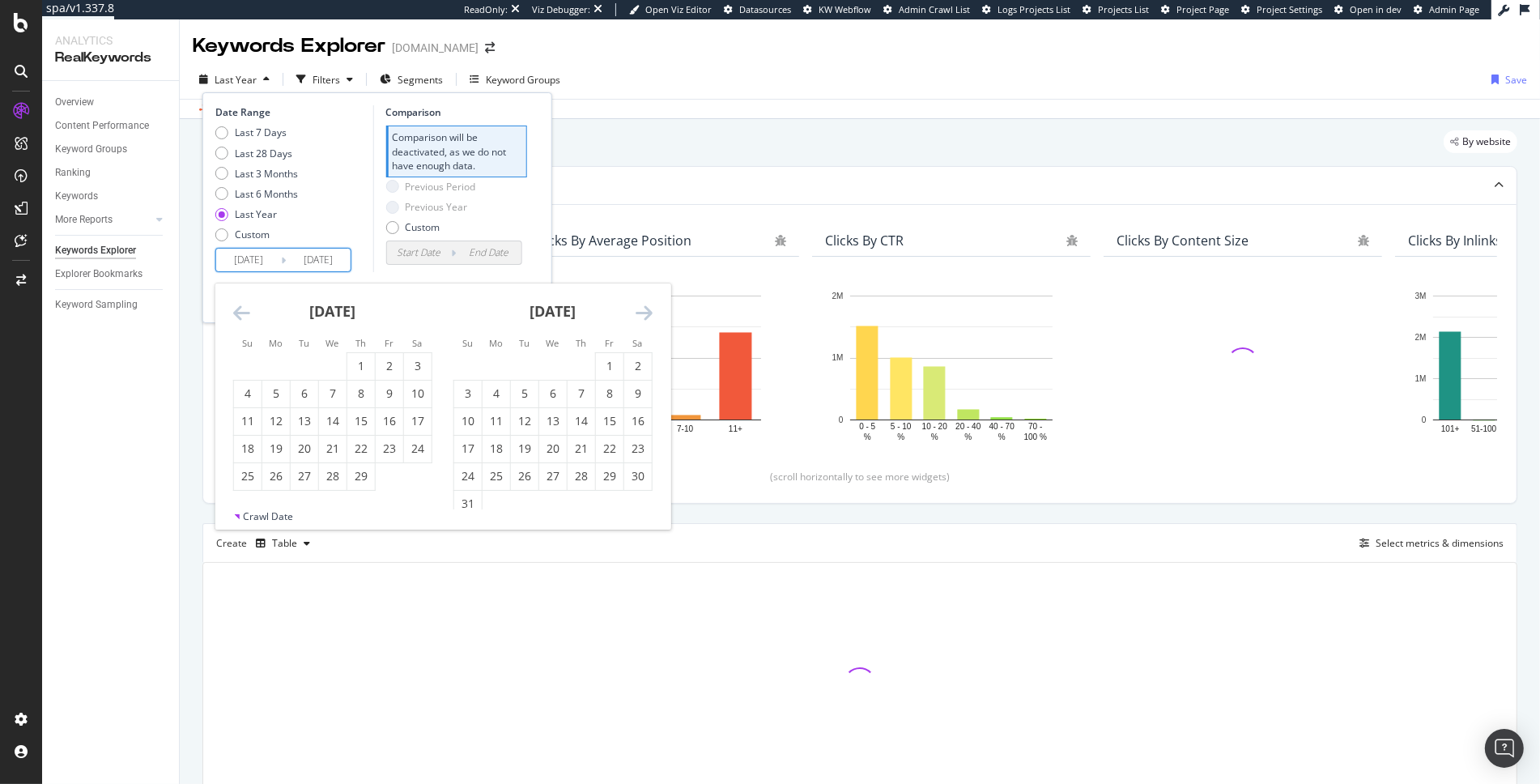
click at [239, 309] on icon "Move backward to switch to the previous month." at bounding box center [241, 313] width 17 height 19
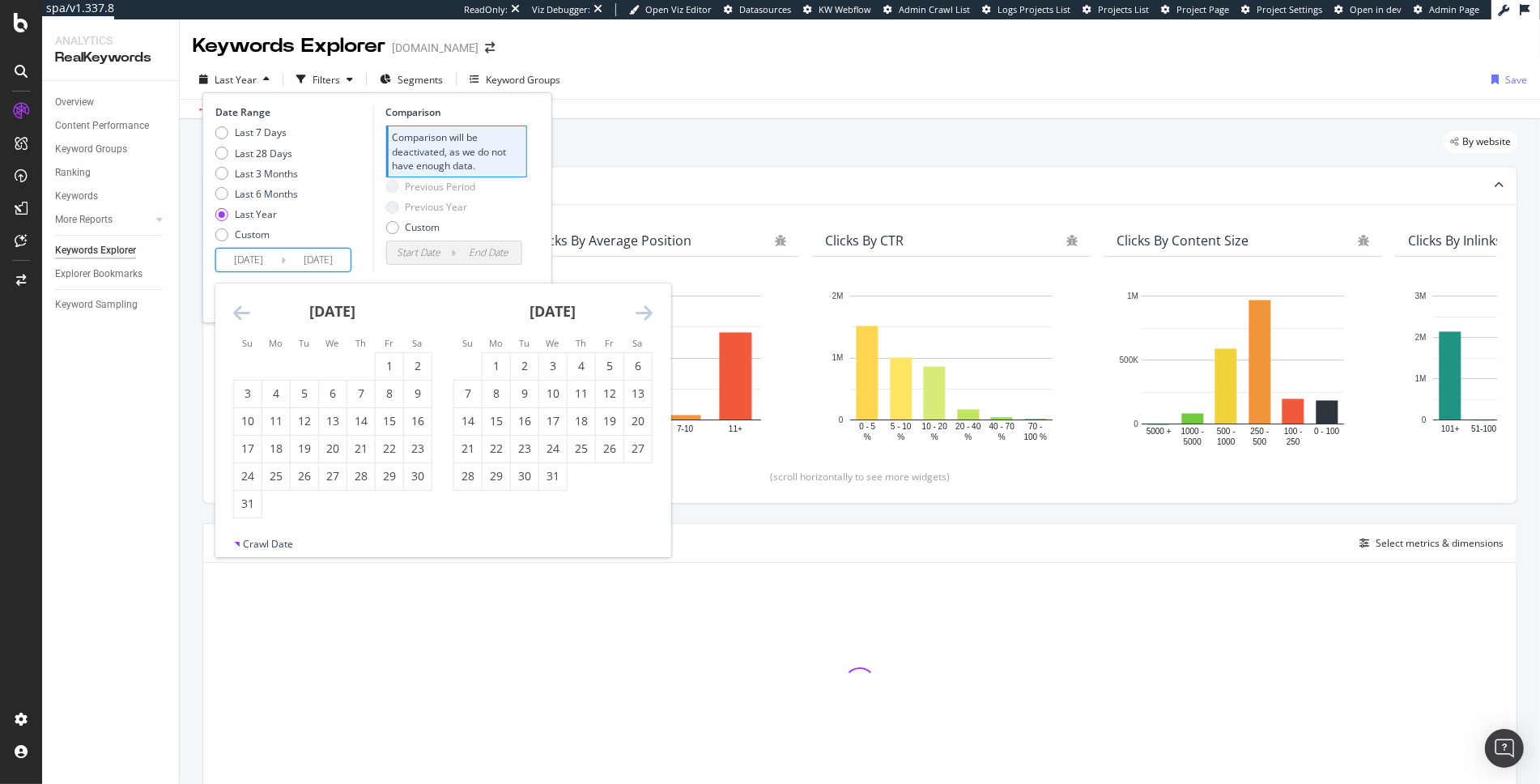
click at [239, 309] on icon "Move backward to switch to the previous month." at bounding box center [241, 313] width 17 height 19
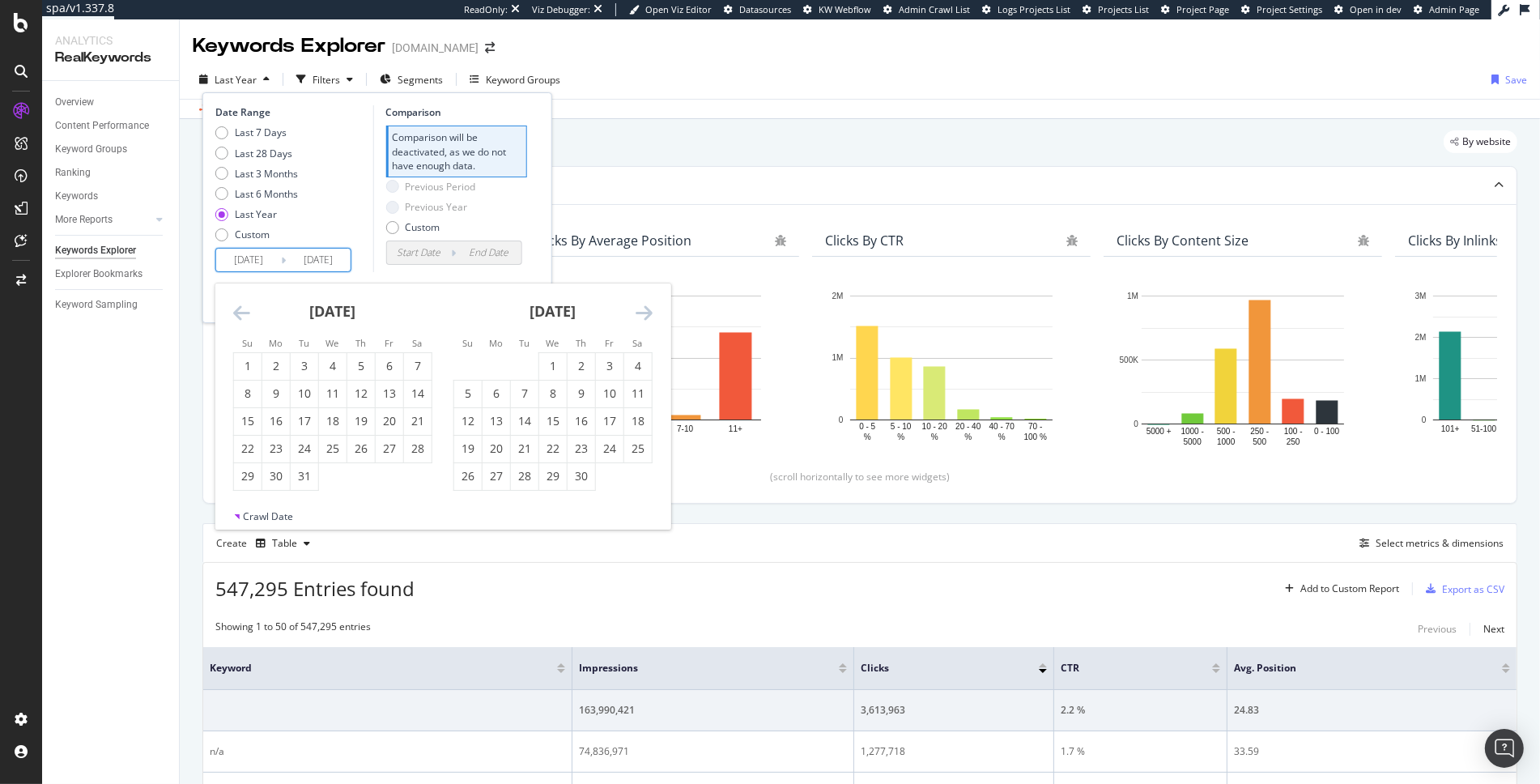
click at [239, 309] on icon "Move backward to switch to the previous month." at bounding box center [241, 313] width 17 height 19
click at [646, 311] on icon "Move forward to switch to the next month." at bounding box center [644, 313] width 17 height 19
click at [505, 366] on div "1" at bounding box center [496, 366] width 27 height 16
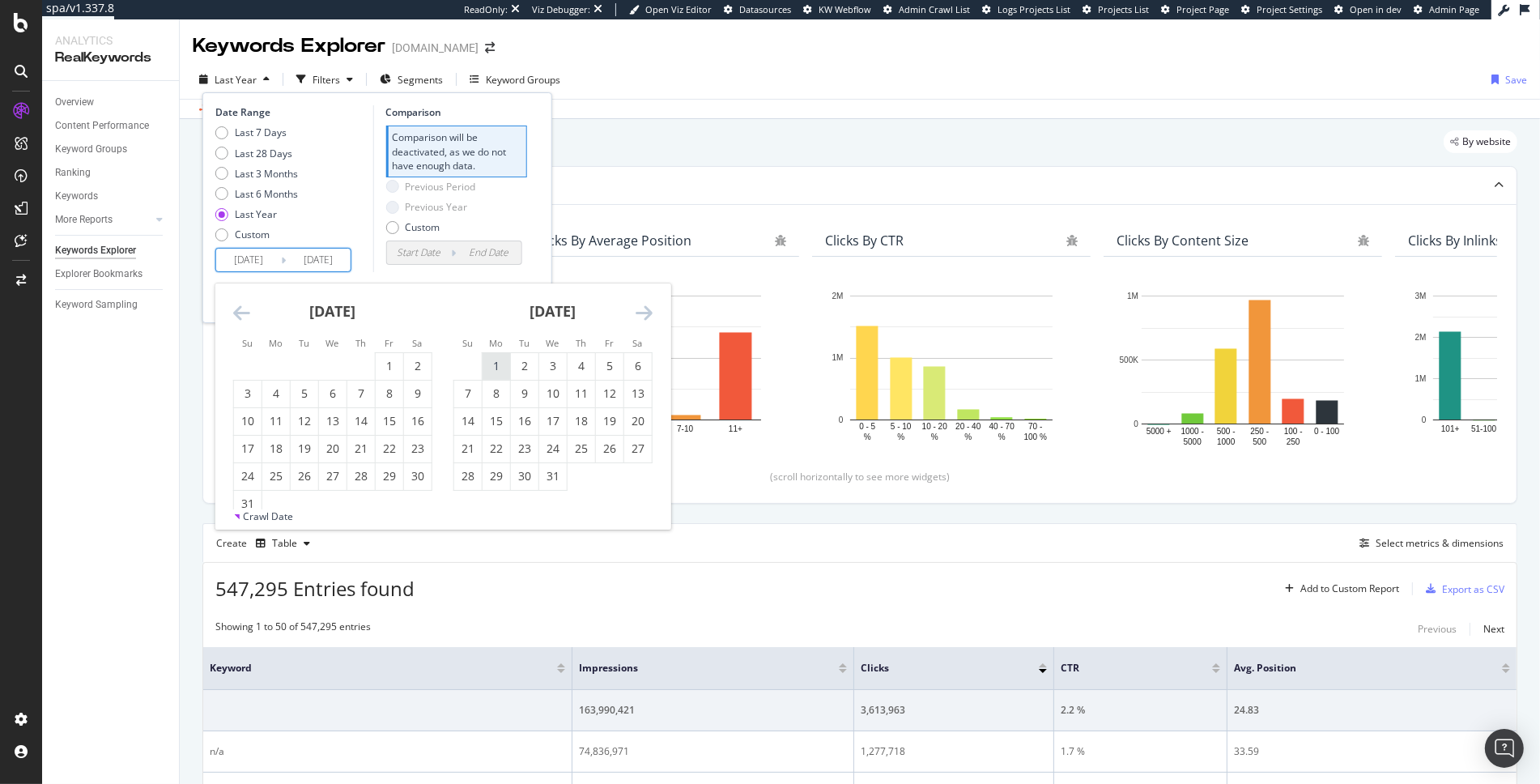
type input "2024/01/01"
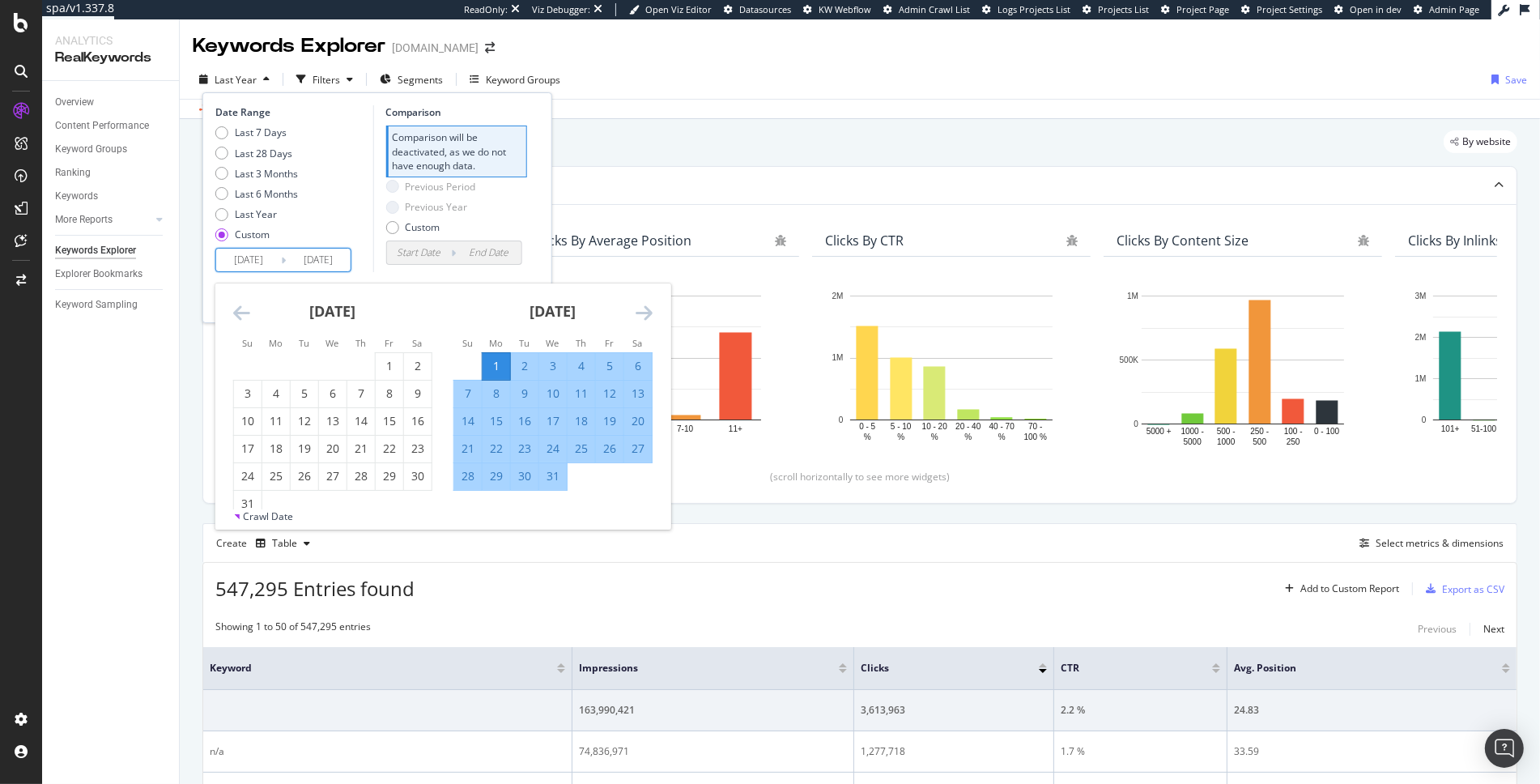
click at [542, 234] on div "Date Range Last 7 Days Last 28 Days Last 3 Months Last 6 Months Last Year Custo…" at bounding box center [377, 207] width 350 height 230
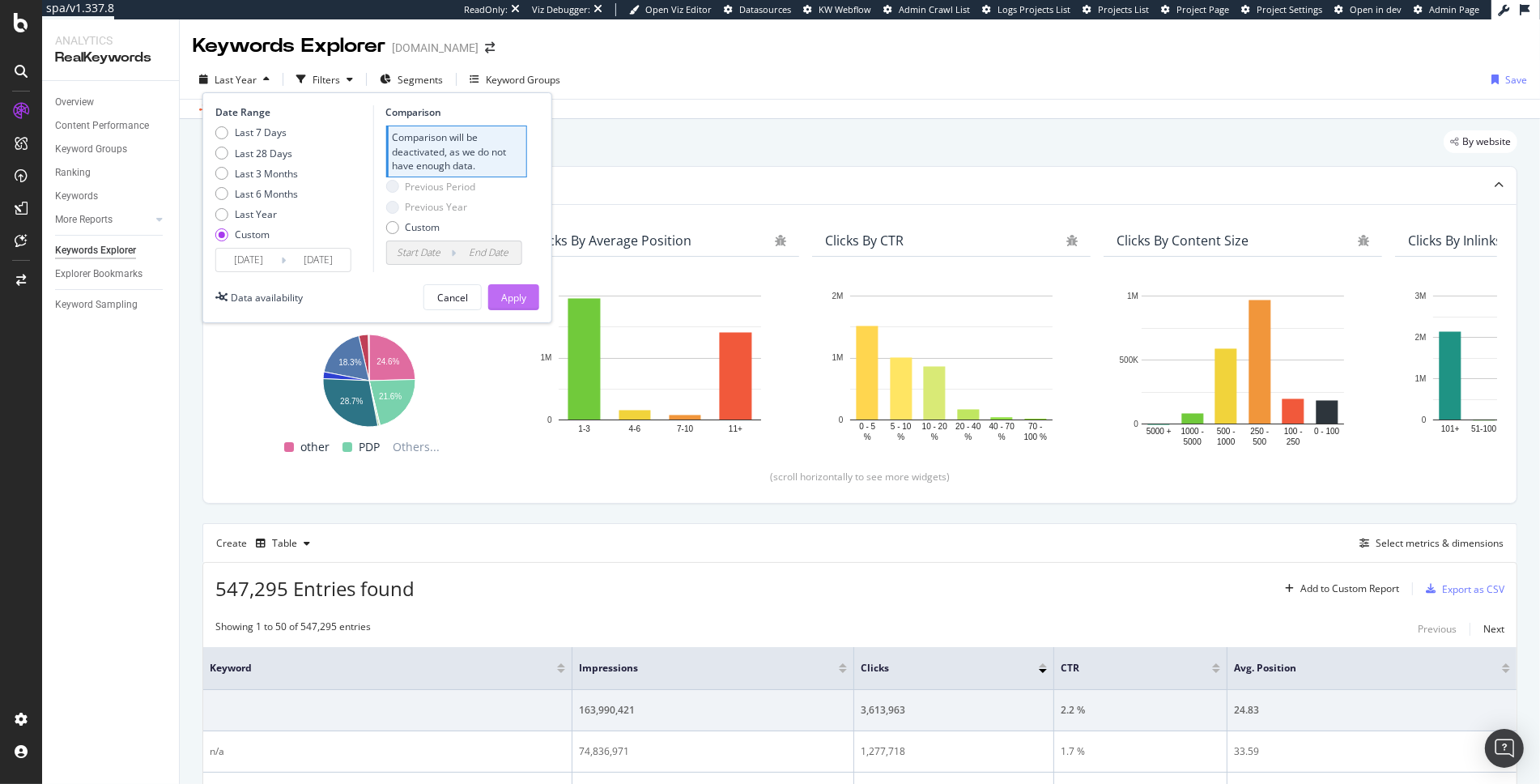
click at [521, 298] on div "Apply" at bounding box center [514, 298] width 25 height 14
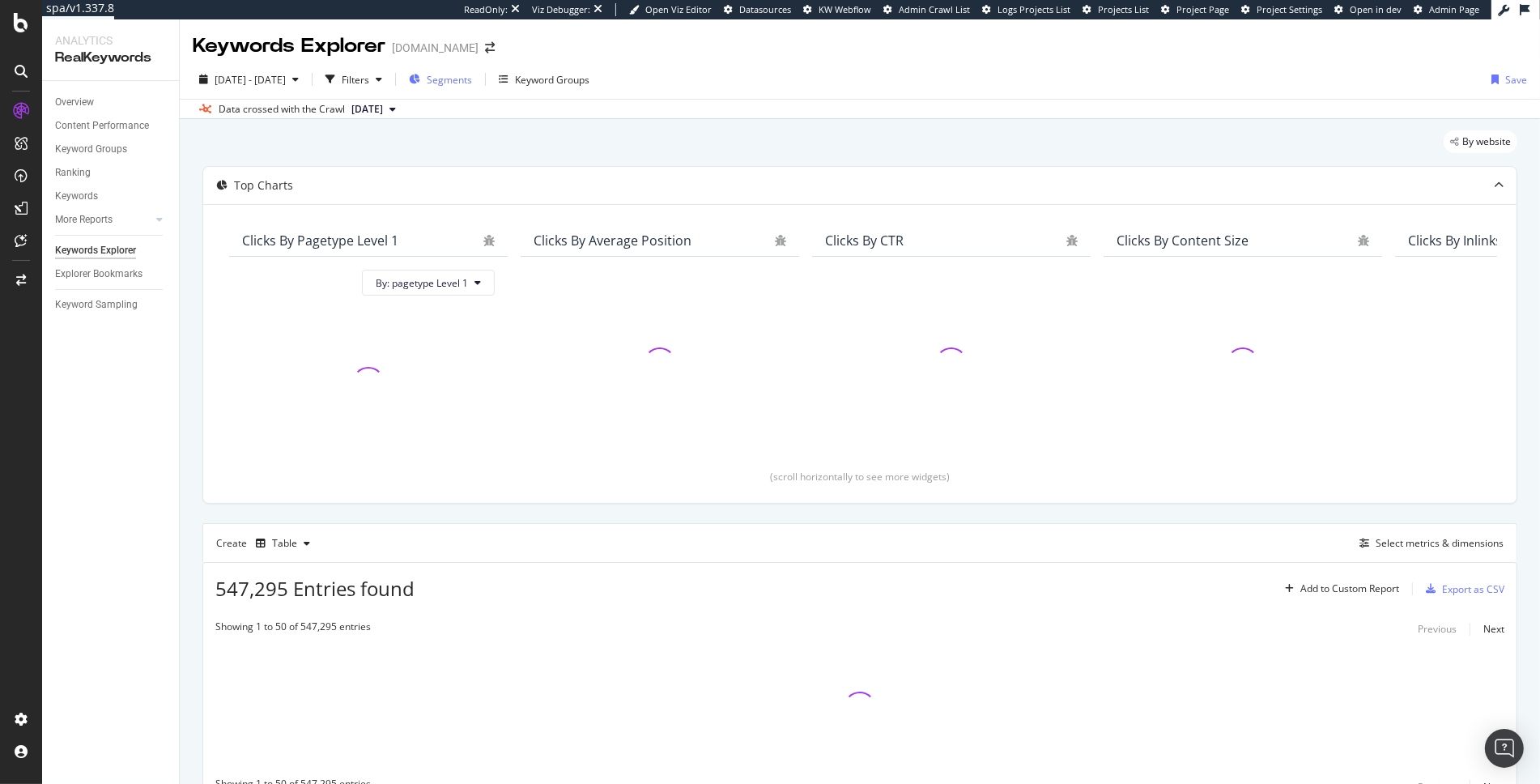
click at [472, 81] on span "Segments" at bounding box center [449, 80] width 45 height 14
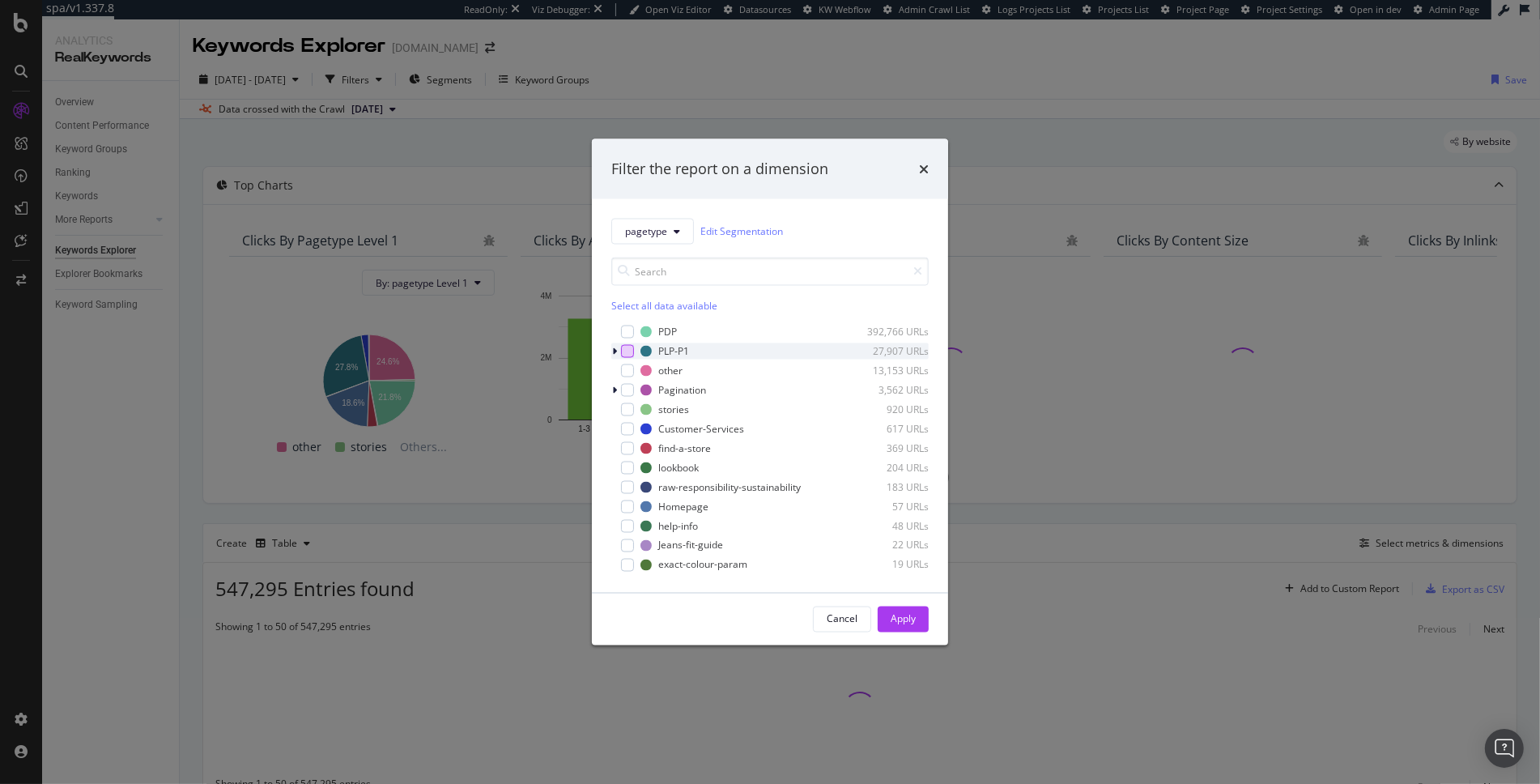
click at [630, 353] on div "modal" at bounding box center [627, 351] width 13 height 13
click at [892, 618] on div "Apply" at bounding box center [903, 619] width 25 height 14
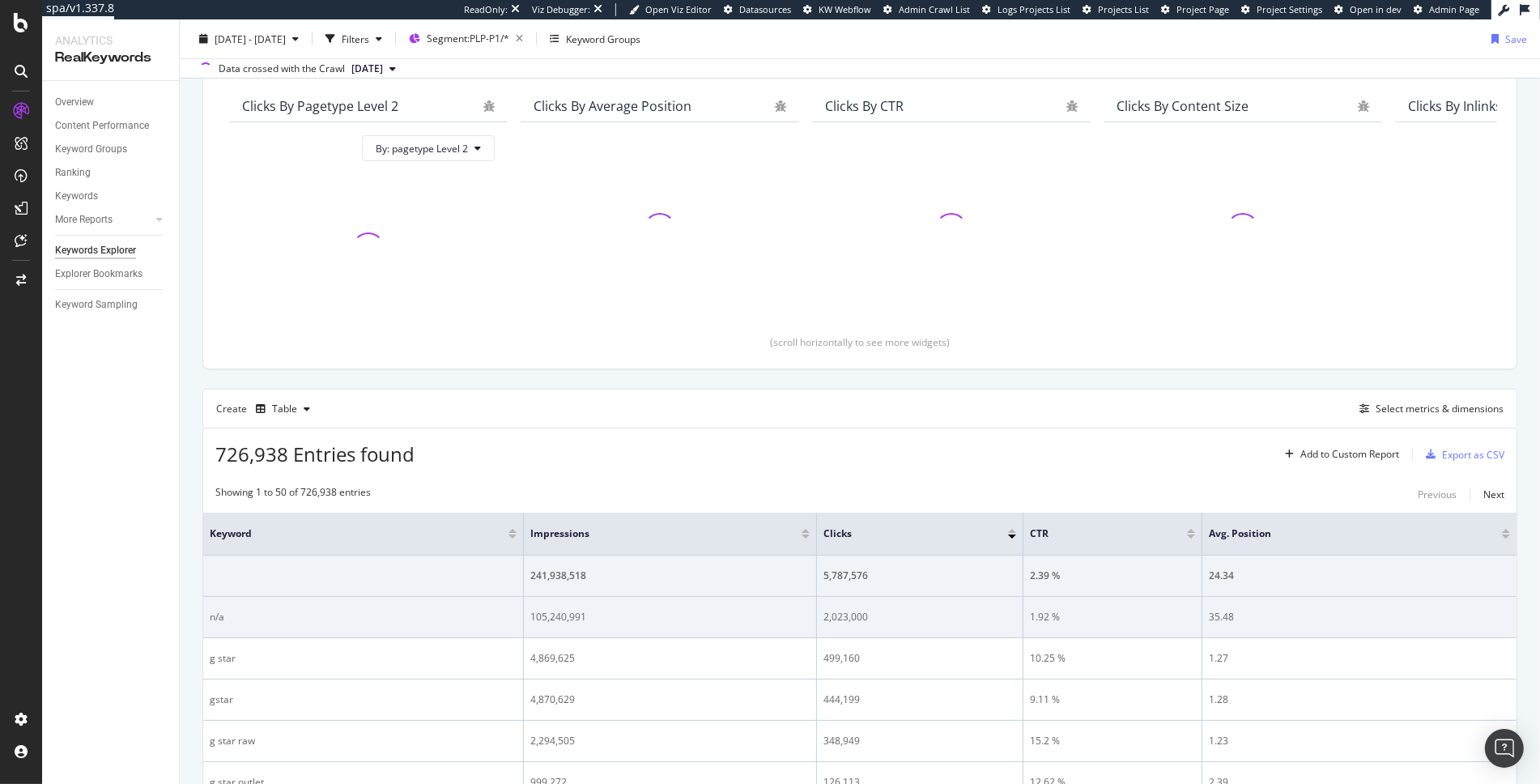
scroll to position [247, 0]
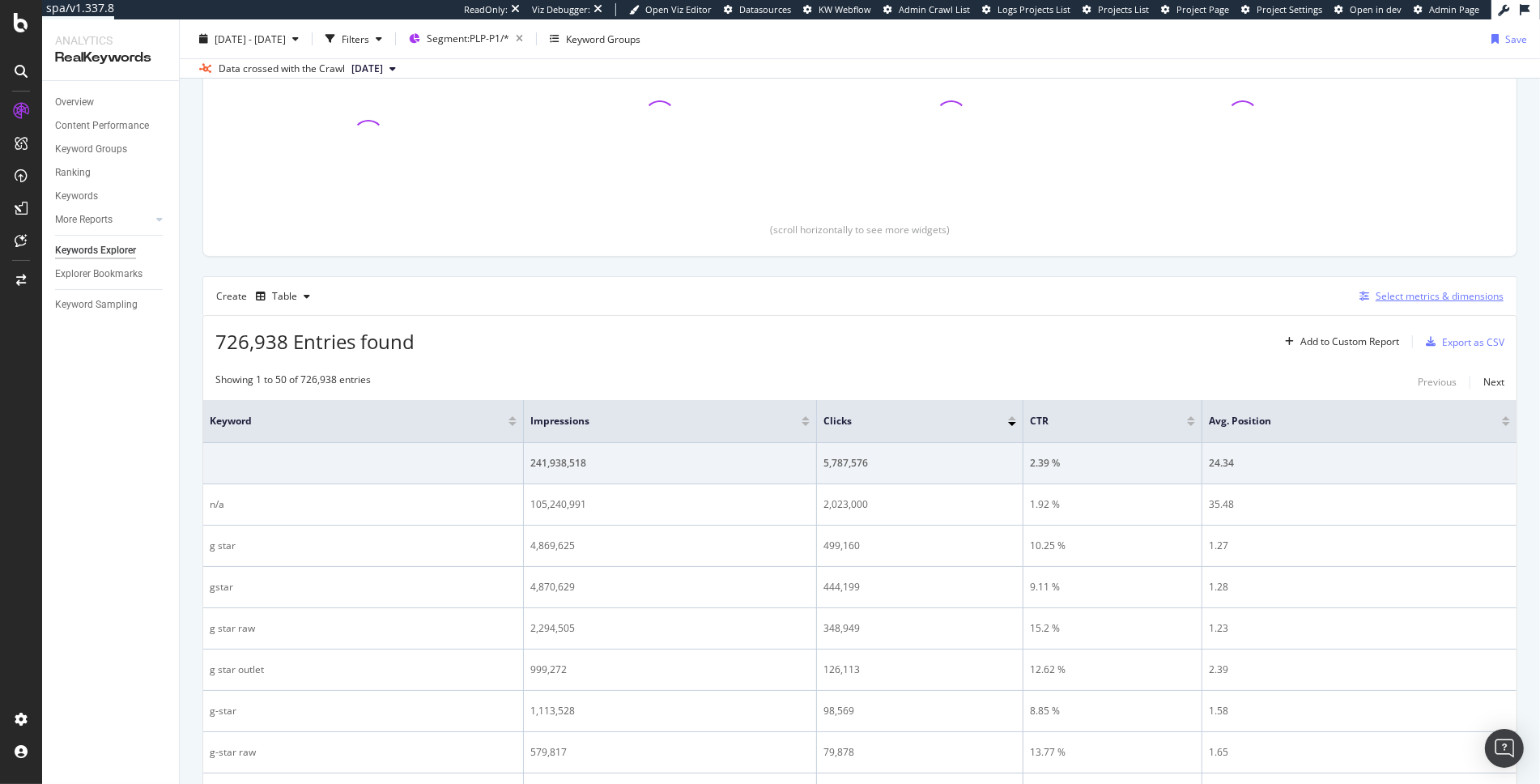
click at [1424, 291] on div "Select metrics & dimensions" at bounding box center [1439, 296] width 128 height 14
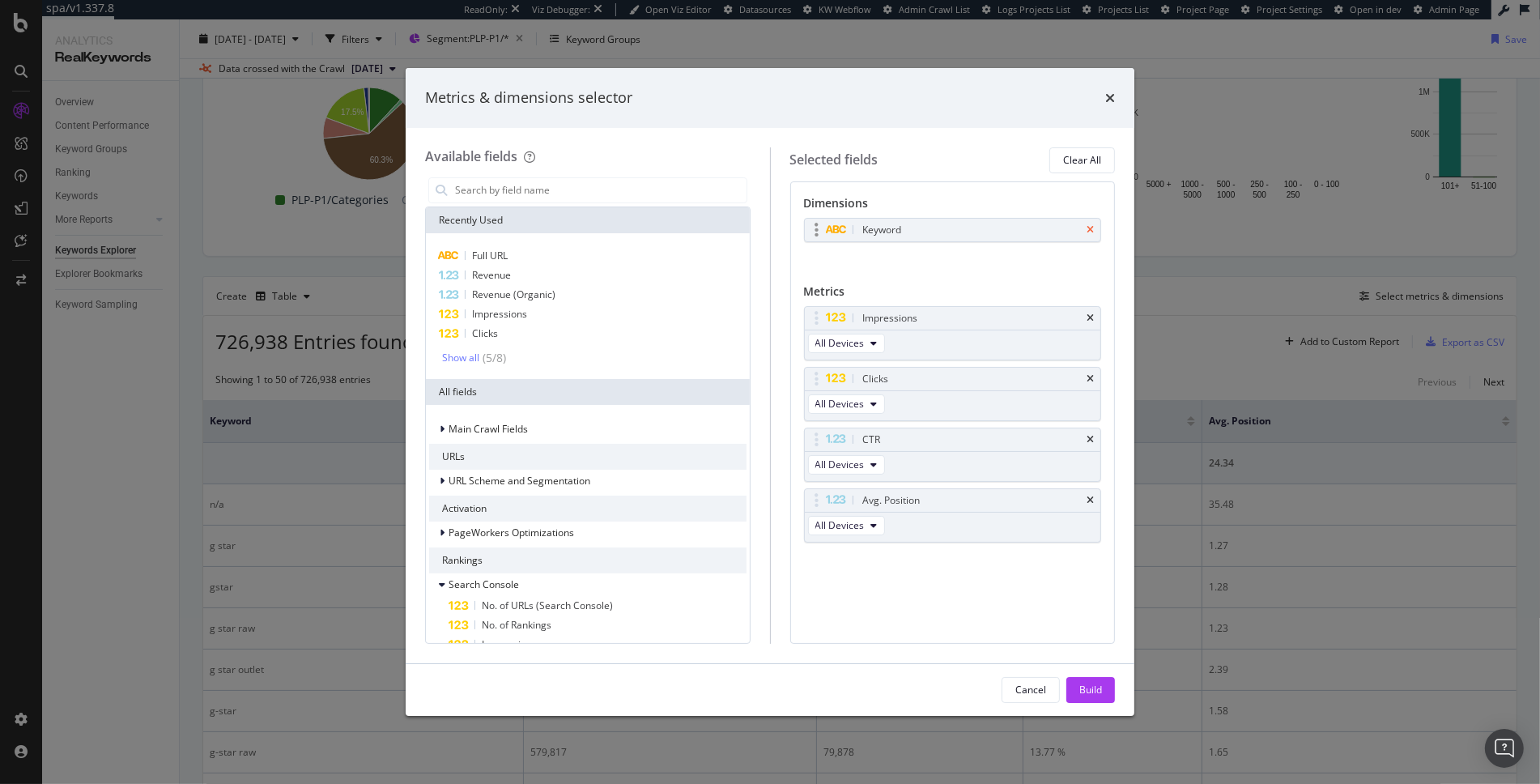
click at [1090, 229] on icon "times" at bounding box center [1091, 230] width 7 height 10
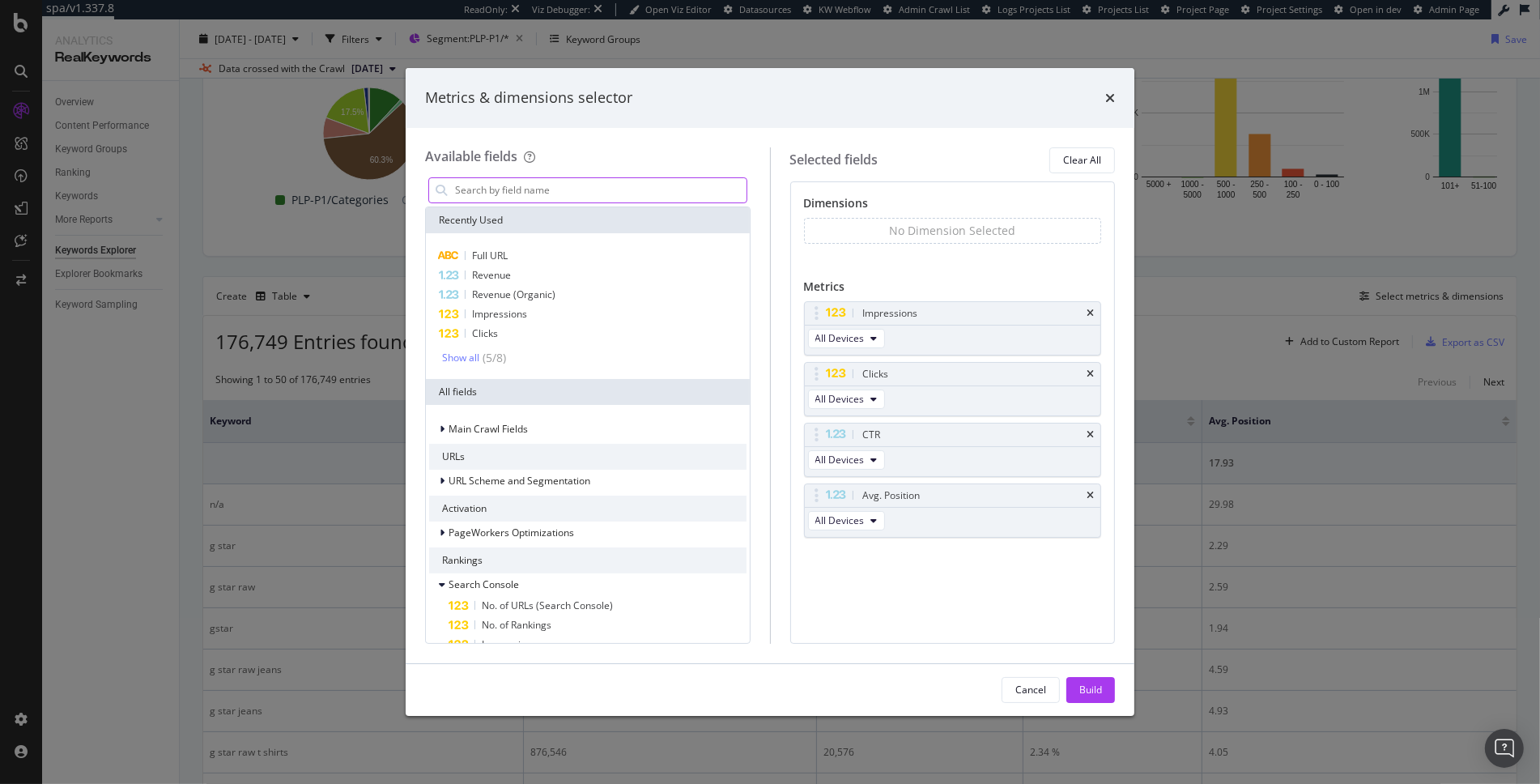
click at [532, 187] on input "modal" at bounding box center [600, 191] width 293 height 25
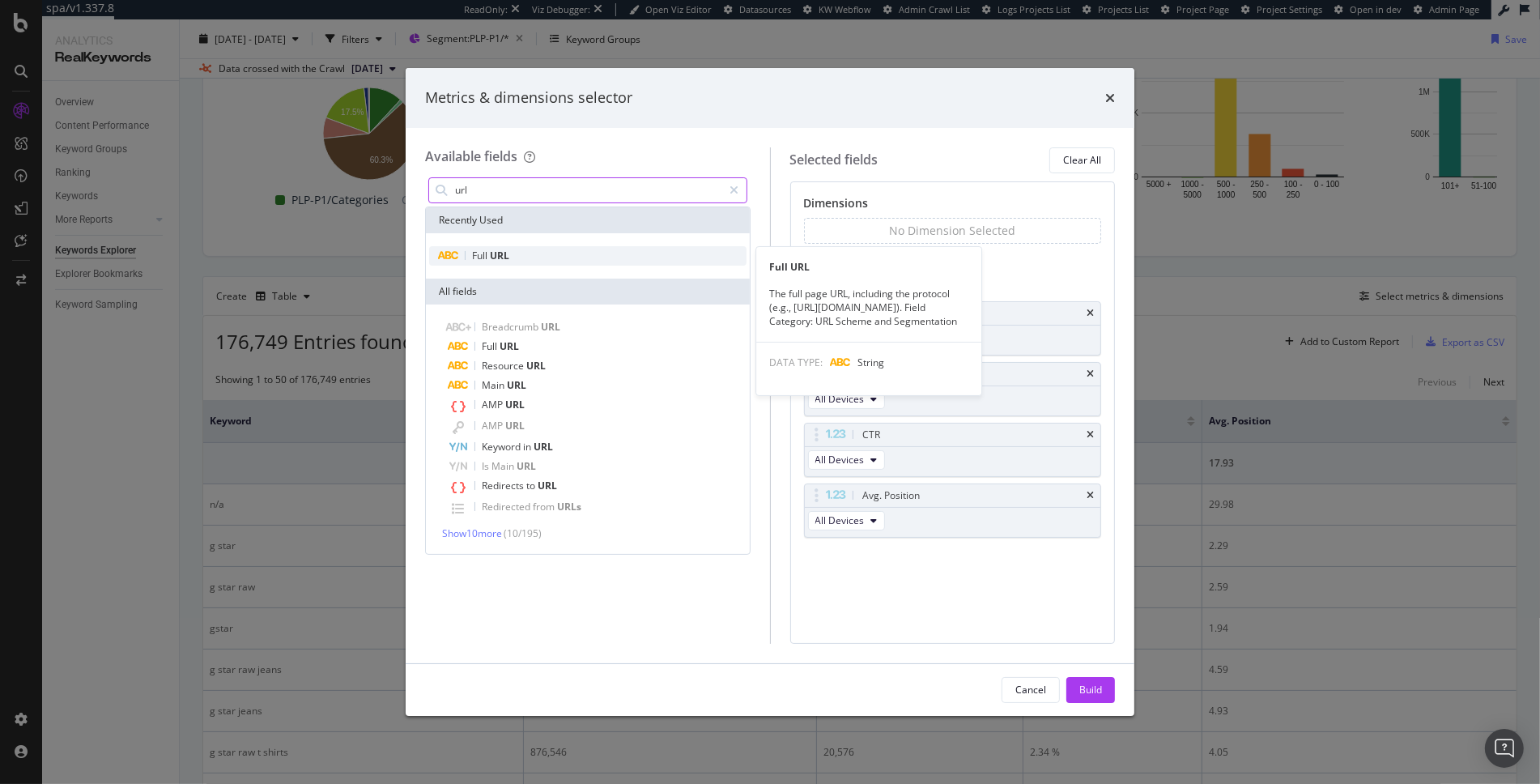
type input "url"
click at [489, 253] on span "Full" at bounding box center [481, 256] width 18 height 14
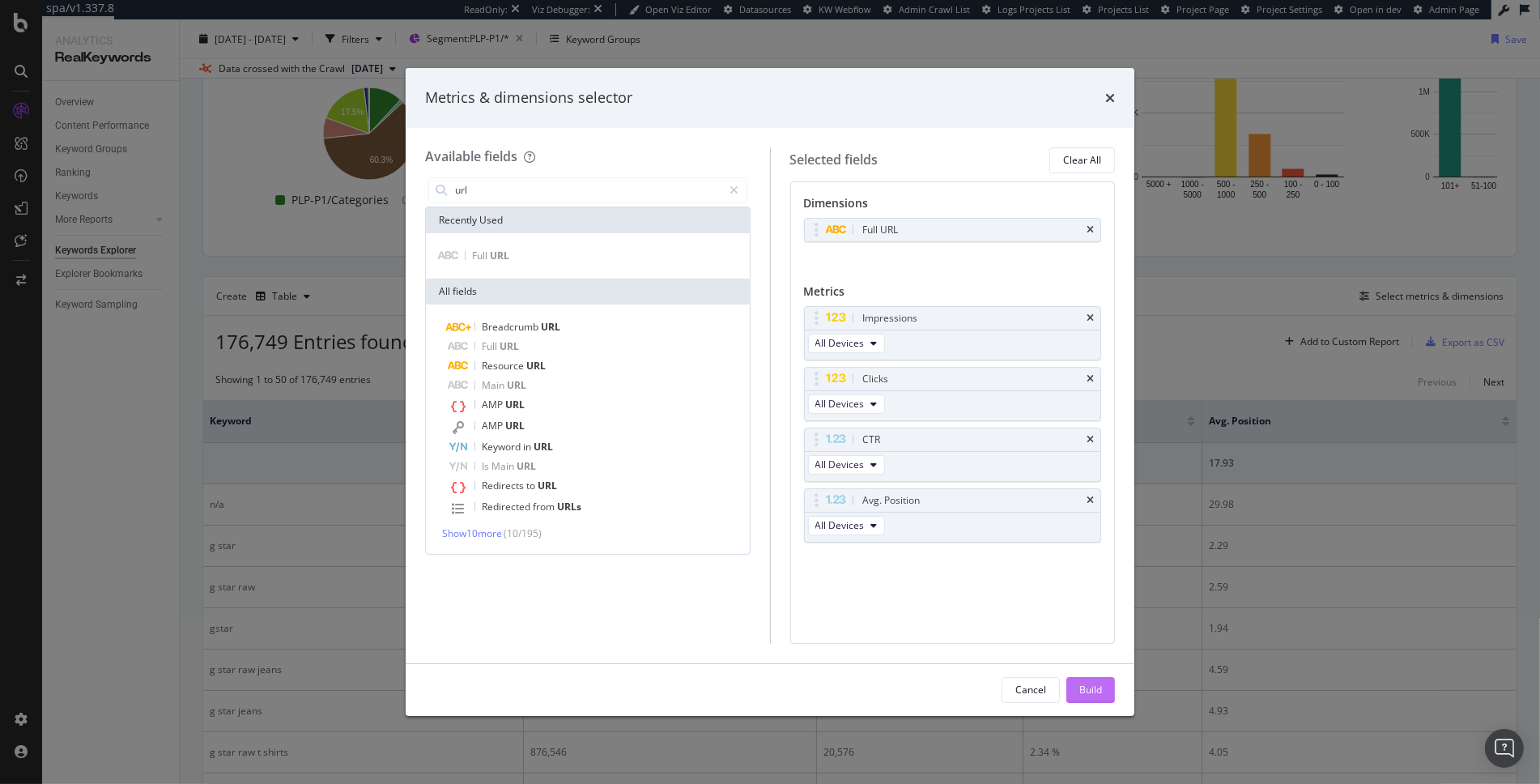
click at [1091, 691] on div "Build" at bounding box center [1091, 690] width 23 height 14
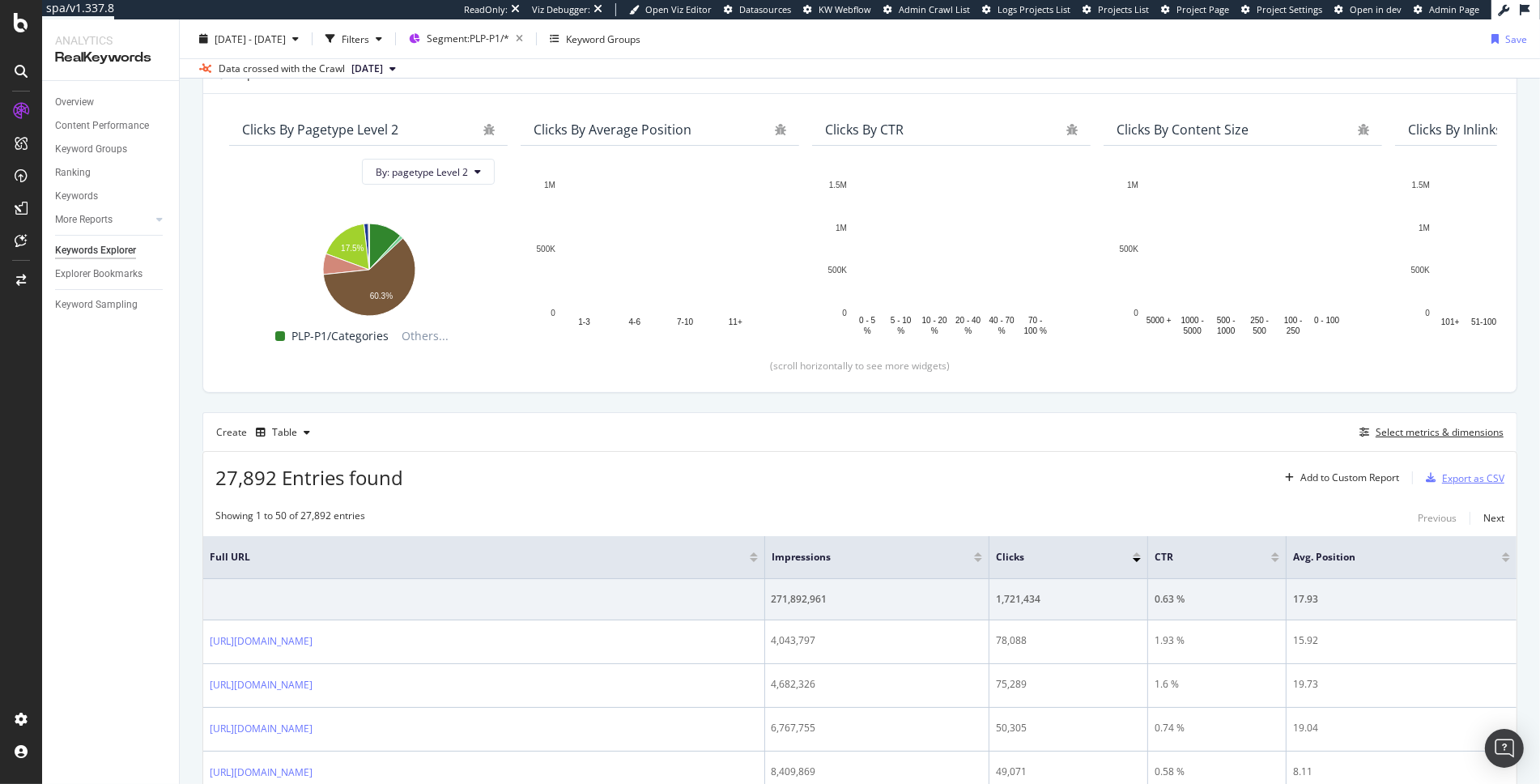
scroll to position [116, 0]
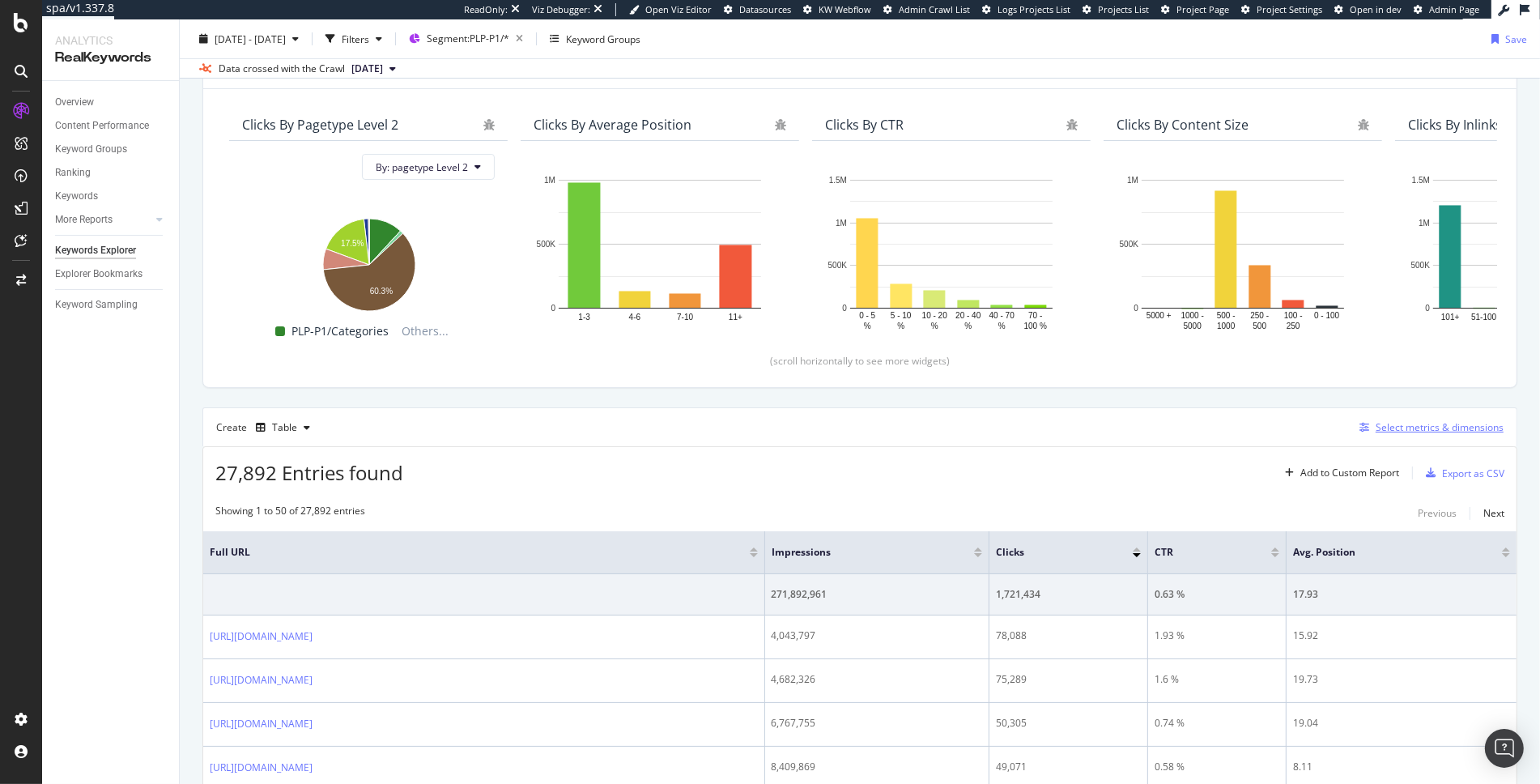
click at [1403, 432] on div "Select metrics & dimensions" at bounding box center [1439, 427] width 128 height 14
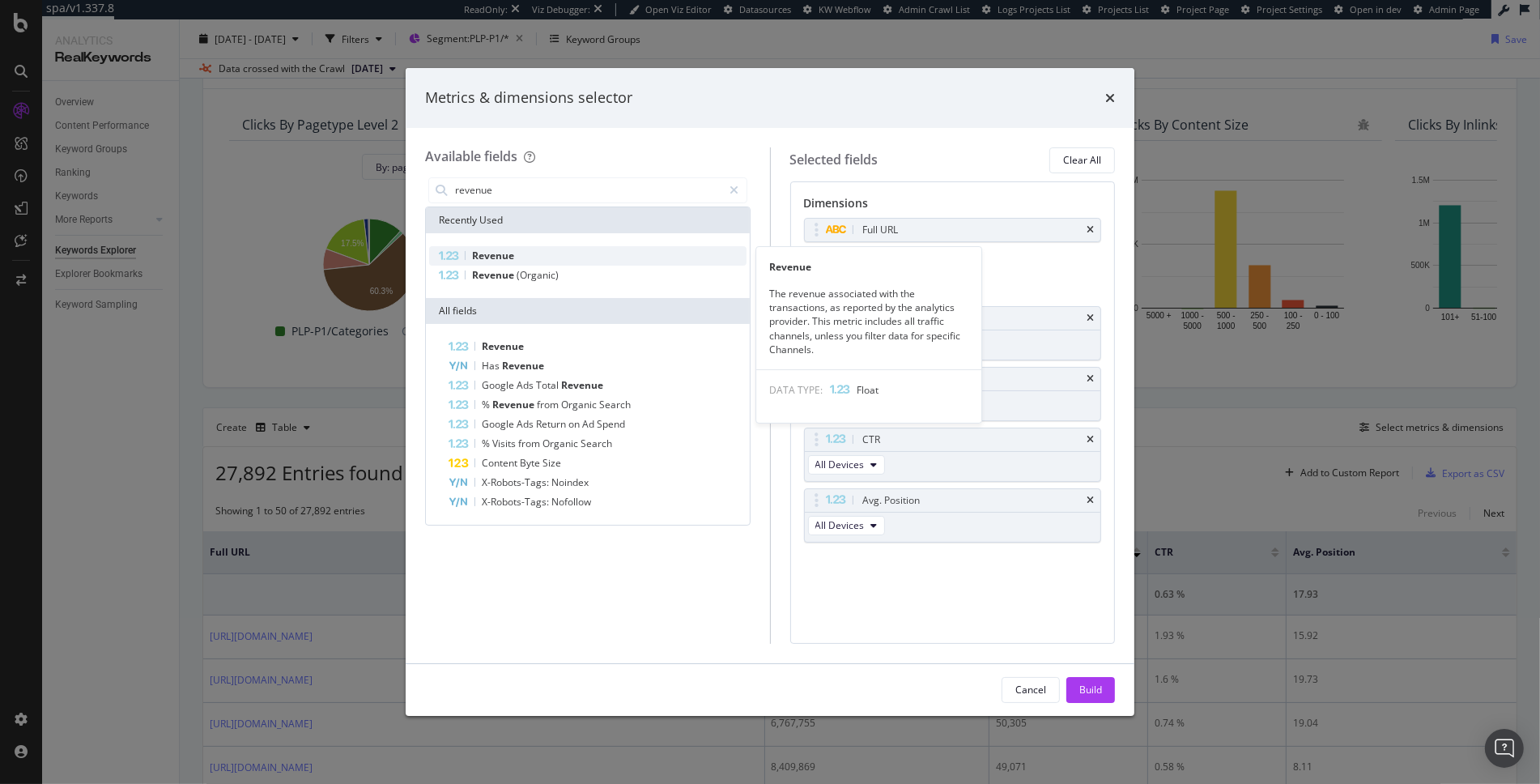
click at [498, 250] on span "Revenue" at bounding box center [494, 256] width 42 height 14
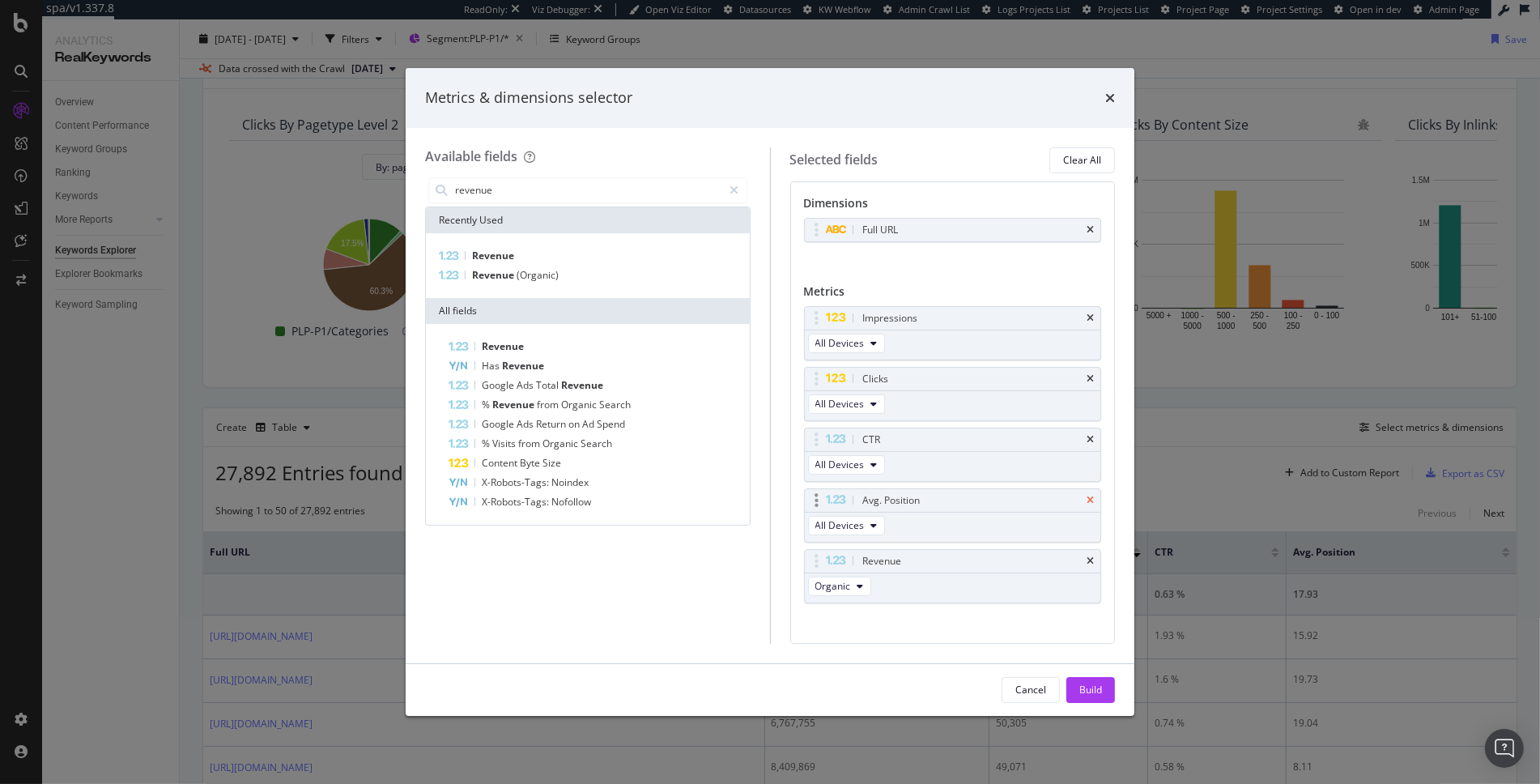
click at [1087, 501] on icon "times" at bounding box center [1091, 500] width 7 height 10
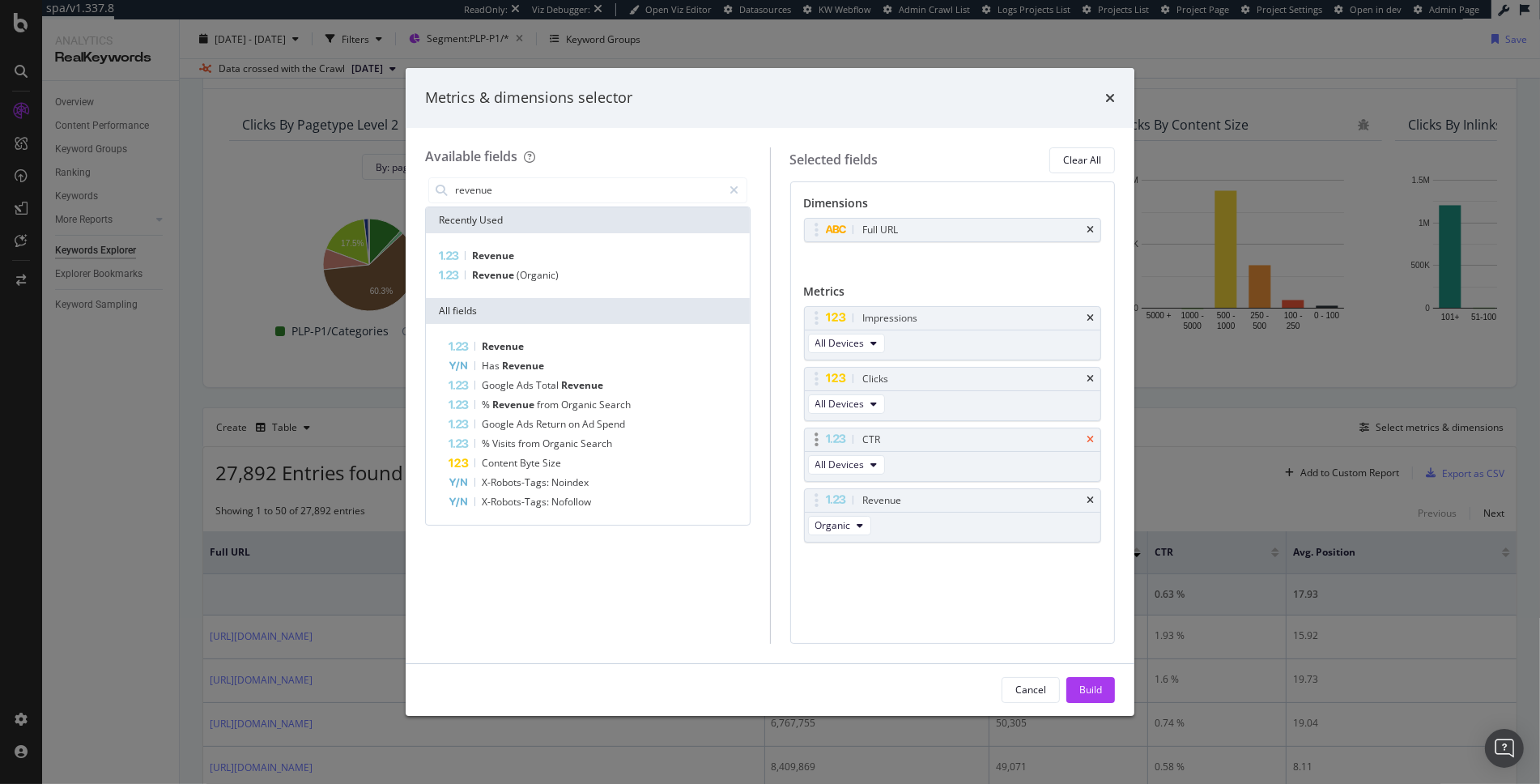
click at [1092, 438] on icon "times" at bounding box center [1091, 440] width 7 height 10
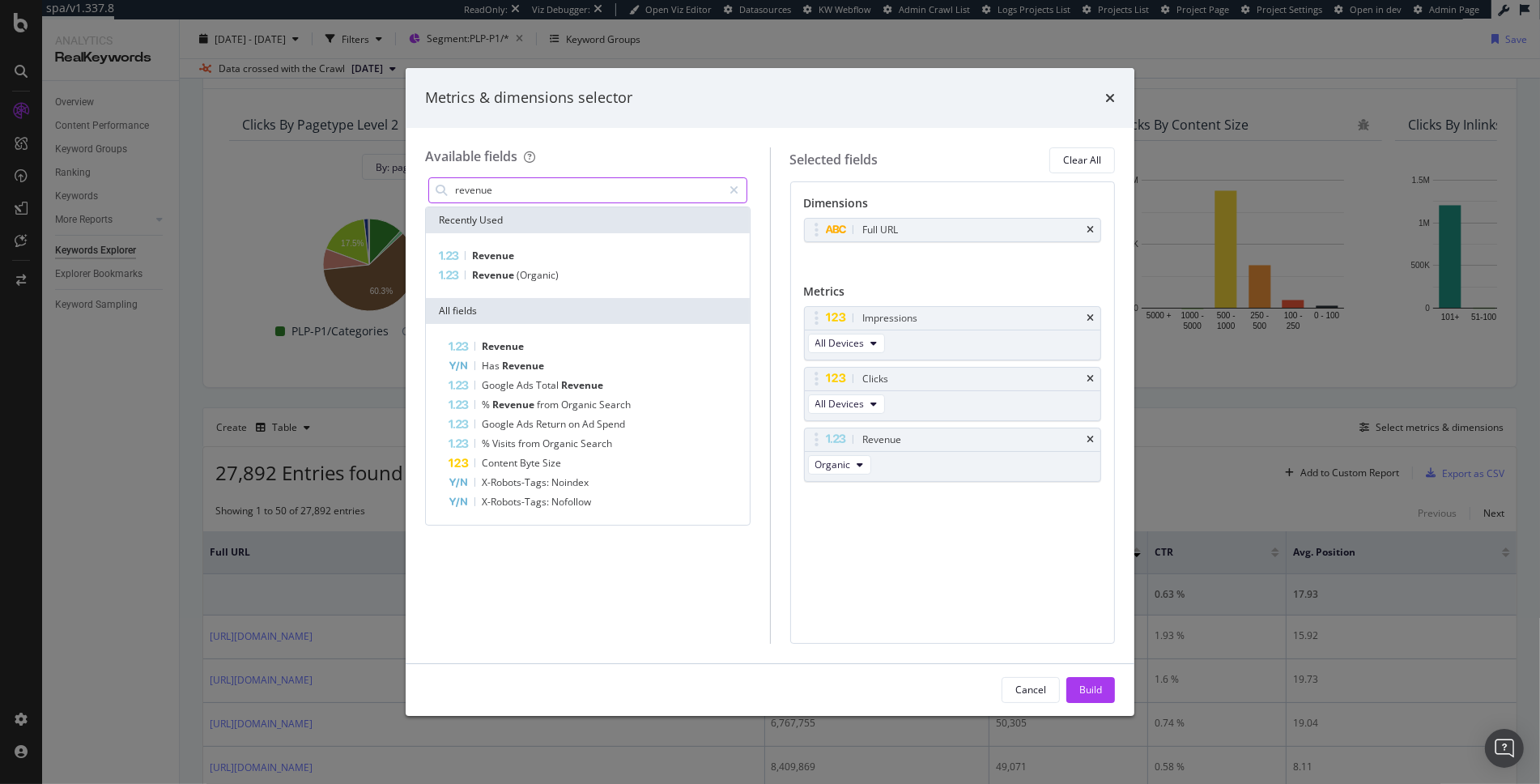
click at [503, 188] on input "revenue" at bounding box center [588, 191] width 269 height 25
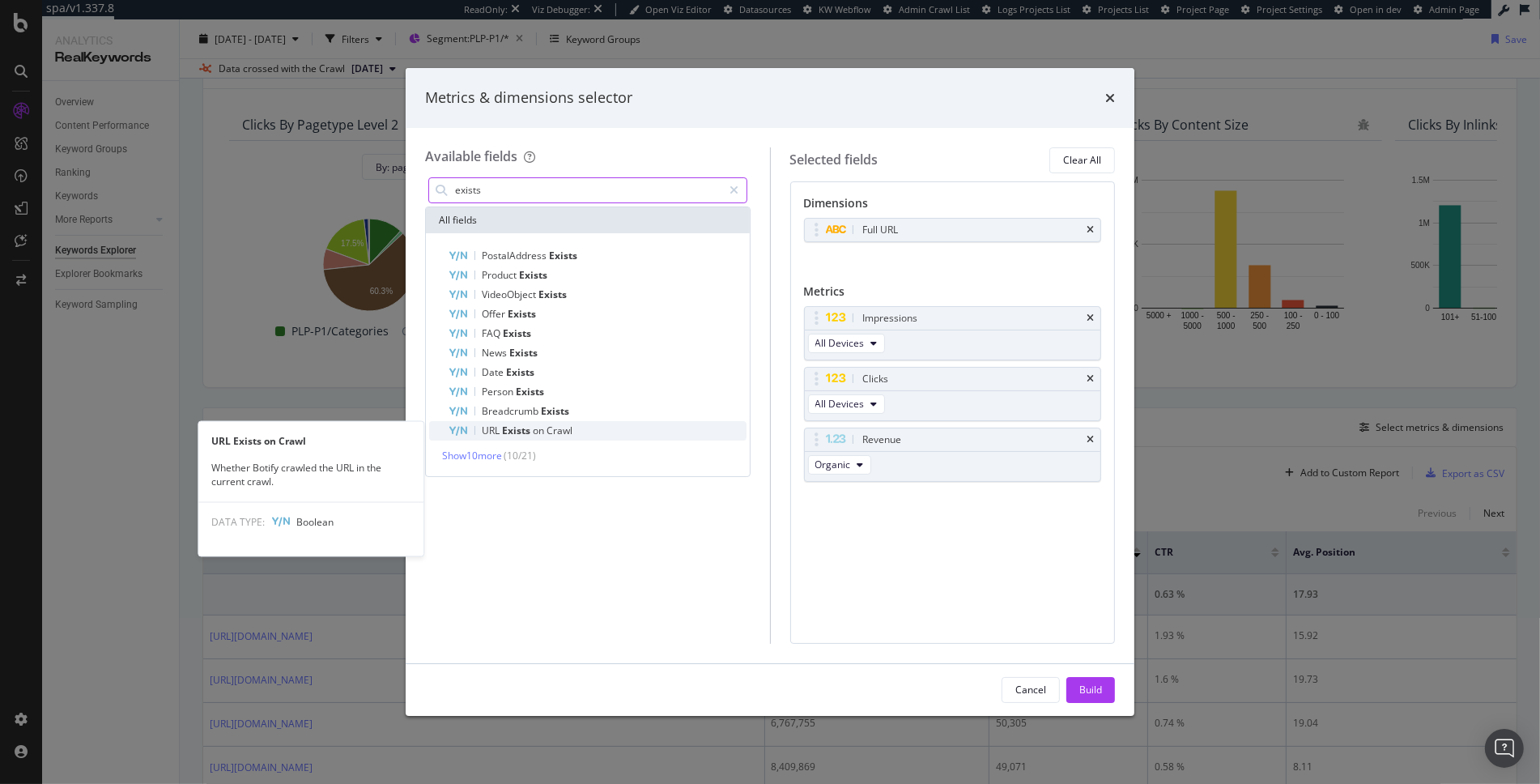
type input "exists"
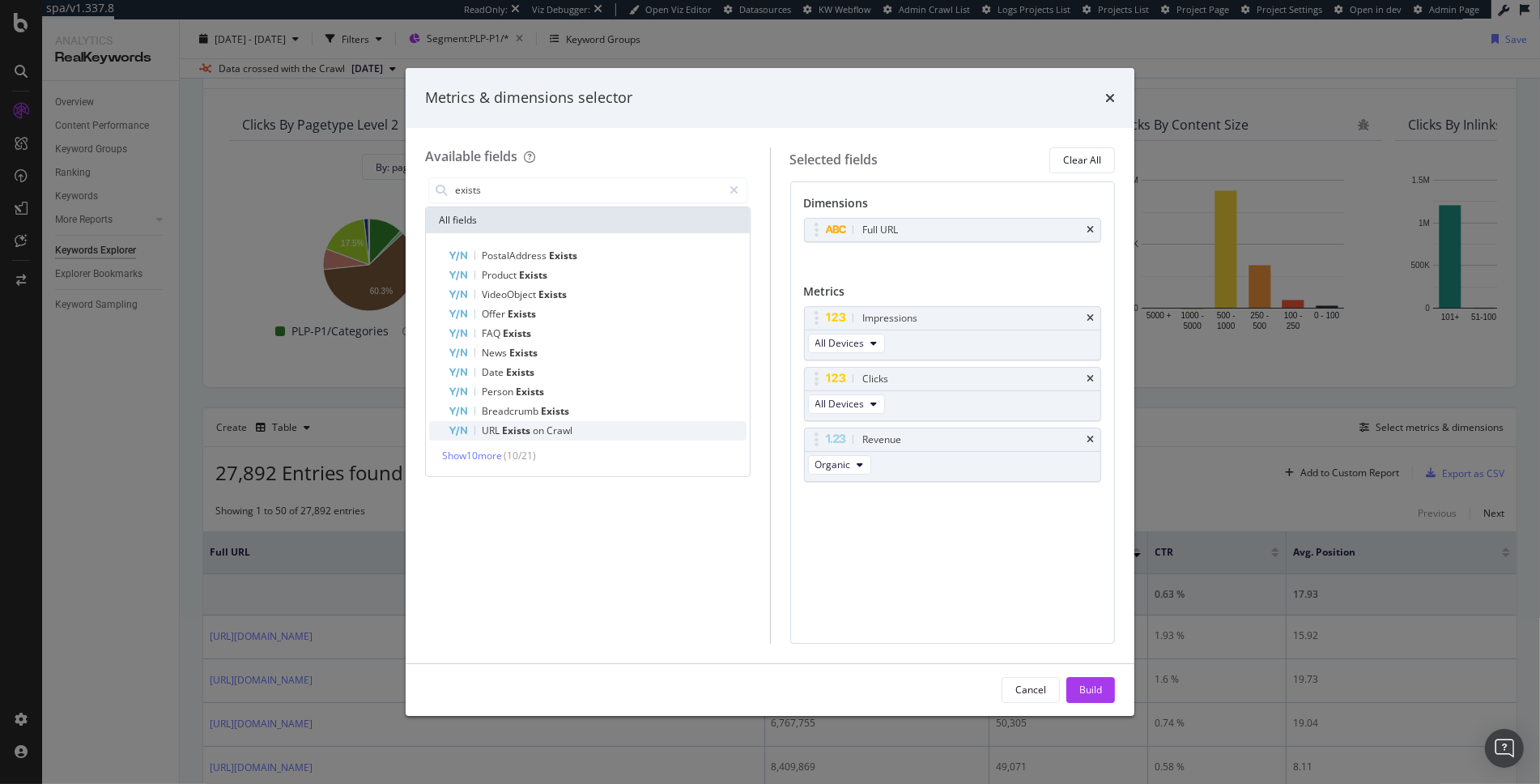
click at [589, 422] on div "URL Exists on Crawl" at bounding box center [598, 431] width 298 height 19
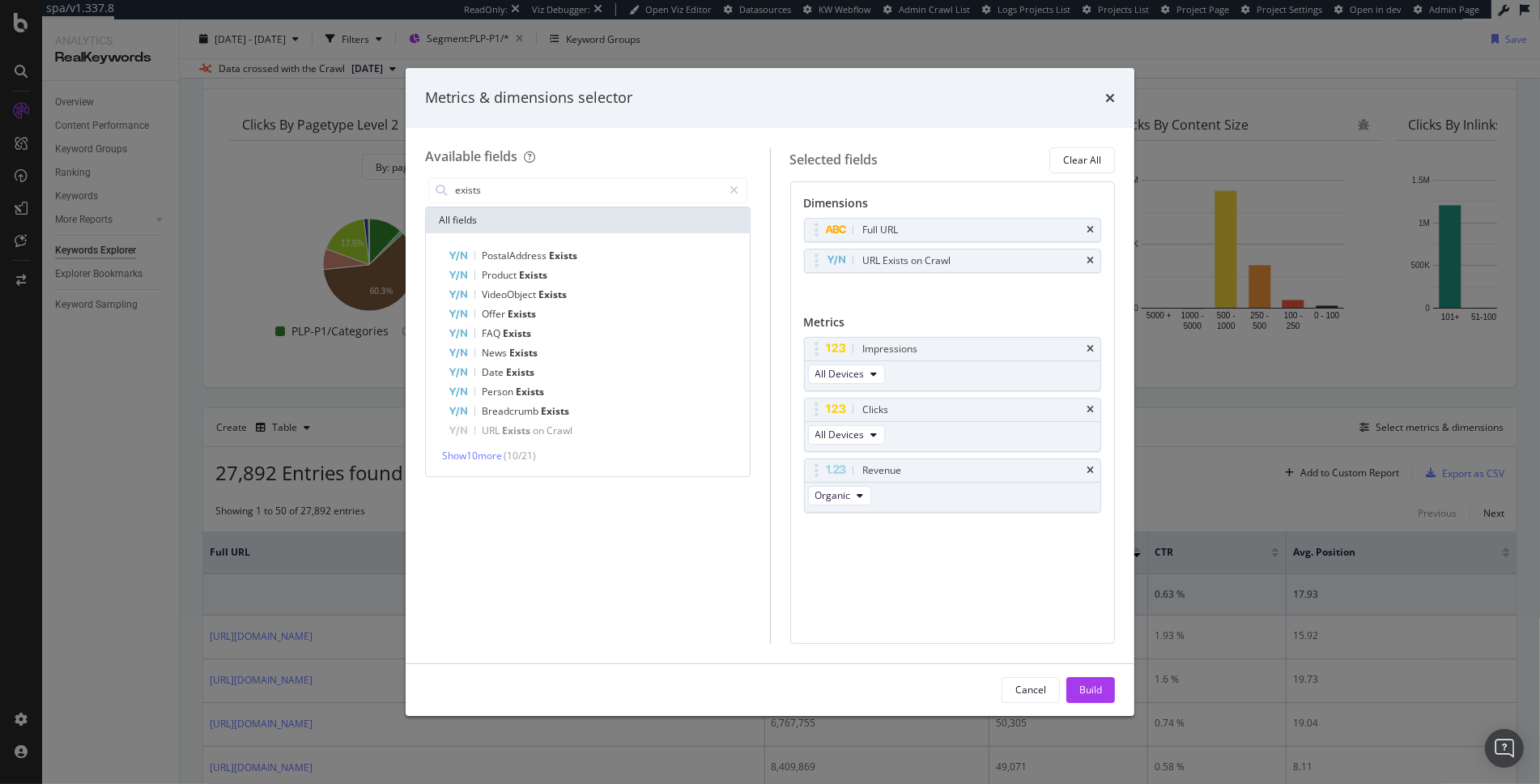
click at [1097, 688] on div "Build" at bounding box center [1091, 690] width 23 height 14
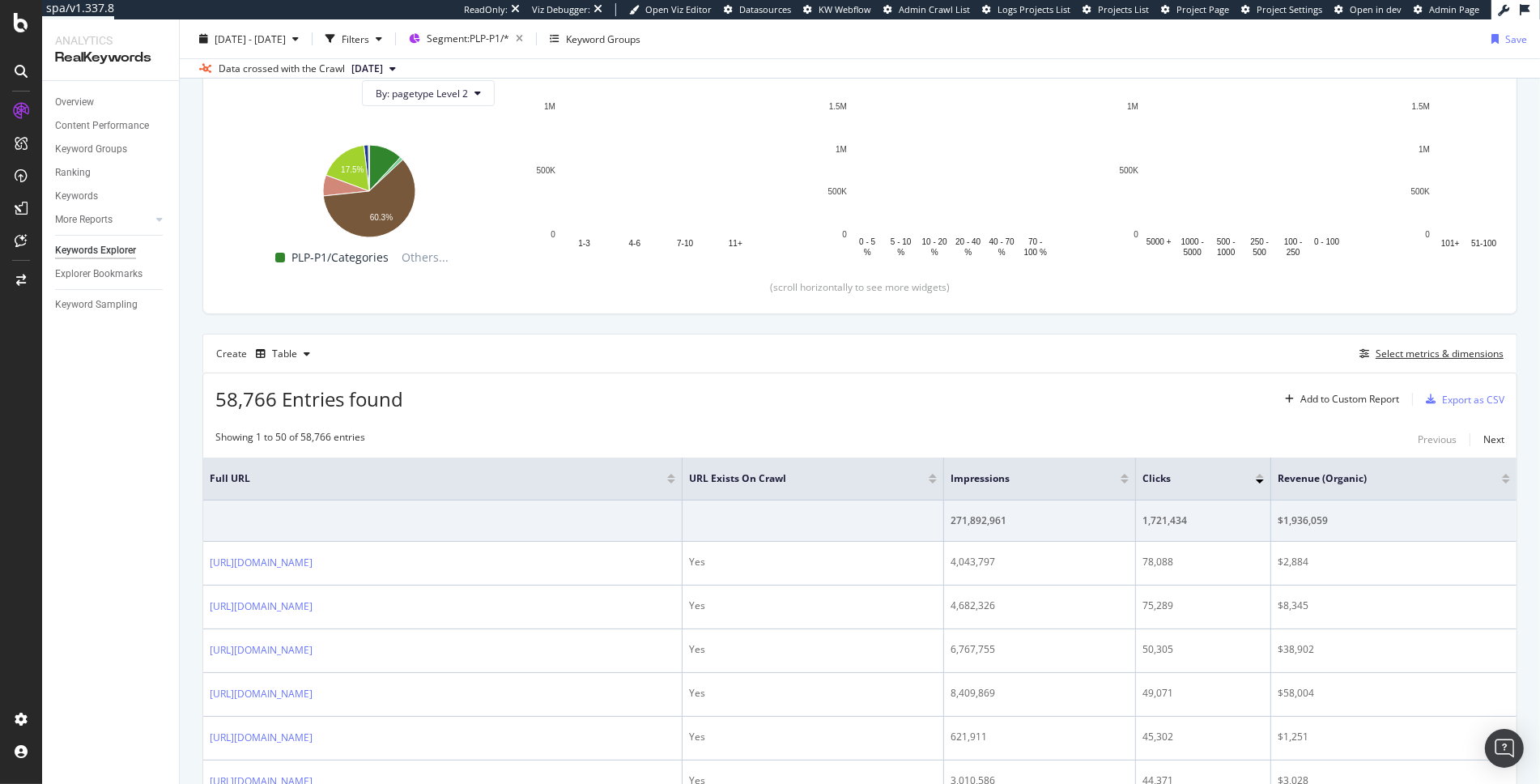
scroll to position [191, 0]
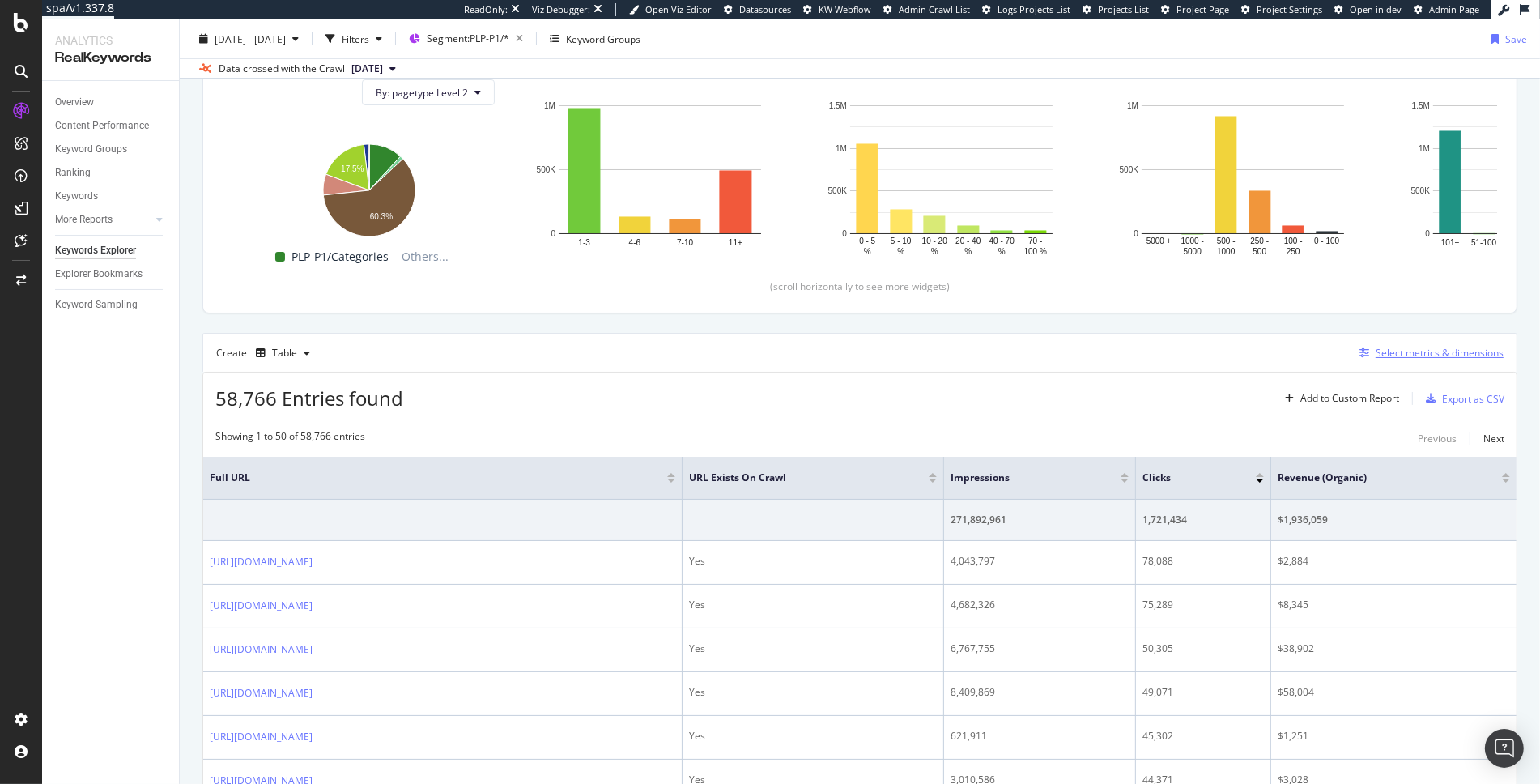
click at [1422, 351] on div "Select metrics & dimensions" at bounding box center [1439, 353] width 128 height 14
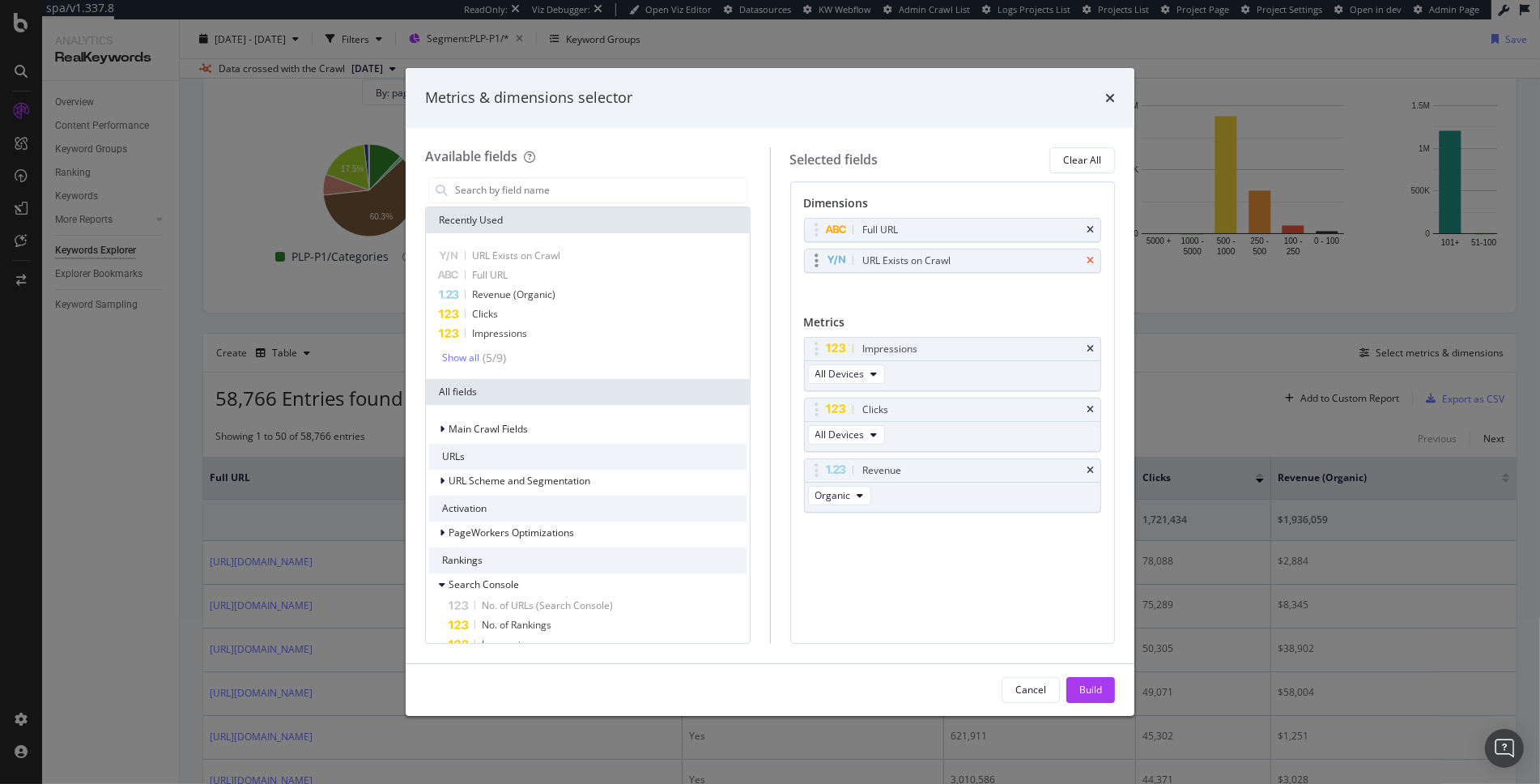
click at [1091, 258] on icon "times" at bounding box center [1091, 260] width 7 height 10
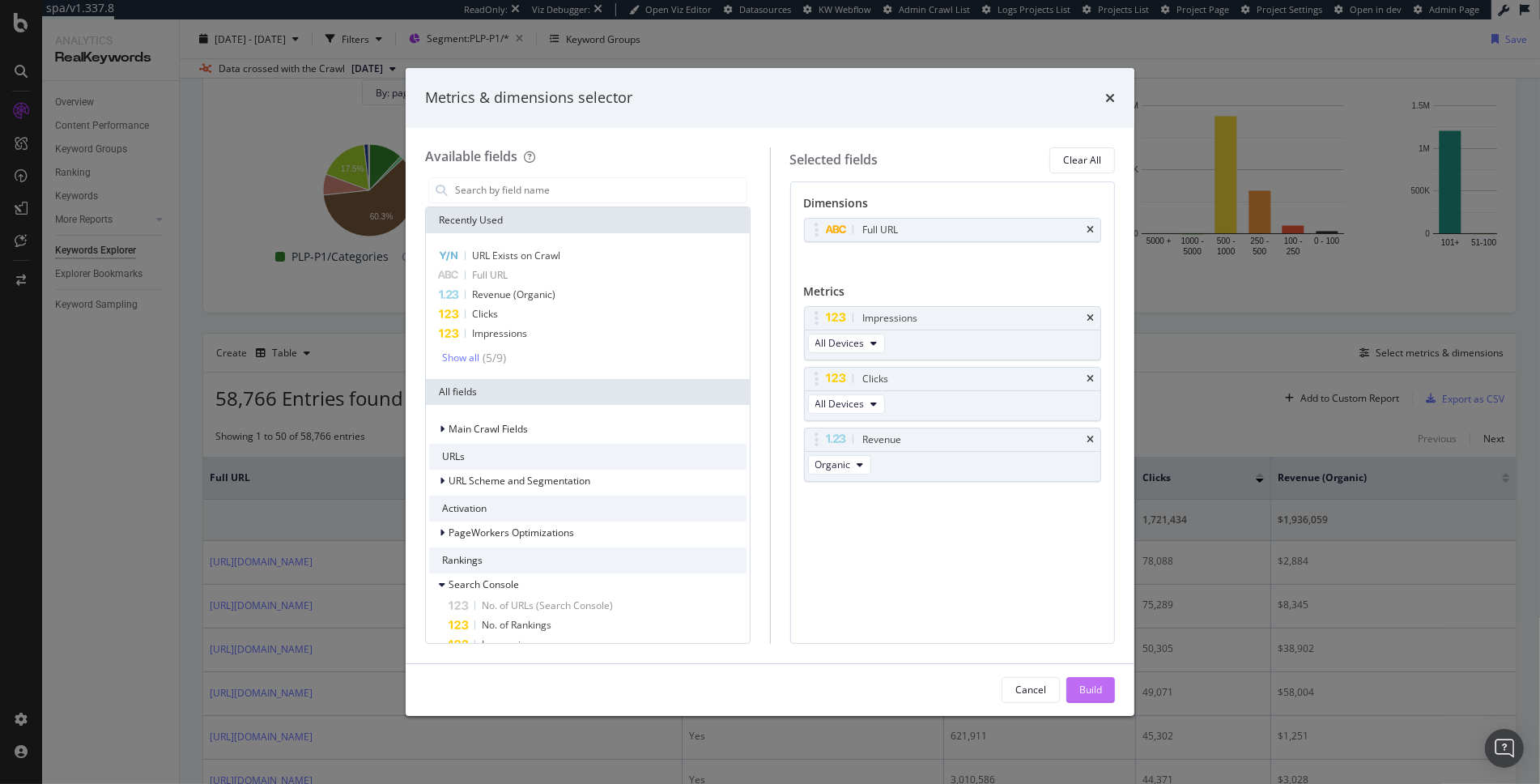
click at [1088, 690] on div "Build" at bounding box center [1091, 690] width 23 height 14
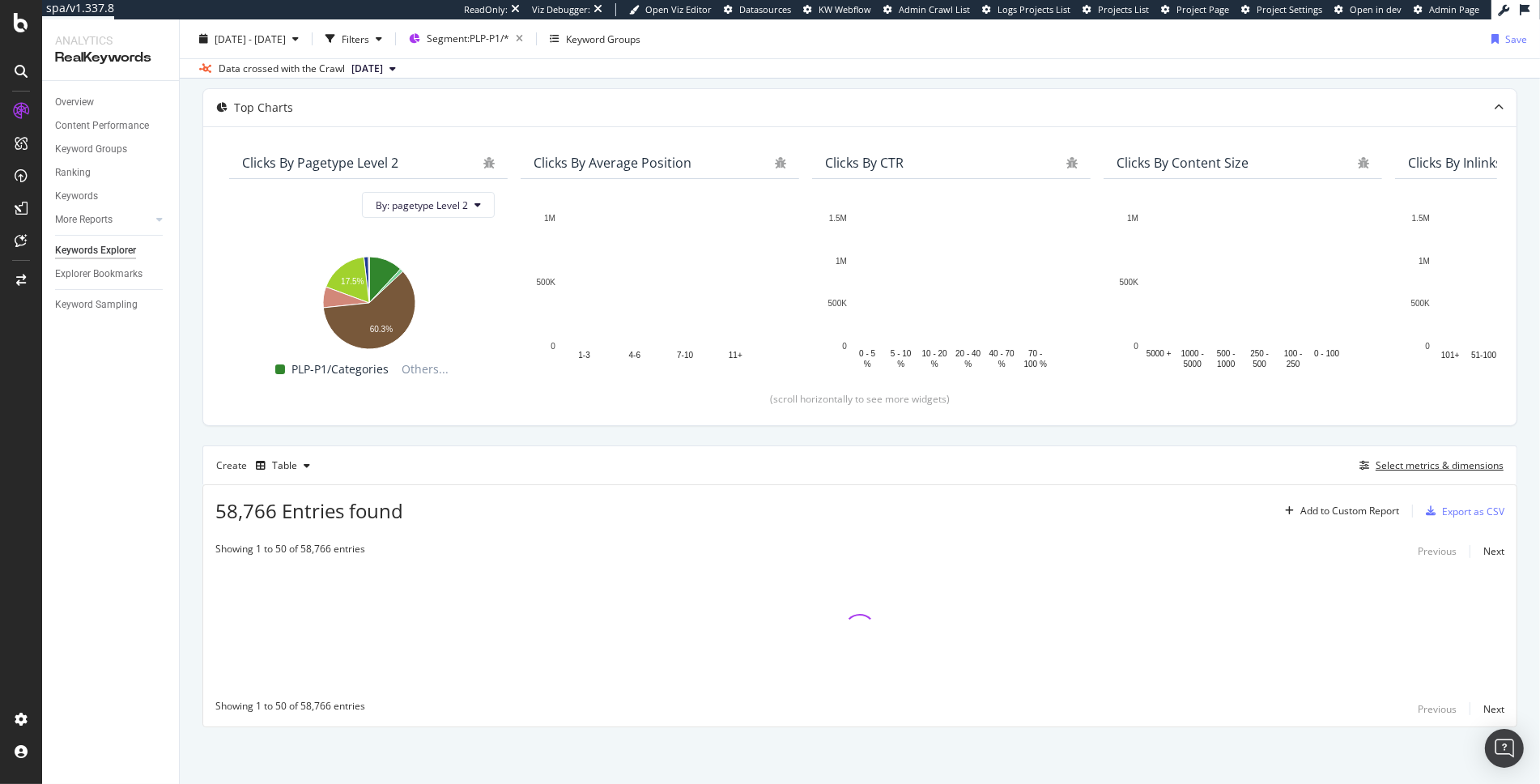
scroll to position [78, 0]
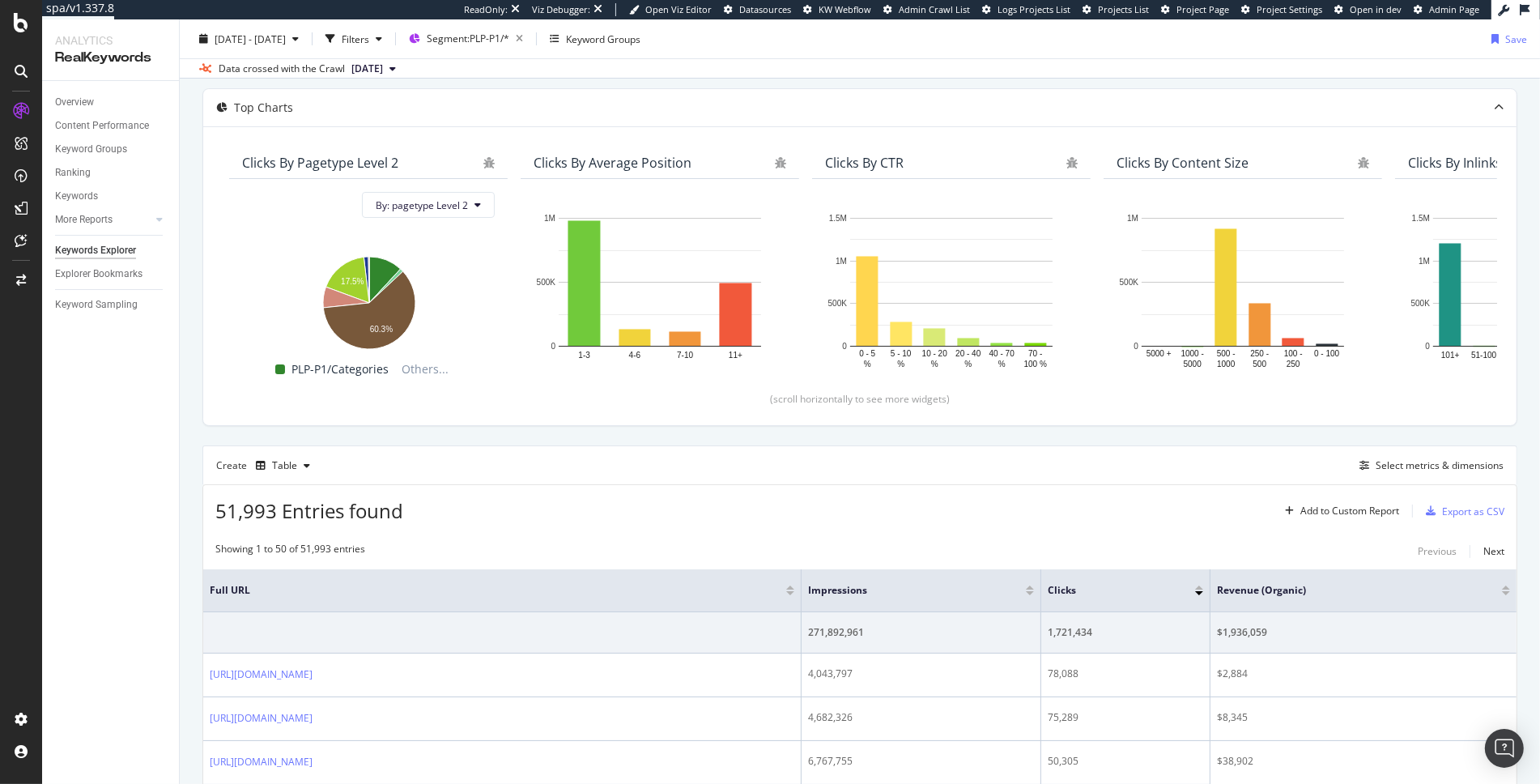
click at [983, 509] on div "51,993 Entries found Add to Custom Report Export as CSV" at bounding box center [860, 504] width 1314 height 40
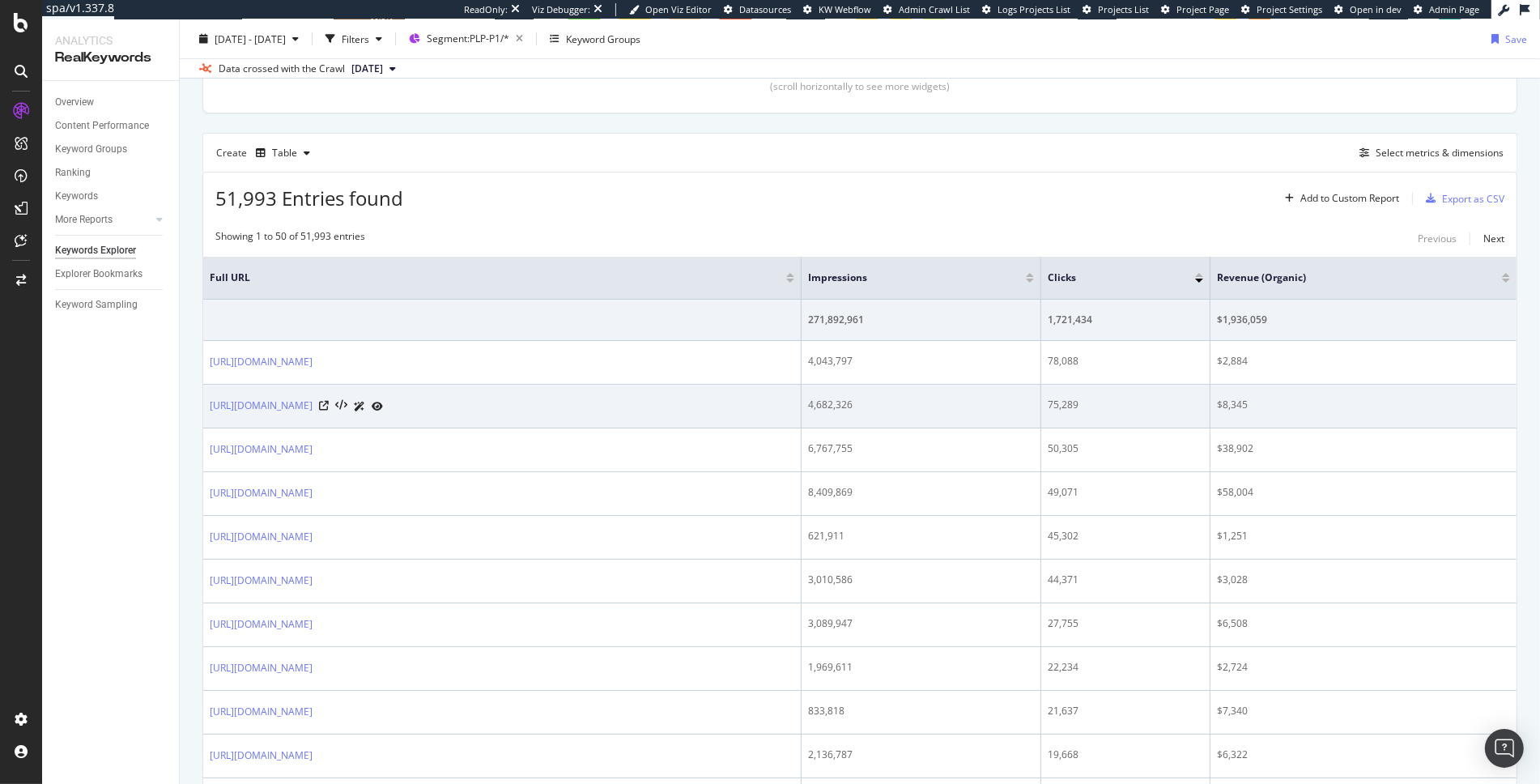
scroll to position [401, 0]
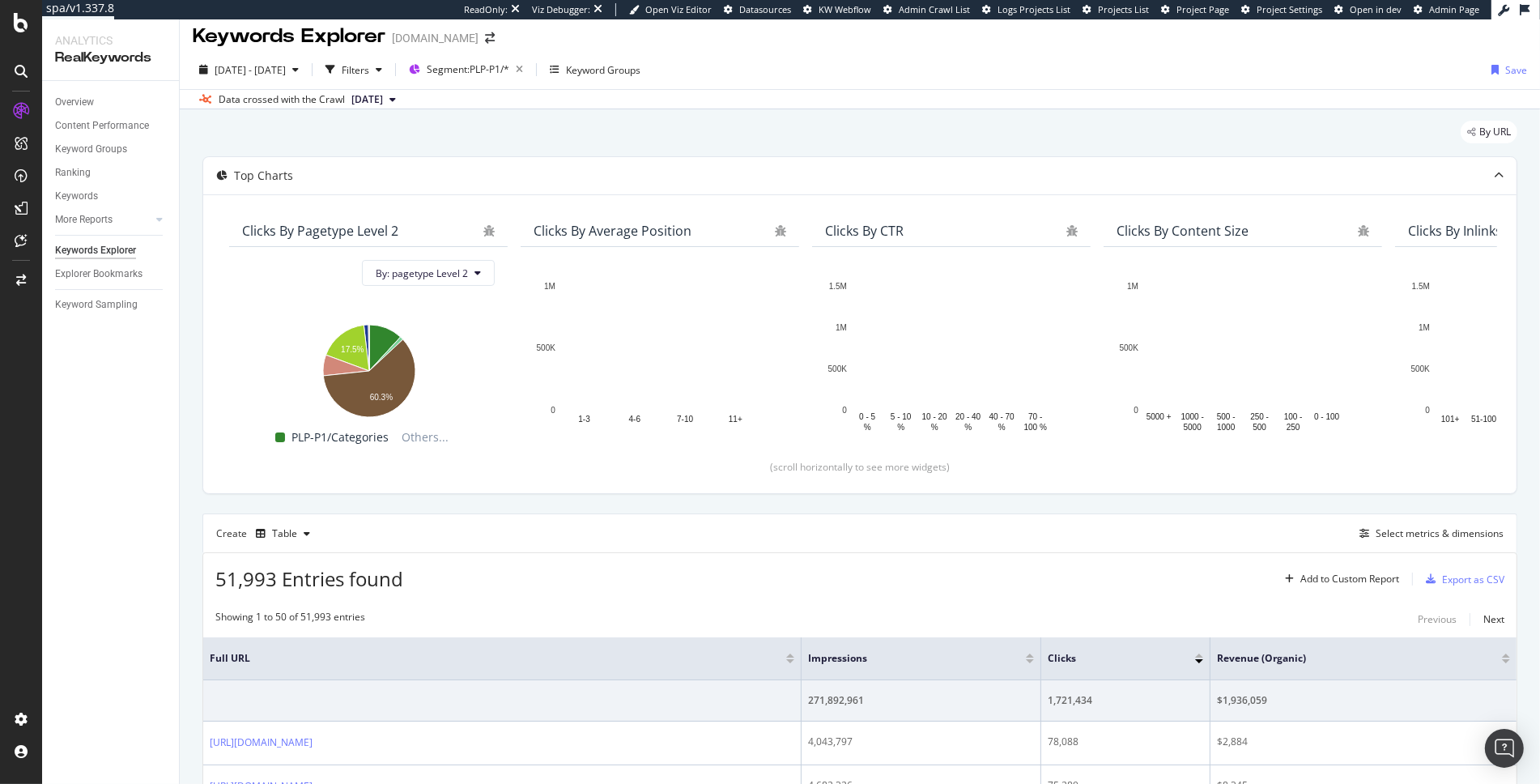
scroll to position [28, 0]
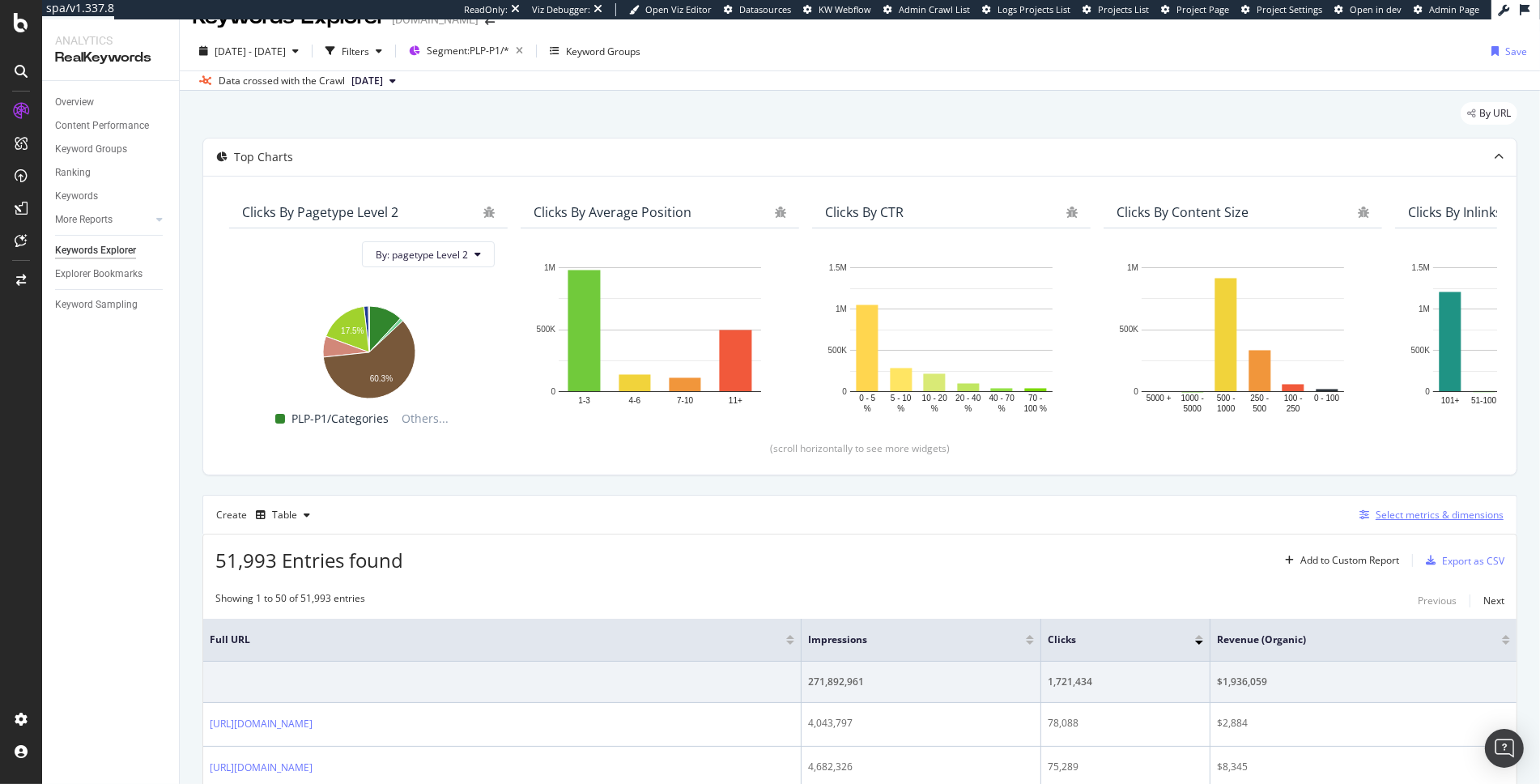
click at [1403, 518] on div "Select metrics & dimensions" at bounding box center [1439, 515] width 128 height 14
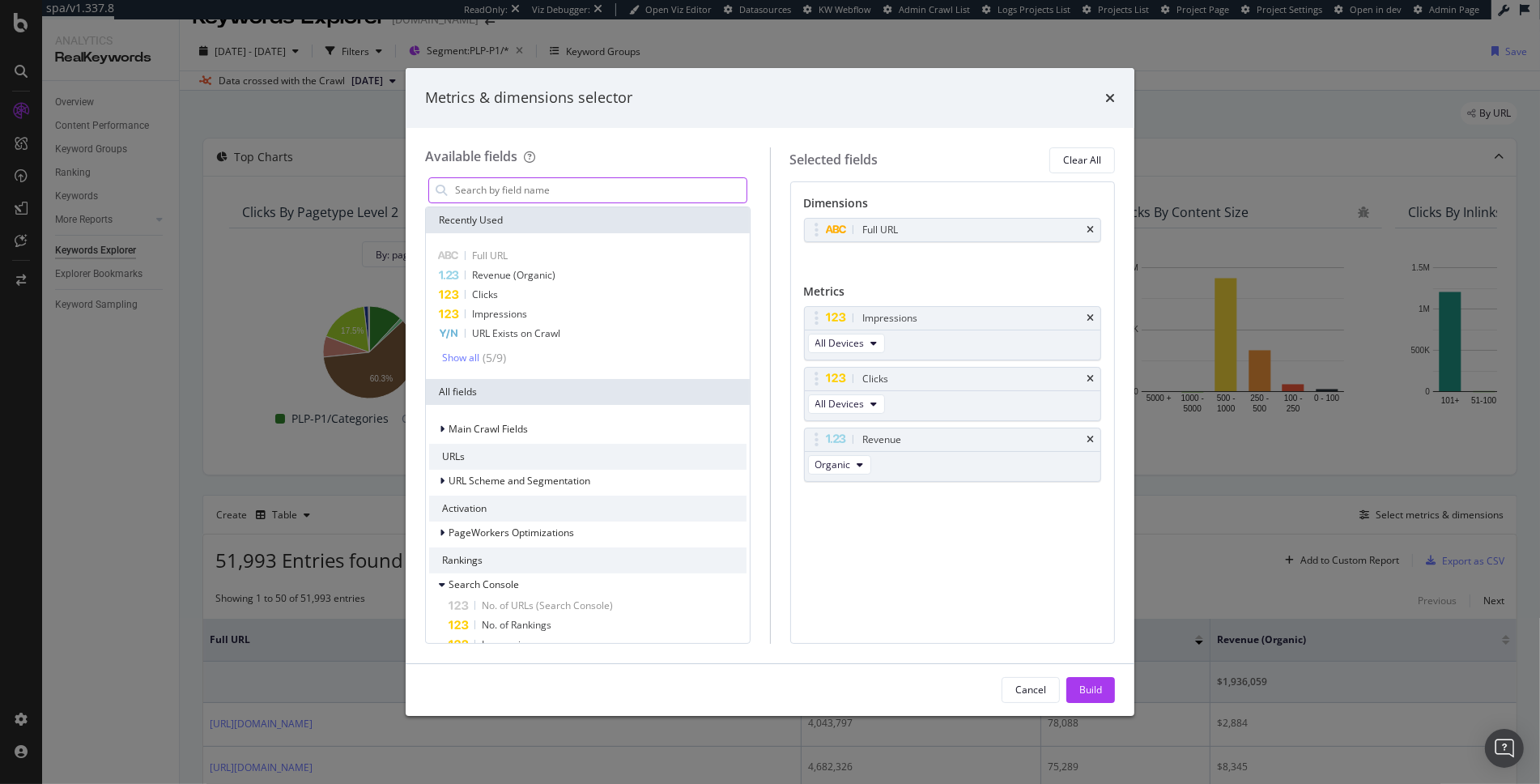
click at [582, 188] on input "modal" at bounding box center [600, 191] width 293 height 25
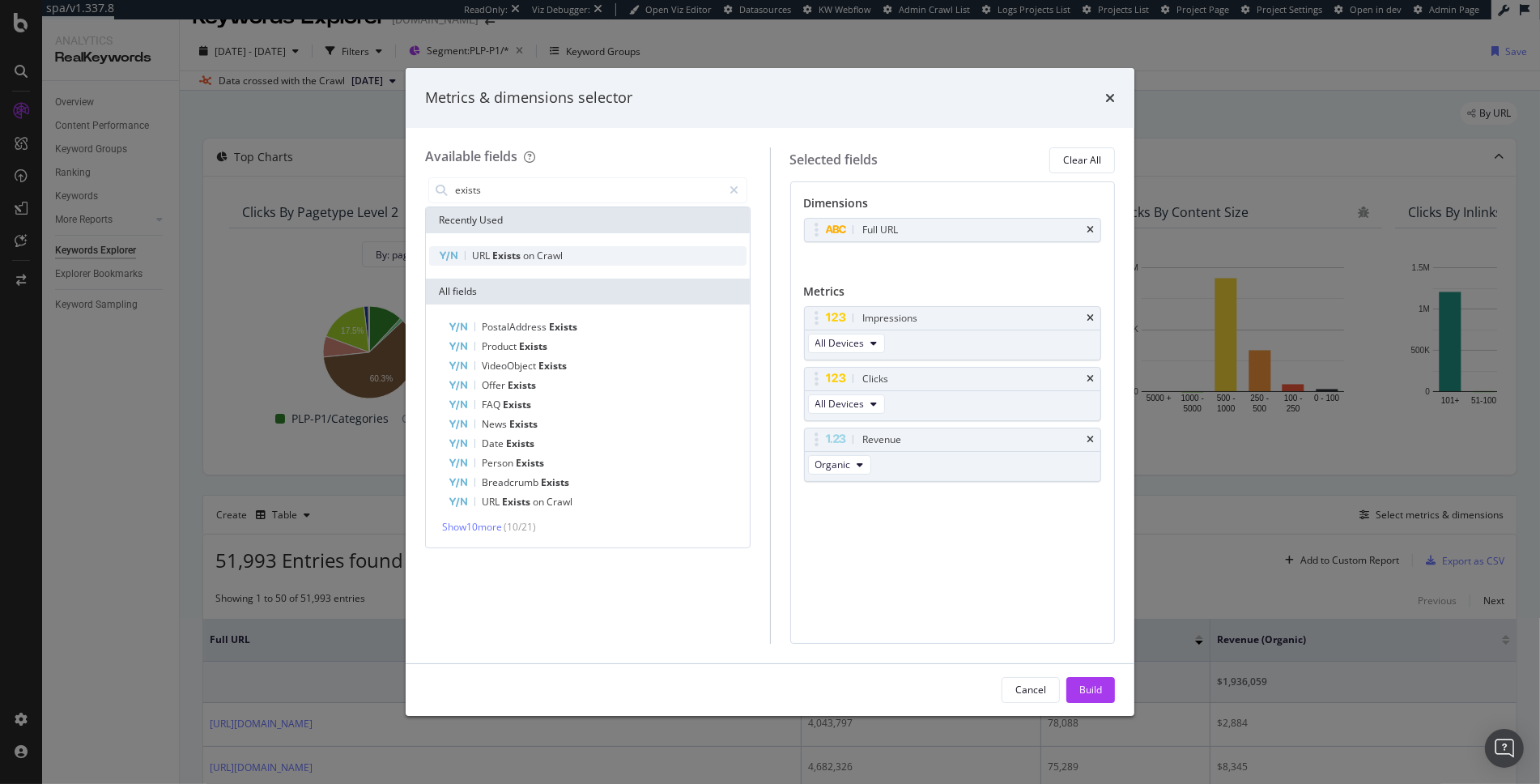
type input "exists"
click at [549, 258] on span "Crawl" at bounding box center [549, 256] width 26 height 14
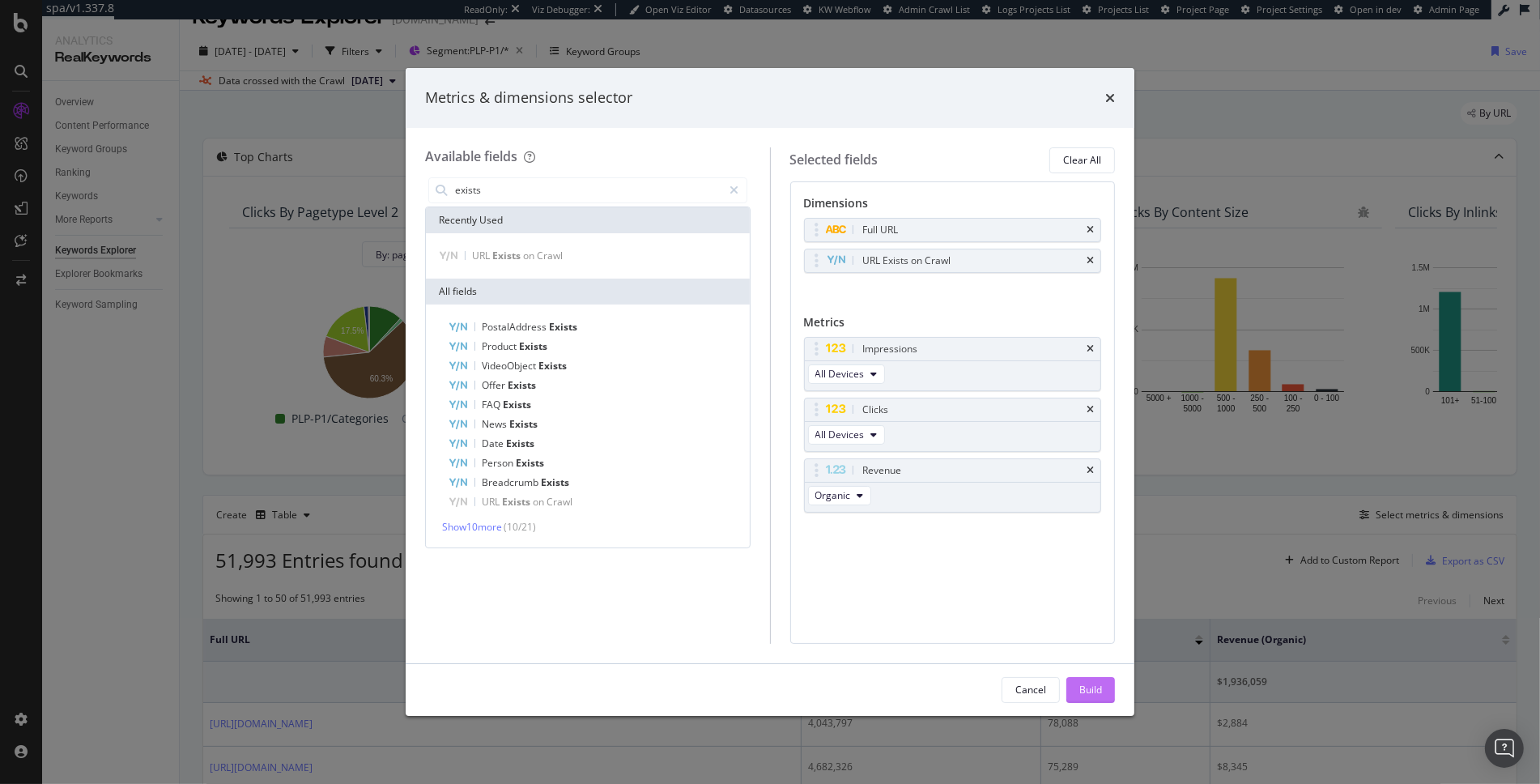
click at [1086, 687] on div "Build" at bounding box center [1091, 690] width 23 height 14
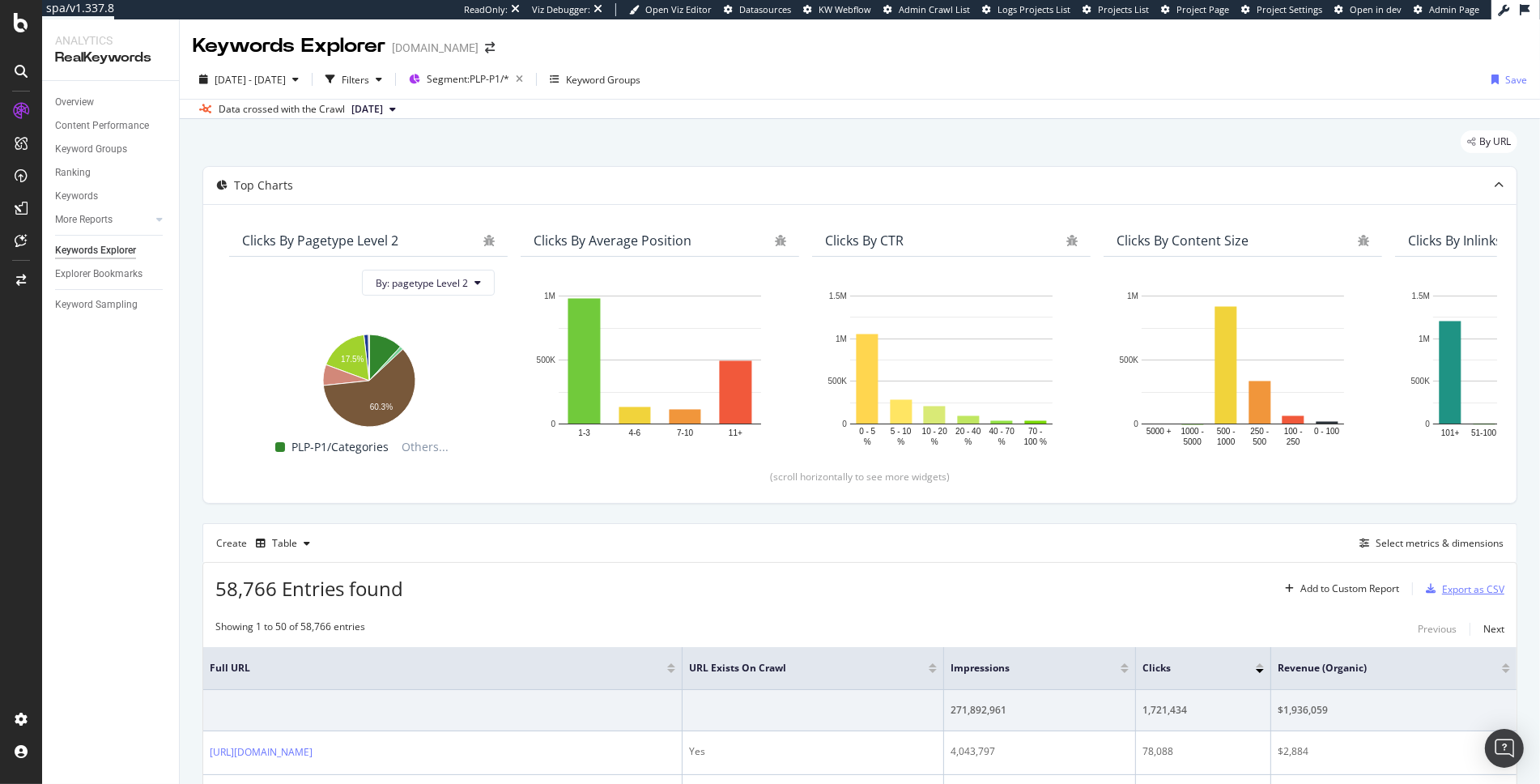
click at [1458, 592] on div "Export as CSV" at bounding box center [1473, 589] width 63 height 14
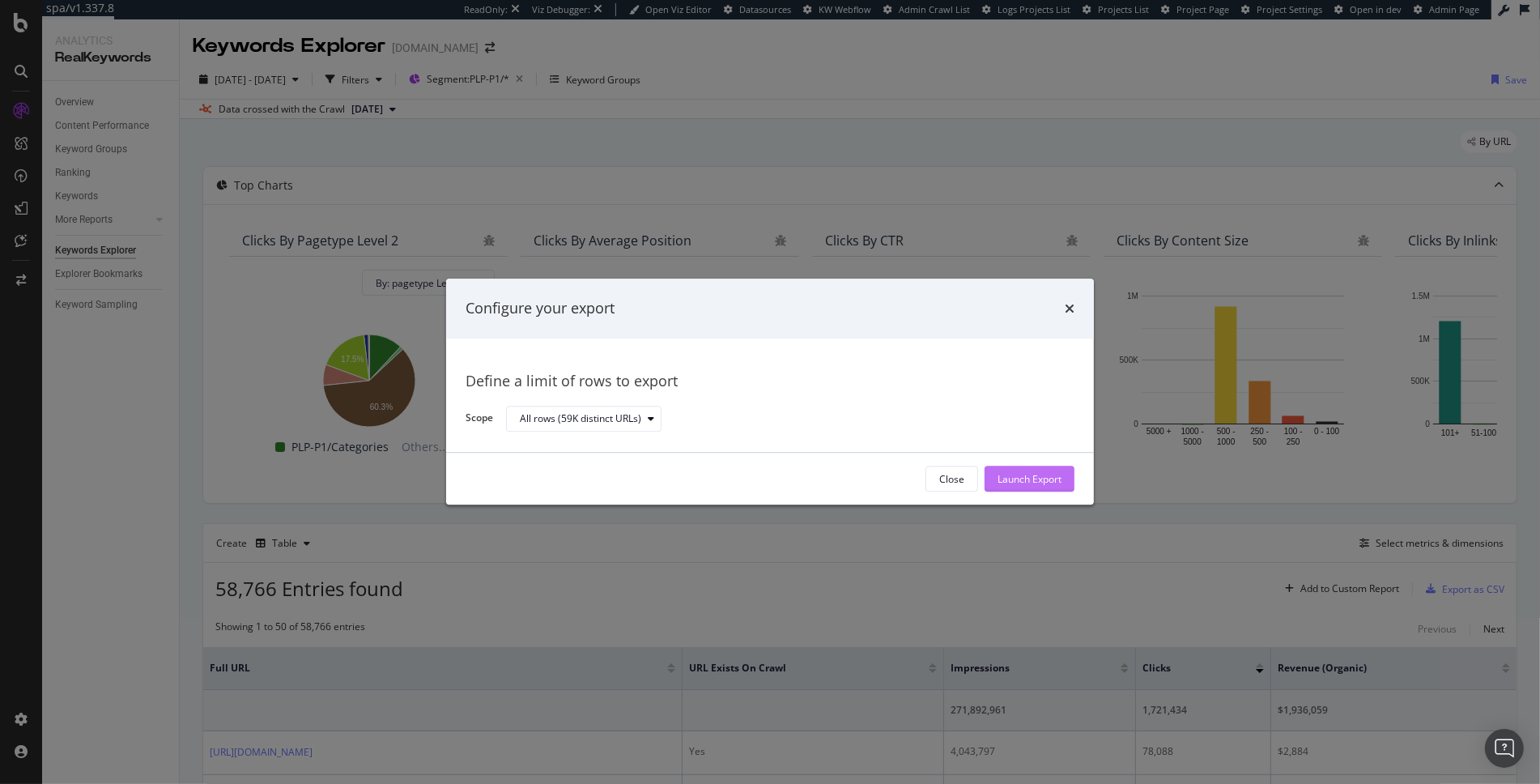
click at [1040, 483] on div "Launch Export" at bounding box center [1030, 479] width 64 height 14
